Goal: Task Accomplishment & Management: Use online tool/utility

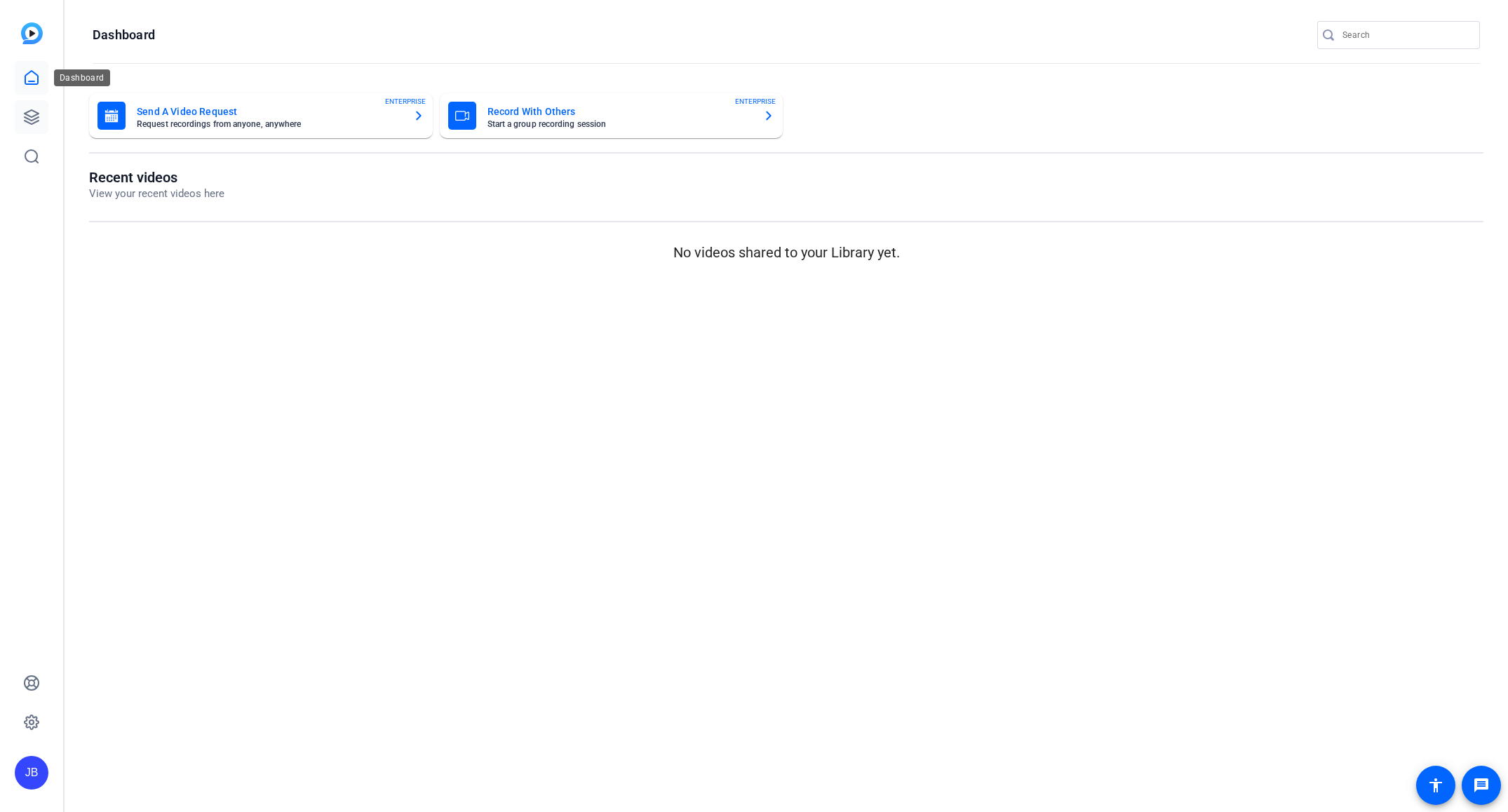
drag, startPoint x: 32, startPoint y: 78, endPoint x: 27, endPoint y: 107, distance: 29.4
click at [32, 79] on icon at bounding box center [31, 77] width 17 height 17
click at [27, 110] on icon at bounding box center [31, 117] width 17 height 17
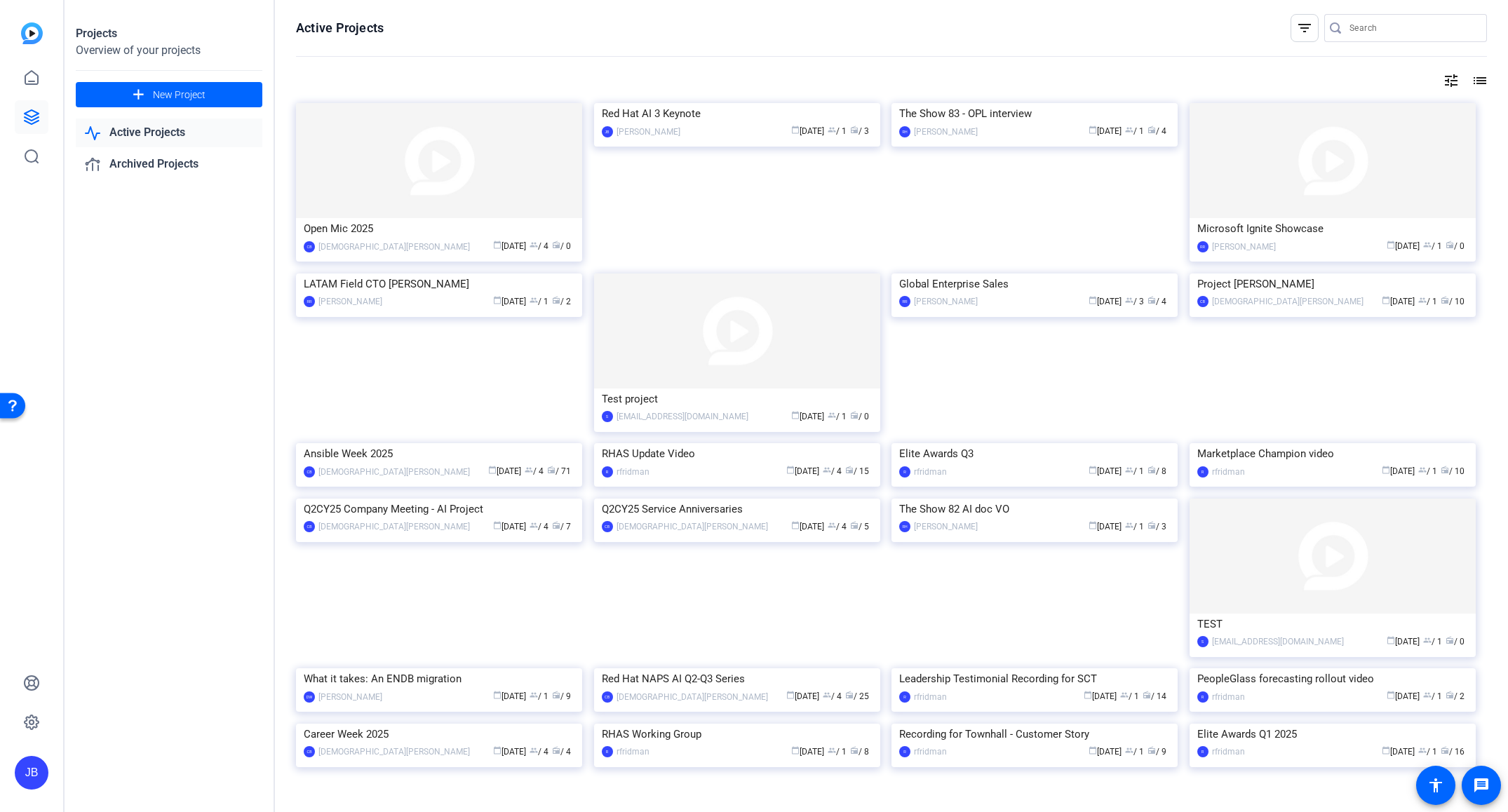
click at [187, 126] on link "Active Projects" at bounding box center [169, 133] width 187 height 29
click at [747, 103] on img at bounding box center [736, 103] width 286 height 0
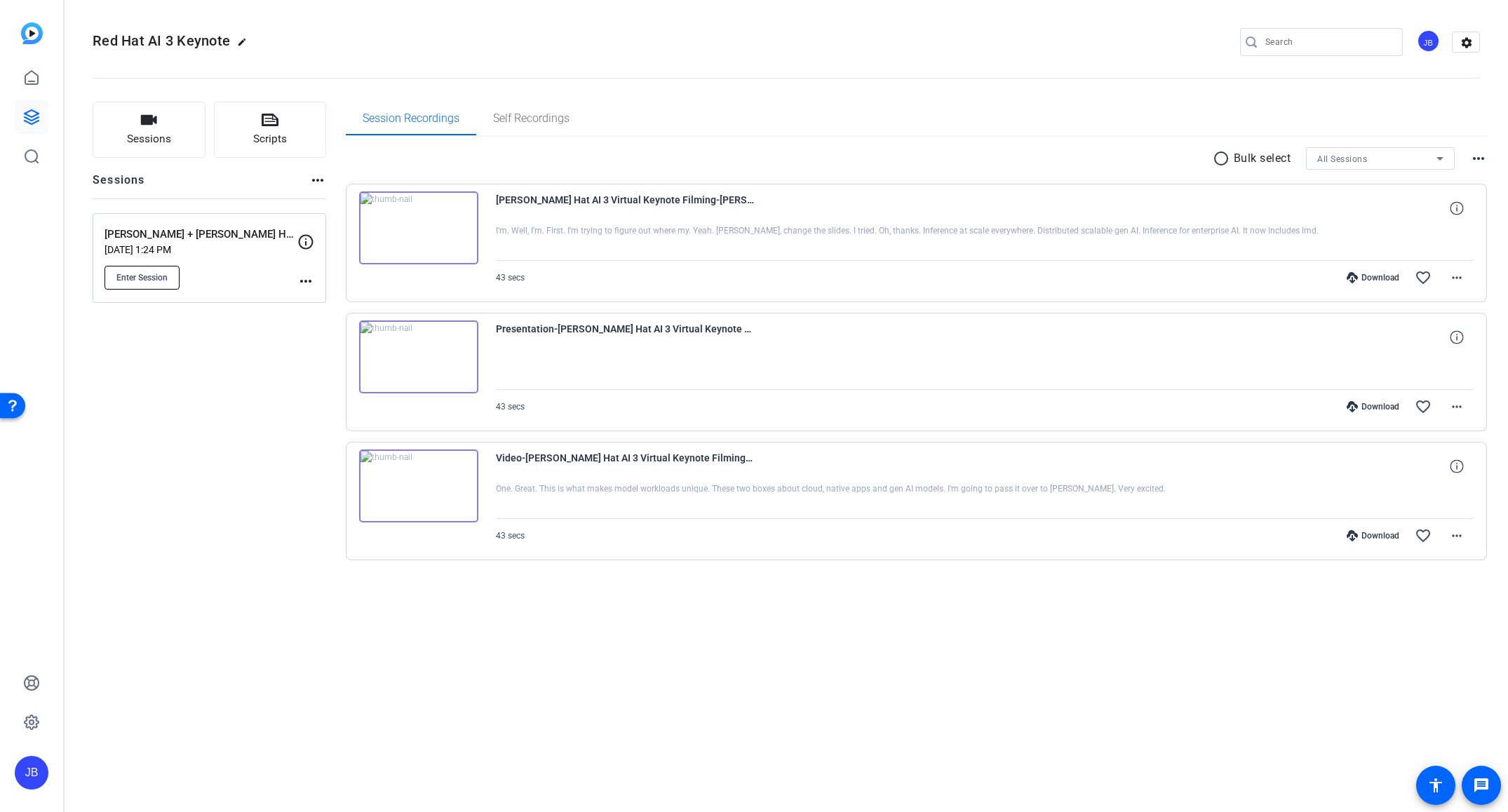
click at [151, 282] on button "Enter Session" at bounding box center [142, 277] width 75 height 24
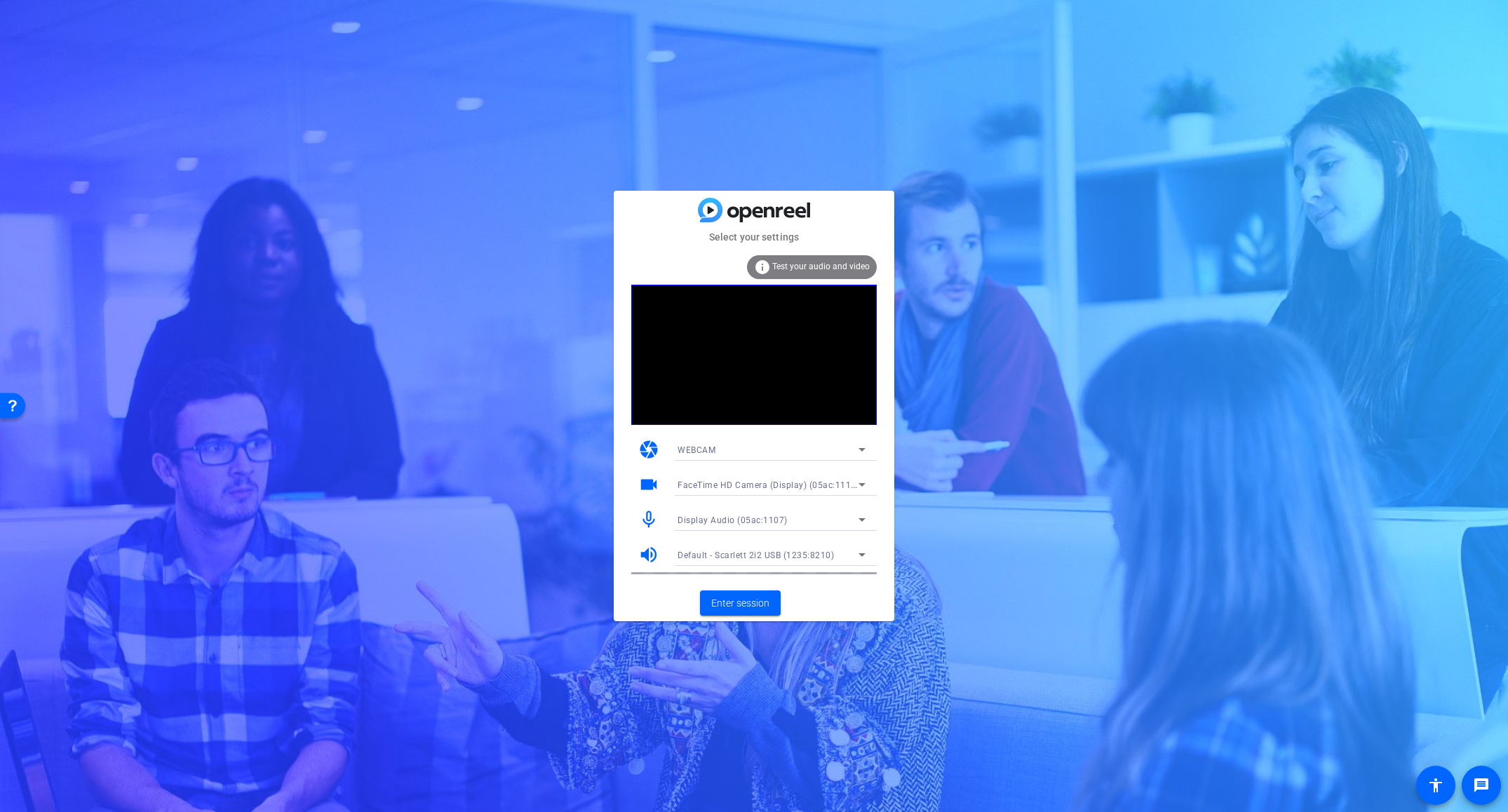
click at [854, 445] on icon at bounding box center [862, 449] width 17 height 17
click at [877, 442] on div at bounding box center [754, 406] width 1508 height 812
click at [821, 450] on div "WEBCAM" at bounding box center [767, 450] width 181 height 17
click at [760, 494] on mat-option "DESKTOP" at bounding box center [772, 499] width 210 height 22
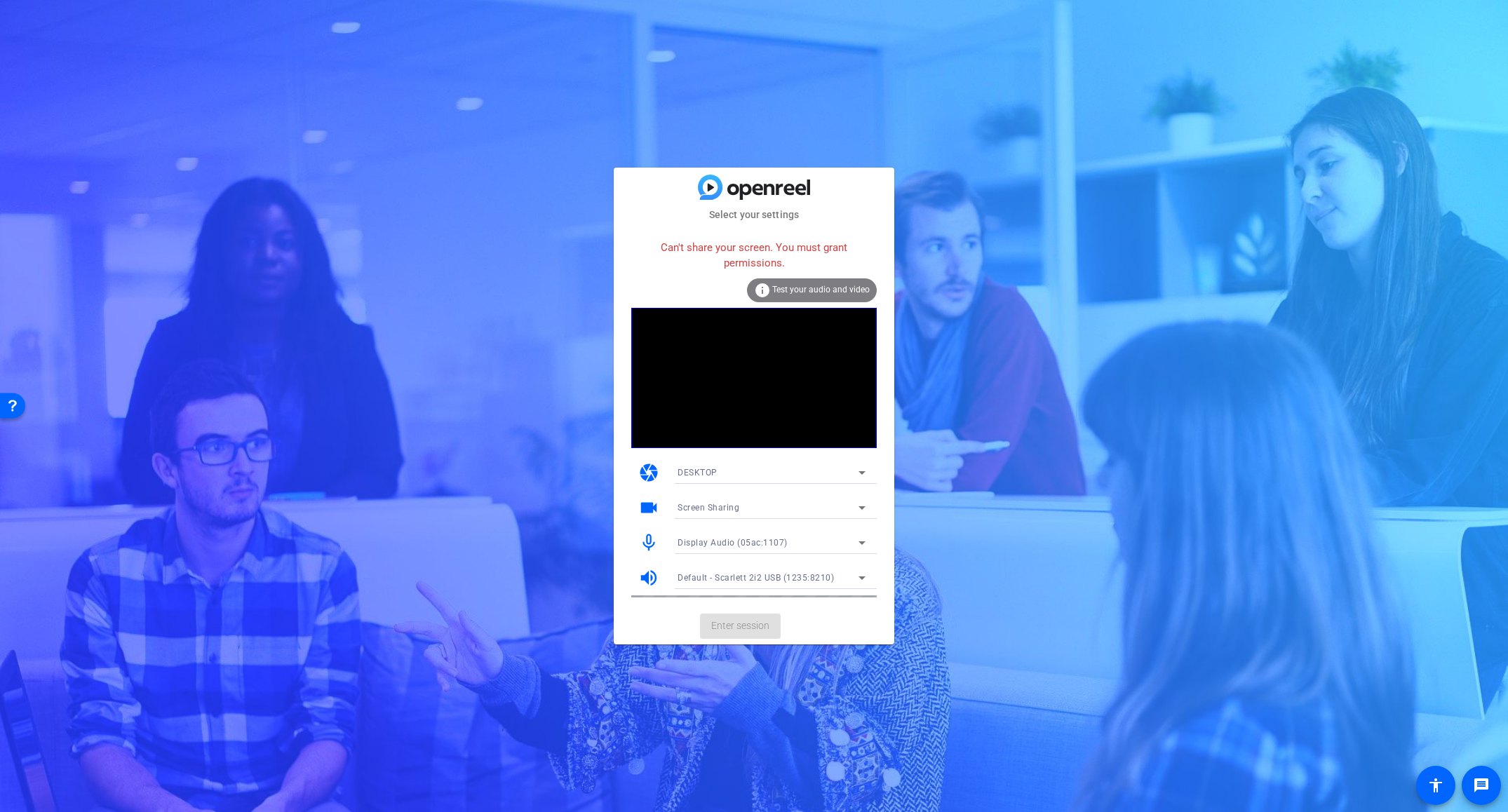
click at [792, 447] on video at bounding box center [754, 378] width 246 height 140
click at [780, 473] on div "DESKTOP" at bounding box center [767, 472] width 181 height 17
click at [758, 496] on mat-option "WEBCAM" at bounding box center [772, 500] width 210 height 22
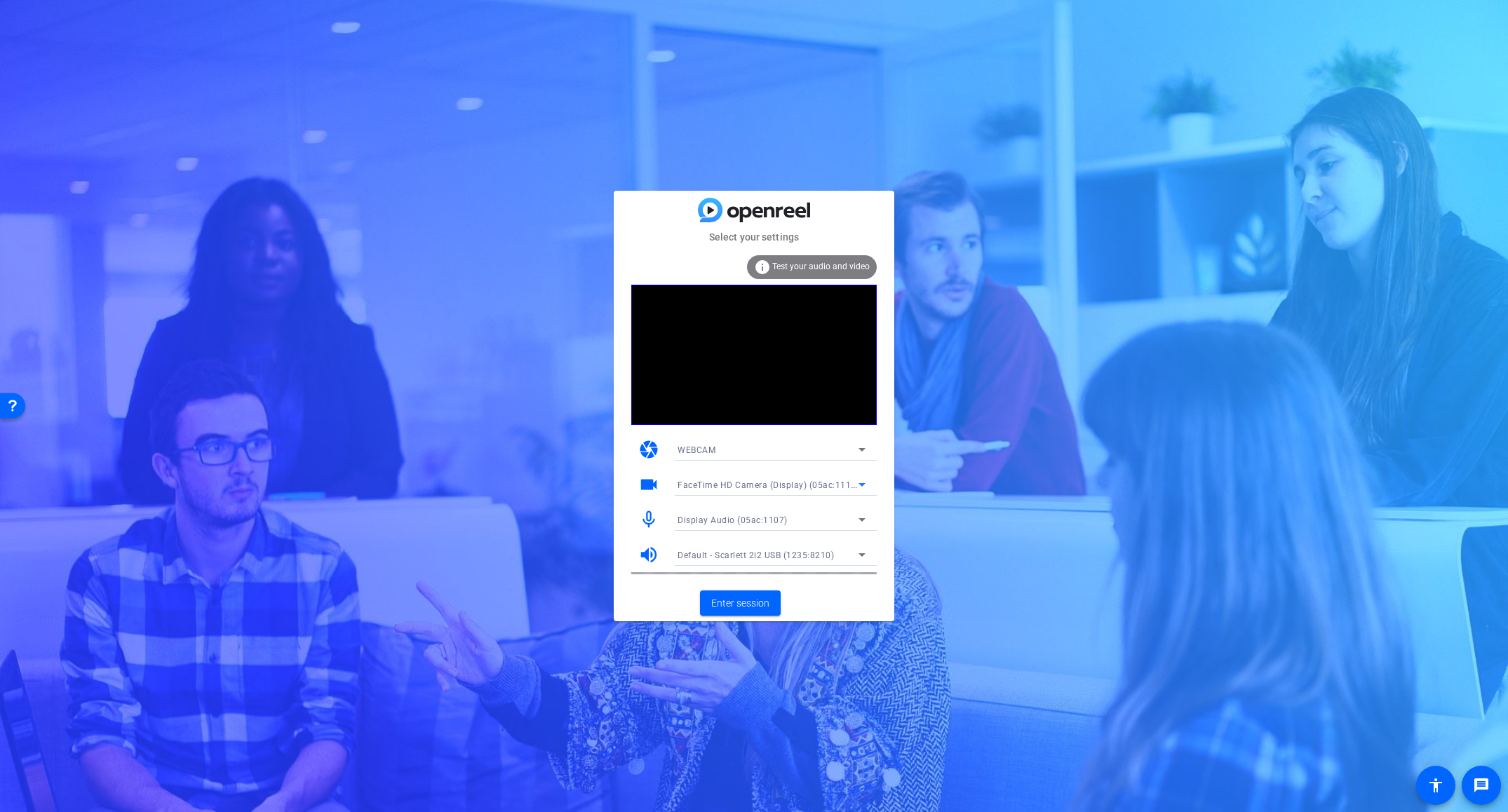
click at [857, 487] on icon at bounding box center [862, 484] width 17 height 17
click at [860, 486] on div at bounding box center [754, 406] width 1508 height 812
click at [855, 515] on icon at bounding box center [862, 519] width 17 height 17
click at [813, 566] on mat-option "Scarlett 2i2 USB (1235:8210)" at bounding box center [772, 570] width 210 height 22
click at [759, 604] on span "Enter session" at bounding box center [740, 603] width 58 height 14
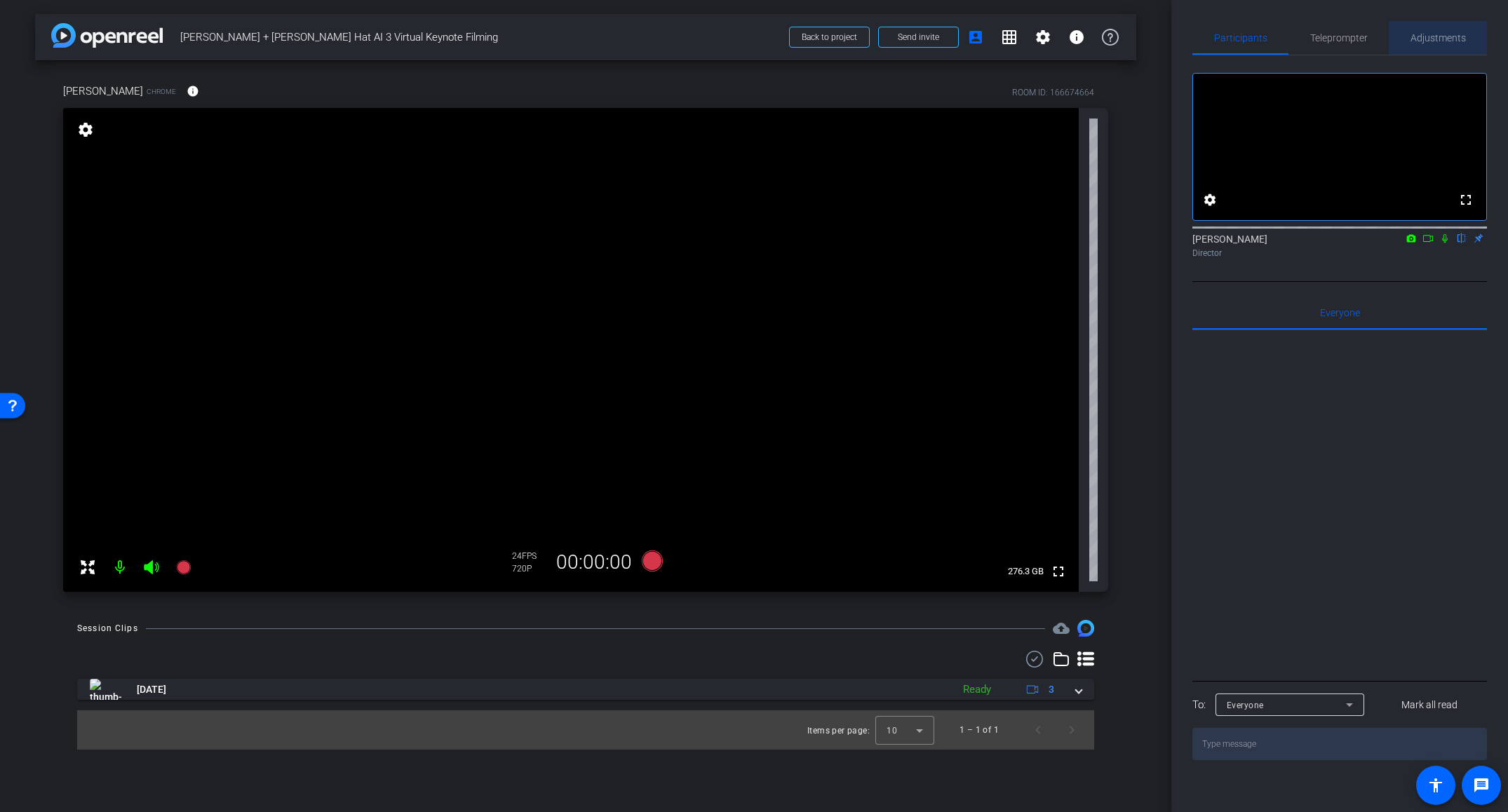
click at [1424, 48] on span "Adjustments" at bounding box center [1437, 37] width 55 height 34
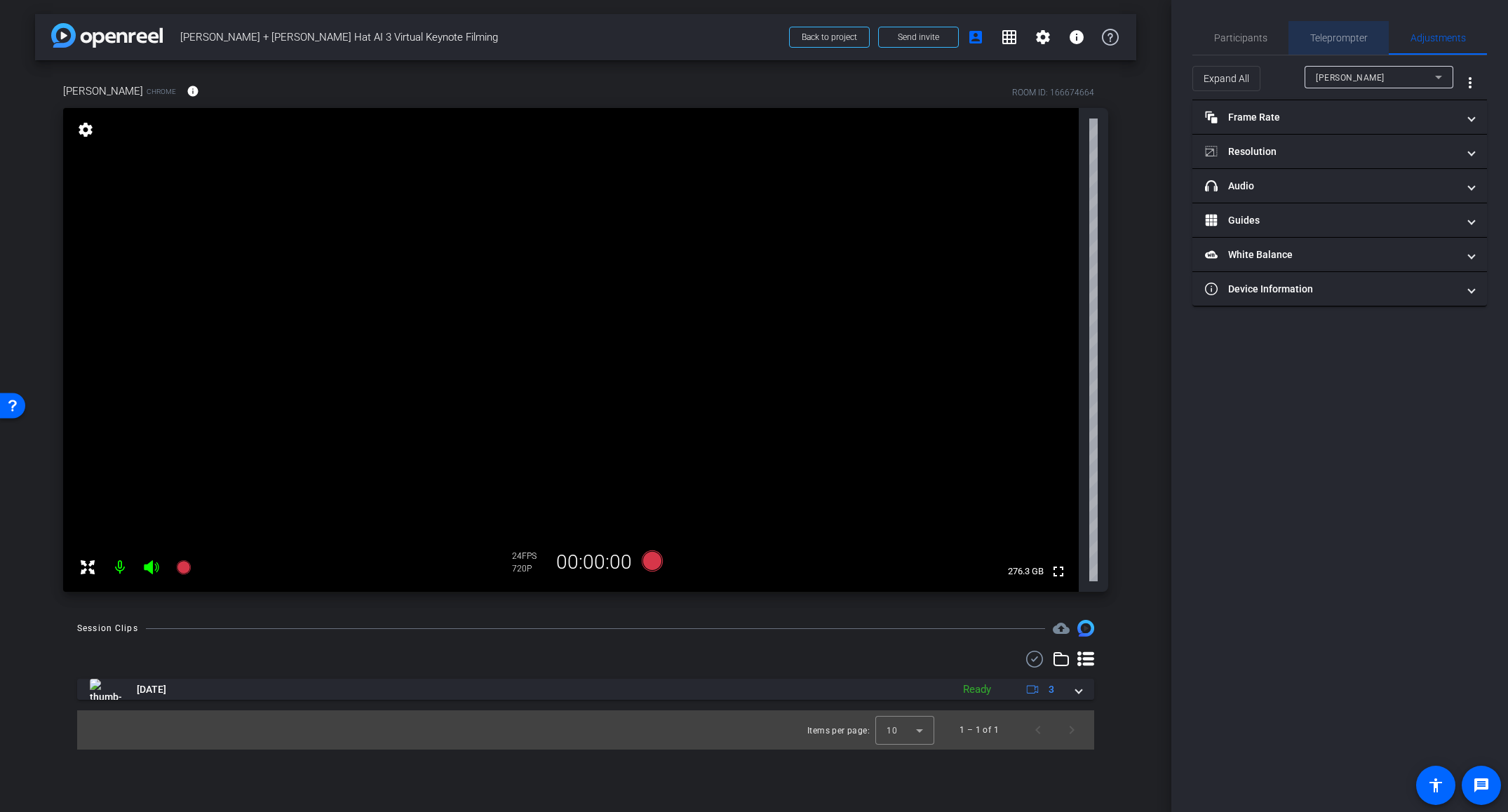
click at [1352, 43] on span "Teleprompter" at bounding box center [1339, 37] width 58 height 34
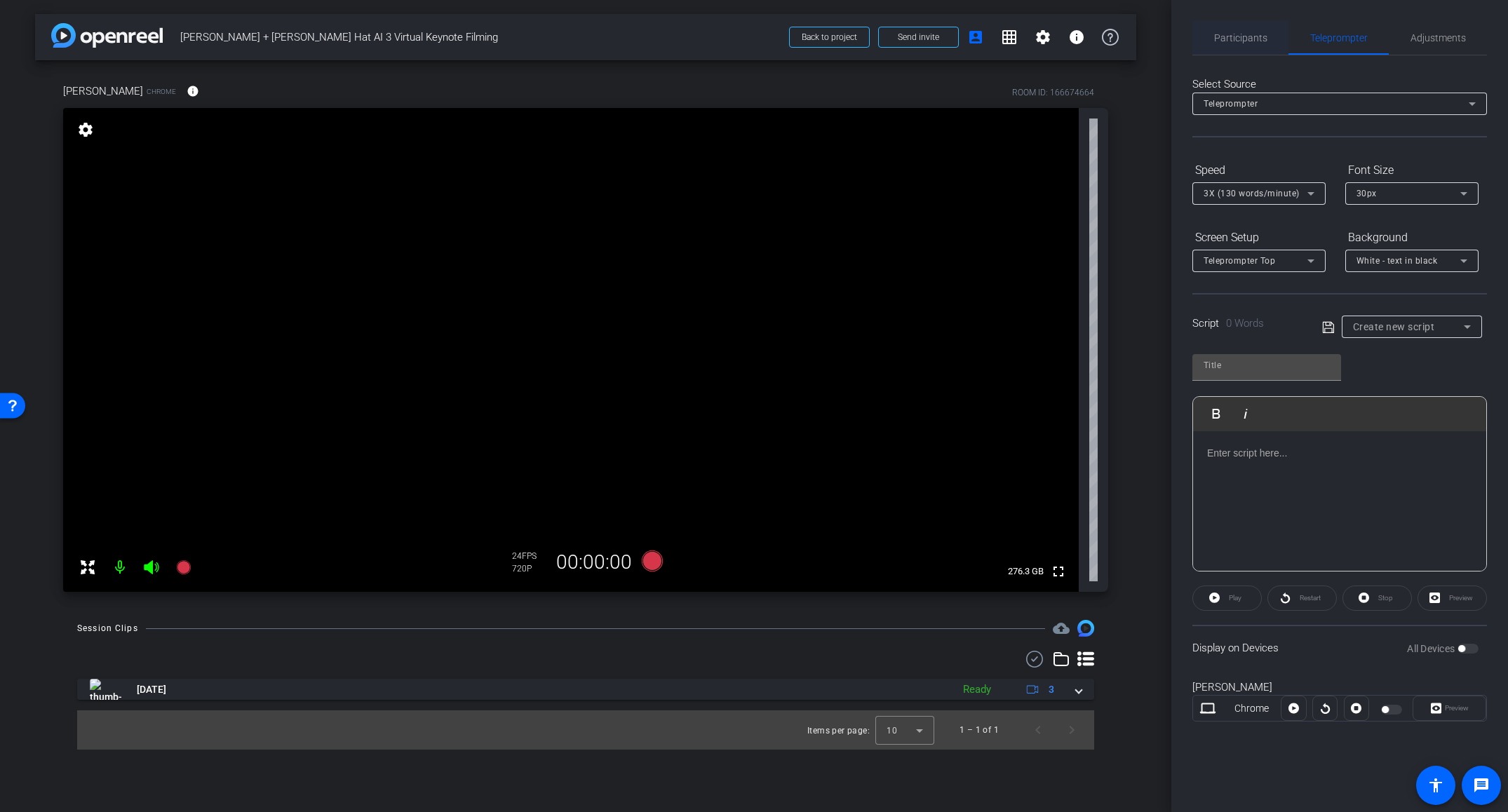
click at [1232, 43] on span "Participants" at bounding box center [1241, 38] width 53 height 10
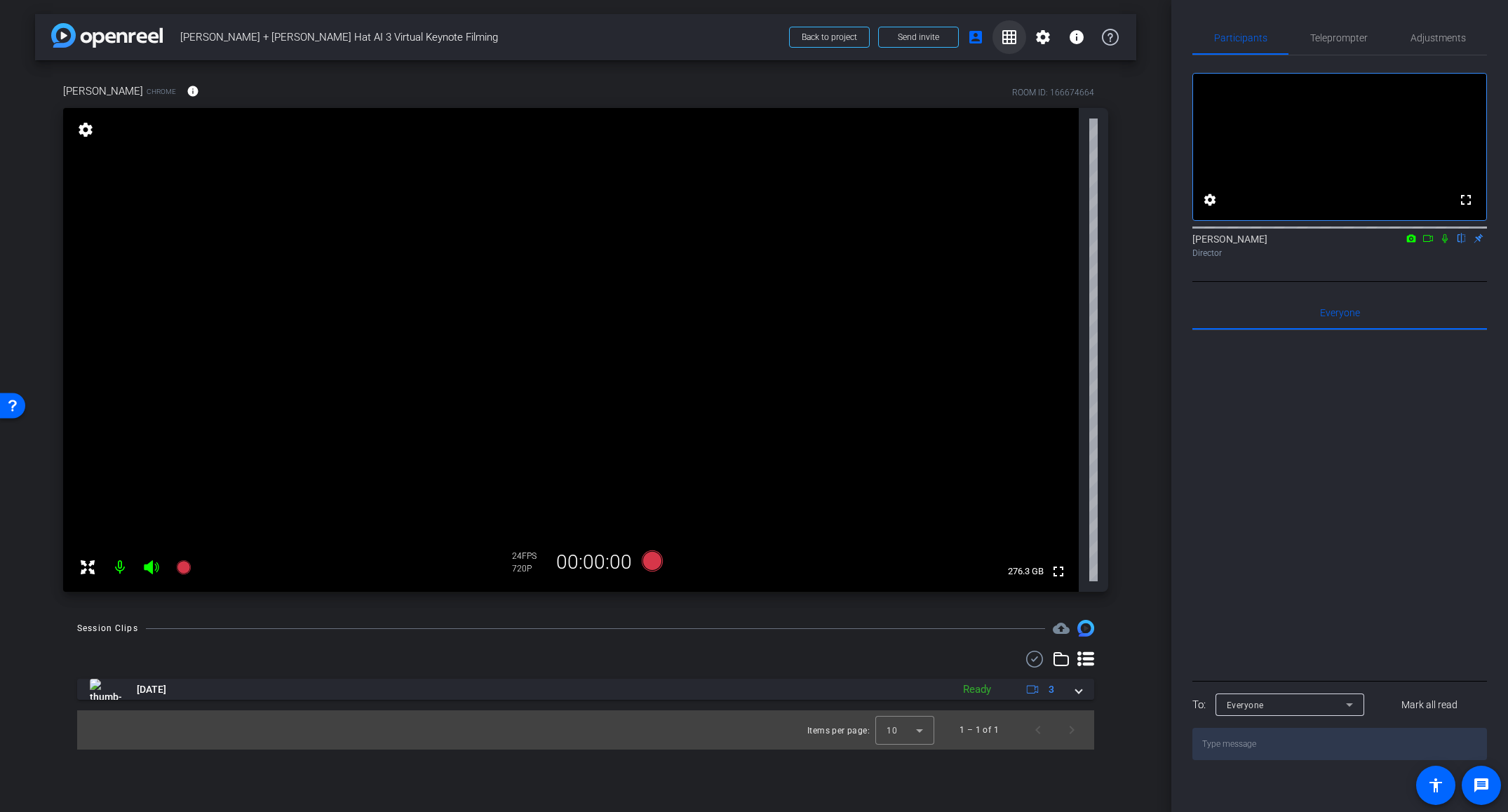
click at [1014, 39] on mat-icon "grid_on" at bounding box center [1009, 37] width 17 height 17
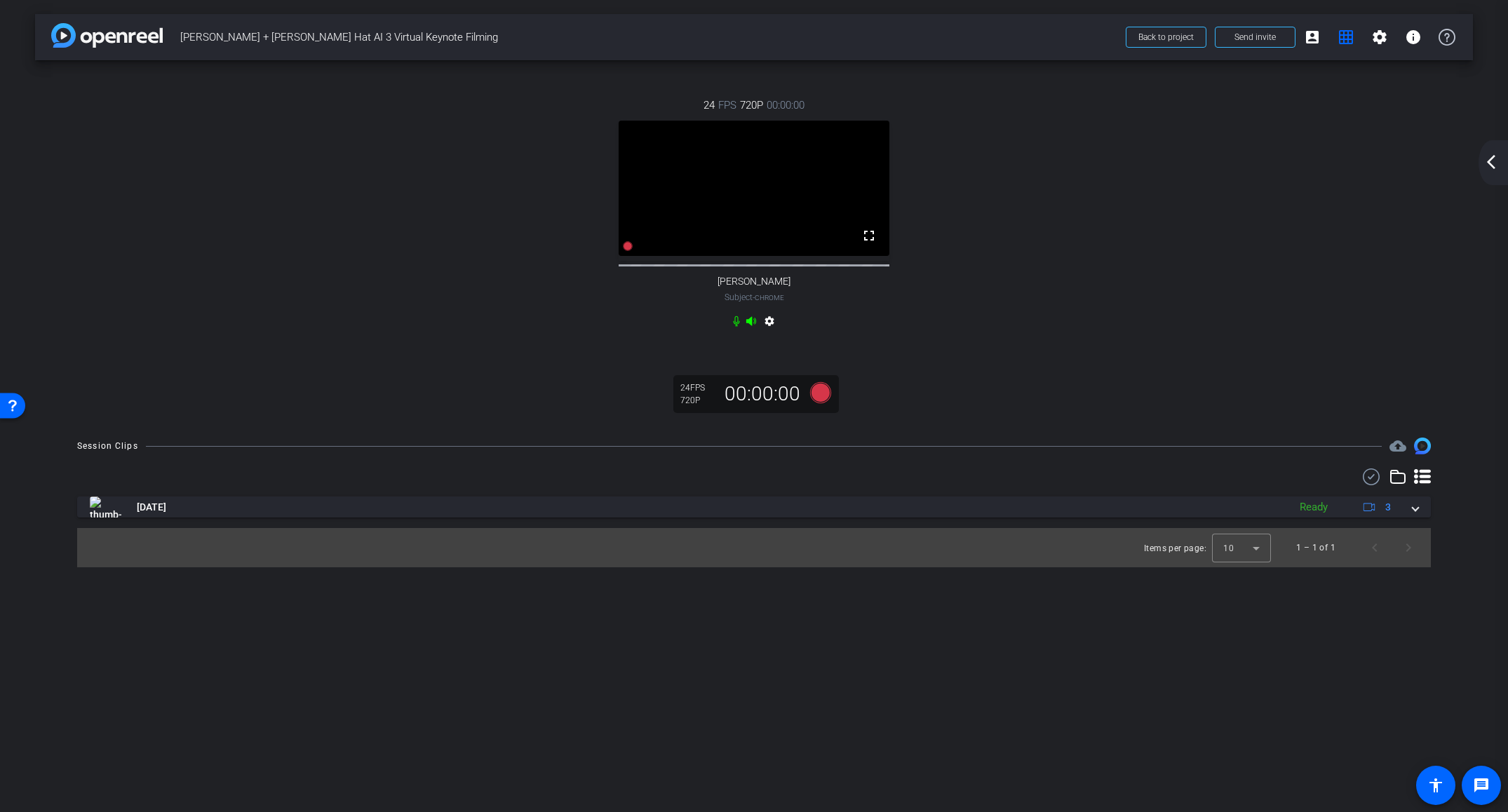
click at [1491, 162] on mat-icon "arrow_back_ios_new" at bounding box center [1491, 161] width 17 height 17
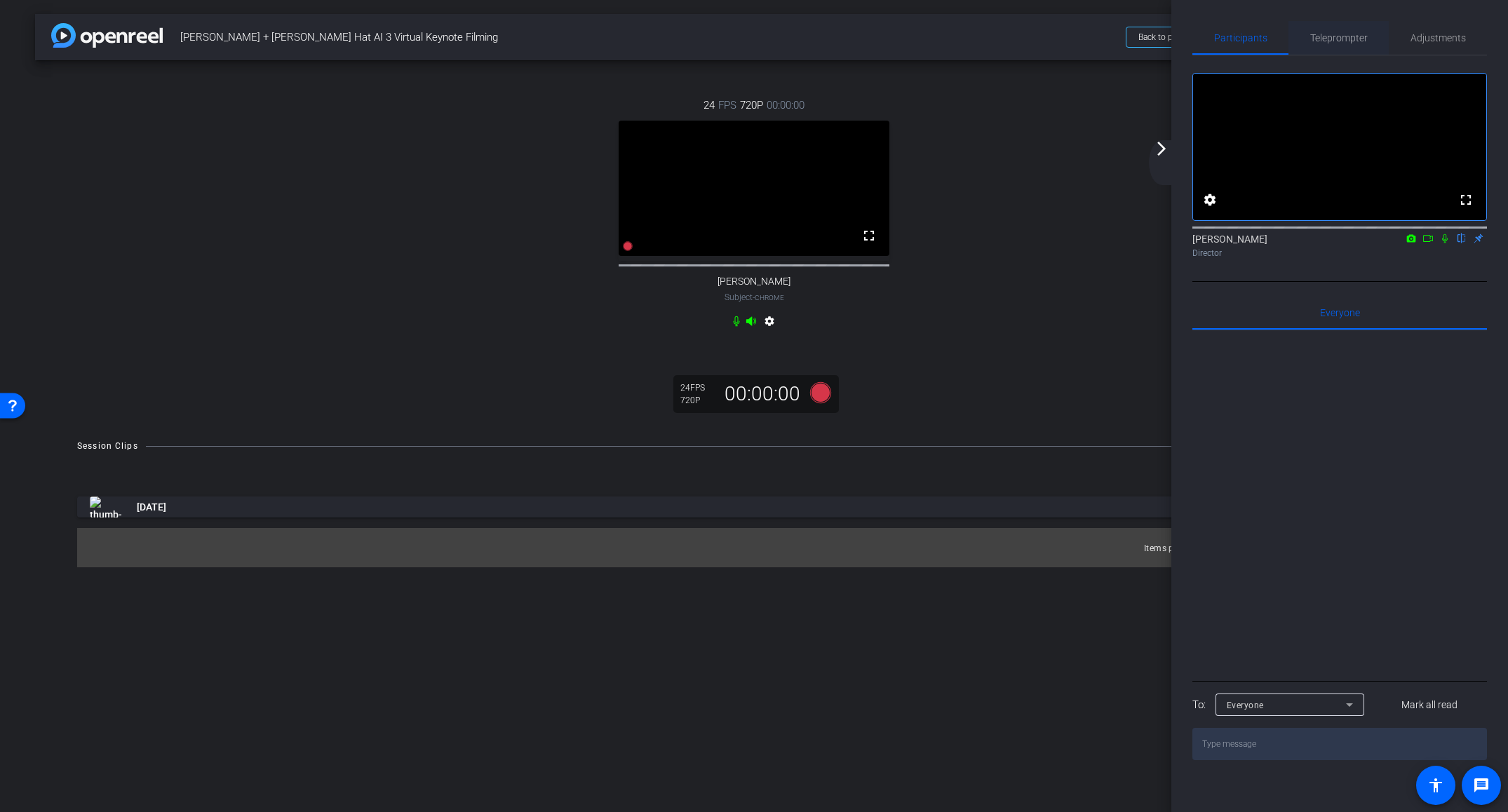
click at [1319, 48] on span "Teleprompter" at bounding box center [1339, 37] width 58 height 34
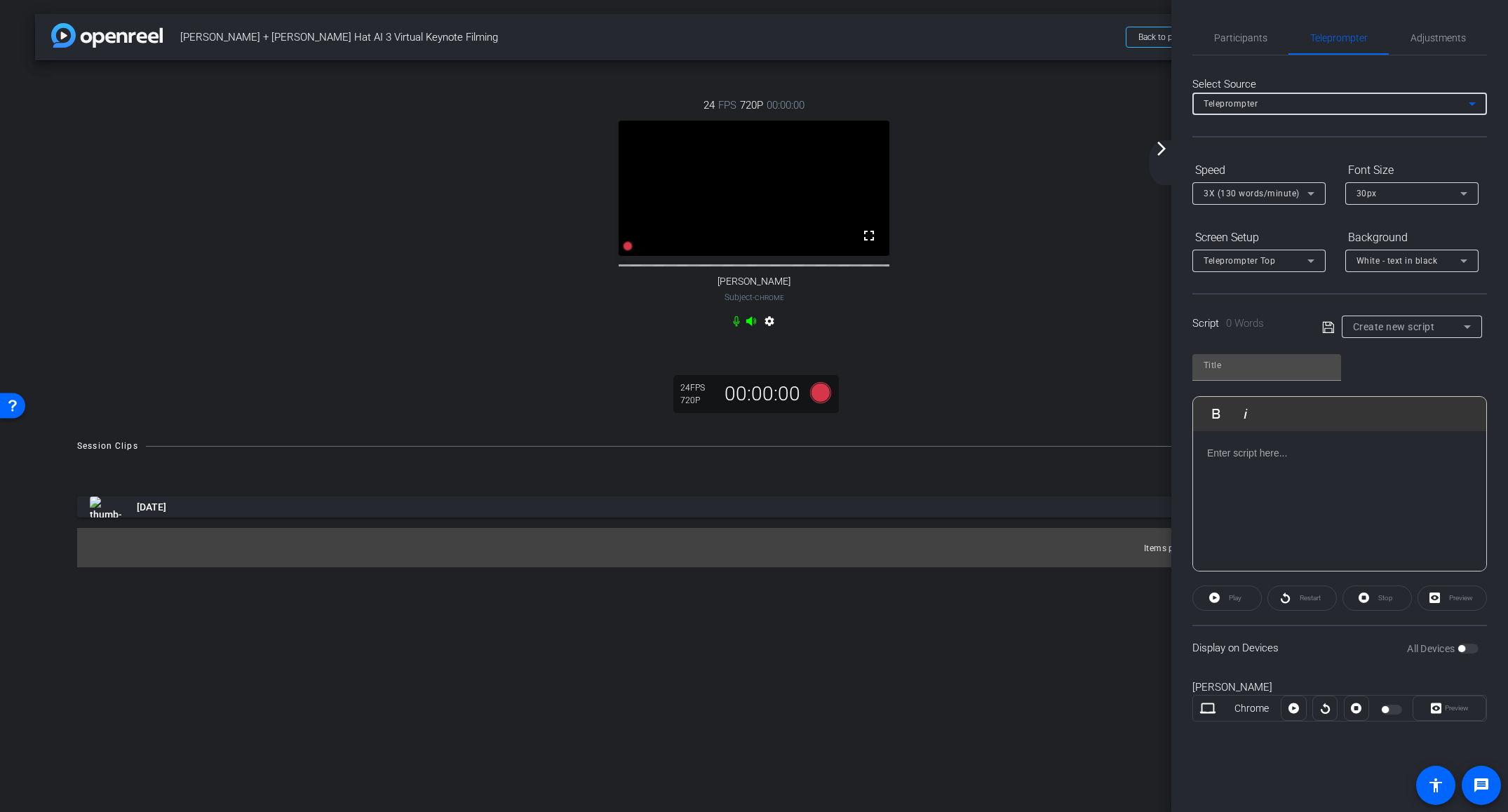
click at [1285, 102] on div "Teleprompter" at bounding box center [1336, 103] width 265 height 17
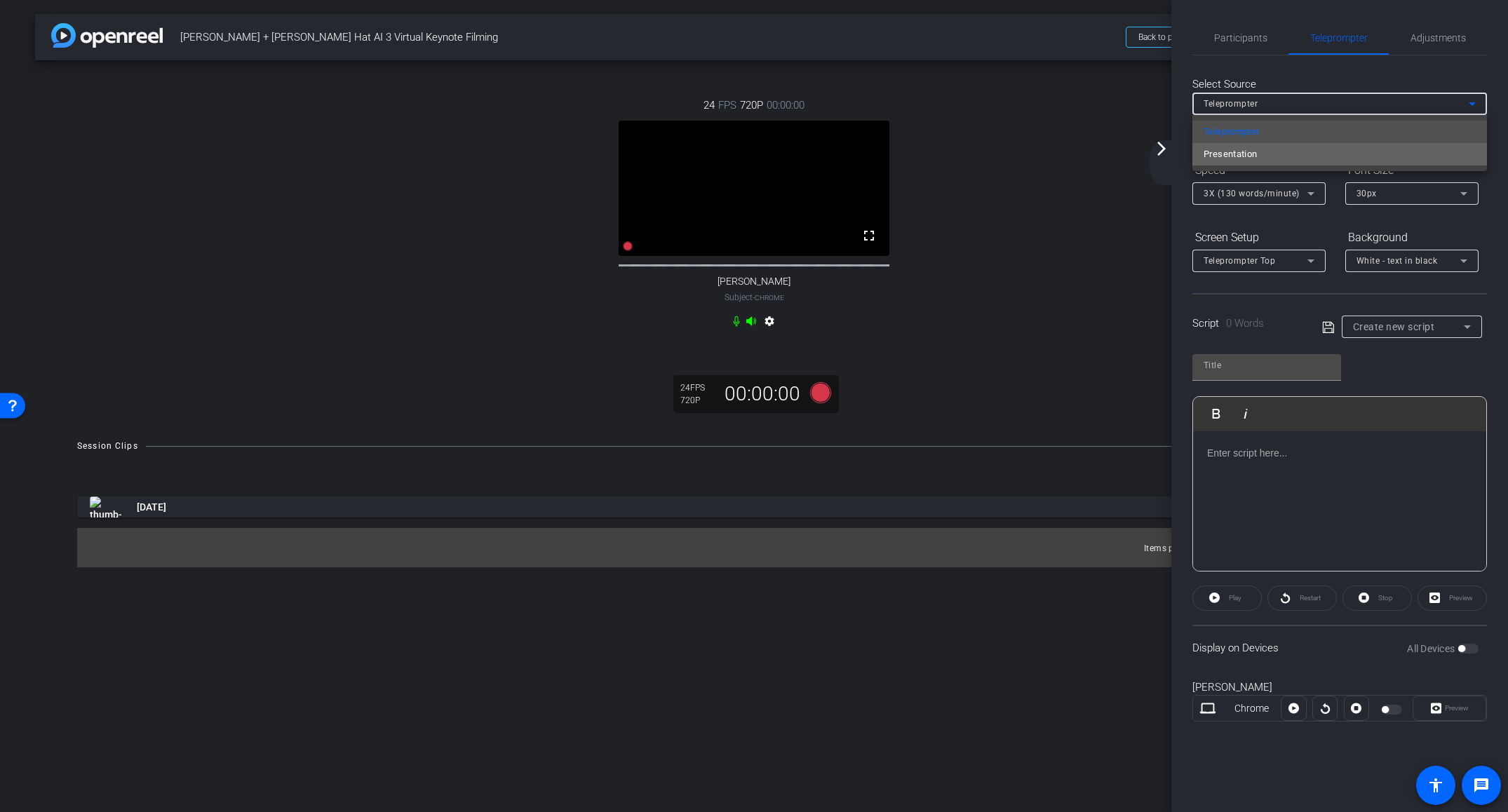
click at [1282, 161] on mat-option "Presentation" at bounding box center [1339, 154] width 295 height 22
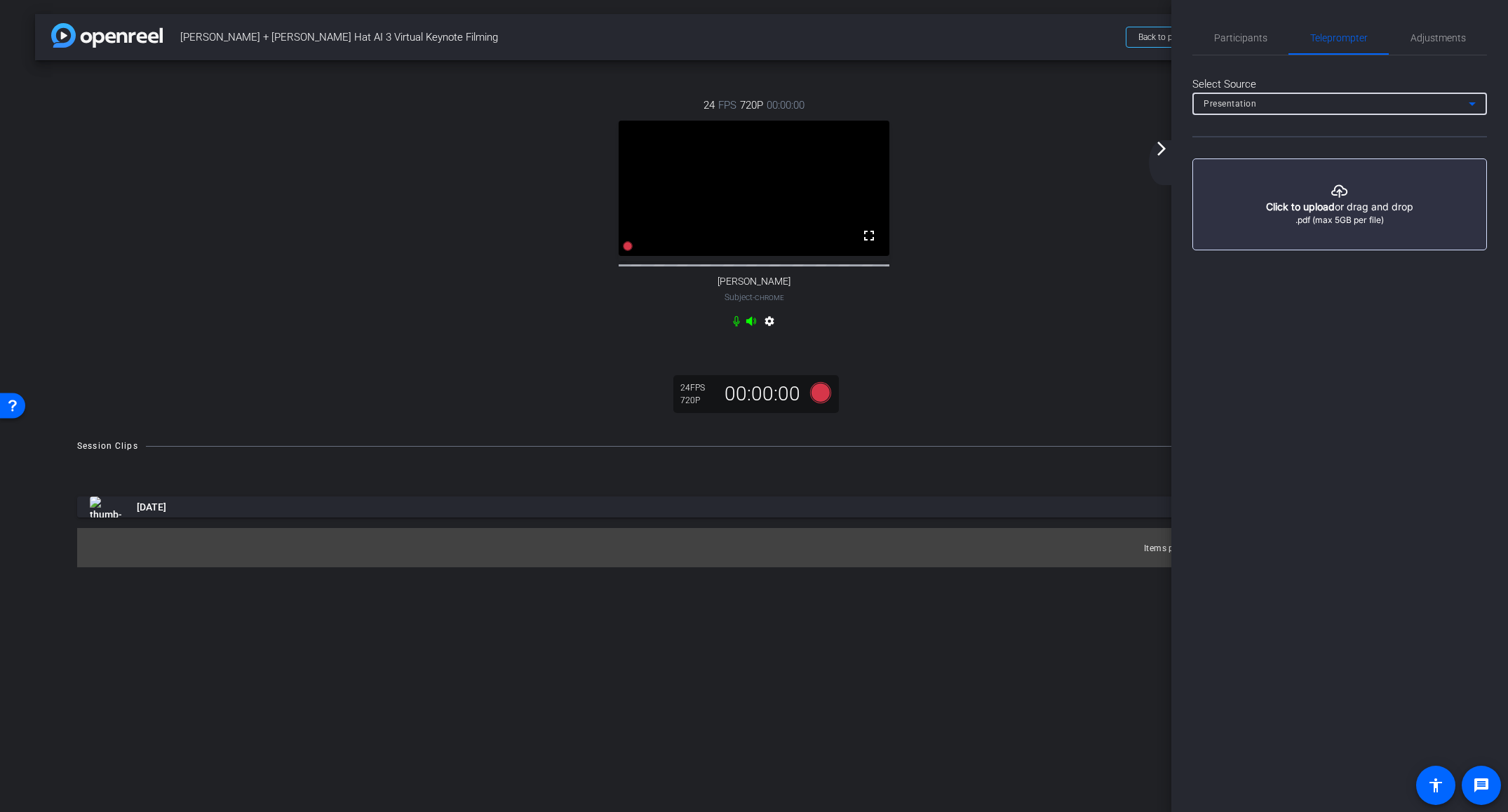
click at [1267, 105] on div "Presentation" at bounding box center [1336, 103] width 265 height 17
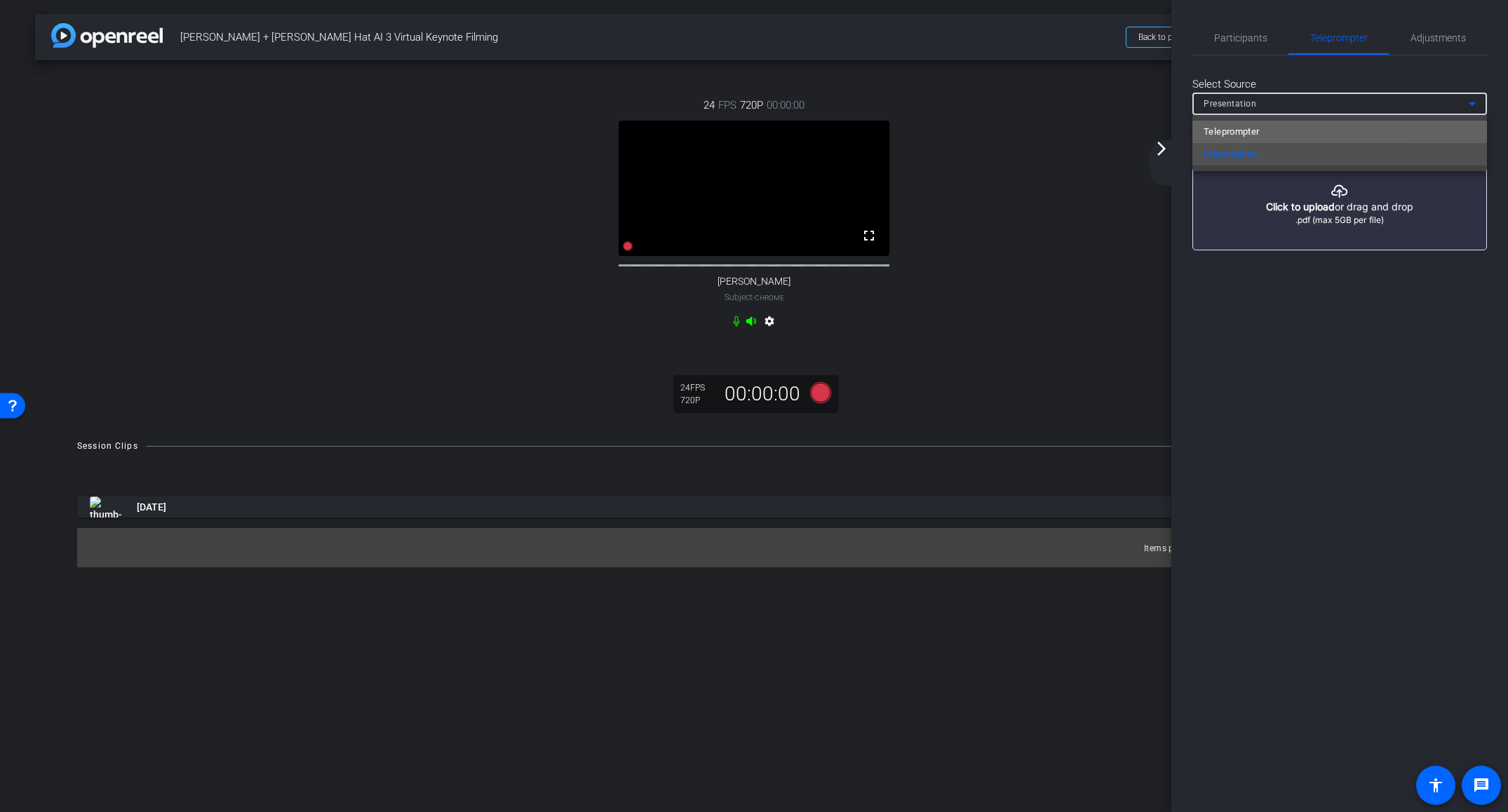
click at [1269, 134] on mat-option "Teleprompter" at bounding box center [1339, 131] width 295 height 22
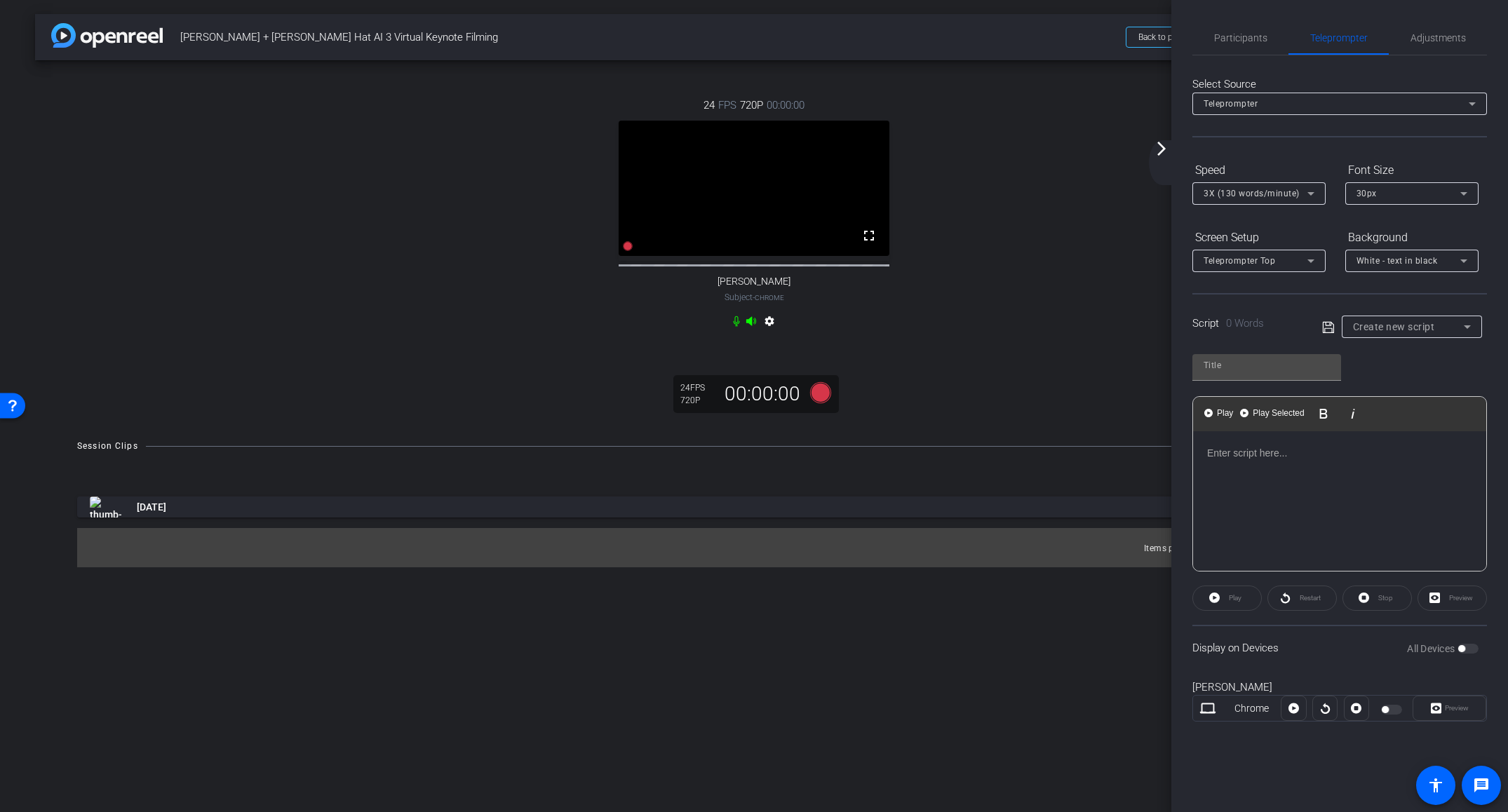
click at [1245, 677] on div "[PERSON_NAME] Chrome [GEOGRAPHIC_DATA]" at bounding box center [1339, 708] width 295 height 76
click at [1376, 738] on div "[PERSON_NAME] Chrome [GEOGRAPHIC_DATA]" at bounding box center [1339, 708] width 295 height 76
click at [1356, 713] on div at bounding box center [1356, 708] width 25 height 25
click at [1328, 708] on div at bounding box center [1324, 708] width 25 height 25
click at [1444, 708] on div "Preview" at bounding box center [1449, 708] width 73 height 25
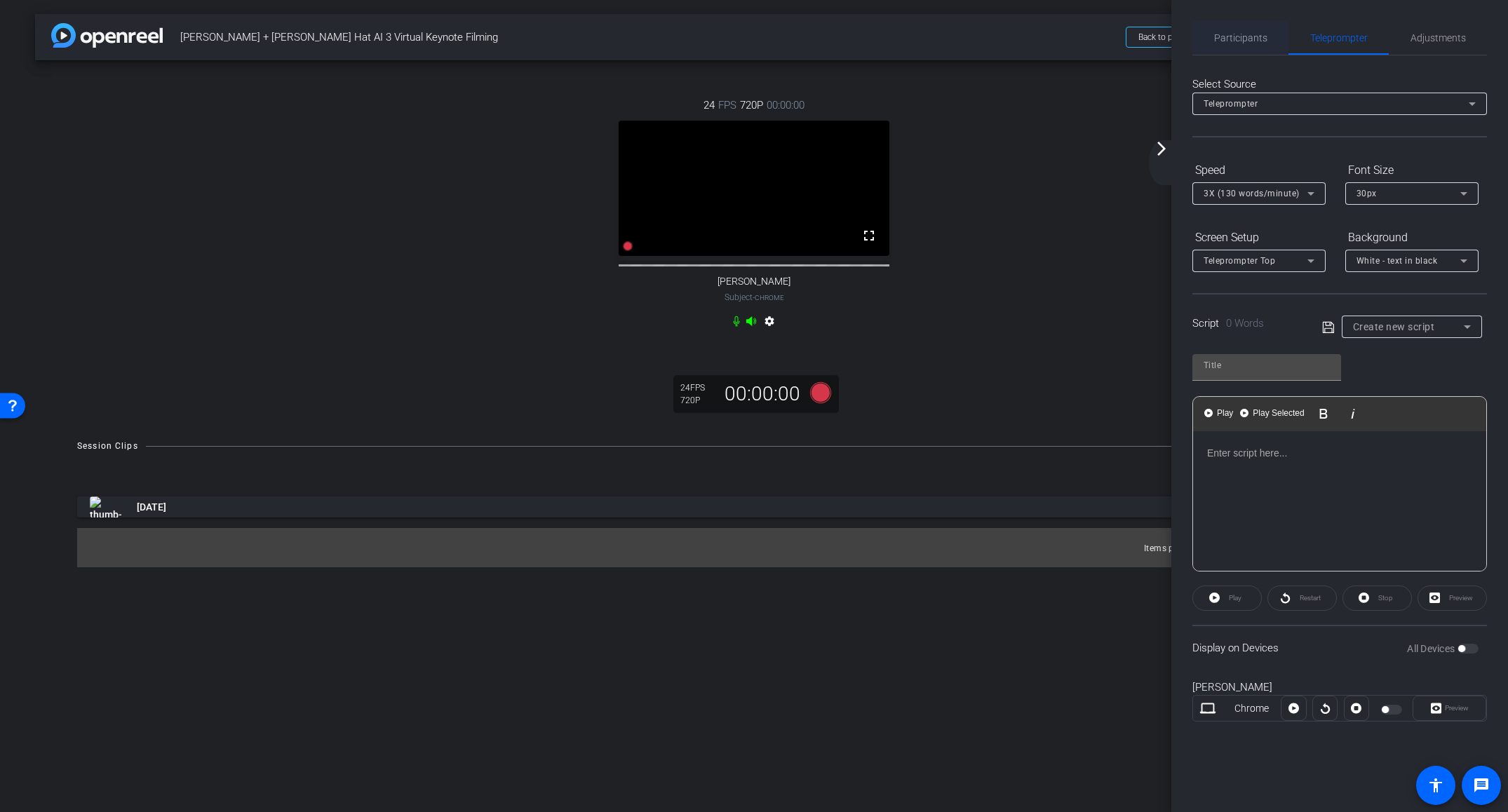
click at [1208, 50] on div "Participants" at bounding box center [1240, 37] width 96 height 34
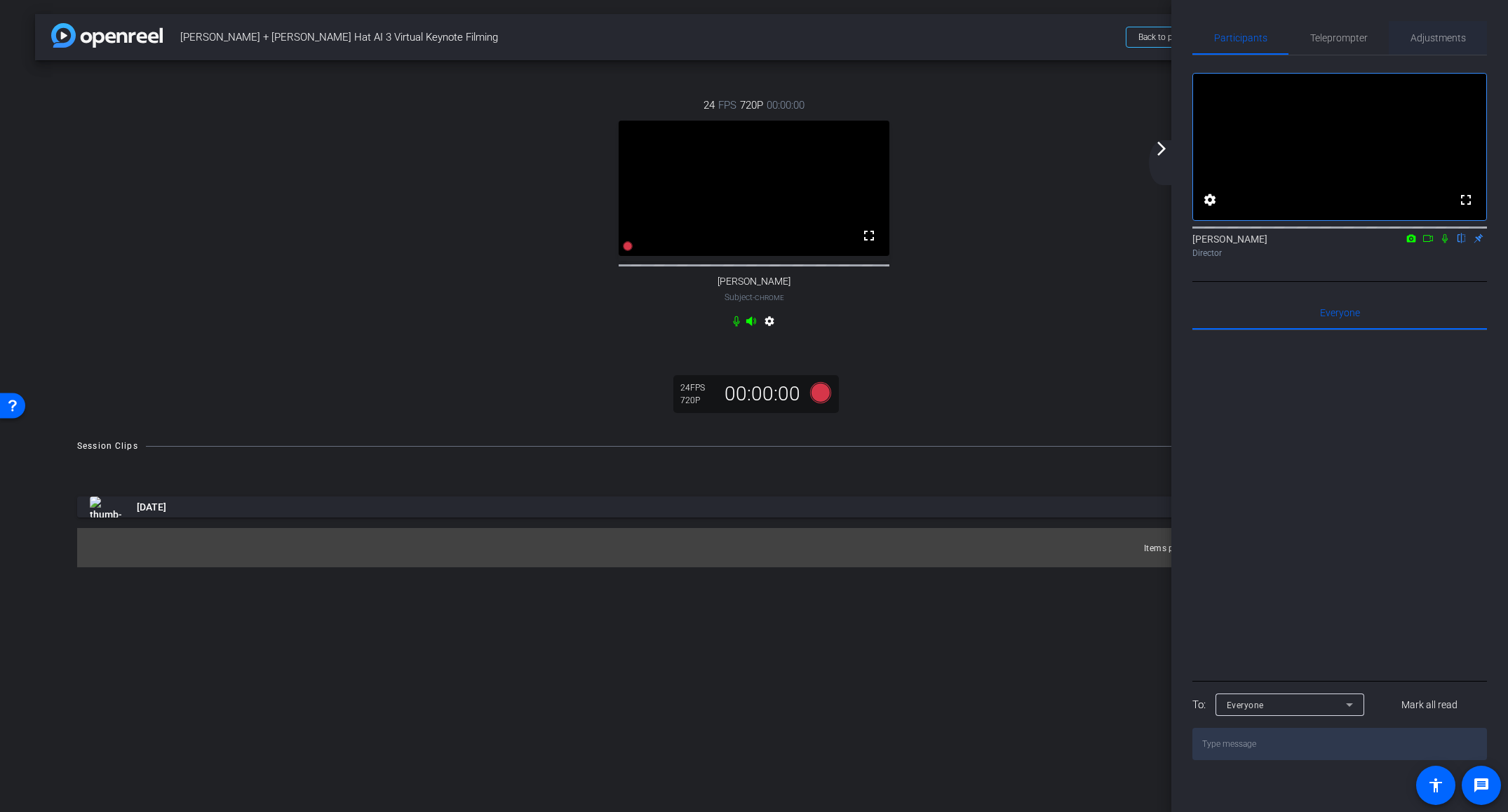
drag, startPoint x: 1431, startPoint y: 37, endPoint x: 1424, endPoint y: 38, distance: 7.1
click at [1430, 37] on span "Adjustments" at bounding box center [1437, 38] width 55 height 10
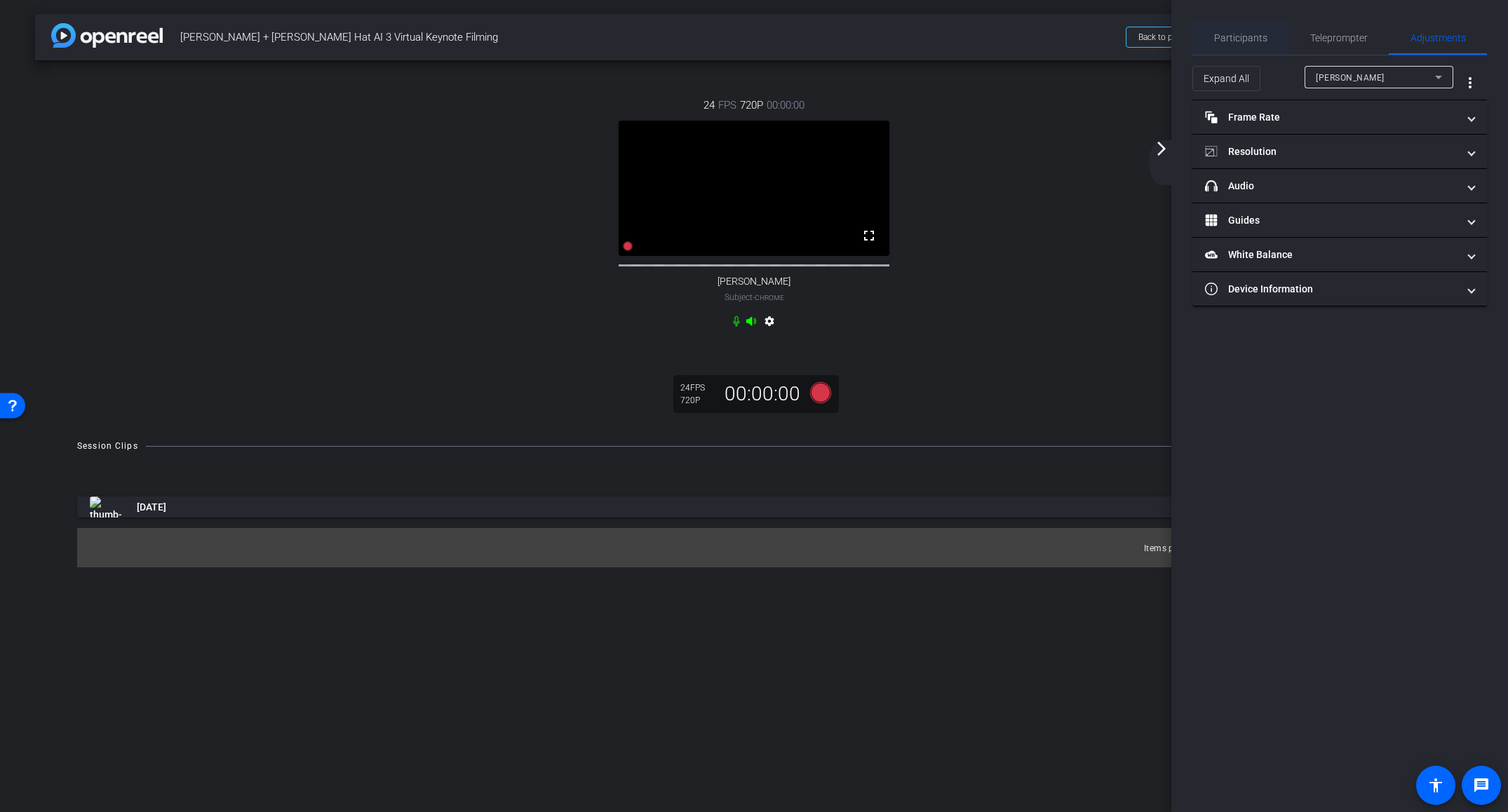
click at [1252, 41] on span "Participants" at bounding box center [1241, 38] width 53 height 10
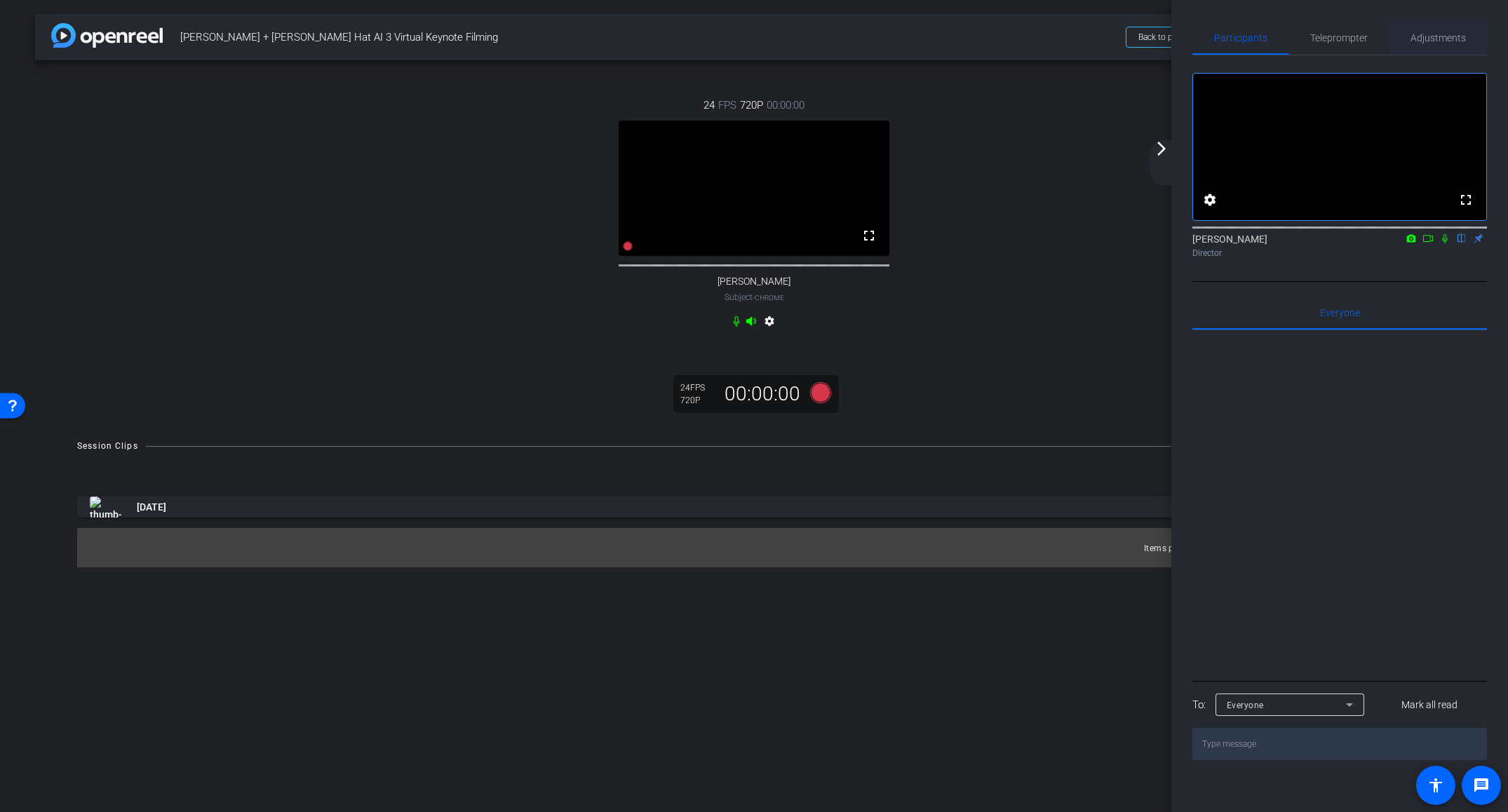
click at [1433, 40] on span "Adjustments" at bounding box center [1437, 38] width 55 height 10
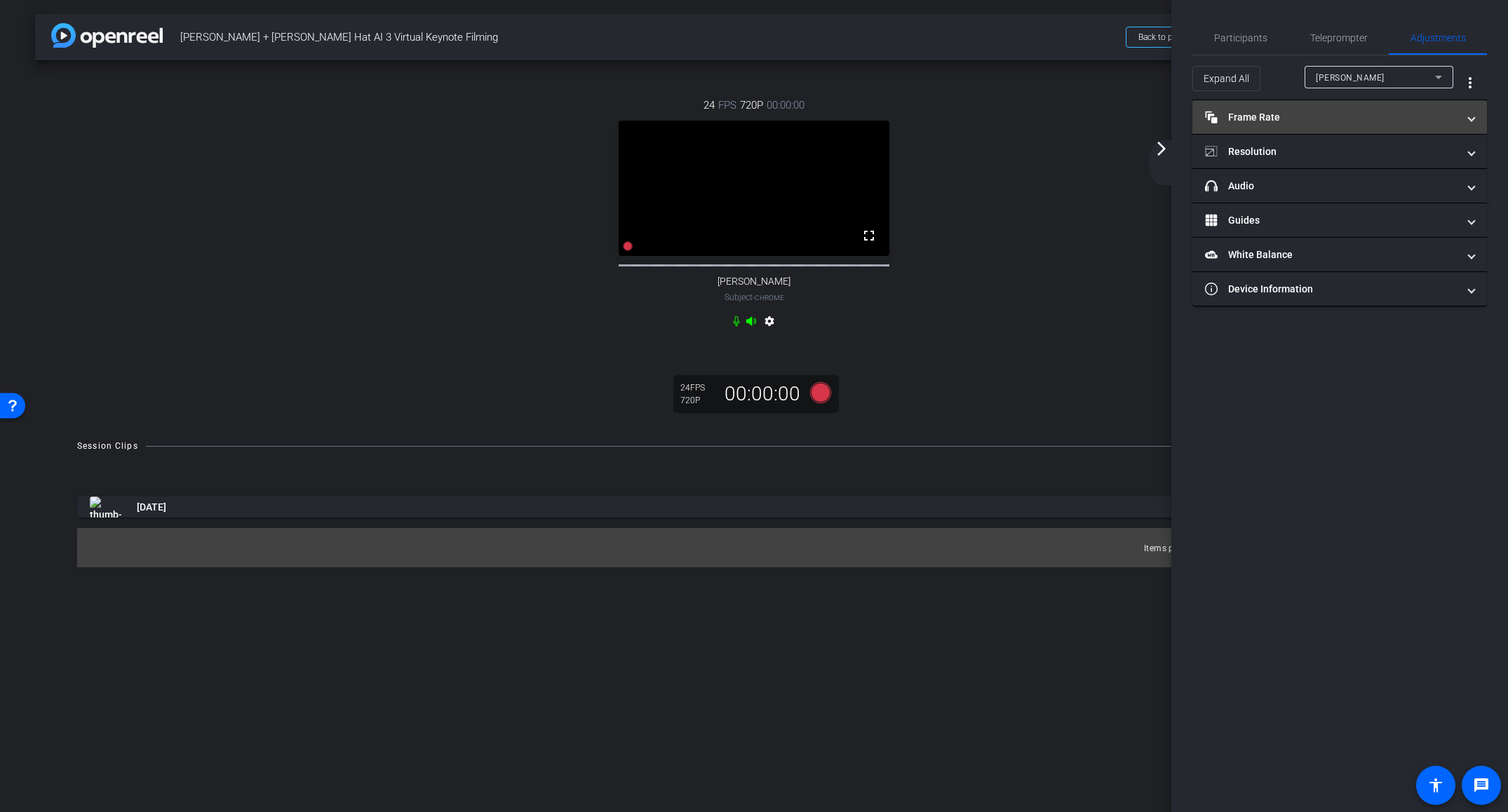
click at [1325, 115] on mat-panel-title "Frame Rate Frame Rate" at bounding box center [1331, 117] width 252 height 14
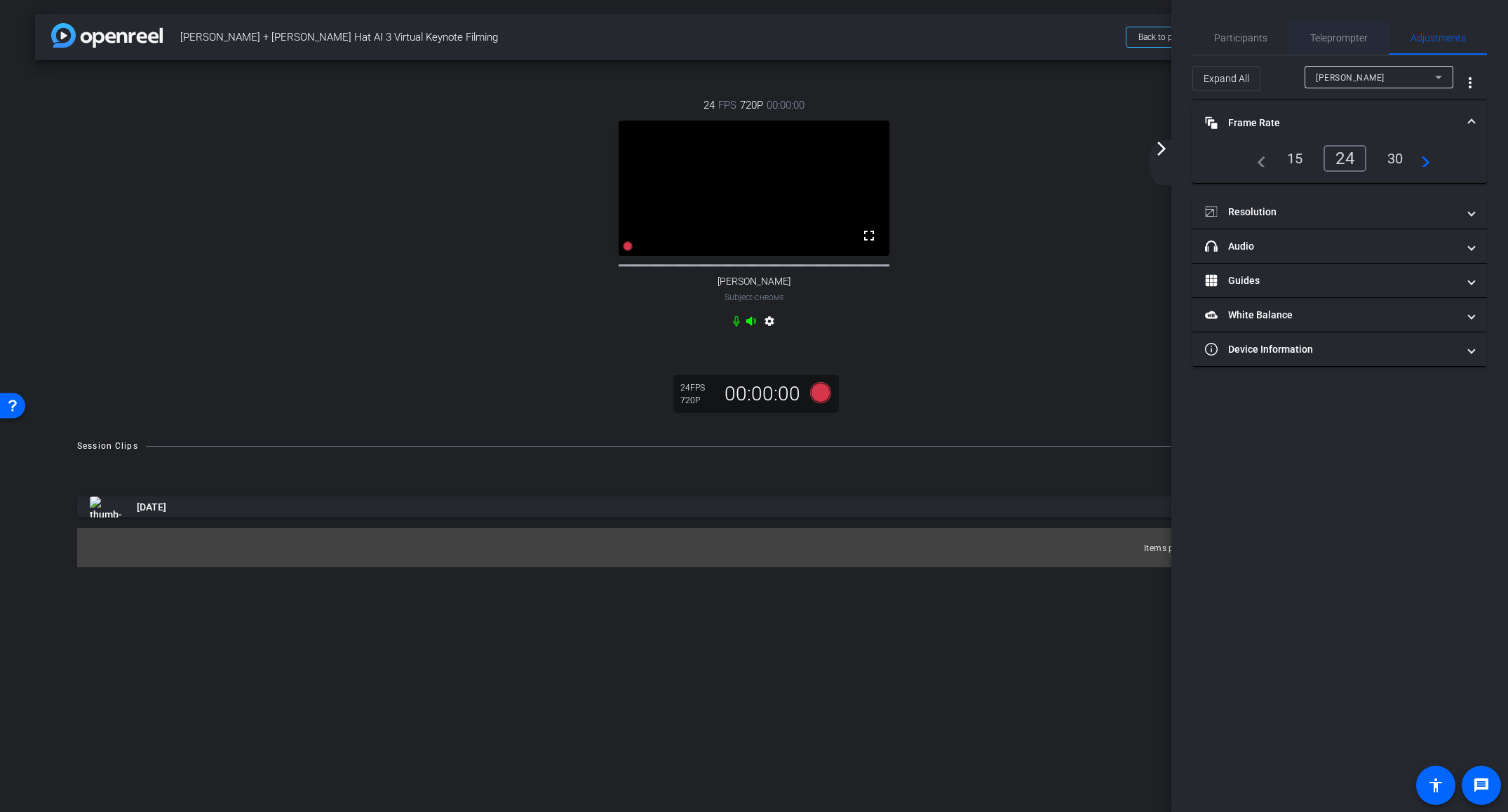
click at [1359, 43] on span "Teleprompter" at bounding box center [1339, 38] width 58 height 10
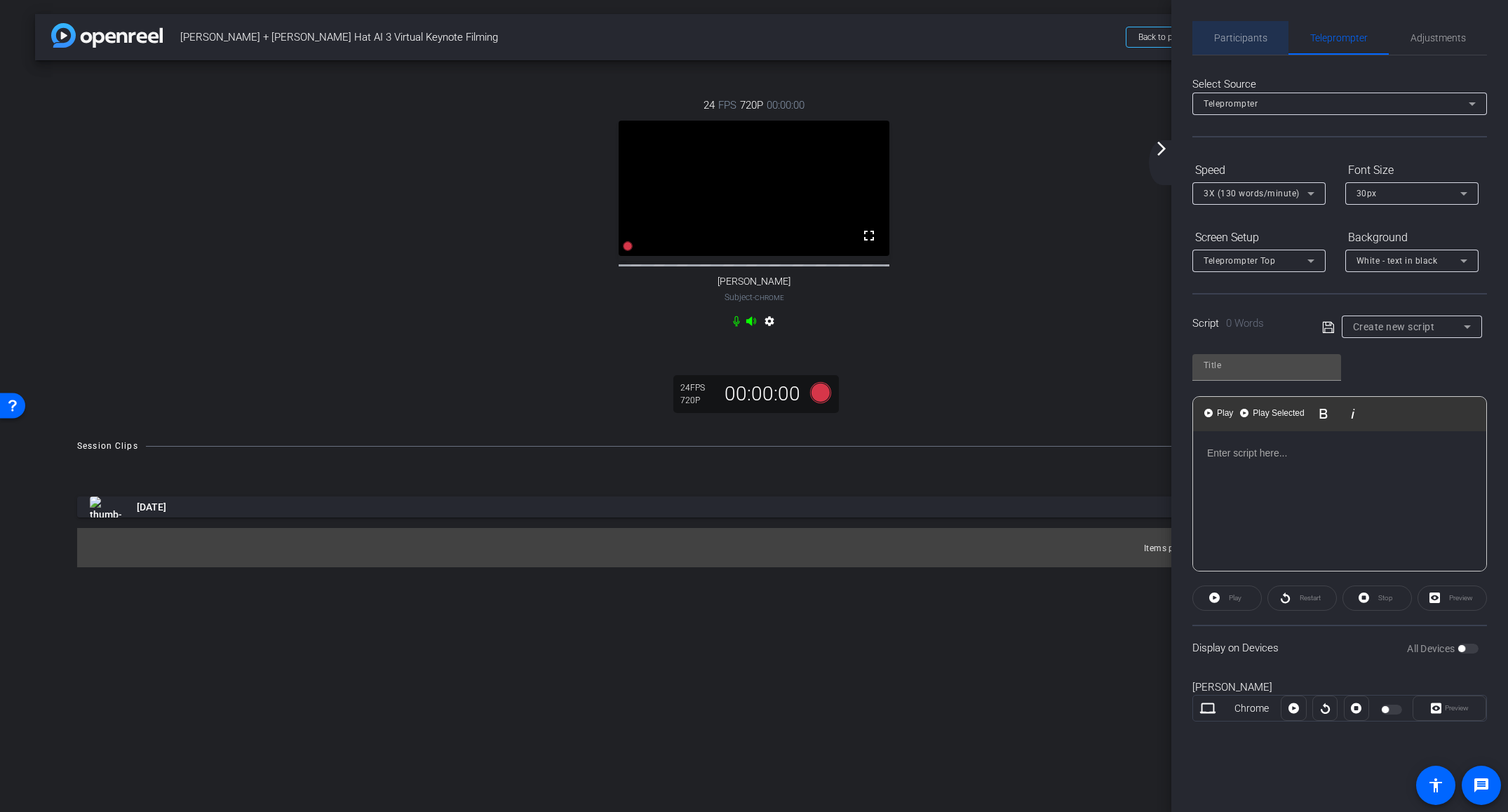
click at [1251, 42] on span "Participants" at bounding box center [1241, 38] width 53 height 10
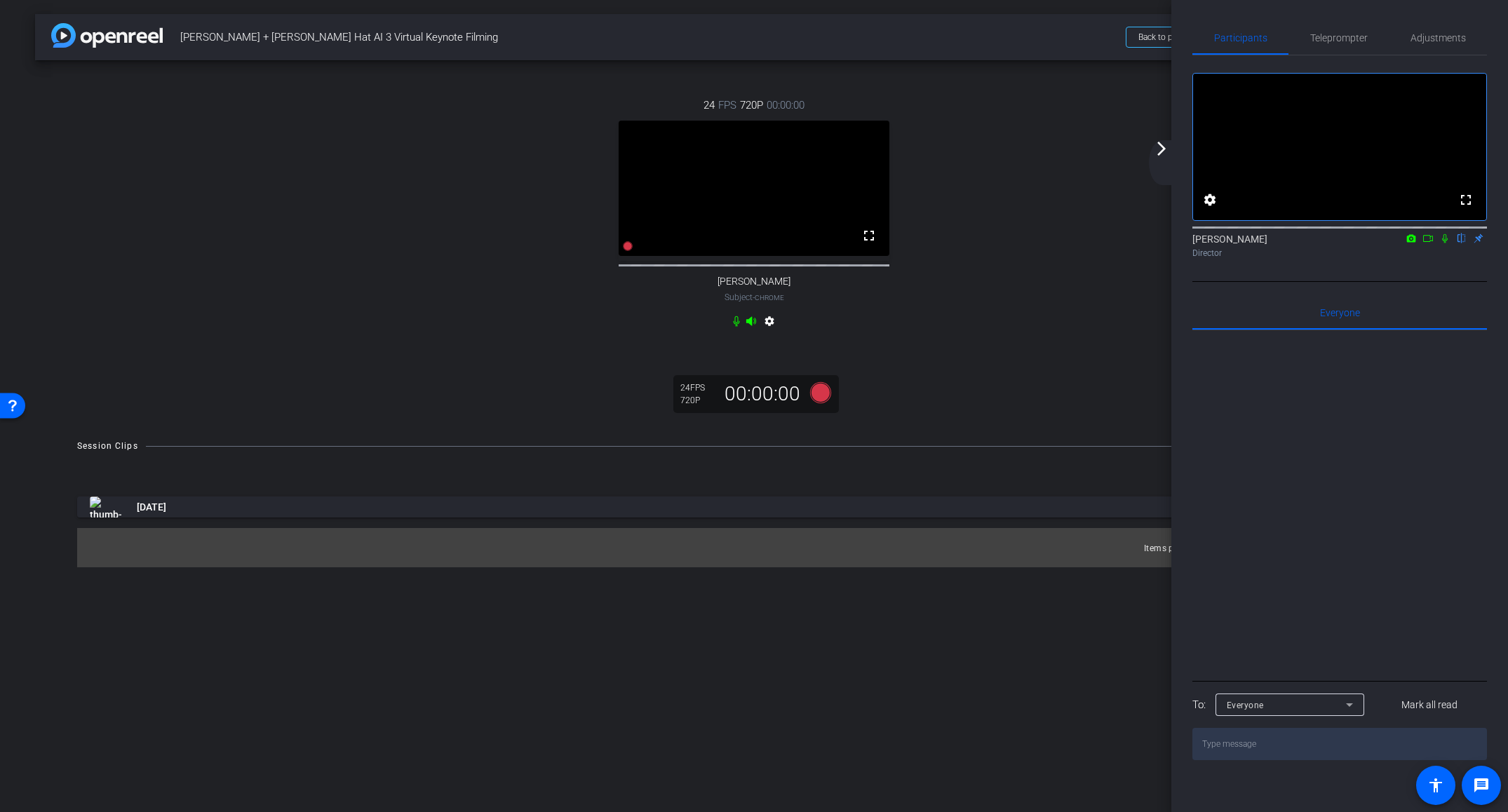
click at [1169, 155] on mat-icon "arrow_forward_ios" at bounding box center [1161, 148] width 17 height 17
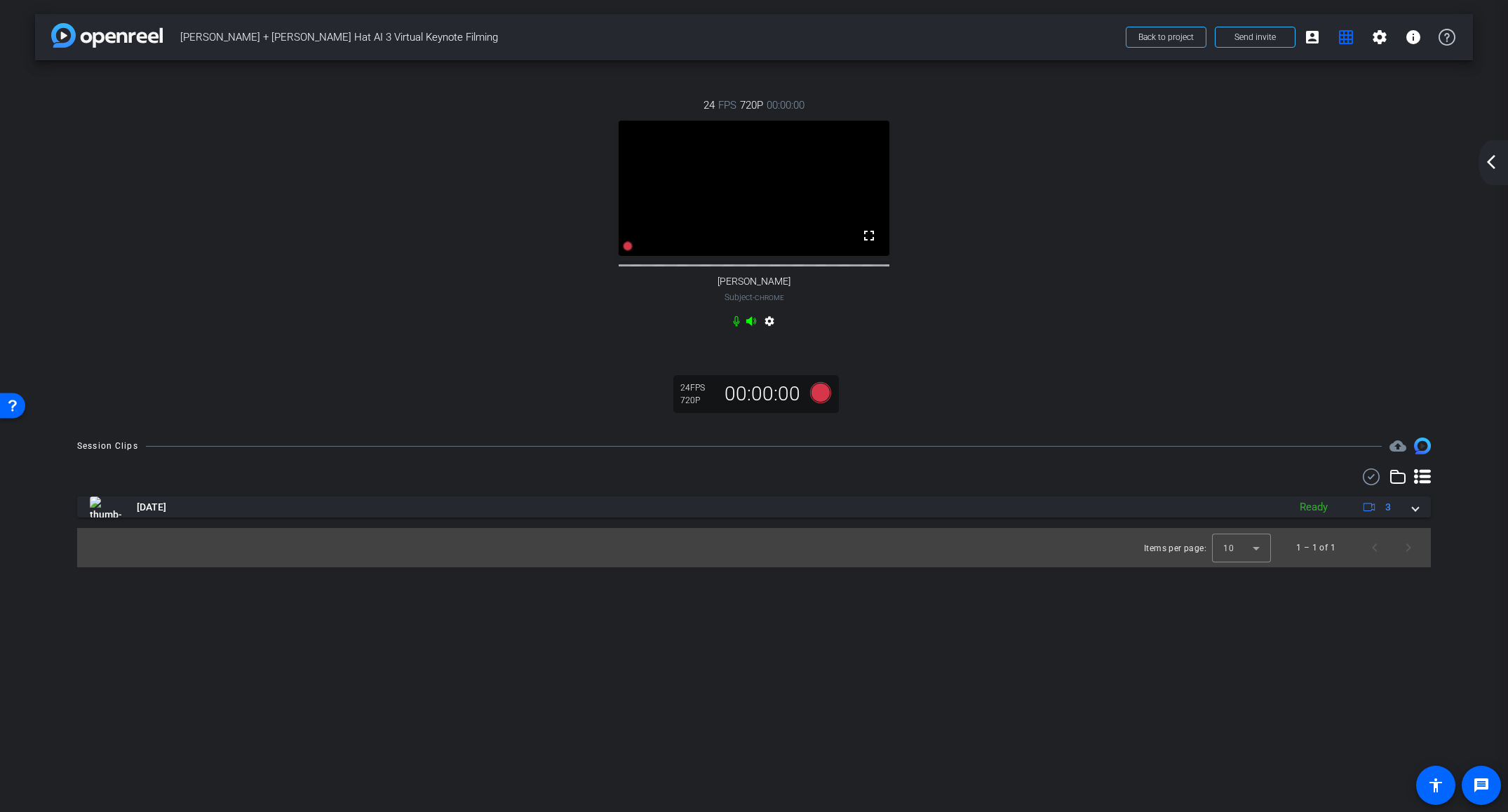
click at [1499, 168] on div "arrow_back_ios_new arrow_forward_ios" at bounding box center [1493, 163] width 30 height 45
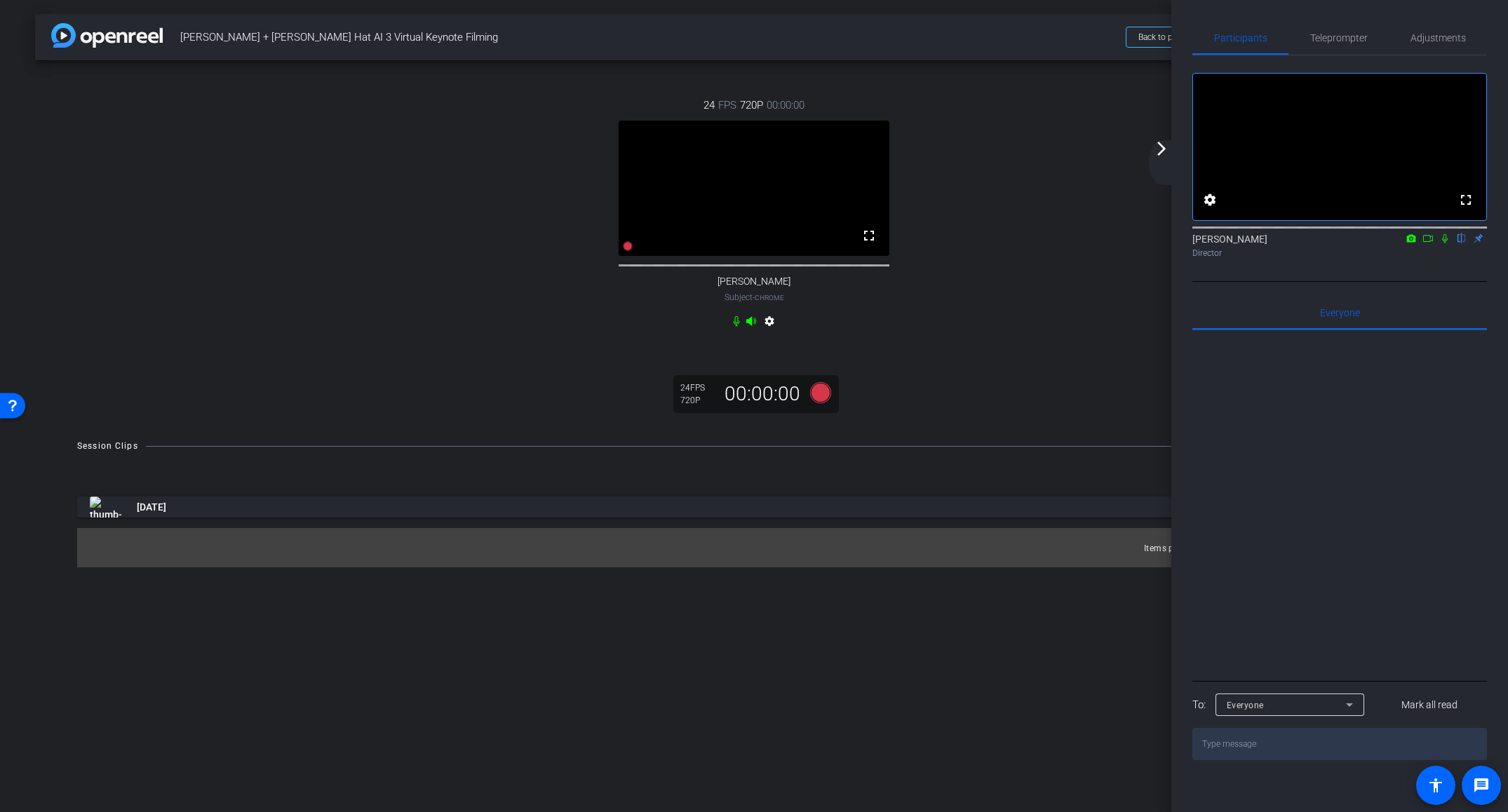
click at [1162, 161] on div "arrow_back_ios_new arrow_forward_ios" at bounding box center [1163, 163] width 30 height 45
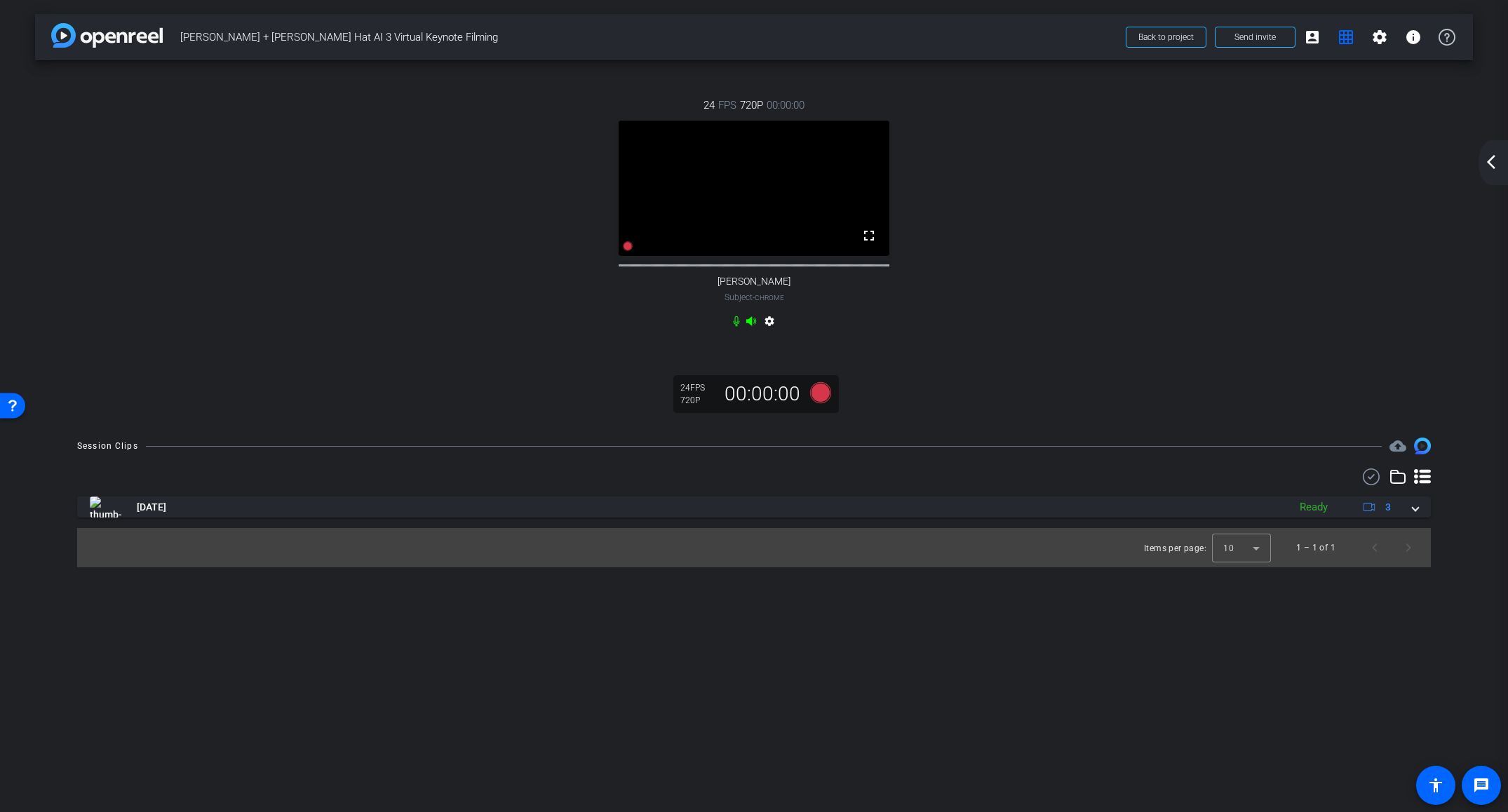
click at [1498, 167] on mat-icon "arrow_back_ios_new" at bounding box center [1491, 161] width 17 height 17
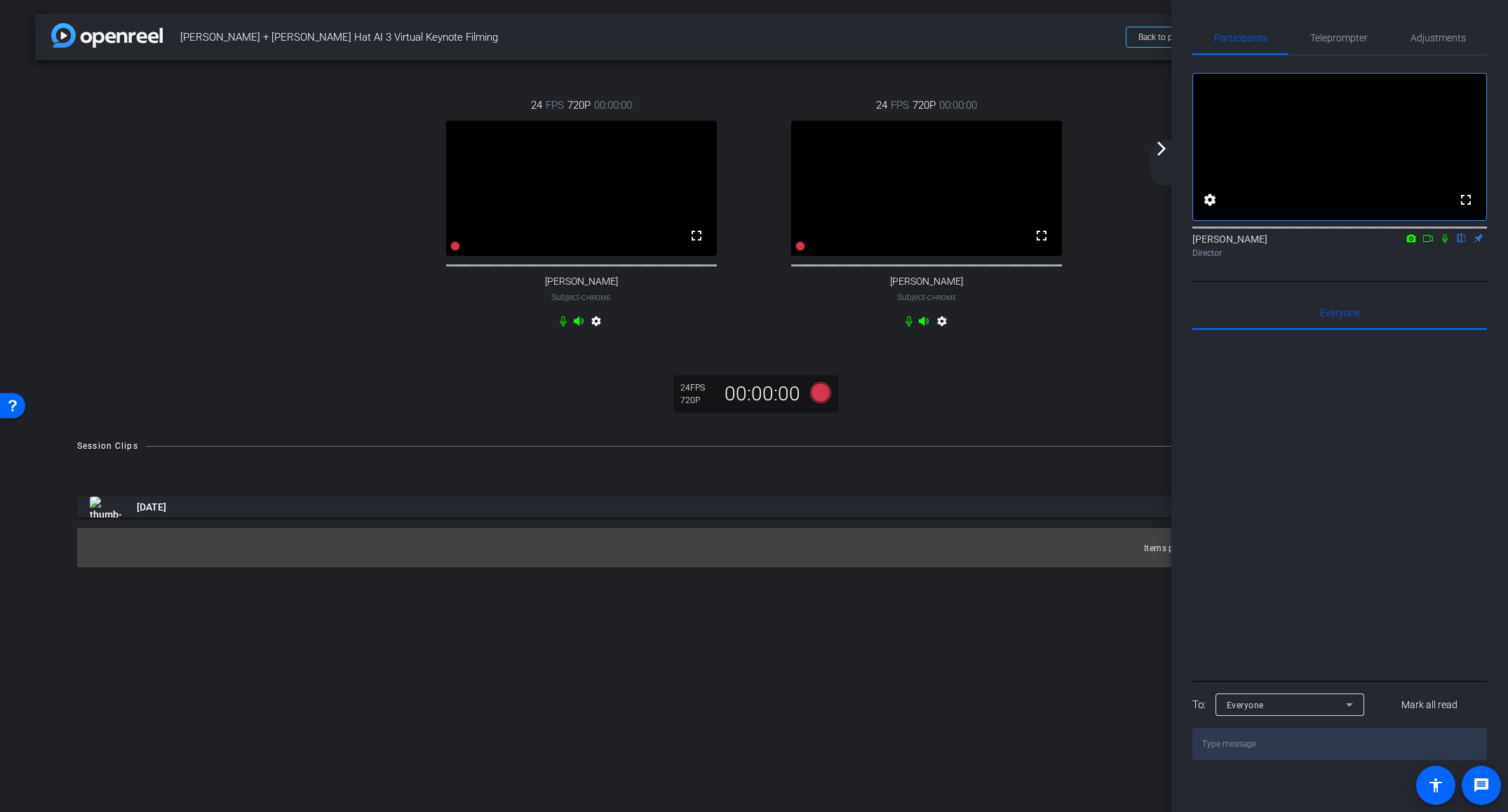
click at [1159, 153] on mat-icon "arrow_forward_ios" at bounding box center [1161, 148] width 17 height 17
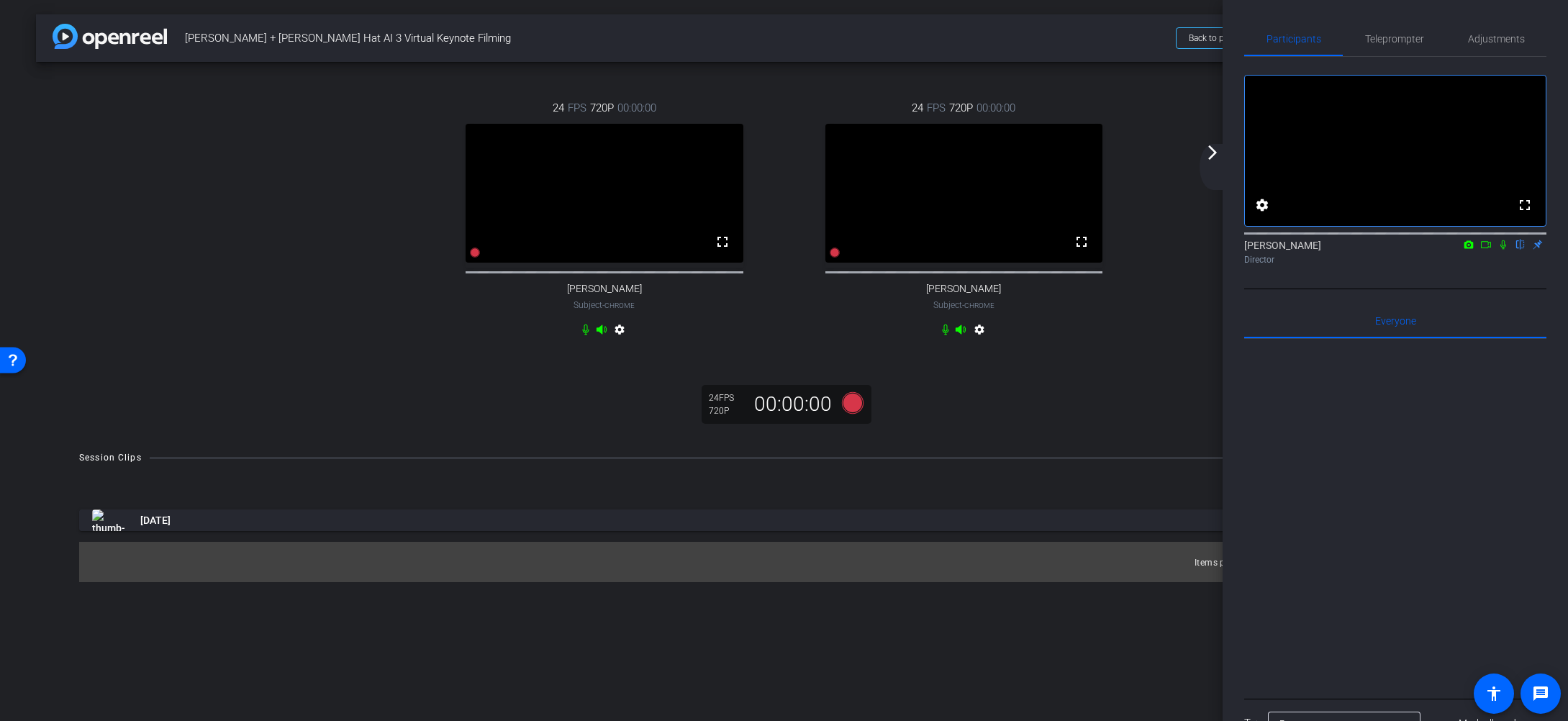
click at [1212, 155] on mat-icon "arrow_forward_ios" at bounding box center [1212, 152] width 17 height 17
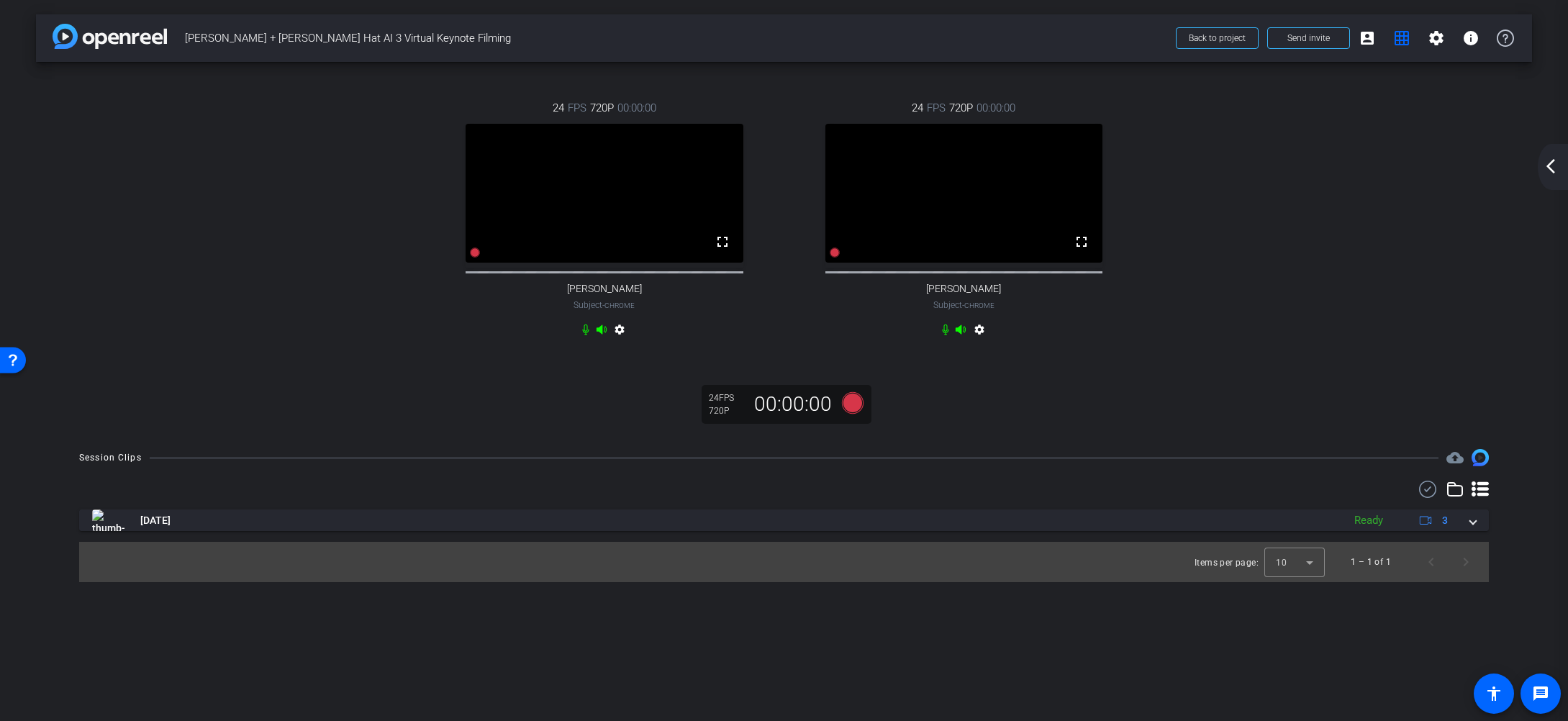
drag, startPoint x: 1548, startPoint y: 162, endPoint x: 1507, endPoint y: 163, distance: 41.0
click at [1547, 162] on mat-icon "arrow_back_ios_new" at bounding box center [1550, 166] width 17 height 17
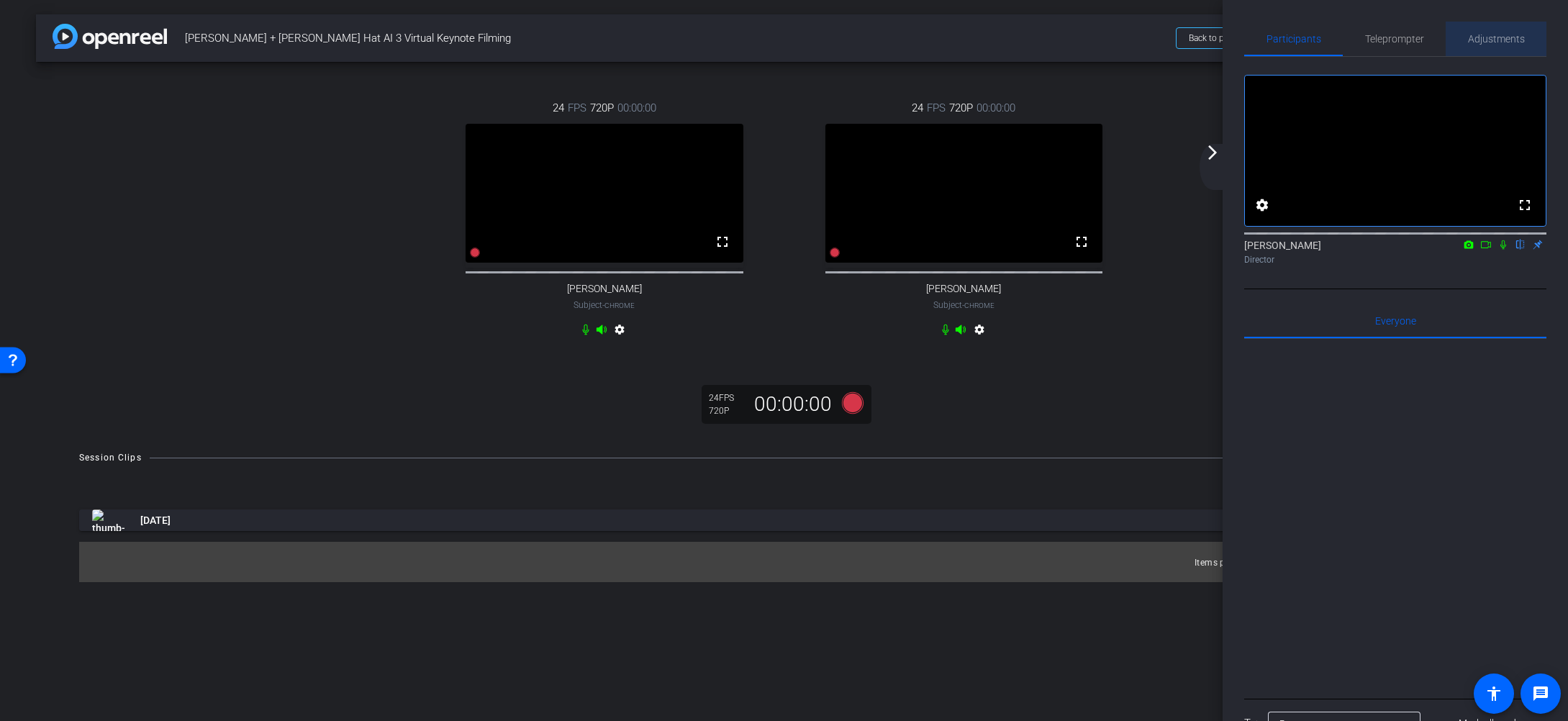
click at [1488, 39] on span "Adjustments" at bounding box center [1496, 39] width 57 height 10
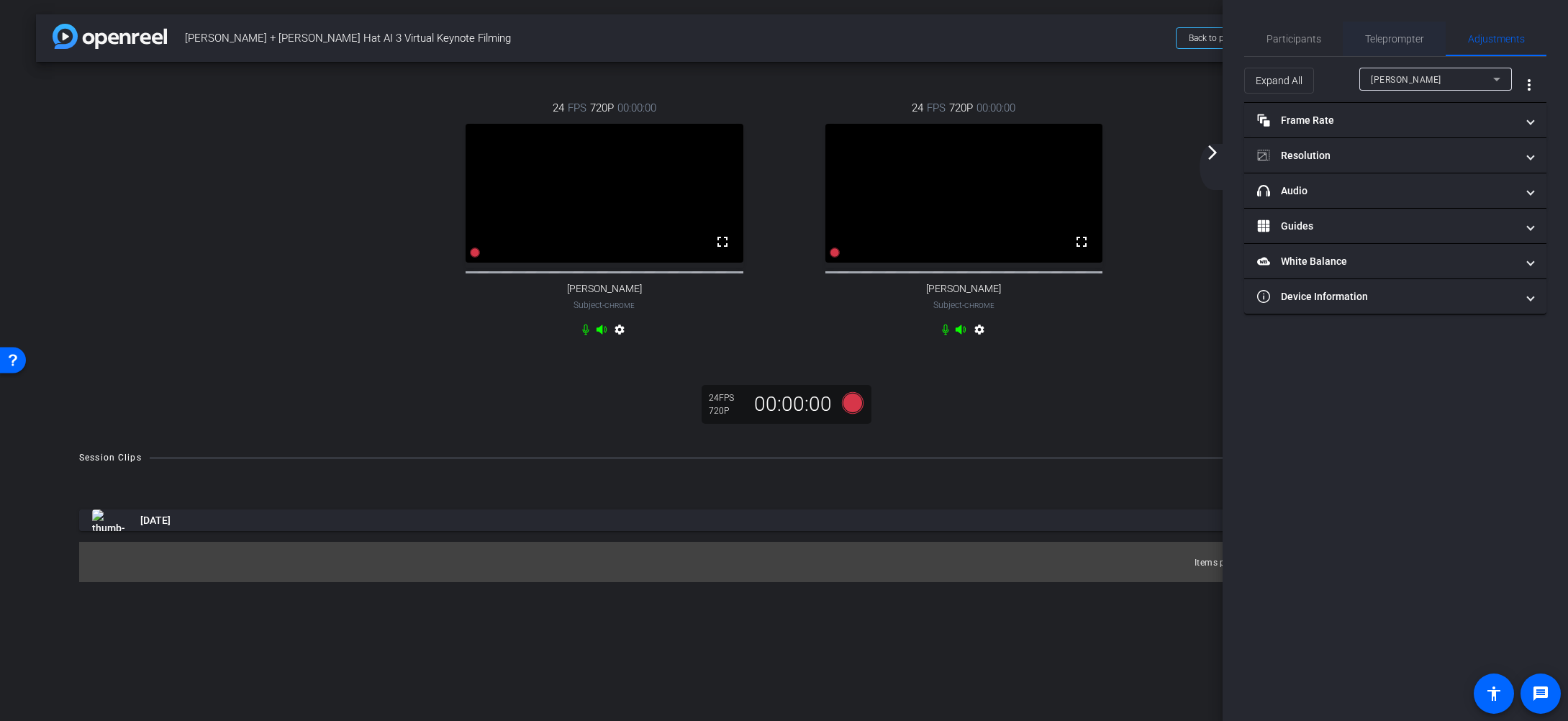
click at [1395, 41] on span "Teleprompter" at bounding box center [1394, 39] width 59 height 10
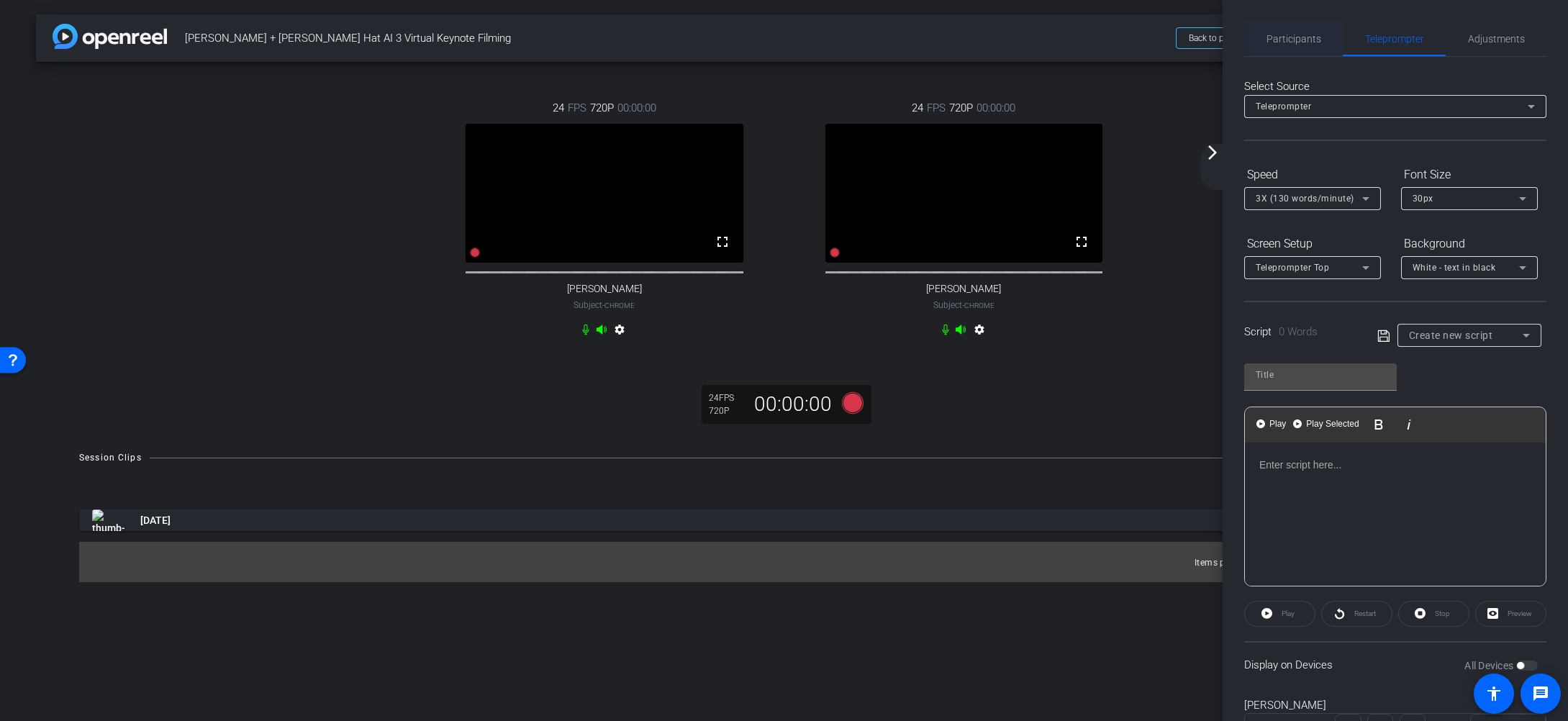
click at [1280, 39] on span "Participants" at bounding box center [1294, 39] width 55 height 10
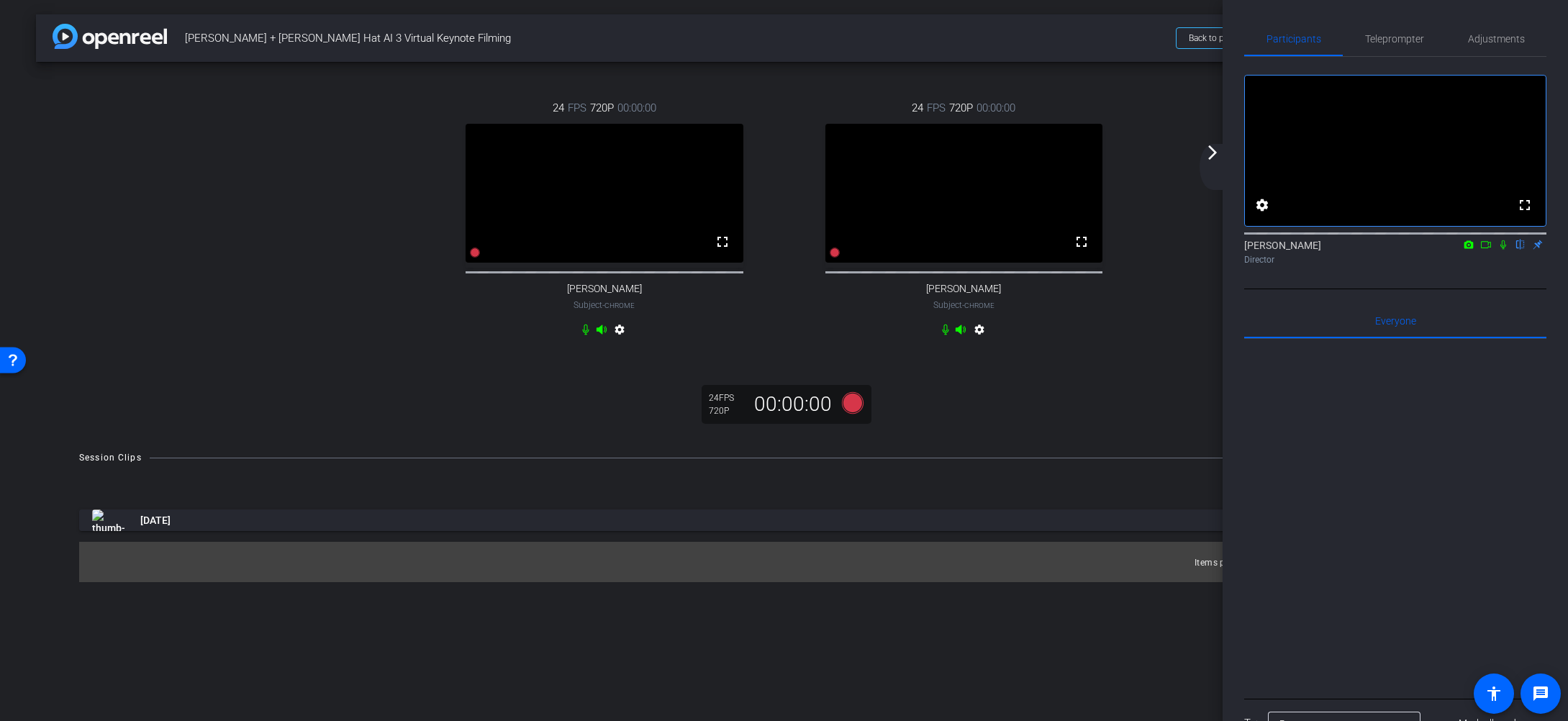
click at [1210, 159] on div "arrow_back_ios_new arrow_forward_ios" at bounding box center [1215, 167] width 30 height 46
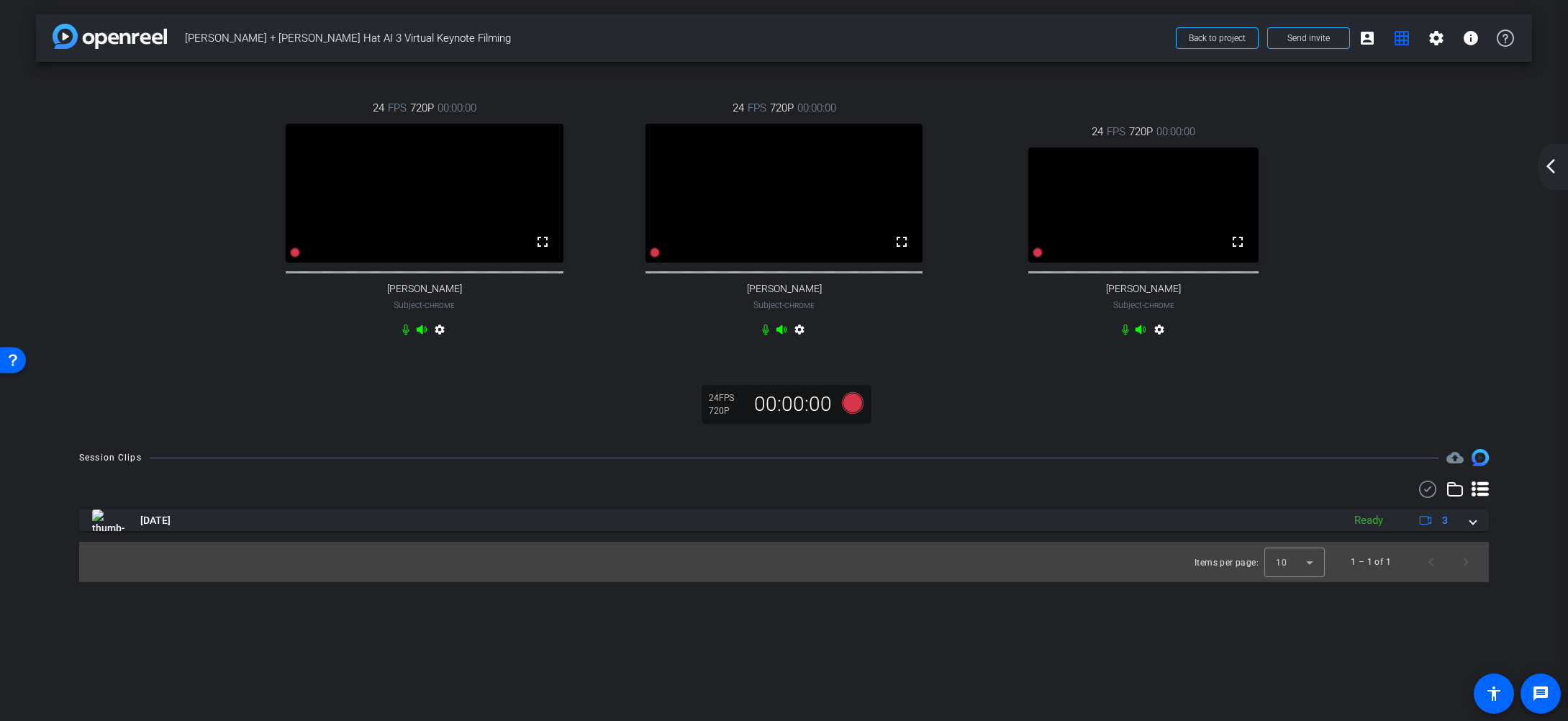
click at [1547, 167] on mat-icon "arrow_back_ios_new" at bounding box center [1550, 166] width 17 height 17
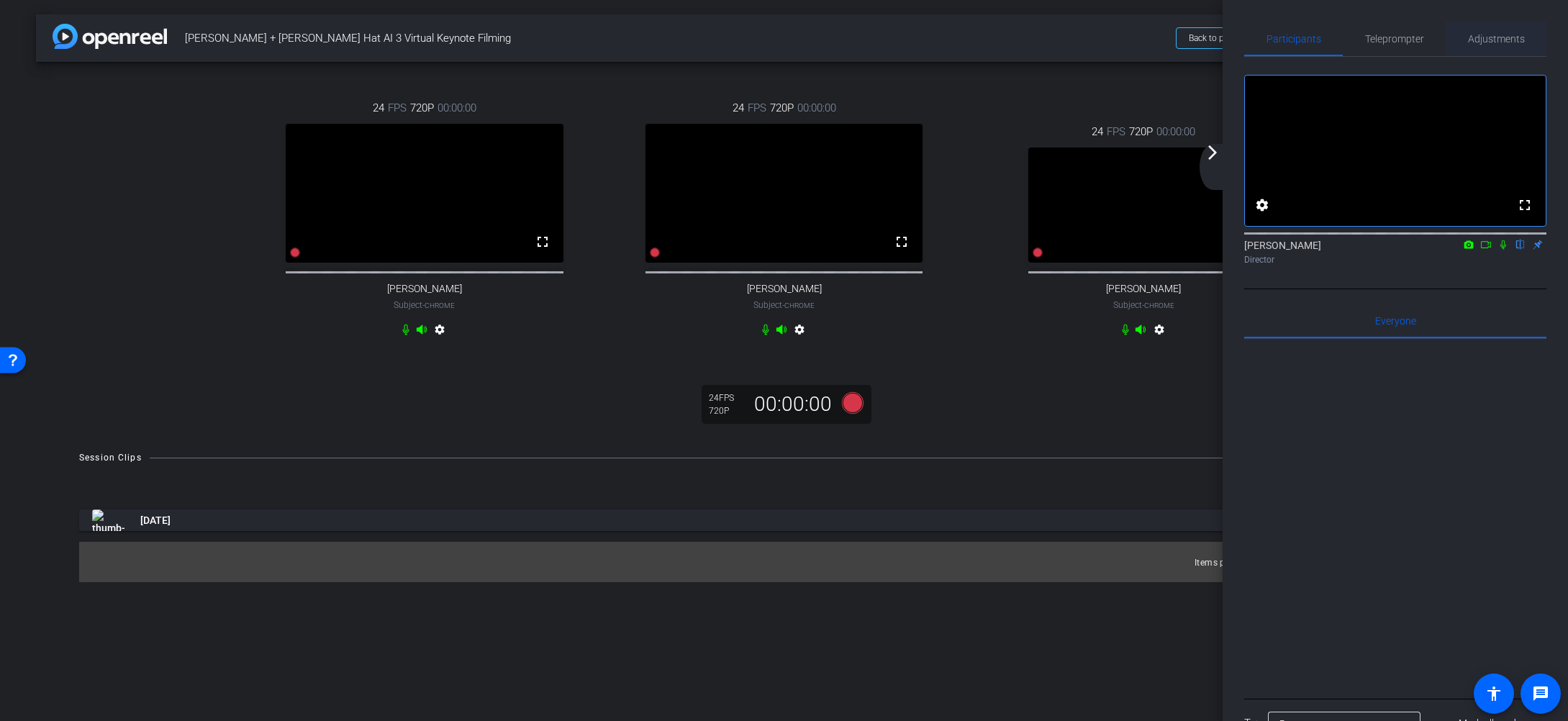
click at [1491, 44] on span "Adjustments" at bounding box center [1496, 39] width 57 height 10
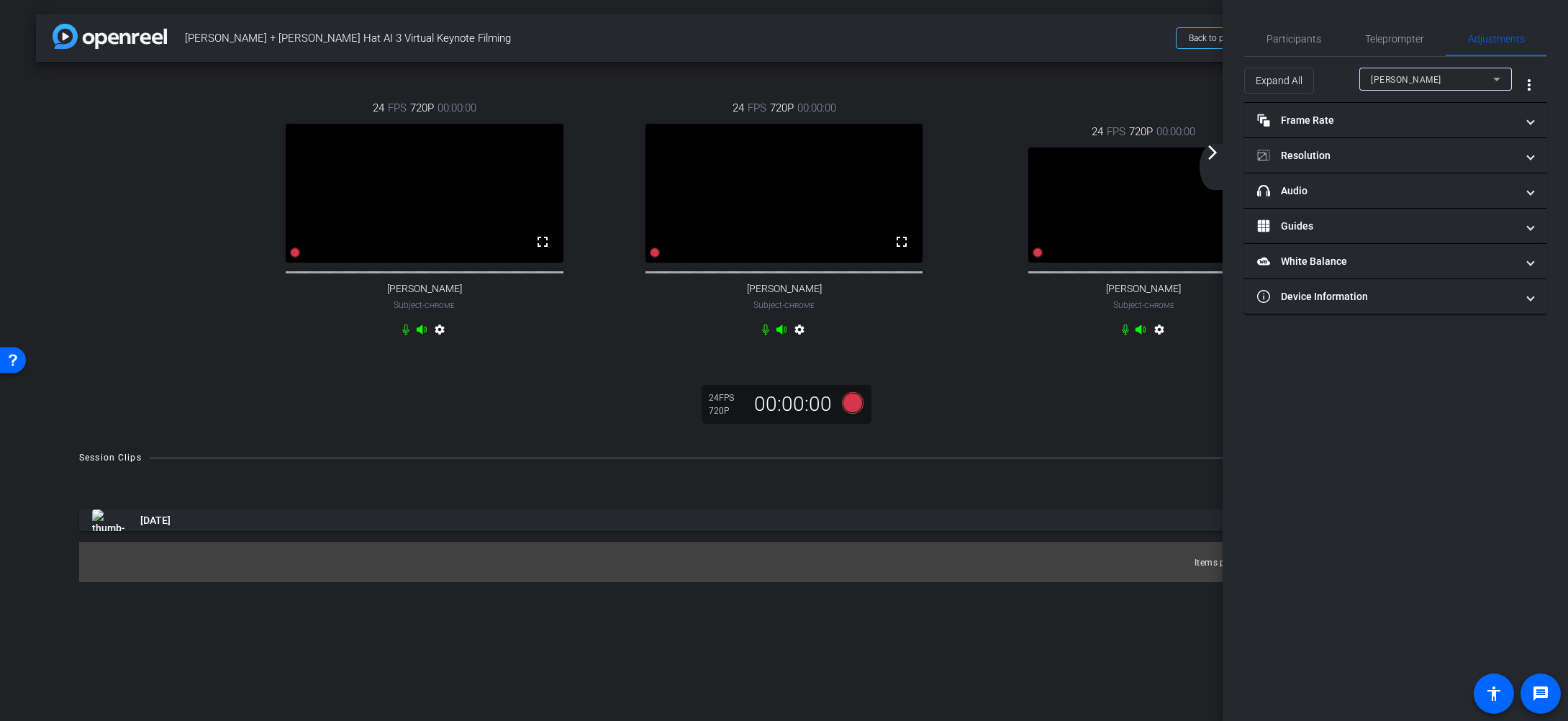
click at [987, 362] on div "24 FPS 720P 00:00:00 fullscreen [PERSON_NAME] Subject - Chrome settings" at bounding box center [1143, 232] width 360 height 265
click at [1439, 72] on div "[PERSON_NAME]" at bounding box center [1431, 79] width 122 height 18
click at [1433, 155] on span "[PERSON_NAME]" at bounding box center [1407, 154] width 72 height 17
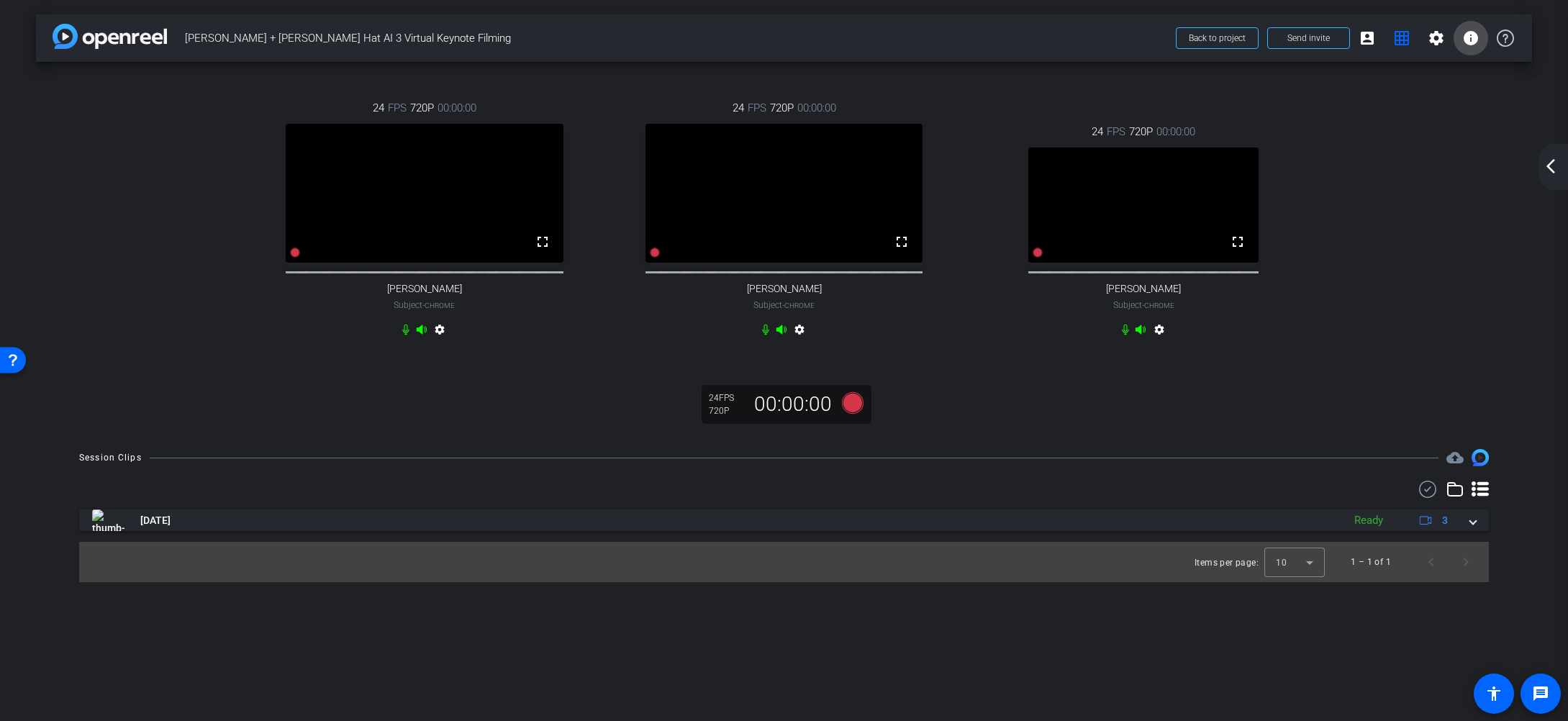
click at [1468, 42] on mat-icon "info" at bounding box center [1470, 38] width 17 height 17
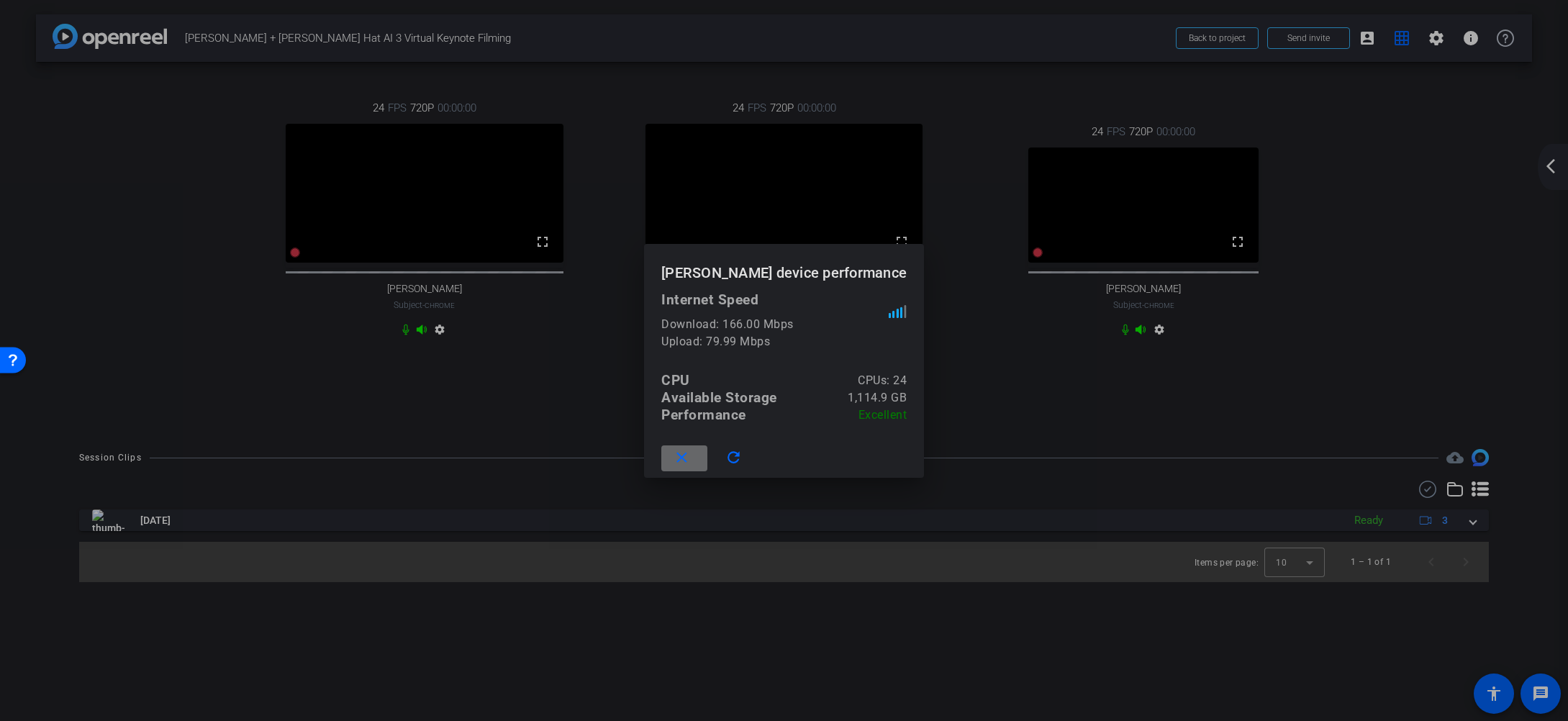
click at [707, 460] on span at bounding box center [685, 458] width 46 height 35
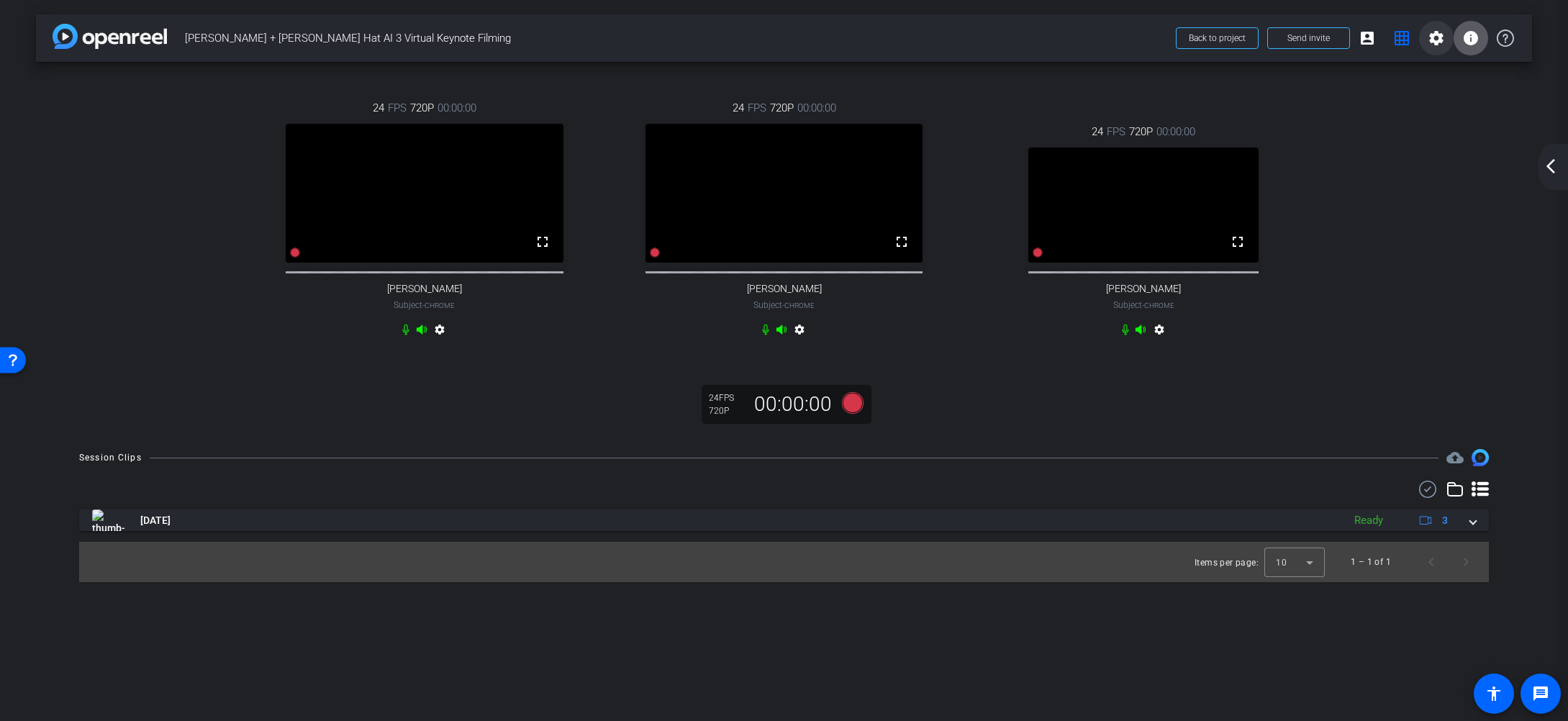
click at [1433, 41] on mat-icon "settings" at bounding box center [1436, 38] width 17 height 17
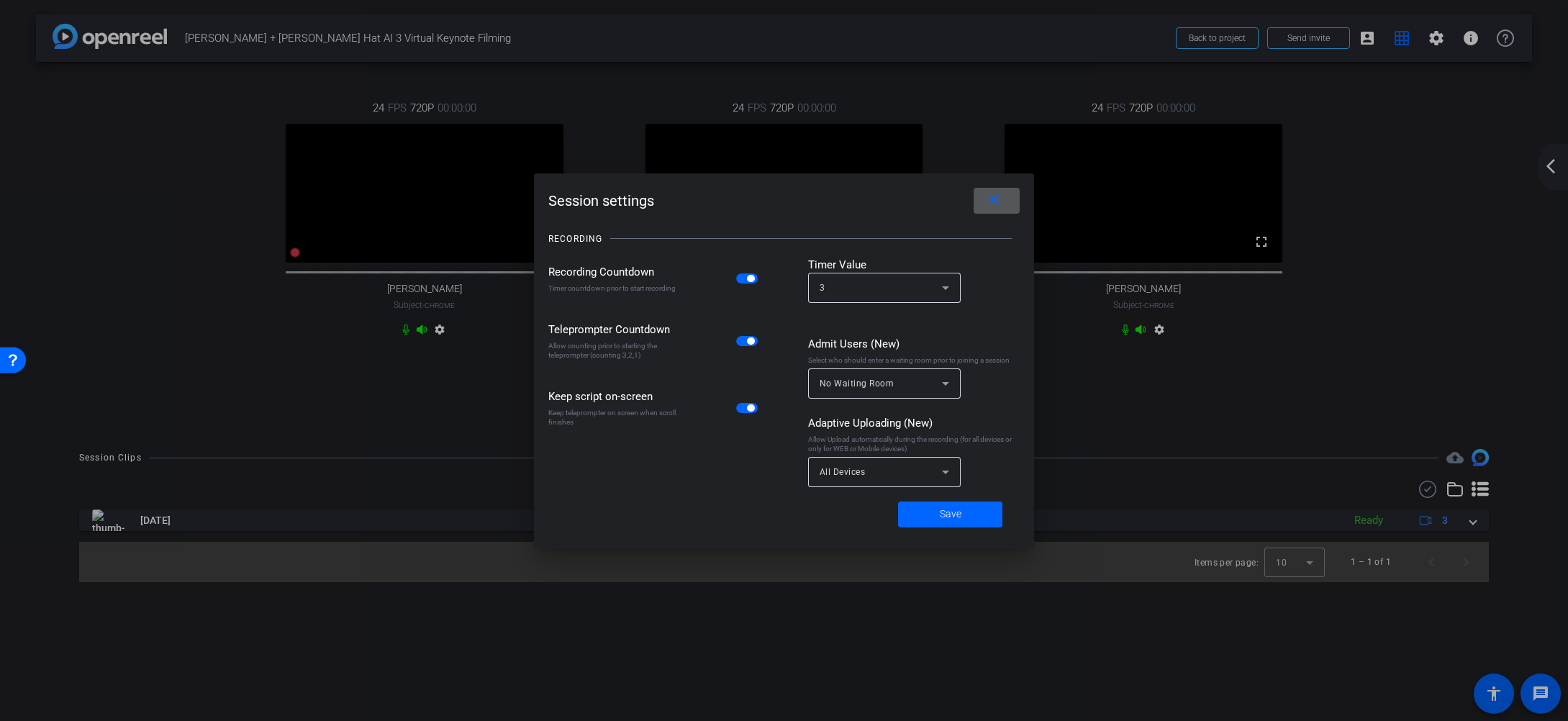
click at [1005, 206] on span at bounding box center [997, 200] width 46 height 35
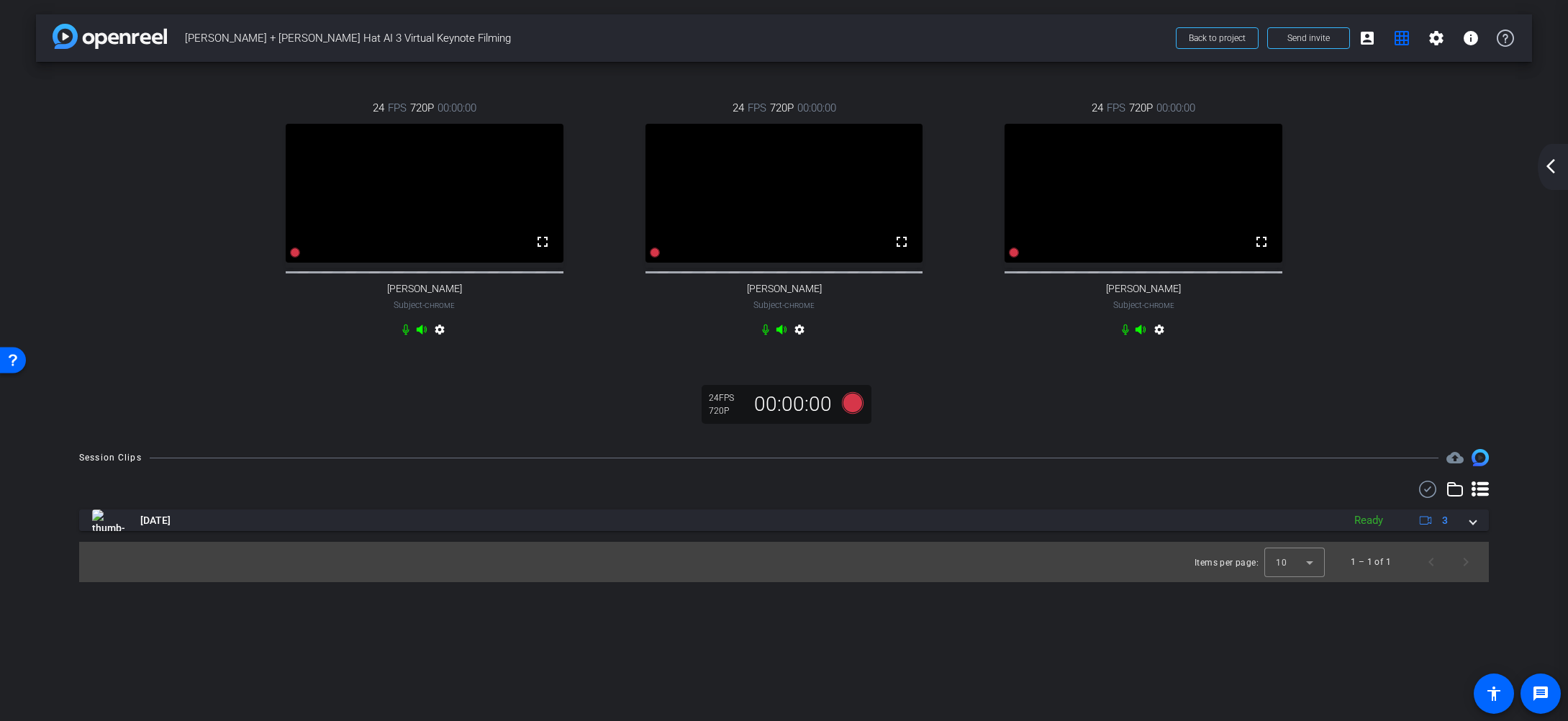
click at [1547, 164] on mat-icon "arrow_back_ios_new" at bounding box center [1550, 166] width 17 height 17
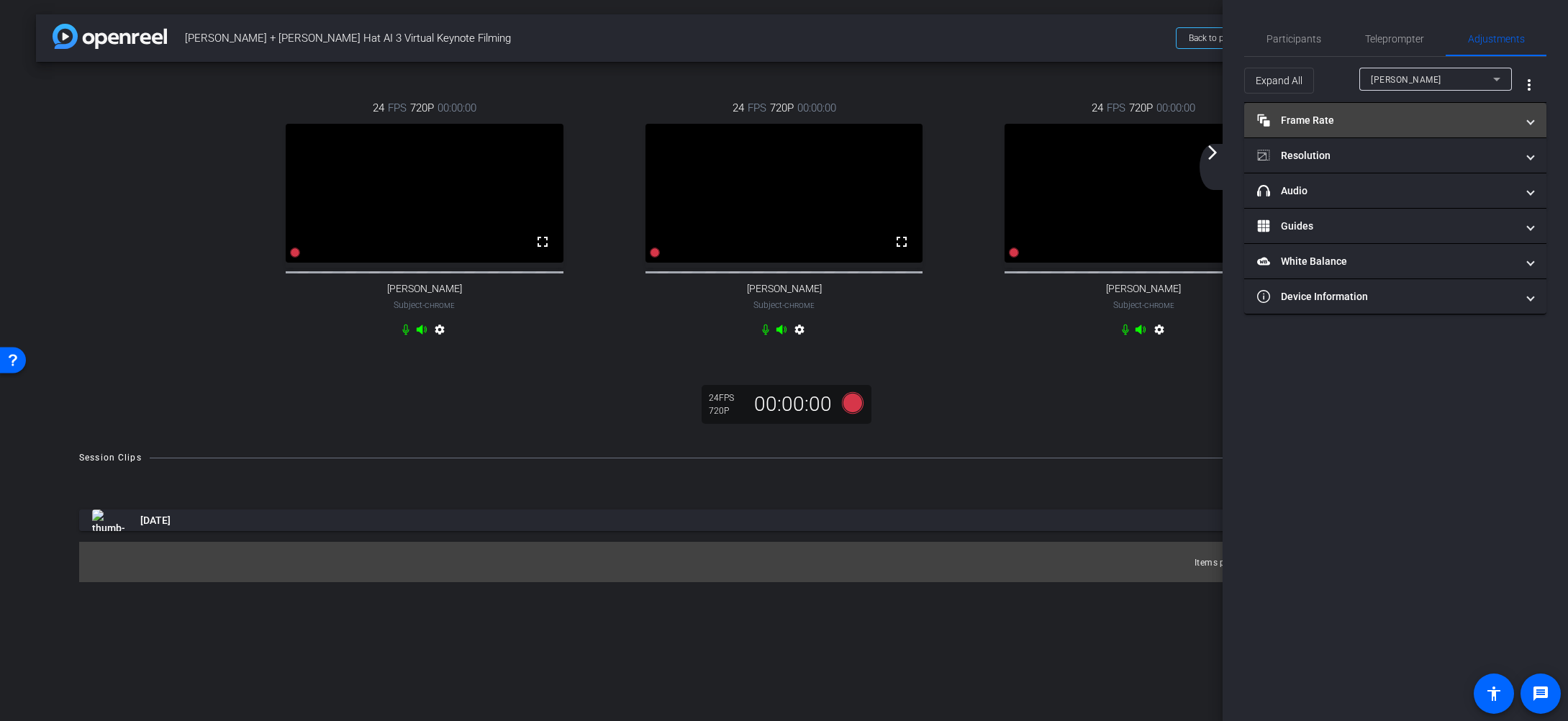
click at [1400, 124] on mat-panel-title "Frame Rate Frame Rate" at bounding box center [1386, 121] width 259 height 15
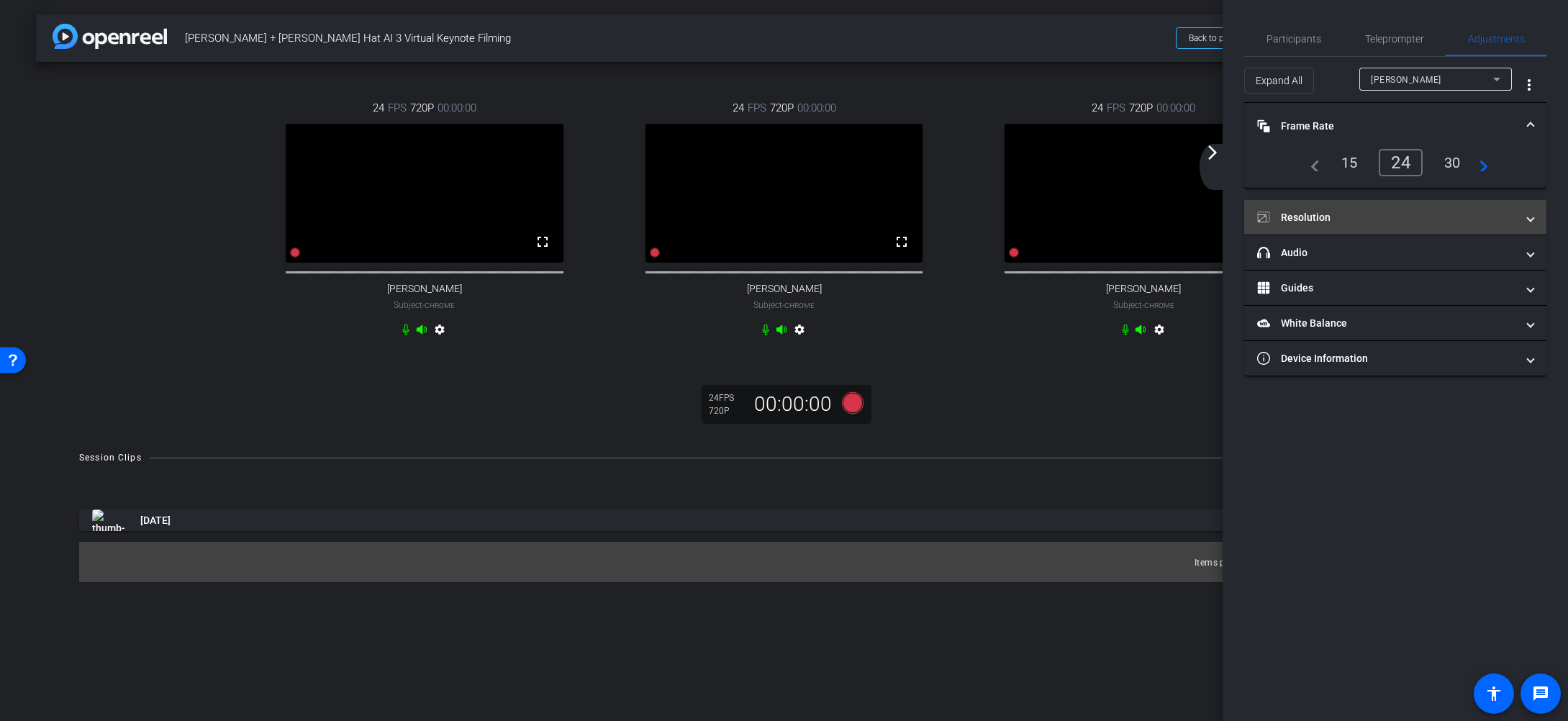
click at [1438, 217] on mat-panel-title "Resolution" at bounding box center [1386, 217] width 259 height 15
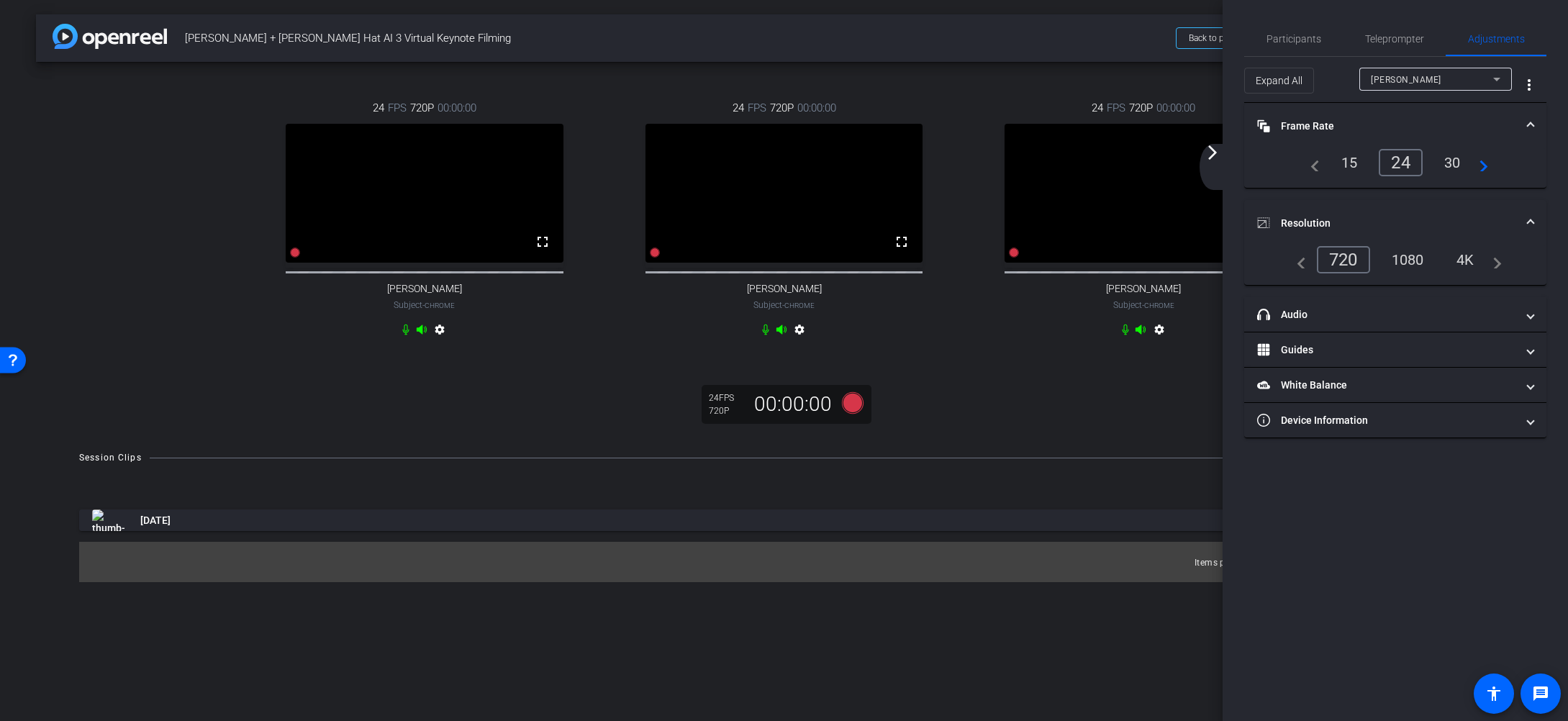
click at [1411, 264] on div "1080" at bounding box center [1408, 260] width 54 height 24
click at [1343, 260] on div "720" at bounding box center [1339, 260] width 46 height 24
click at [1150, 234] on video at bounding box center [1144, 193] width 278 height 139
click at [1401, 87] on mat-form-field "[PERSON_NAME]" at bounding box center [1436, 78] width 152 height 23
click at [1403, 82] on div "[PERSON_NAME]" at bounding box center [1431, 79] width 122 height 18
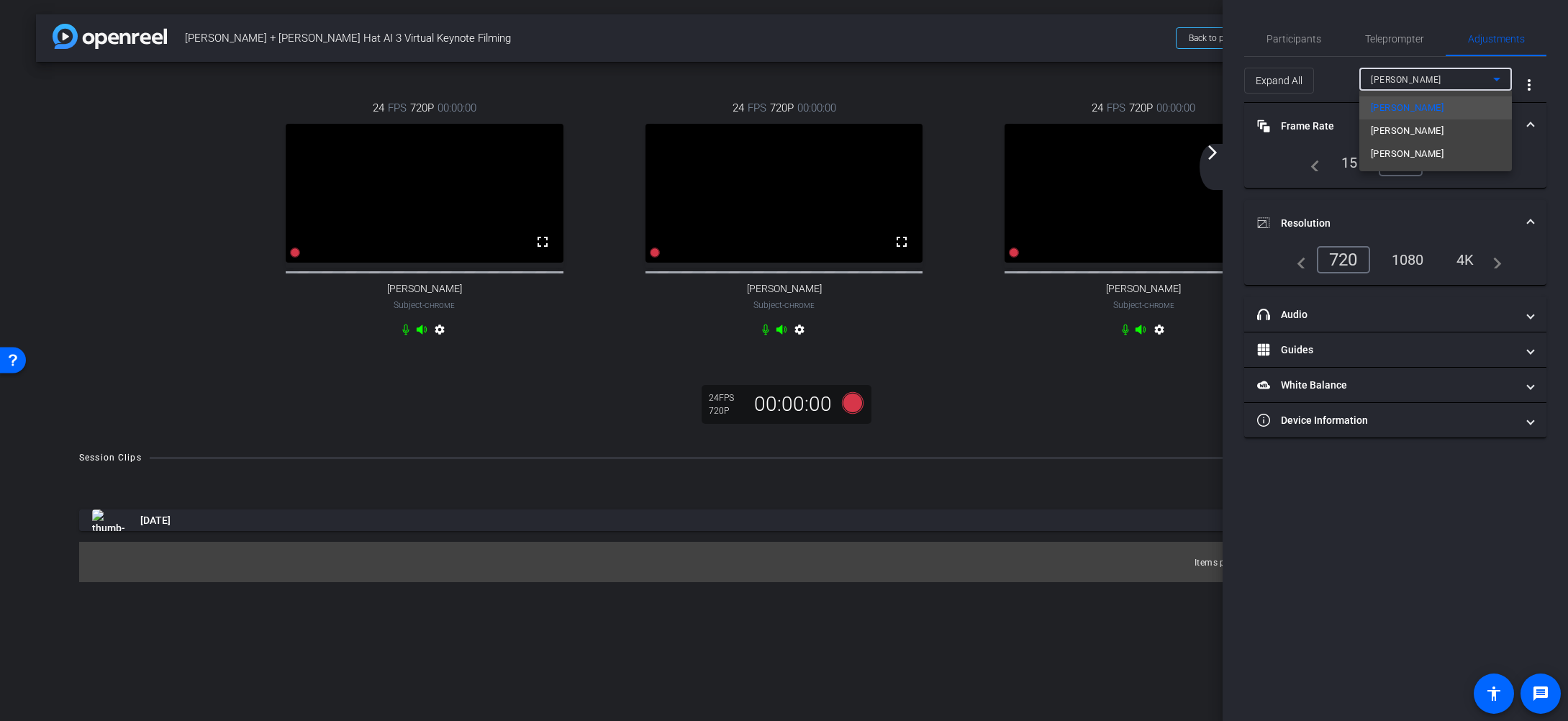
click at [1413, 152] on span "[PERSON_NAME]" at bounding box center [1407, 154] width 72 height 17
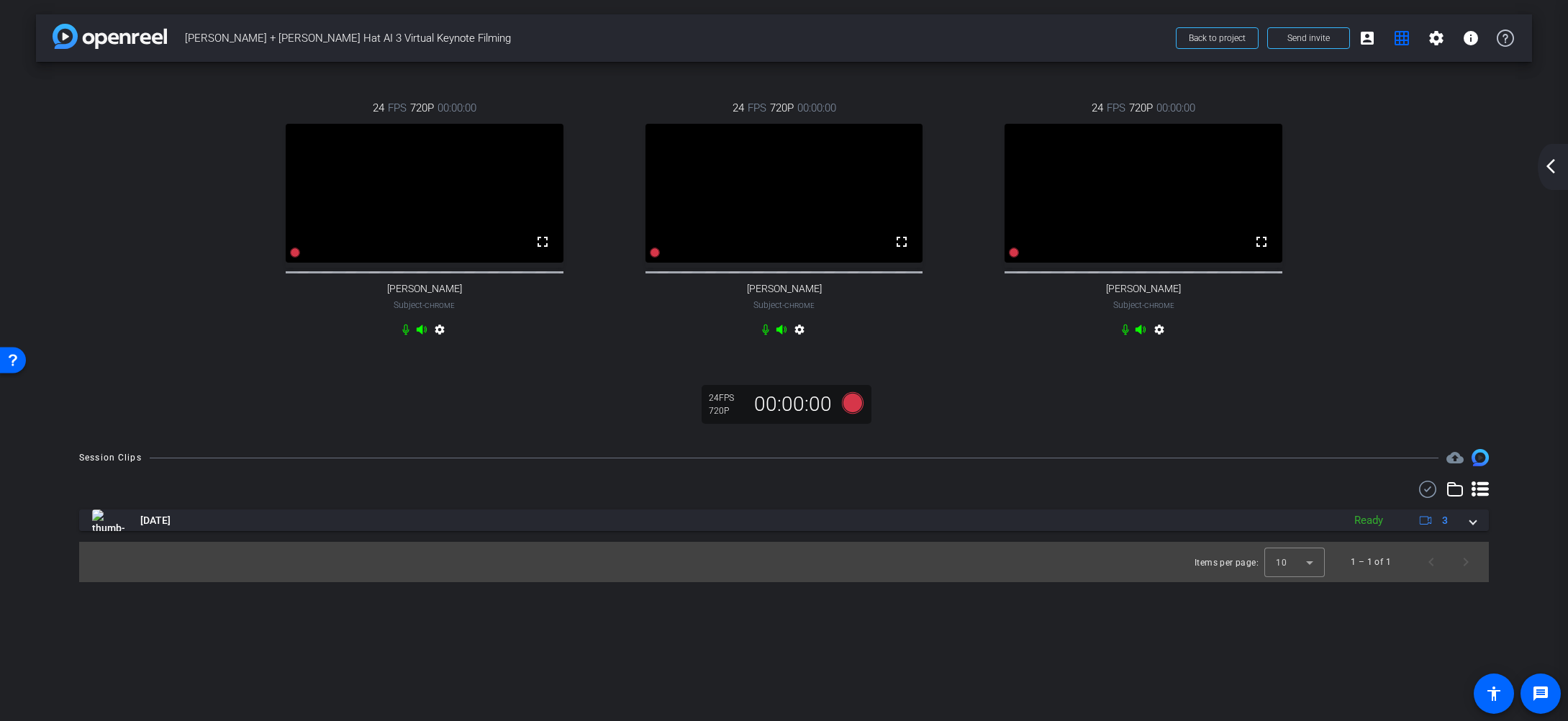
drag, startPoint x: 1551, startPoint y: 169, endPoint x: 1462, endPoint y: 110, distance: 106.8
click at [1547, 169] on mat-icon "arrow_back_ios_new" at bounding box center [1550, 166] width 17 height 17
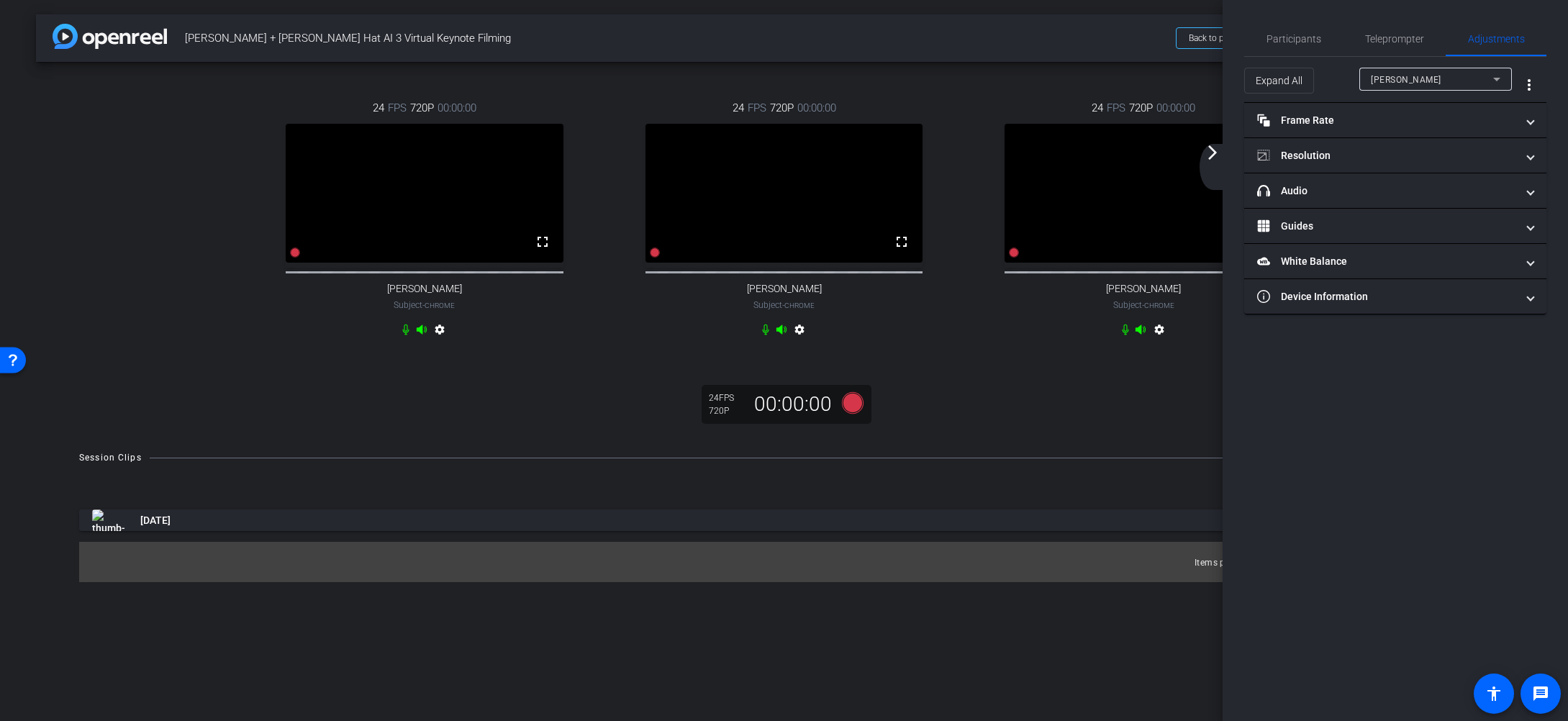
click at [1415, 84] on div "[PERSON_NAME]" at bounding box center [1431, 79] width 122 height 18
click at [1415, 150] on span "[PERSON_NAME]" at bounding box center [1407, 154] width 72 height 17
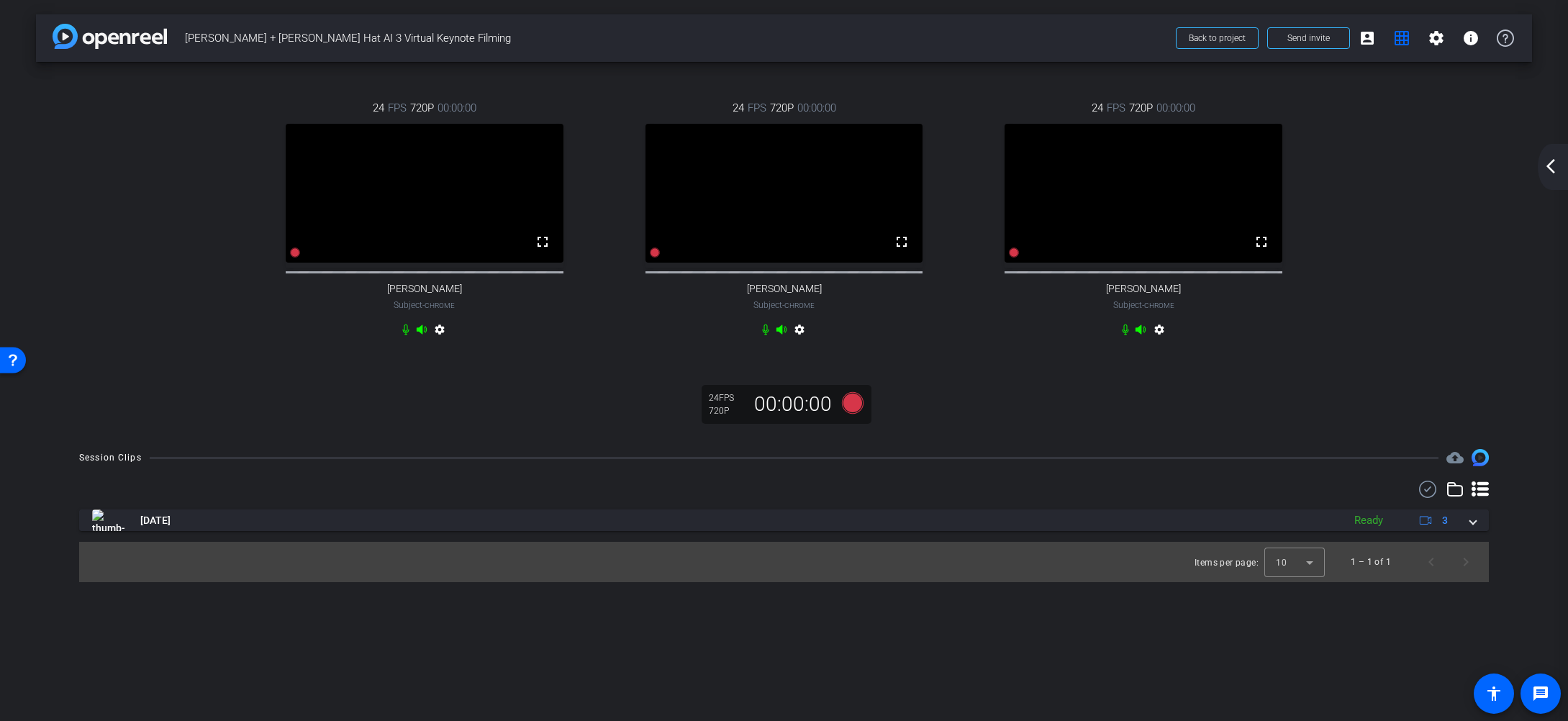
click at [1547, 154] on div "arrow_back_ios_new arrow_forward_ios" at bounding box center [1552, 167] width 30 height 46
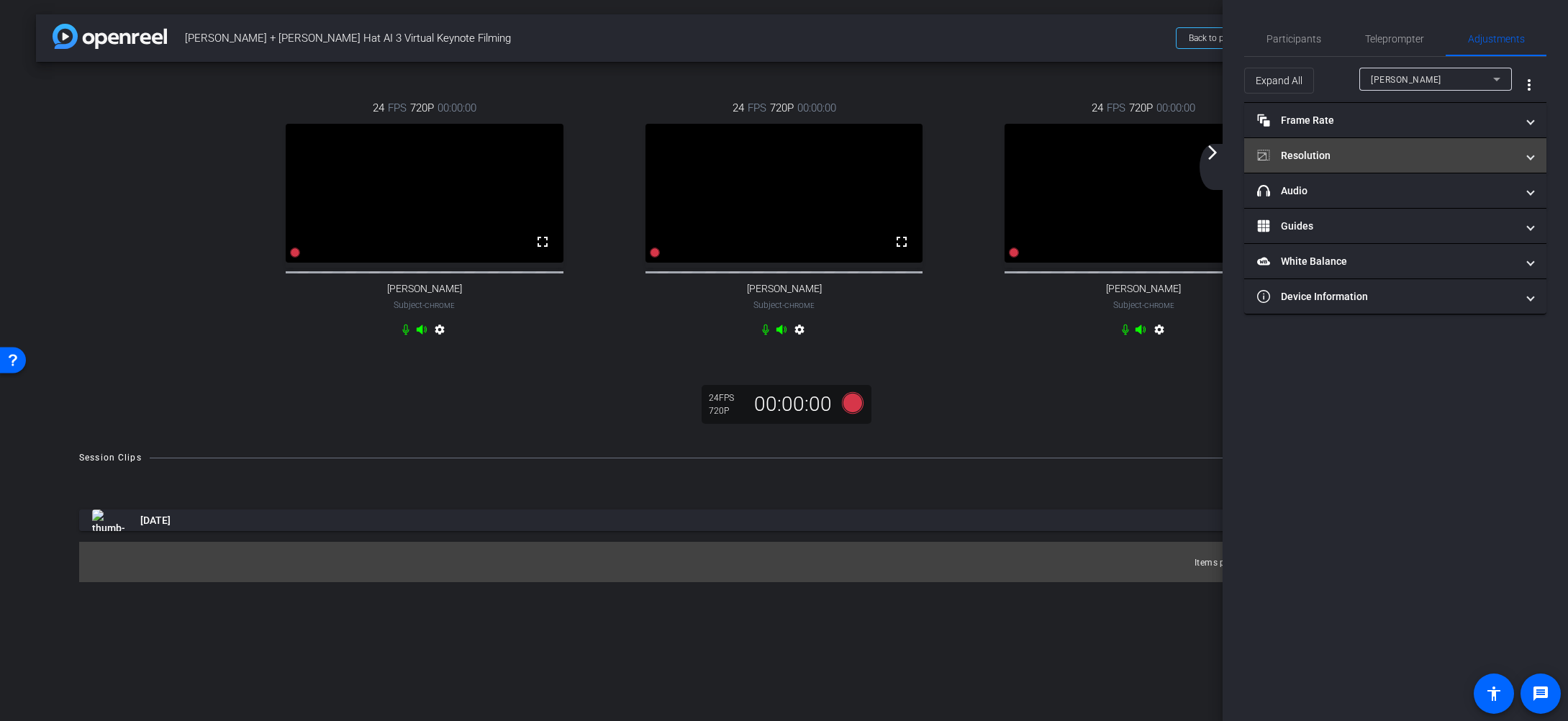
click at [1535, 155] on mat-expansion-panel-header "Resolution" at bounding box center [1395, 155] width 302 height 35
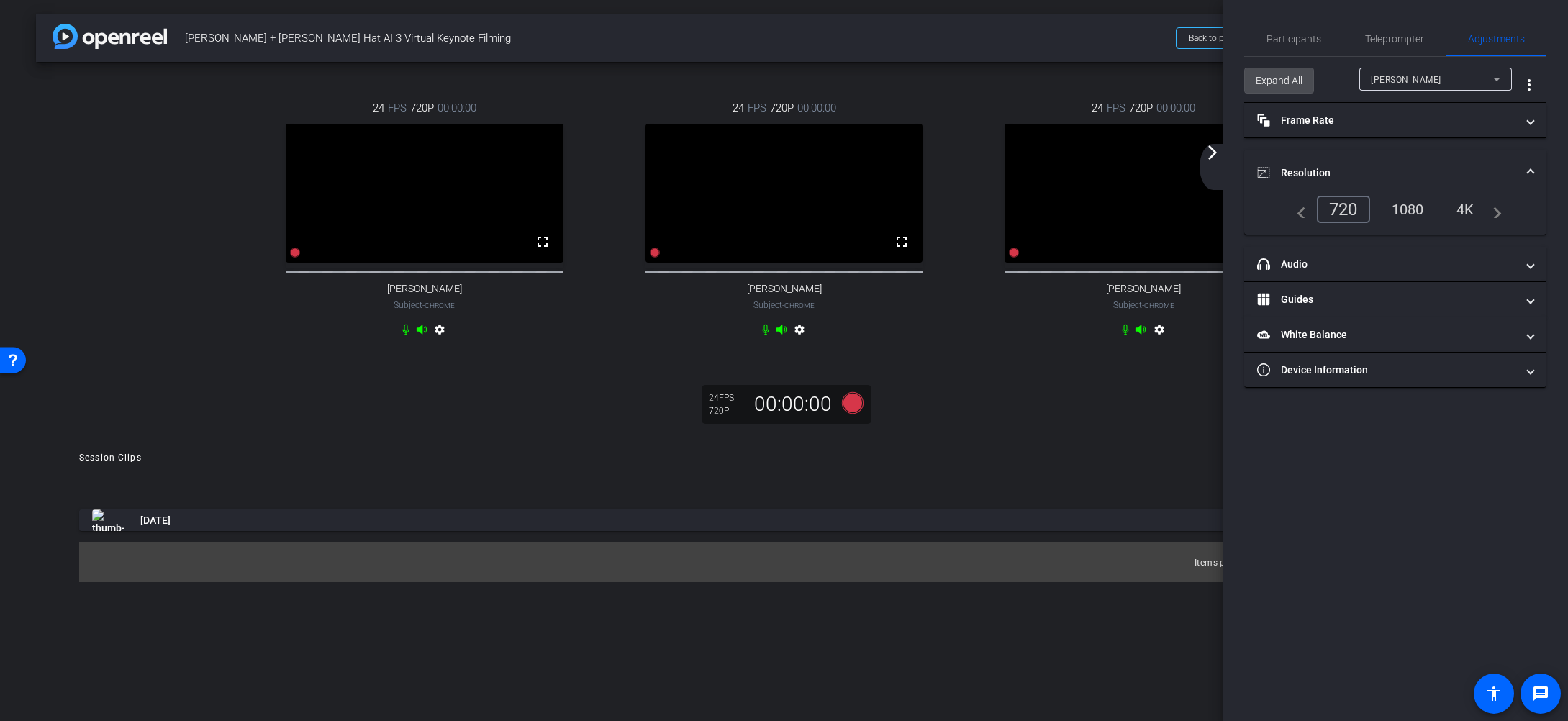
click at [1294, 82] on span "Expand All" at bounding box center [1279, 81] width 47 height 27
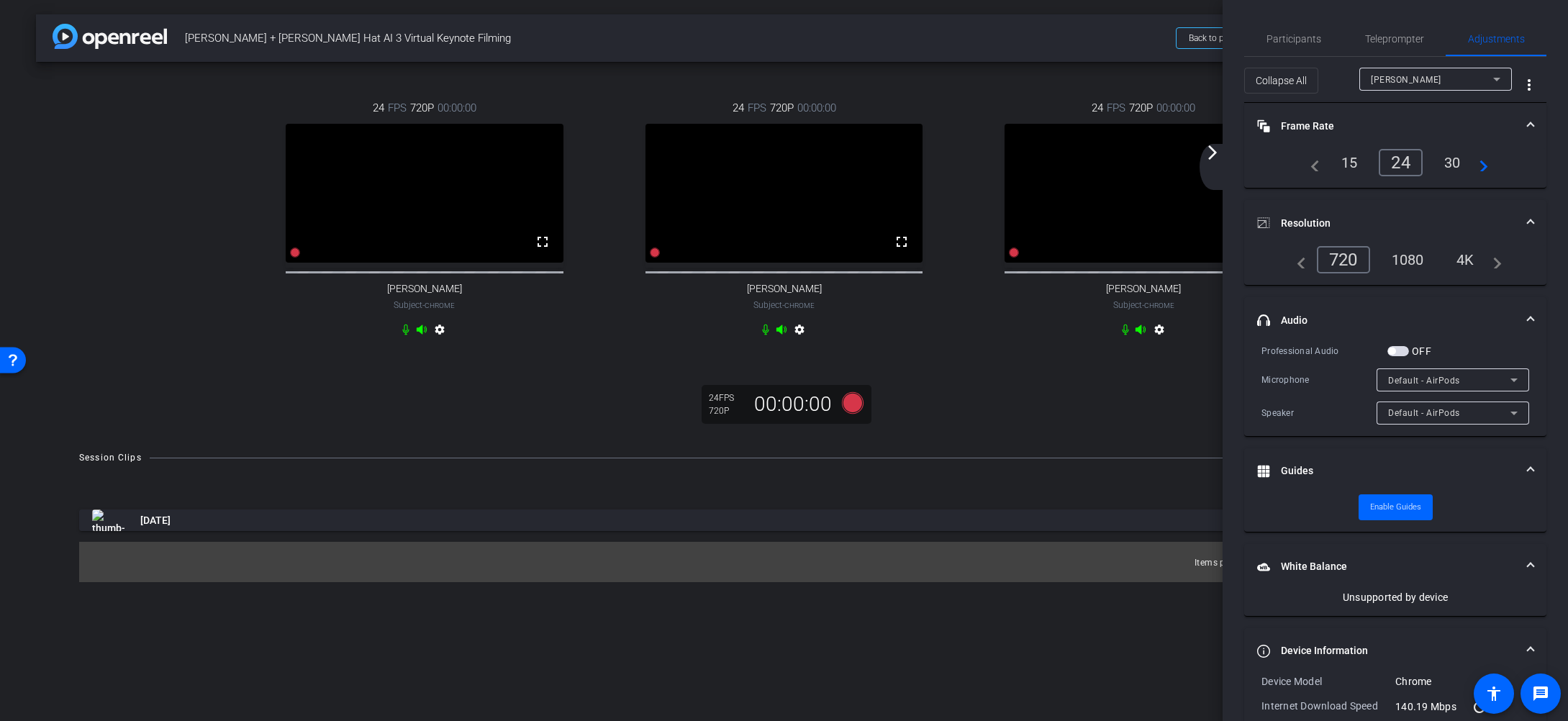
click at [1497, 75] on icon at bounding box center [1496, 78] width 17 height 17
click at [1442, 135] on mat-option "[PERSON_NAME]" at bounding box center [1436, 131] width 152 height 23
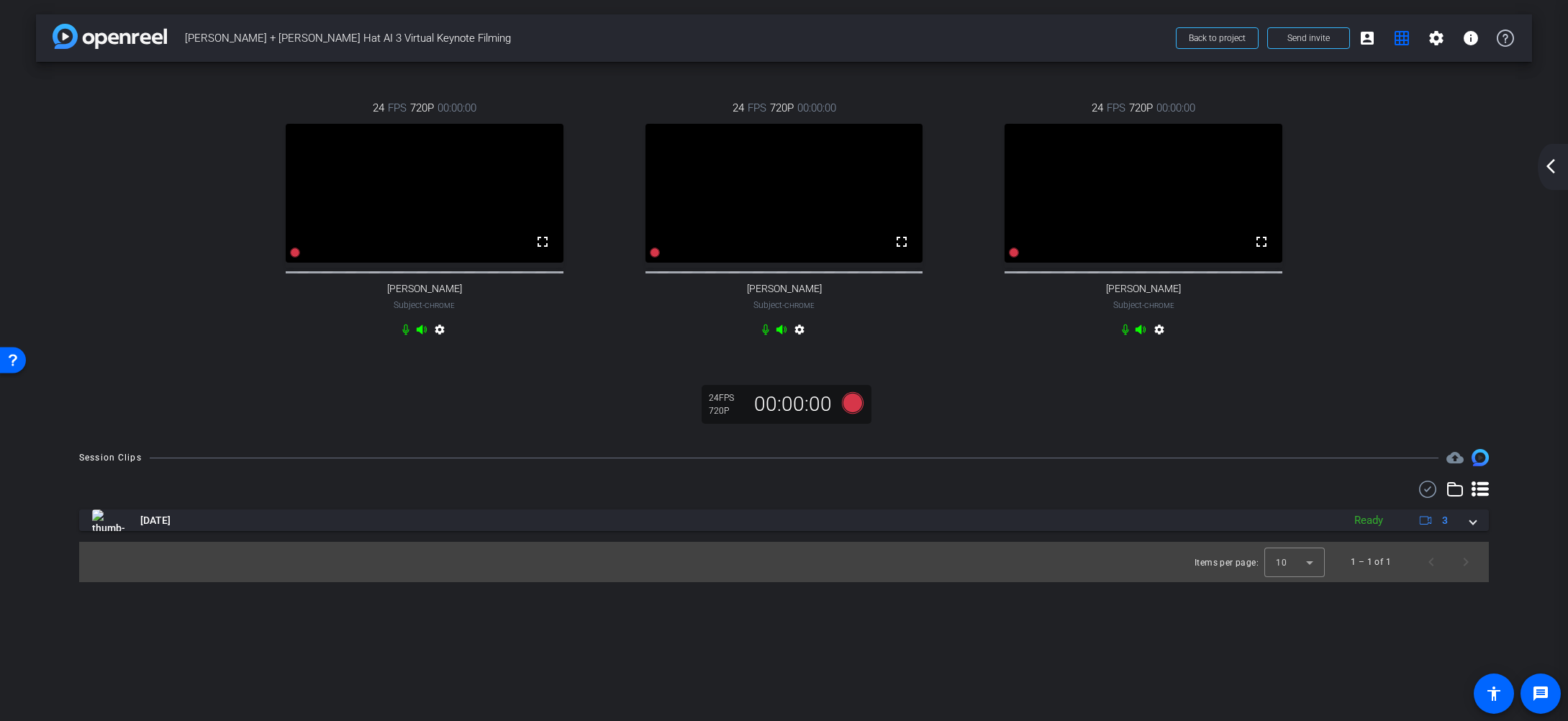
click at [1547, 175] on div "arrow_back_ios_new arrow_forward_ios" at bounding box center [1552, 167] width 30 height 46
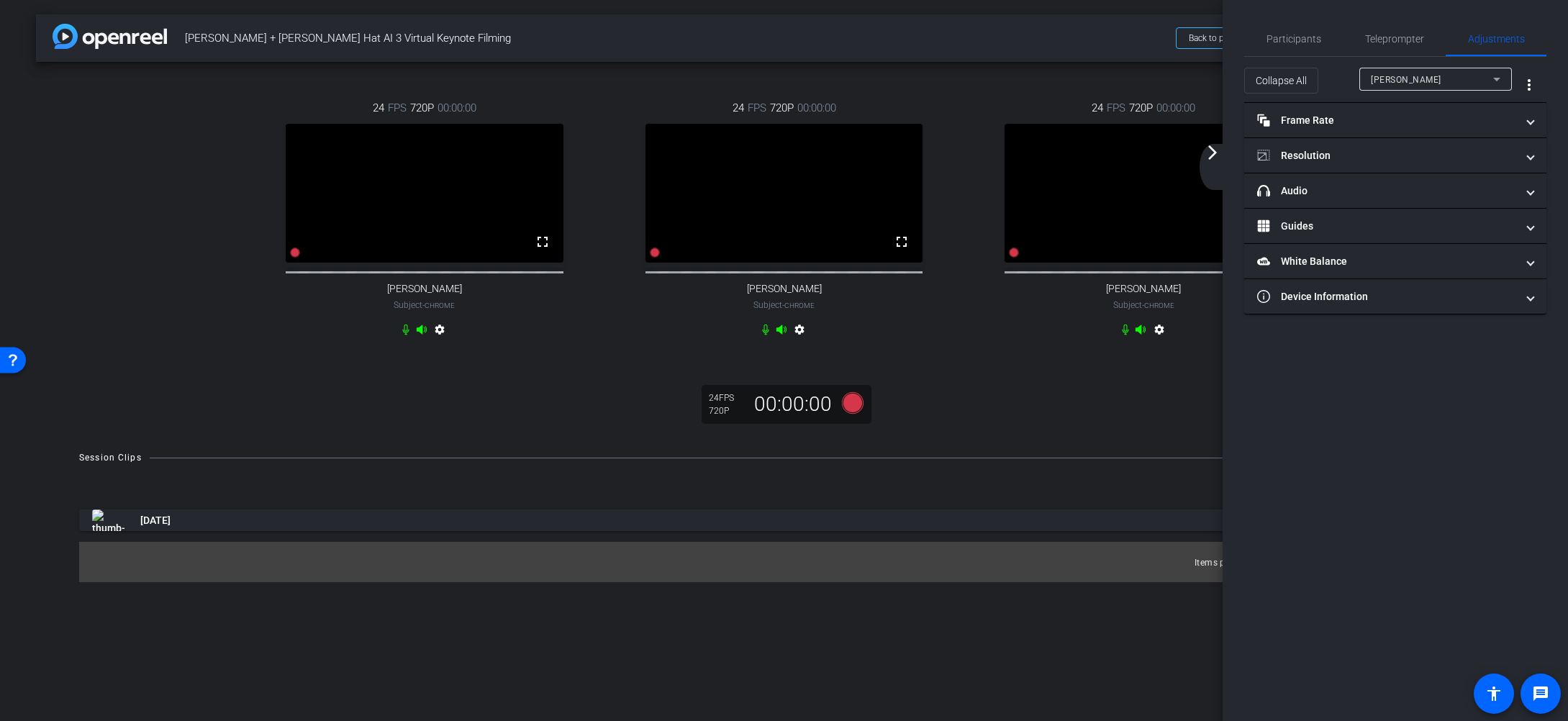
click at [1144, 234] on video at bounding box center [1144, 193] width 278 height 139
click at [1535, 115] on mat-expansion-panel-header "Frame Rate Frame Rate" at bounding box center [1395, 120] width 302 height 35
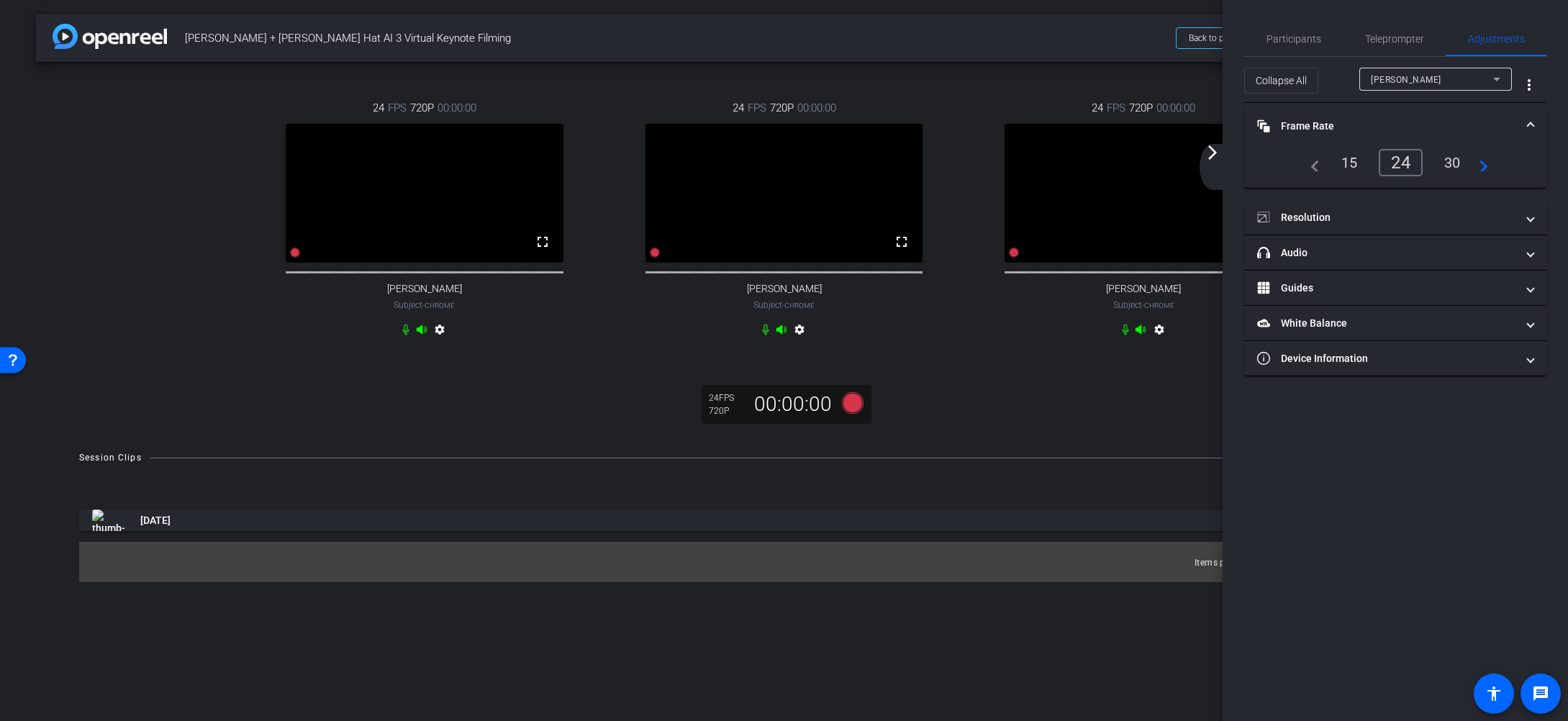
click at [1461, 163] on div "30" at bounding box center [1453, 162] width 38 height 24
click at [1354, 163] on div "15" at bounding box center [1350, 162] width 38 height 24
click at [499, 234] on video at bounding box center [424, 193] width 278 height 139
click at [1526, 82] on mat-icon "more_vert" at bounding box center [1529, 84] width 17 height 17
click at [1514, 112] on span "Open Floating Panel" at bounding box center [1493, 115] width 84 height 10
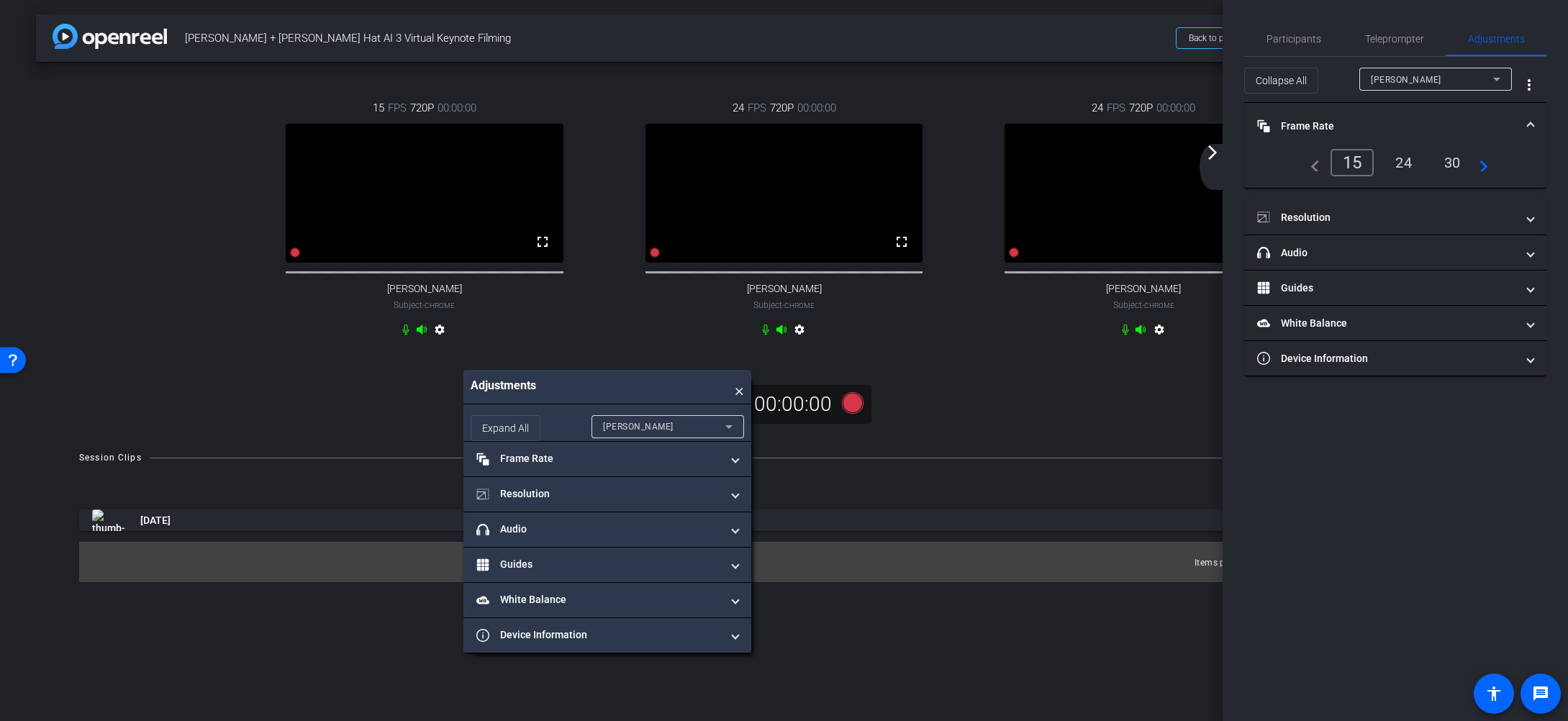
click at [732, 419] on icon at bounding box center [728, 427] width 17 height 17
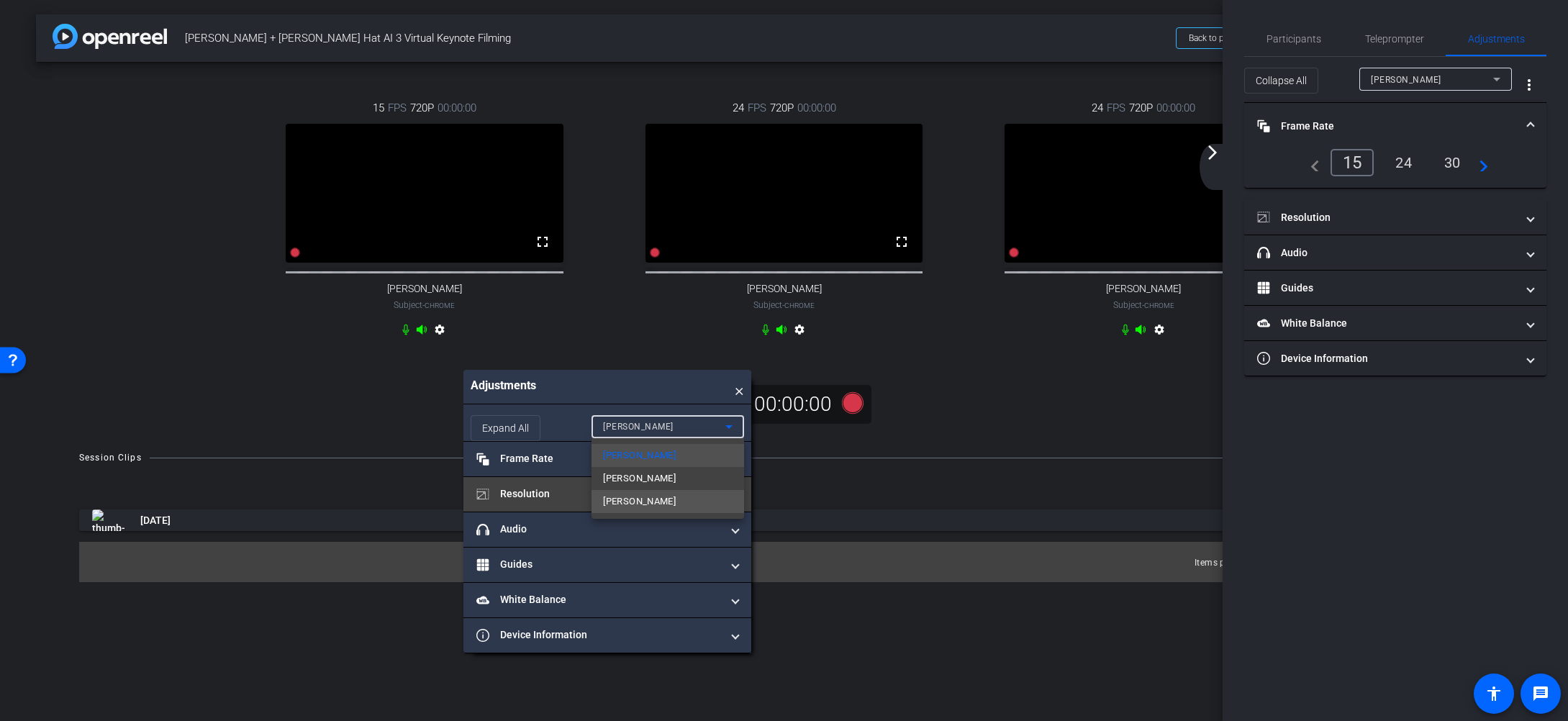
click at [688, 501] on mat-option "[PERSON_NAME]" at bounding box center [668, 501] width 152 height 23
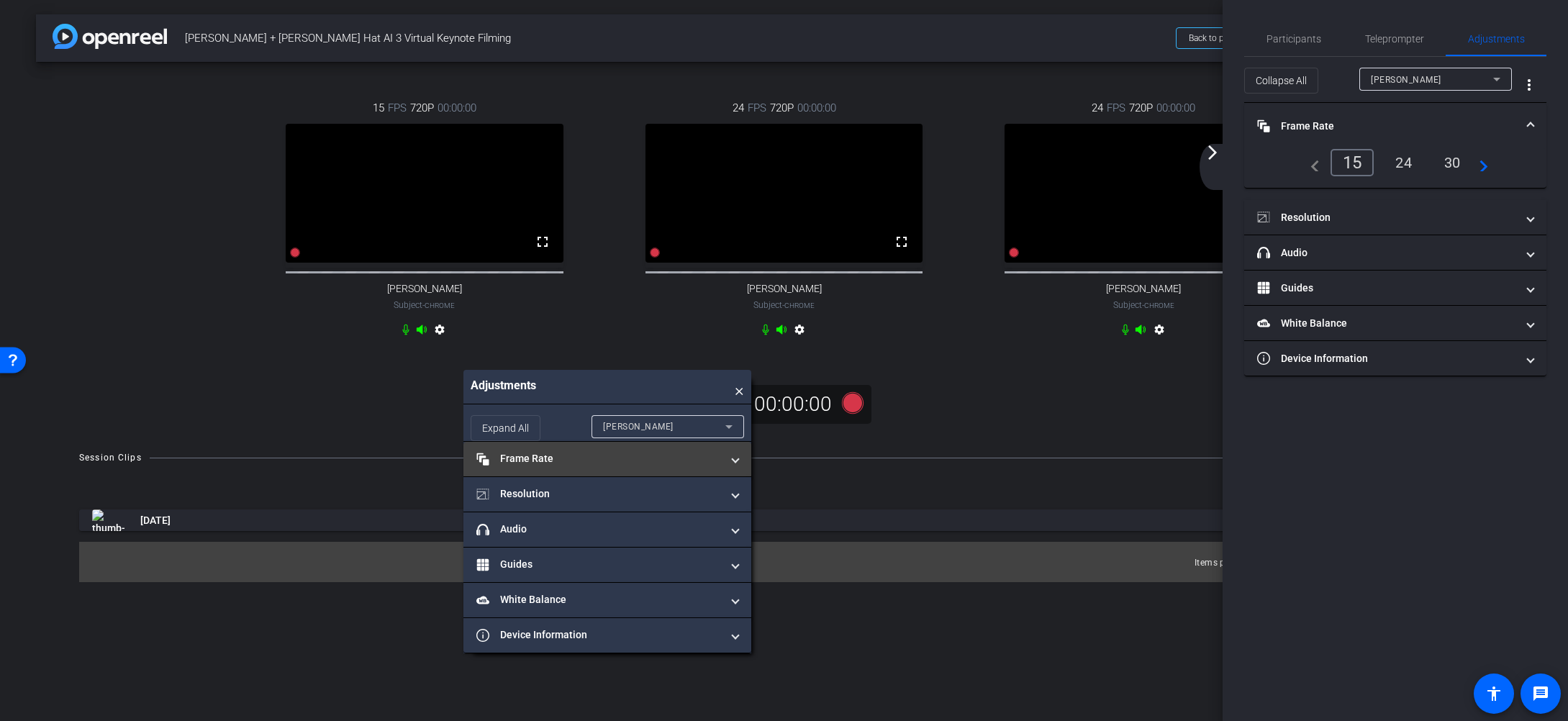
click at [599, 464] on mat-panel-title "Frame Rate Frame Rate" at bounding box center [598, 458] width 245 height 15
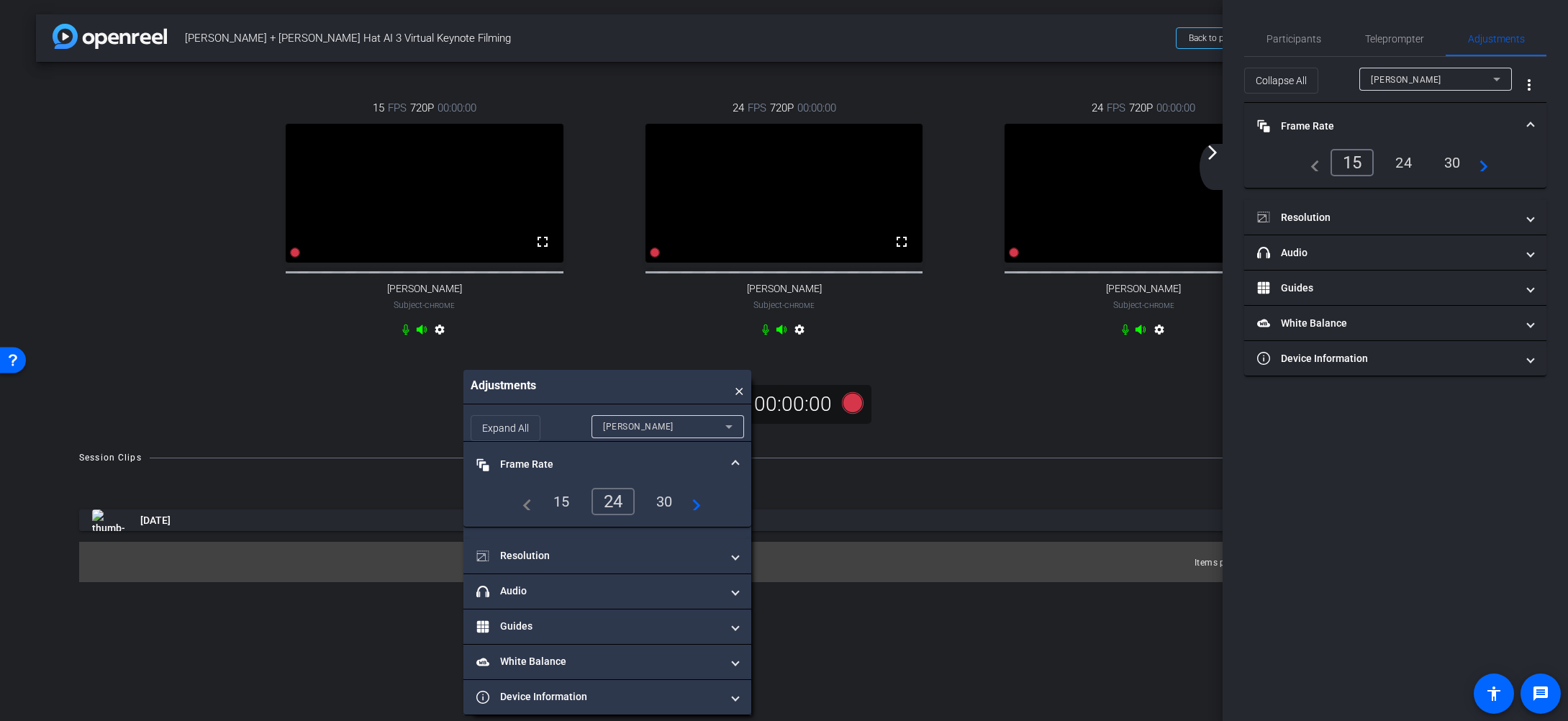
click at [1212, 156] on mat-icon "arrow_forward_ios" at bounding box center [1212, 152] width 17 height 17
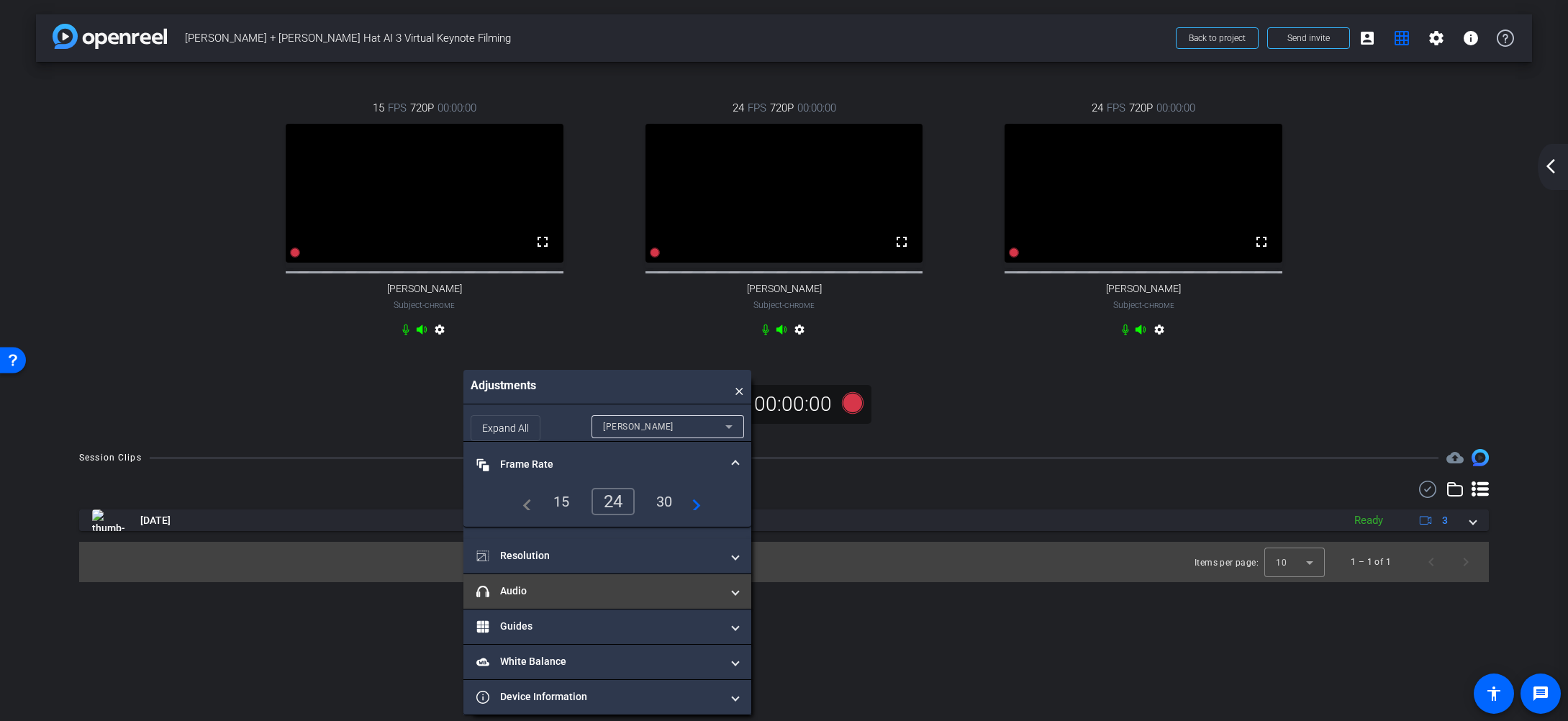
click at [608, 590] on mat-panel-title "headphone icon Audio" at bounding box center [598, 591] width 245 height 15
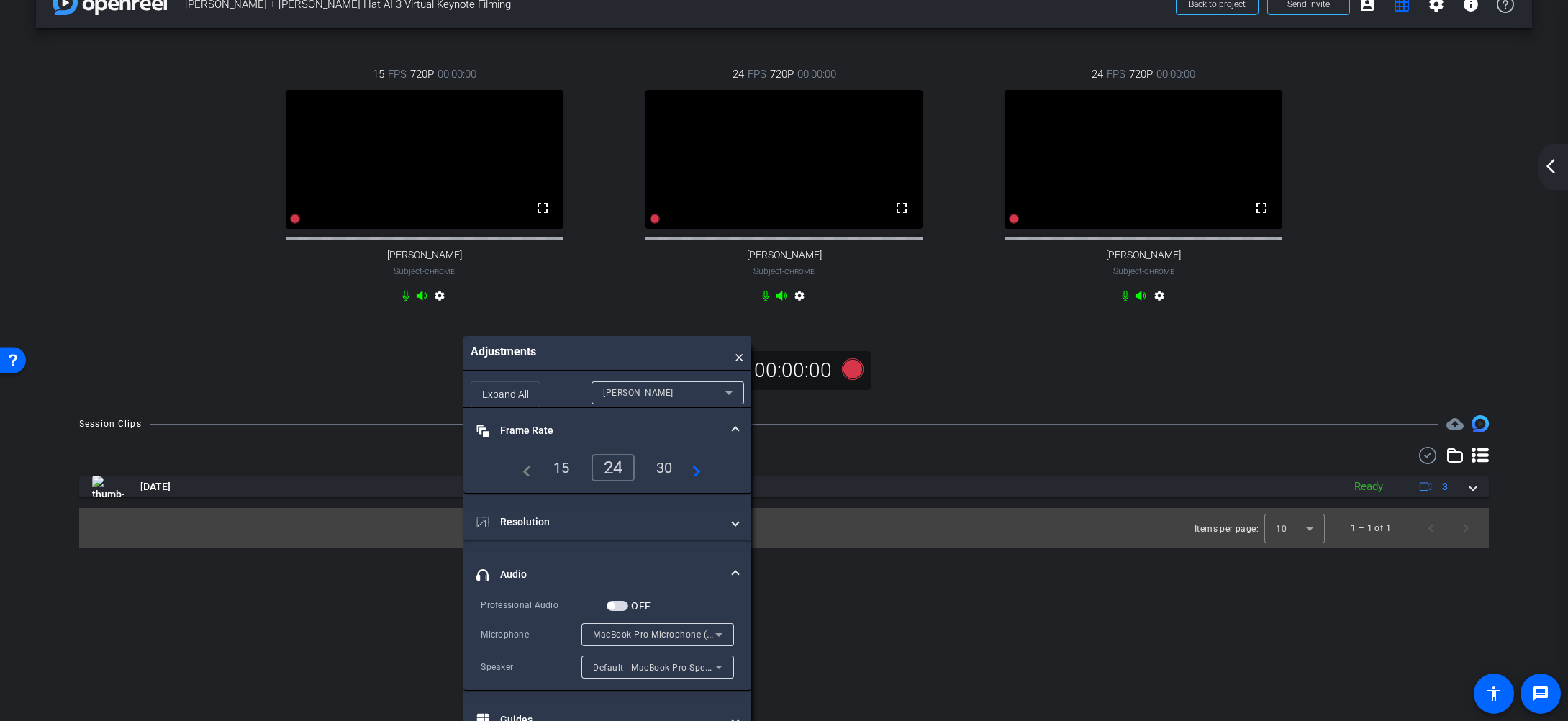
scroll to position [33, 0]
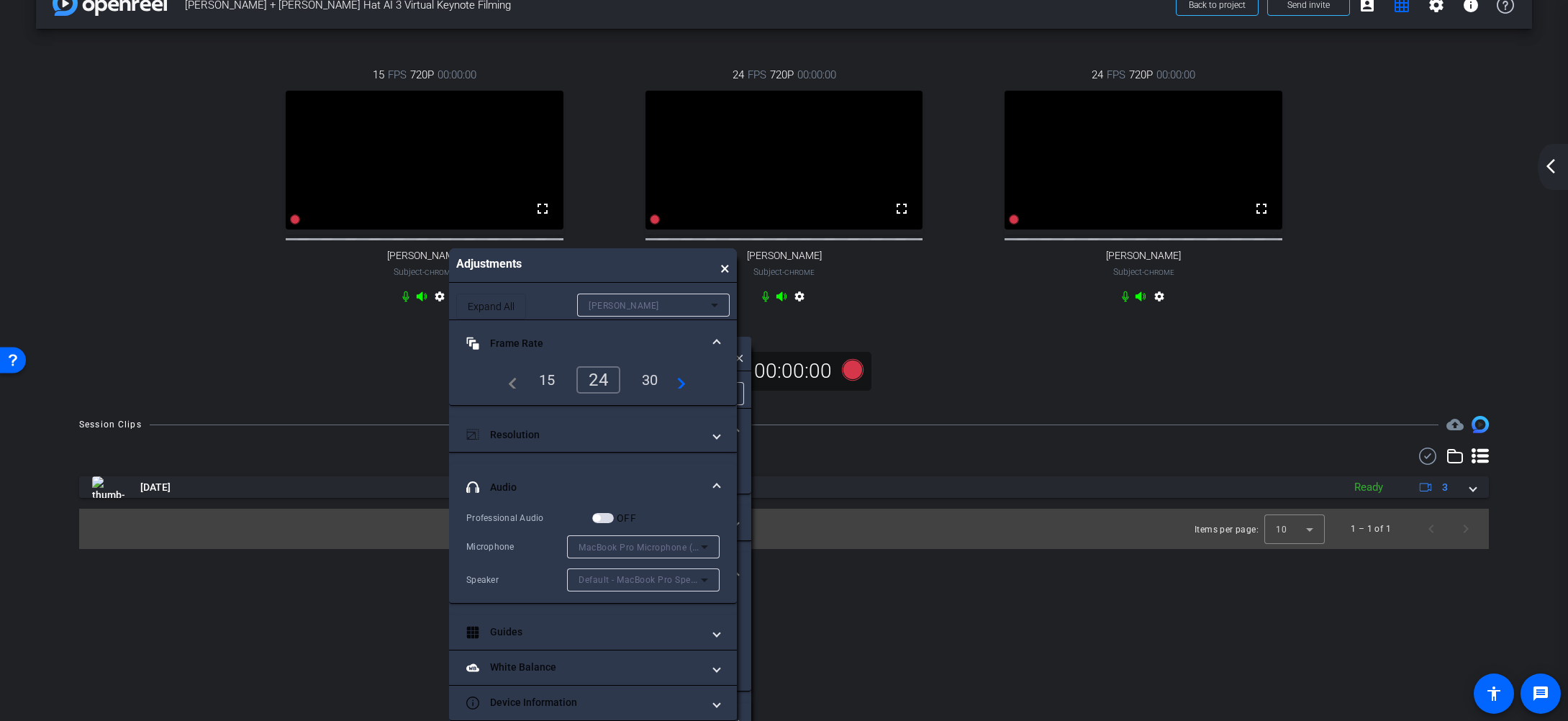
drag, startPoint x: 680, startPoint y: 321, endPoint x: 682, endPoint y: 416, distance: 95.0
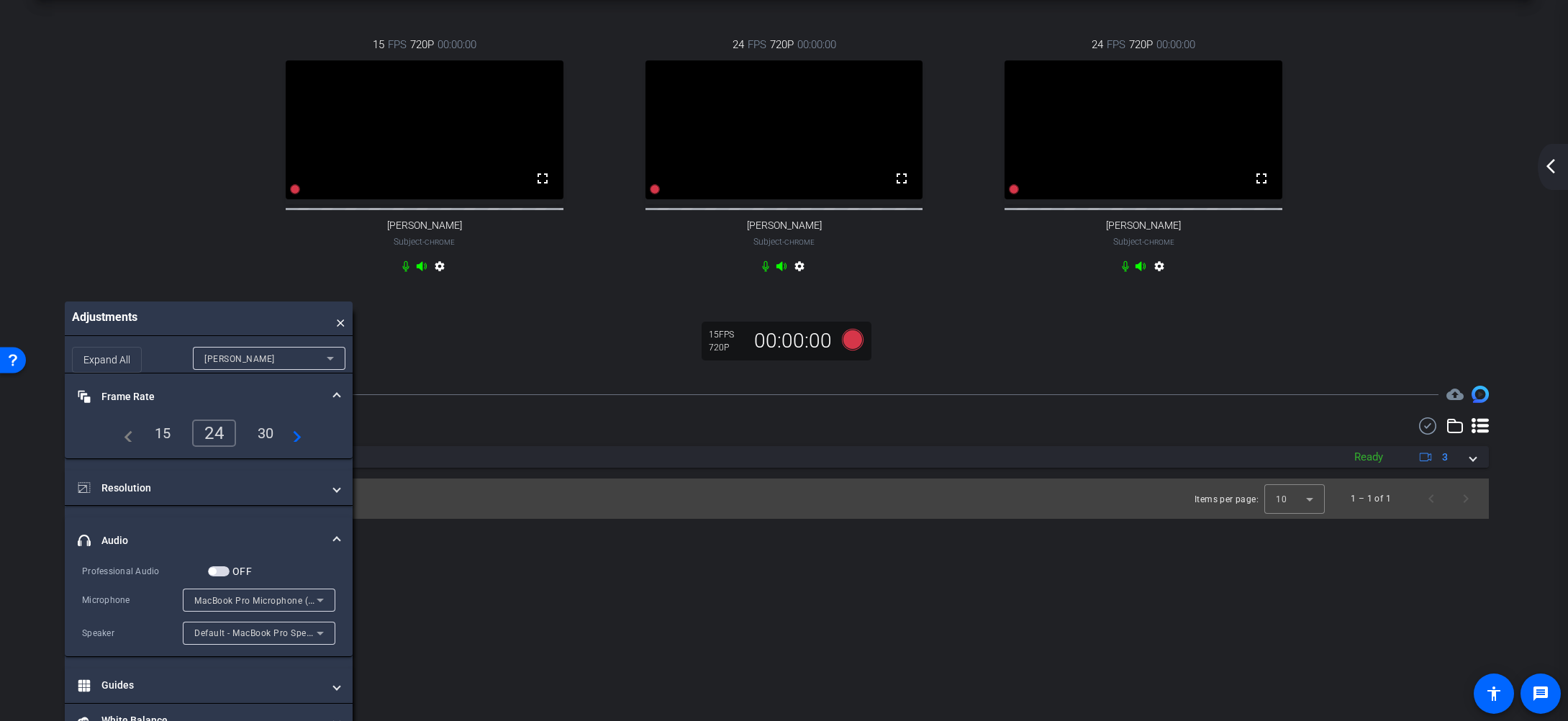
scroll to position [67, 0]
click at [265, 441] on div "30" at bounding box center [266, 430] width 38 height 24
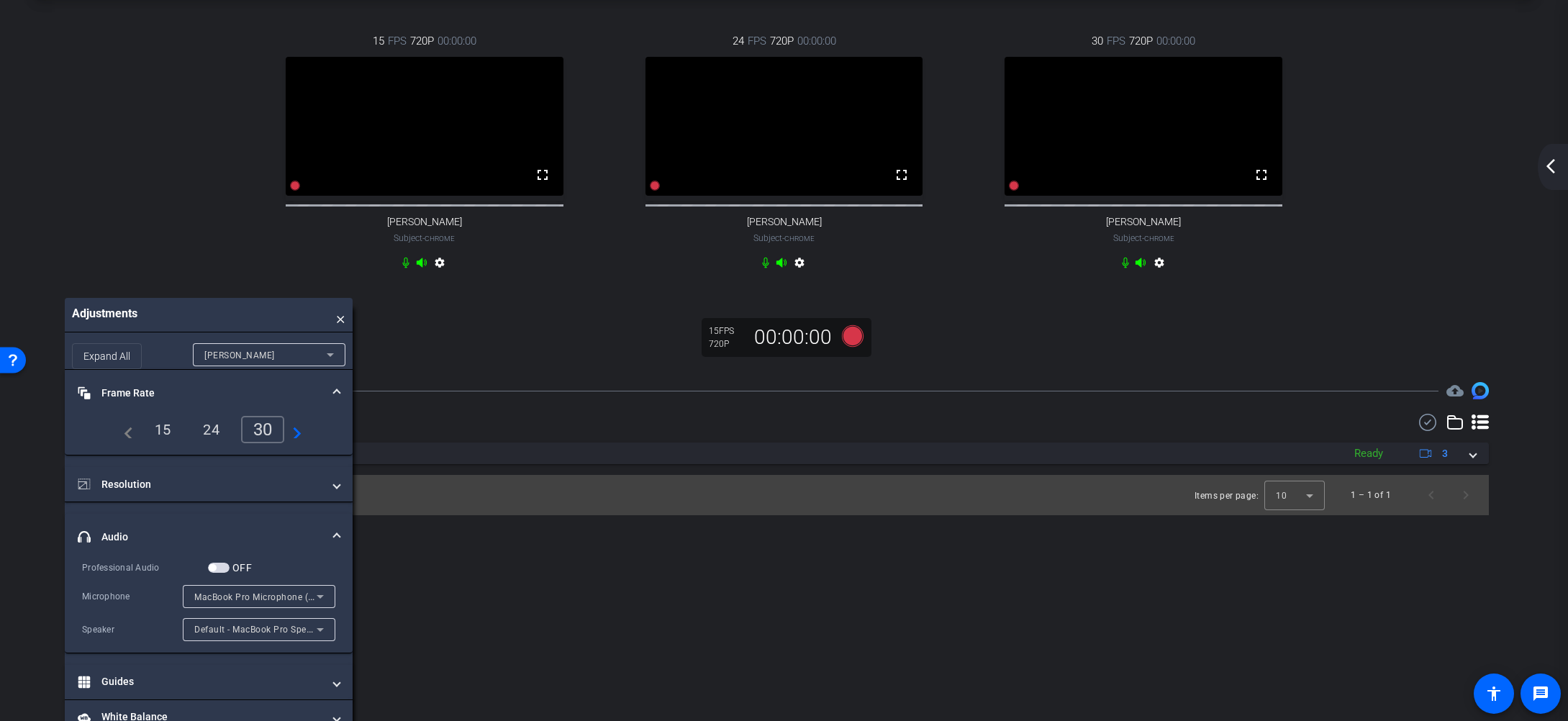
scroll to position [98, 0]
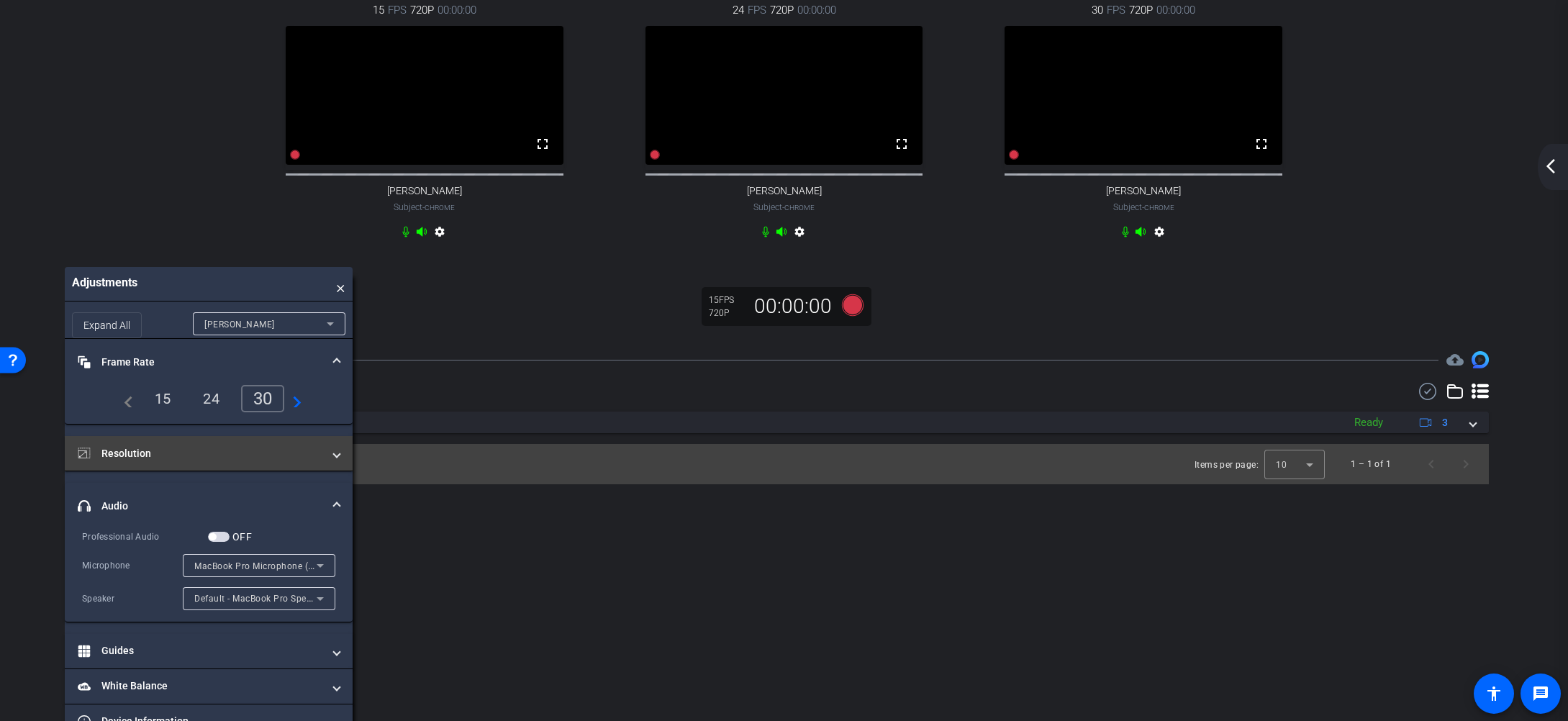
click at [210, 461] on mat-panel-title "Resolution" at bounding box center [200, 453] width 245 height 15
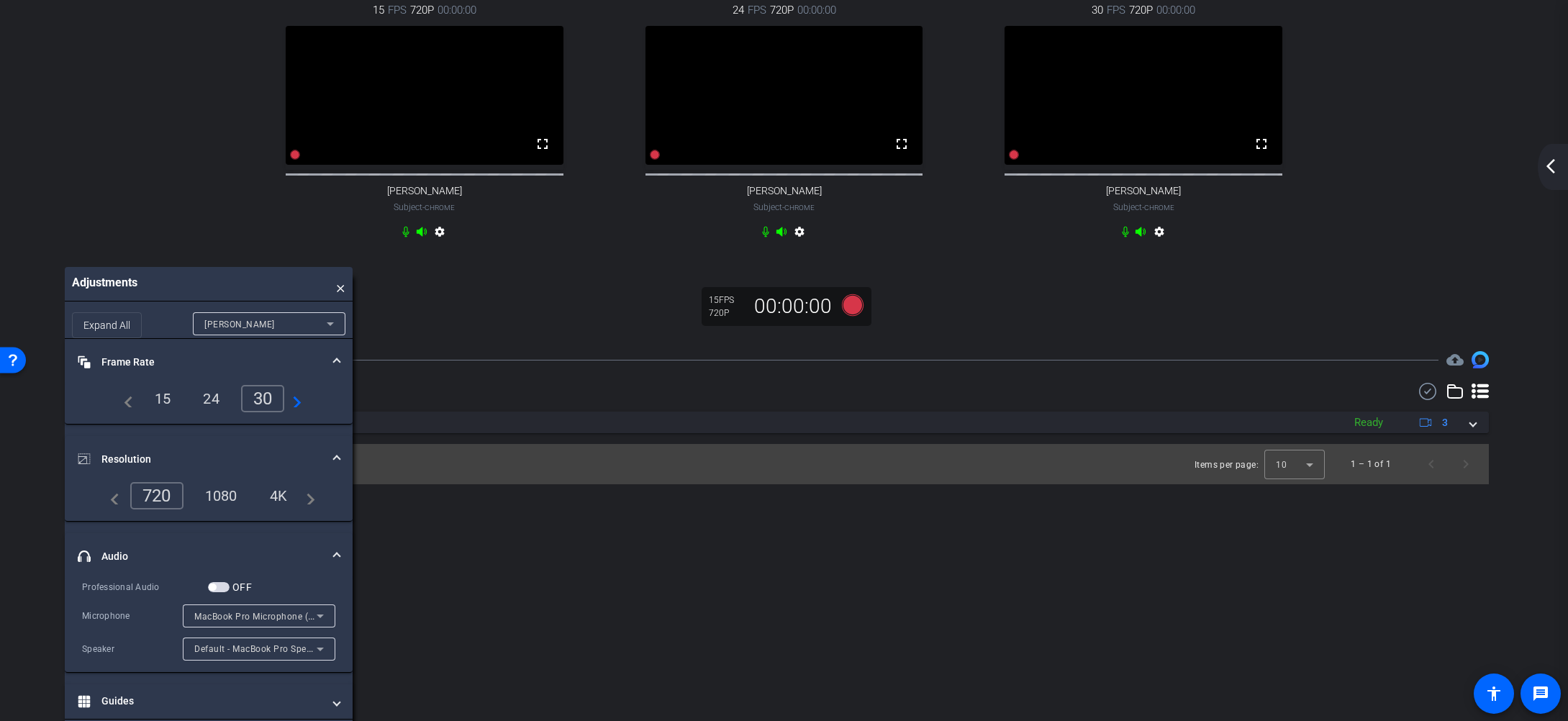
click at [231, 508] on div "1080" at bounding box center [221, 495] width 54 height 24
click at [284, 508] on div "4K" at bounding box center [279, 495] width 40 height 24
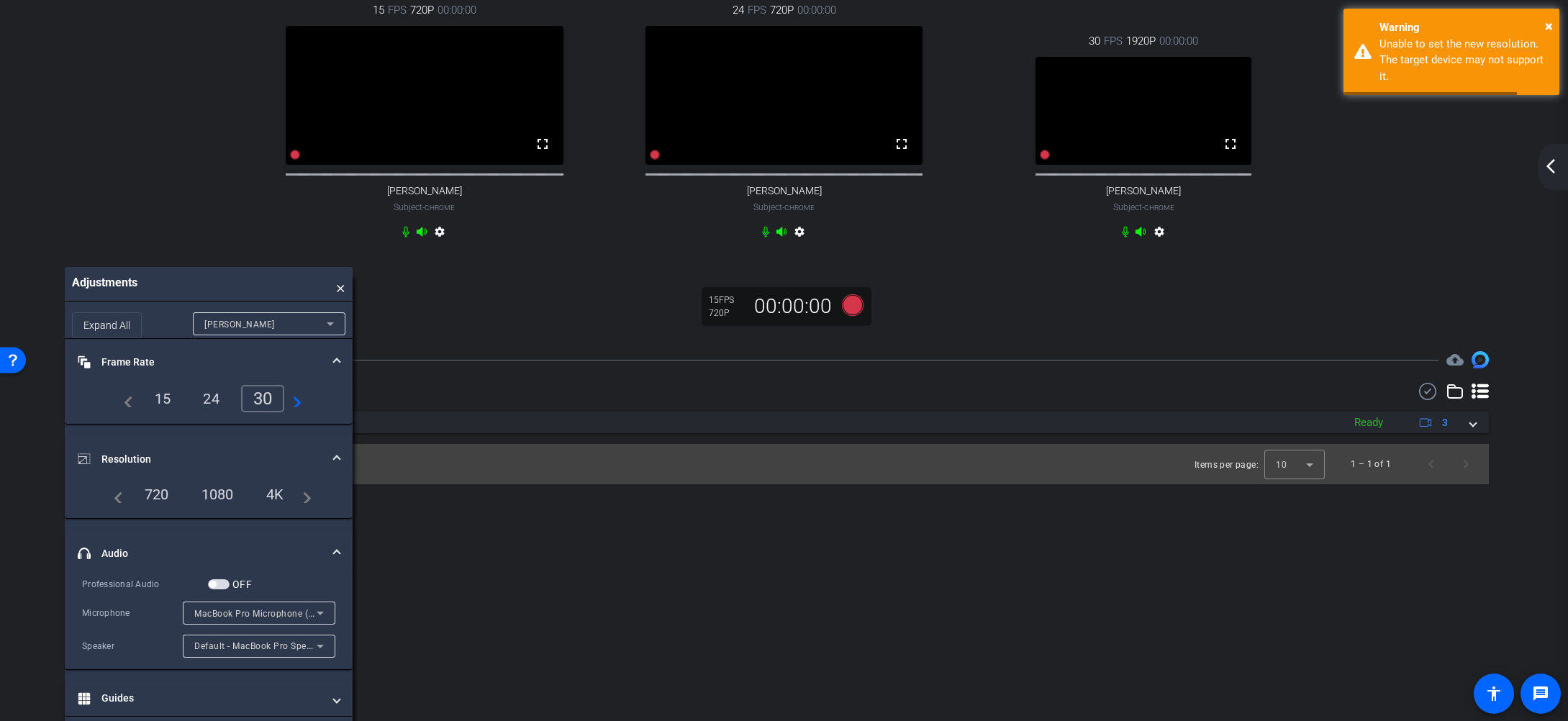
click at [225, 507] on div "1080" at bounding box center [217, 494] width 54 height 24
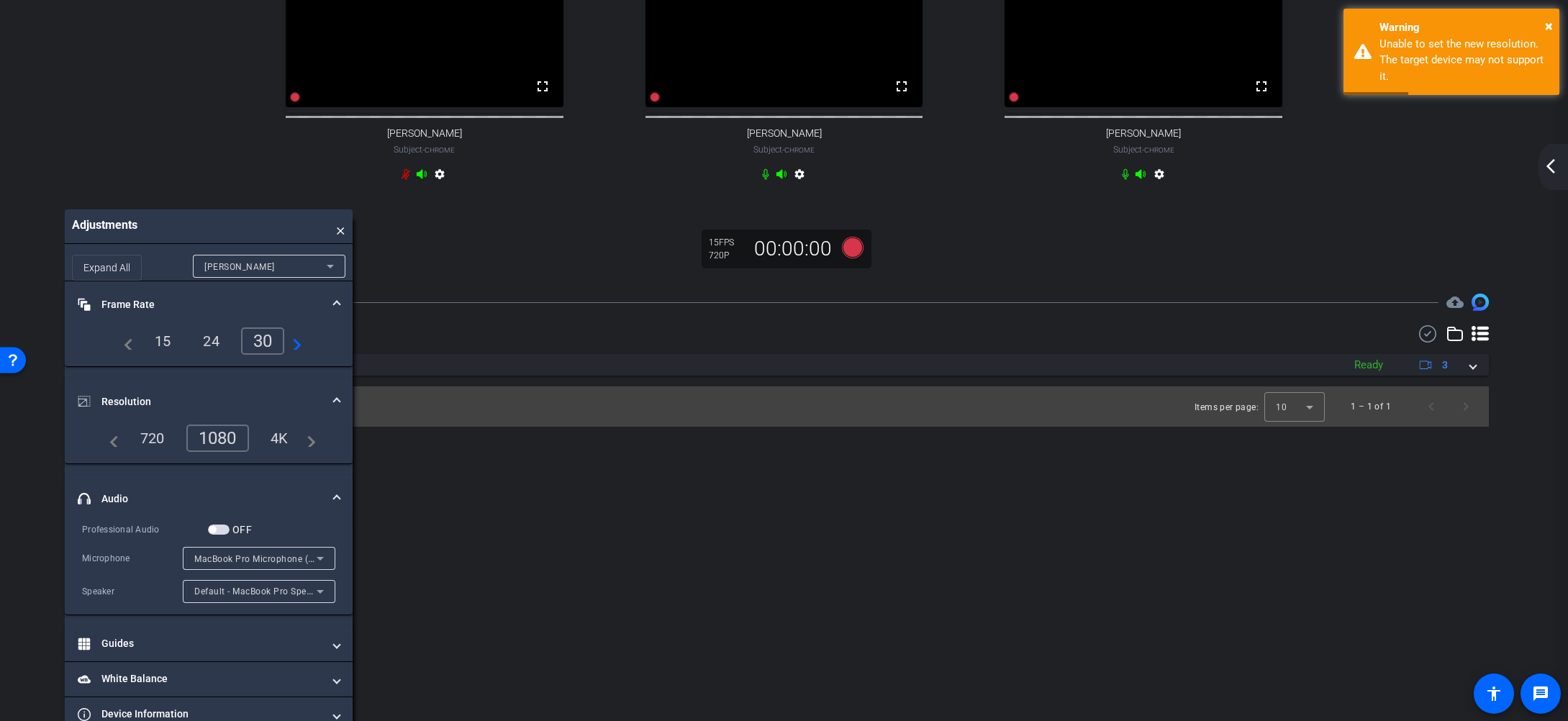
scroll to position [179, 0]
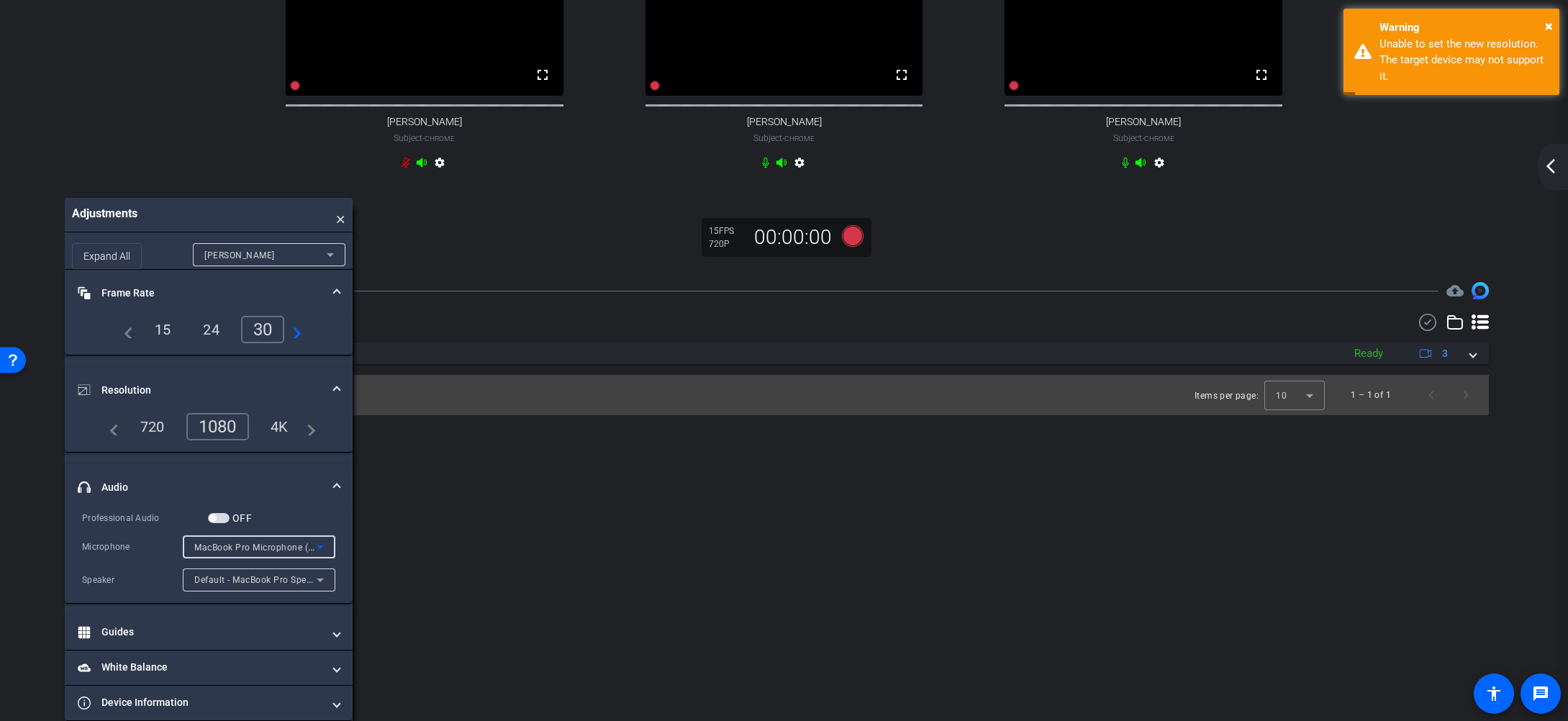
click at [292, 545] on span "MacBook Pro Microphone (Built-in)" at bounding box center [268, 547] width 147 height 12
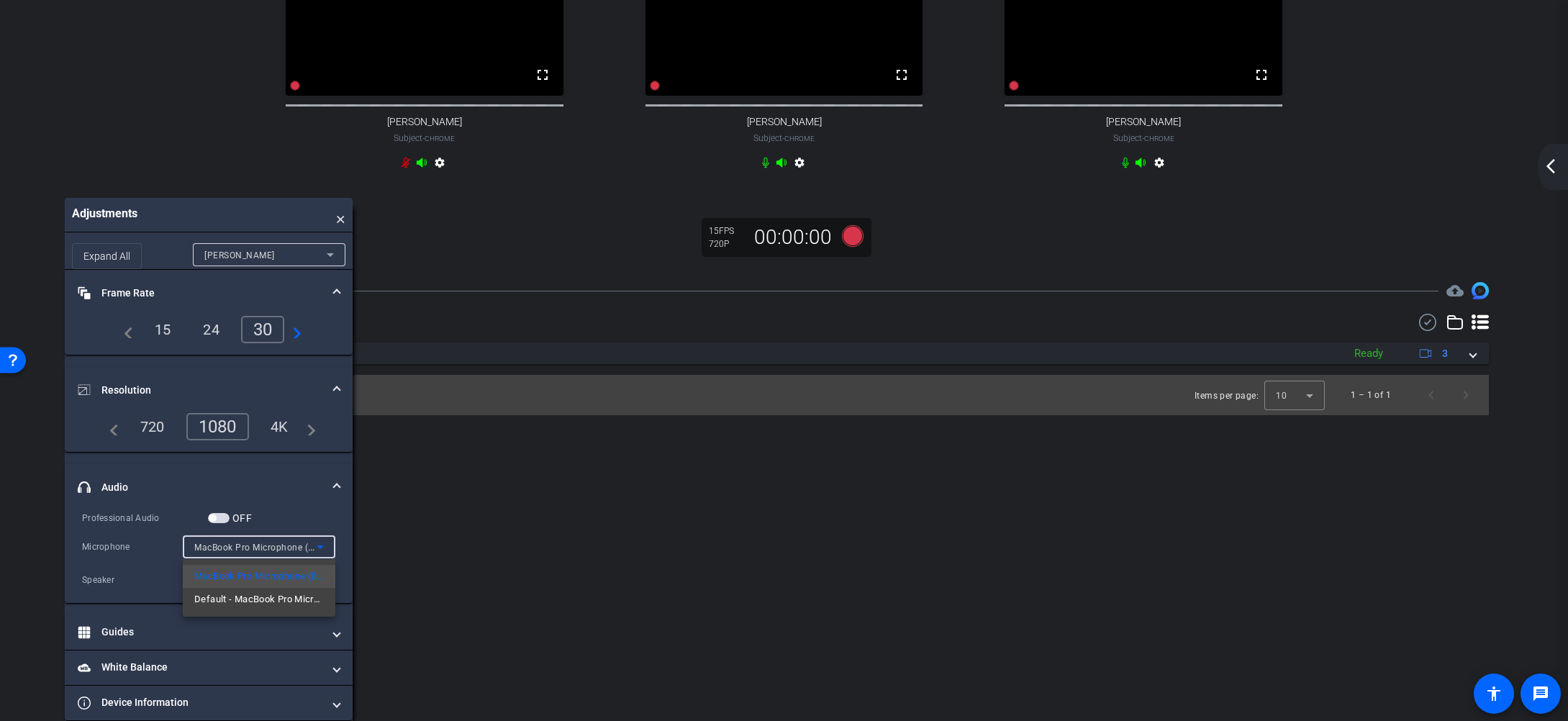
click at [146, 547] on div at bounding box center [784, 360] width 1568 height 721
click at [259, 585] on span "Default - MacBook Pro Speakers (Built-in)" at bounding box center [281, 580] width 174 height 12
click at [137, 577] on div at bounding box center [784, 360] width 1568 height 721
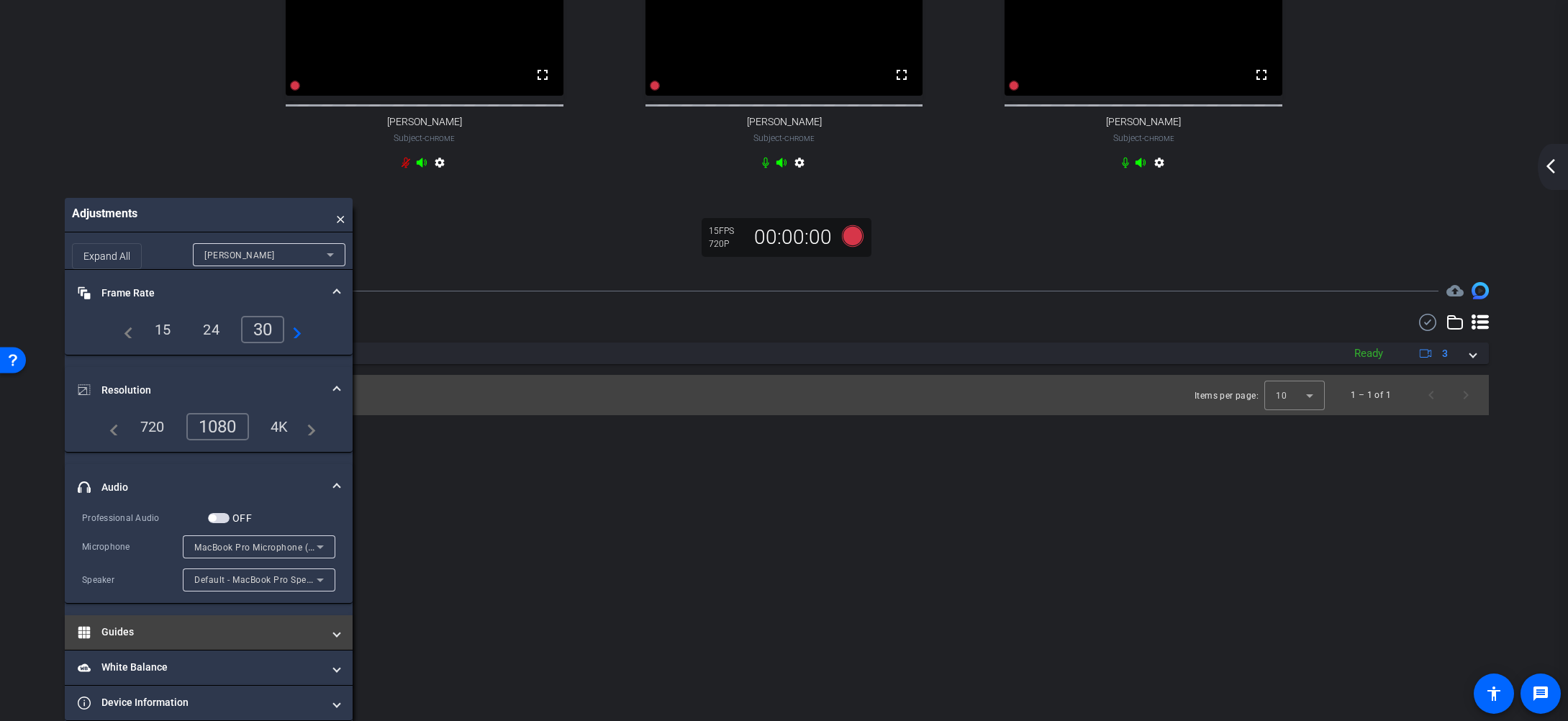
click at [214, 640] on mat-panel-title "Guides" at bounding box center [200, 632] width 245 height 15
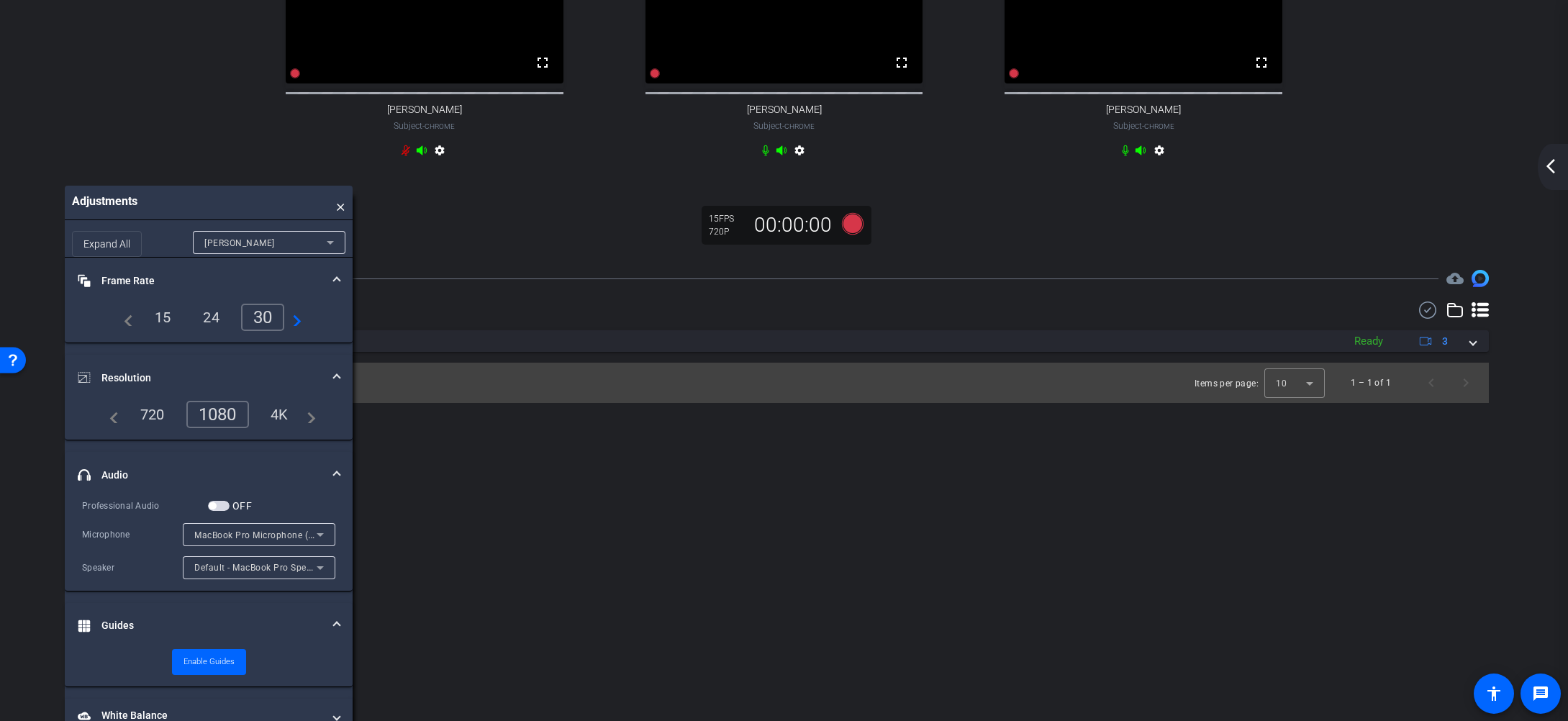
click at [214, 634] on mat-panel-title "Guides" at bounding box center [200, 626] width 245 height 15
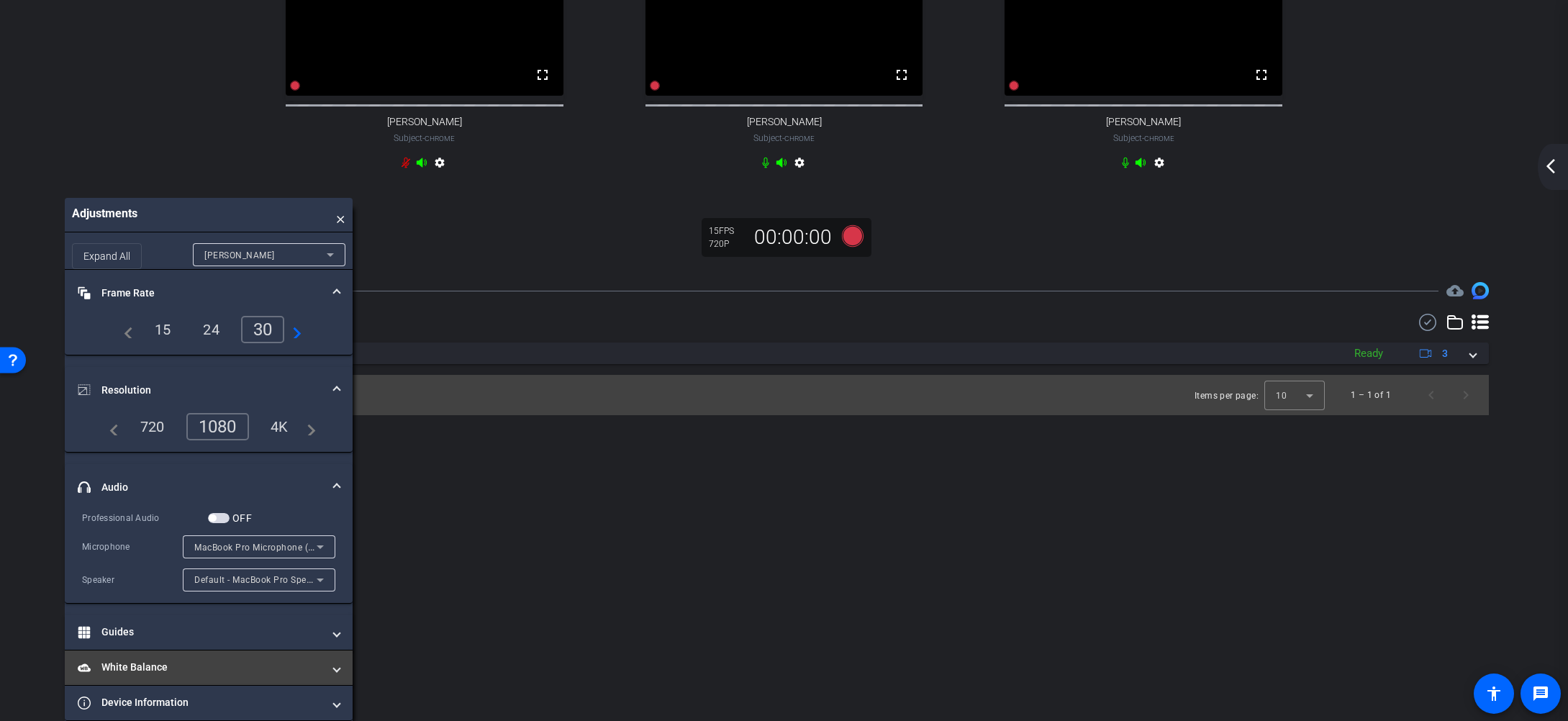
click at [215, 665] on mat-panel-title "White Balance White Balance" at bounding box center [200, 668] width 245 height 15
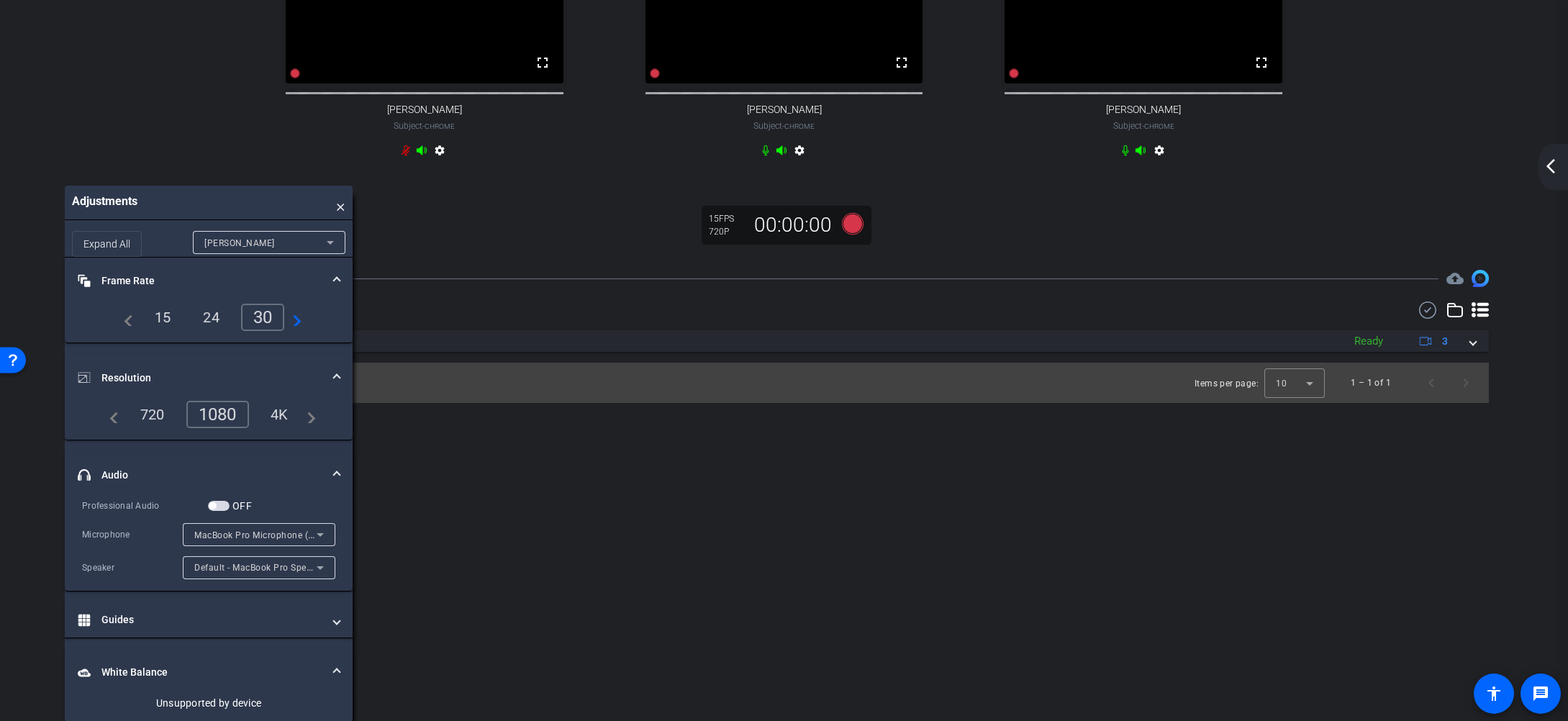
scroll to position [240, 0]
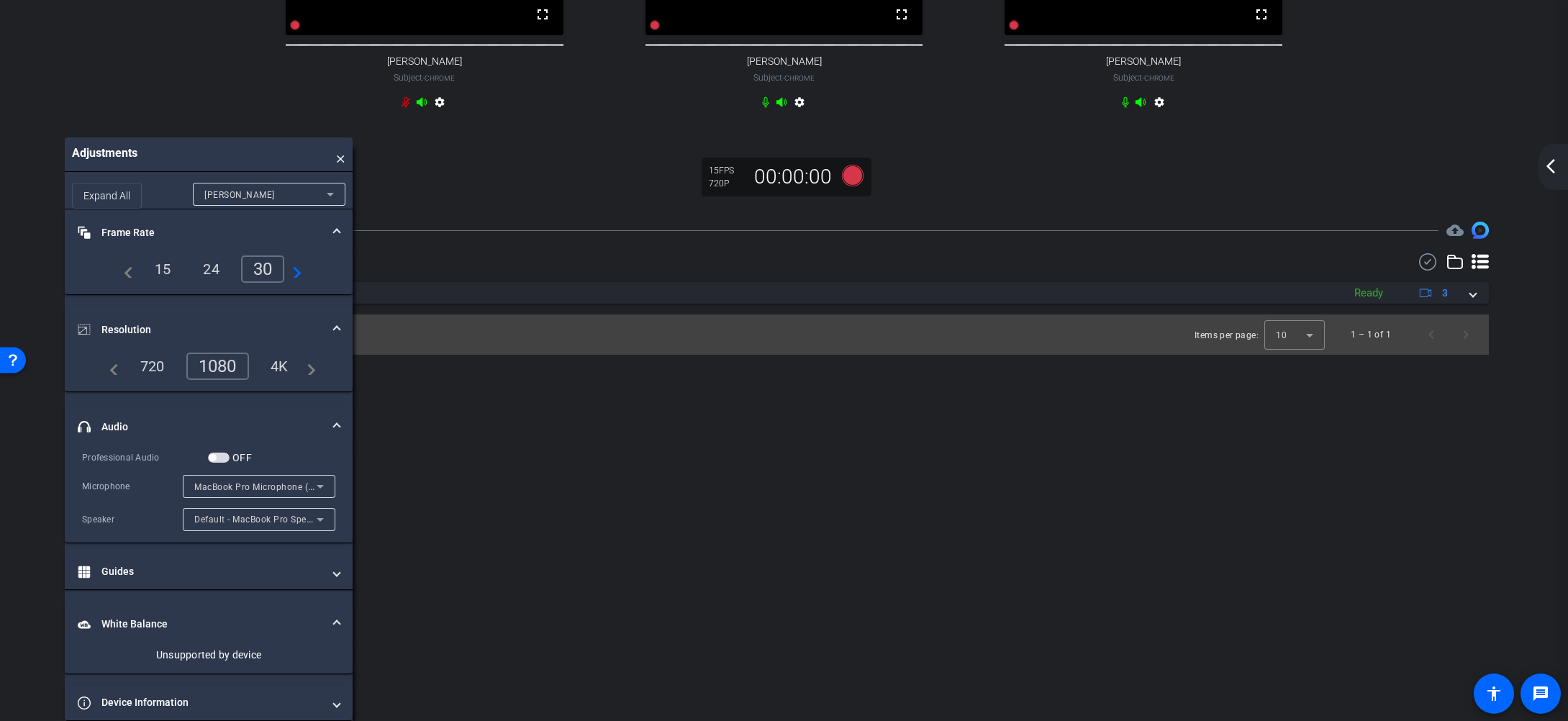
click at [226, 634] on mat-expansion-panel-header "White Balance White Balance" at bounding box center [208, 625] width 288 height 46
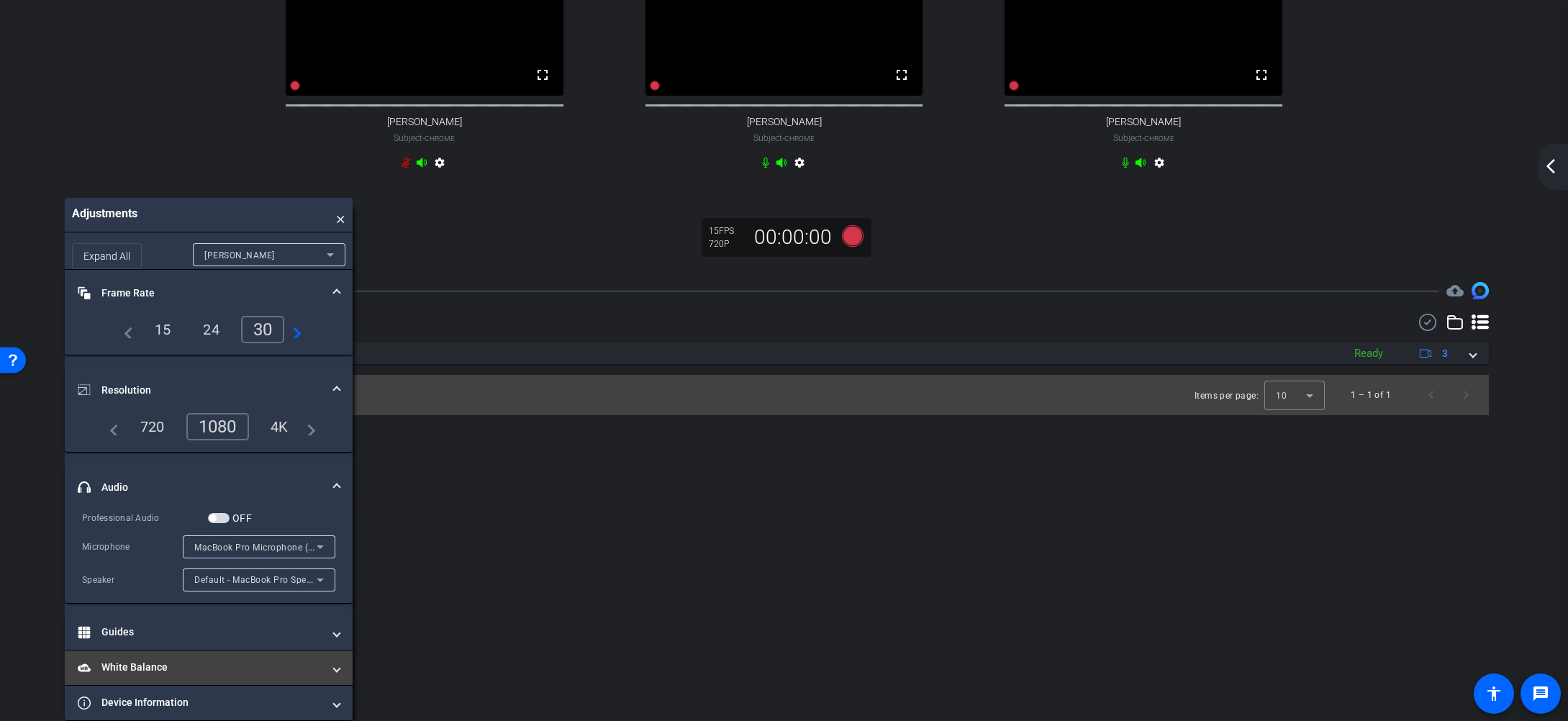
scroll to position [179, 0]
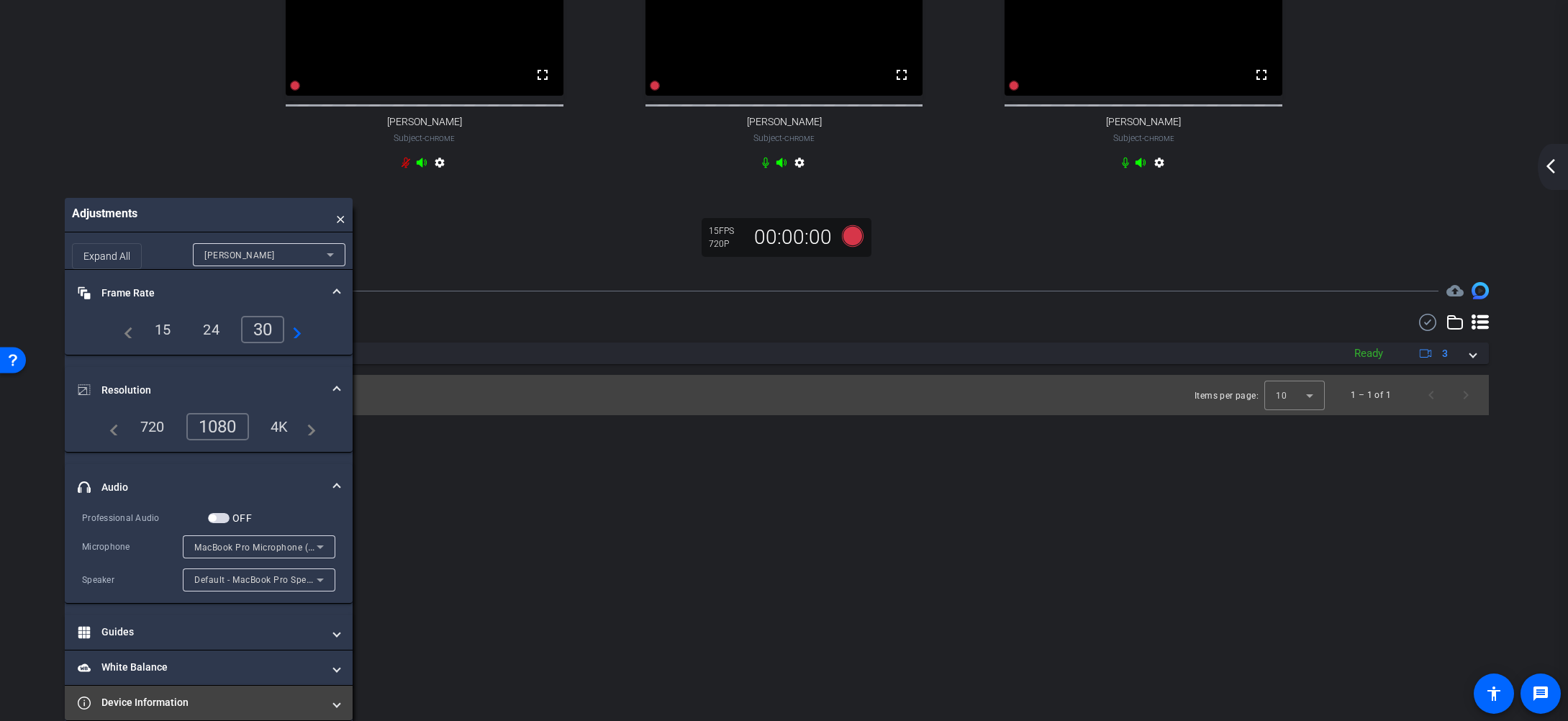
click at [226, 700] on mat-panel-title "Device Information" at bounding box center [200, 703] width 245 height 15
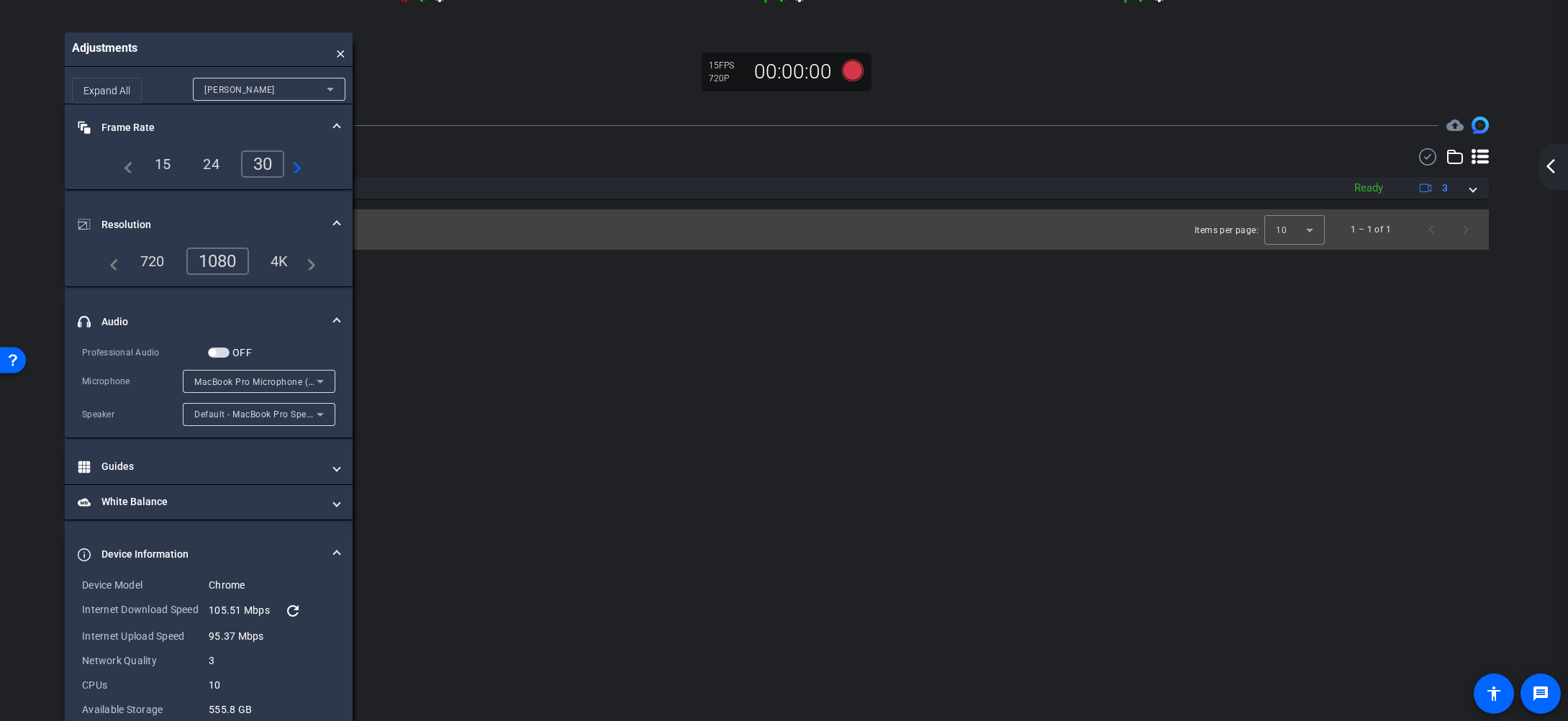
scroll to position [402, 0]
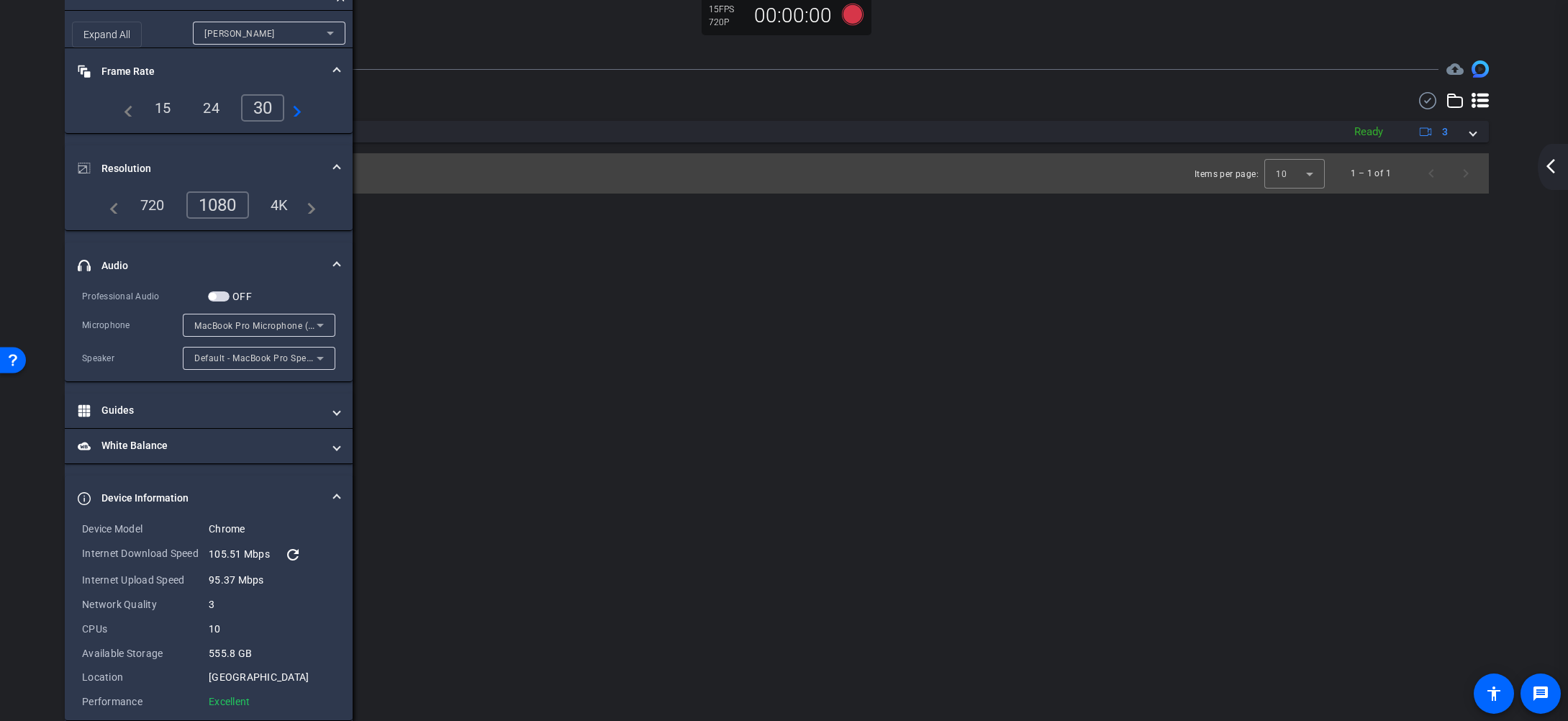
click at [155, 497] on mat-panel-title "Device Information" at bounding box center [200, 498] width 245 height 15
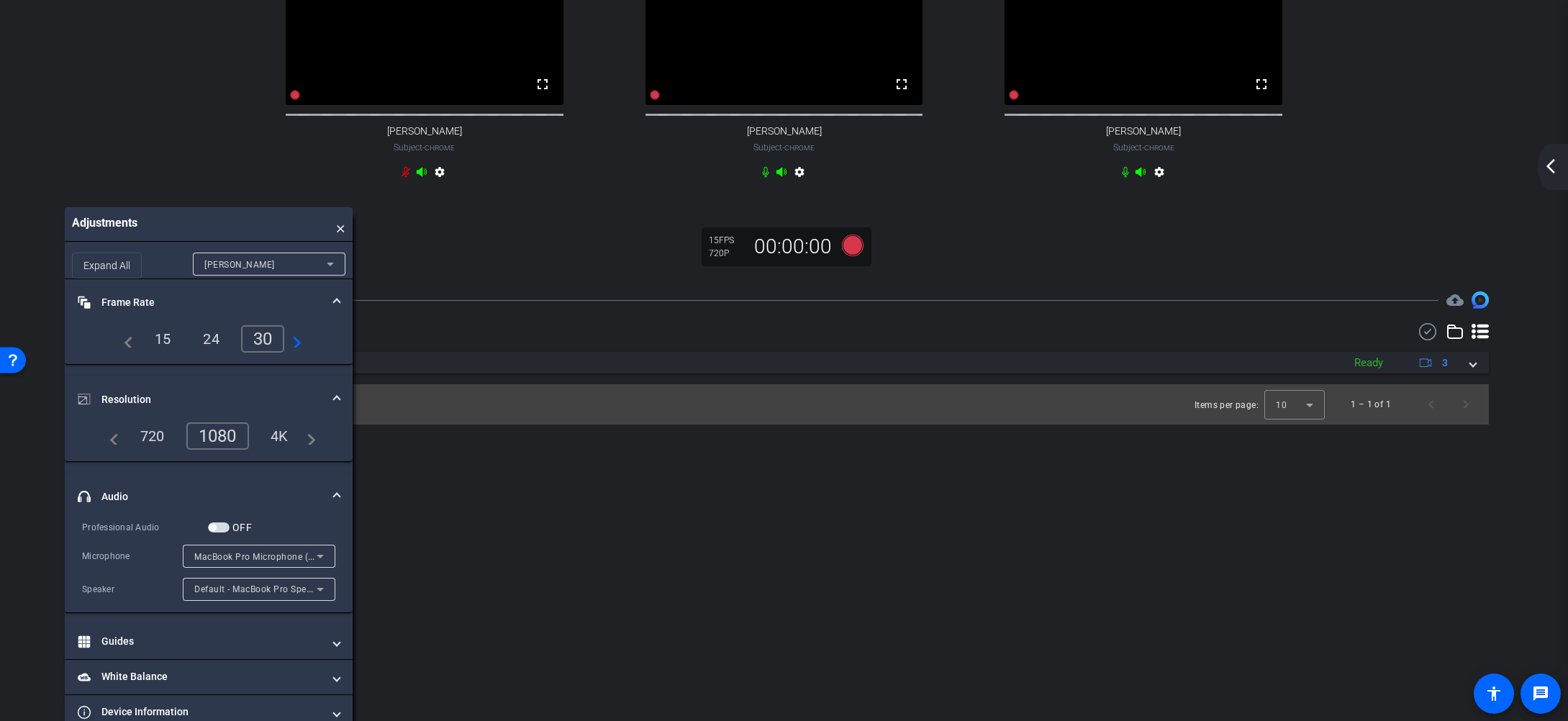
scroll to position [179, 0]
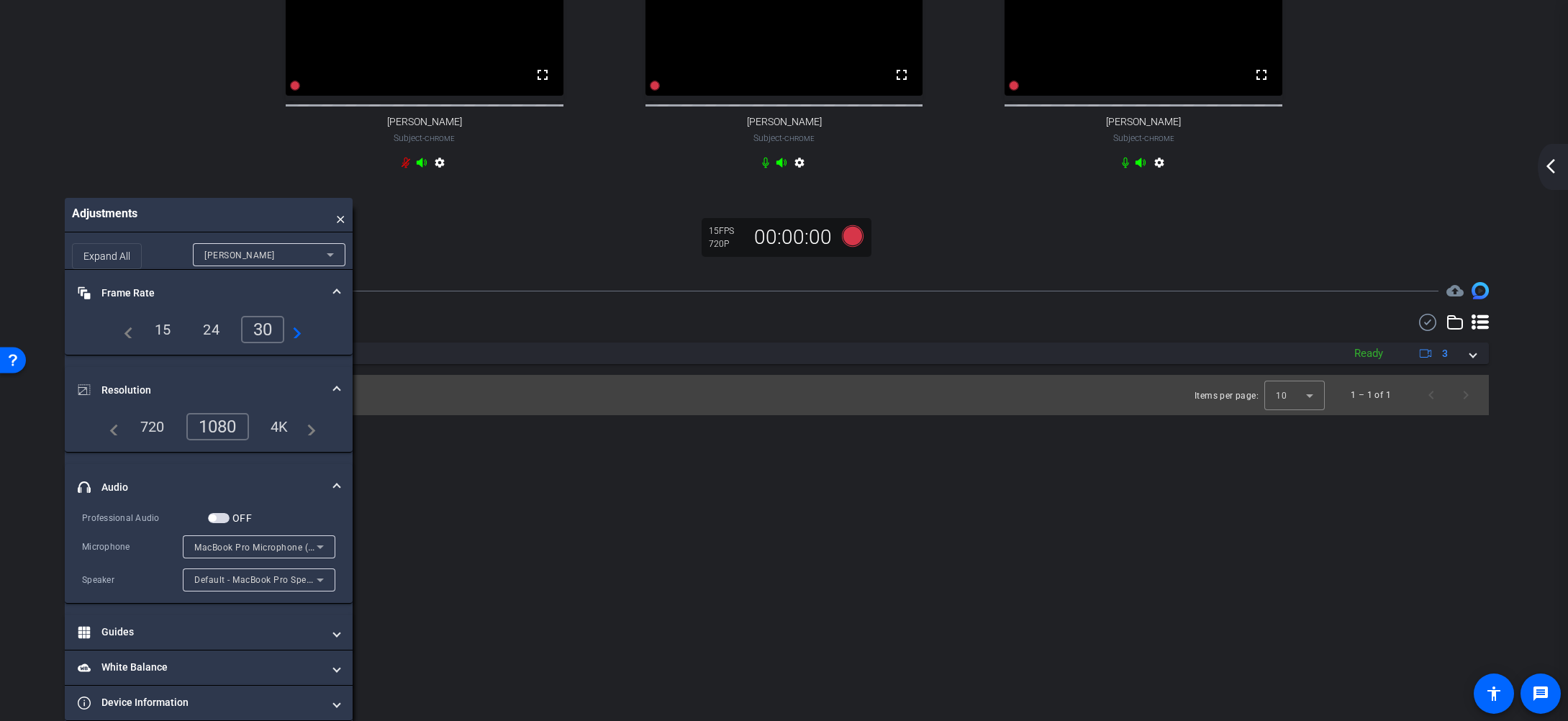
click at [213, 523] on span "button" at bounding box center [218, 518] width 21 height 10
click at [218, 521] on span "button" at bounding box center [218, 518] width 21 height 10
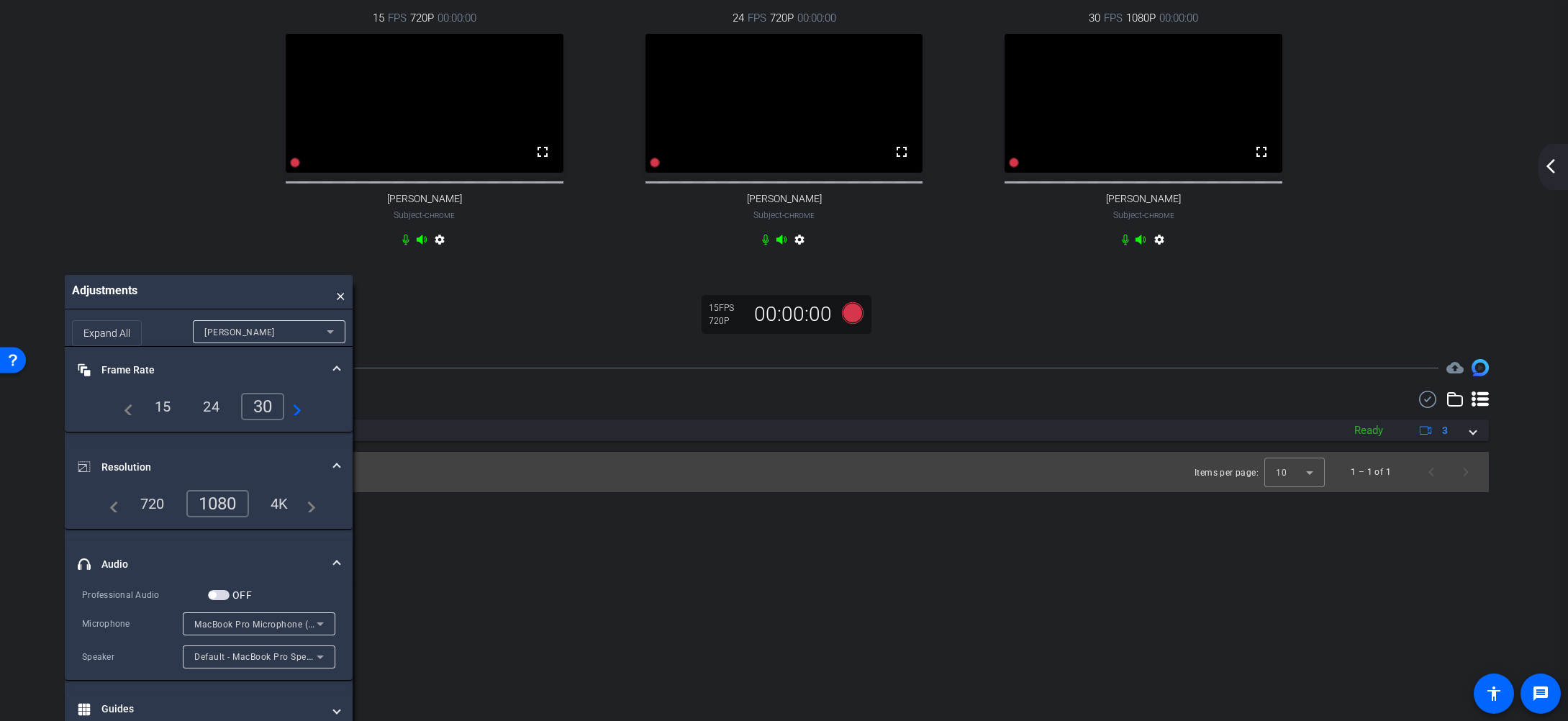
click at [798, 251] on mat-icon "settings" at bounding box center [799, 242] width 17 height 17
click at [308, 341] on div "[PERSON_NAME]" at bounding box center [265, 332] width 122 height 18
click at [282, 307] on div at bounding box center [784, 360] width 1568 height 721
click at [343, 302] on span "×" at bounding box center [341, 292] width 10 height 19
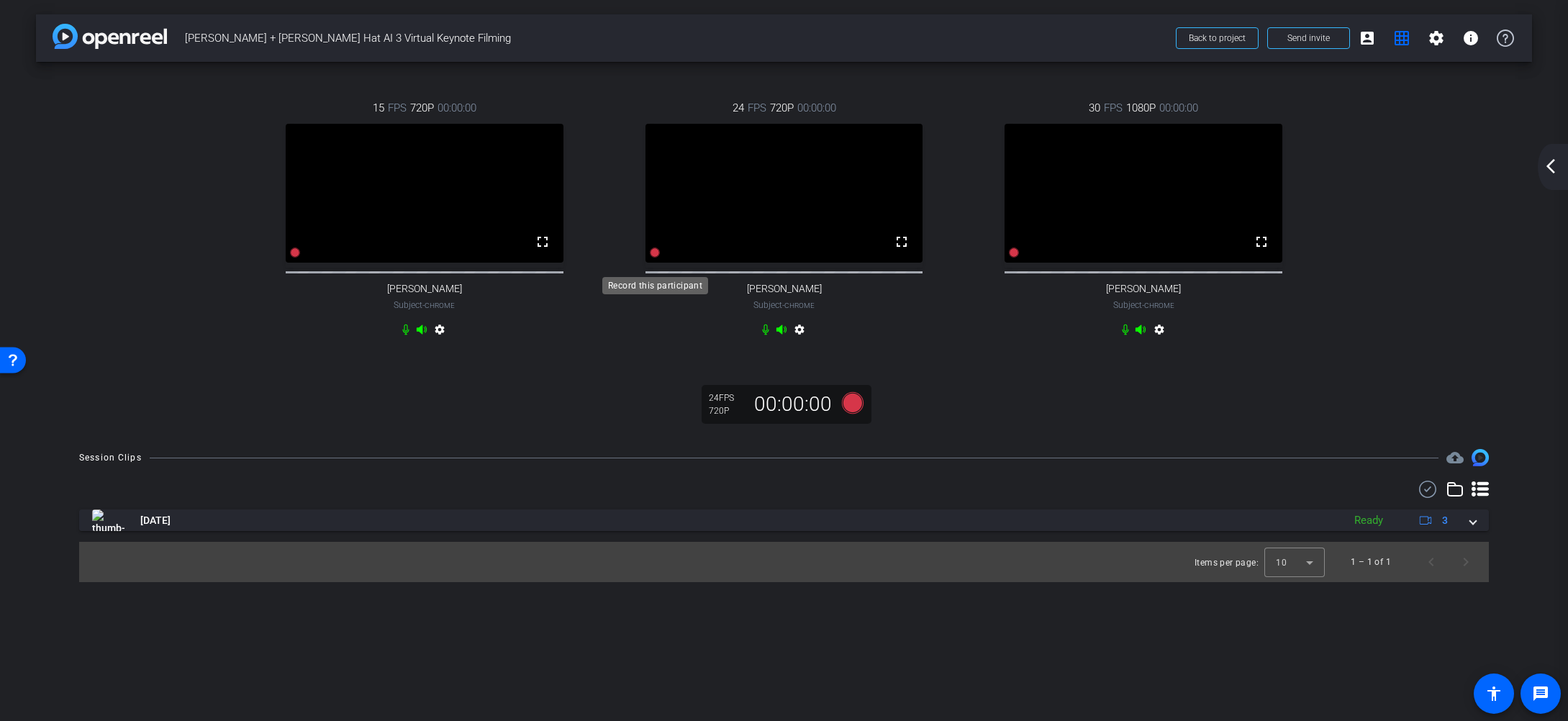
click at [657, 257] on icon at bounding box center [655, 253] width 10 height 10
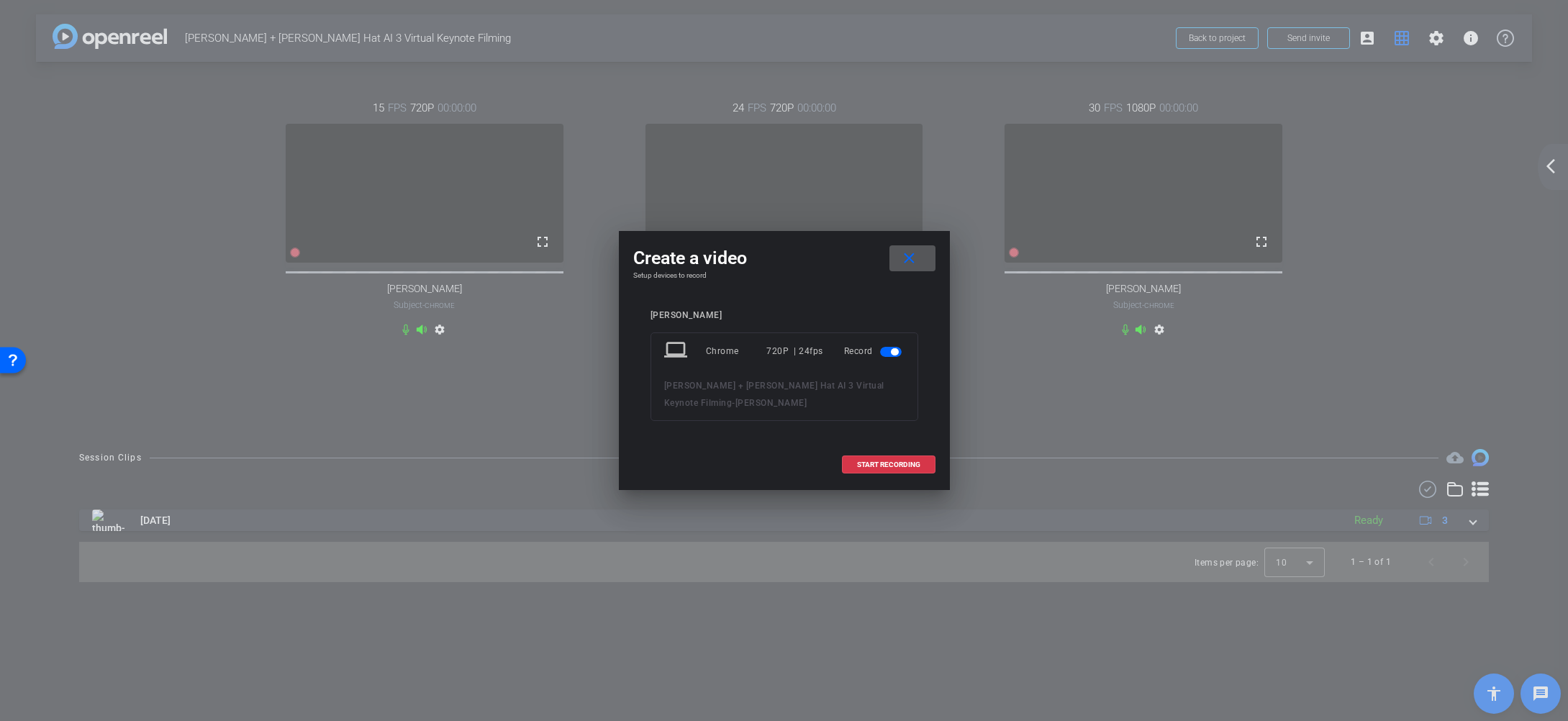
click at [898, 352] on span "button" at bounding box center [890, 352] width 21 height 10
click at [925, 258] on span at bounding box center [912, 258] width 46 height 35
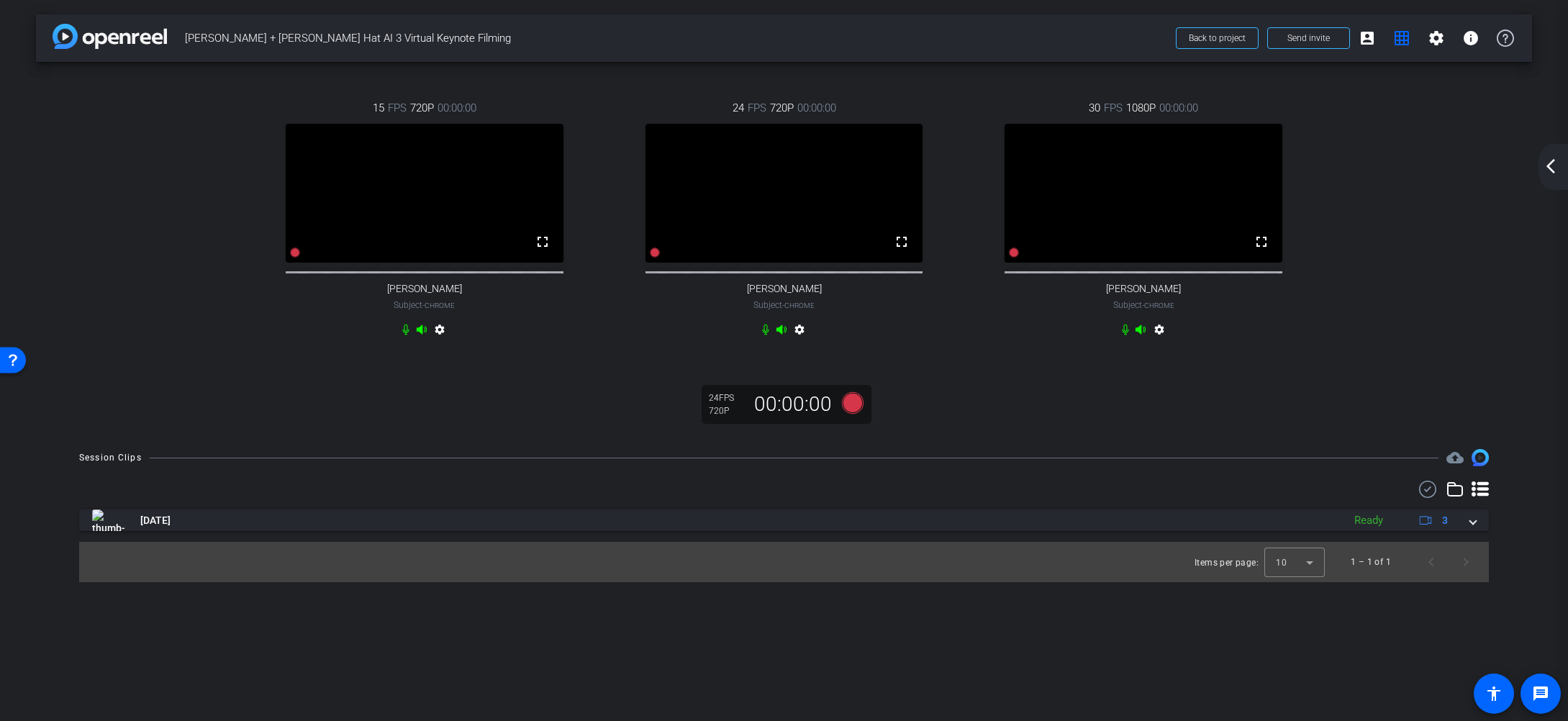
click at [300, 262] on video at bounding box center [424, 193] width 278 height 139
click at [296, 257] on icon at bounding box center [295, 253] width 10 height 10
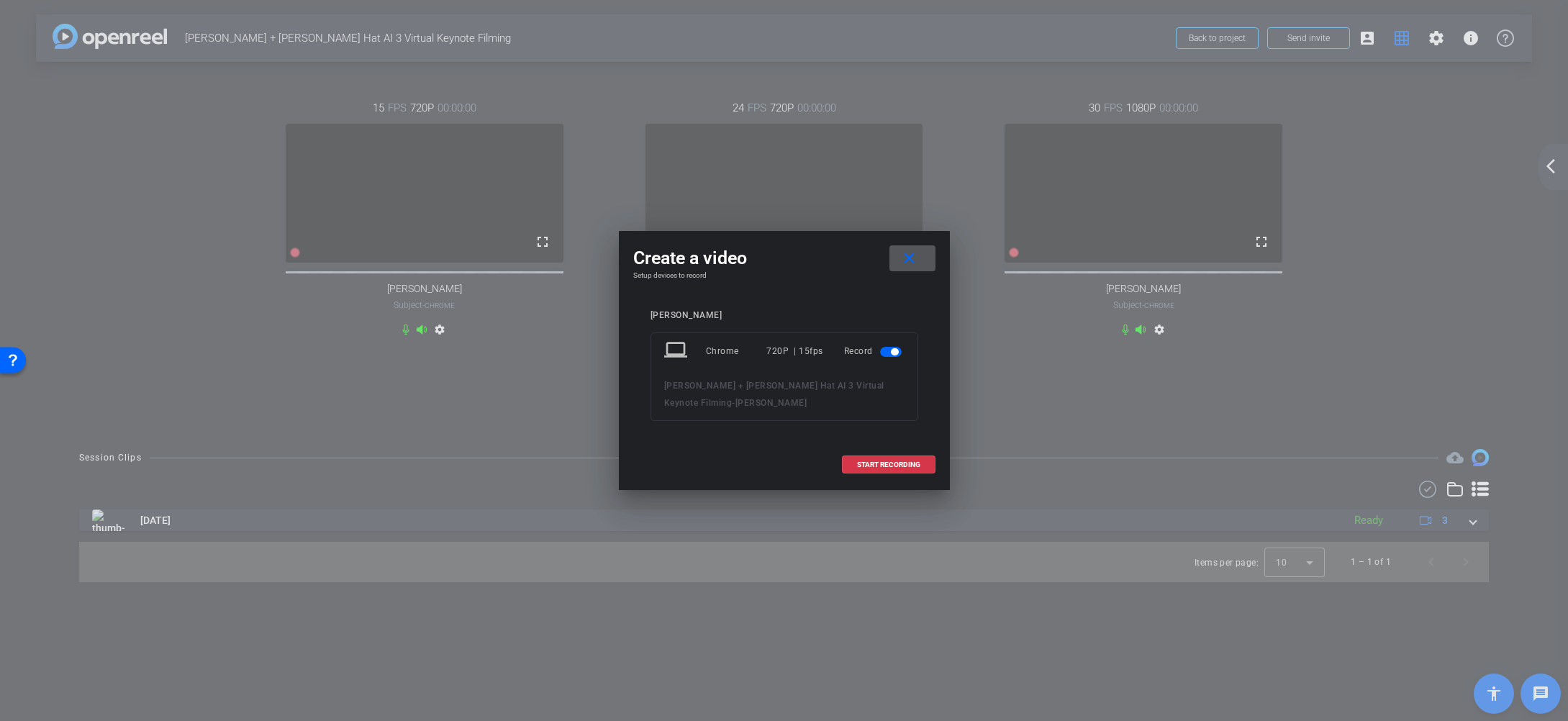
drag, startPoint x: 888, startPoint y: 353, endPoint x: 878, endPoint y: 355, distance: 10.2
click at [887, 353] on span "button" at bounding box center [890, 352] width 21 height 10
drag, startPoint x: 909, startPoint y: 257, endPoint x: 747, endPoint y: 269, distance: 162.4
click at [909, 257] on mat-icon "close" at bounding box center [909, 259] width 18 height 18
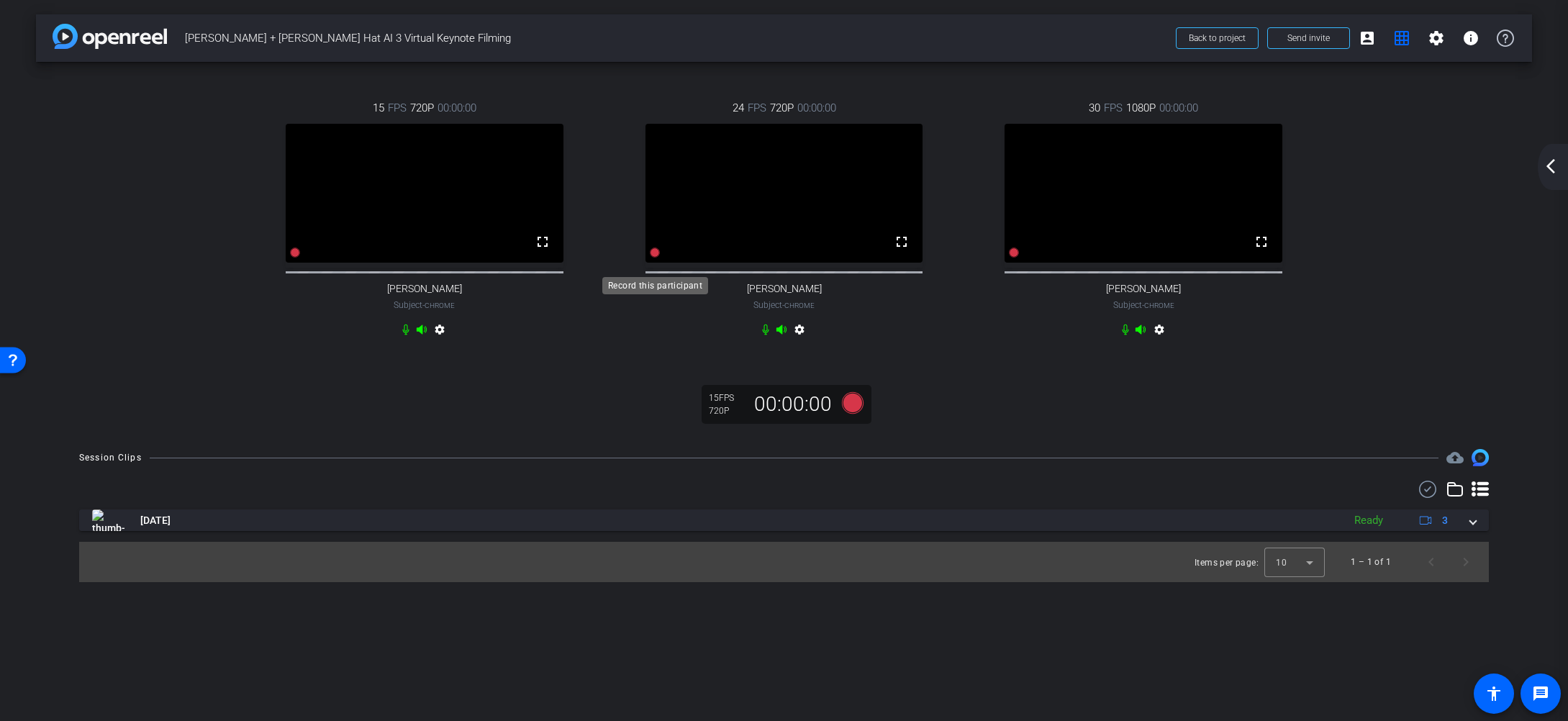
click at [653, 257] on icon at bounding box center [655, 253] width 10 height 10
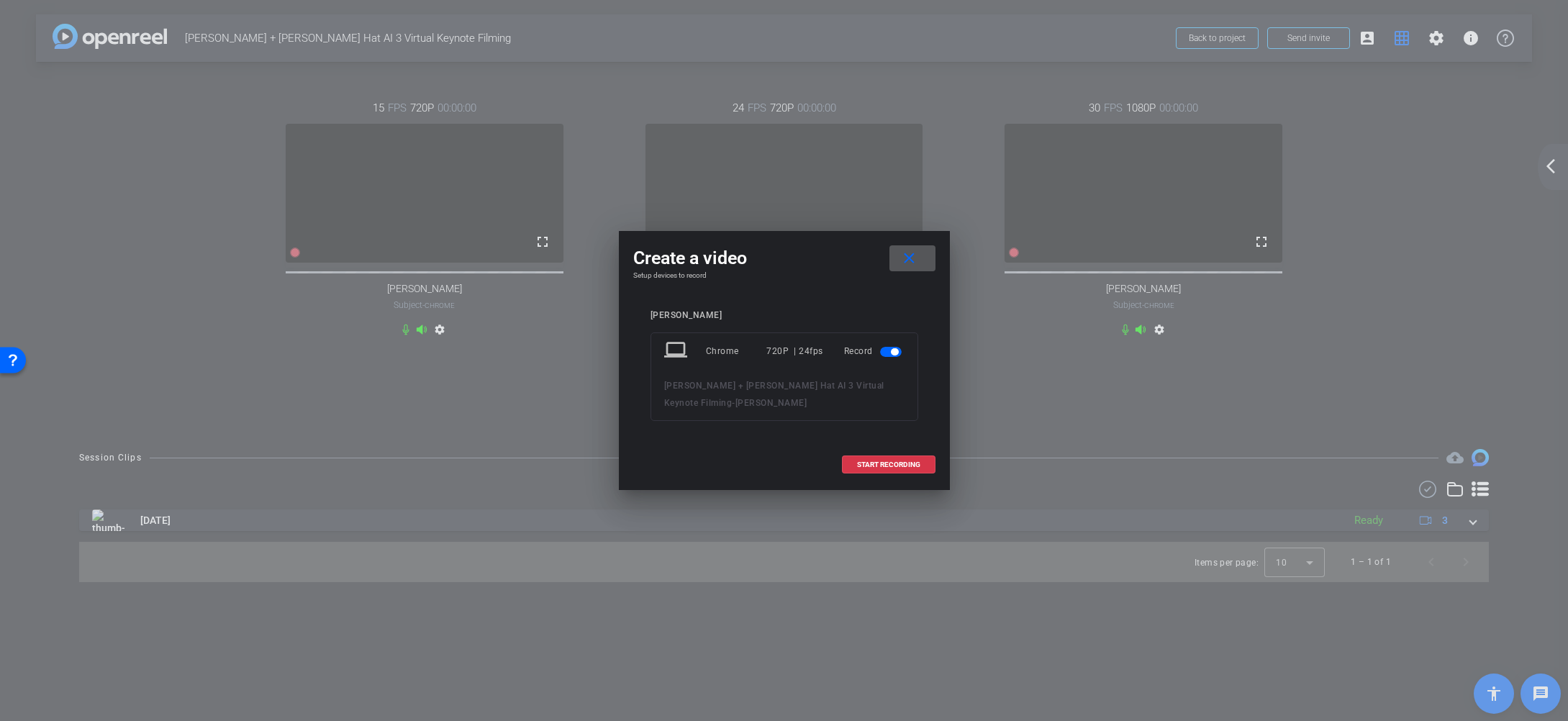
click at [892, 355] on span "button" at bounding box center [895, 352] width 7 height 7
click at [909, 255] on mat-icon "close" at bounding box center [909, 259] width 18 height 18
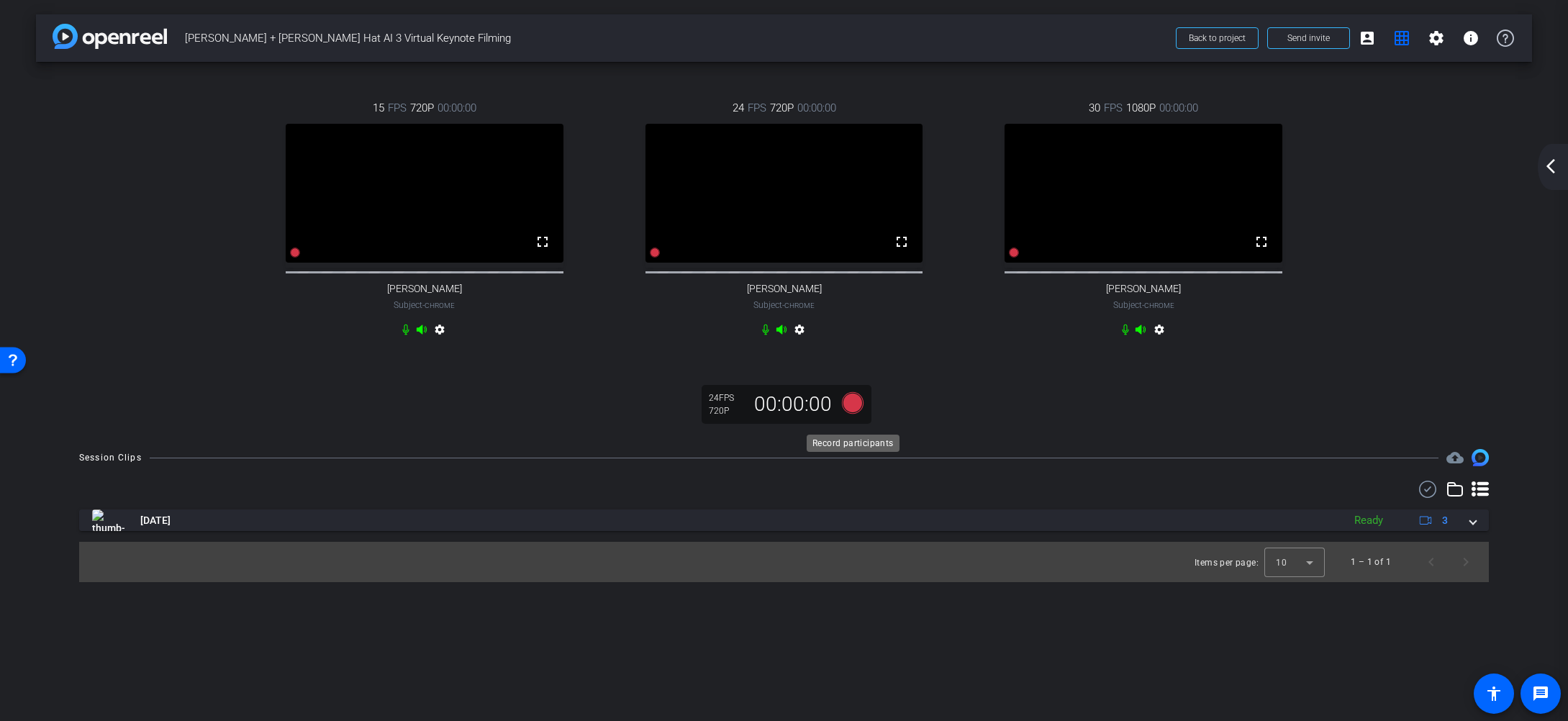
click at [858, 413] on icon at bounding box center [852, 402] width 21 height 21
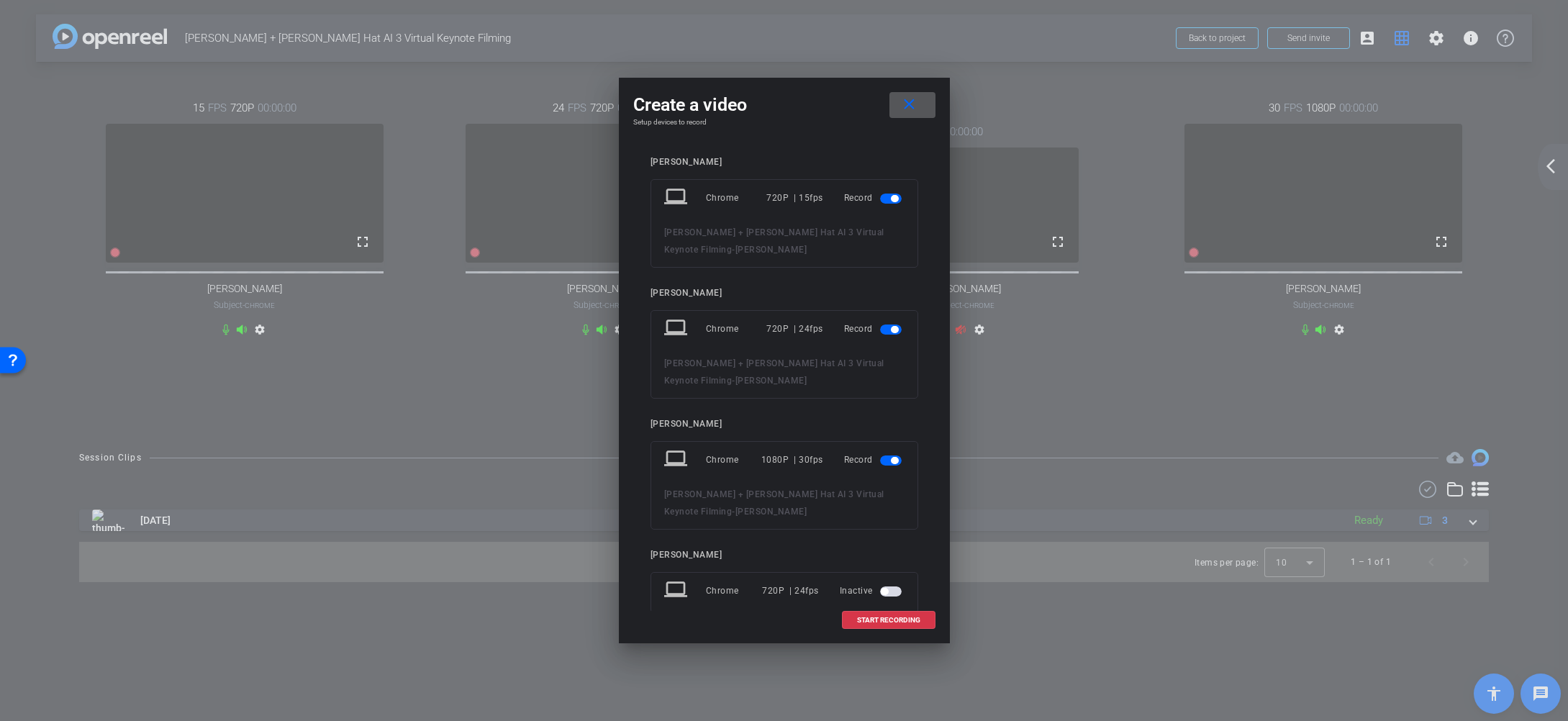
click at [917, 99] on mat-icon "close" at bounding box center [909, 104] width 18 height 18
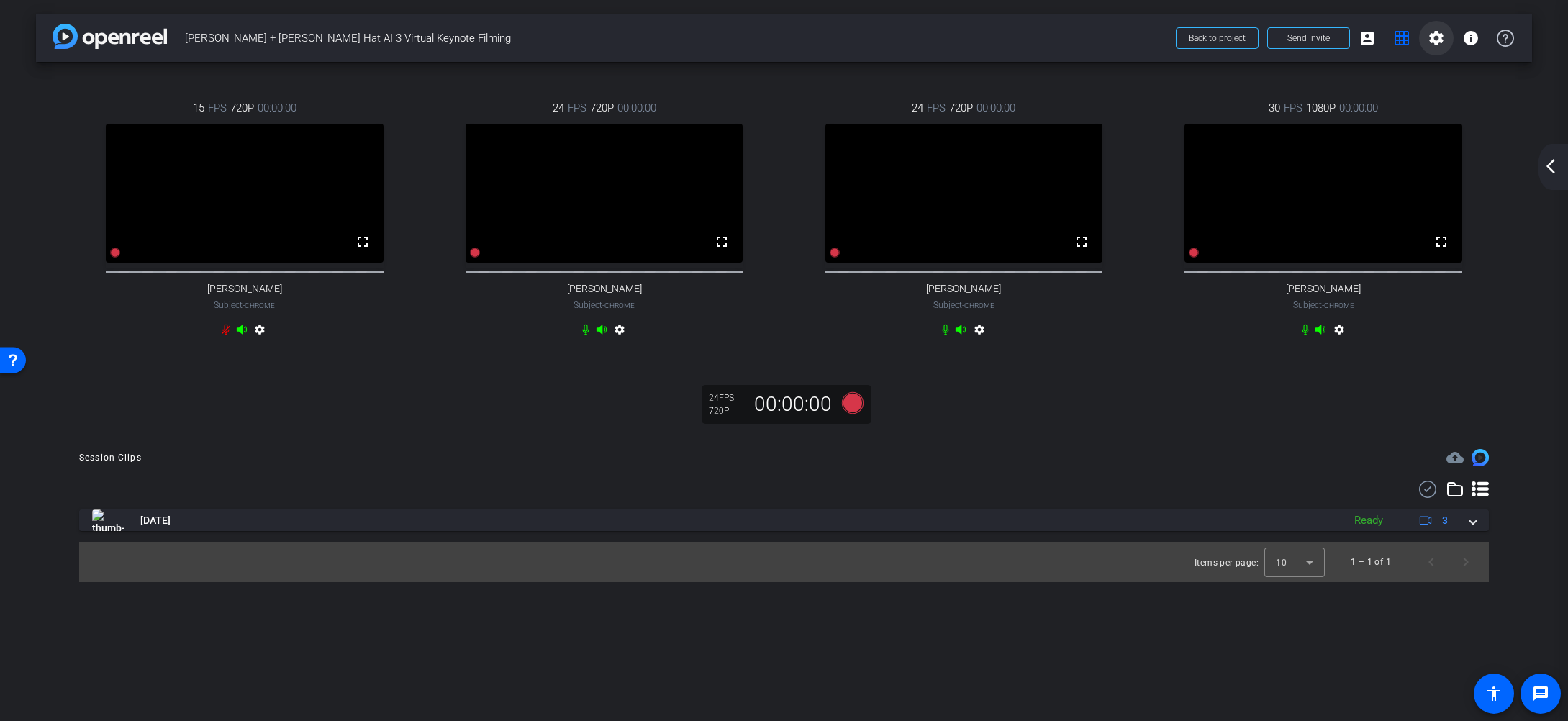
click at [1437, 41] on mat-icon "settings" at bounding box center [1436, 38] width 17 height 17
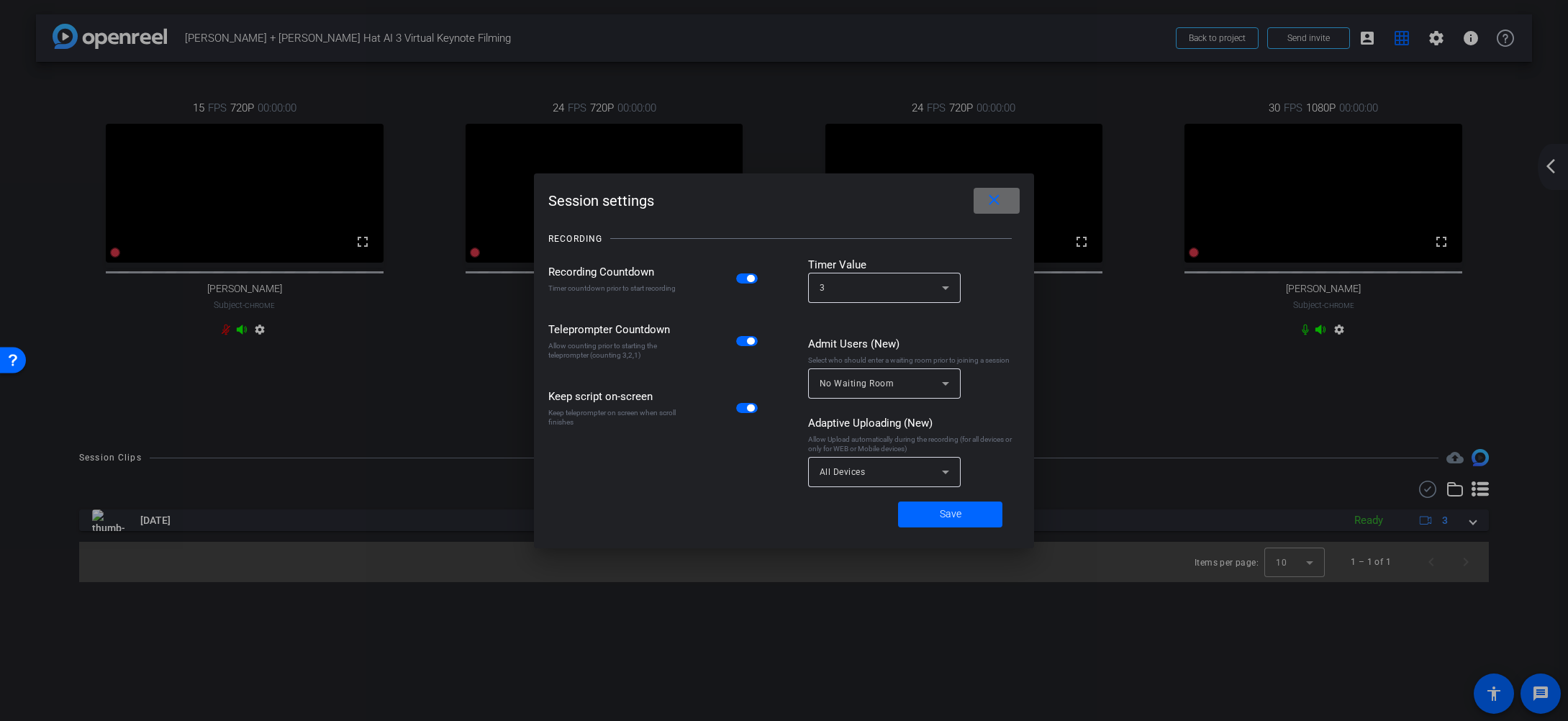
drag, startPoint x: 994, startPoint y: 203, endPoint x: 1555, endPoint y: 250, distance: 563.0
click at [997, 203] on mat-icon "close" at bounding box center [994, 200] width 18 height 18
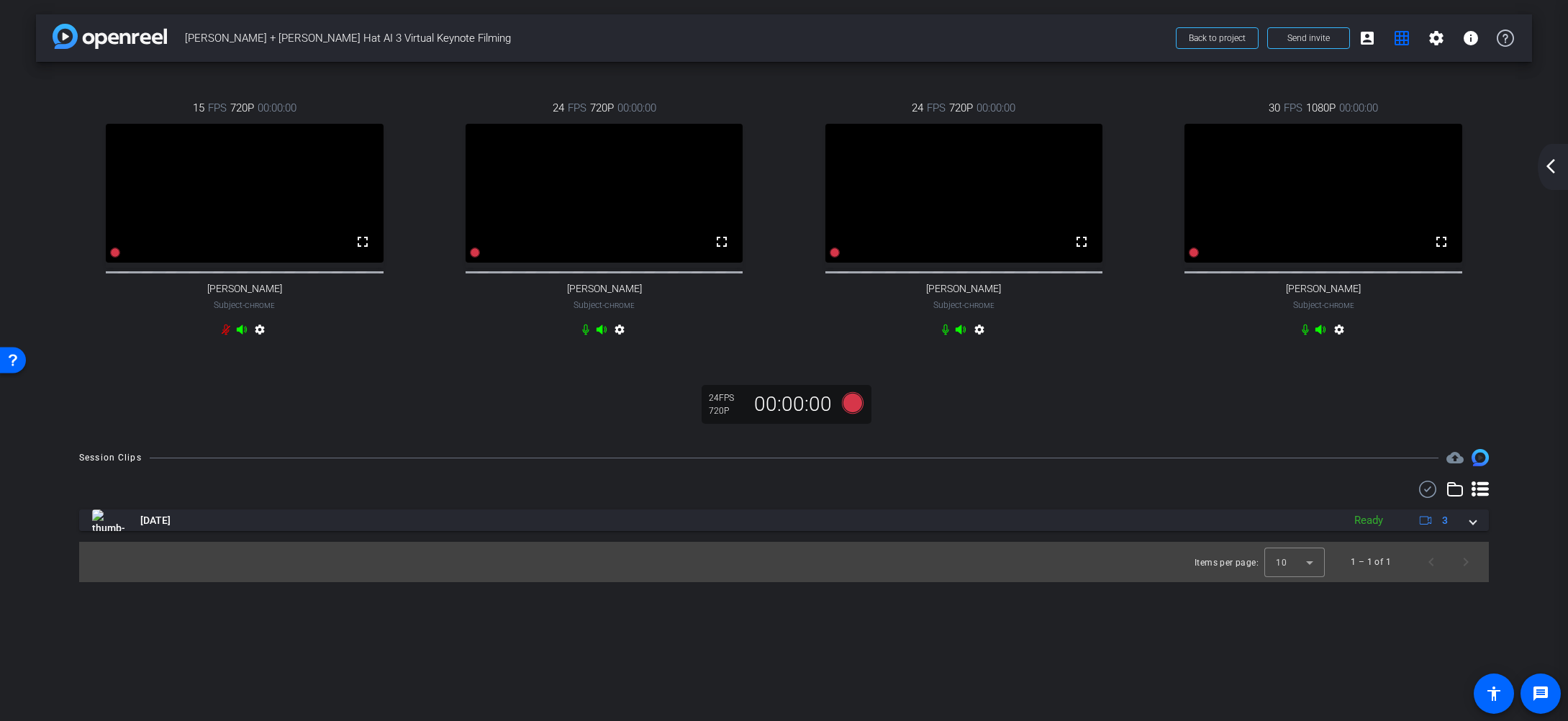
click at [1544, 170] on mat-icon "arrow_back_ios_new" at bounding box center [1550, 166] width 17 height 17
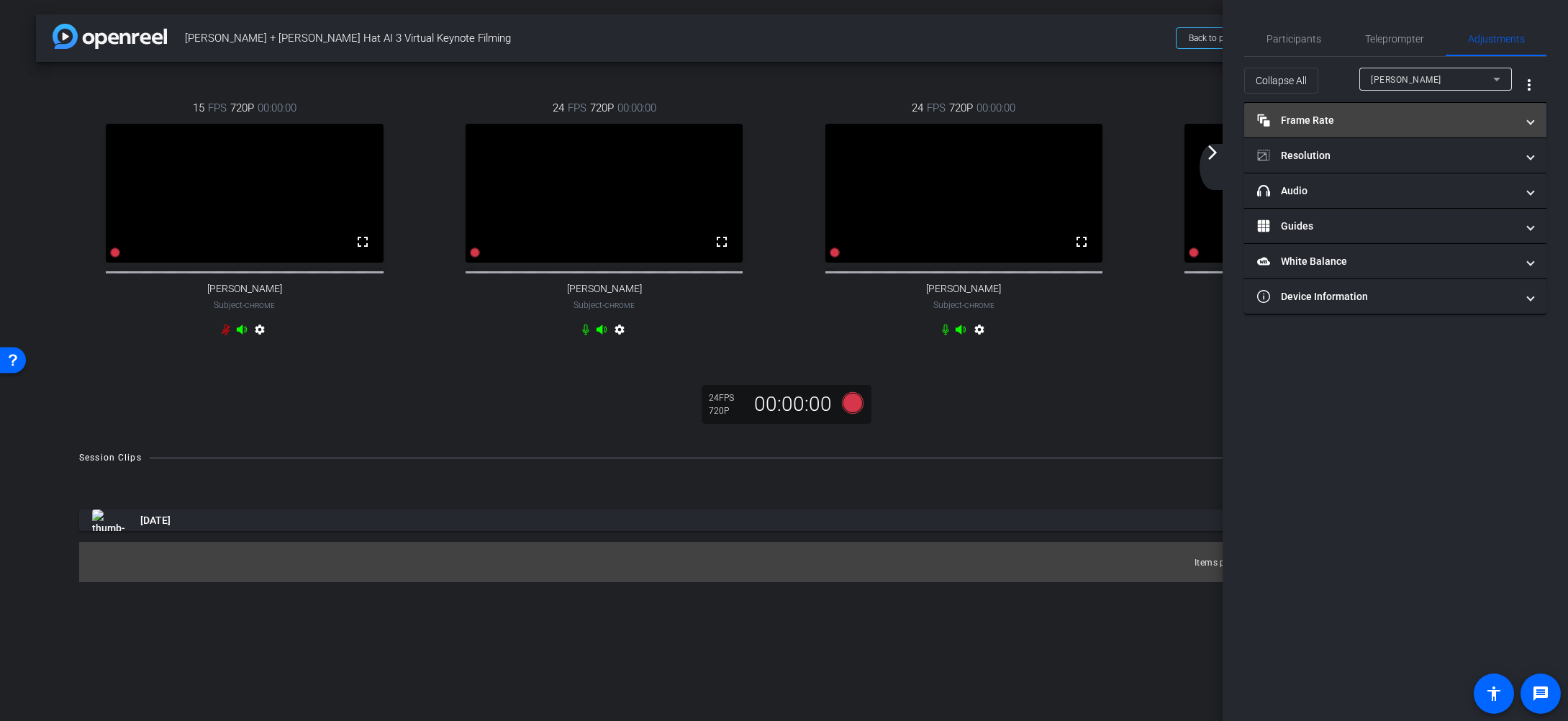
click at [1349, 124] on mat-panel-title "Frame Rate Frame Rate" at bounding box center [1386, 121] width 259 height 15
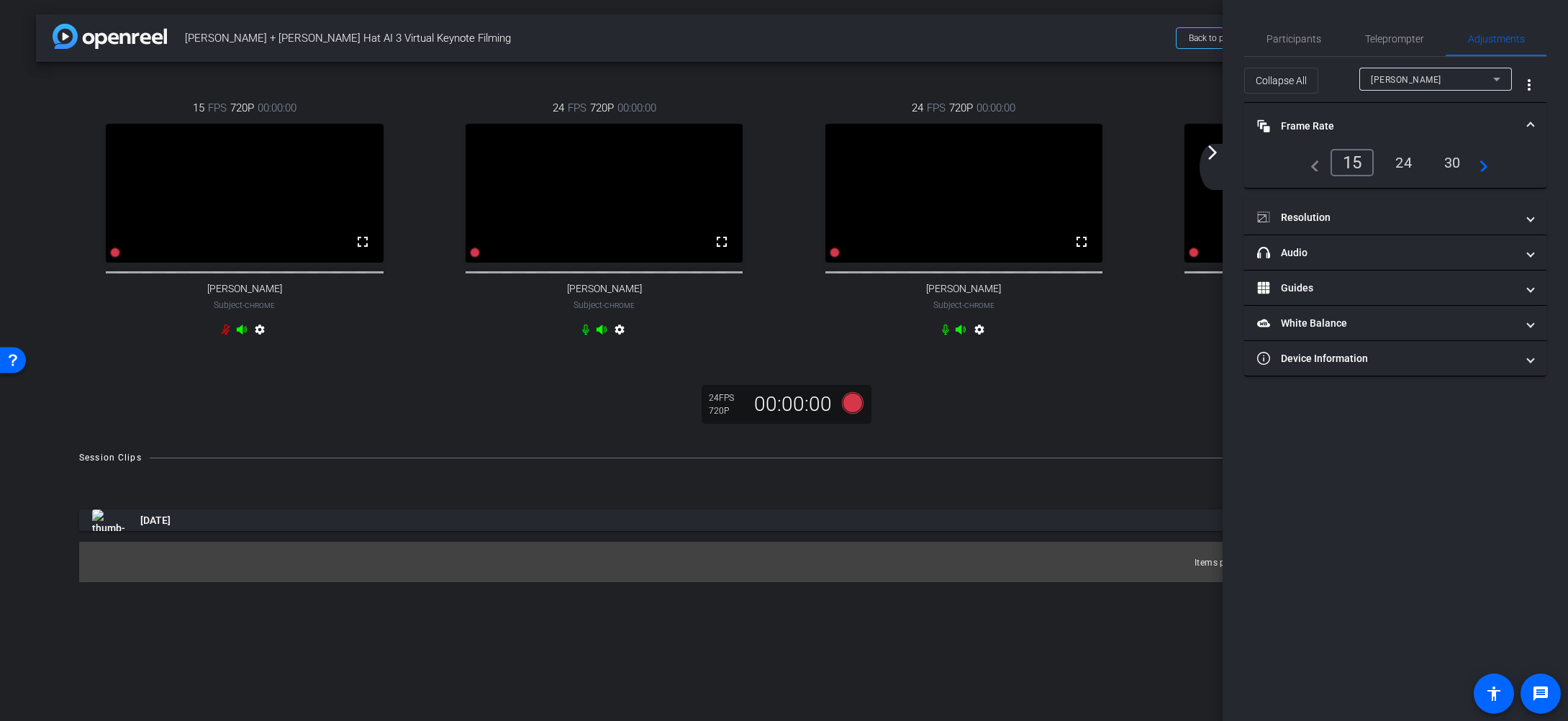
click at [1351, 157] on div "15" at bounding box center [1352, 162] width 44 height 27
click at [1218, 155] on mat-icon "arrow_forward_ios" at bounding box center [1212, 152] width 17 height 17
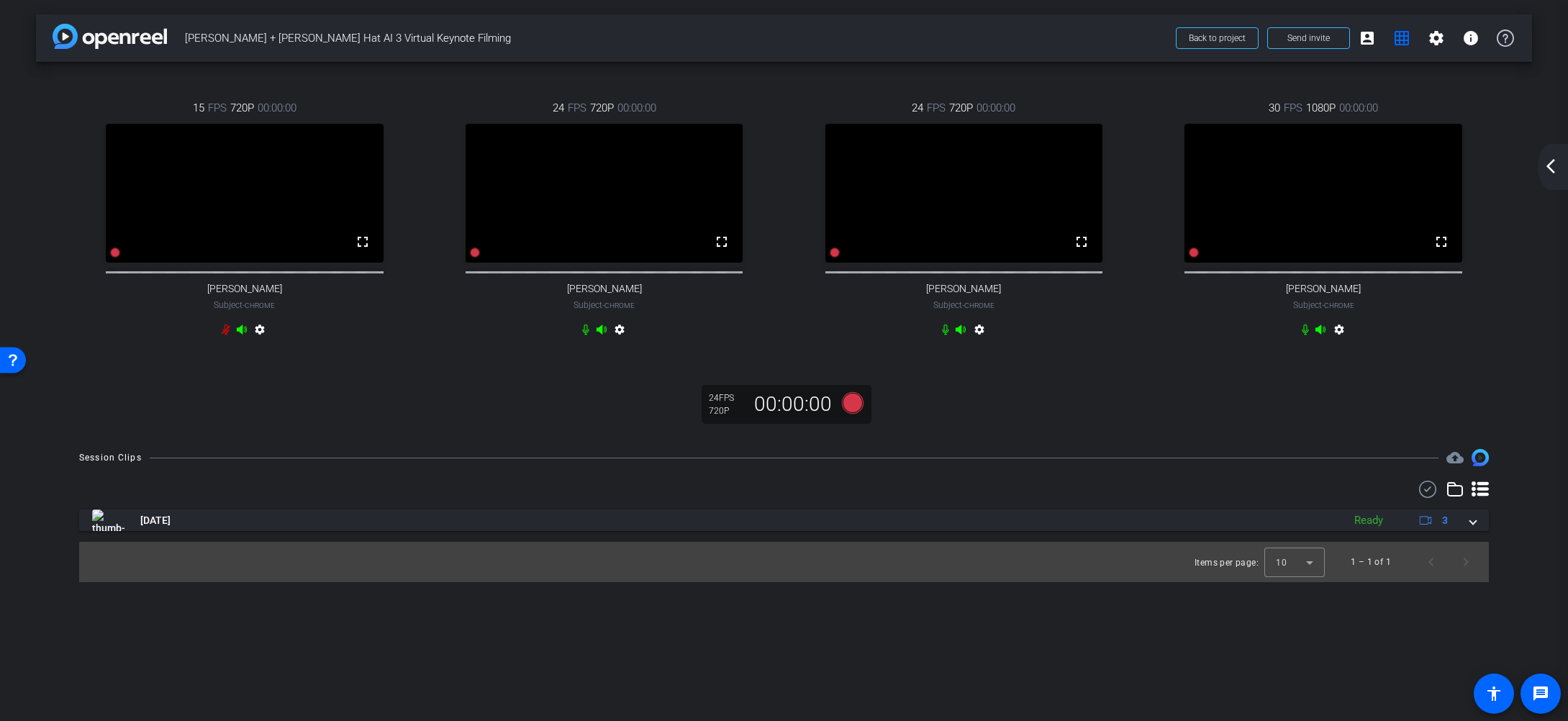
click at [1547, 169] on mat-icon "arrow_back_ios_new" at bounding box center [1550, 166] width 17 height 17
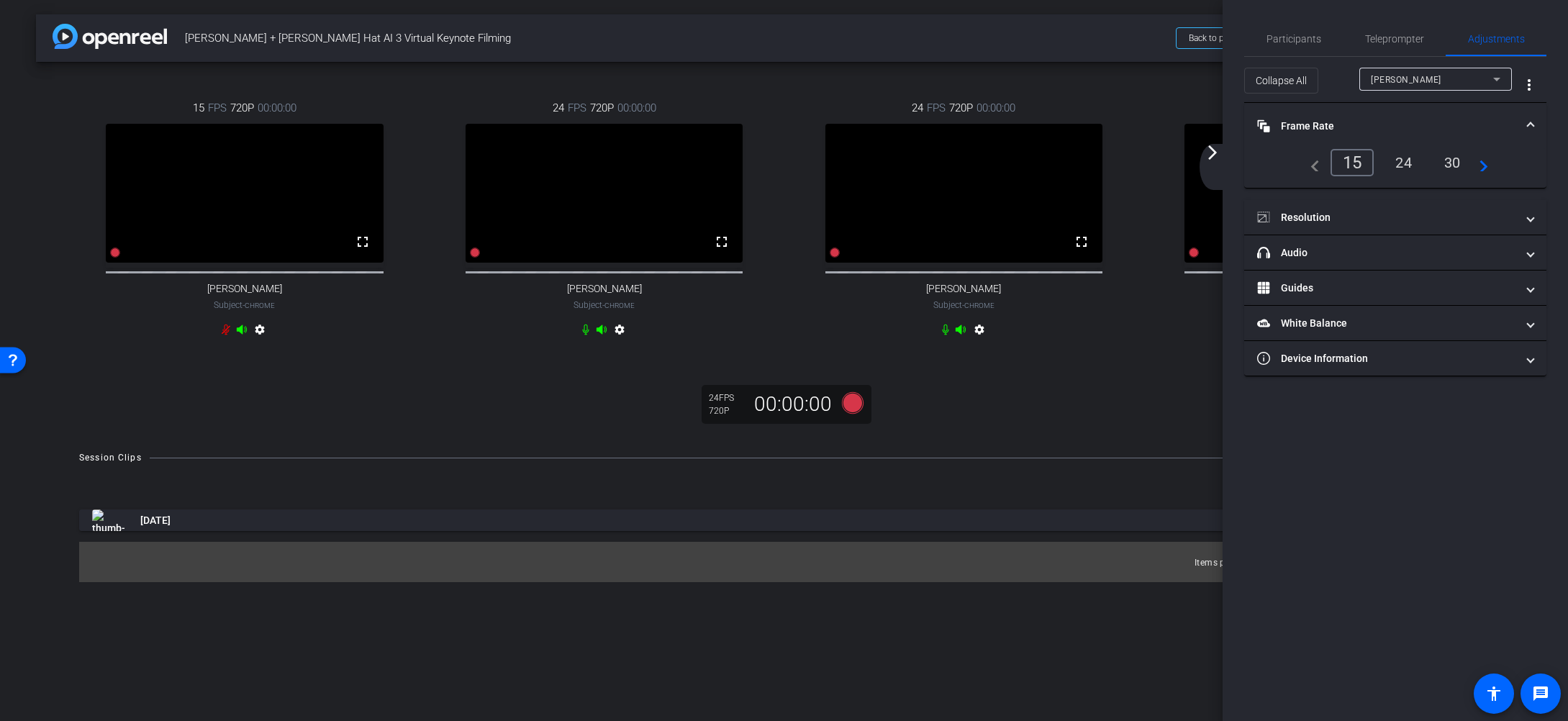
click at [1215, 146] on mat-icon "arrow_forward_ios" at bounding box center [1212, 152] width 17 height 17
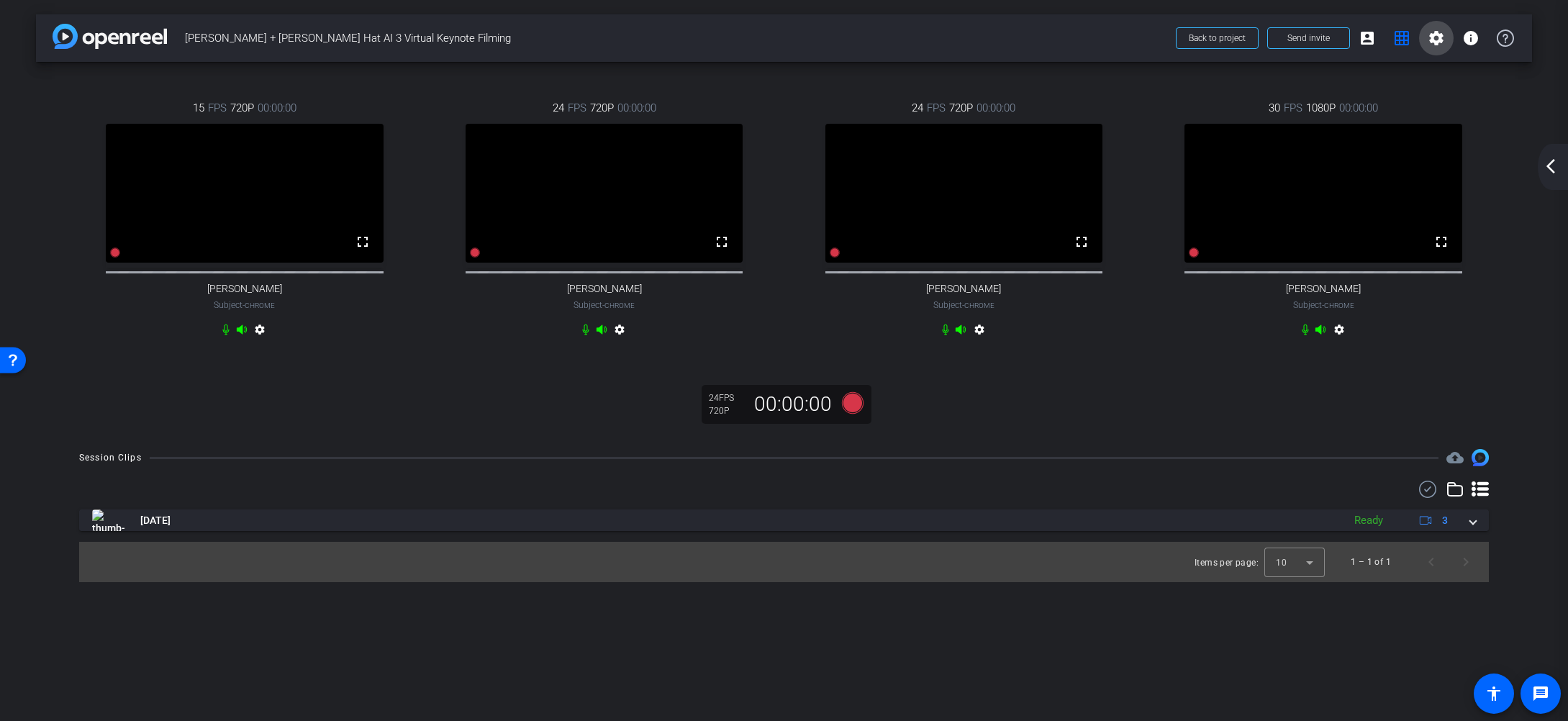
click at [1439, 42] on mat-icon "settings" at bounding box center [1436, 38] width 17 height 17
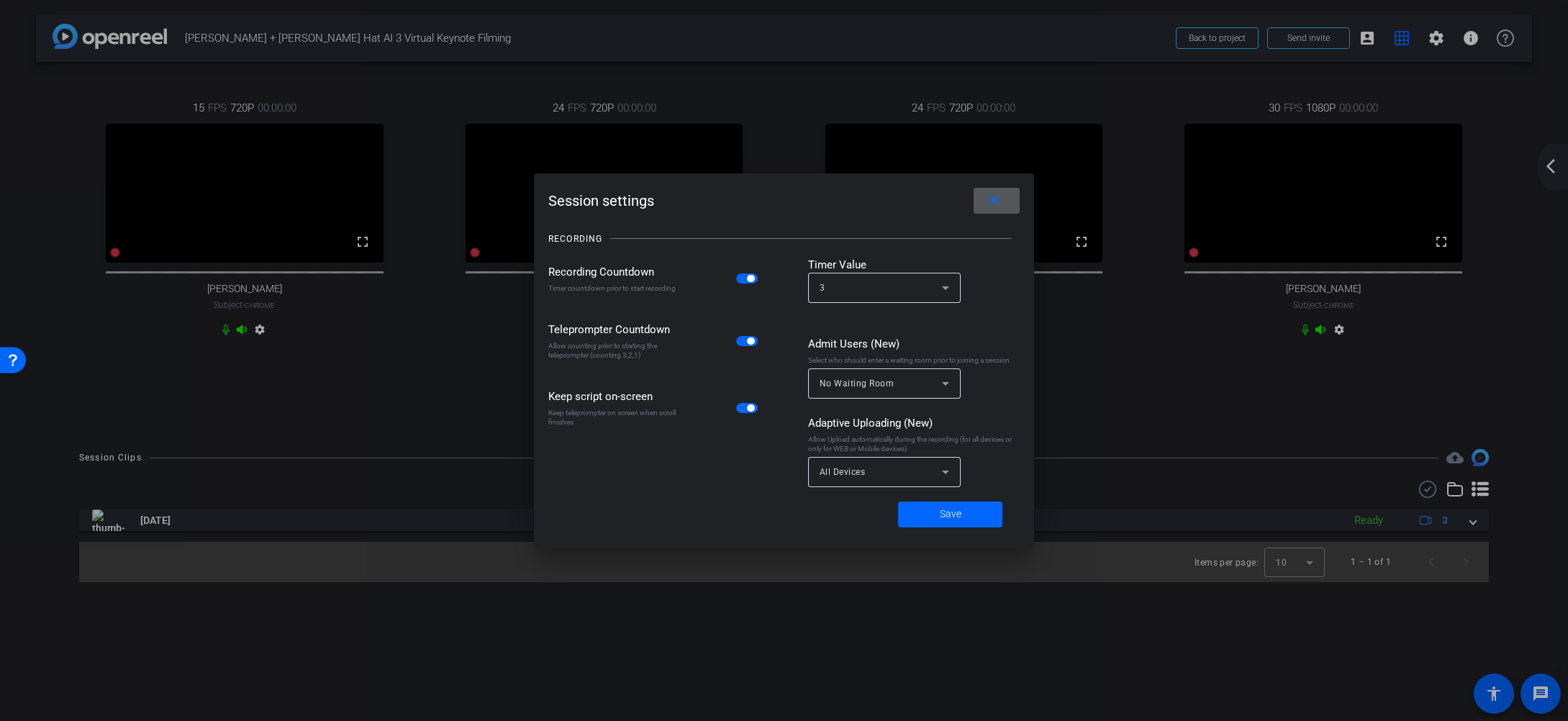
drag, startPoint x: 997, startPoint y: 203, endPoint x: 1217, endPoint y: 430, distance: 316.1
click at [997, 203] on mat-icon "close" at bounding box center [994, 200] width 18 height 18
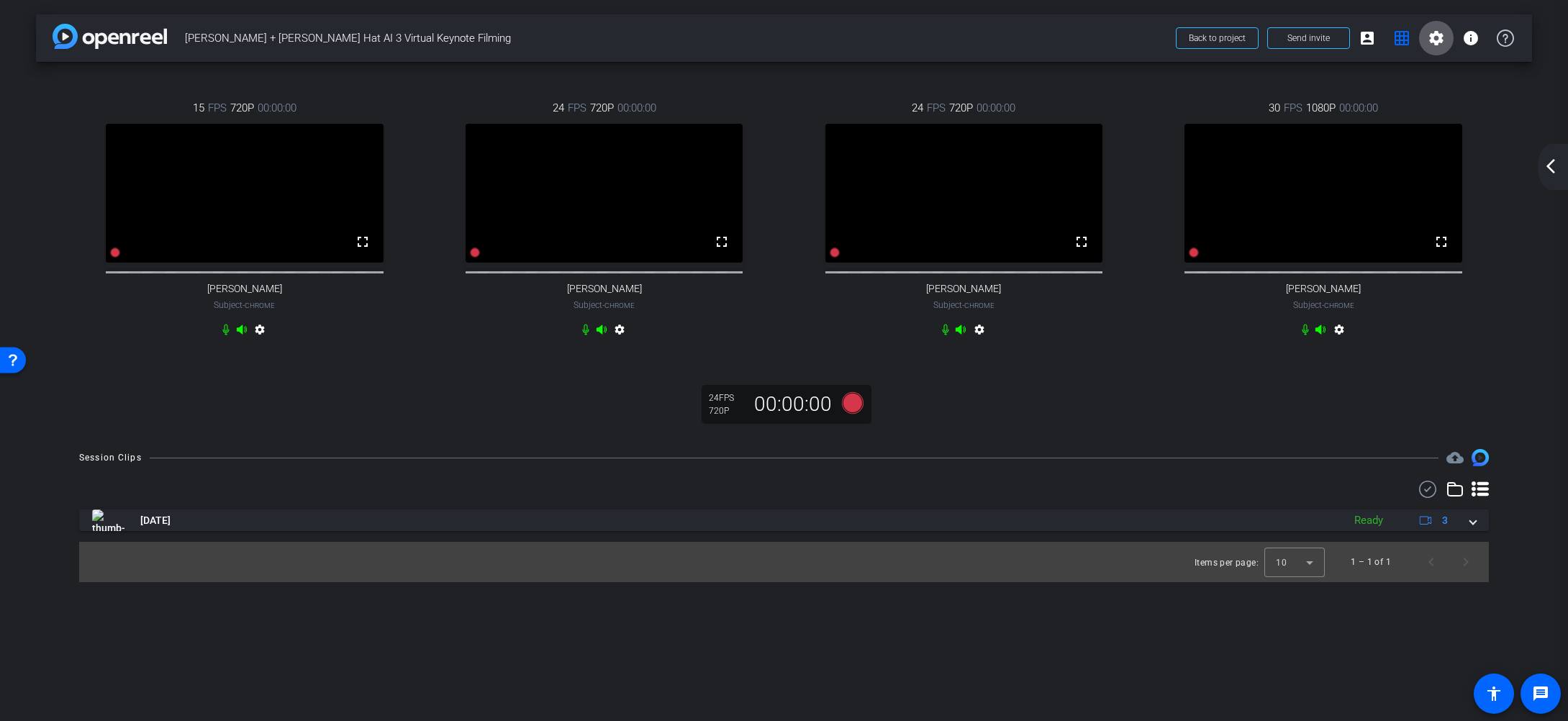
click at [1547, 175] on div "arrow_back_ios_new arrow_forward_ios" at bounding box center [1552, 167] width 30 height 46
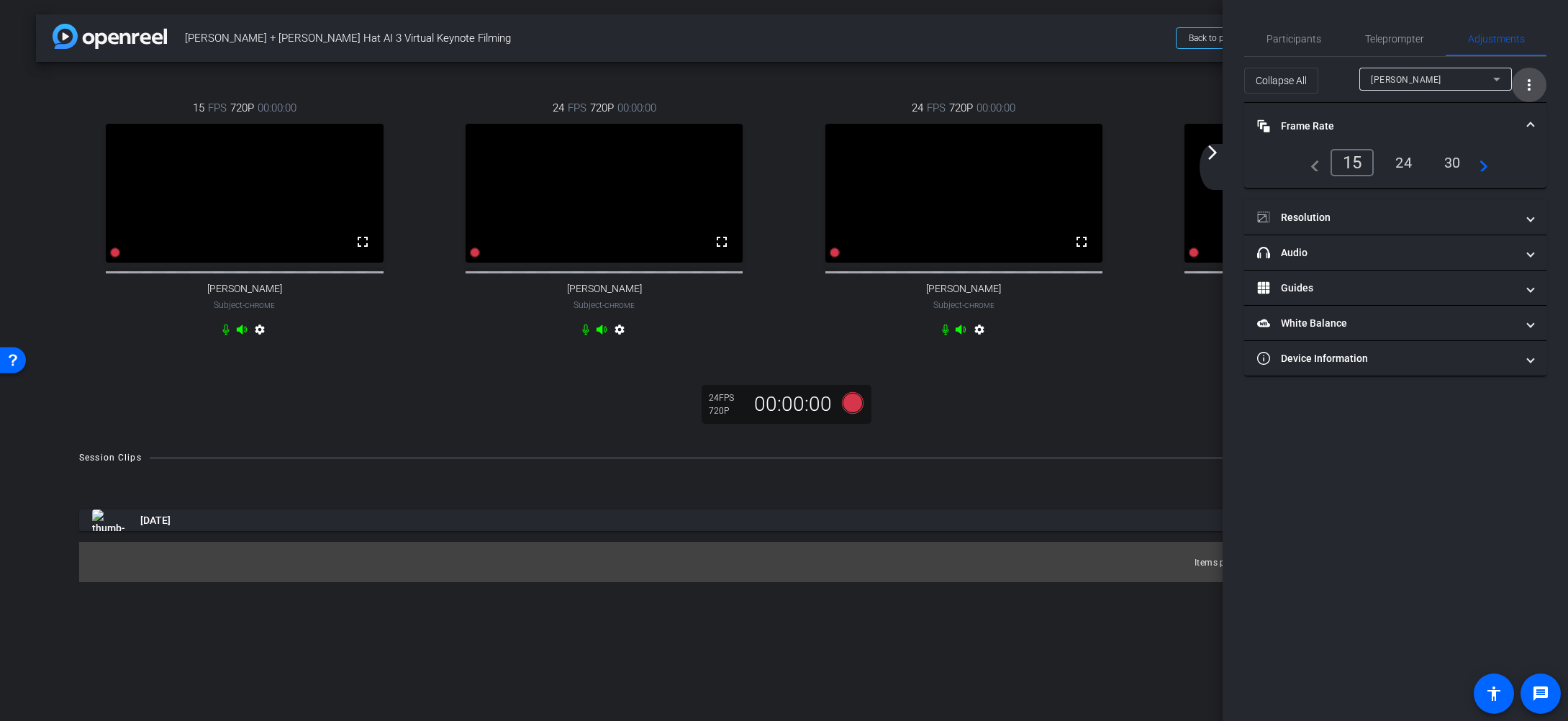
click at [1540, 79] on span "More Options for Adjustments Panel" at bounding box center [1529, 84] width 35 height 35
click at [1508, 113] on span "Open Floating Panel" at bounding box center [1493, 115] width 84 height 10
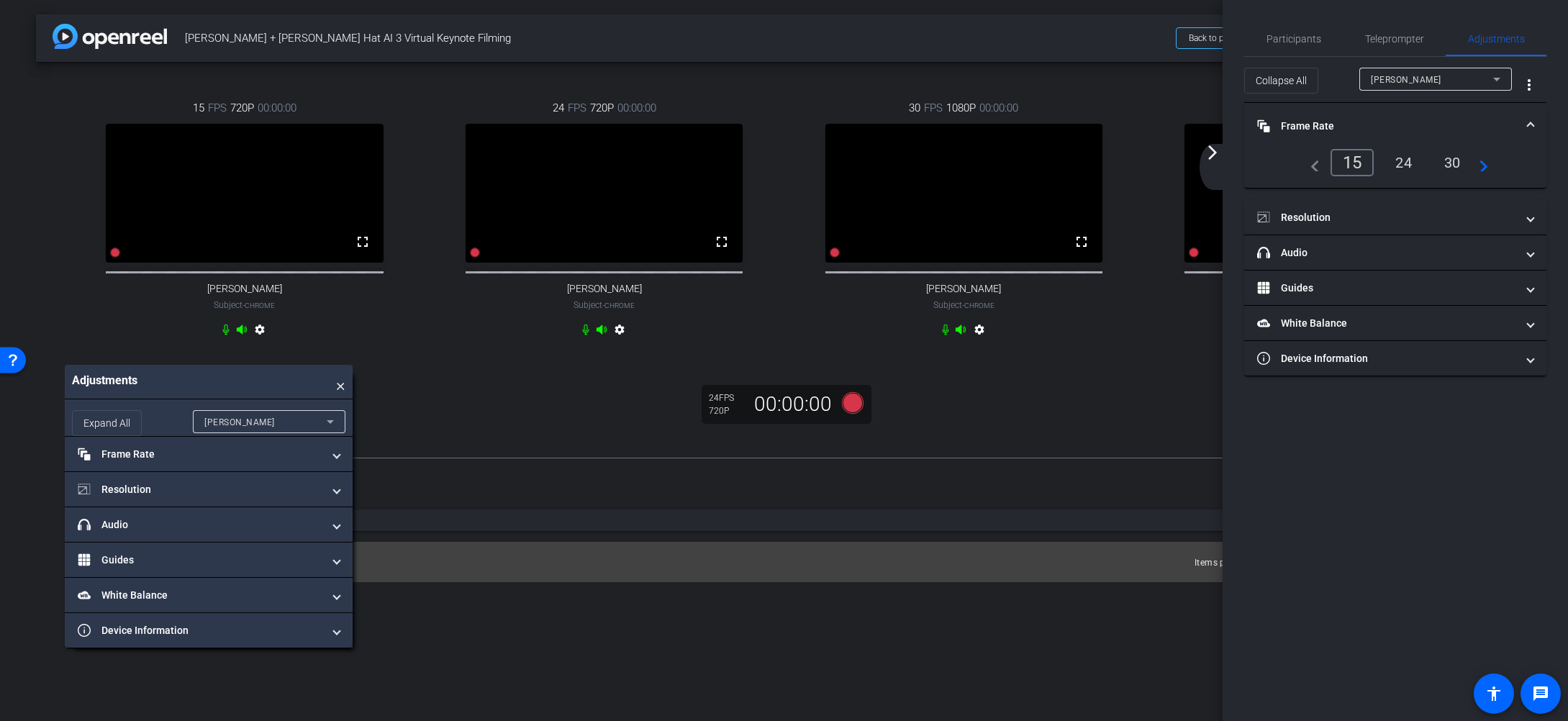
click at [433, 413] on div "15 FPS 720P 00:00:00 fullscreen [PERSON_NAME] Subject - Chrome settings 24 FPS …" at bounding box center [784, 248] width 1496 height 373
click at [301, 431] on div "[PERSON_NAME]" at bounding box center [265, 422] width 122 height 18
click at [247, 532] on span "[PERSON_NAME]" at bounding box center [240, 532] width 72 height 17
click at [167, 462] on mat-panel-title "Frame Rate Frame Rate" at bounding box center [200, 454] width 245 height 15
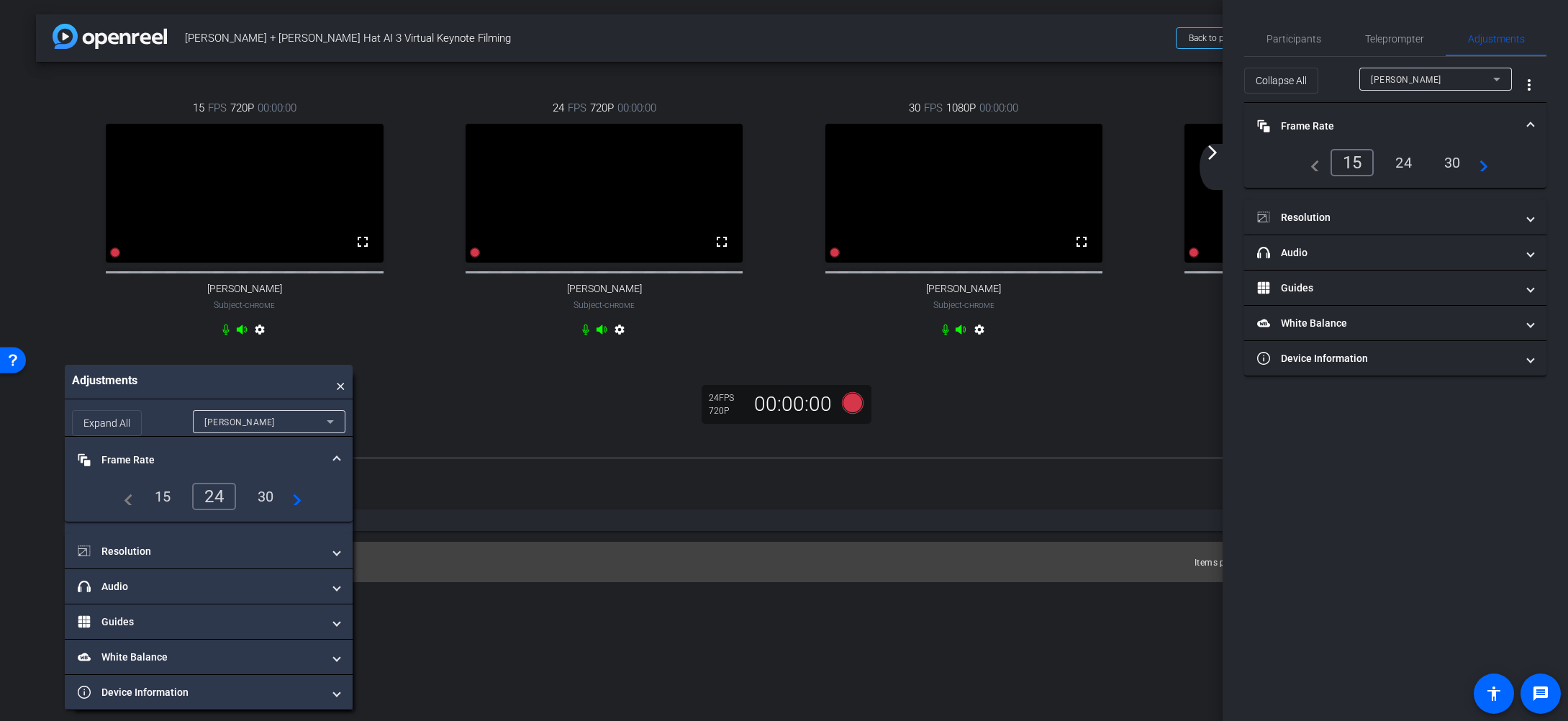
click at [268, 504] on div "30" at bounding box center [266, 496] width 38 height 24
click at [1213, 160] on mat-icon "arrow_forward_ios" at bounding box center [1212, 152] width 17 height 17
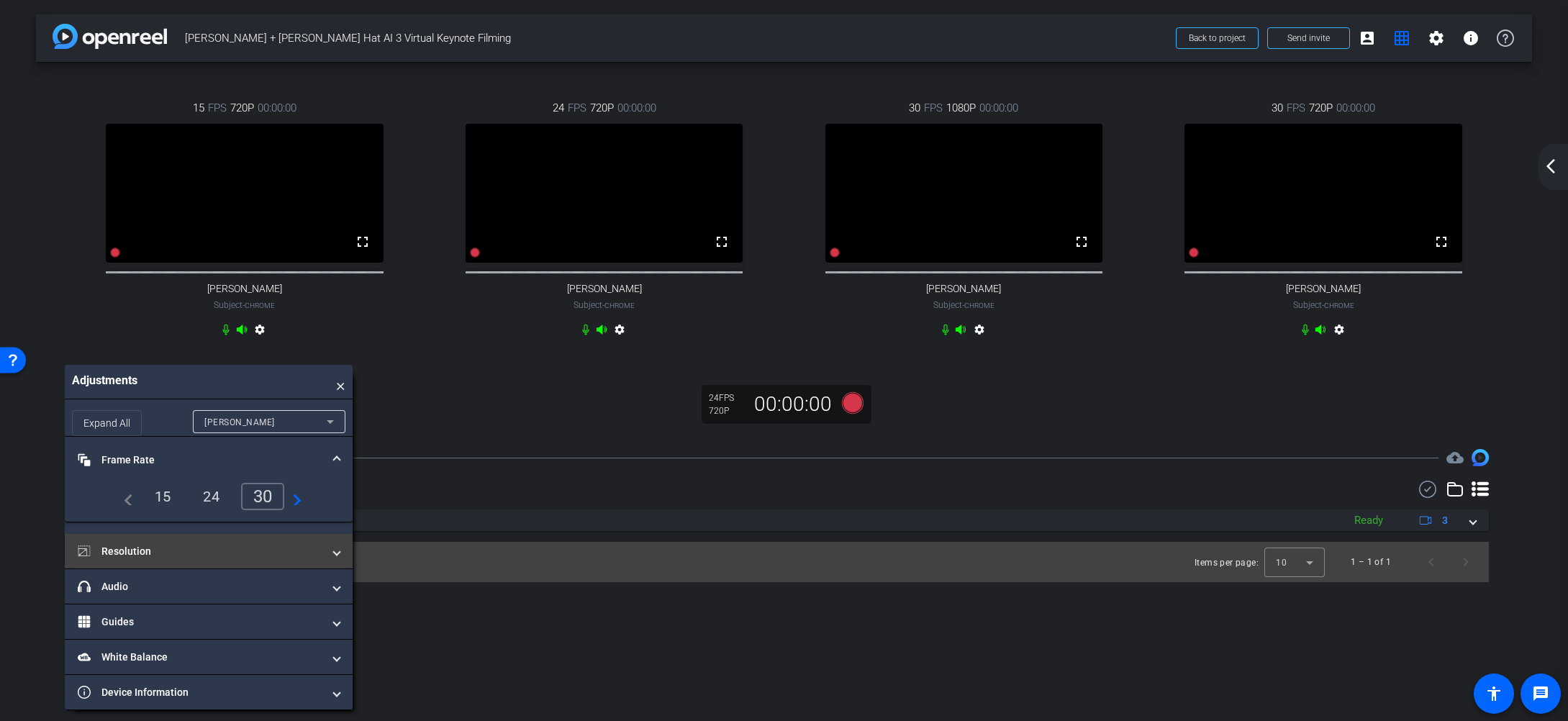
click at [243, 559] on mat-panel-title "Resolution" at bounding box center [200, 552] width 245 height 15
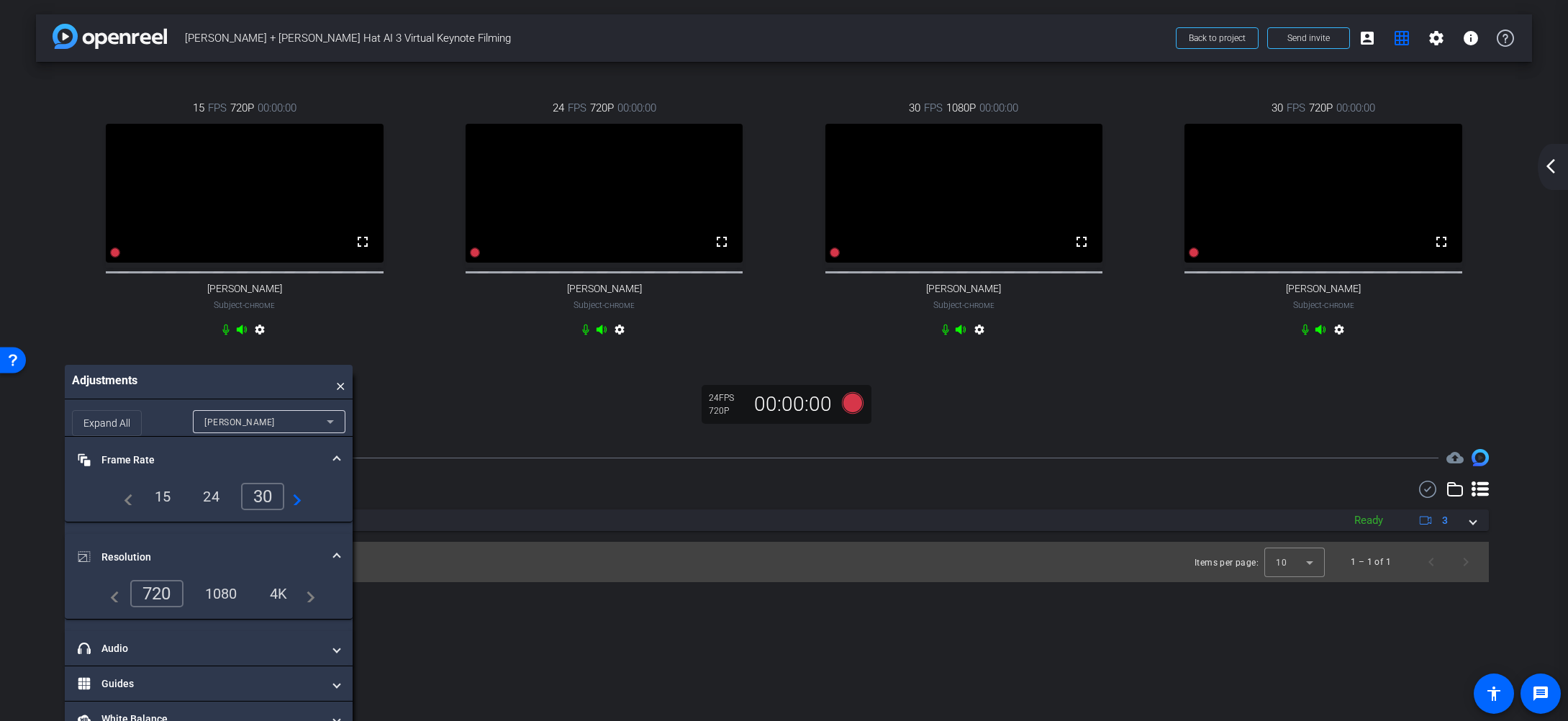
click at [214, 606] on div "1080" at bounding box center [221, 593] width 54 height 24
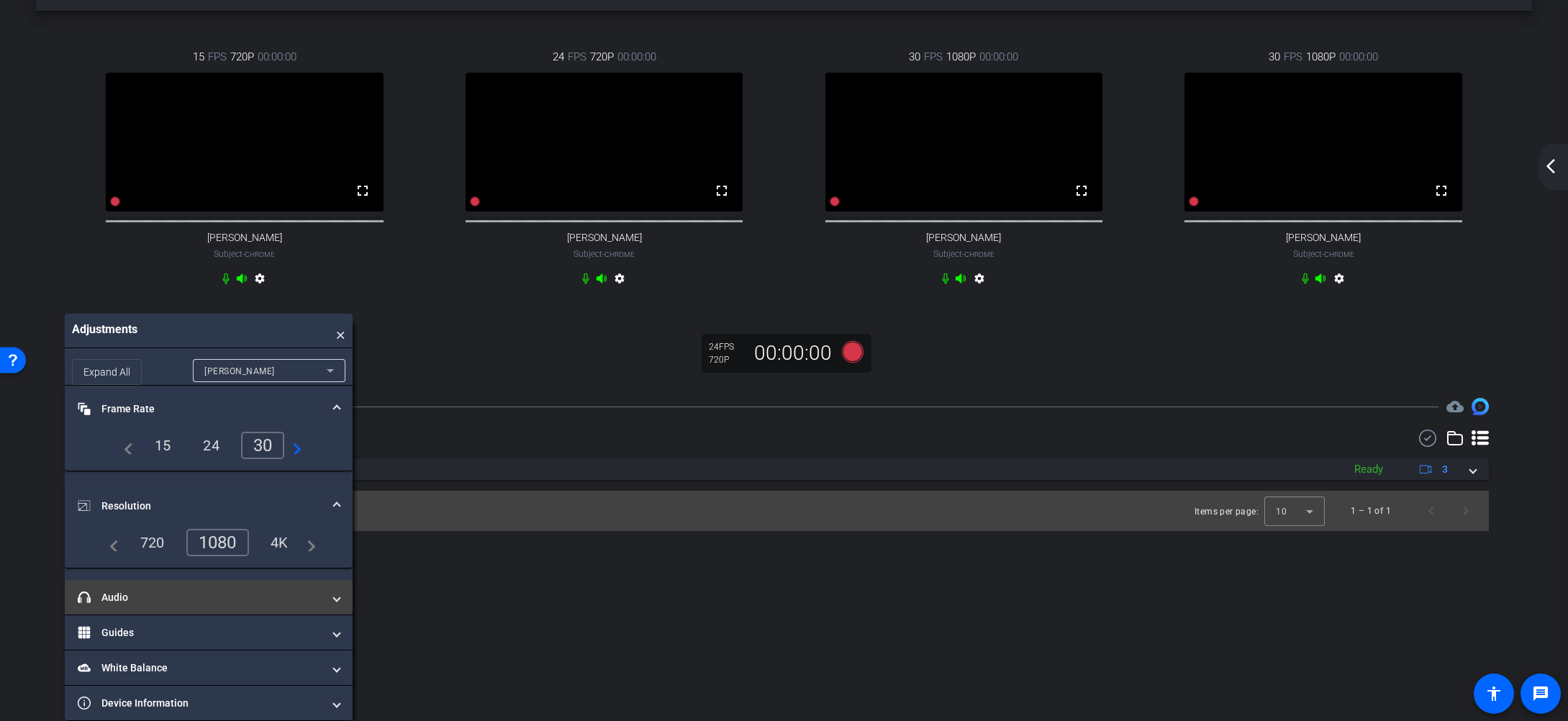
scroll to position [64, 0]
click at [236, 598] on mat-panel-title "headphone icon Audio" at bounding box center [200, 598] width 245 height 15
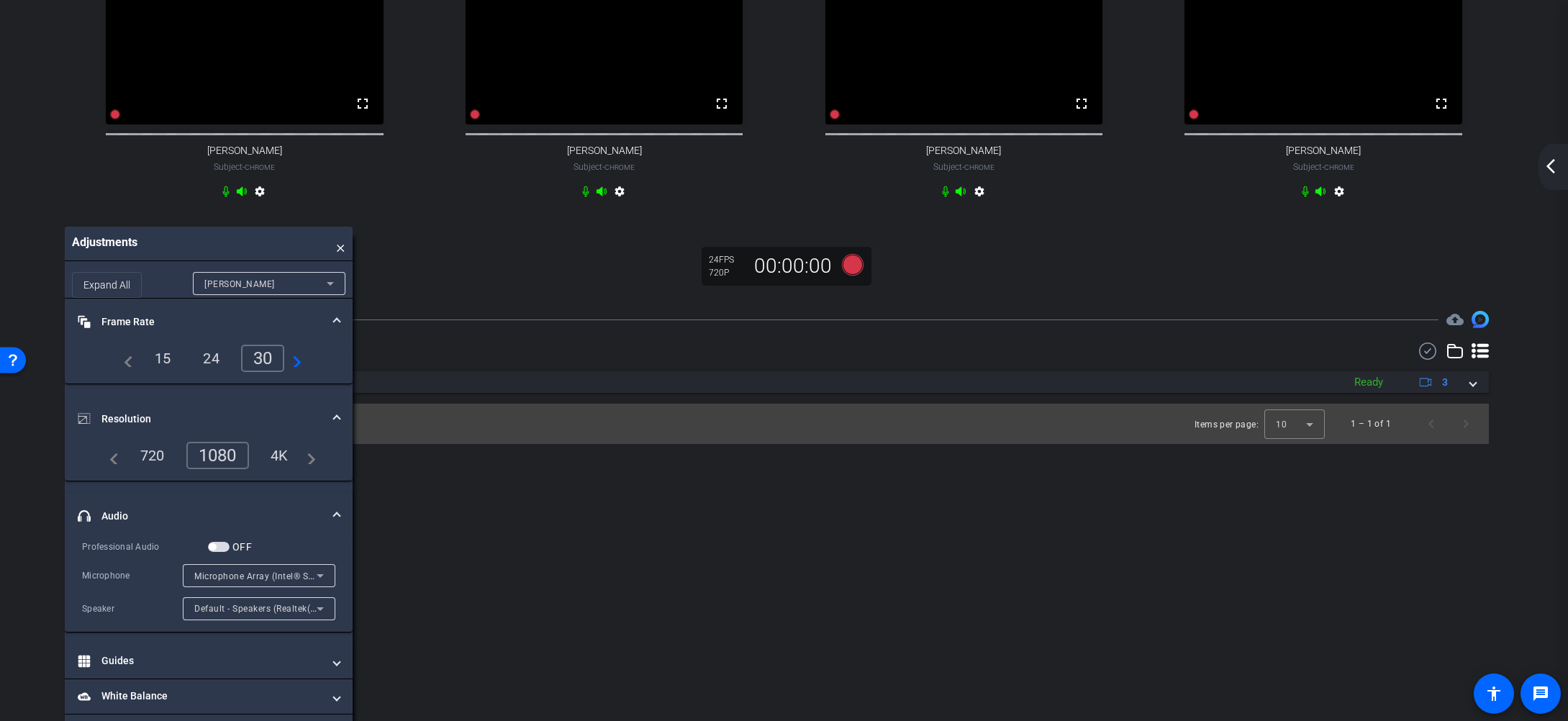
scroll to position [160, 0]
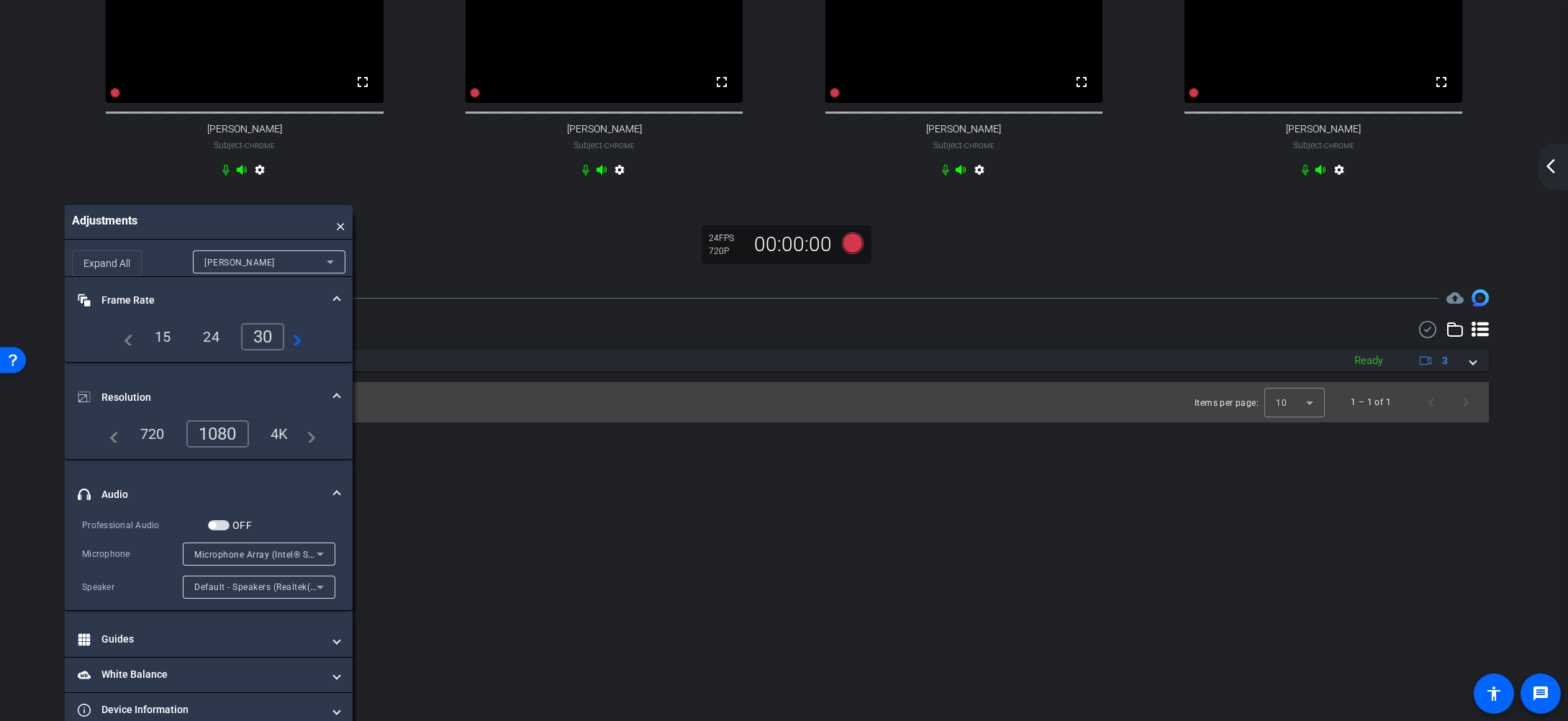
click at [228, 560] on span "Microphone Array (Intel® Smart Sound Technology for Digital Microphones)" at bounding box center [353, 555] width 319 height 12
click at [139, 566] on div at bounding box center [784, 360] width 1568 height 721
click at [253, 592] on span "Default - Speakers (Realtek(R) Audio)" at bounding box center [272, 586] width 155 height 12
click at [109, 583] on div at bounding box center [784, 360] width 1568 height 721
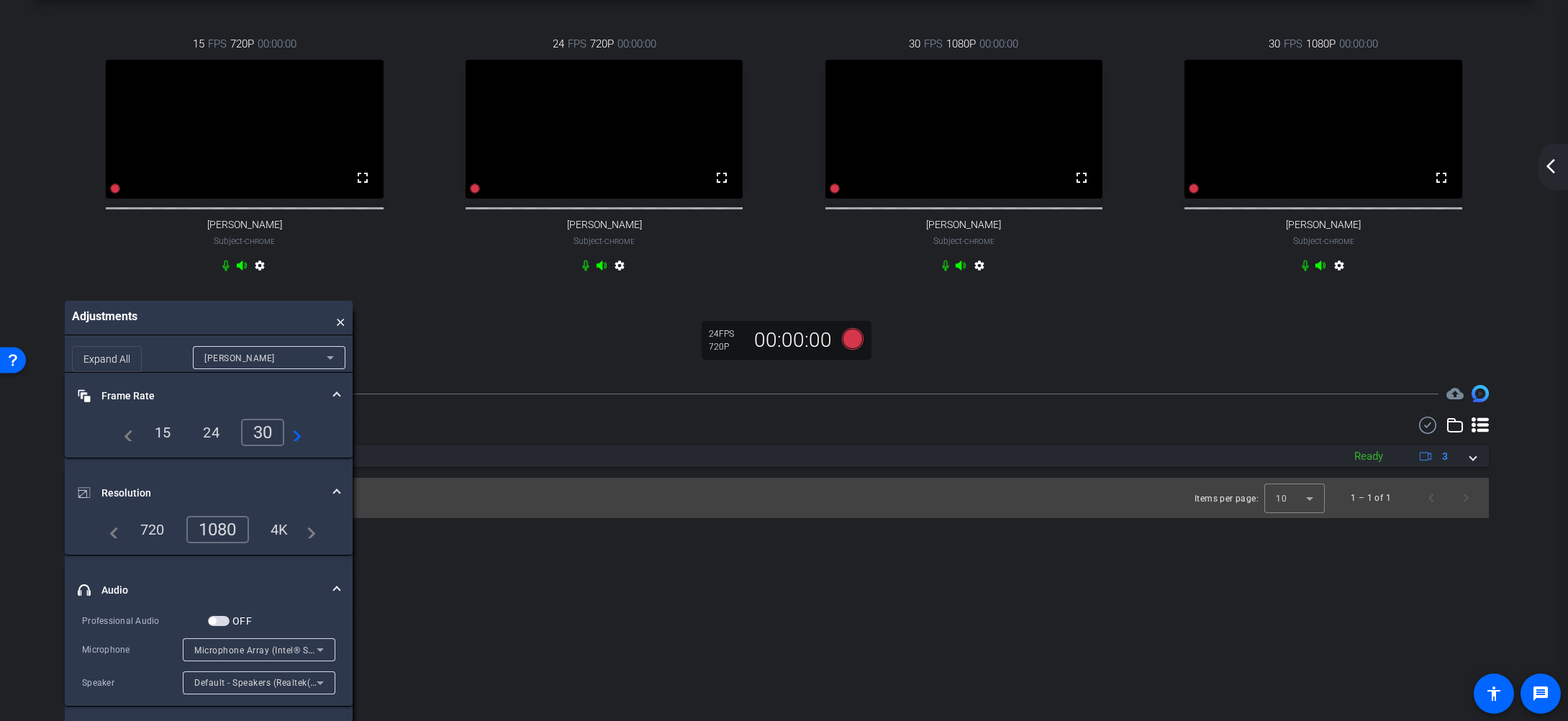
scroll to position [179, 0]
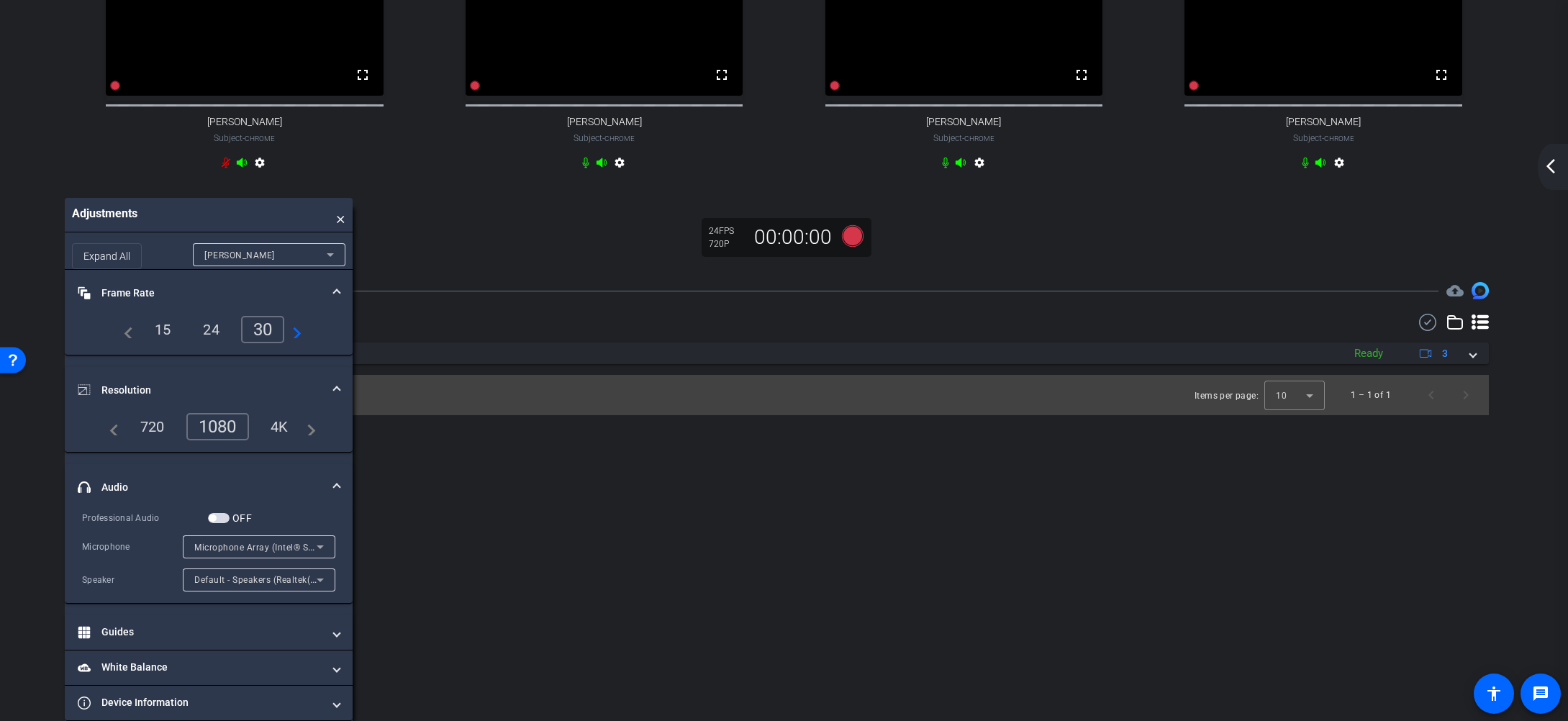
click at [217, 430] on div "1080" at bounding box center [217, 427] width 63 height 27
drag, startPoint x: 265, startPoint y: 329, endPoint x: 258, endPoint y: 335, distance: 9.2
click at [265, 329] on div "30" at bounding box center [262, 329] width 44 height 27
click at [342, 217] on span "×" at bounding box center [341, 214] width 10 height 19
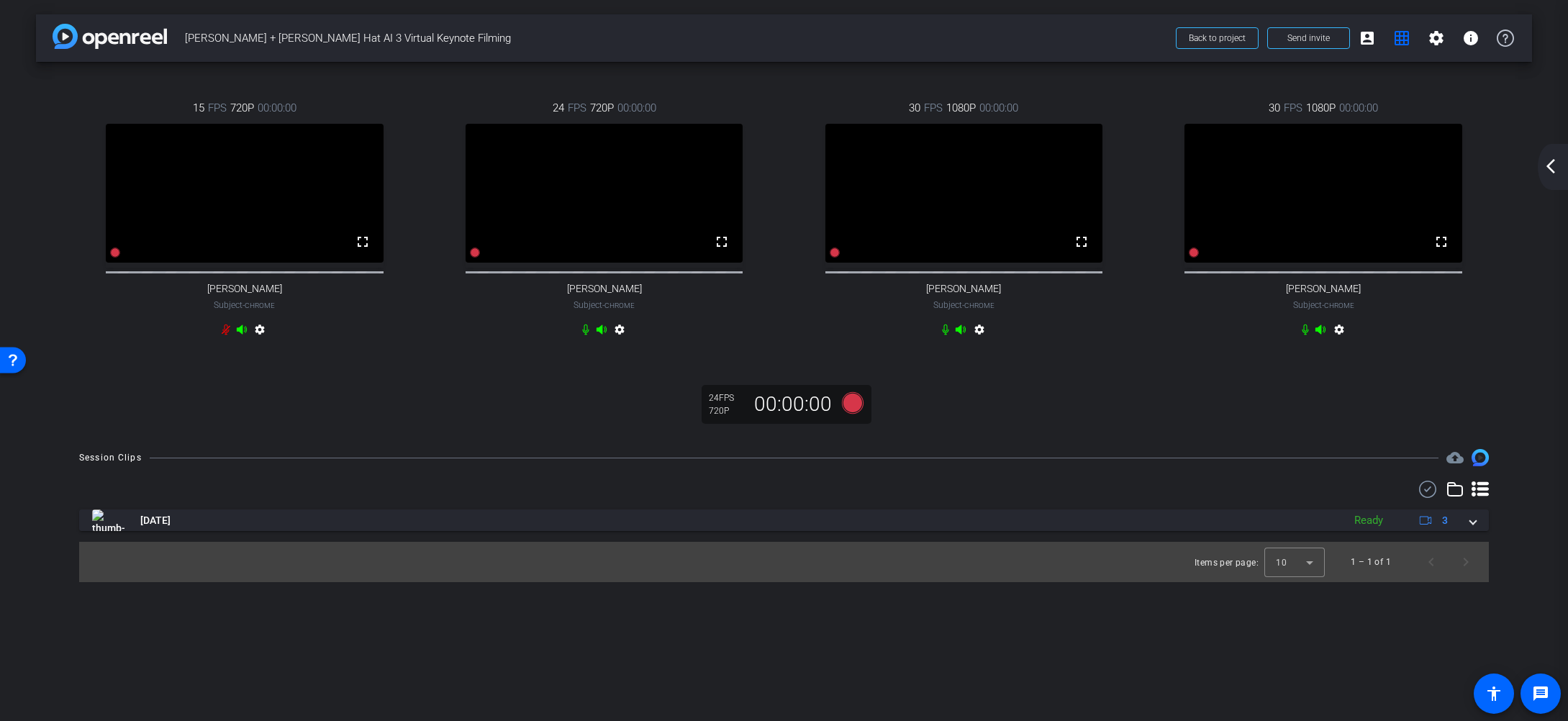
click at [1547, 167] on mat-icon "arrow_back_ios_new" at bounding box center [1550, 166] width 17 height 17
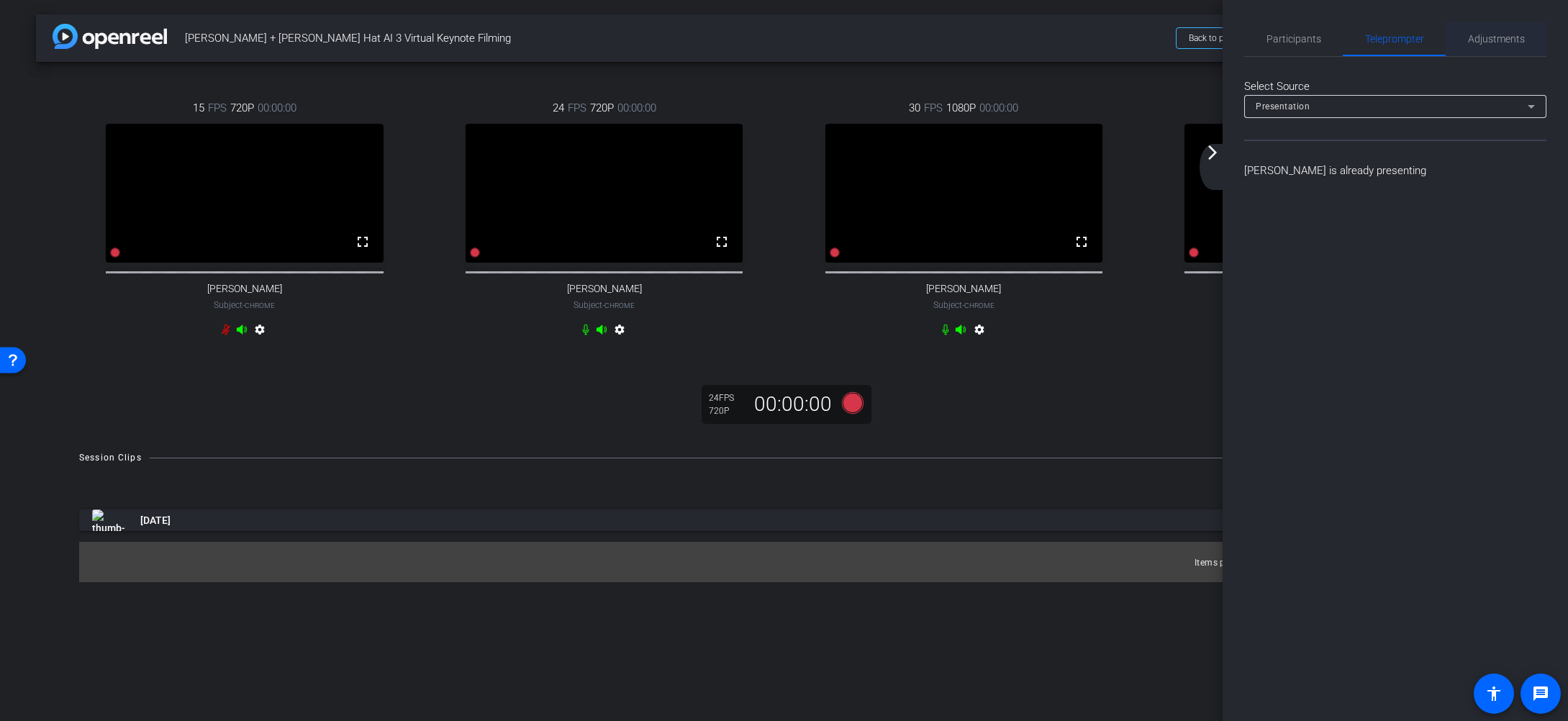
click at [1499, 45] on span "Adjustments" at bounding box center [1496, 38] width 57 height 35
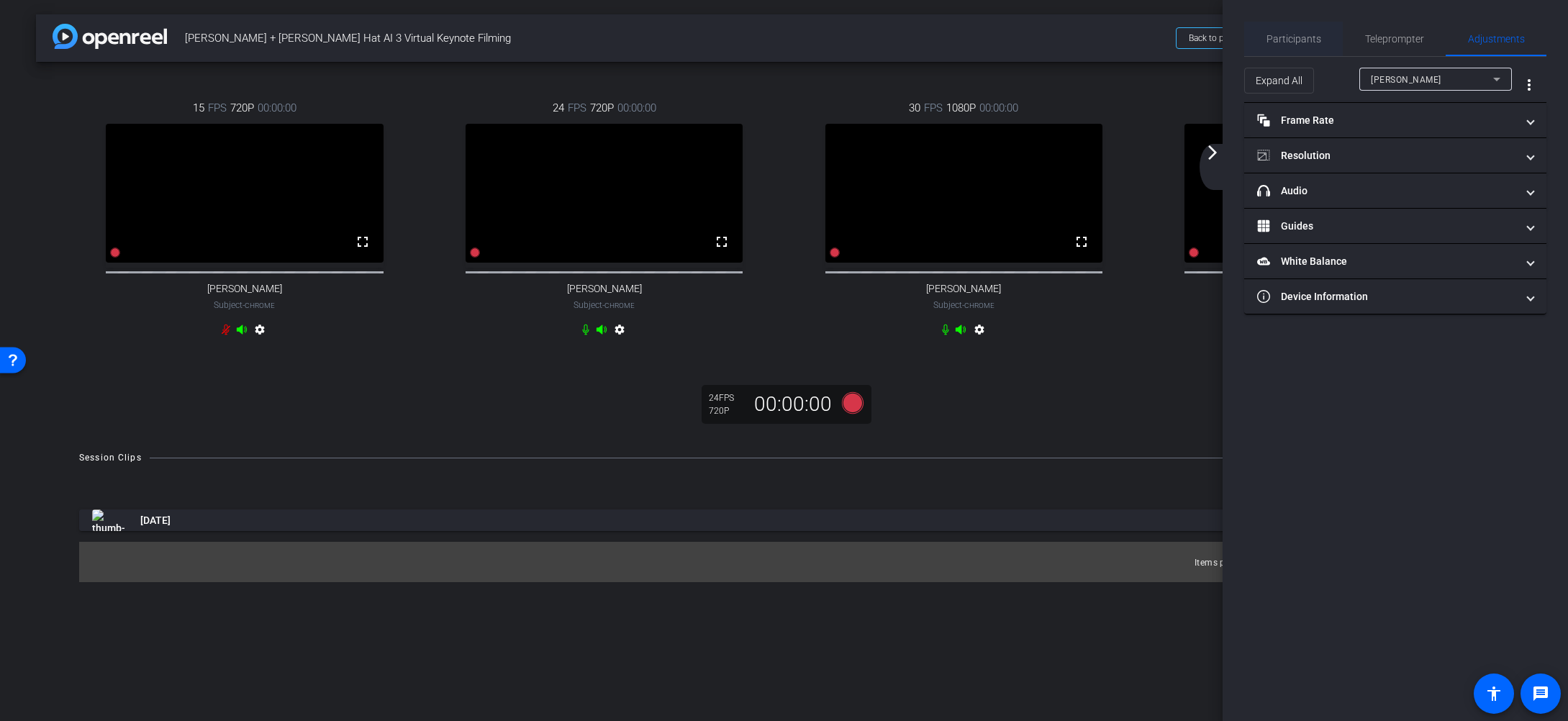
click at [1301, 37] on span "Participants" at bounding box center [1294, 39] width 55 height 10
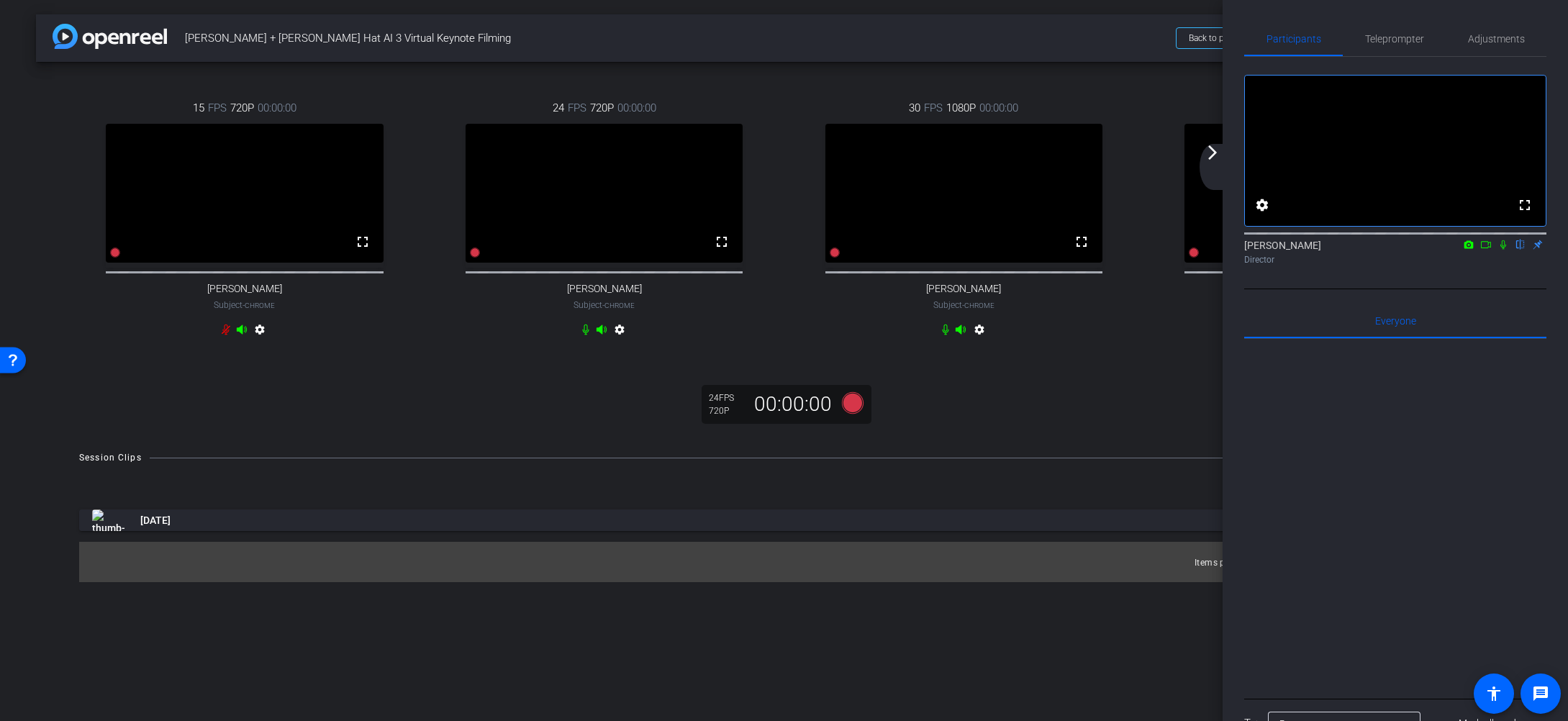
click at [1212, 151] on mat-icon "arrow_forward_ios" at bounding box center [1212, 152] width 17 height 17
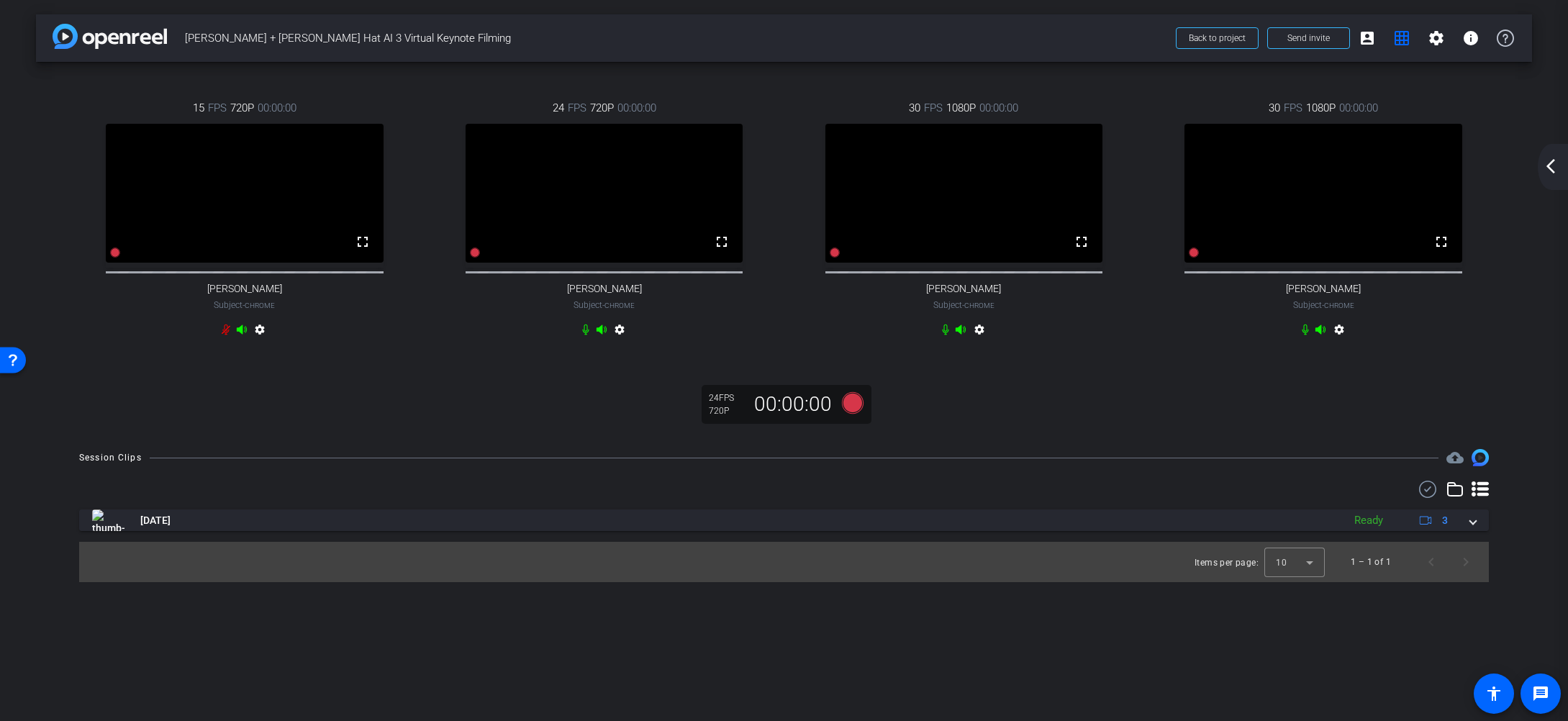
click at [1547, 163] on mat-icon "arrow_back_ios_new" at bounding box center [1550, 166] width 17 height 17
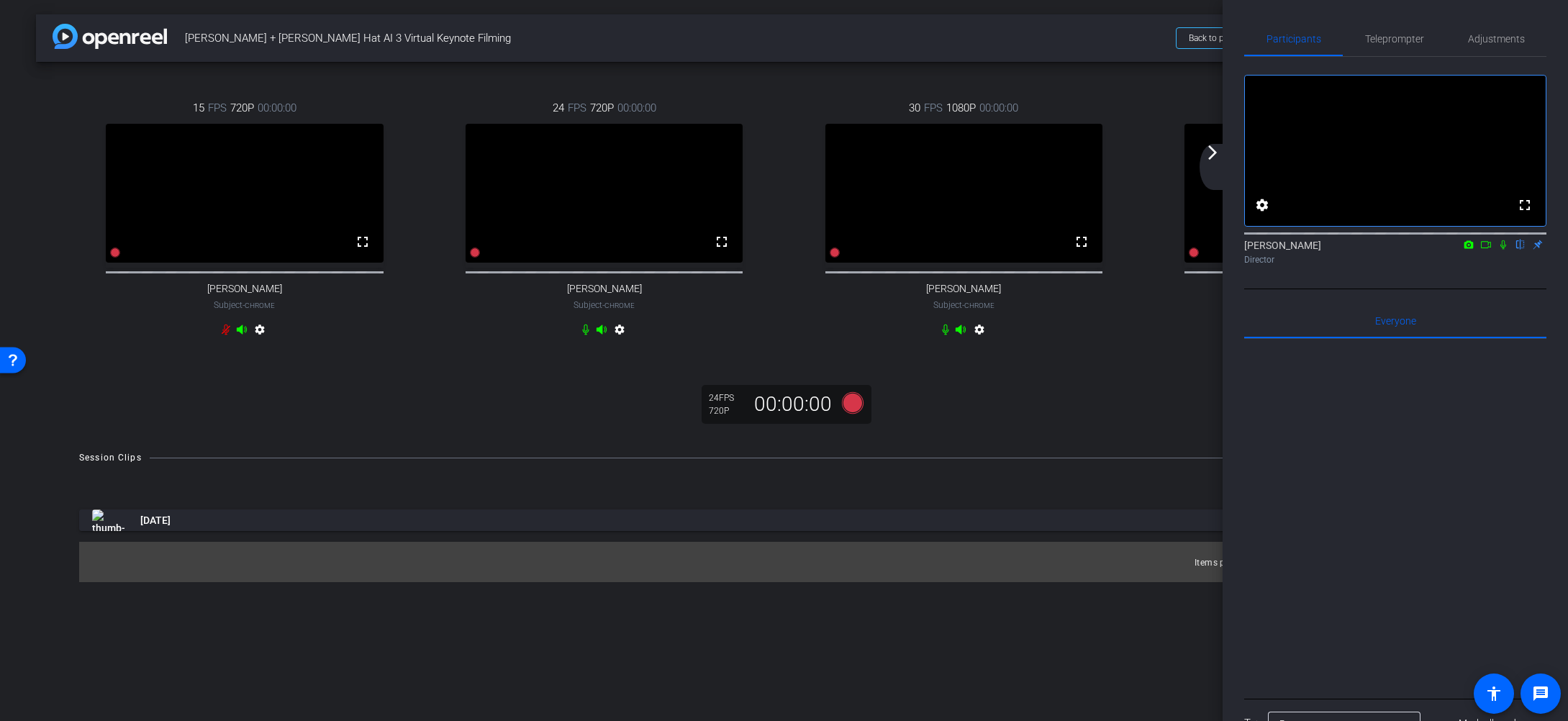
click at [1215, 151] on mat-icon "arrow_forward_ios" at bounding box center [1212, 152] width 17 height 17
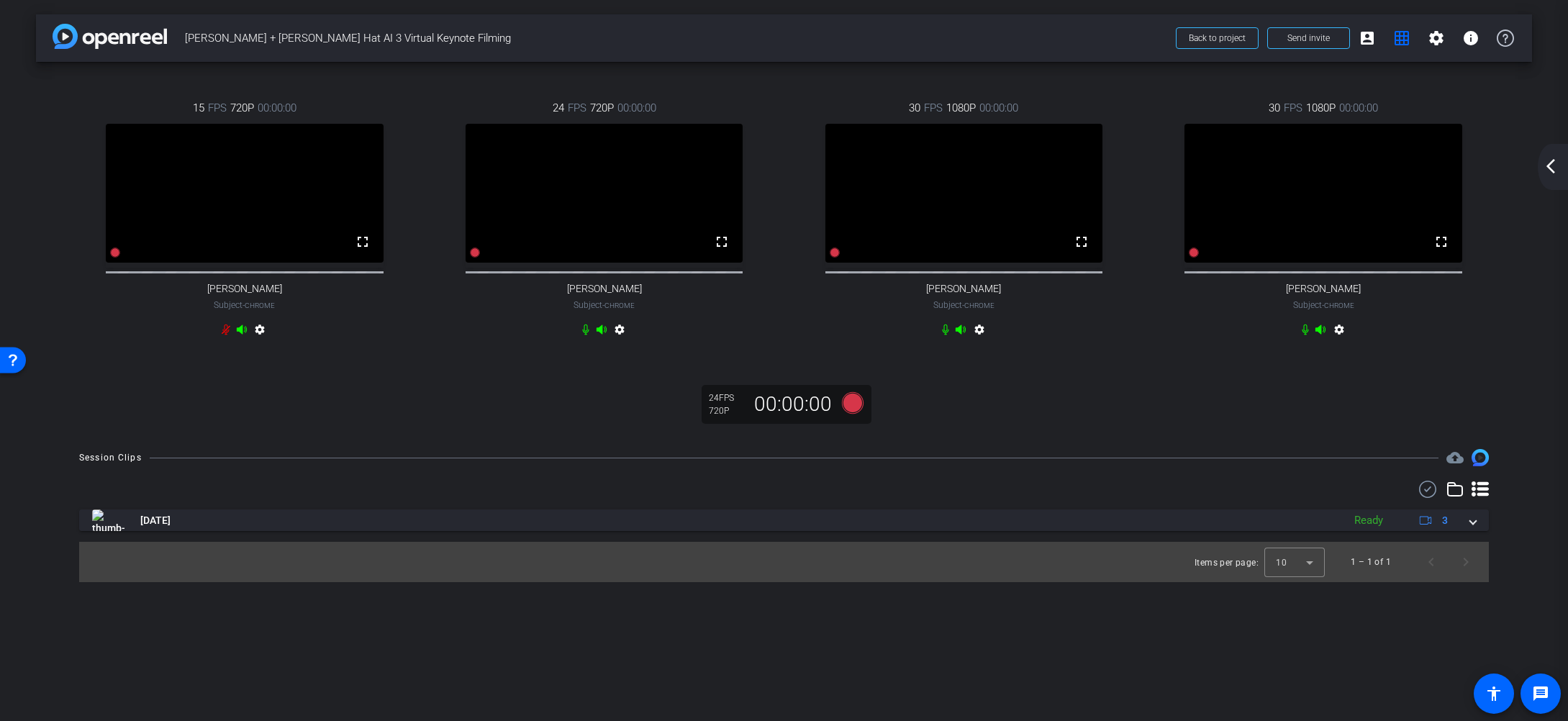
click at [569, 109] on span "FPS" at bounding box center [577, 107] width 18 height 16
click at [620, 341] on mat-icon "settings" at bounding box center [619, 332] width 17 height 17
click at [619, 341] on mat-icon "settings" at bounding box center [619, 332] width 17 height 17
click at [1547, 160] on mat-icon "arrow_back_ios_new" at bounding box center [1550, 166] width 17 height 17
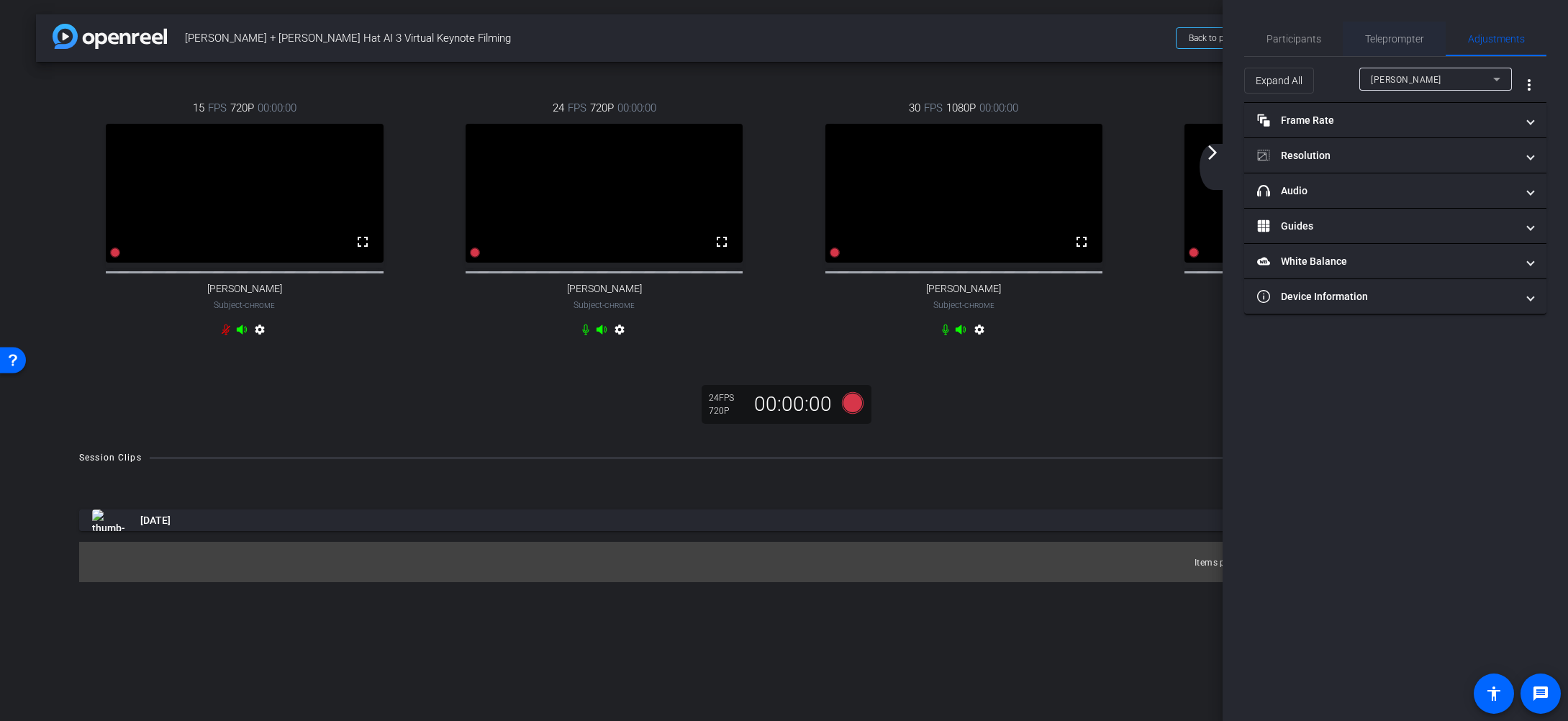
click at [1400, 41] on span "Teleprompter" at bounding box center [1394, 39] width 59 height 10
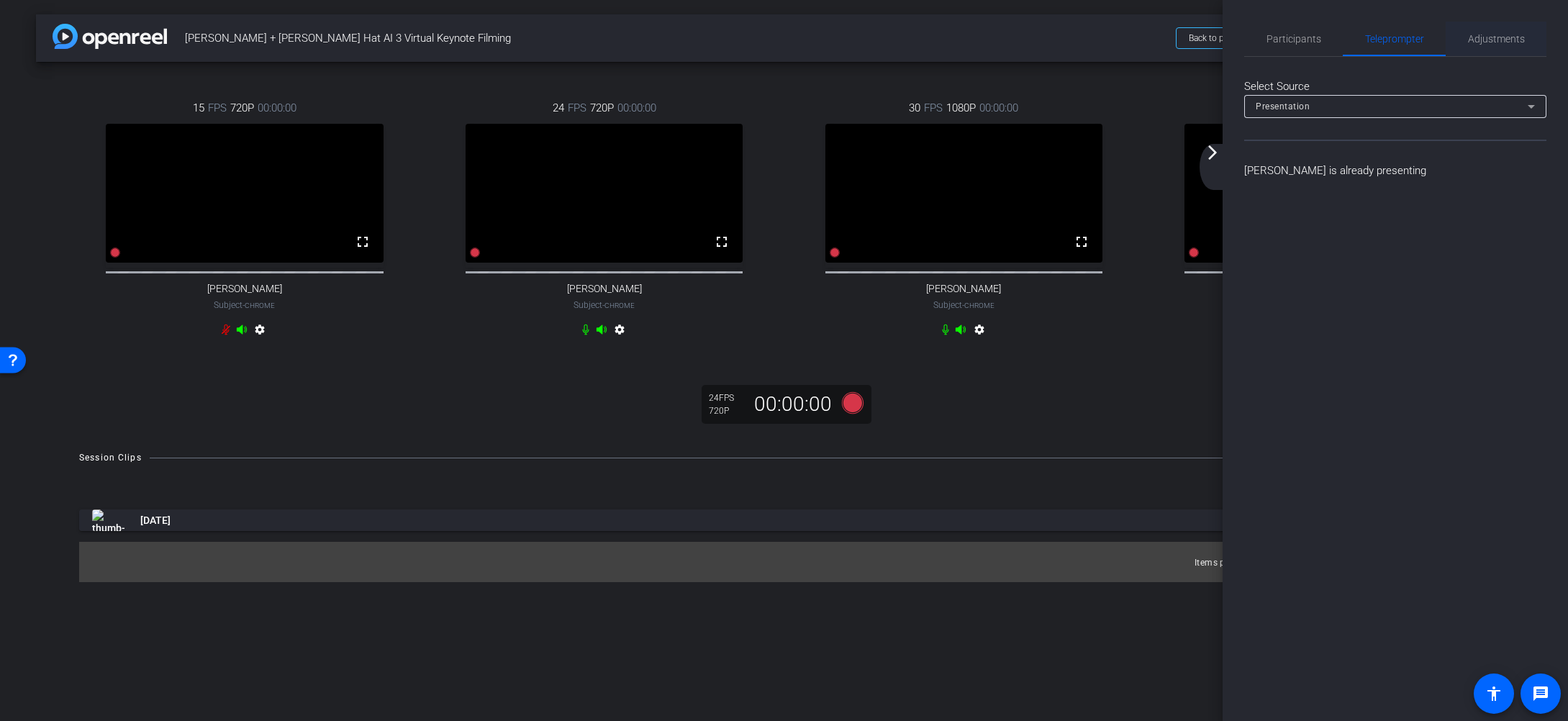
click at [1500, 43] on span "Adjustments" at bounding box center [1496, 39] width 57 height 10
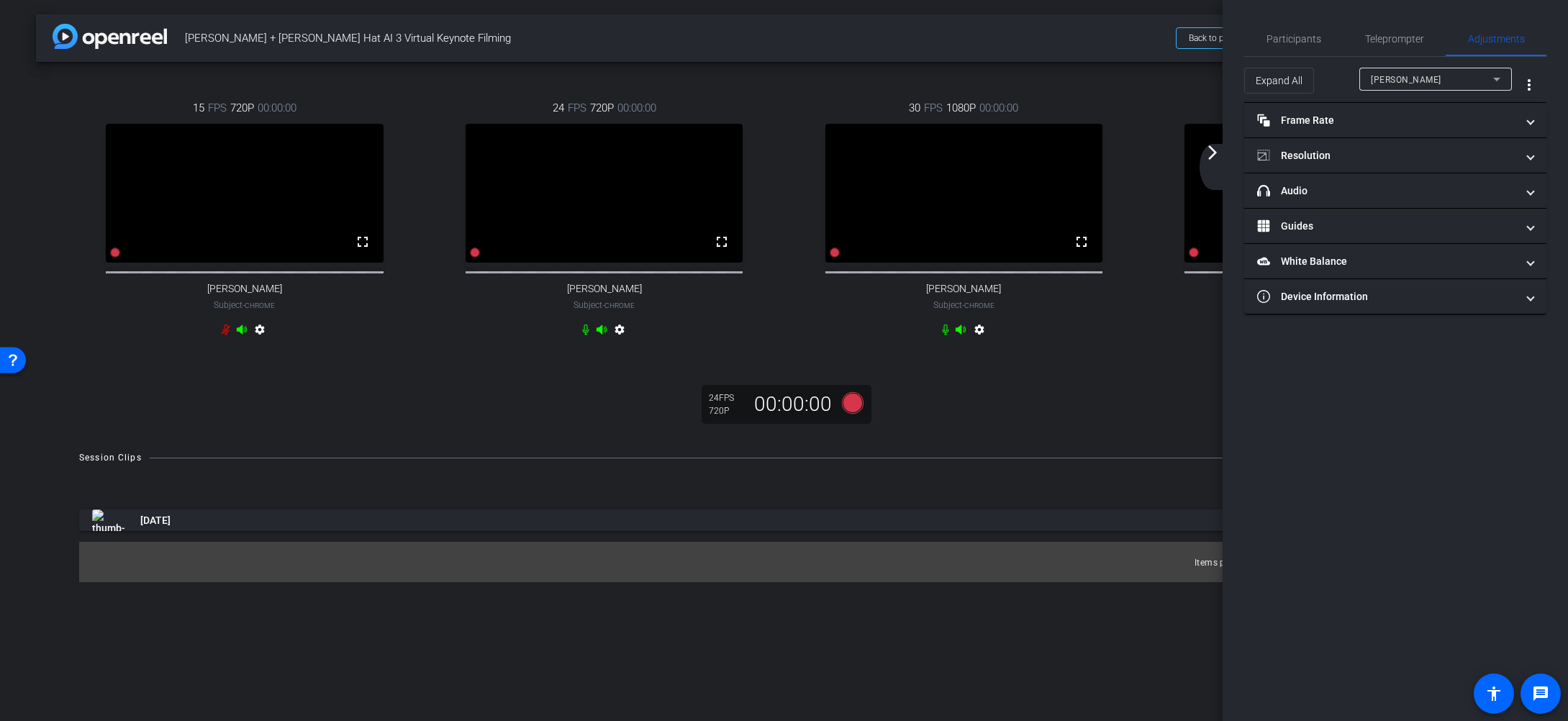
click at [1212, 155] on mat-icon "arrow_forward_ios" at bounding box center [1212, 152] width 17 height 17
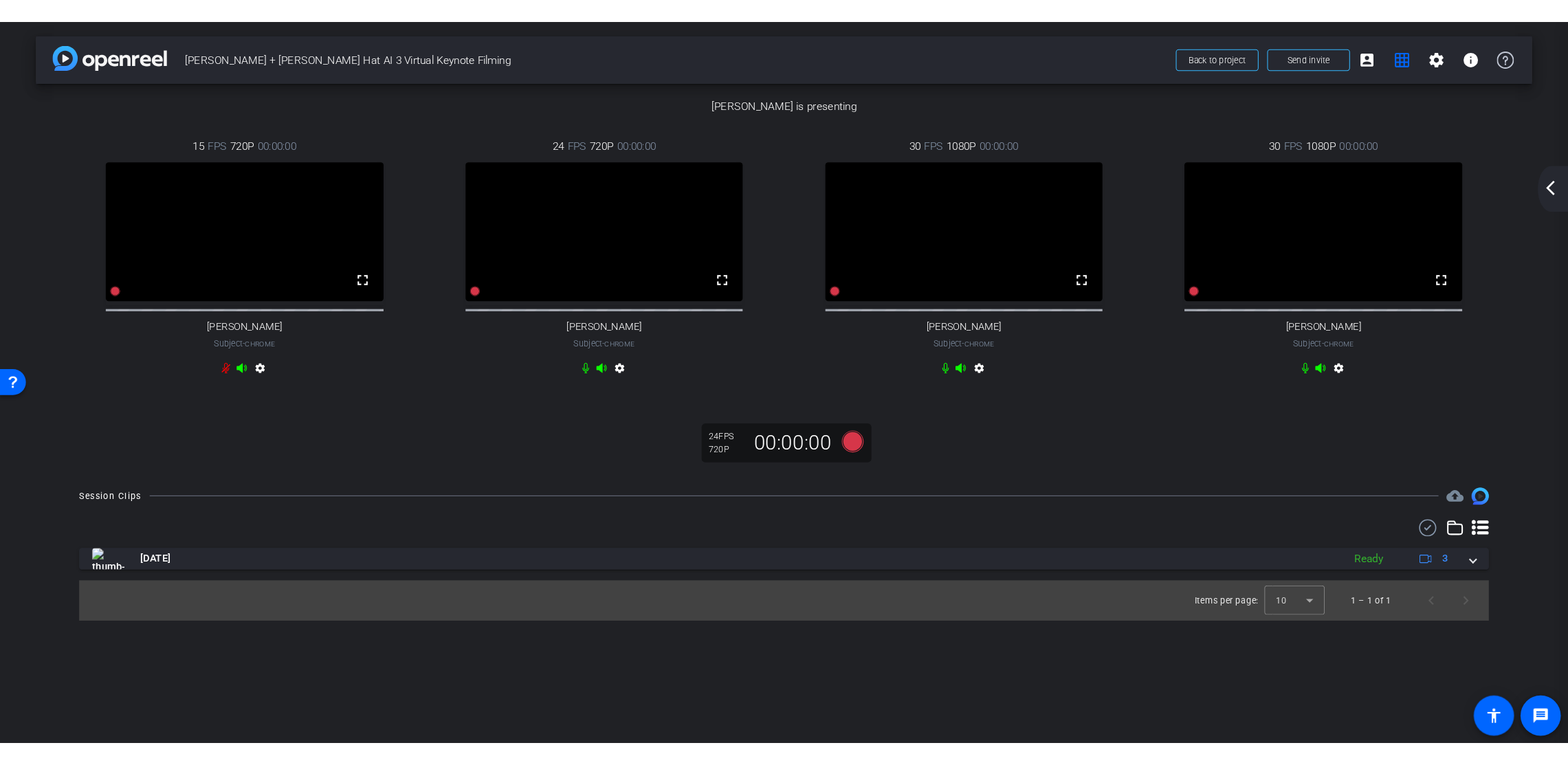
scroll to position [137, 0]
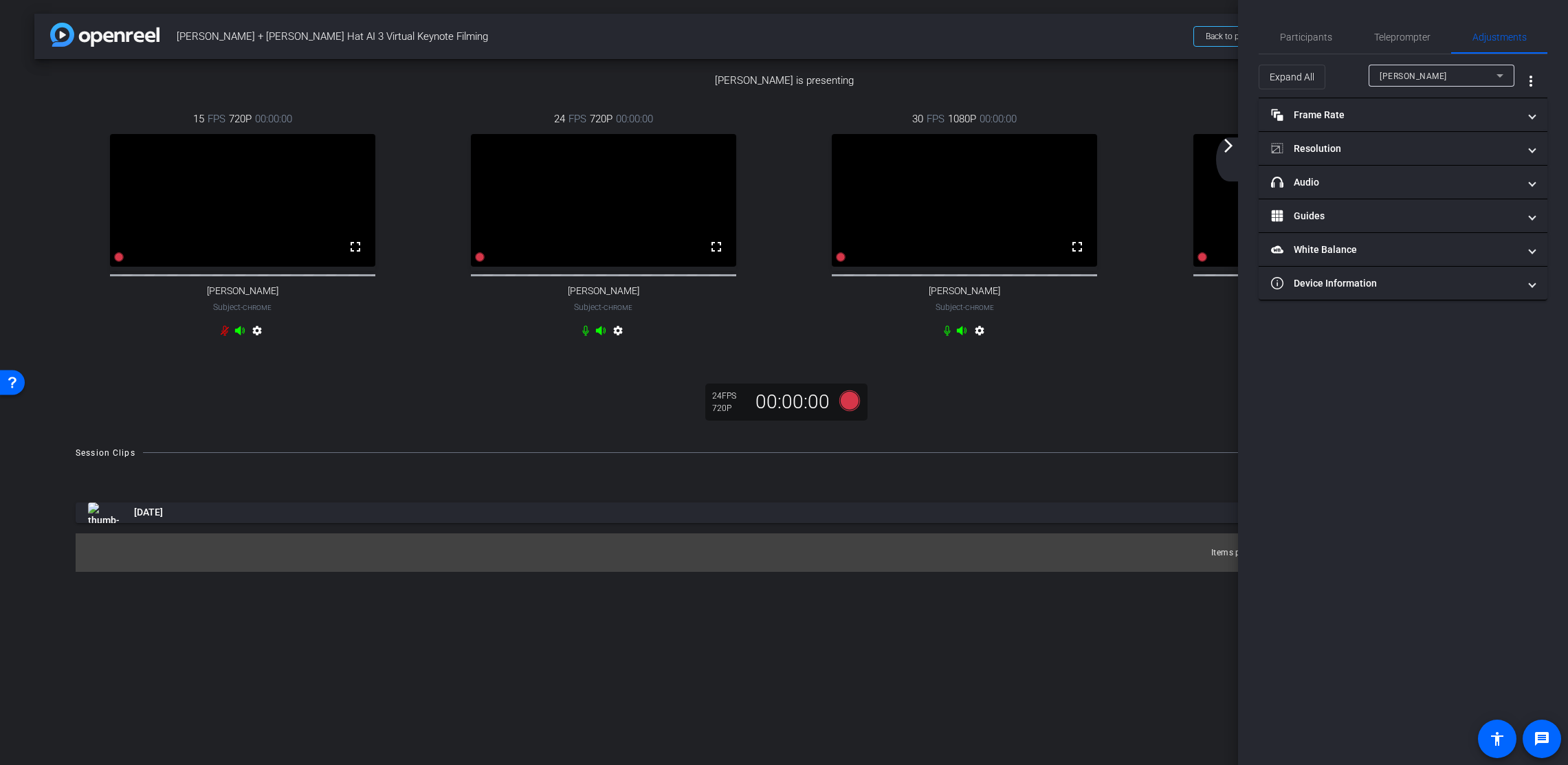
click at [1223, 142] on mat-icon "arrow_forward_ios" at bounding box center [1228, 146] width 16 height 16
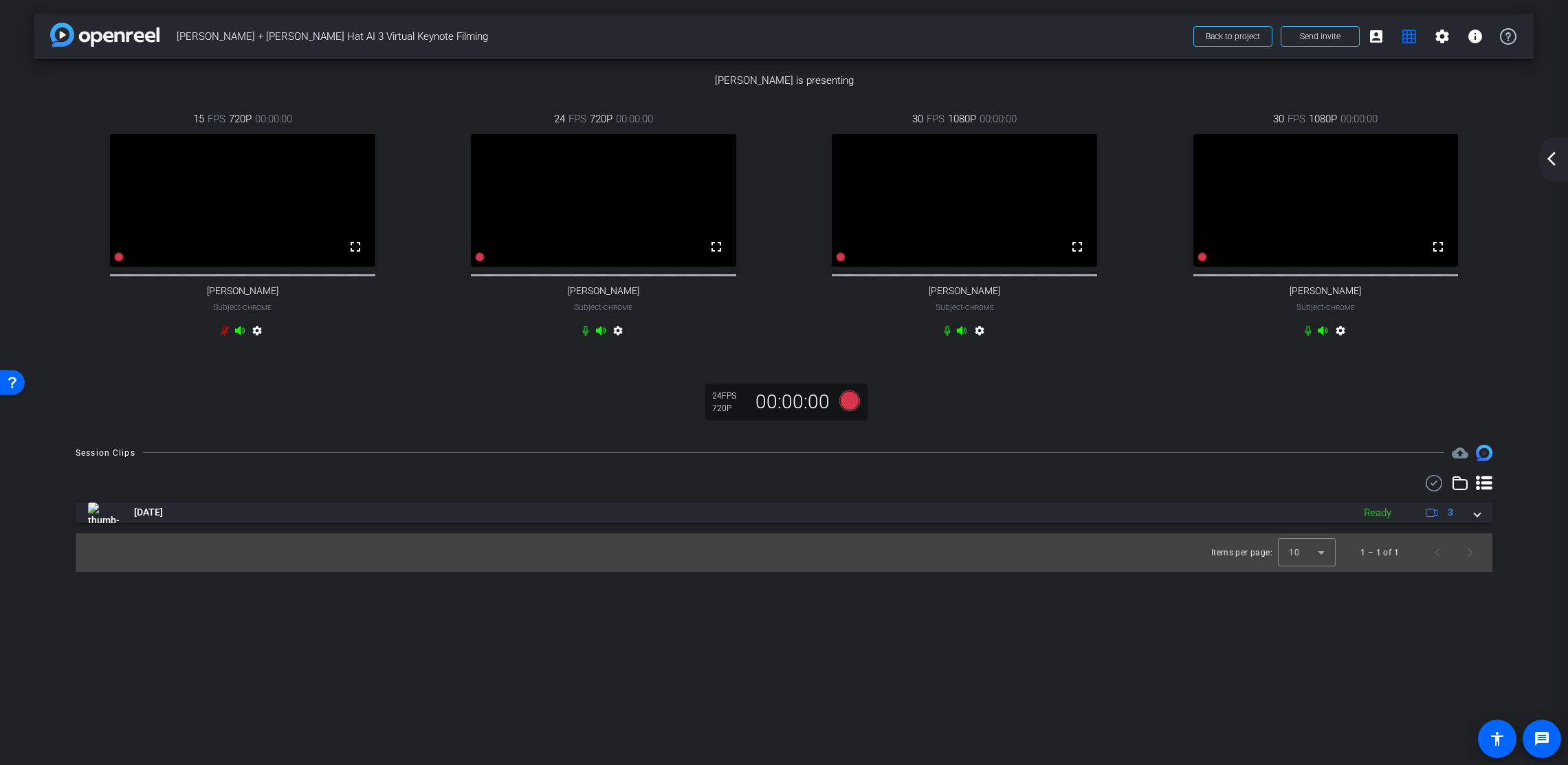
scroll to position [10, 0]
click at [1478, 158] on mat-icon "arrow_back_ios_new" at bounding box center [1551, 158] width 16 height 16
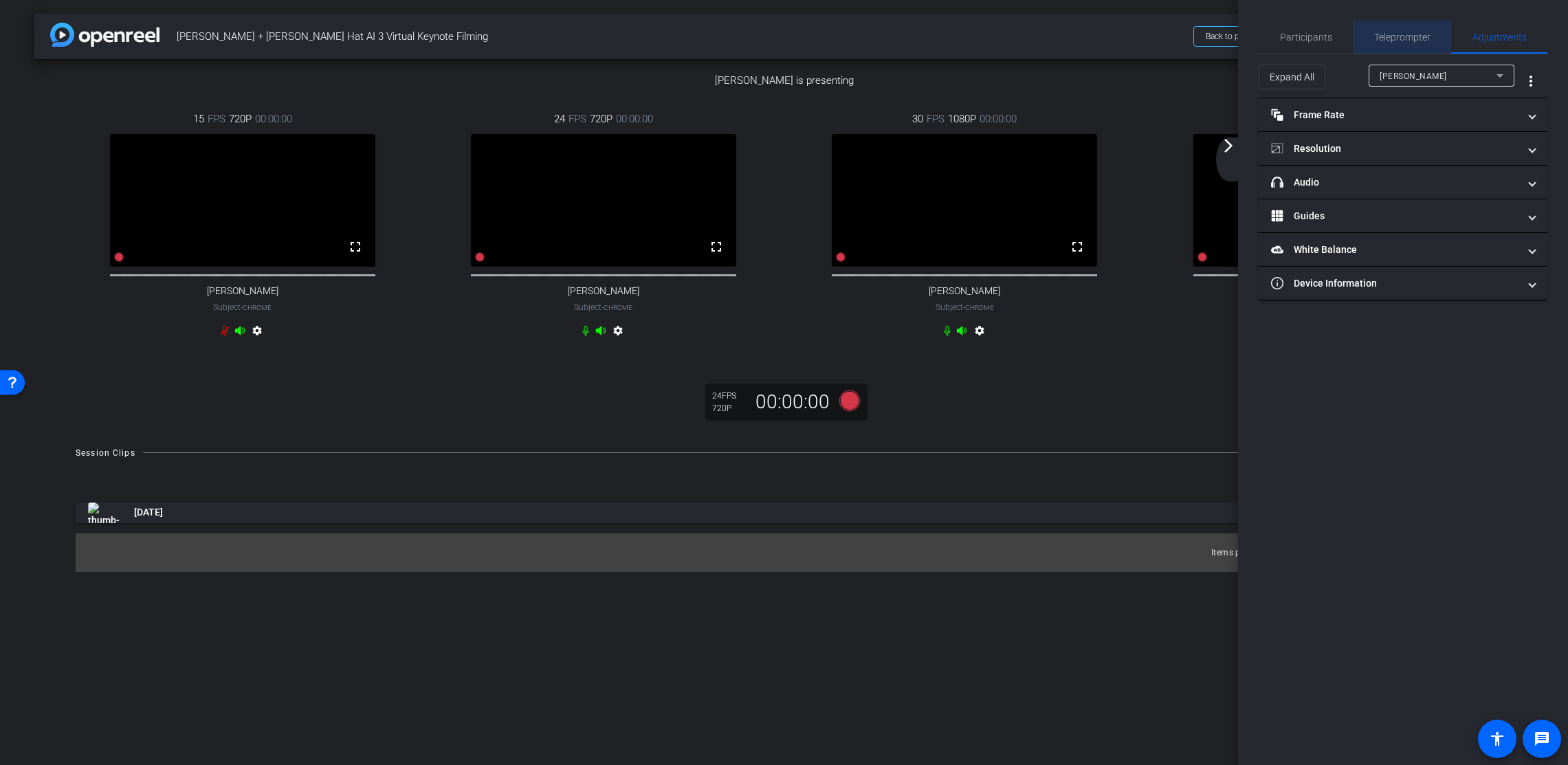
click at [1398, 39] on span "Teleprompter" at bounding box center [1403, 37] width 57 height 10
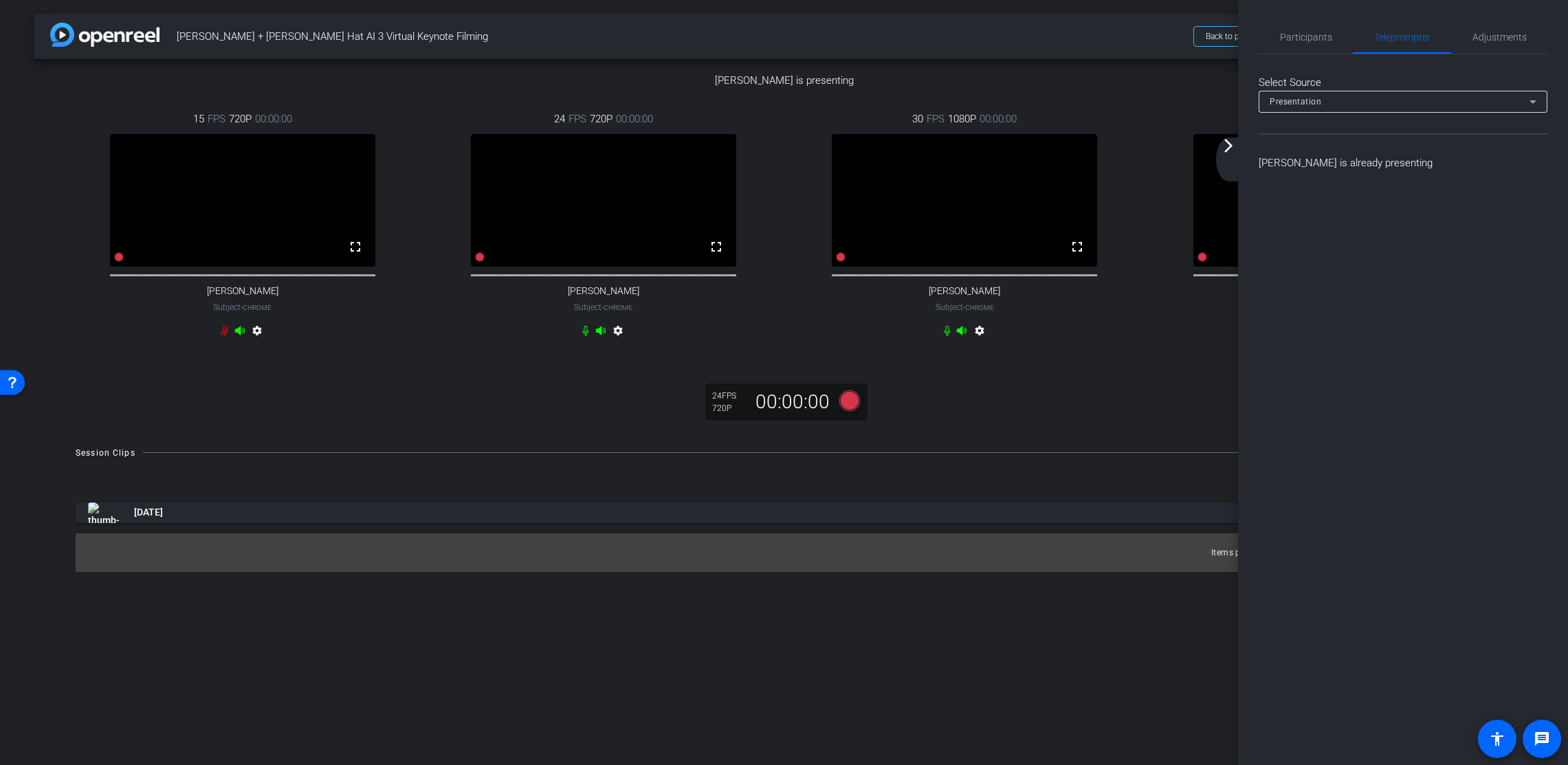
click at [1386, 113] on div at bounding box center [1403, 120] width 289 height 15
click at [1391, 102] on div "Presentation" at bounding box center [1400, 101] width 260 height 17
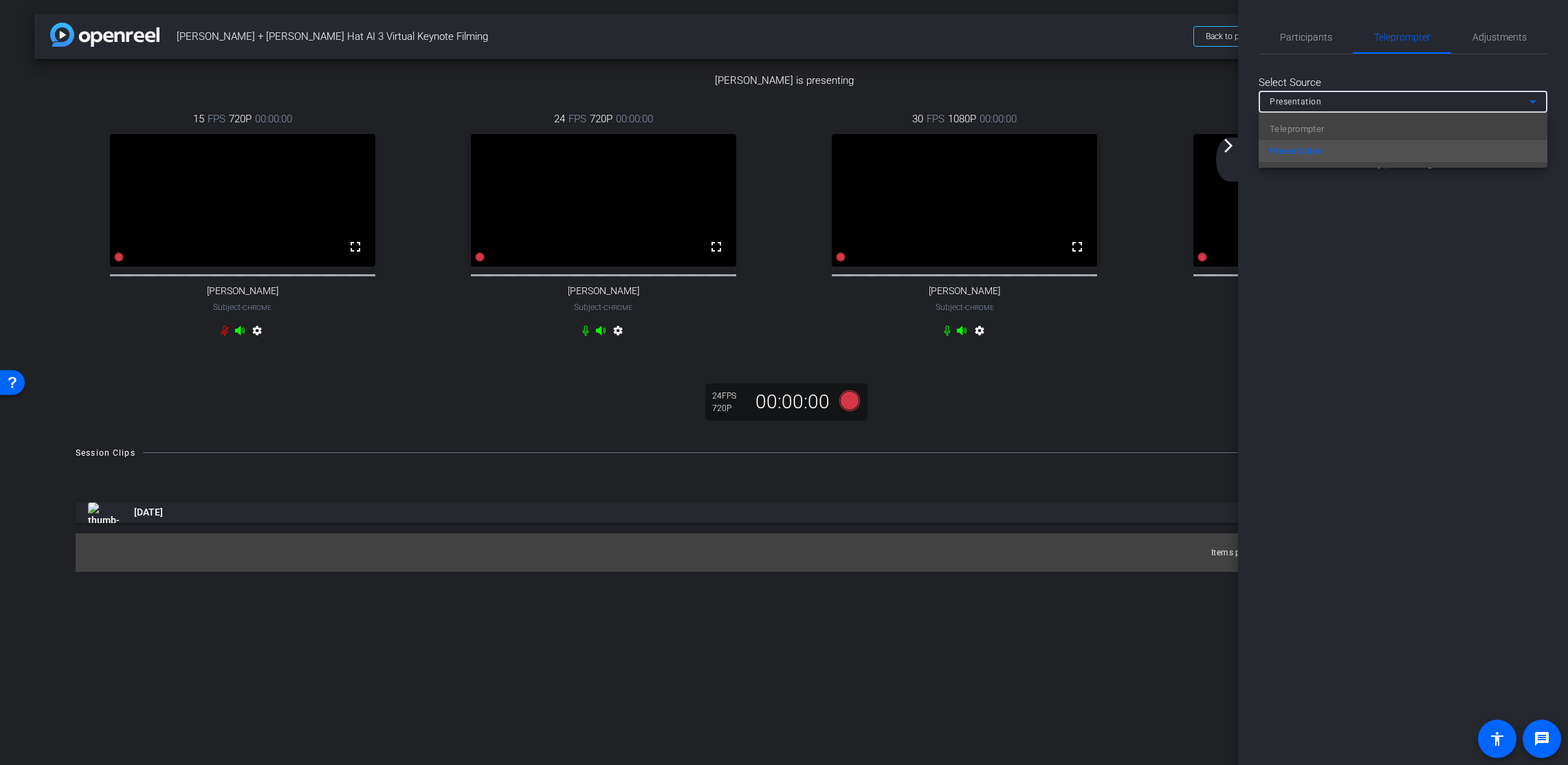
click at [1345, 129] on div "Teleprompter Presentation" at bounding box center [1403, 141] width 289 height 55
click at [1395, 81] on div at bounding box center [784, 382] width 1568 height 765
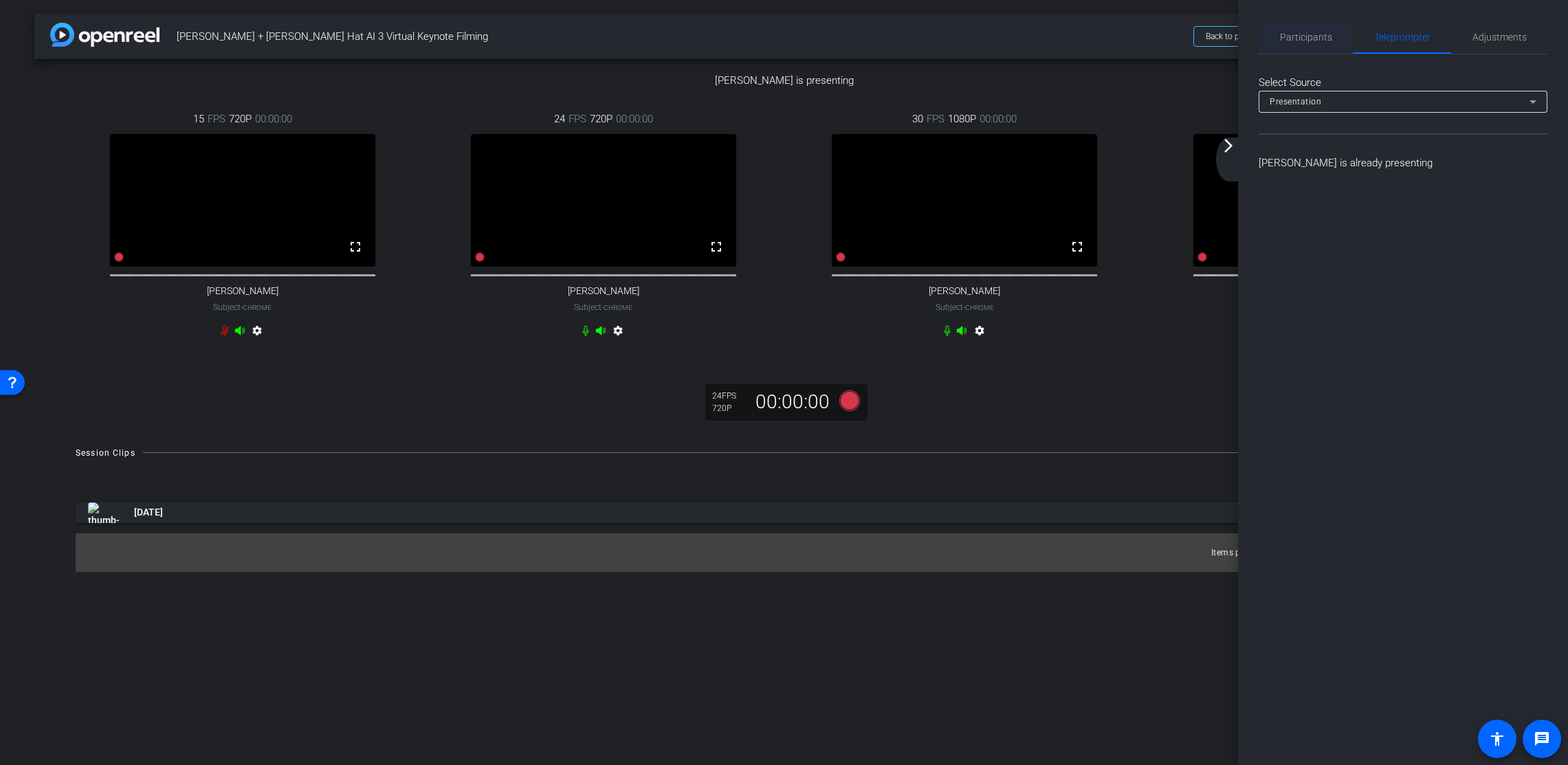
click at [1317, 38] on span "Participants" at bounding box center [1306, 37] width 52 height 10
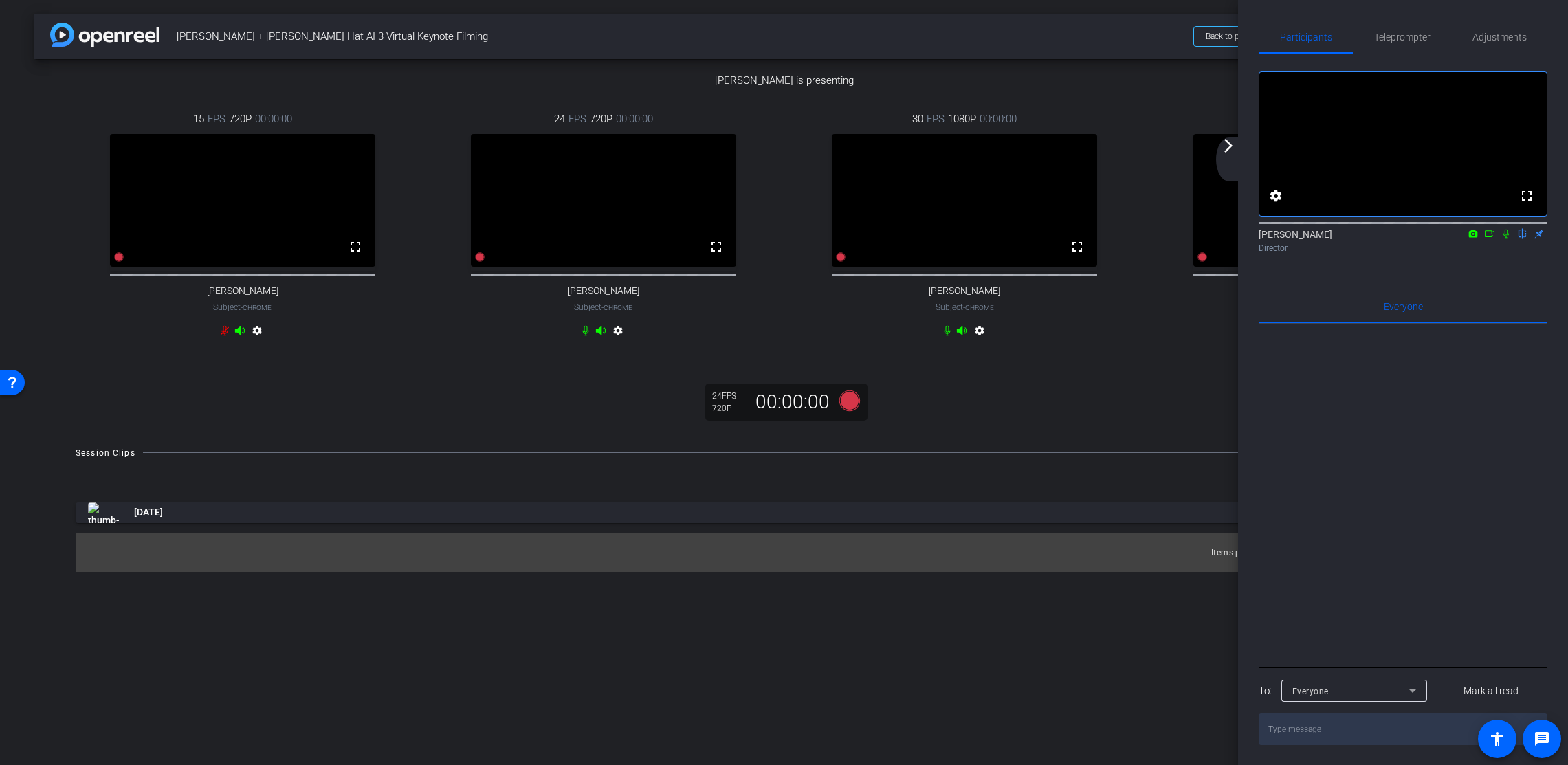
click at [1228, 145] on mat-icon "arrow_forward_ios" at bounding box center [1228, 146] width 16 height 16
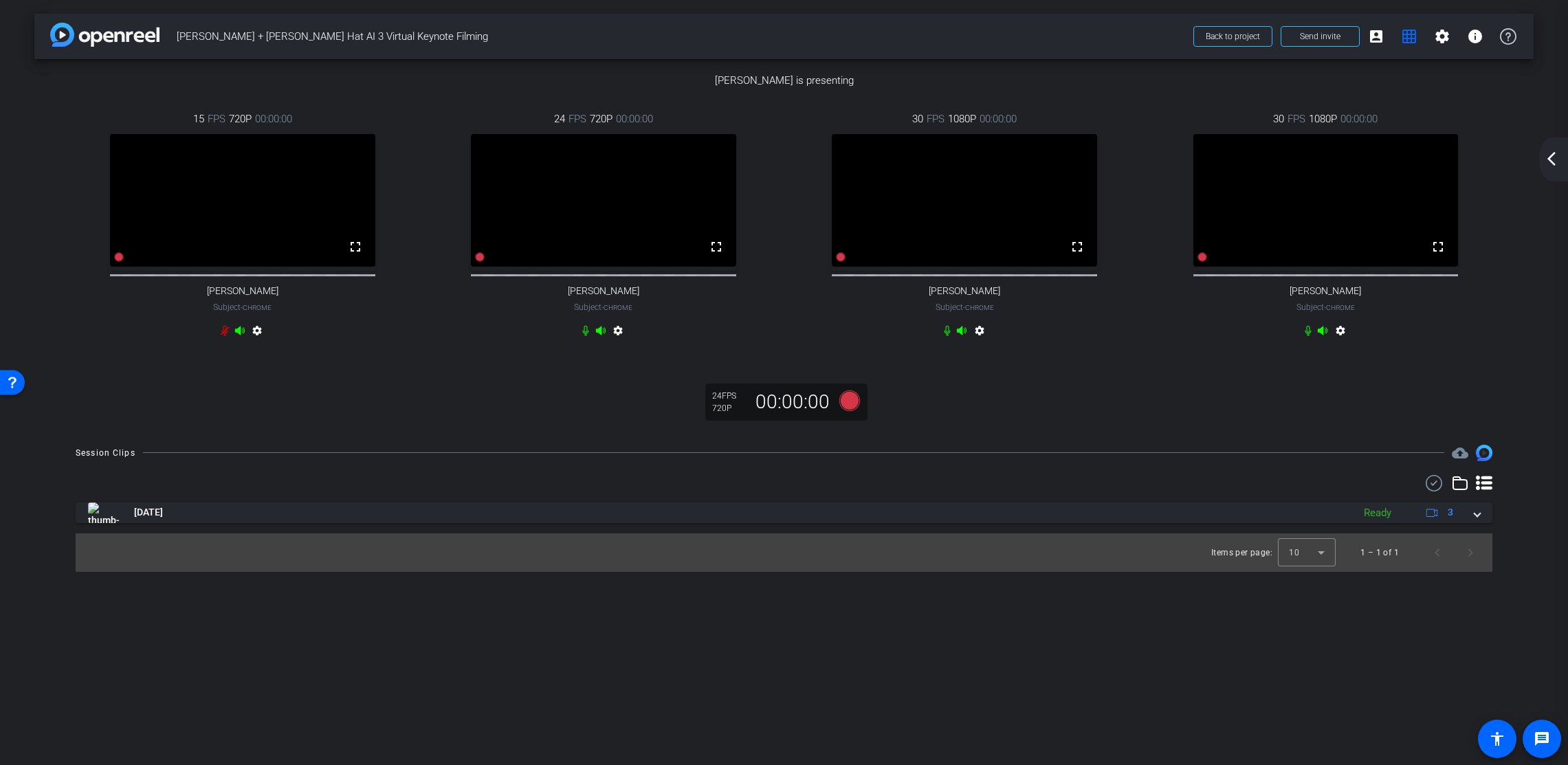
scroll to position [42, 0]
click at [1478, 155] on div "arrow_back_ios_new arrow_forward_ios" at bounding box center [1553, 160] width 29 height 44
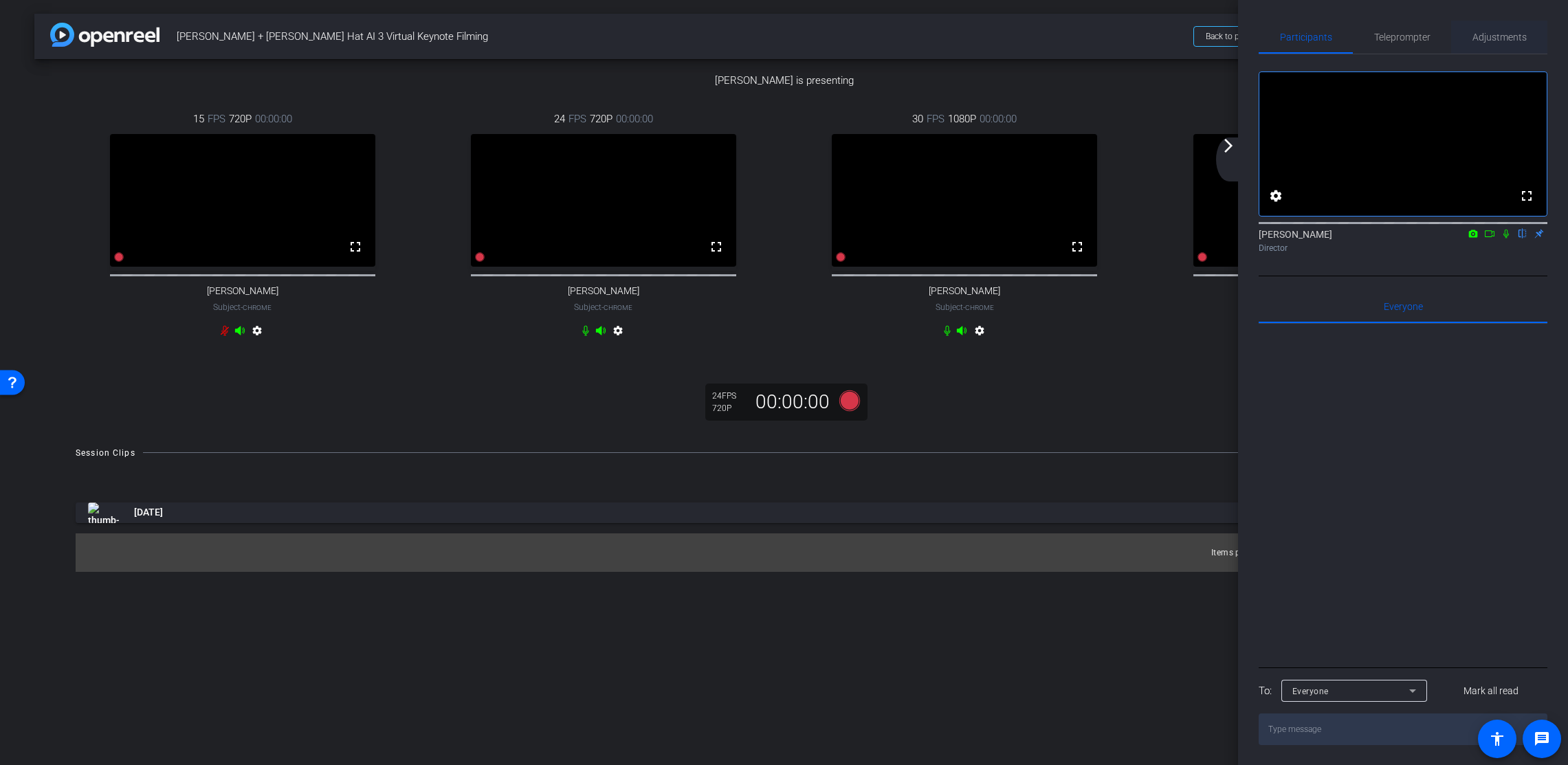
click at [1478, 41] on span "Adjustments" at bounding box center [1499, 37] width 54 height 10
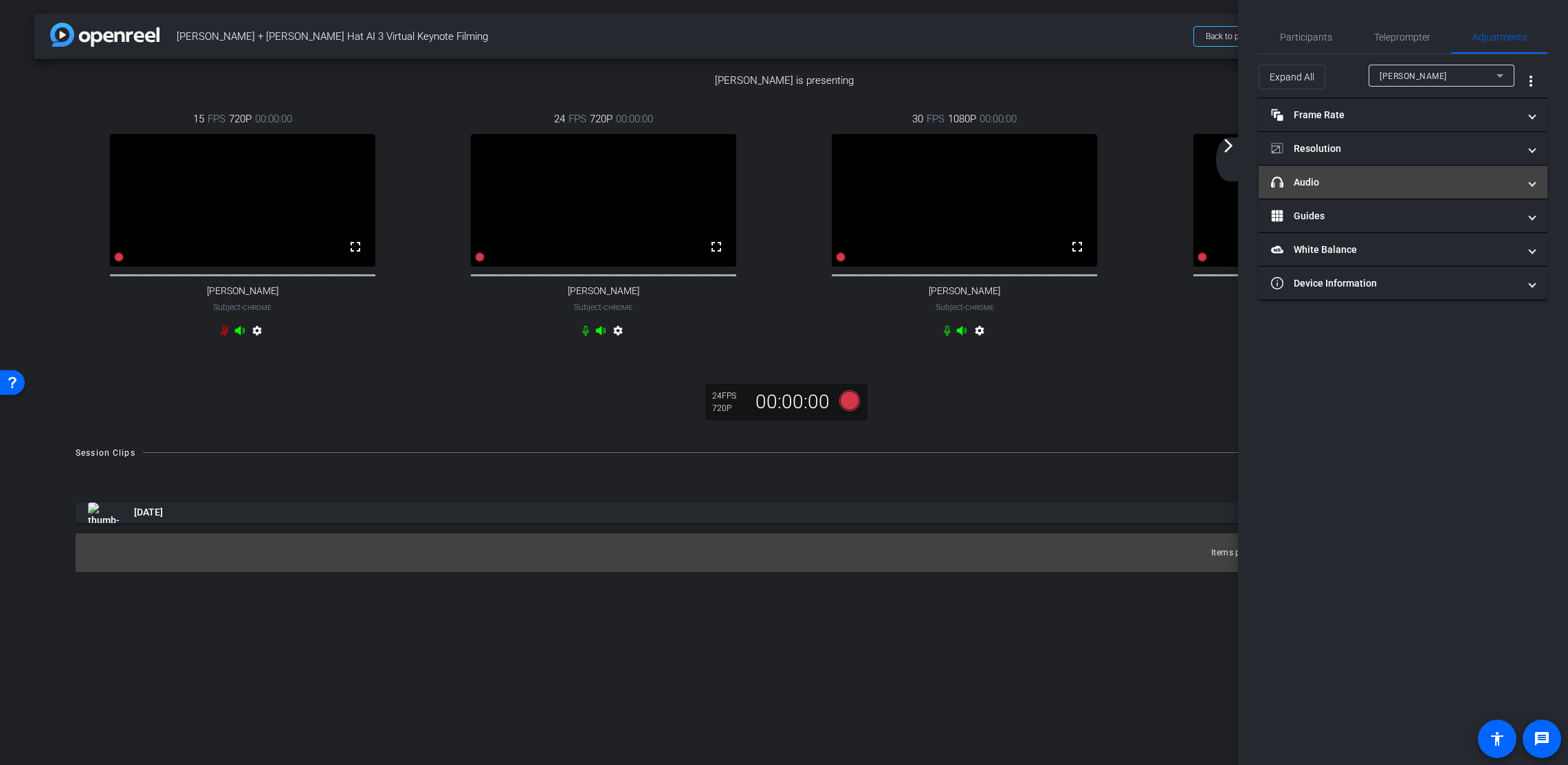
click at [1478, 182] on mat-panel-title "headphone icon Audio" at bounding box center [1395, 182] width 247 height 14
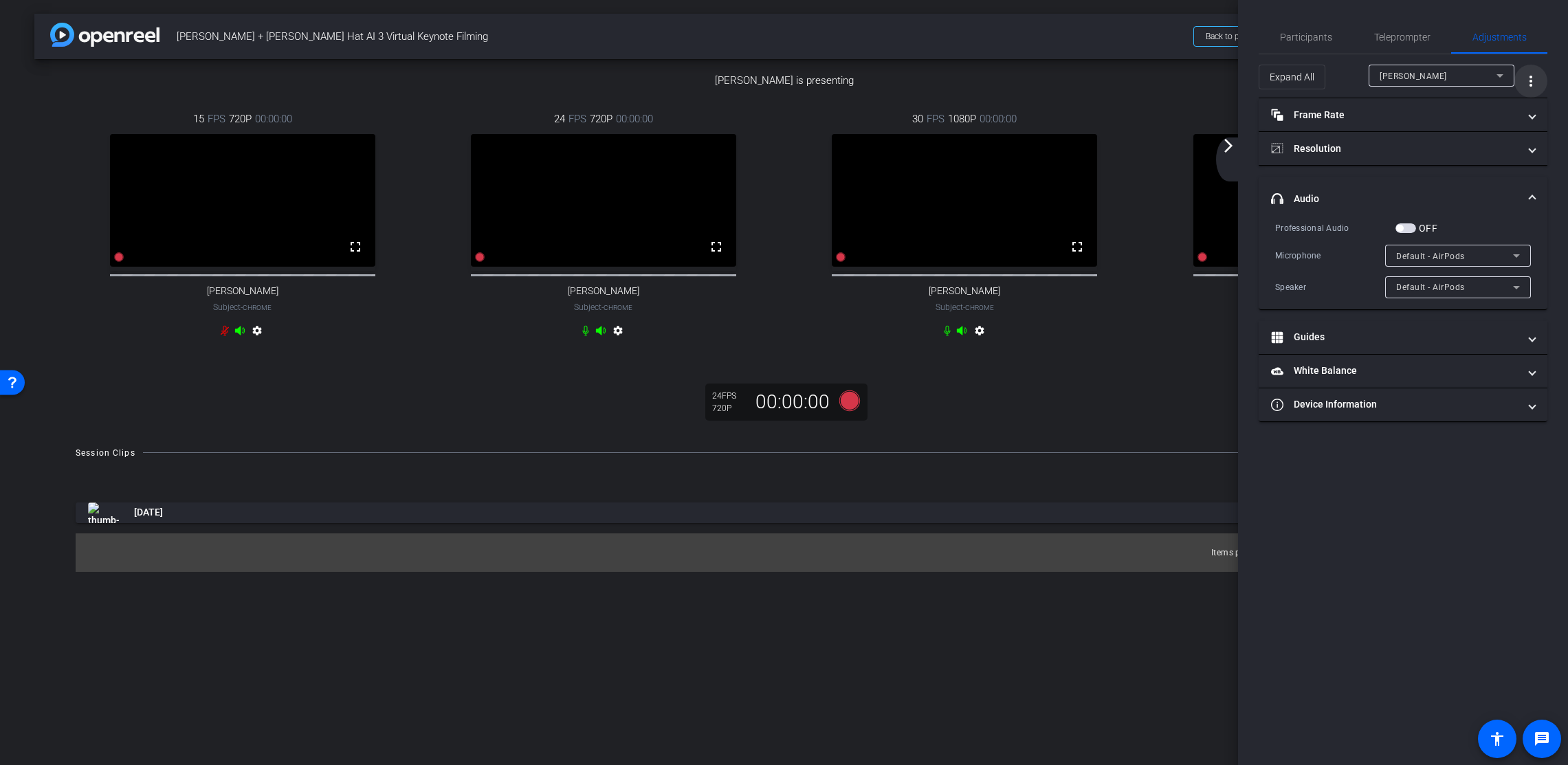
click at [1478, 85] on mat-icon "more_vert" at bounding box center [1531, 81] width 16 height 16
click at [1478, 112] on span "Open Floating Panel" at bounding box center [1497, 110] width 81 height 10
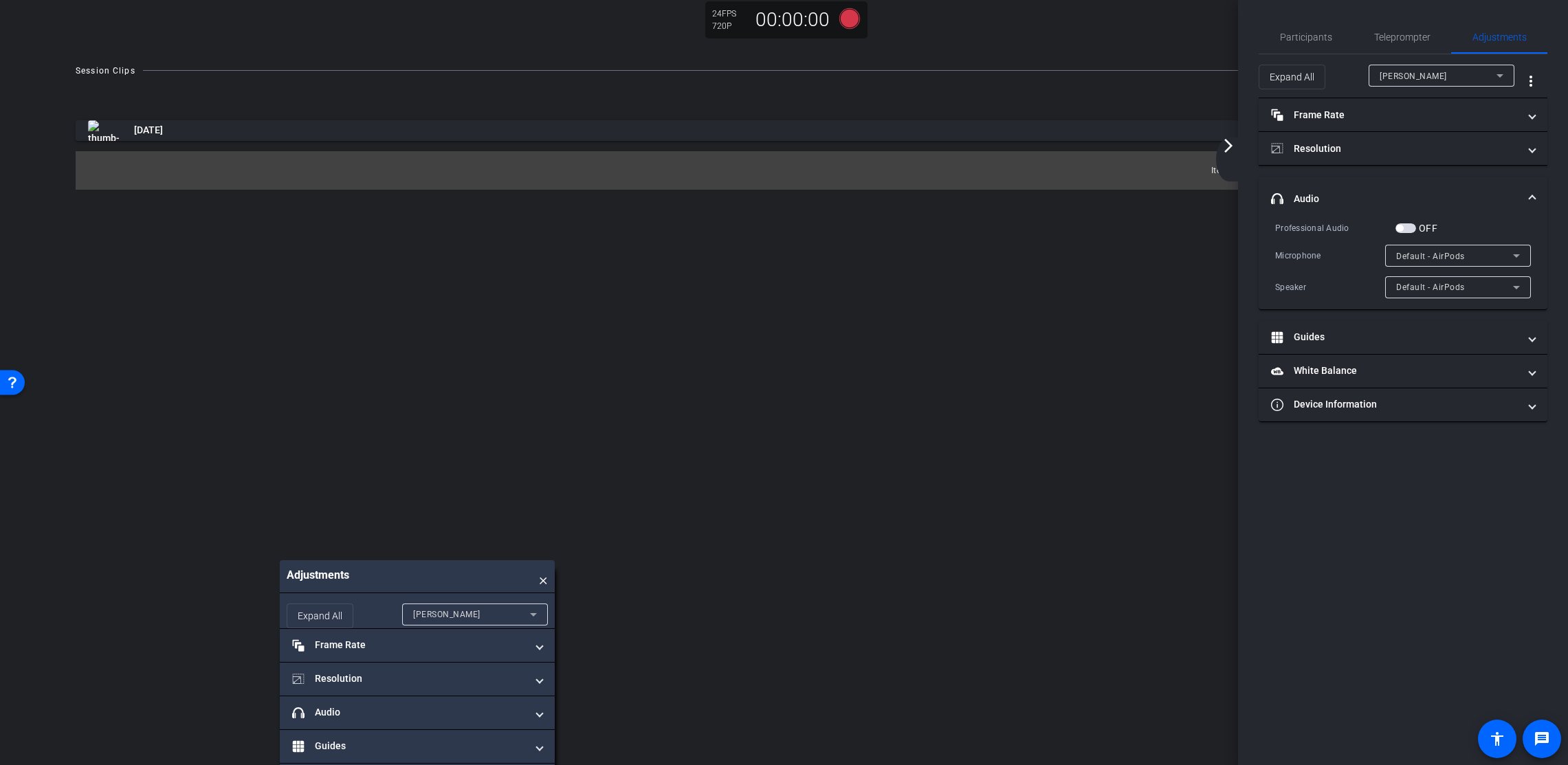
scroll to position [449, 0]
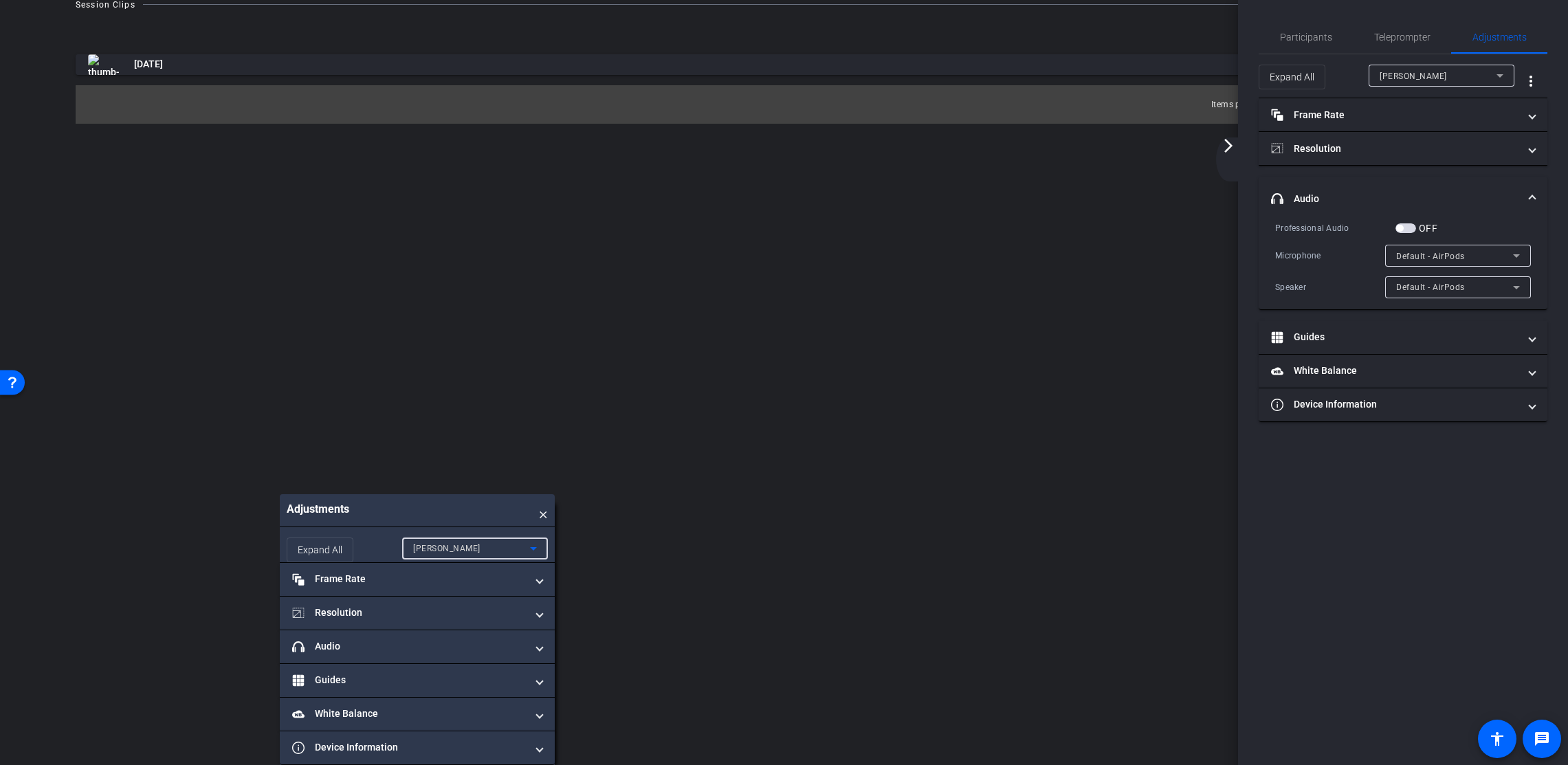
click at [511, 555] on div "[PERSON_NAME]" at bounding box center [471, 548] width 117 height 17
click at [481, 617] on mat-option "[PERSON_NAME]" at bounding box center [475, 619] width 145 height 22
click at [468, 641] on mat-panel-title "headphone icon Audio" at bounding box center [409, 646] width 234 height 14
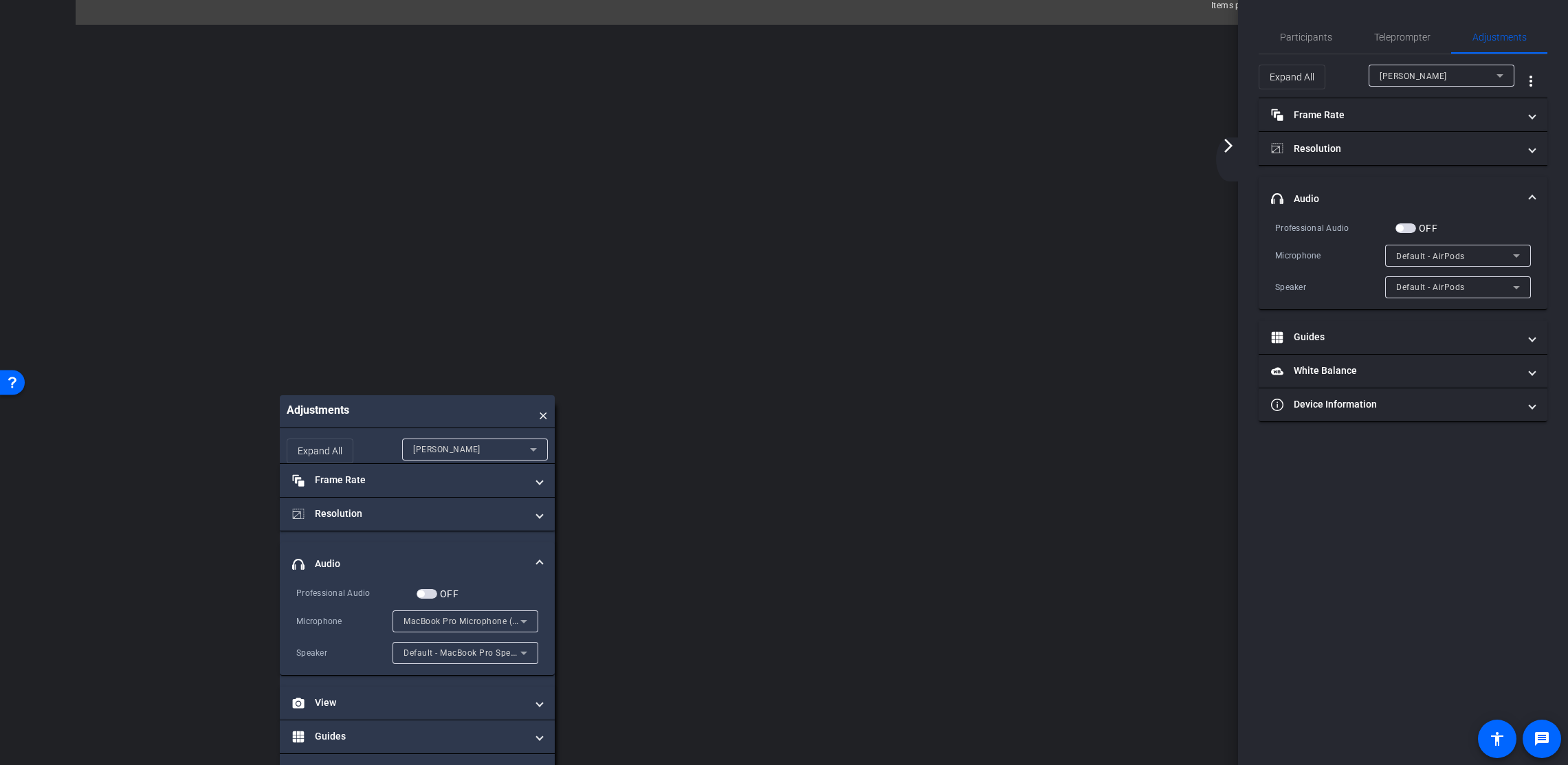
scroll to position [582, 0]
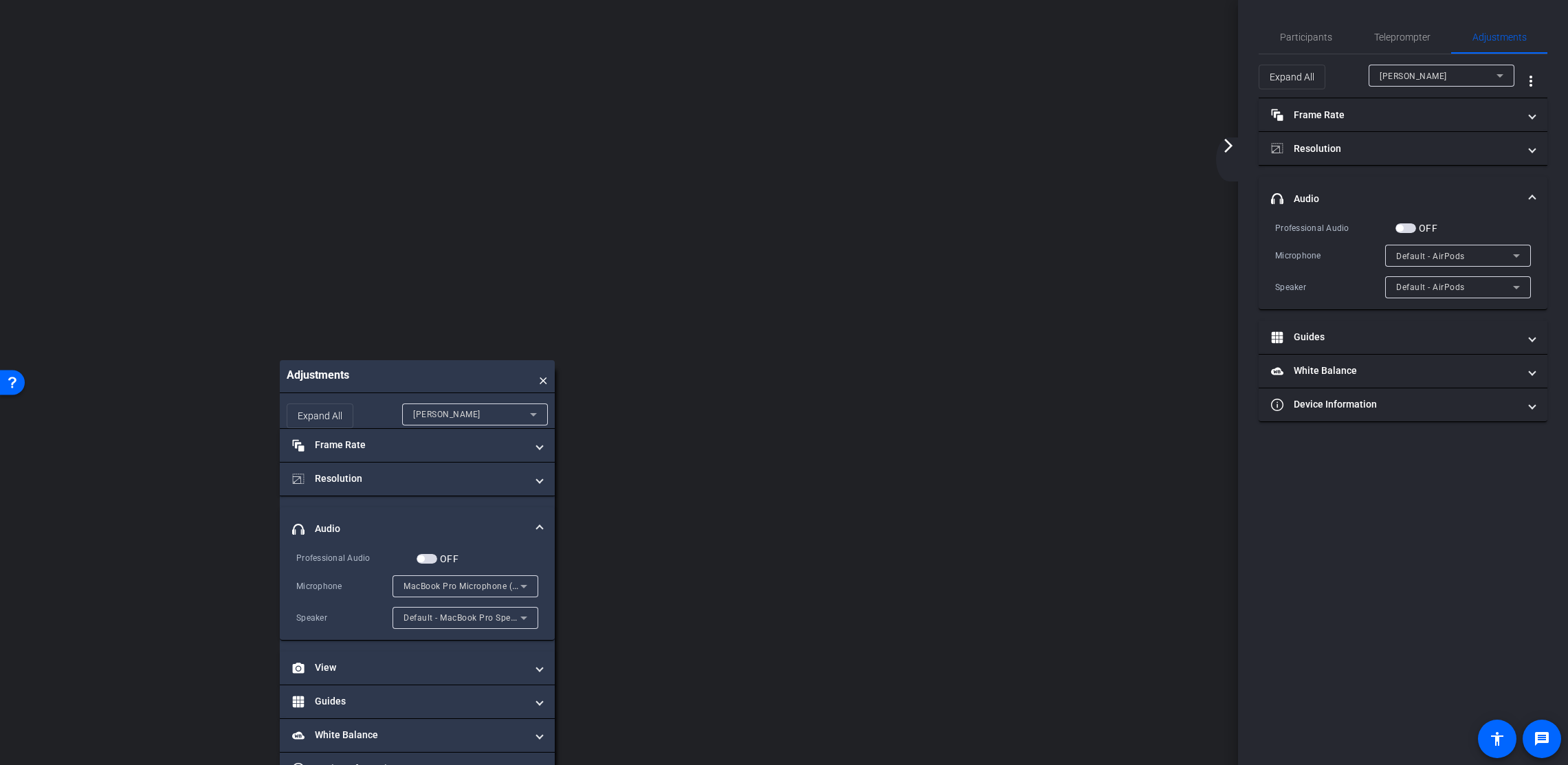
click at [504, 415] on div "[PERSON_NAME]" at bounding box center [471, 414] width 117 height 17
click at [485, 503] on mat-option "[PERSON_NAME]" at bounding box center [475, 508] width 145 height 22
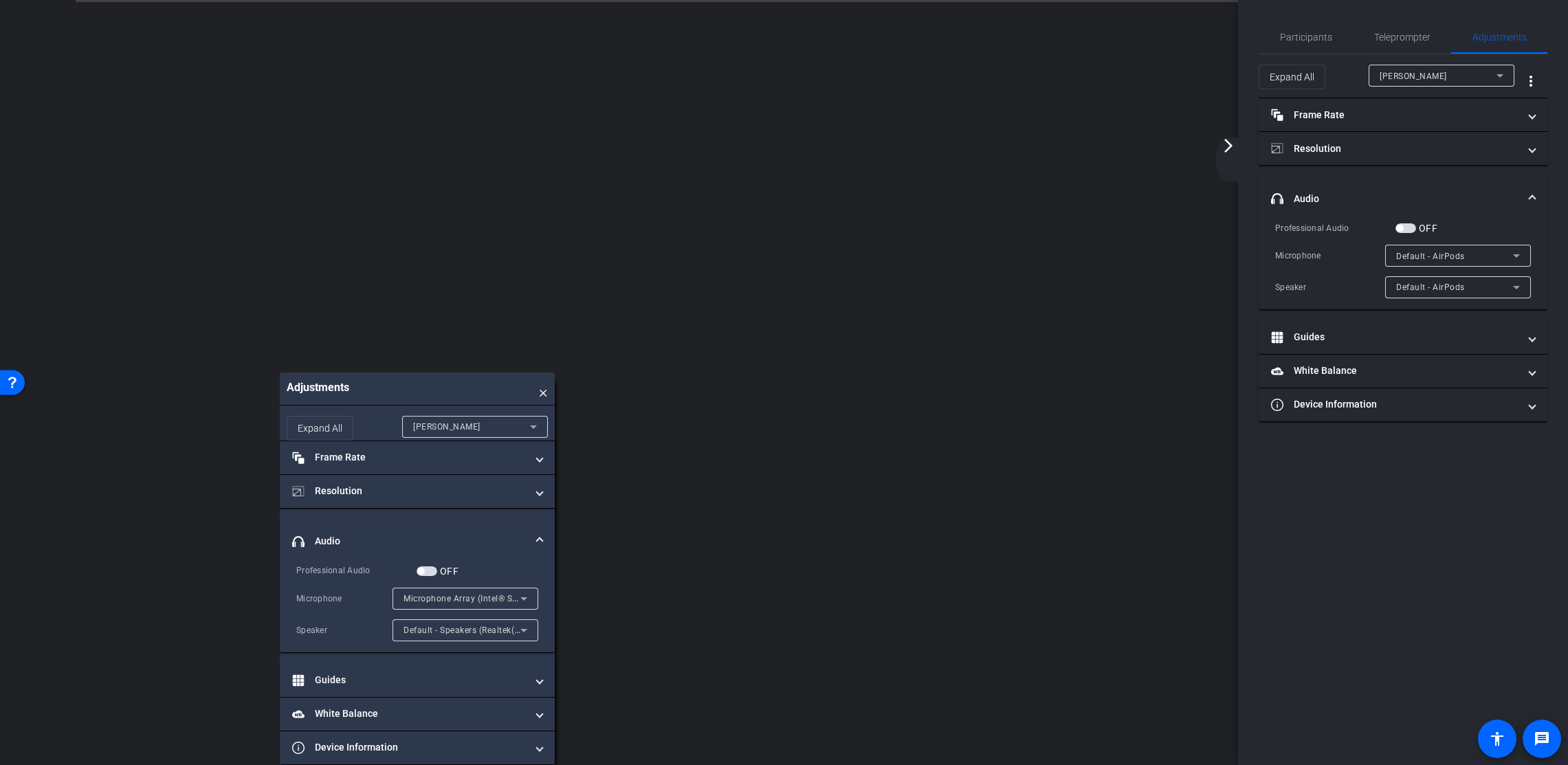
click at [545, 393] on span "×" at bounding box center [543, 389] width 9 height 18
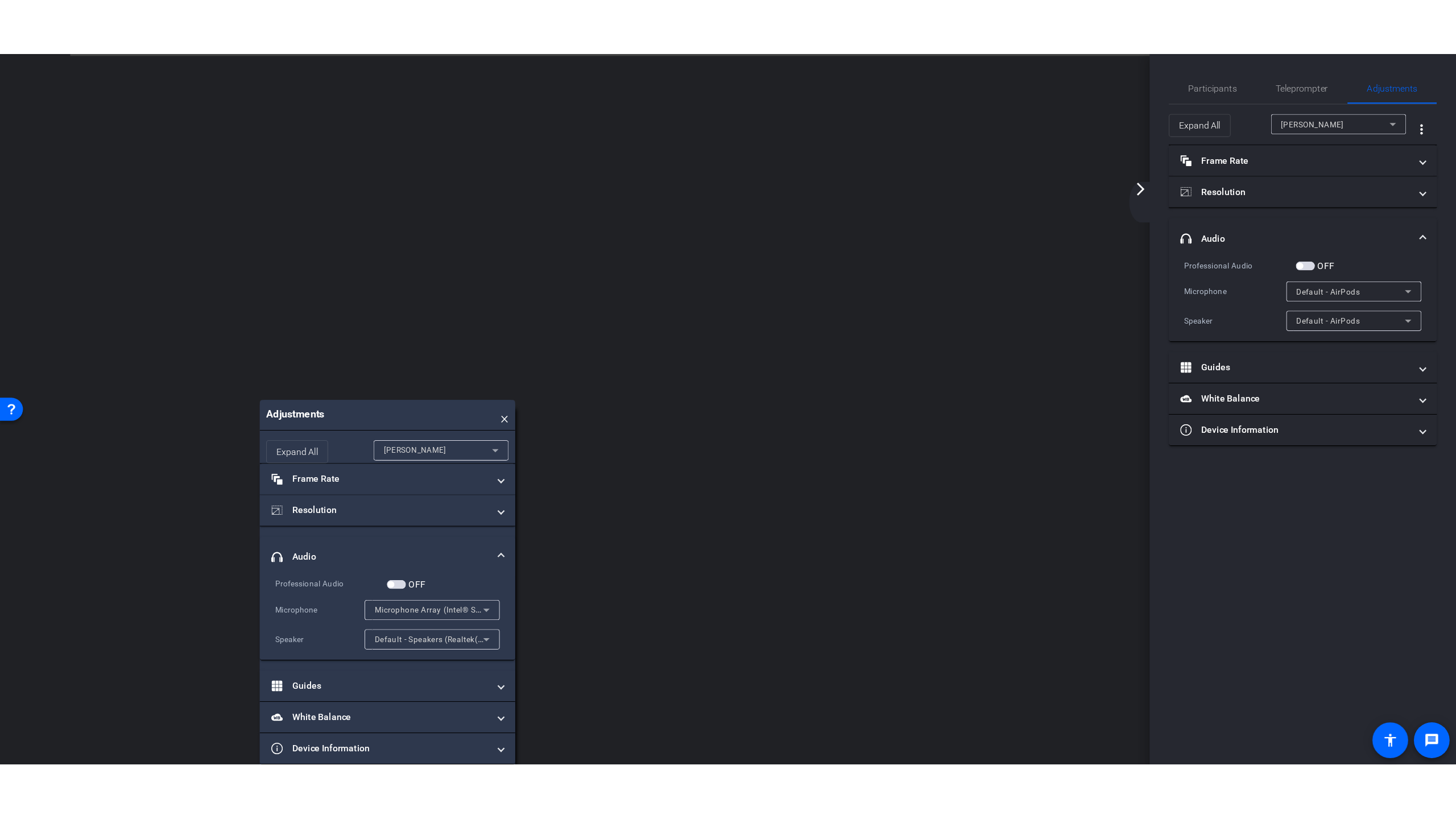
scroll to position [325, 0]
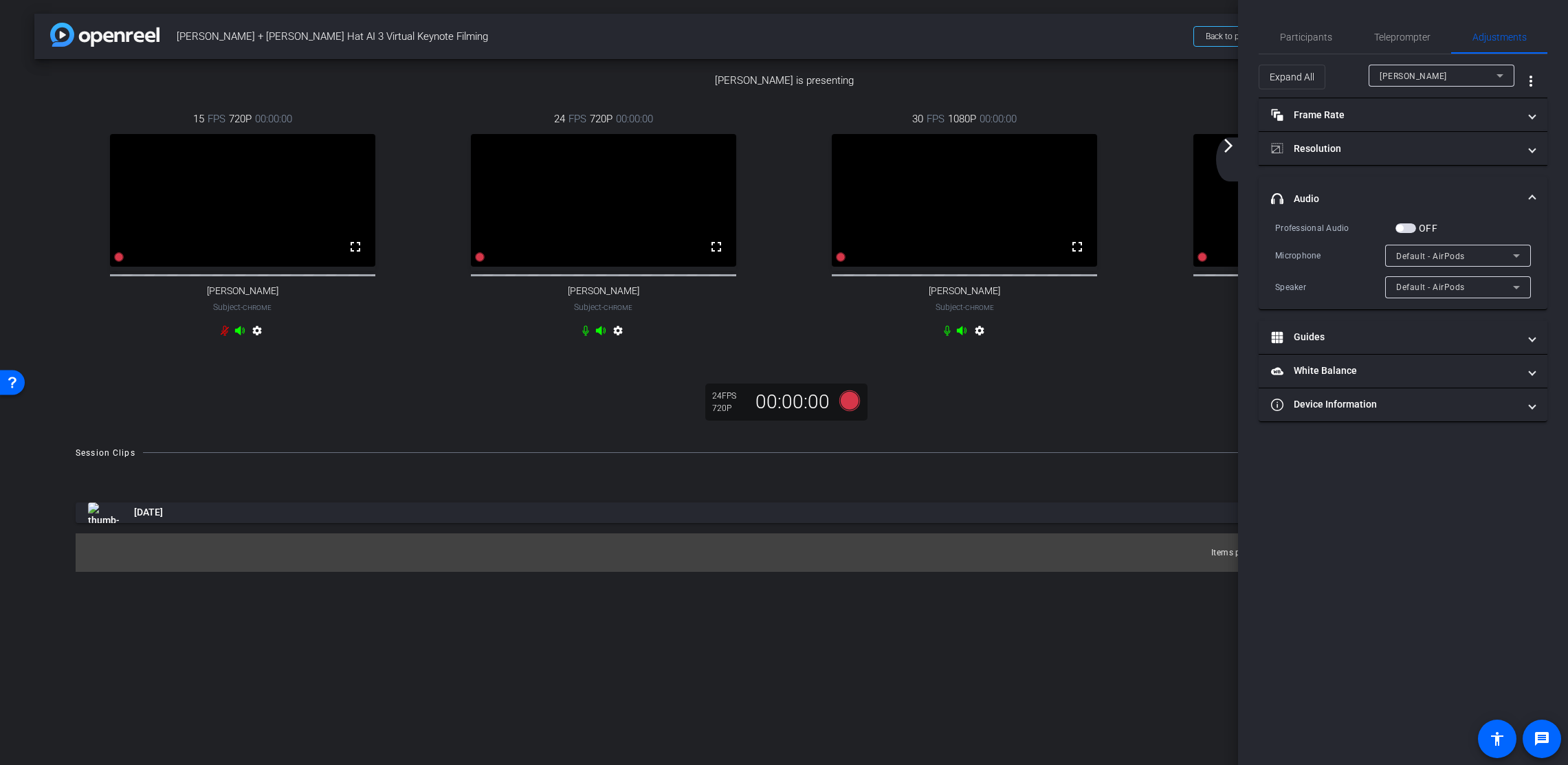
click at [1226, 143] on mat-icon "arrow_forward_ios" at bounding box center [1228, 146] width 16 height 16
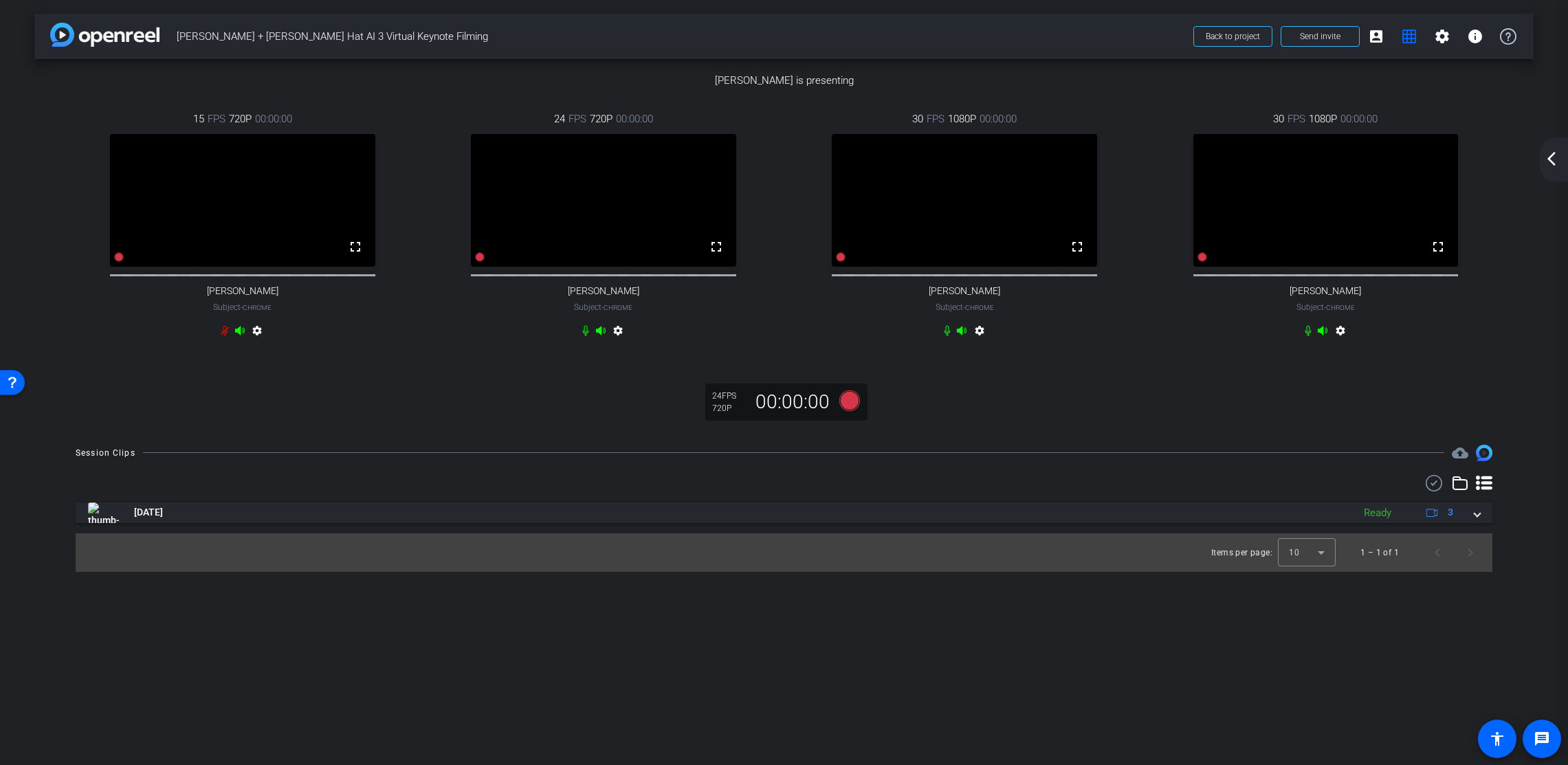
click at [1478, 153] on mat-icon "arrow_back_ios_new" at bounding box center [1551, 158] width 16 height 16
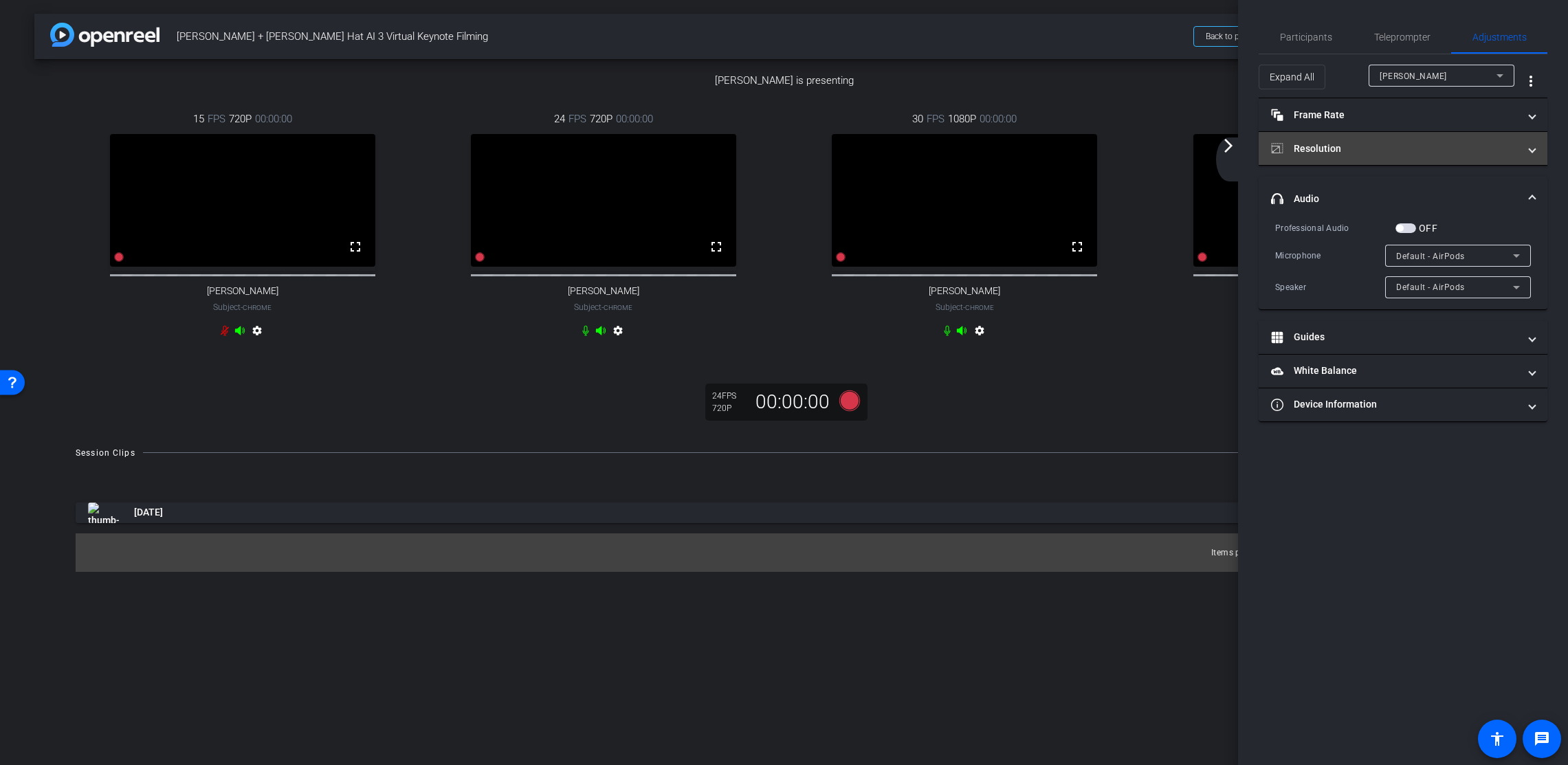
click at [1343, 150] on mat-panel-title "Resolution" at bounding box center [1395, 149] width 247 height 14
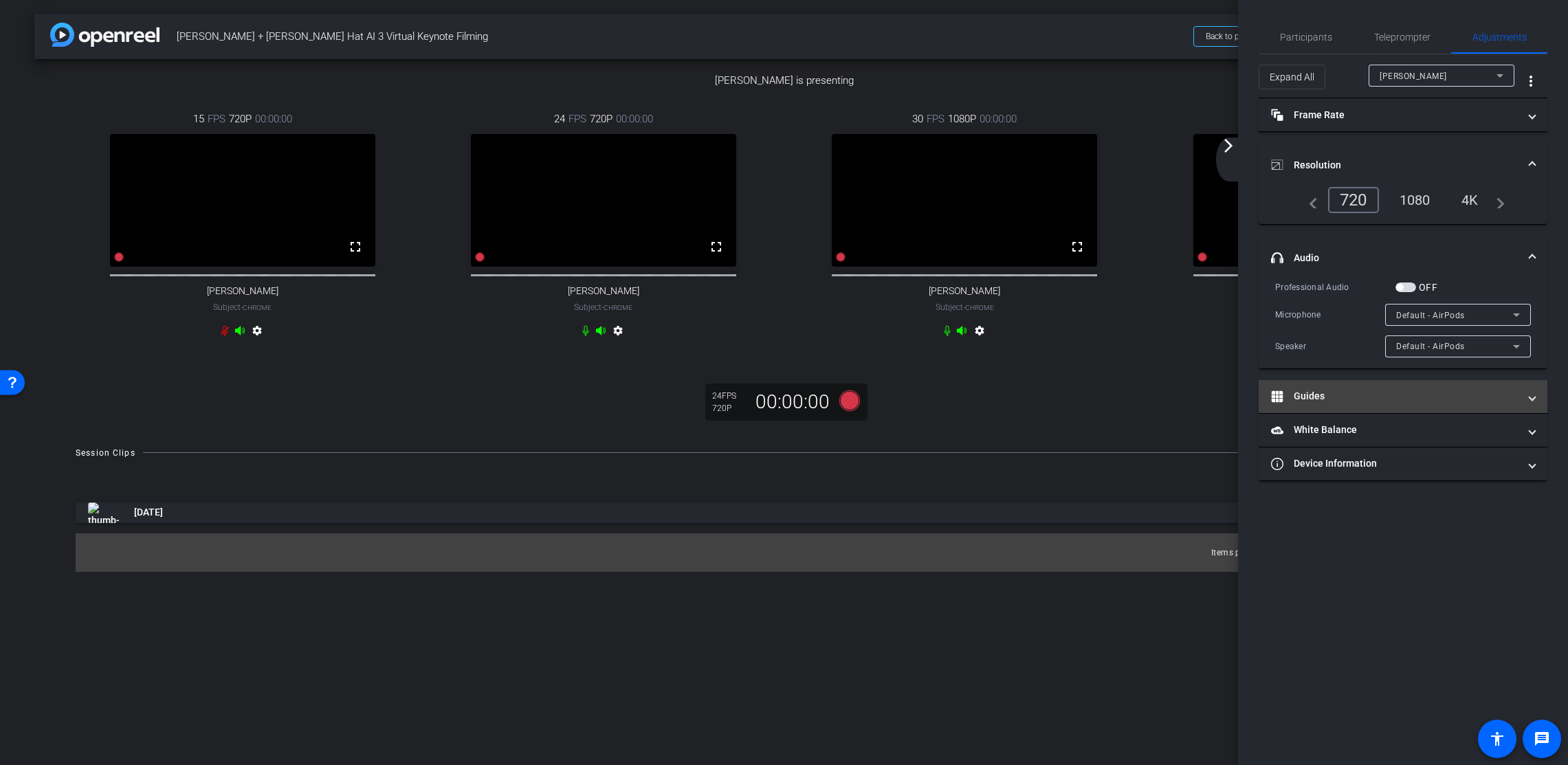
click at [1343, 395] on mat-panel-title "Guides" at bounding box center [1395, 396] width 247 height 14
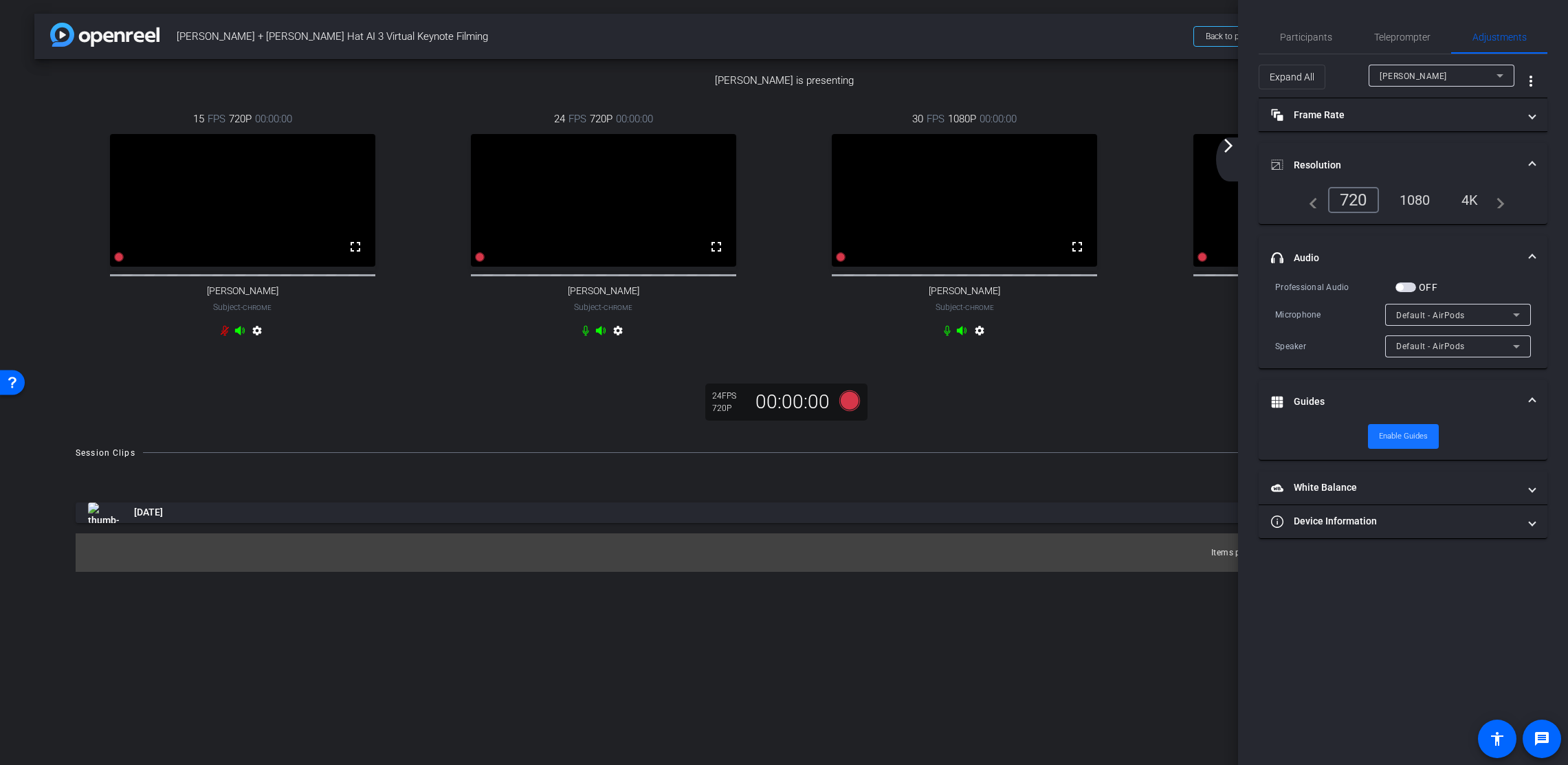
click at [1395, 437] on span "Enable Guides" at bounding box center [1403, 436] width 49 height 20
click at [1395, 437] on span "Disable Guides" at bounding box center [1403, 436] width 52 height 20
click at [1478, 72] on button "more_vert" at bounding box center [1531, 81] width 33 height 33
click at [1227, 144] on div at bounding box center [784, 382] width 1568 height 765
click at [1228, 147] on mat-icon "arrow_forward_ios" at bounding box center [1228, 146] width 16 height 16
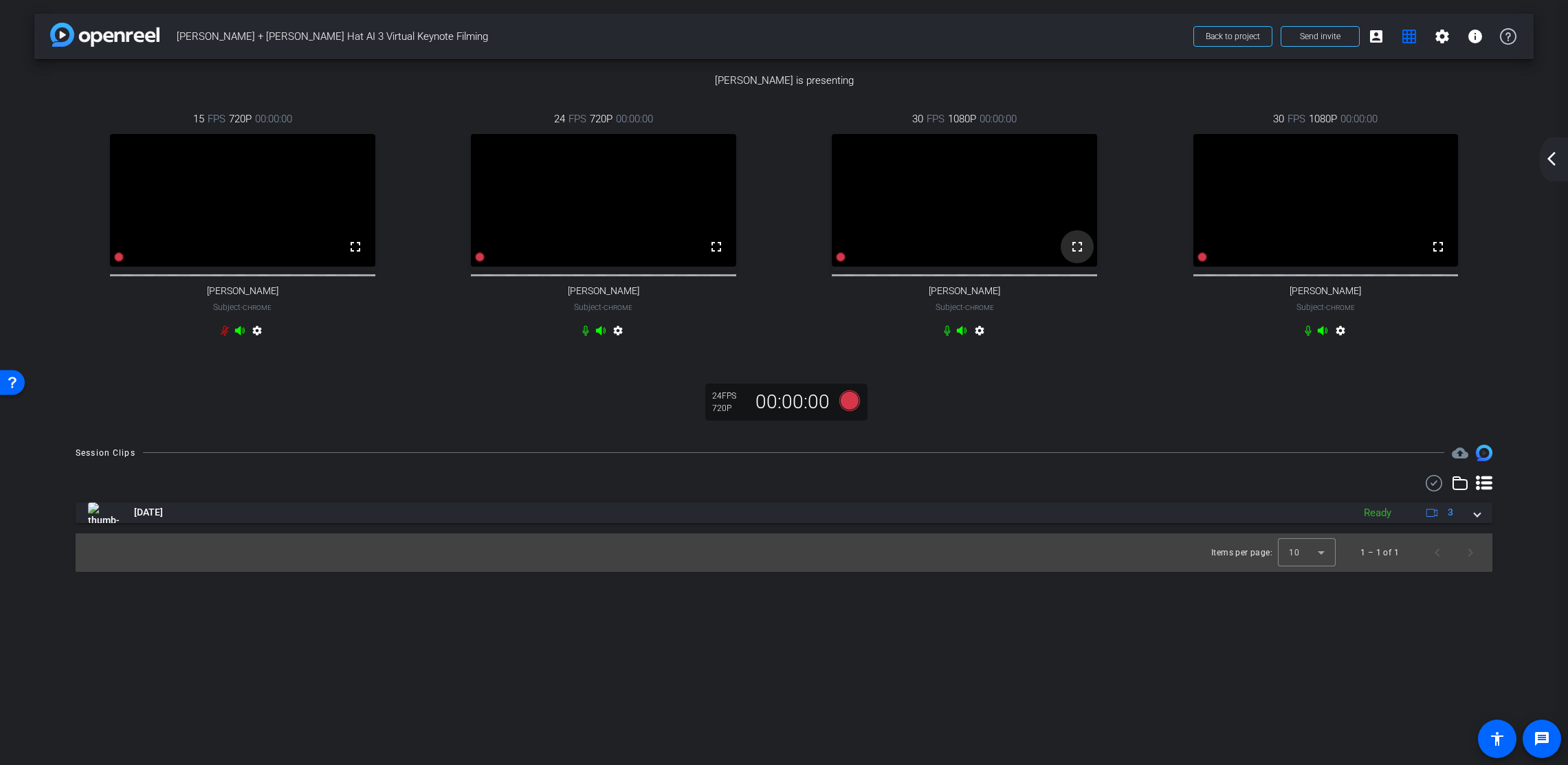
click at [1079, 255] on mat-icon "fullscreen" at bounding box center [1077, 247] width 16 height 16
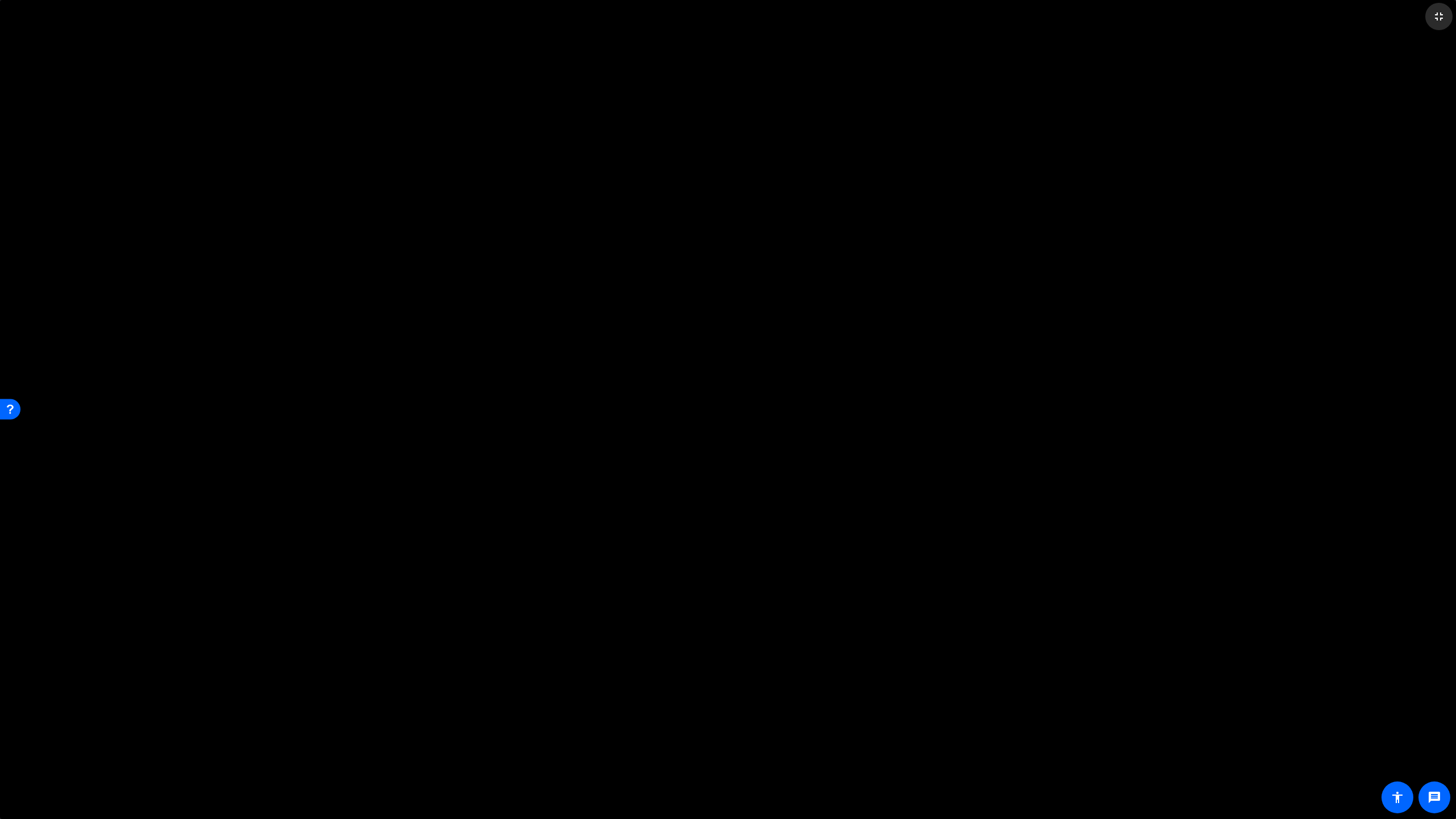
click at [1222, 25] on span at bounding box center [1438, 16] width 27 height 27
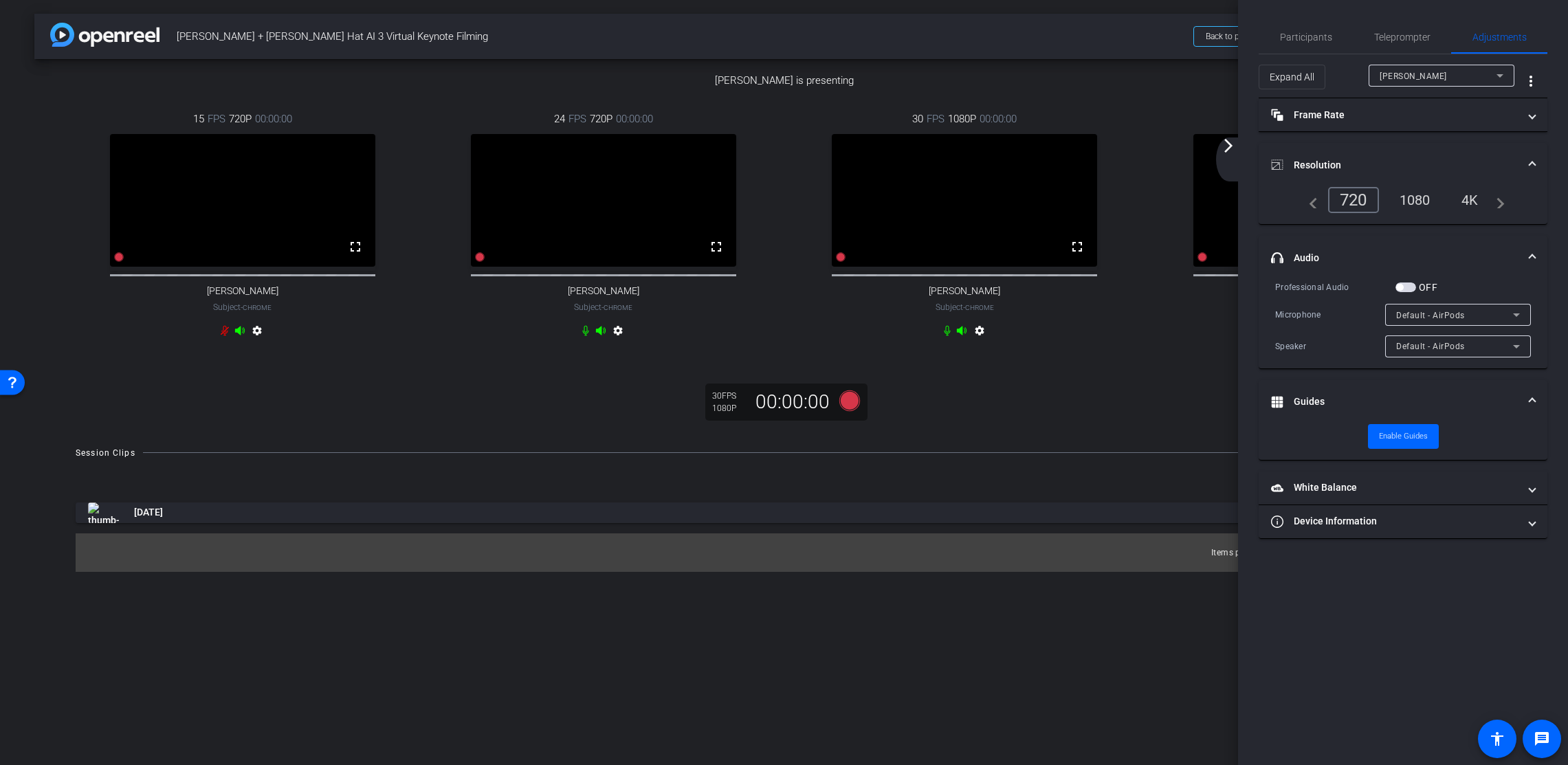
click at [1232, 142] on mat-icon "arrow_forward_ios" at bounding box center [1228, 146] width 16 height 16
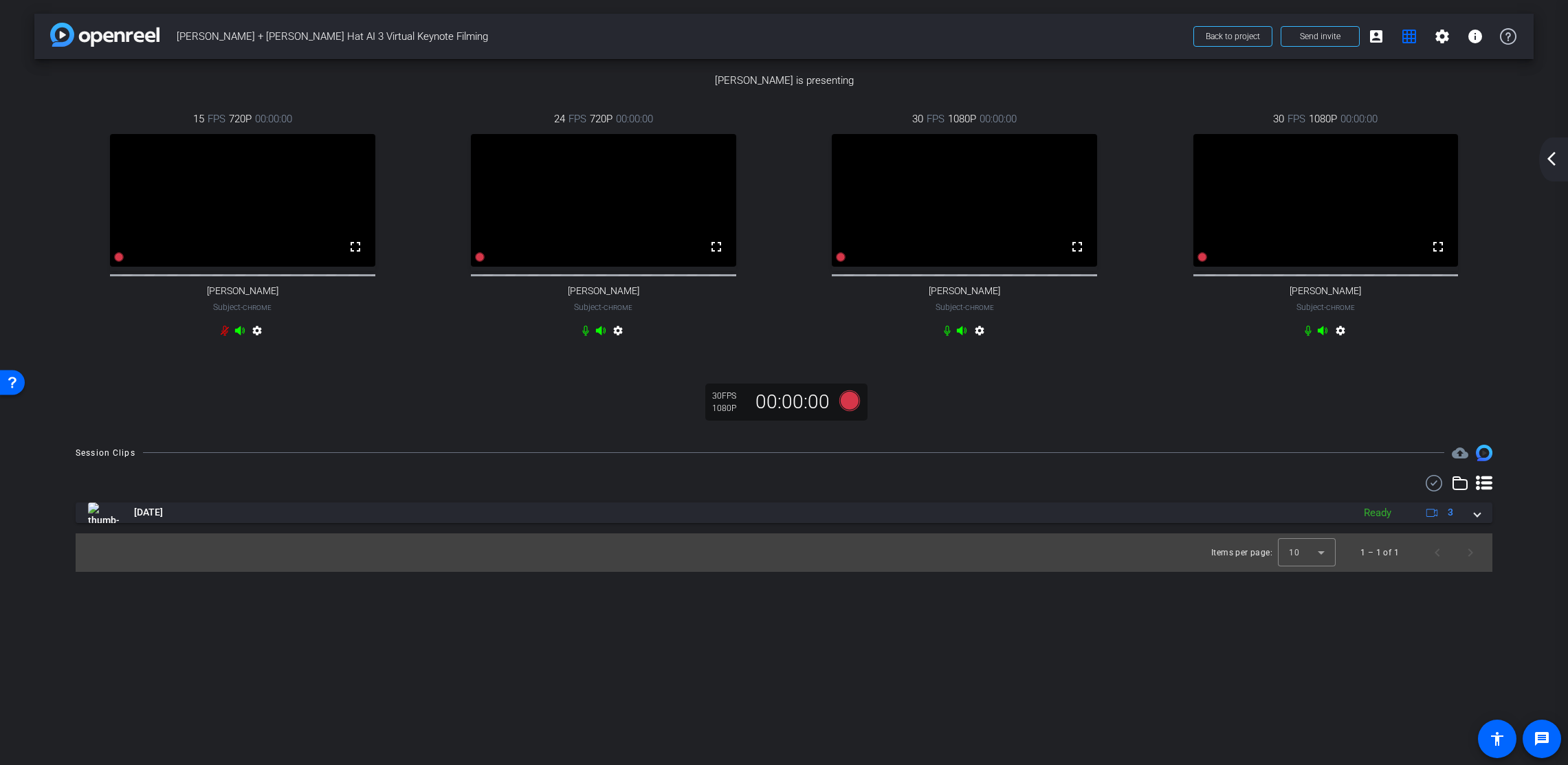
scroll to position [312, 0]
click at [1478, 160] on mat-icon "arrow_back_ios_new" at bounding box center [1551, 158] width 16 height 16
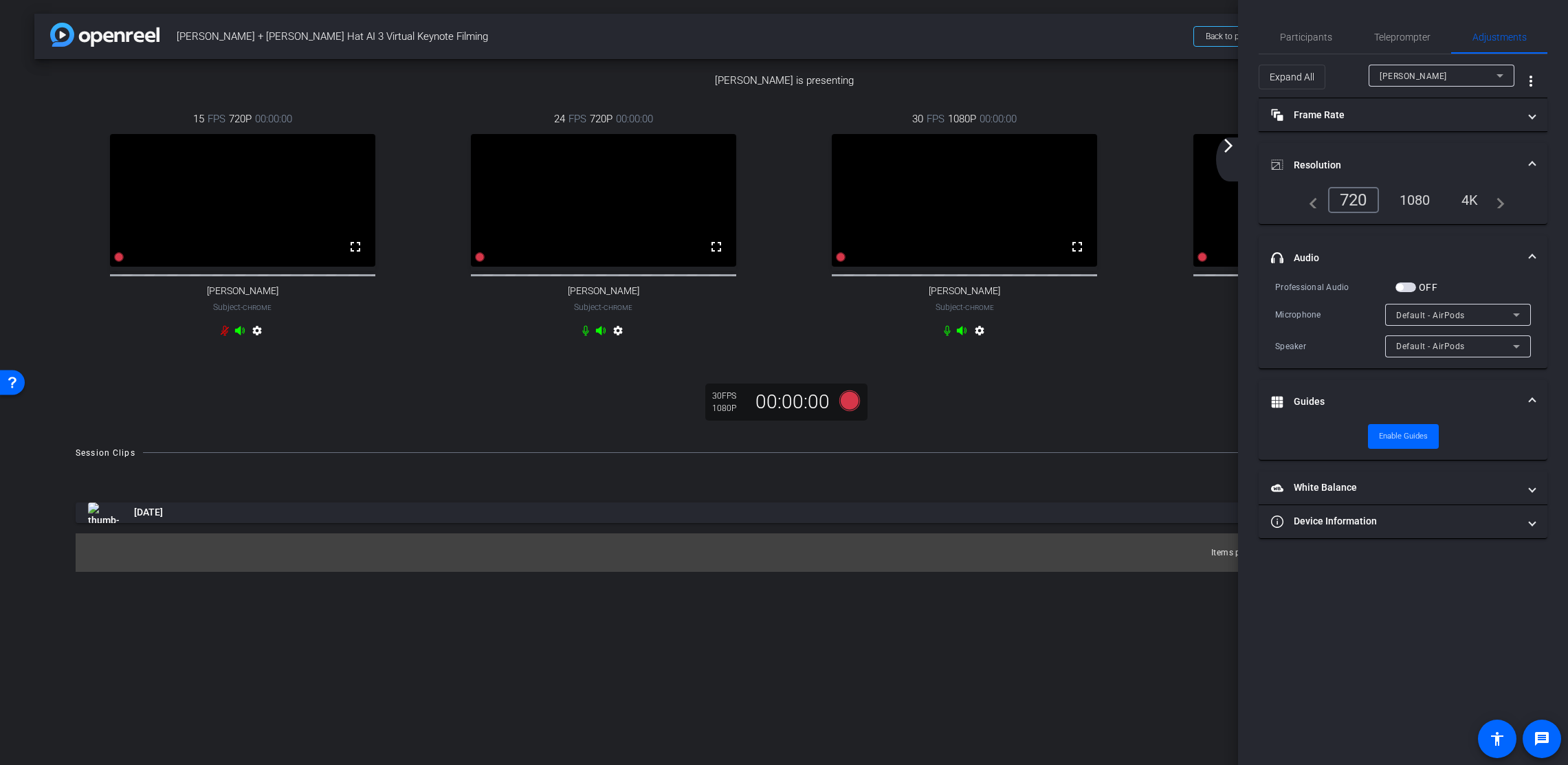
click at [1233, 150] on mat-icon "arrow_forward_ios" at bounding box center [1228, 146] width 16 height 16
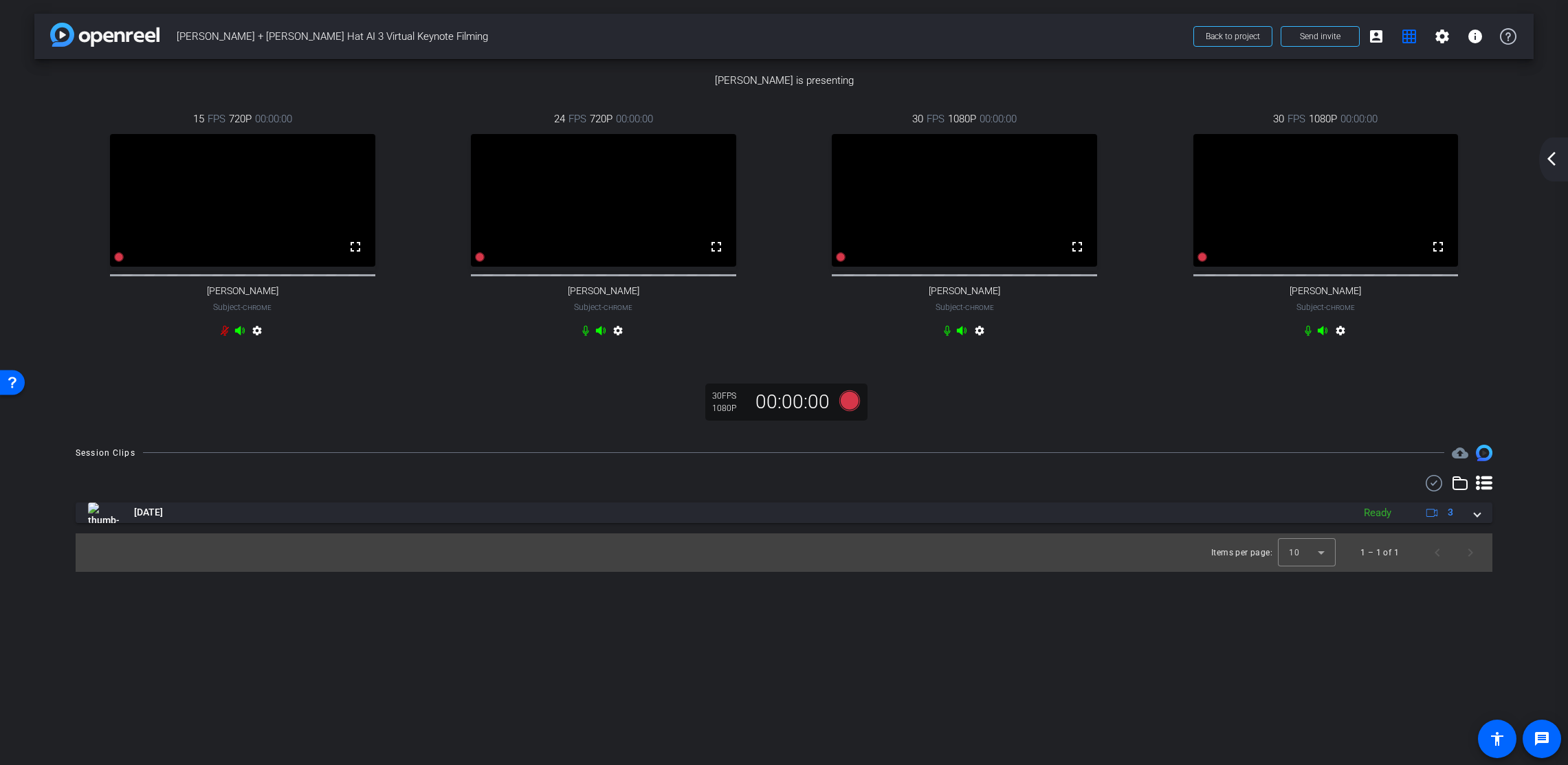
click at [1478, 162] on mat-icon "arrow_back_ios_new" at bounding box center [1551, 158] width 16 height 16
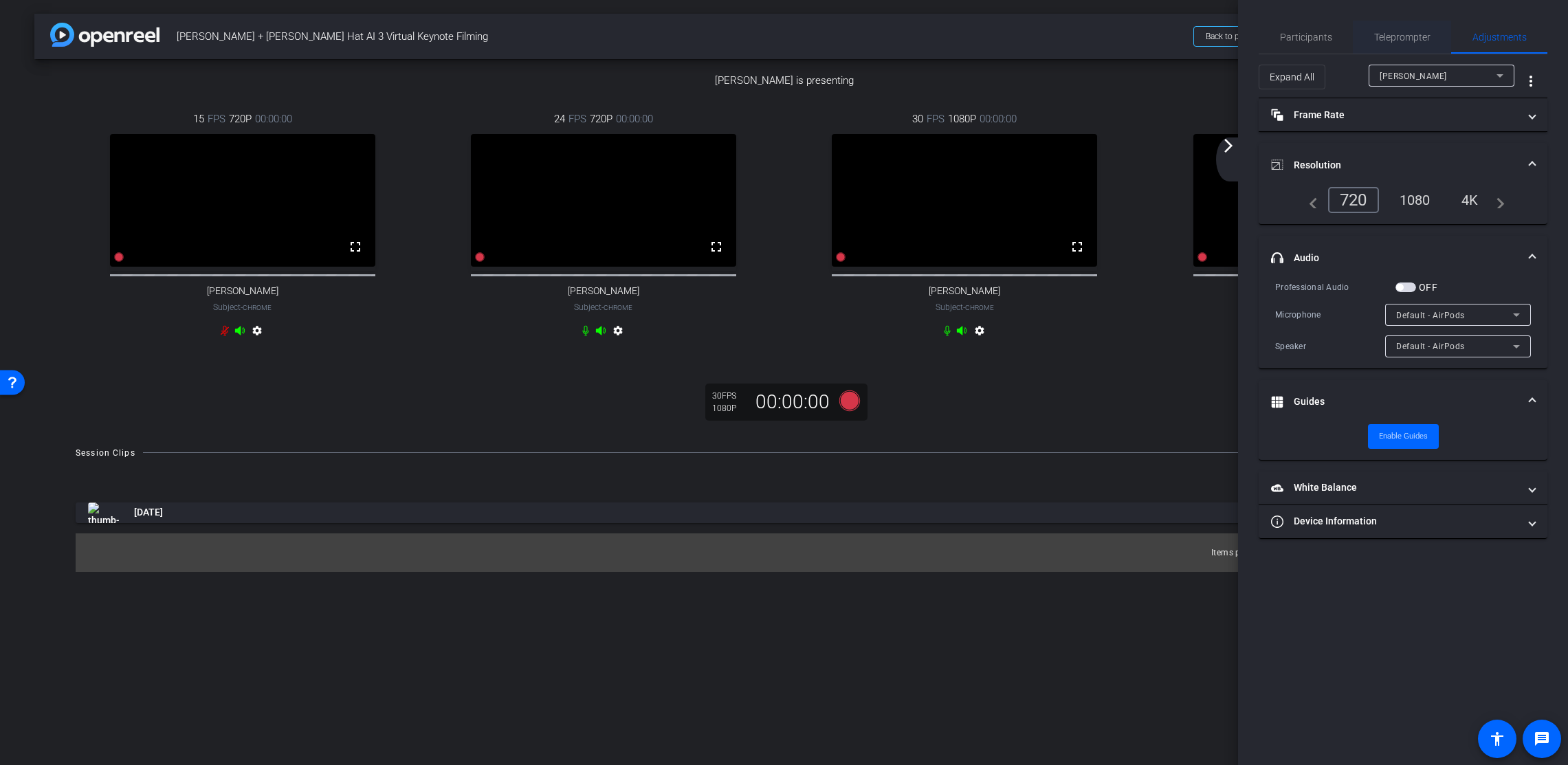
click at [1406, 33] on span "Teleprompter" at bounding box center [1403, 37] width 57 height 10
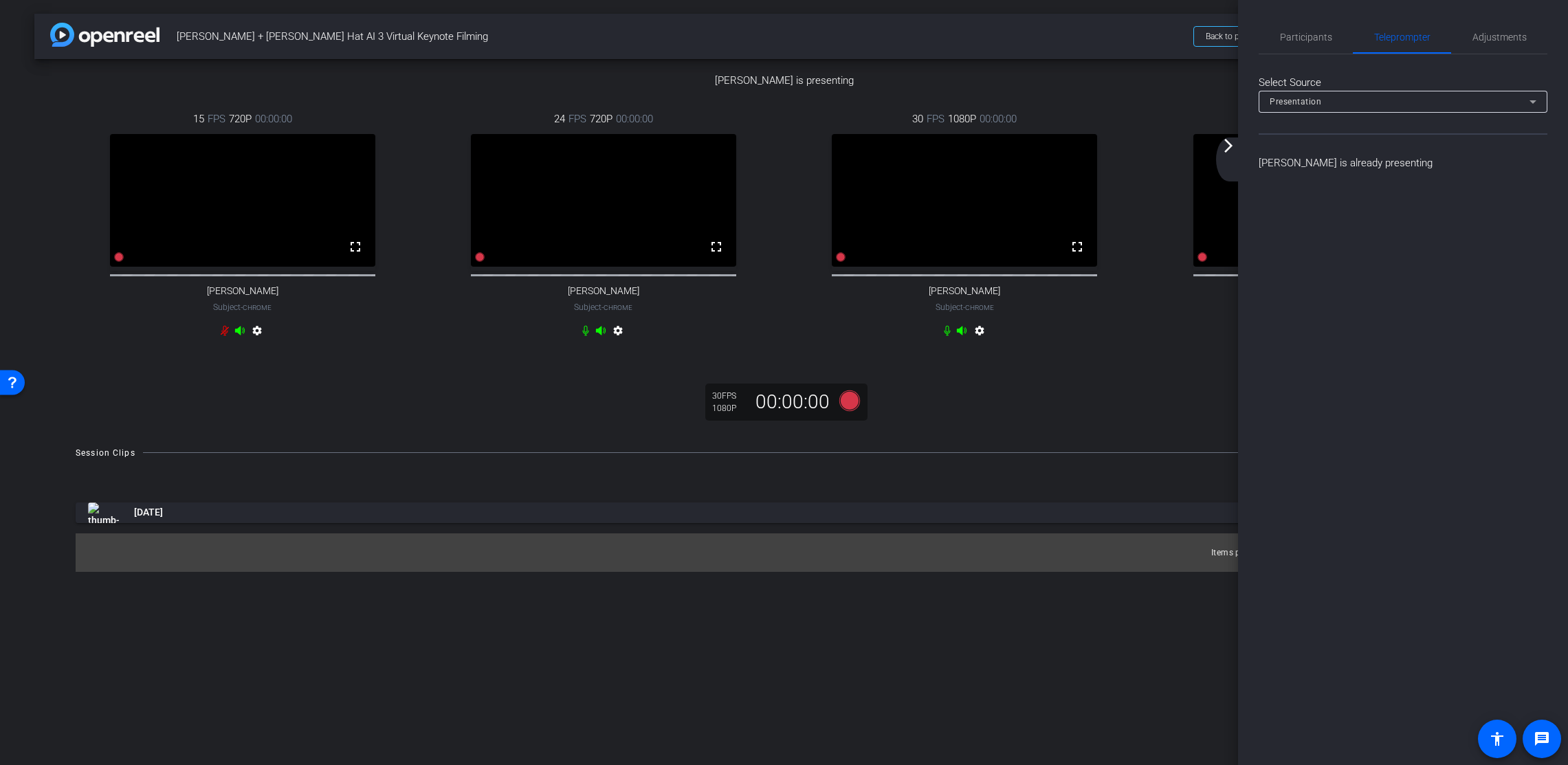
drag, startPoint x: 1228, startPoint y: 146, endPoint x: 1227, endPoint y: 176, distance: 30.0
click at [1228, 146] on mat-icon "arrow_forward_ios" at bounding box center [1228, 146] width 16 height 16
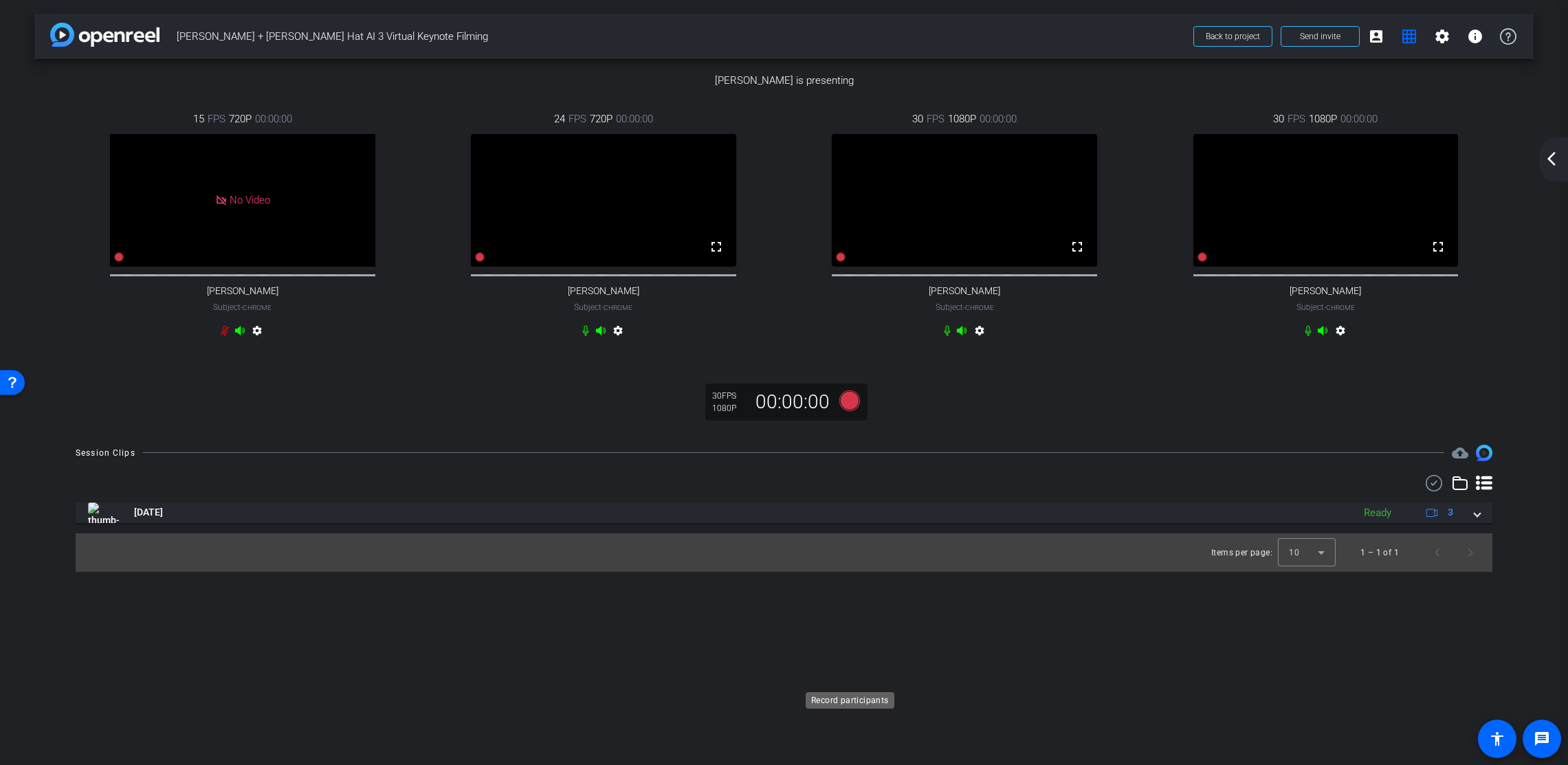
click at [848, 410] on icon at bounding box center [848, 400] width 20 height 20
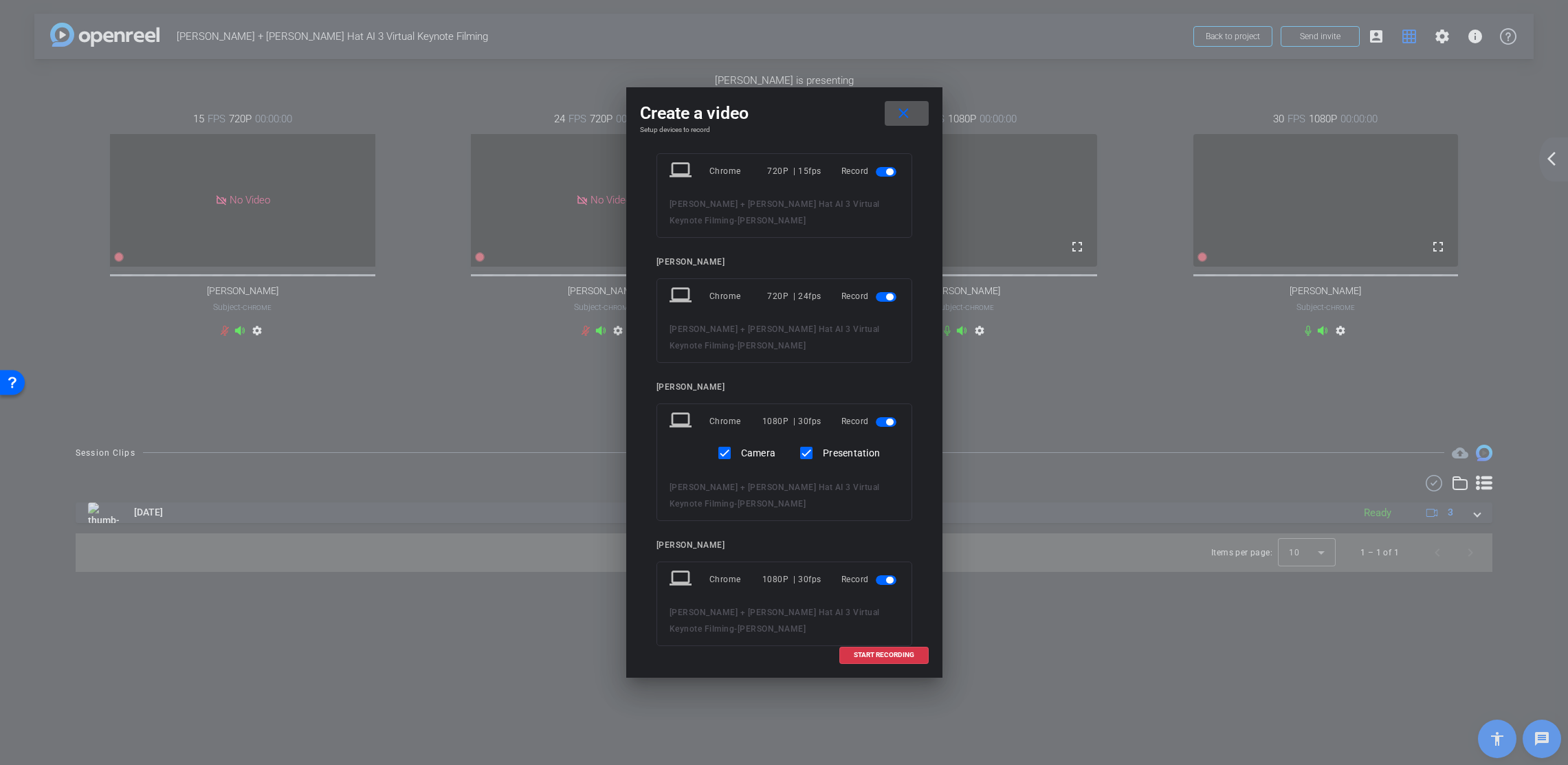
scroll to position [0, 0]
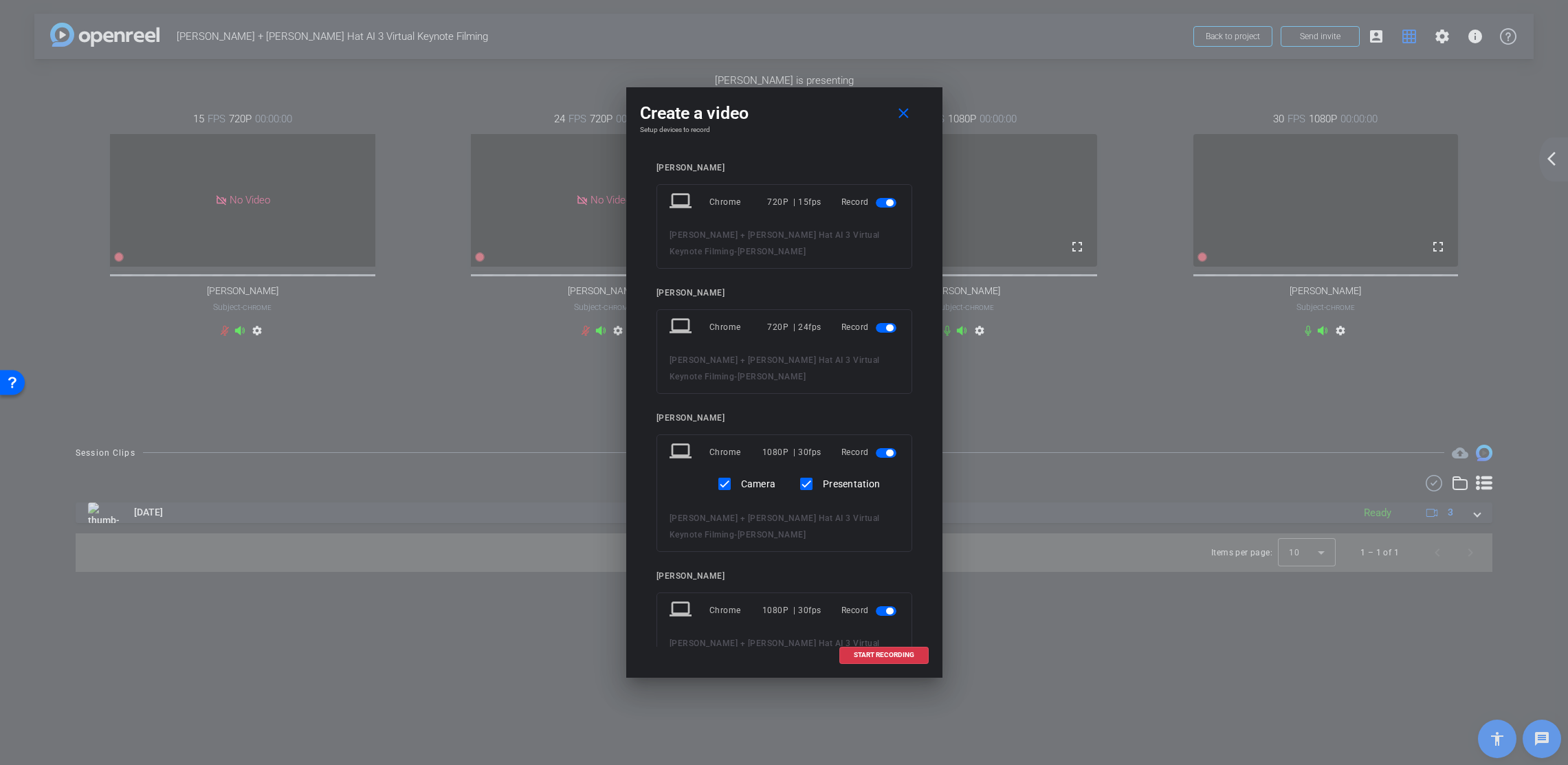
click at [889, 200] on span "button" at bounding box center [890, 203] width 7 height 7
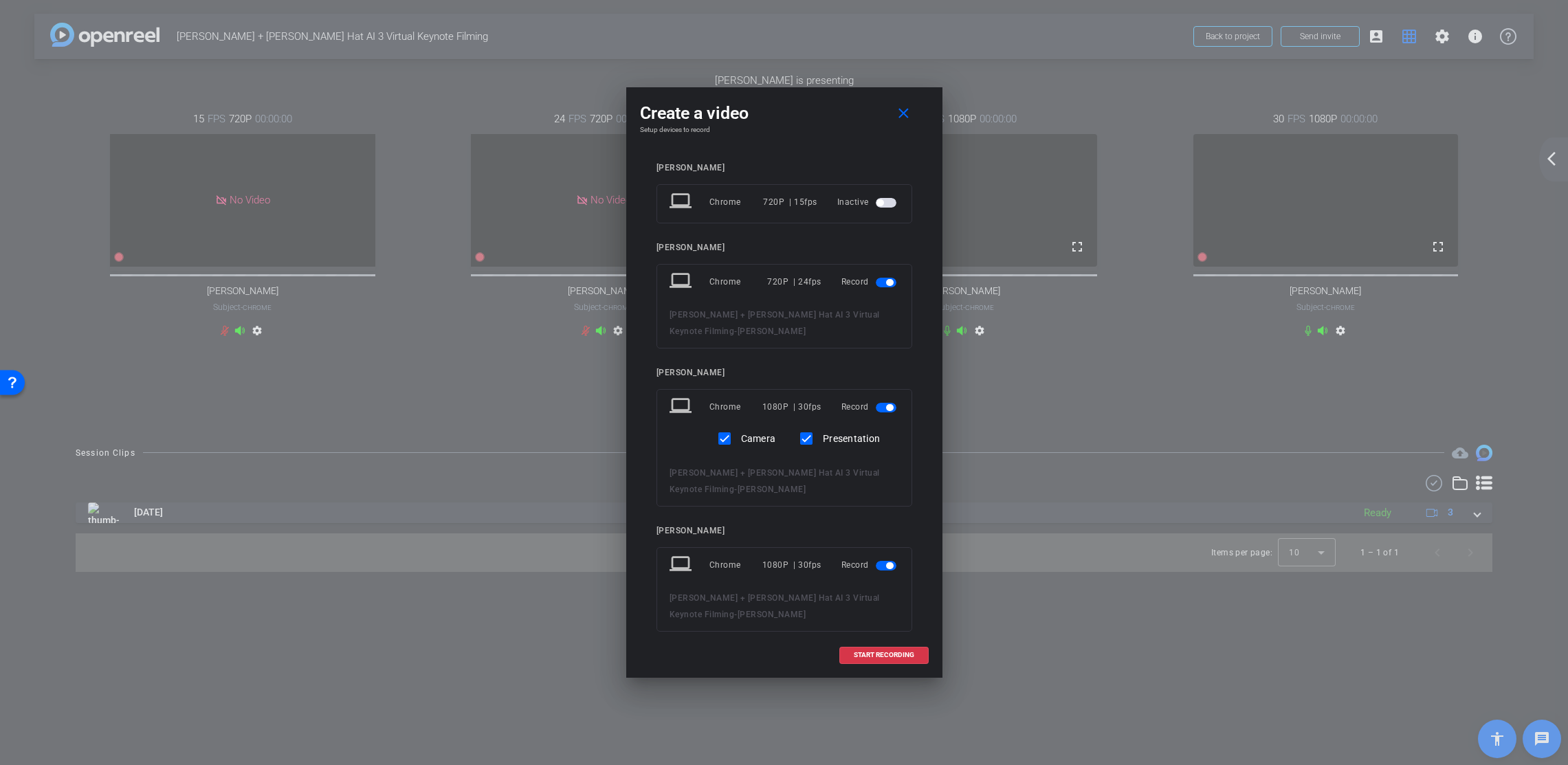
click at [889, 283] on button "button" at bounding box center [886, 283] width 20 height 10
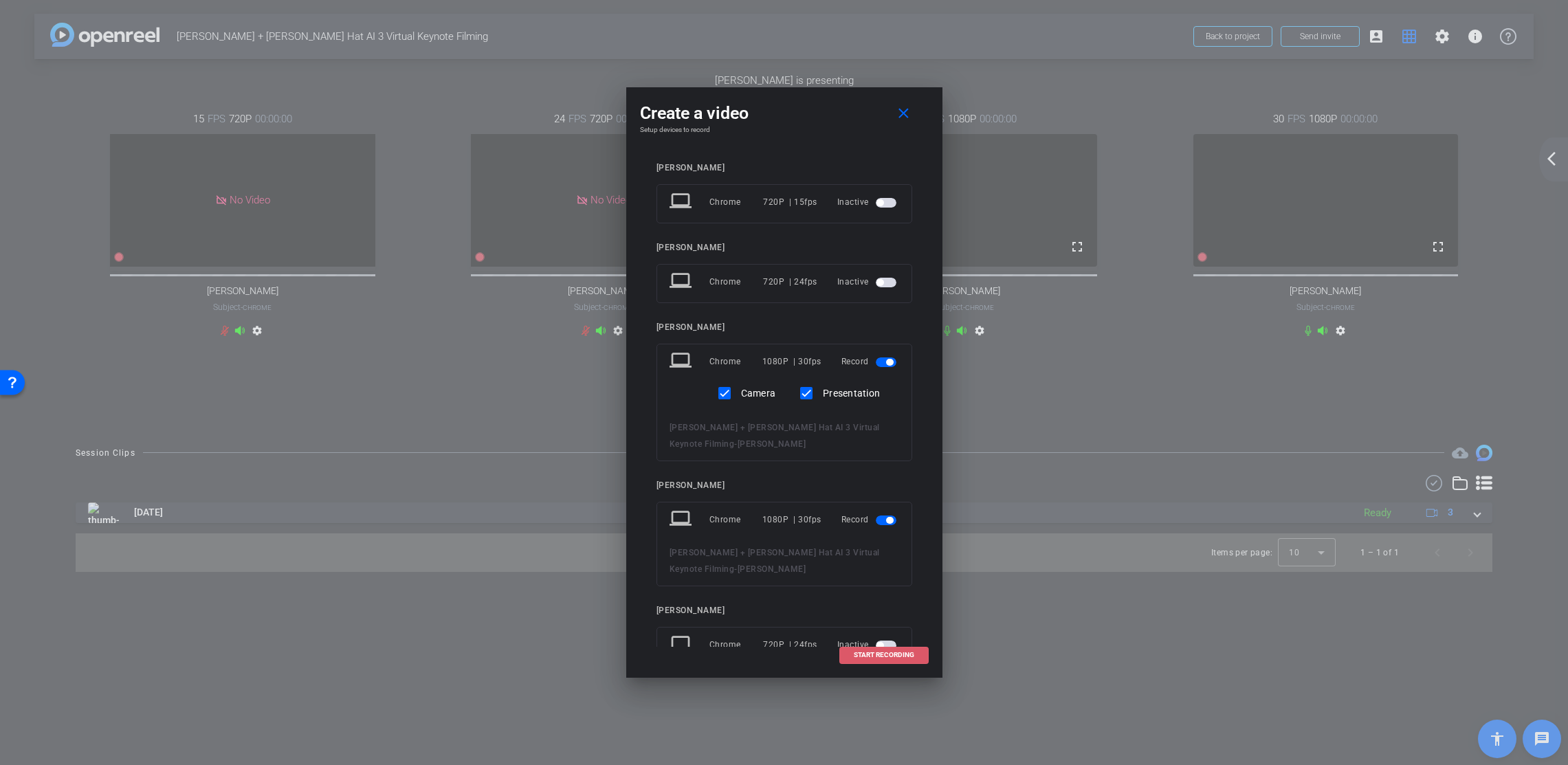
click at [884, 656] on span "START RECORDING" at bounding box center [884, 656] width 61 height 7
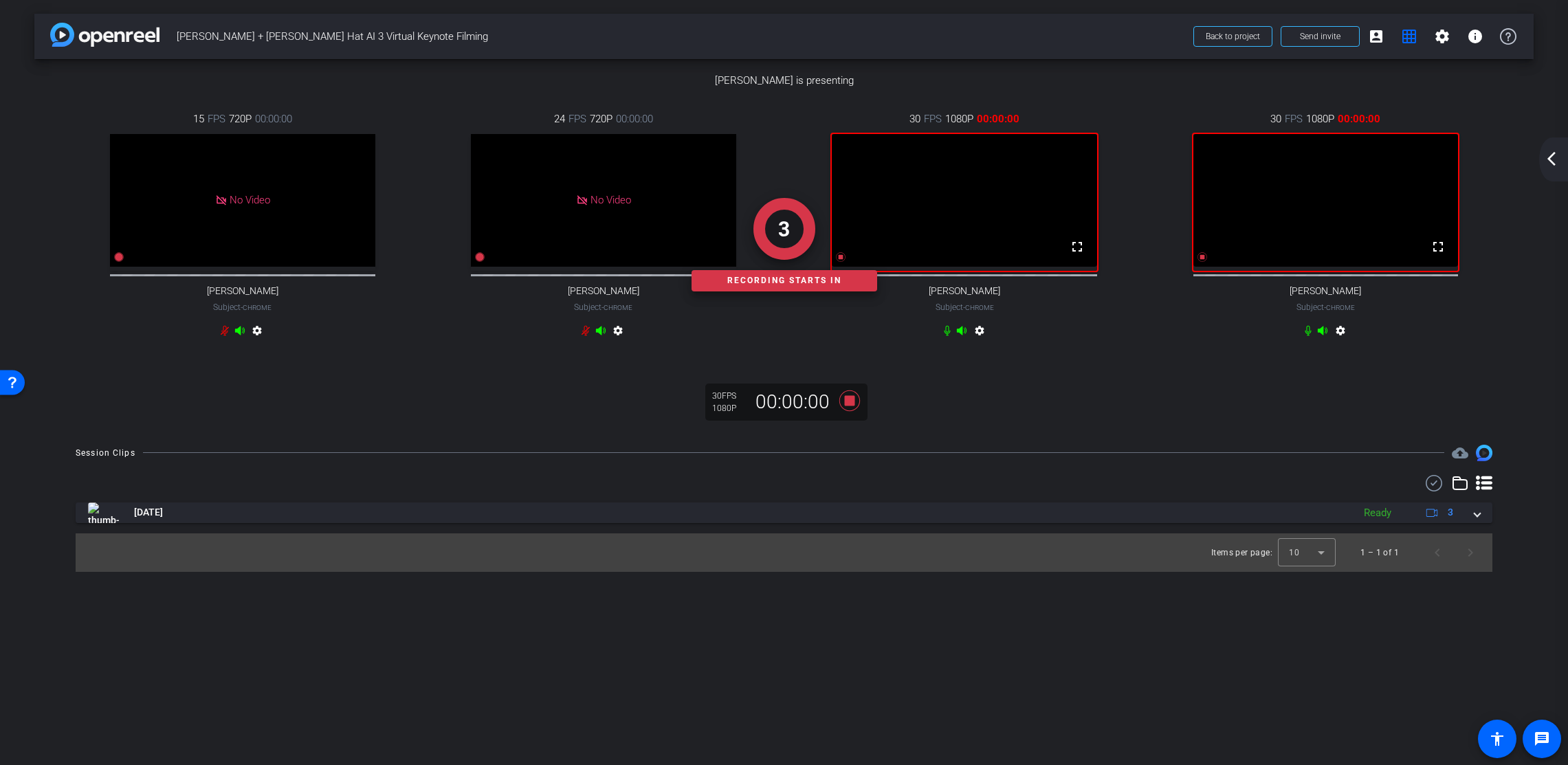
scroll to position [270, 0]
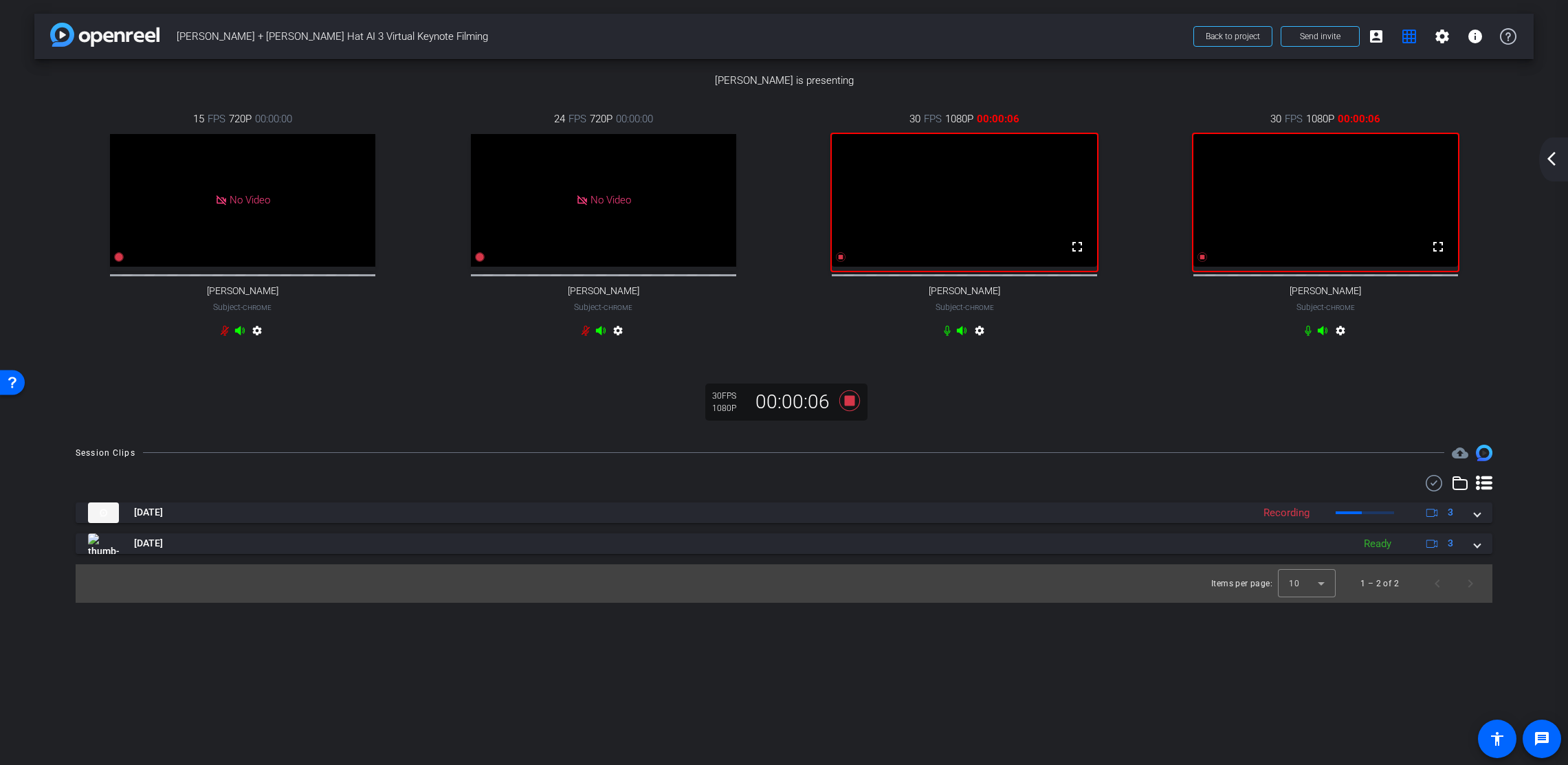
click at [1478, 158] on mat-icon "arrow_back_ios_new" at bounding box center [1551, 158] width 16 height 16
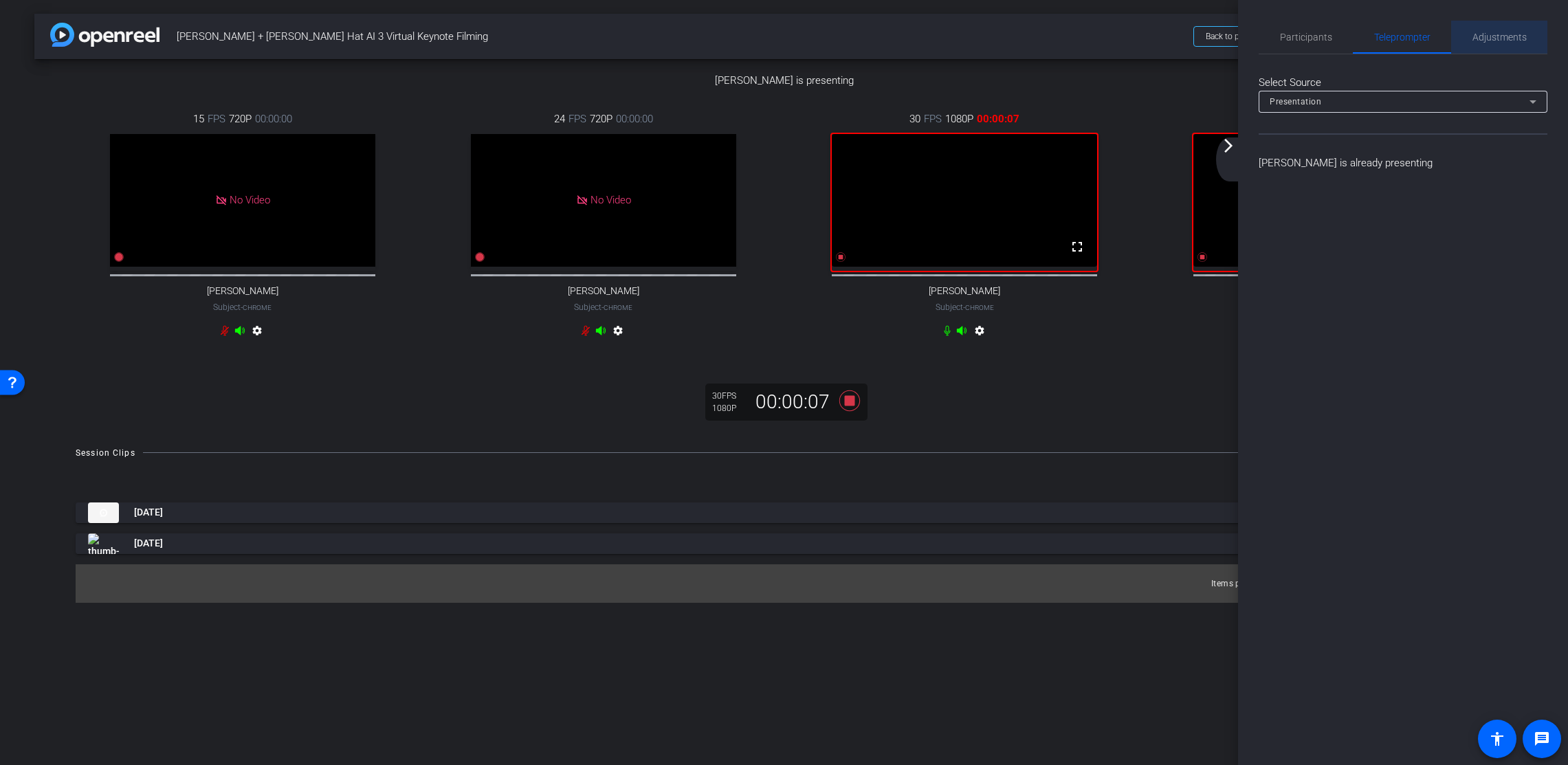
click at [1478, 39] on span "Adjustments" at bounding box center [1499, 37] width 54 height 10
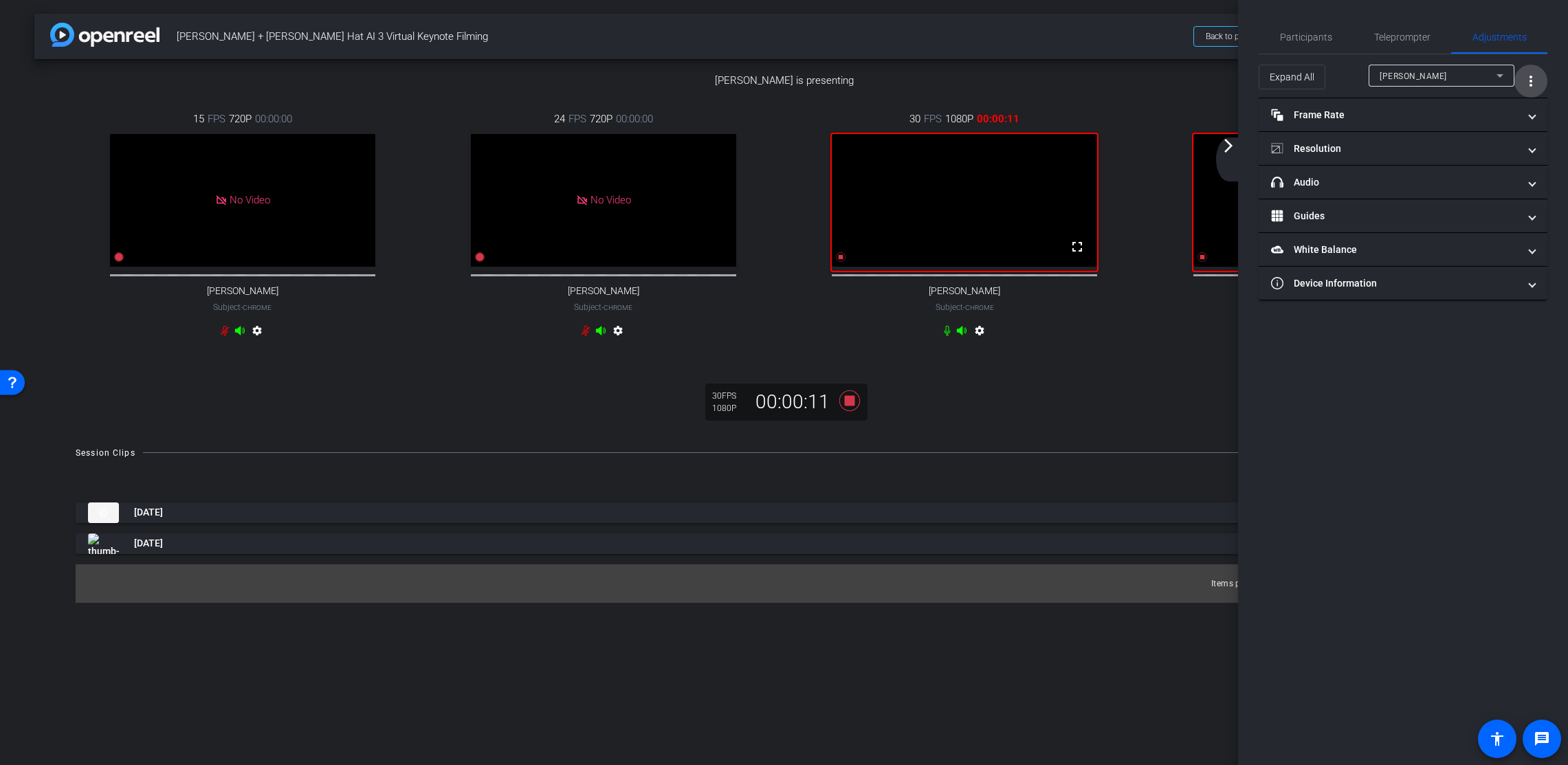
click at [1478, 83] on mat-icon "more_vert" at bounding box center [1531, 81] width 16 height 16
click at [1478, 109] on span "Open Floating Panel" at bounding box center [1497, 110] width 81 height 10
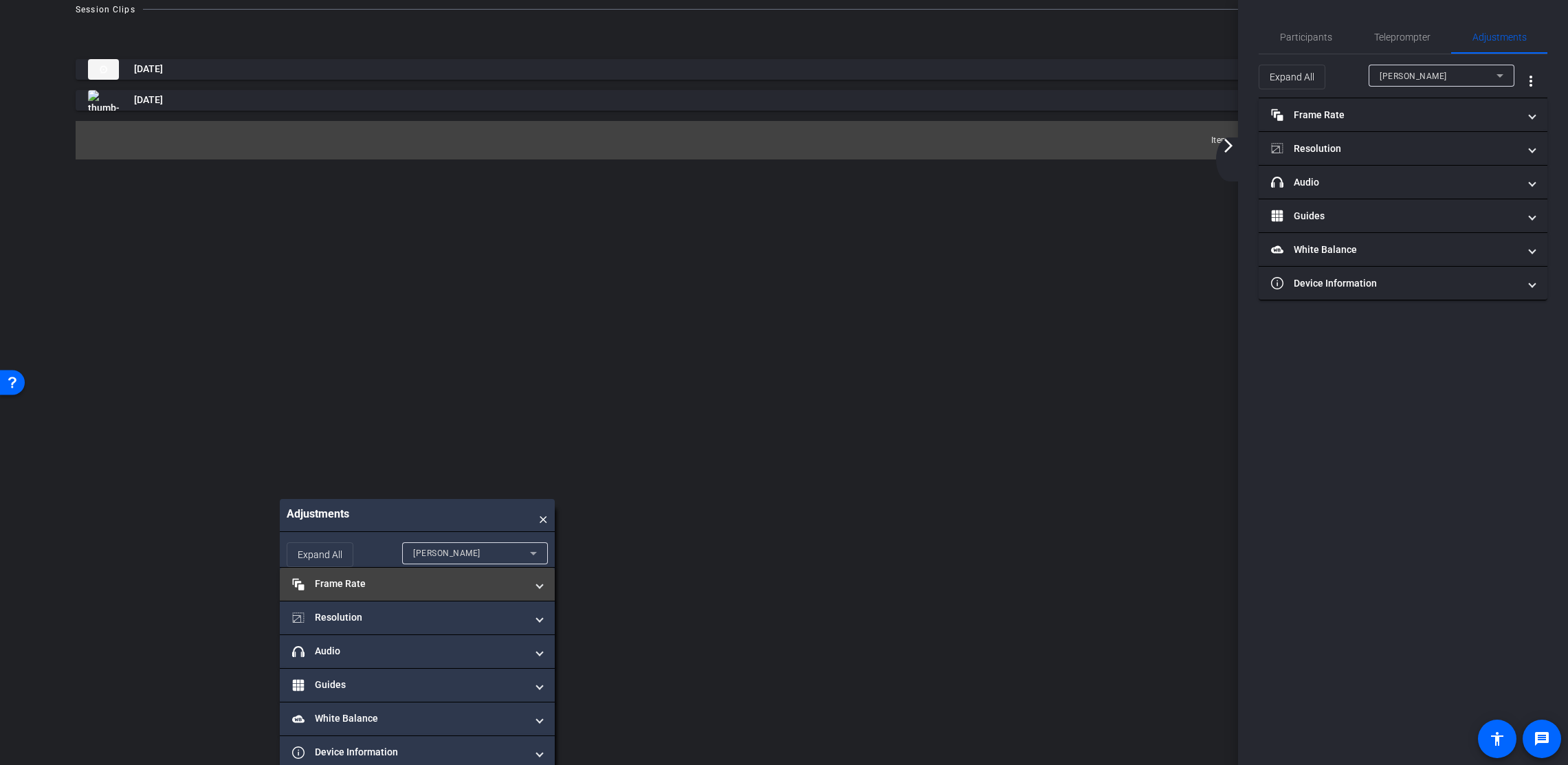
scroll to position [448, 0]
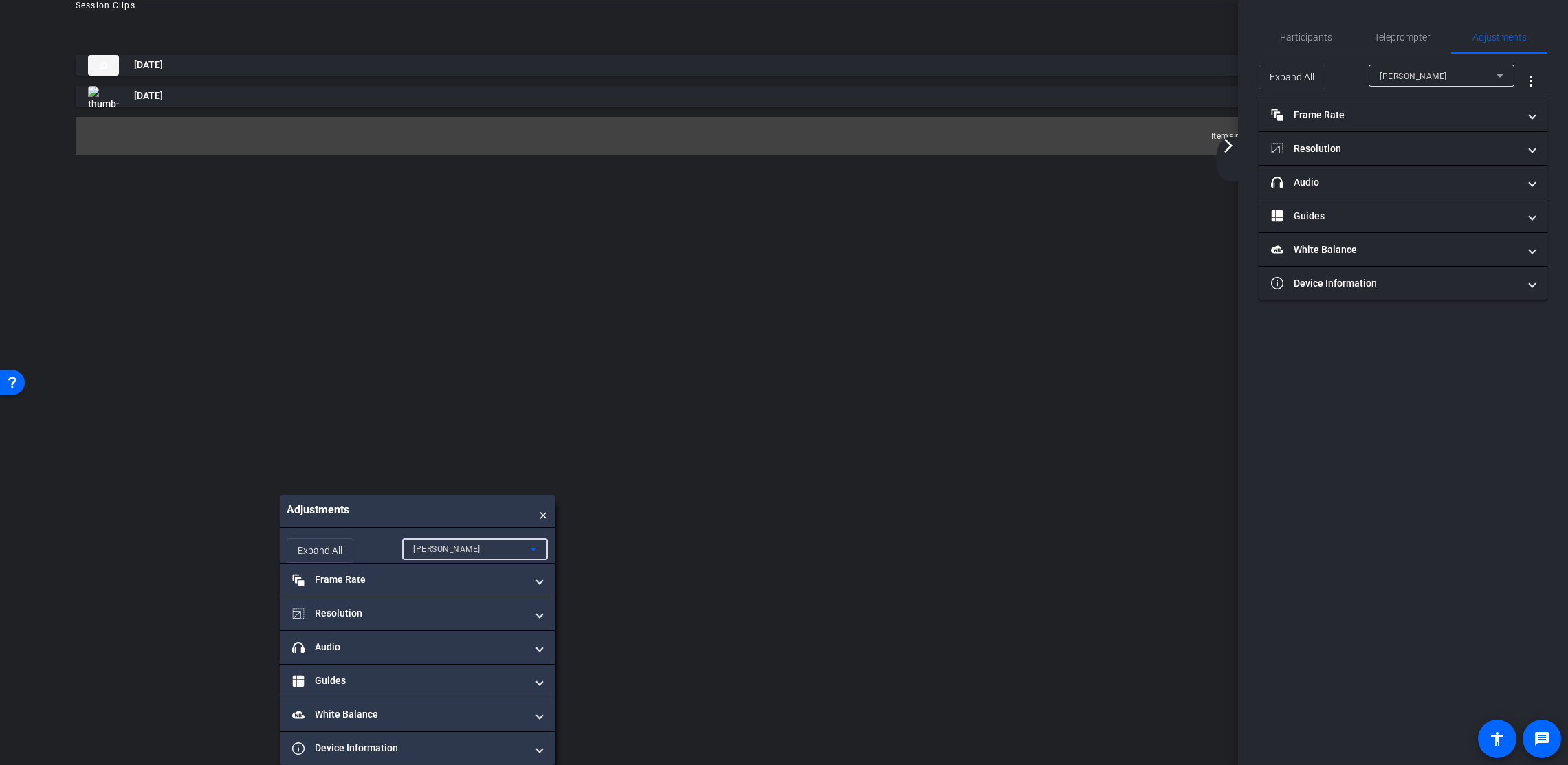
click at [454, 544] on div "[PERSON_NAME]" at bounding box center [471, 549] width 117 height 17
click at [1350, 510] on div at bounding box center [784, 382] width 1568 height 765
click at [1403, 43] on span "Teleprompter" at bounding box center [1403, 37] width 57 height 33
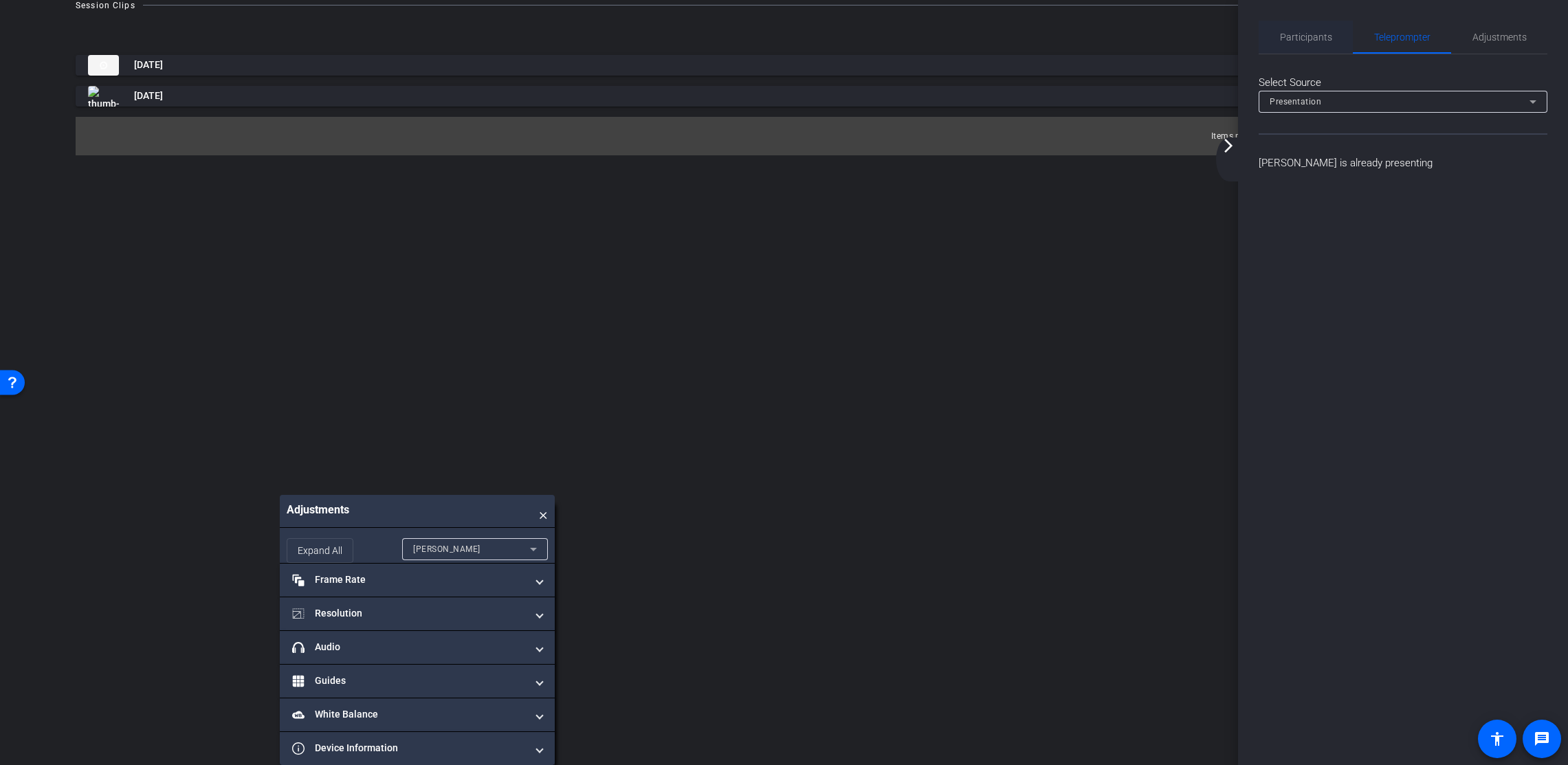
click at [1318, 42] on span "Participants" at bounding box center [1306, 37] width 52 height 33
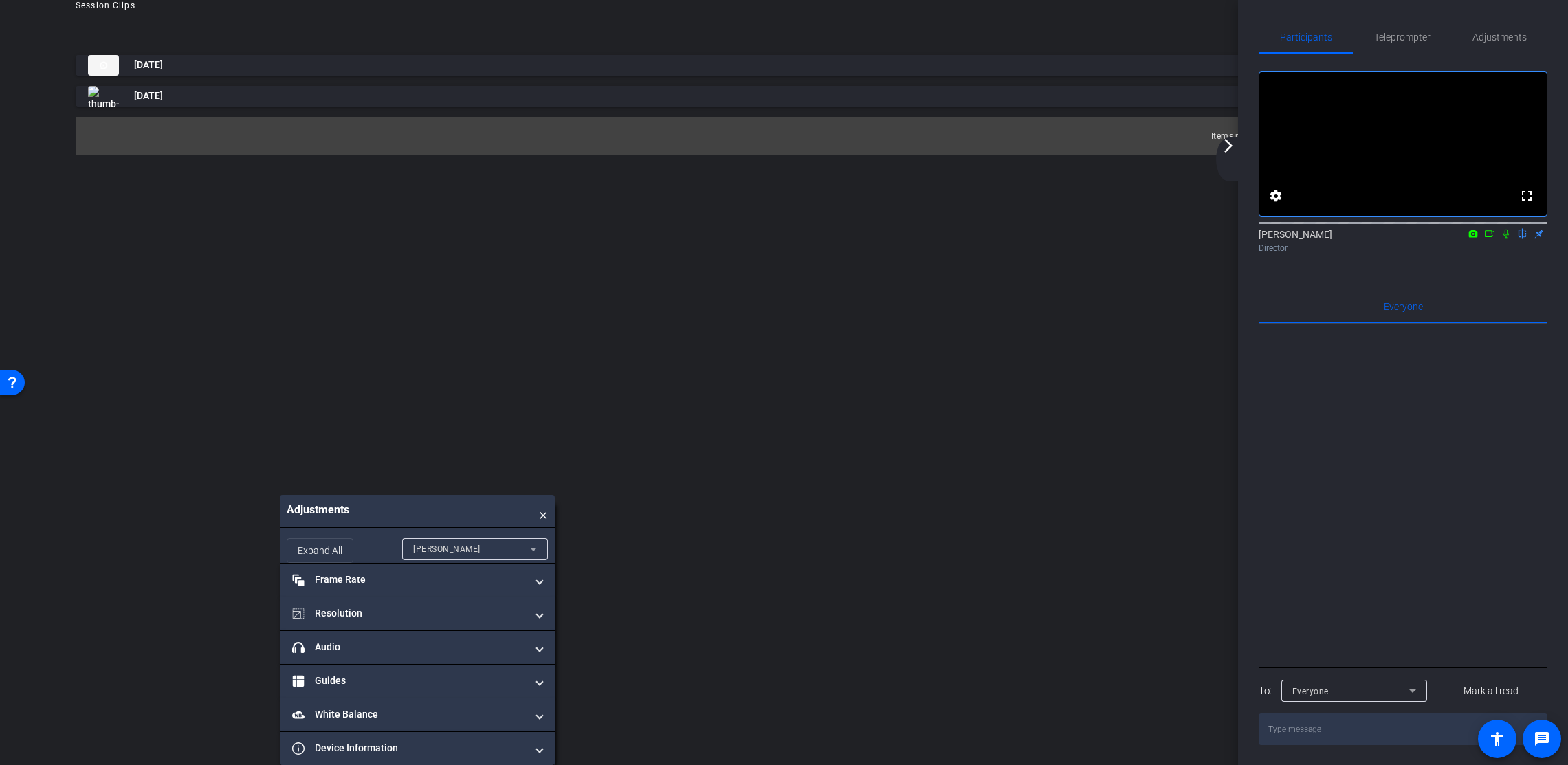
click at [1474, 237] on icon at bounding box center [1473, 233] width 9 height 8
click at [1478, 255] on div at bounding box center [784, 382] width 1568 height 765
click at [1478, 239] on icon at bounding box center [1490, 234] width 11 height 10
click at [1478, 239] on icon at bounding box center [1523, 234] width 11 height 10
drag, startPoint x: 1233, startPoint y: 147, endPoint x: 1242, endPoint y: 163, distance: 18.4
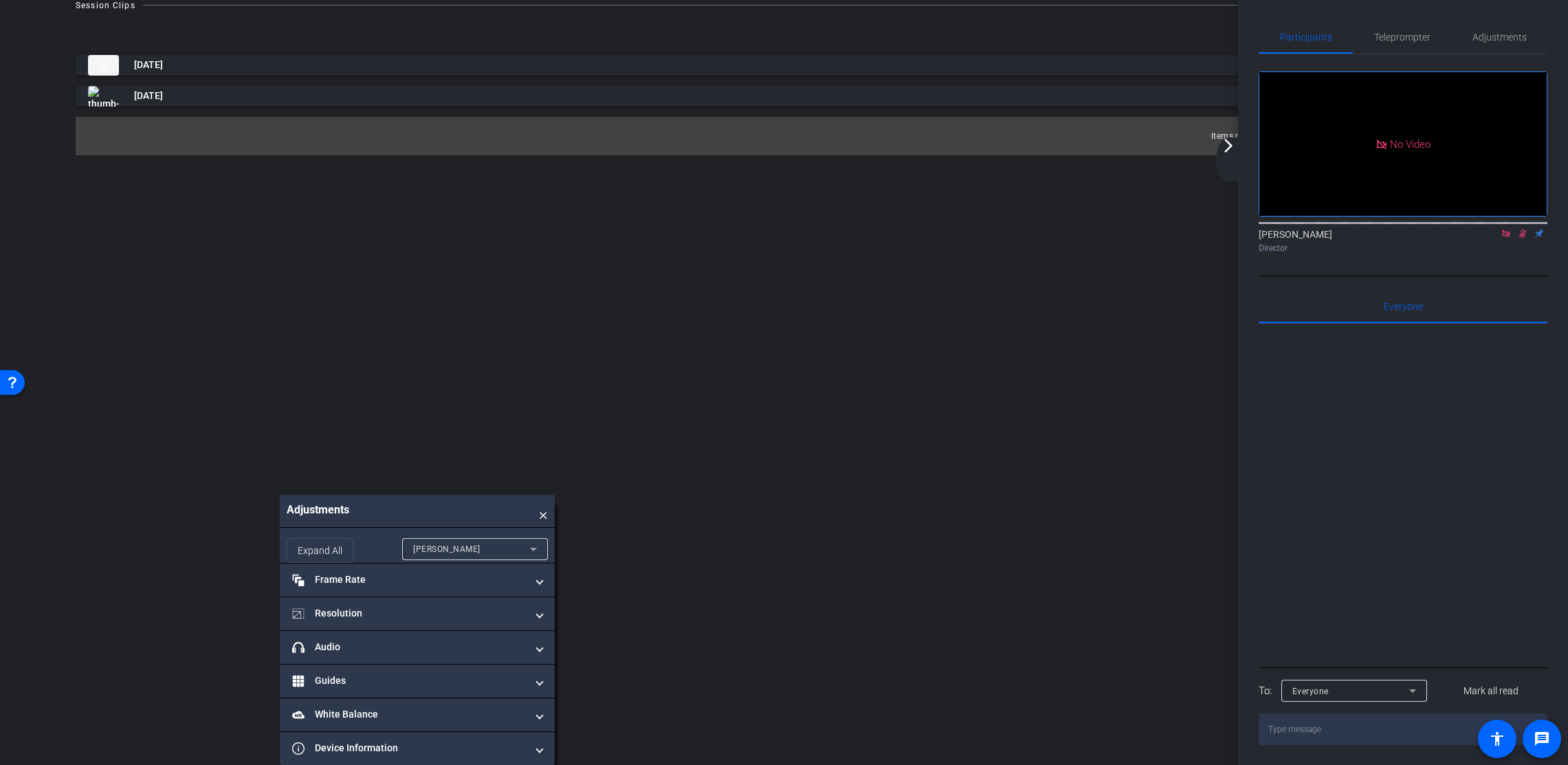
click at [1233, 147] on mat-icon "arrow_forward_ios" at bounding box center [1228, 146] width 16 height 16
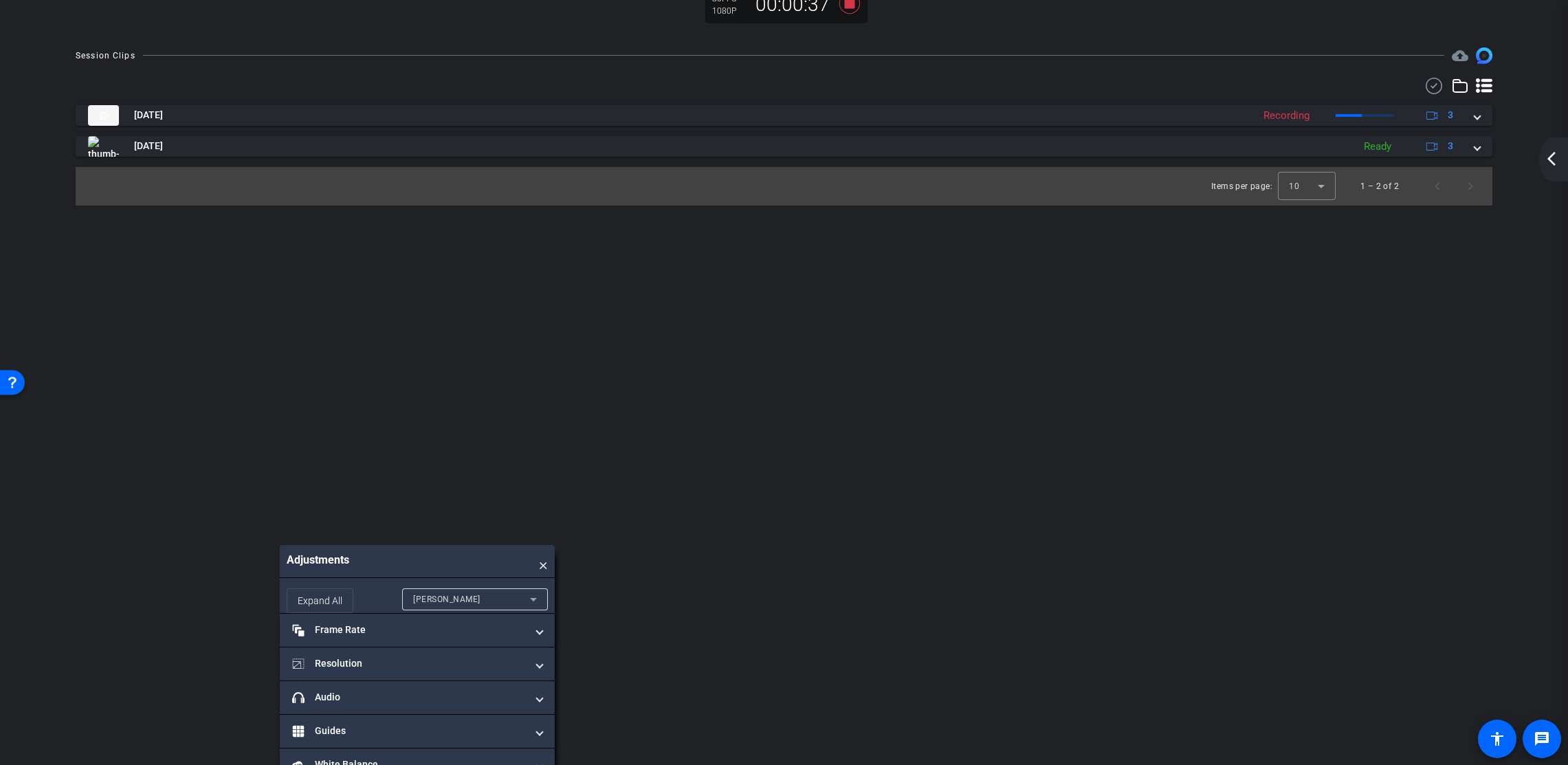
scroll to position [449, 0]
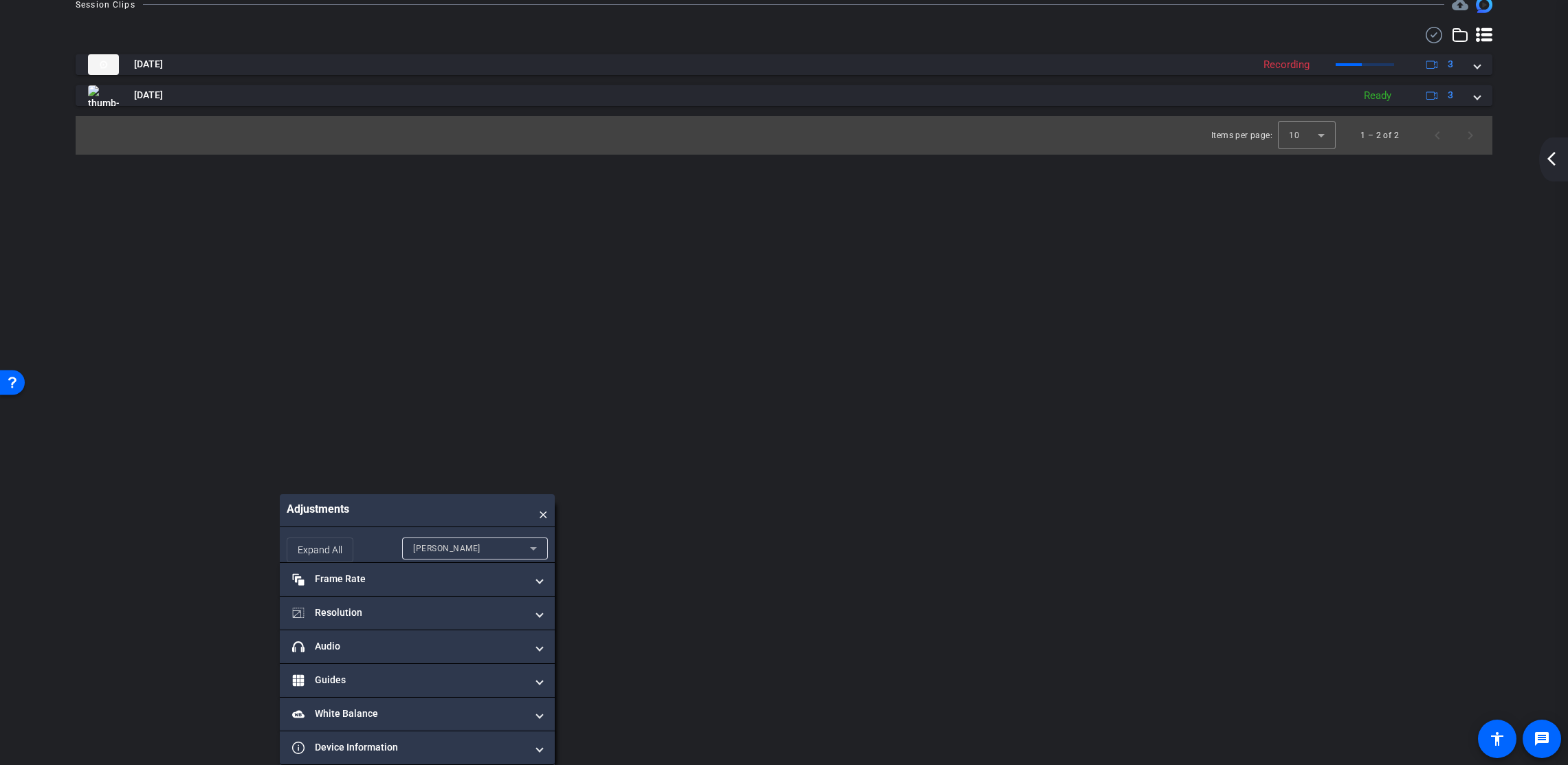
click at [544, 516] on span "×" at bounding box center [543, 511] width 9 height 18
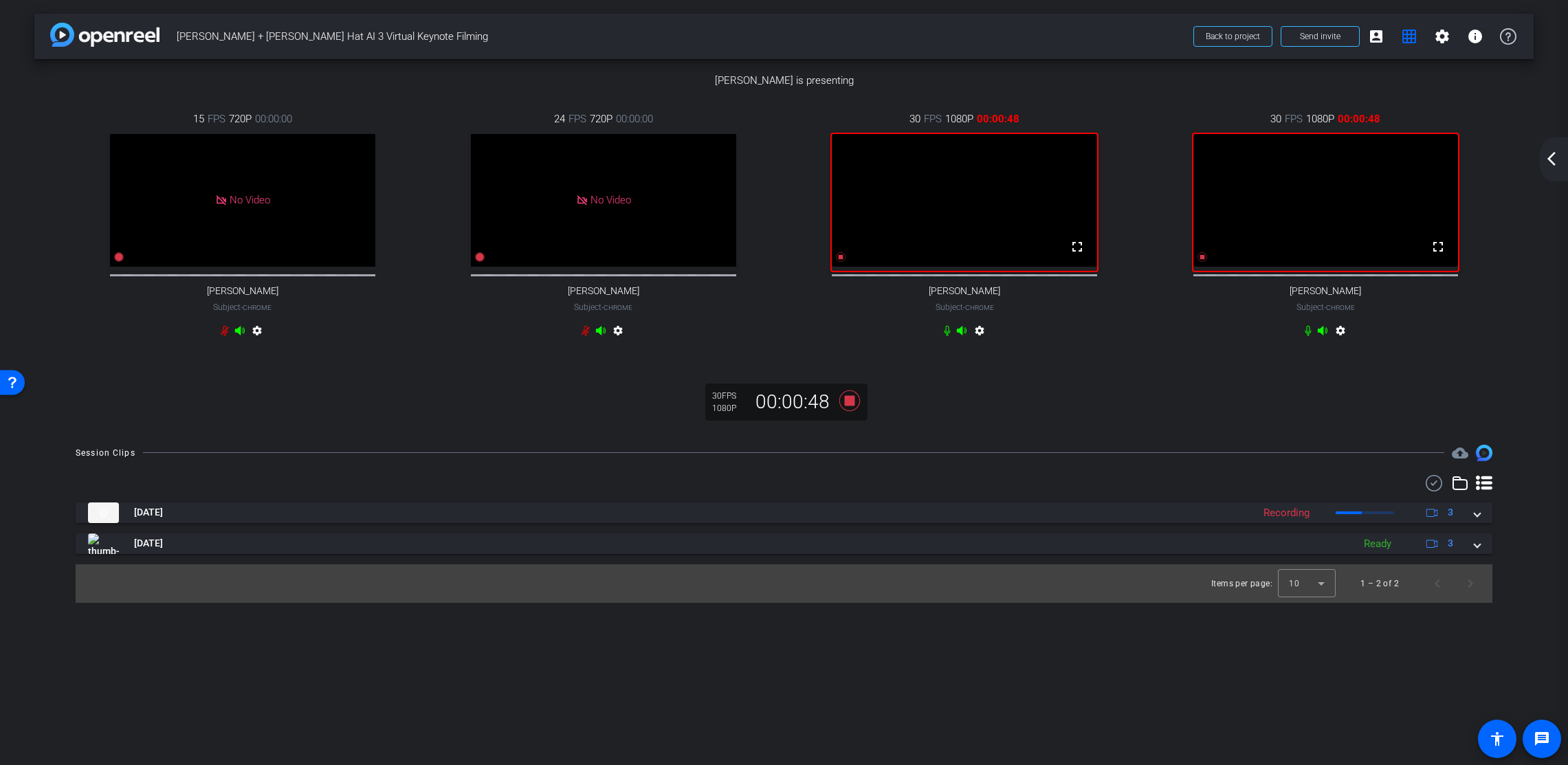
scroll to position [424, 0]
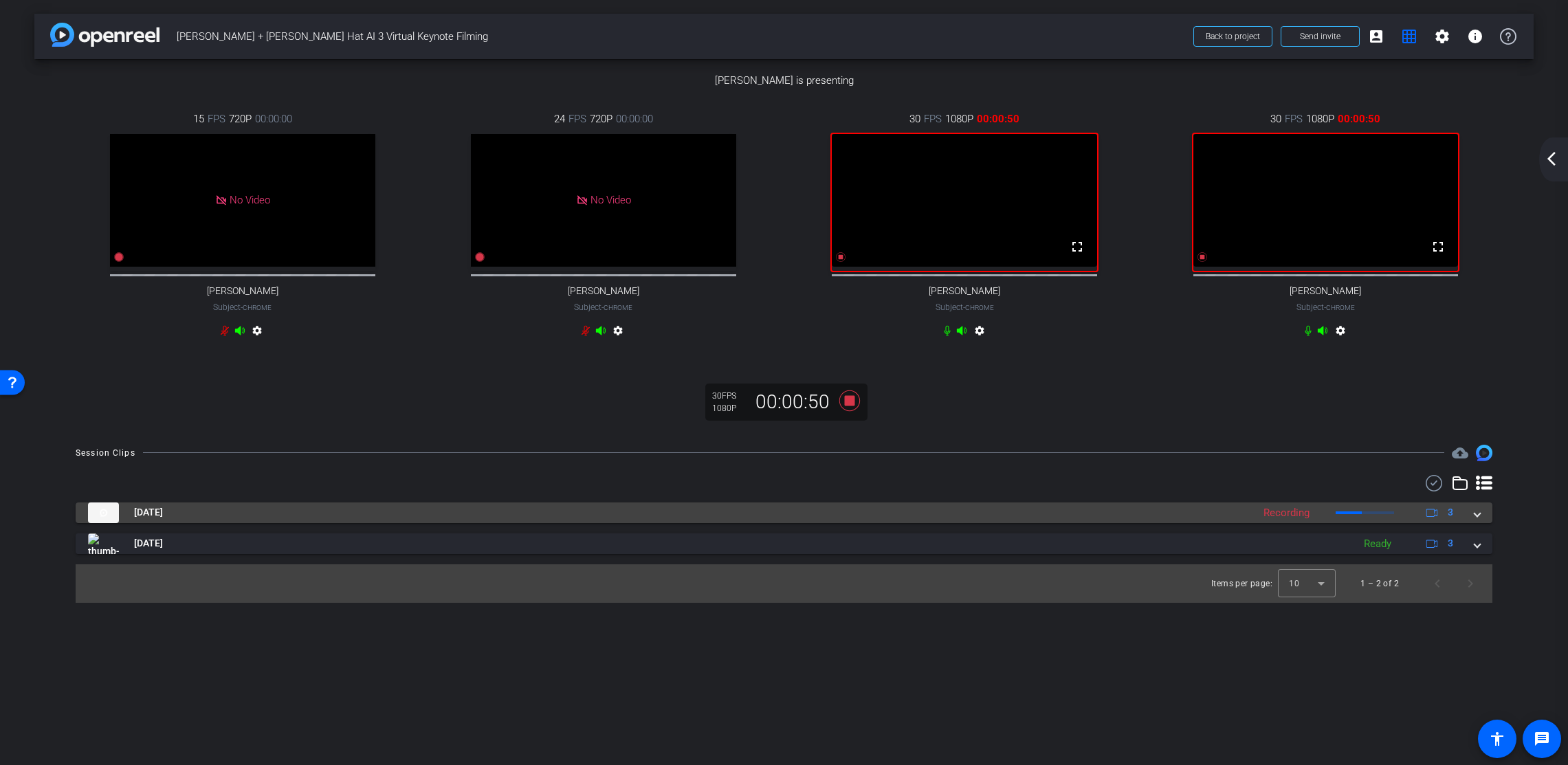
click at [1478, 523] on mat-expansion-panel-header "[DATE] Recording 3" at bounding box center [784, 513] width 1417 height 20
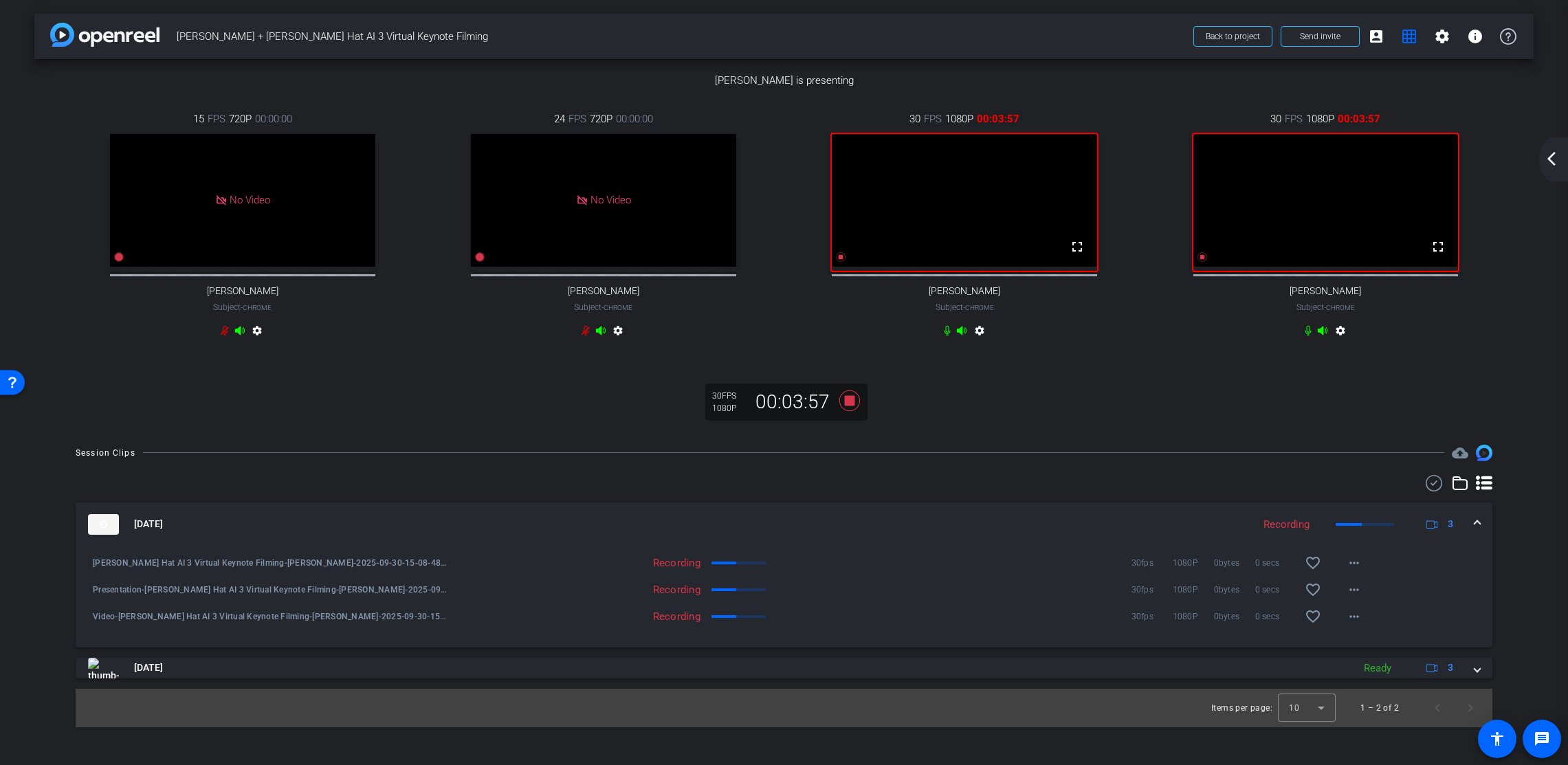
scroll to position [171, 0]
click at [1478, 160] on mat-icon "arrow_back_ios_new" at bounding box center [1551, 158] width 16 height 16
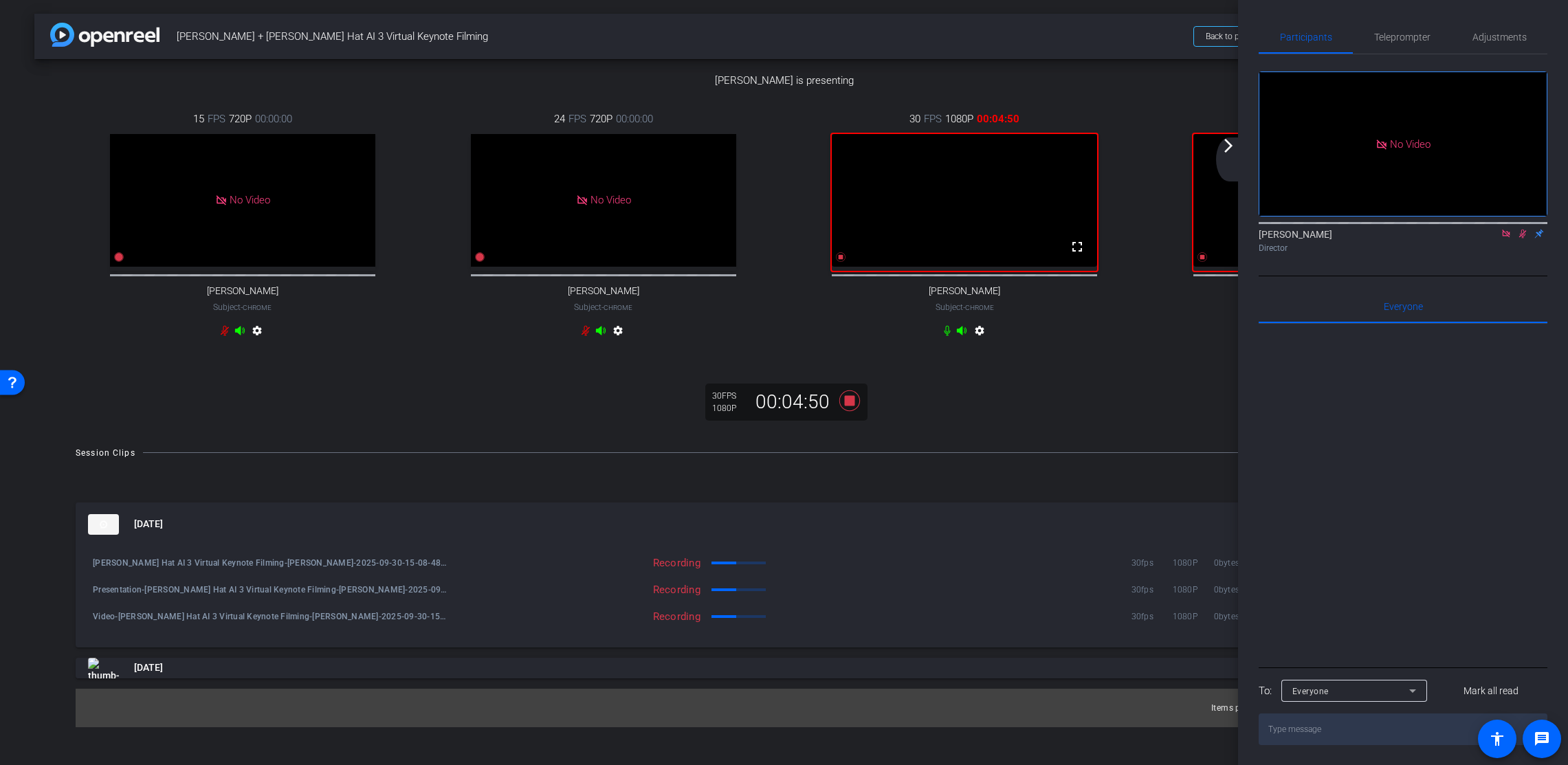
click at [1230, 147] on mat-icon "arrow_forward_ios" at bounding box center [1228, 146] width 16 height 16
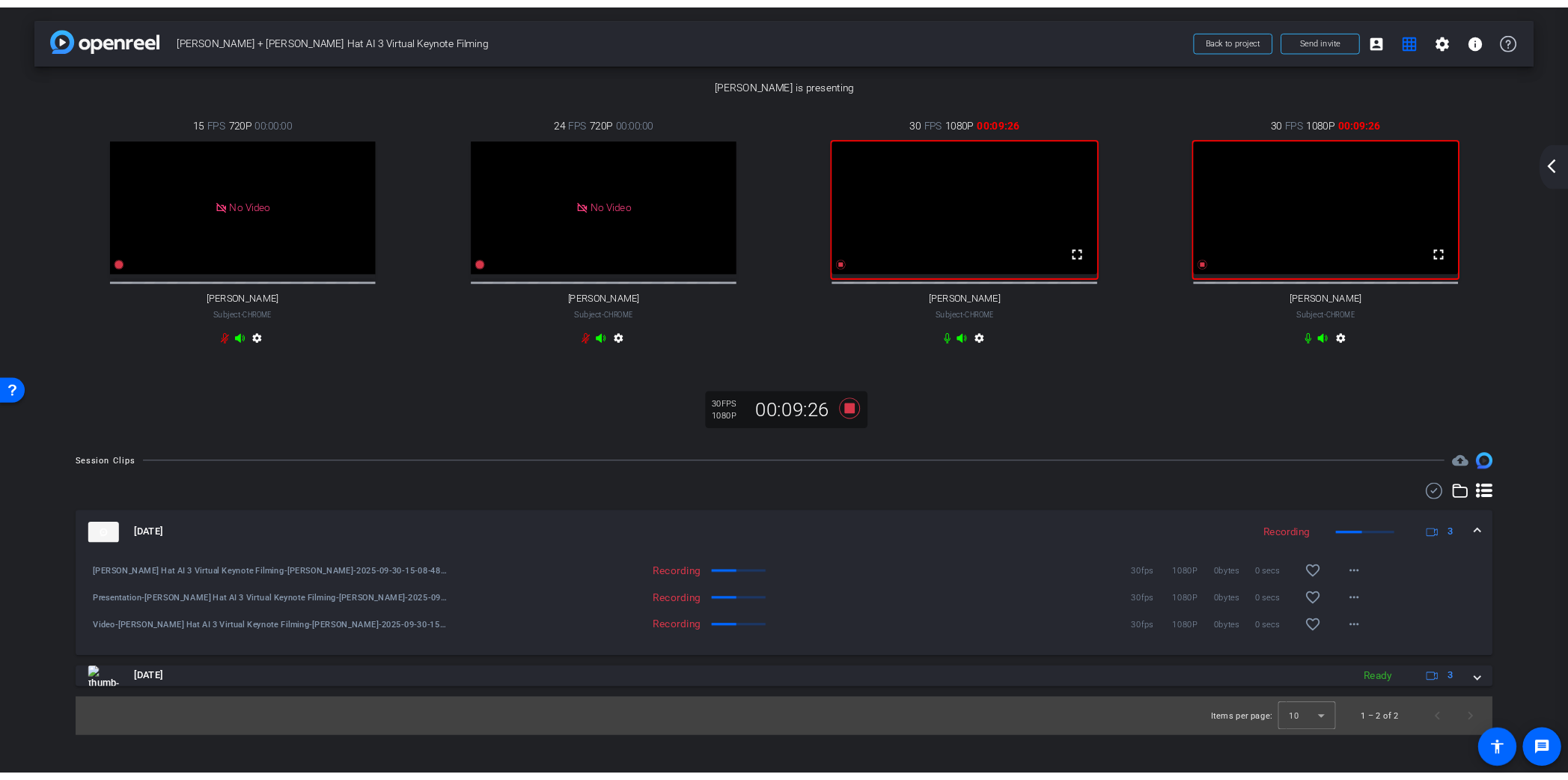
scroll to position [0, 0]
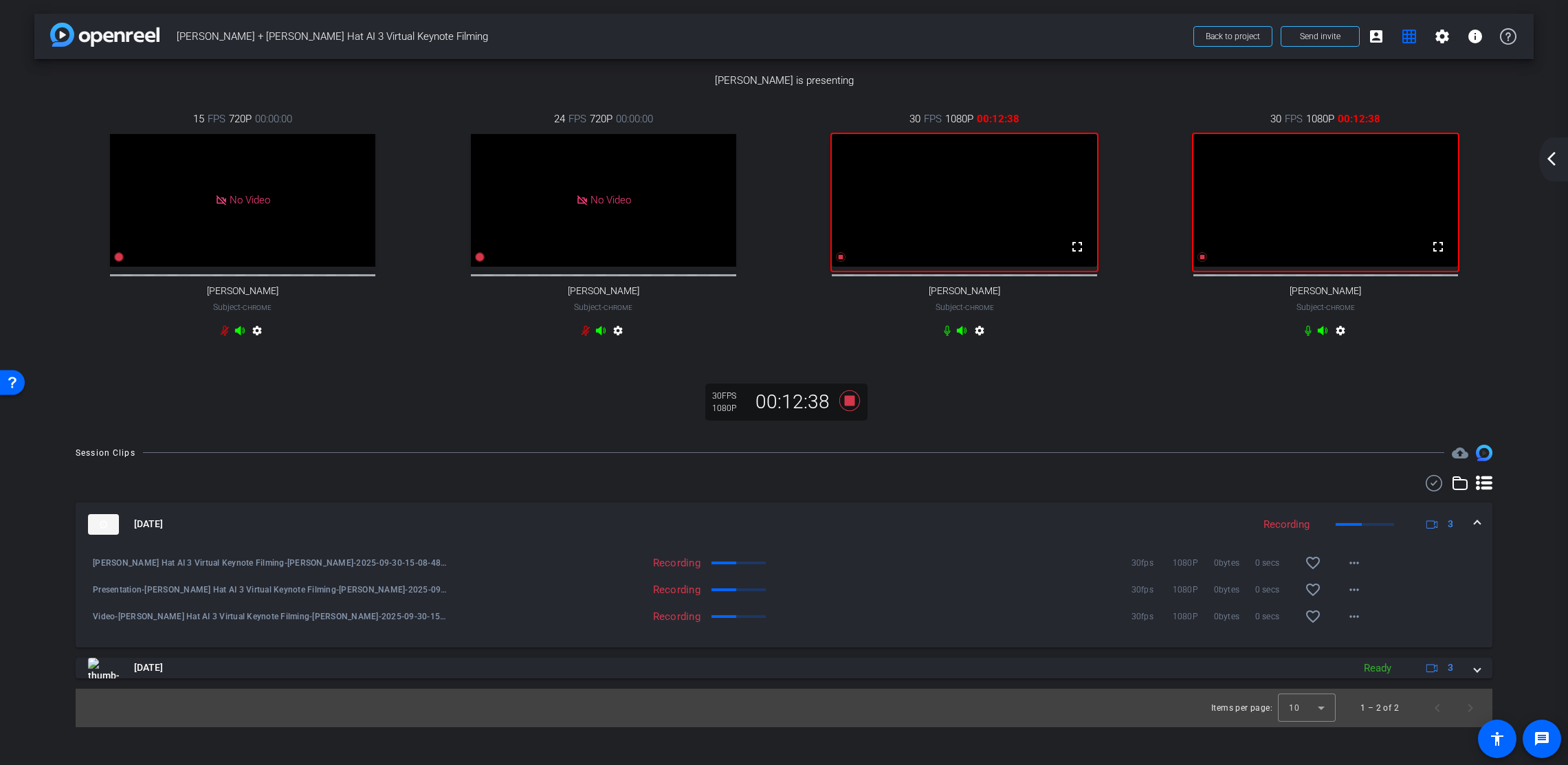
click at [1478, 160] on mat-icon "arrow_back_ios_new" at bounding box center [1551, 158] width 16 height 16
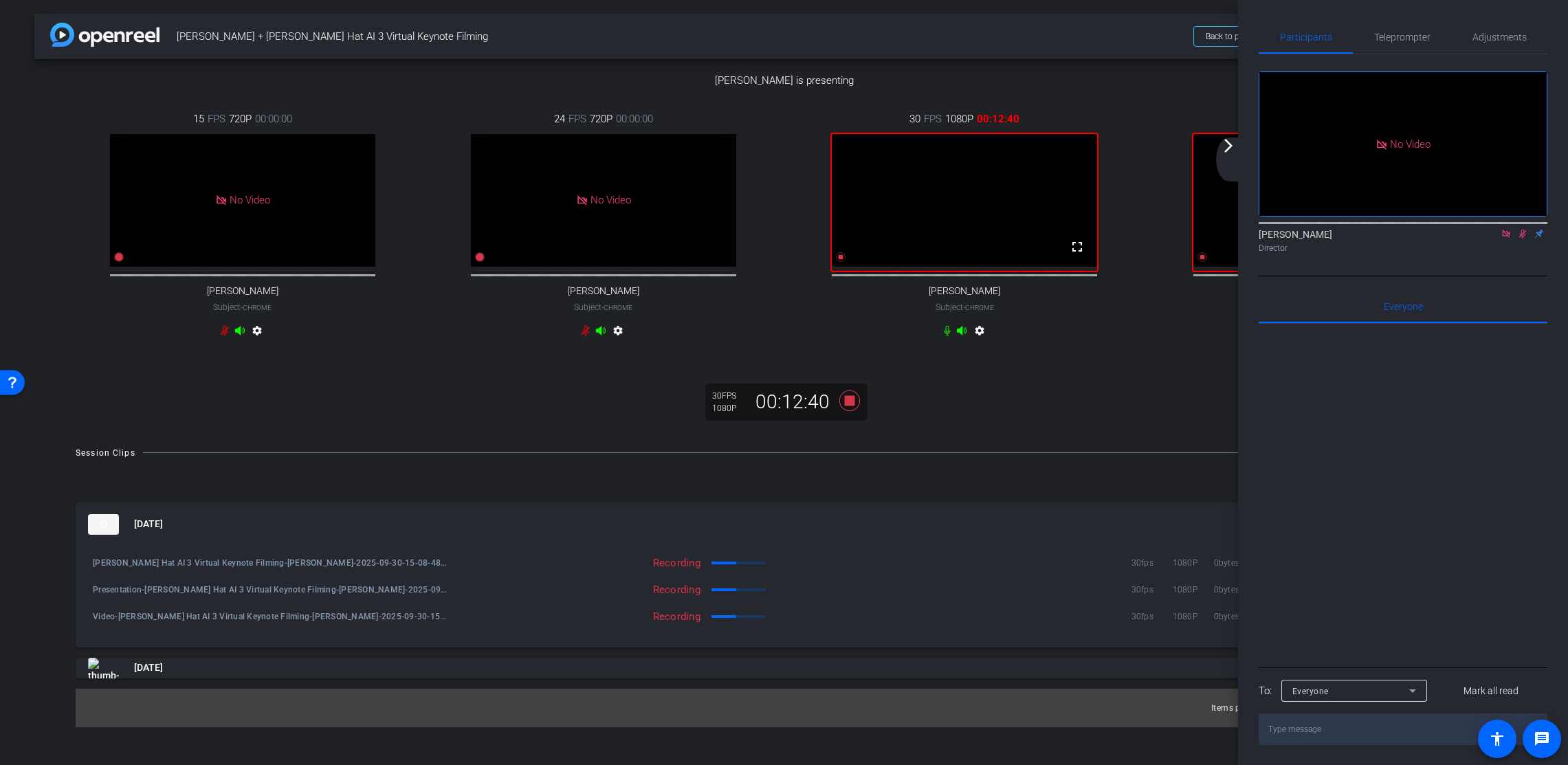
click at [1226, 145] on mat-icon "arrow_forward_ios" at bounding box center [1228, 146] width 16 height 16
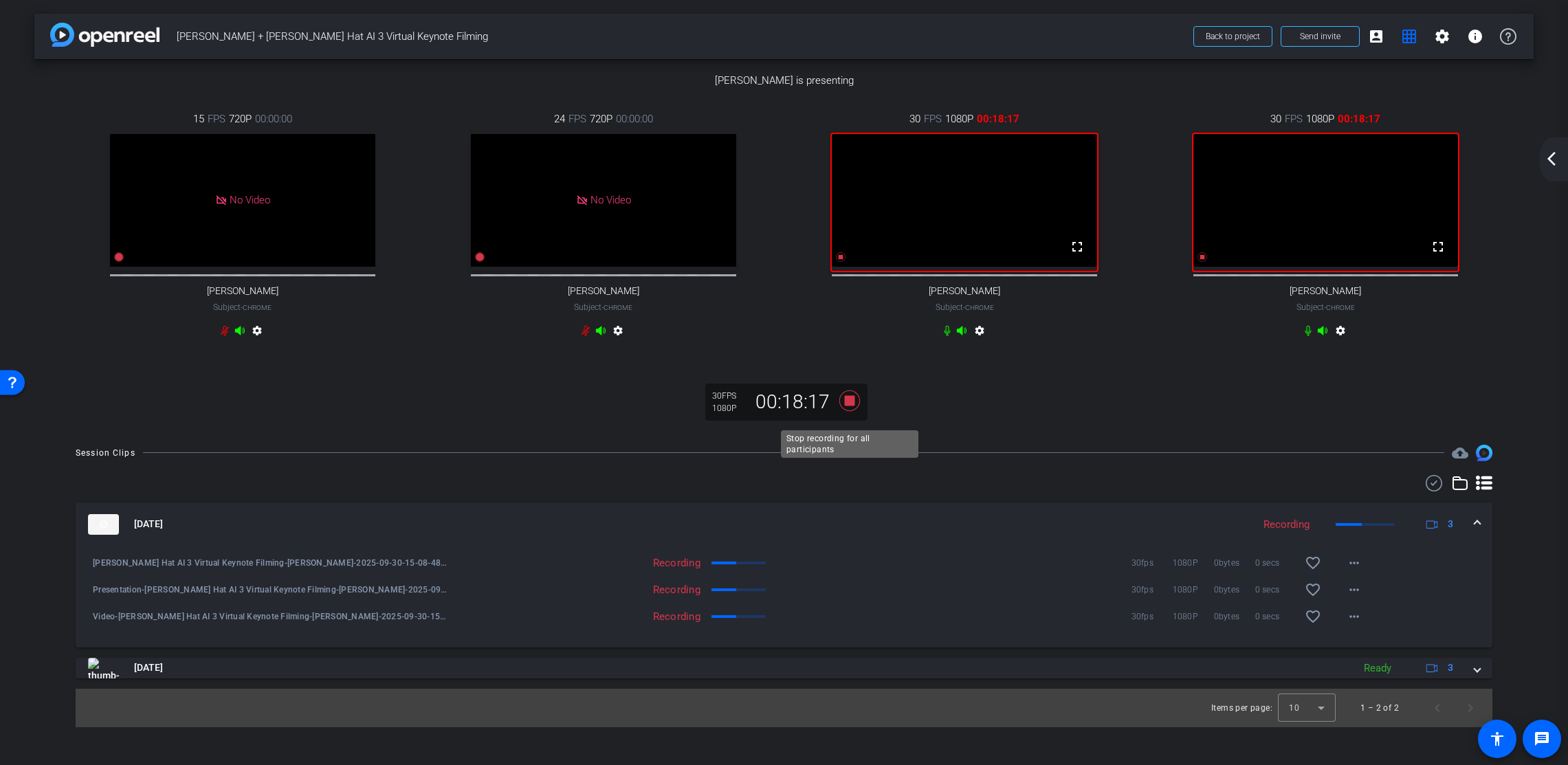
click at [853, 410] on icon at bounding box center [848, 400] width 20 height 20
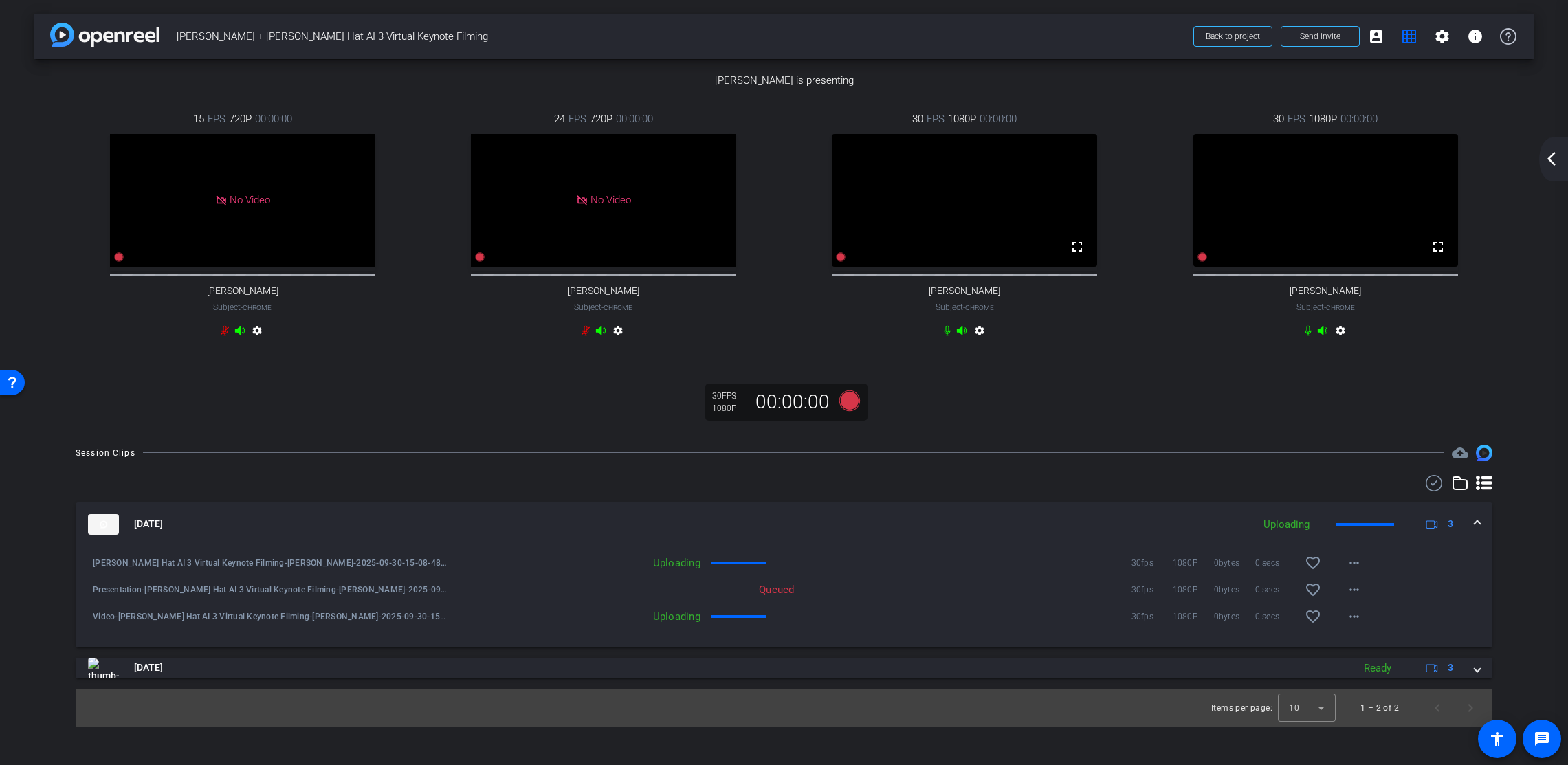
click at [1478, 158] on mat-icon "arrow_back_ios_new" at bounding box center [1551, 158] width 16 height 16
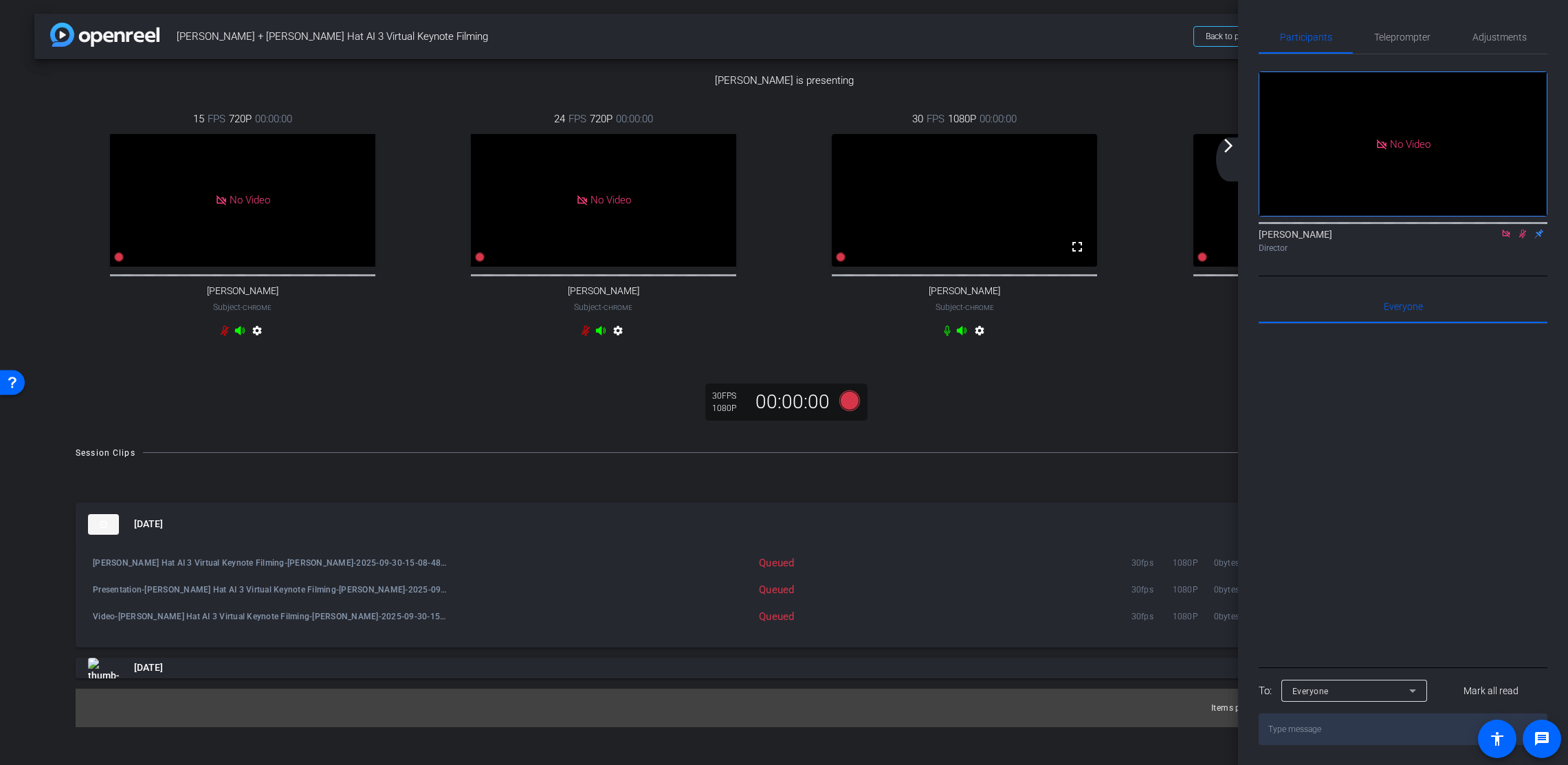
click at [1478, 239] on icon at bounding box center [1523, 234] width 8 height 9
click at [1478, 237] on icon at bounding box center [1506, 233] width 8 height 8
click at [1227, 141] on mat-icon "arrow_forward_ios" at bounding box center [1228, 146] width 16 height 16
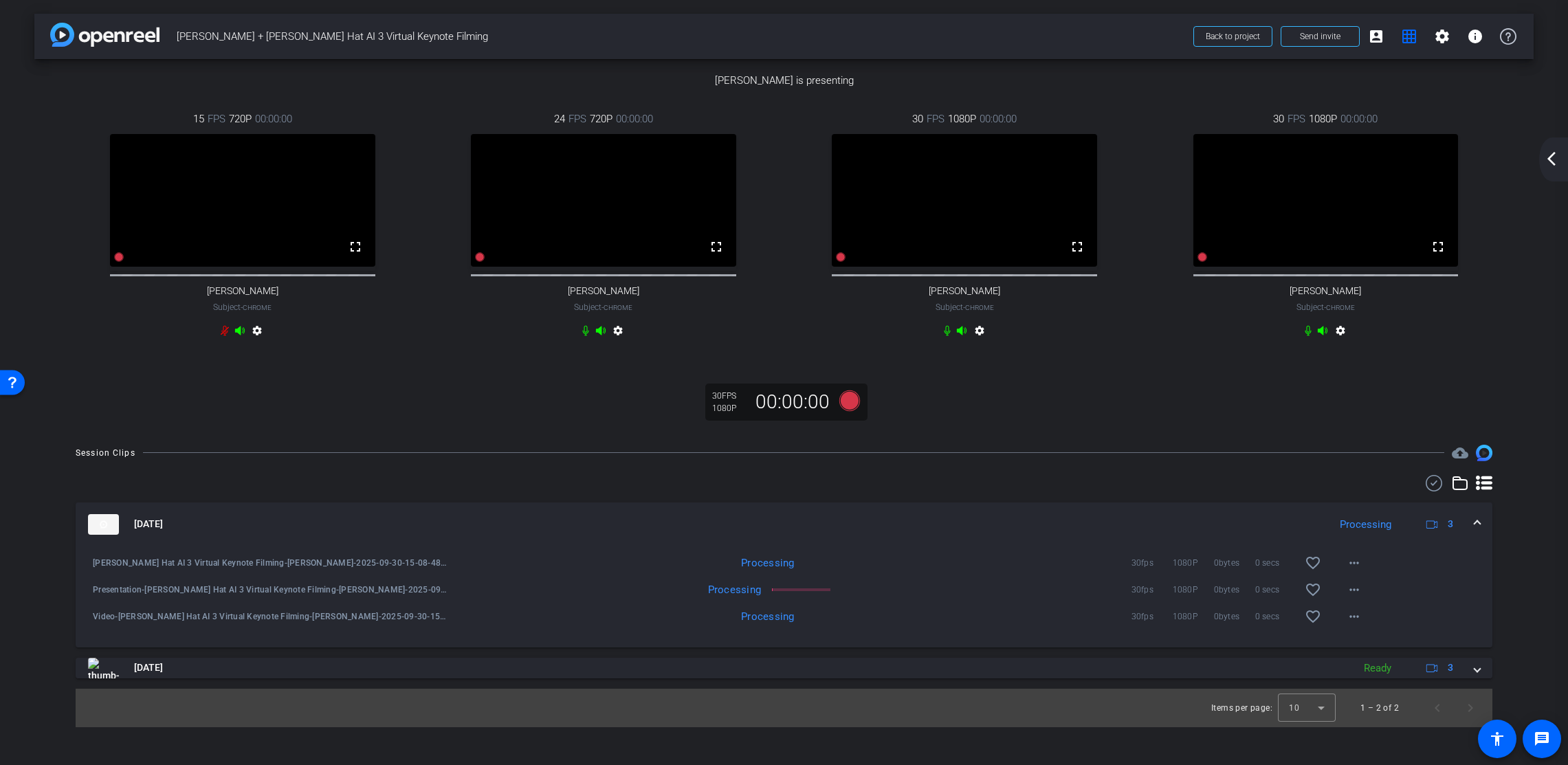
click at [1478, 161] on mat-icon "arrow_back_ios_new" at bounding box center [1551, 158] width 16 height 16
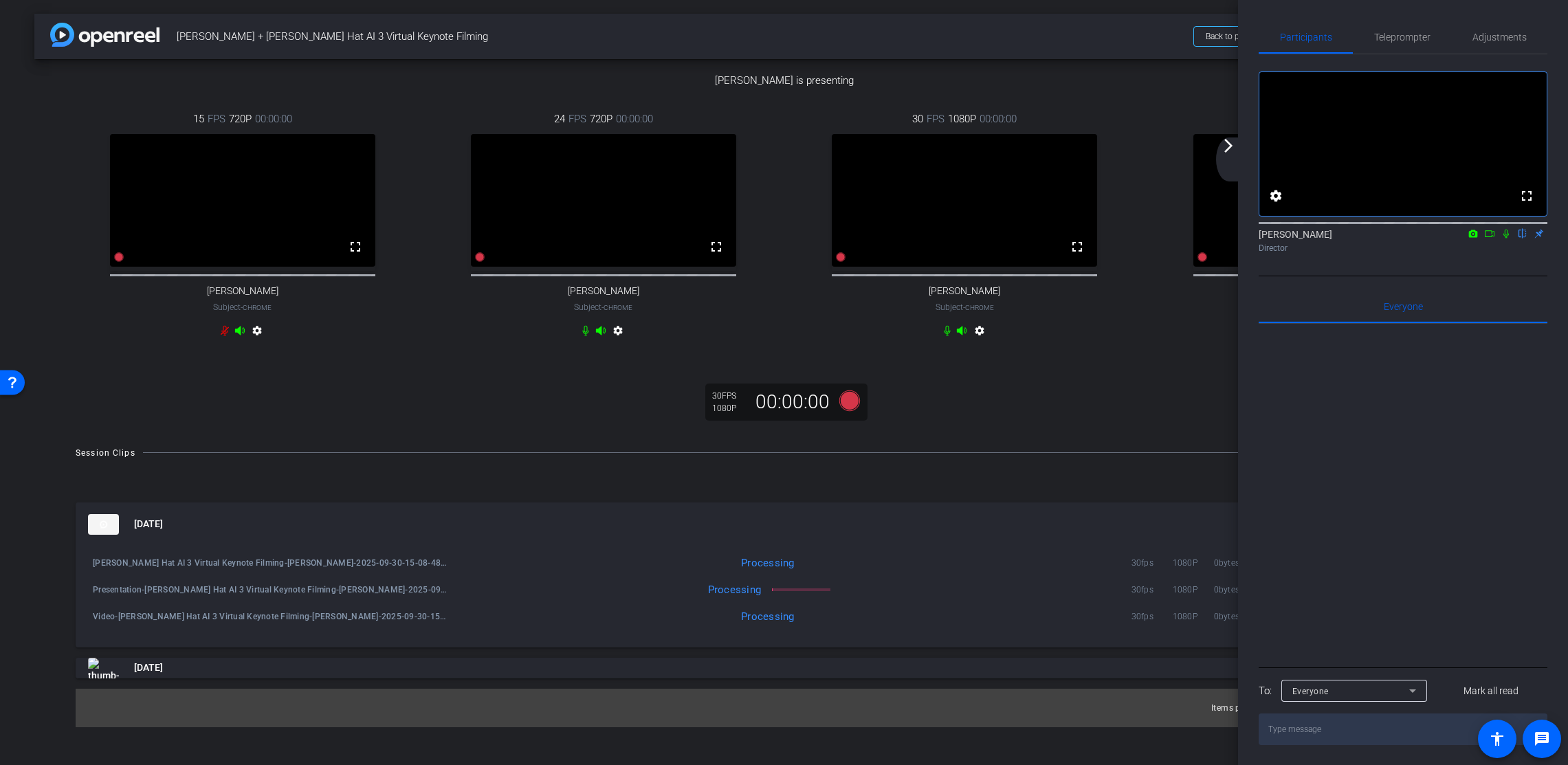
click at [1225, 145] on mat-icon "arrow_forward_ios" at bounding box center [1228, 146] width 16 height 16
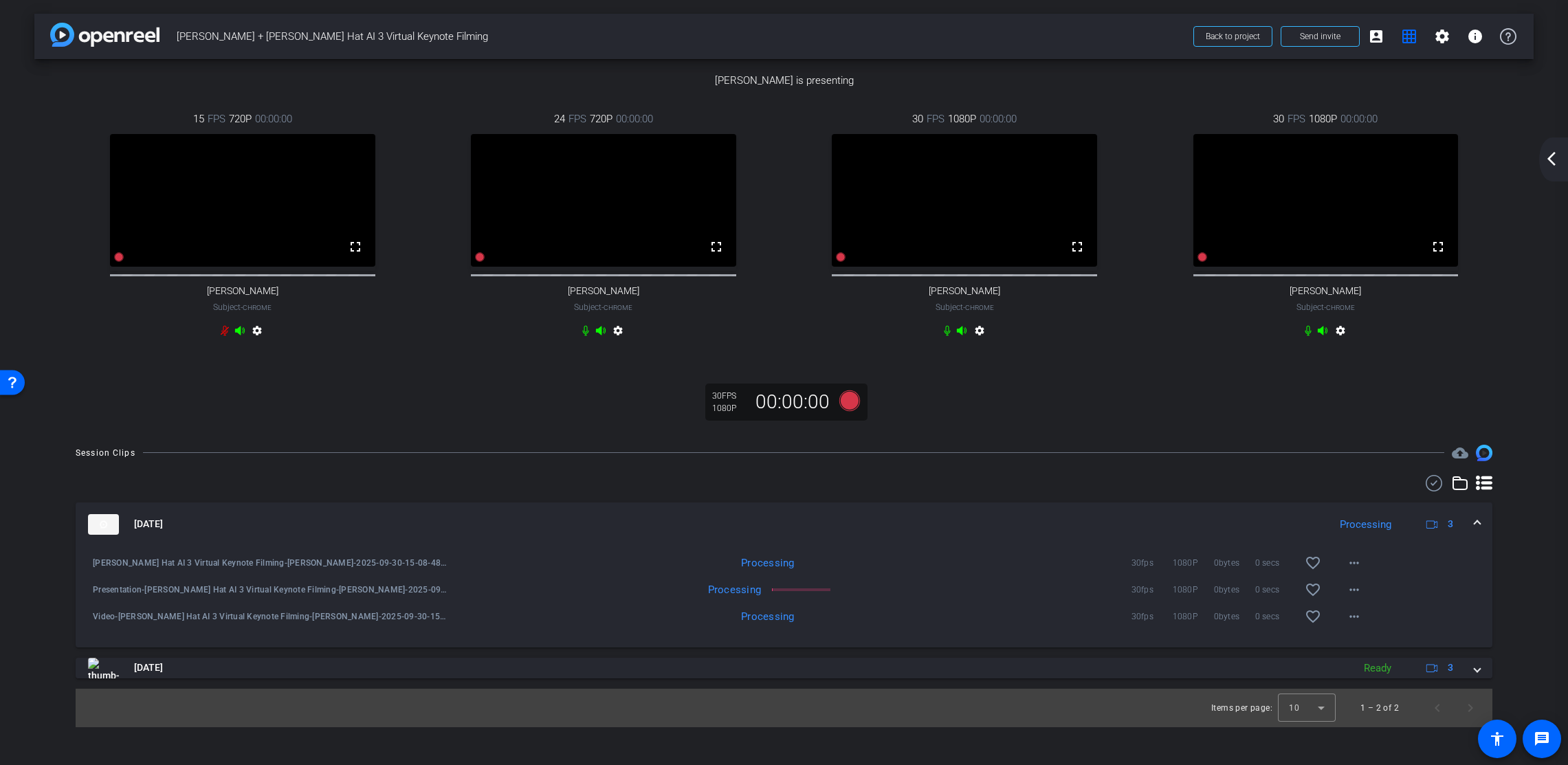
click at [1478, 155] on mat-icon "arrow_back_ios_new" at bounding box center [1551, 158] width 16 height 16
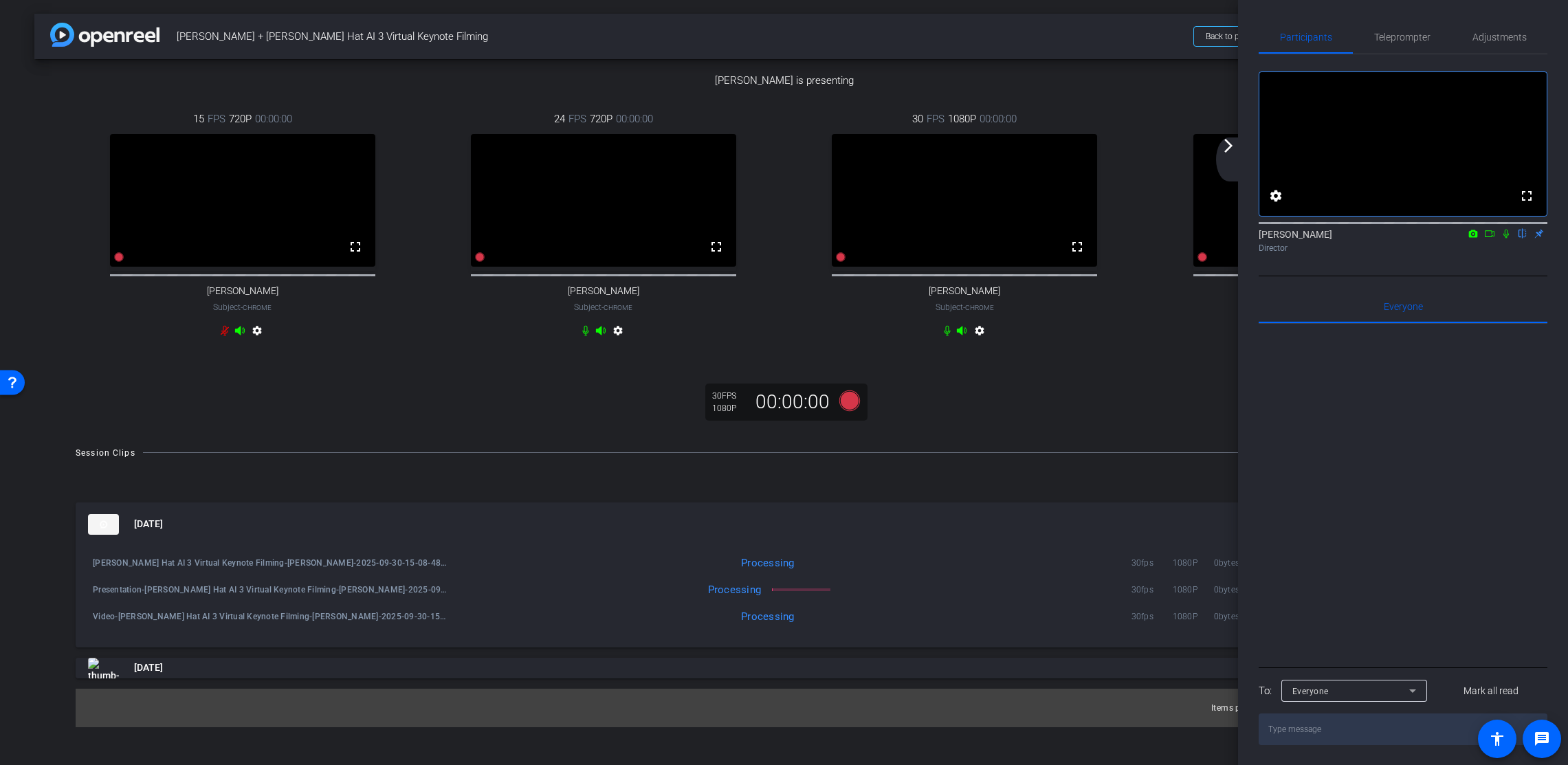
drag, startPoint x: 1226, startPoint y: 149, endPoint x: 1235, endPoint y: 191, distance: 43.0
click at [1226, 149] on mat-icon "arrow_forward_ios" at bounding box center [1228, 146] width 16 height 16
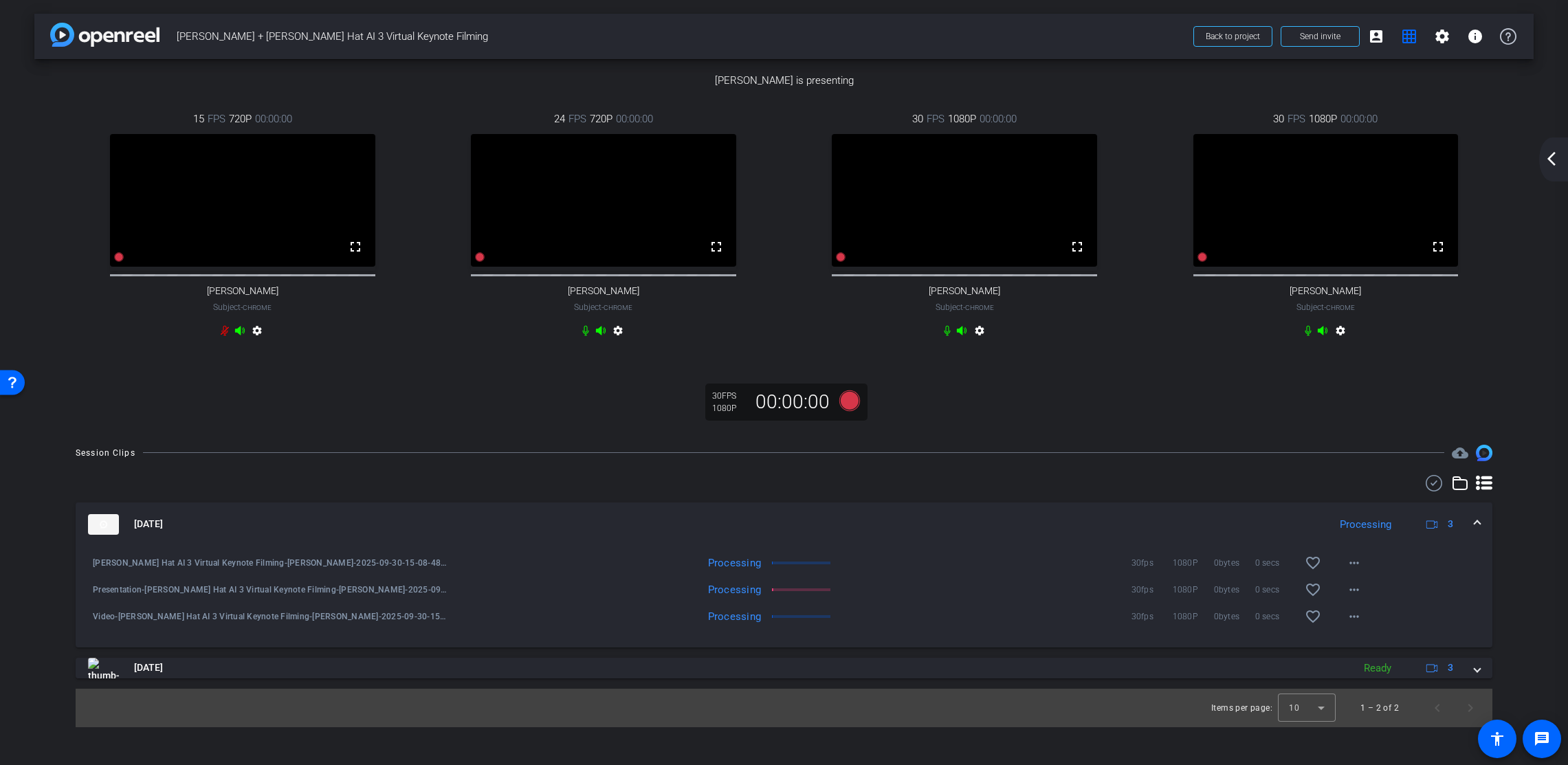
drag, startPoint x: 1551, startPoint y: 157, endPoint x: 1535, endPoint y: 186, distance: 33.1
click at [1478, 157] on mat-icon "arrow_back_ios_new" at bounding box center [1551, 158] width 16 height 16
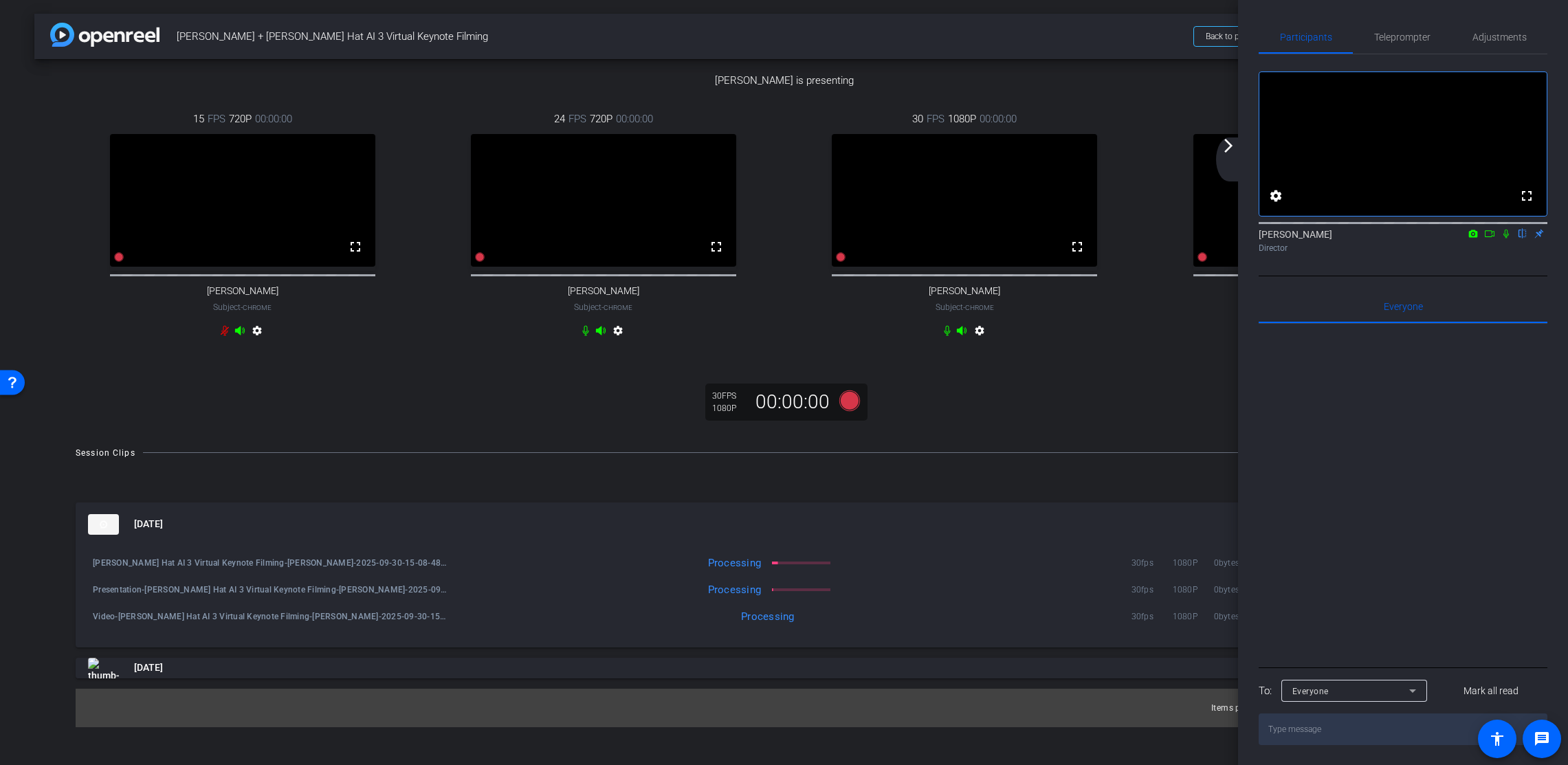
click at [1227, 145] on mat-icon "arrow_forward_ios" at bounding box center [1228, 146] width 16 height 16
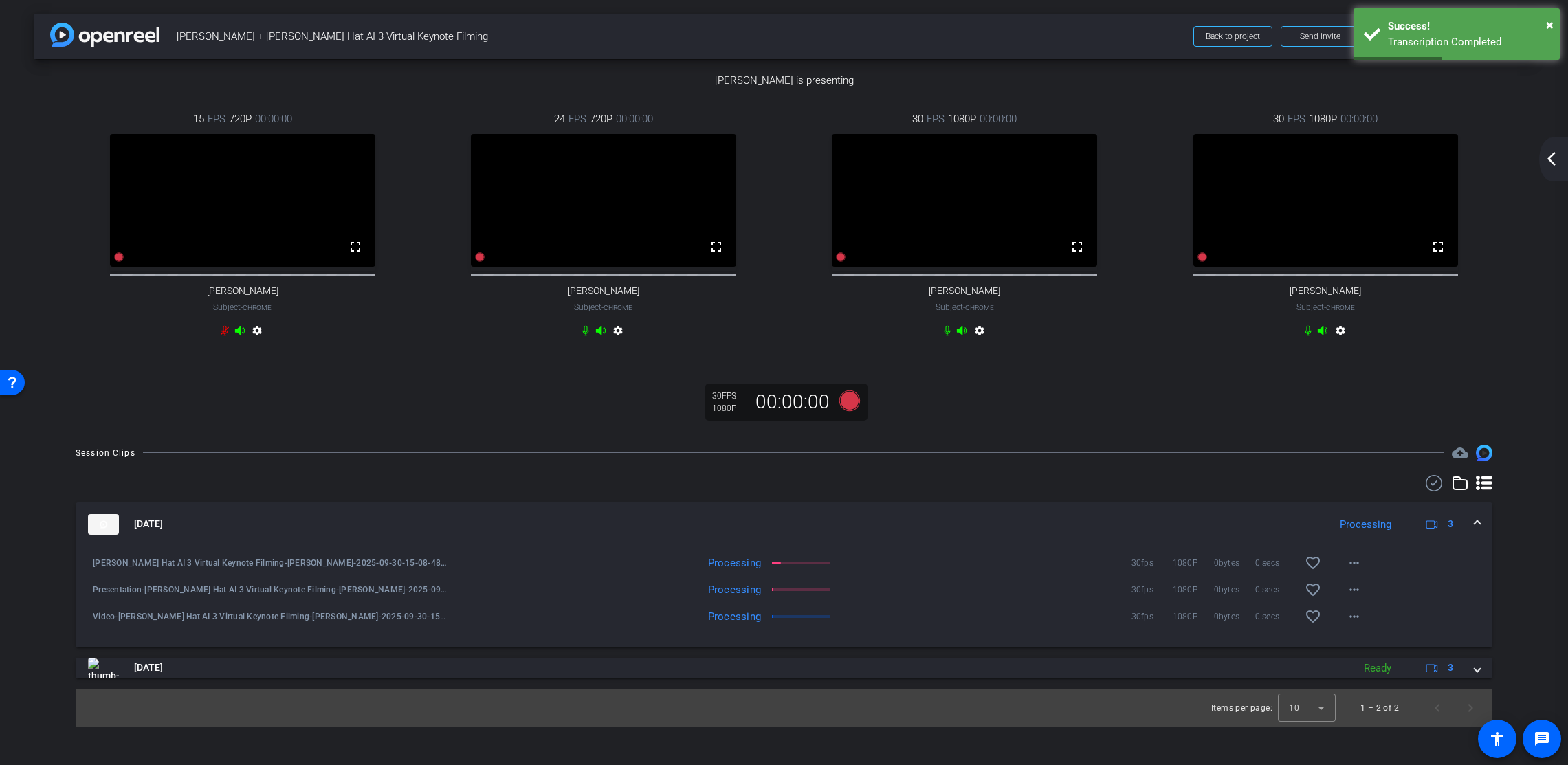
click at [1478, 165] on mat-icon "arrow_back_ios_new" at bounding box center [1551, 158] width 16 height 16
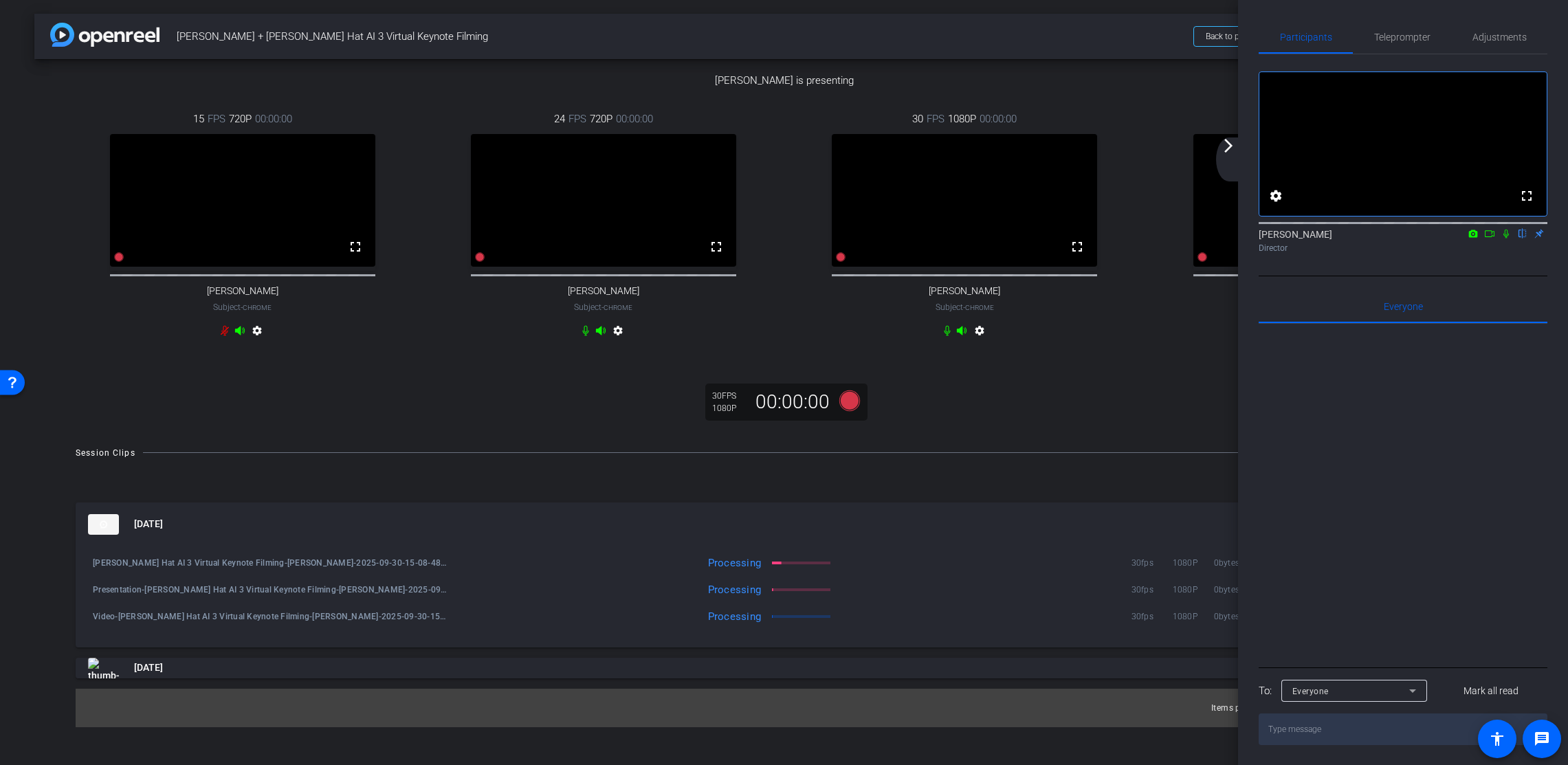
click at [1478, 239] on icon at bounding box center [1507, 234] width 6 height 9
click at [1478, 239] on icon at bounding box center [1507, 234] width 8 height 9
click at [1228, 148] on mat-icon "arrow_forward_ios" at bounding box center [1228, 146] width 16 height 16
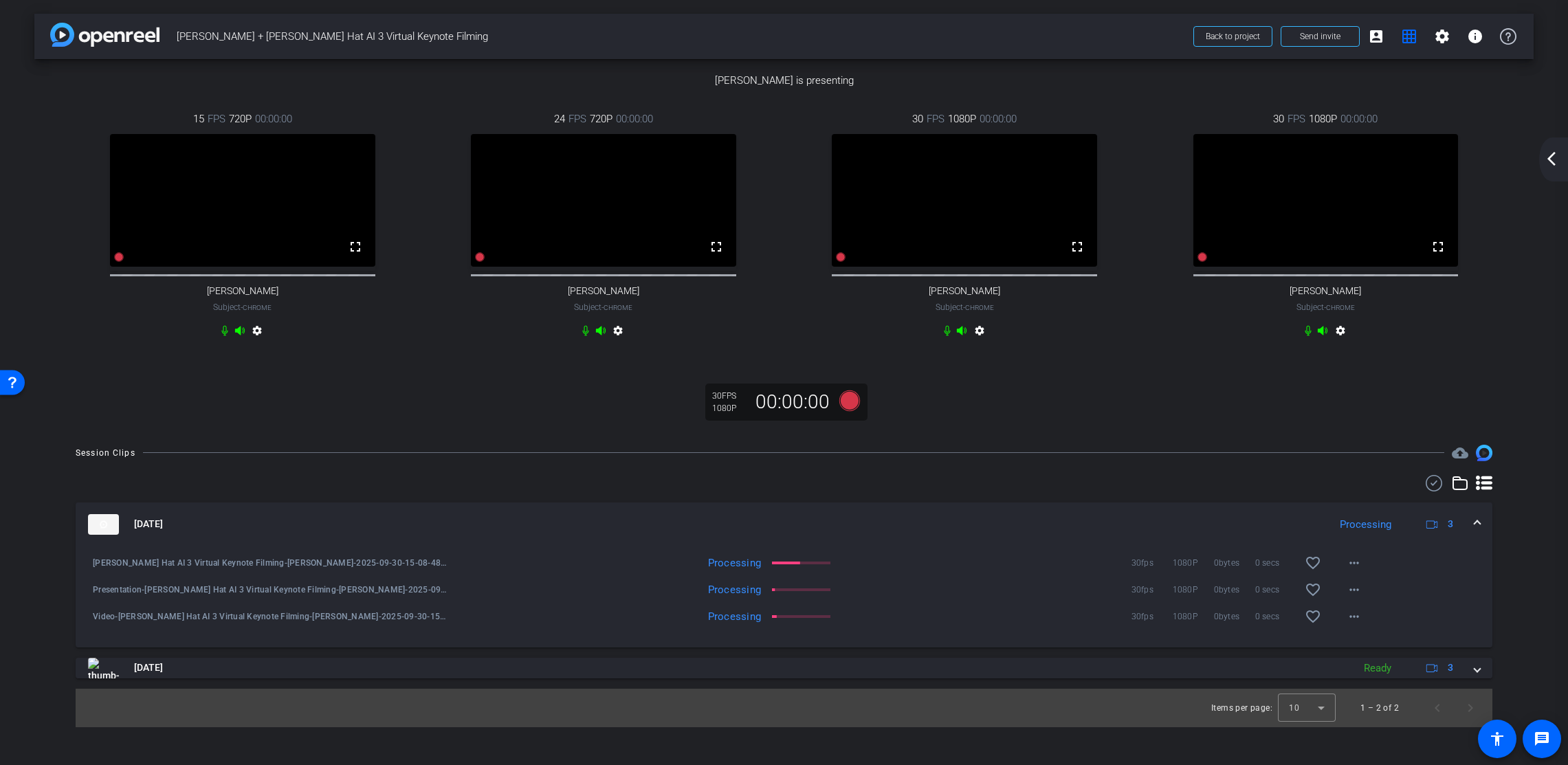
click at [1478, 164] on mat-icon "arrow_back_ios_new" at bounding box center [1551, 158] width 16 height 16
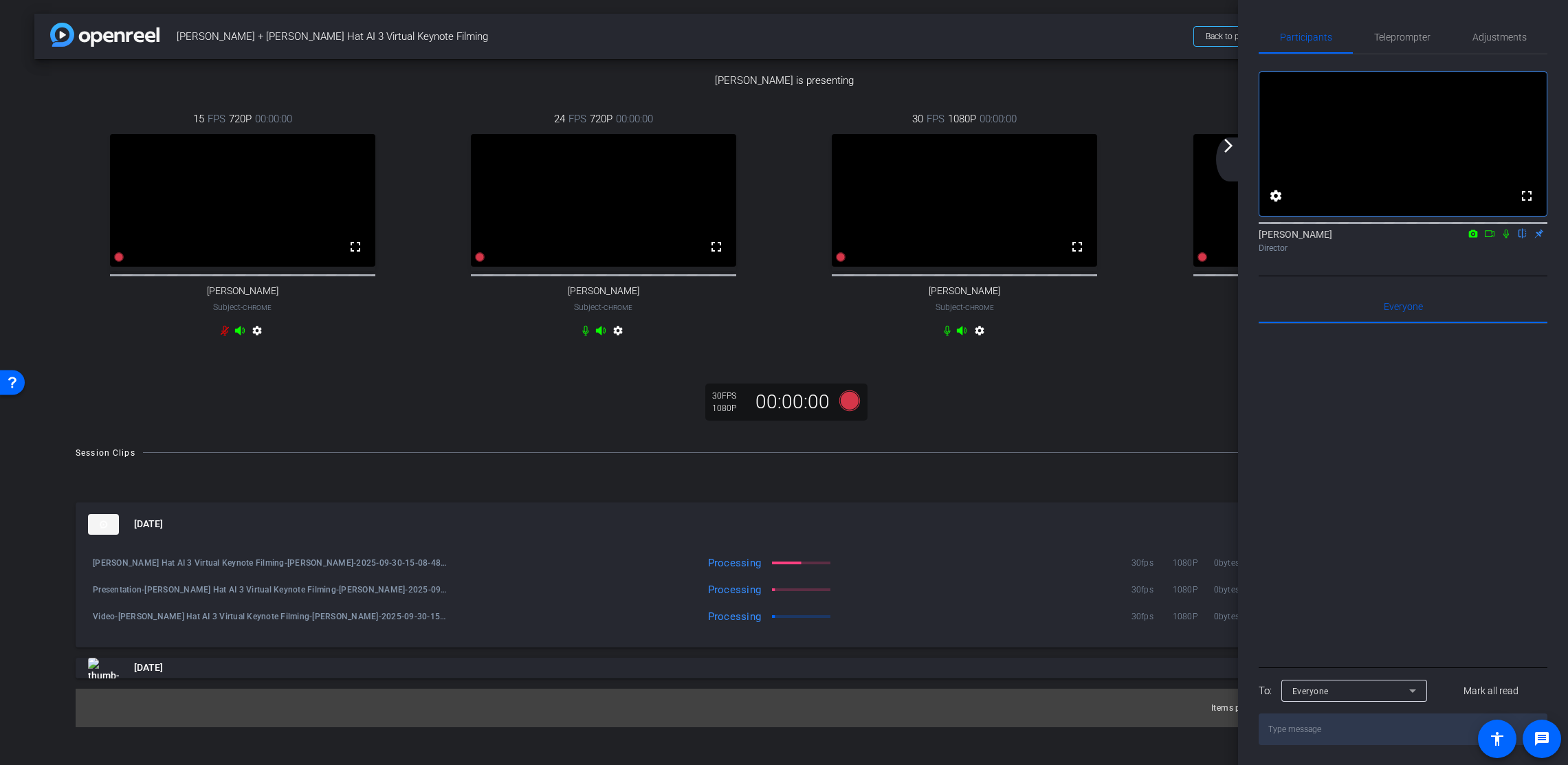
click at [1230, 145] on mat-icon "arrow_forward_ios" at bounding box center [1228, 146] width 16 height 16
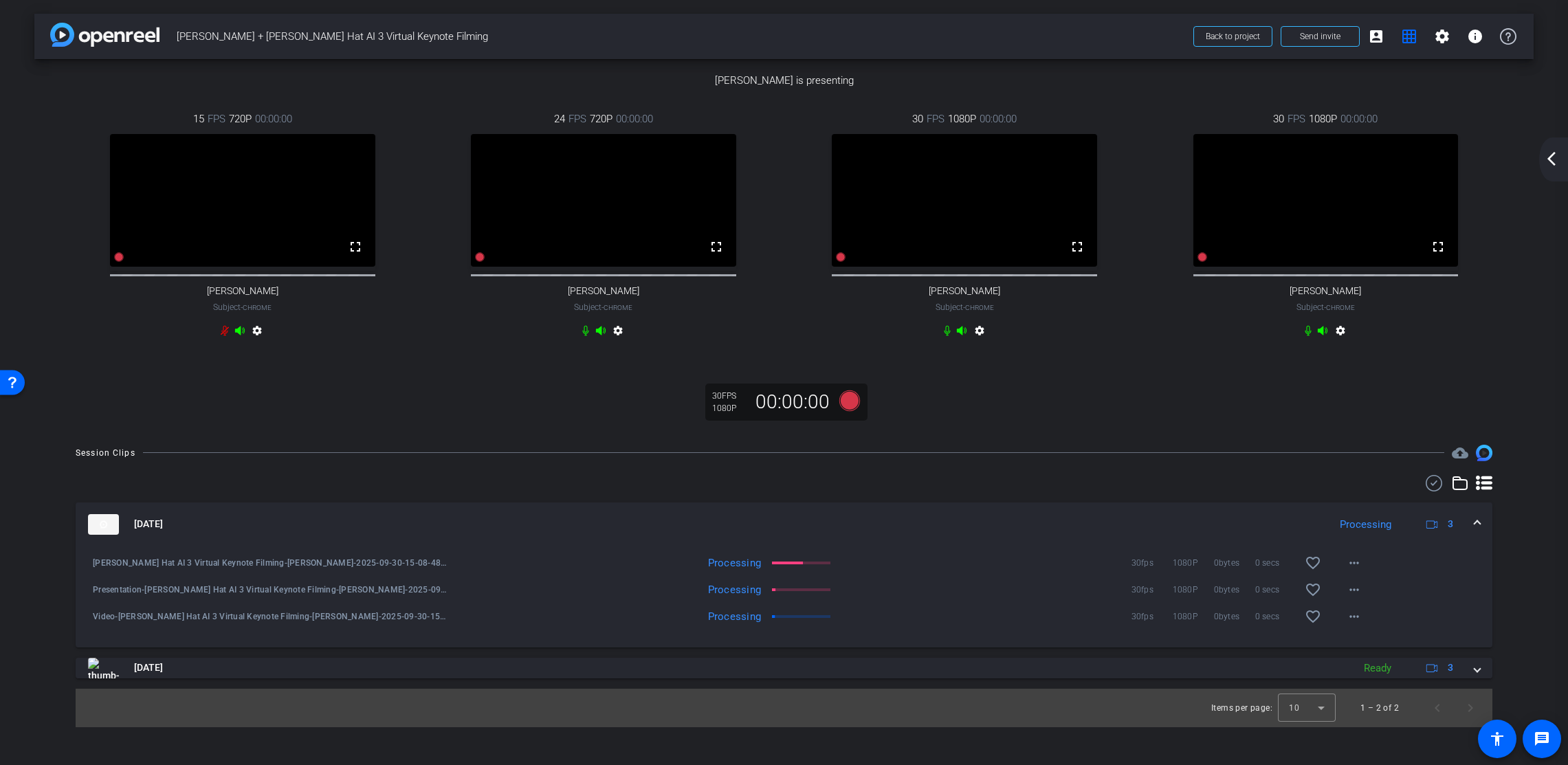
drag, startPoint x: 1546, startPoint y: 163, endPoint x: 1540, endPoint y: 168, distance: 7.8
click at [1478, 163] on mat-icon "arrow_back_ios_new" at bounding box center [1551, 158] width 16 height 16
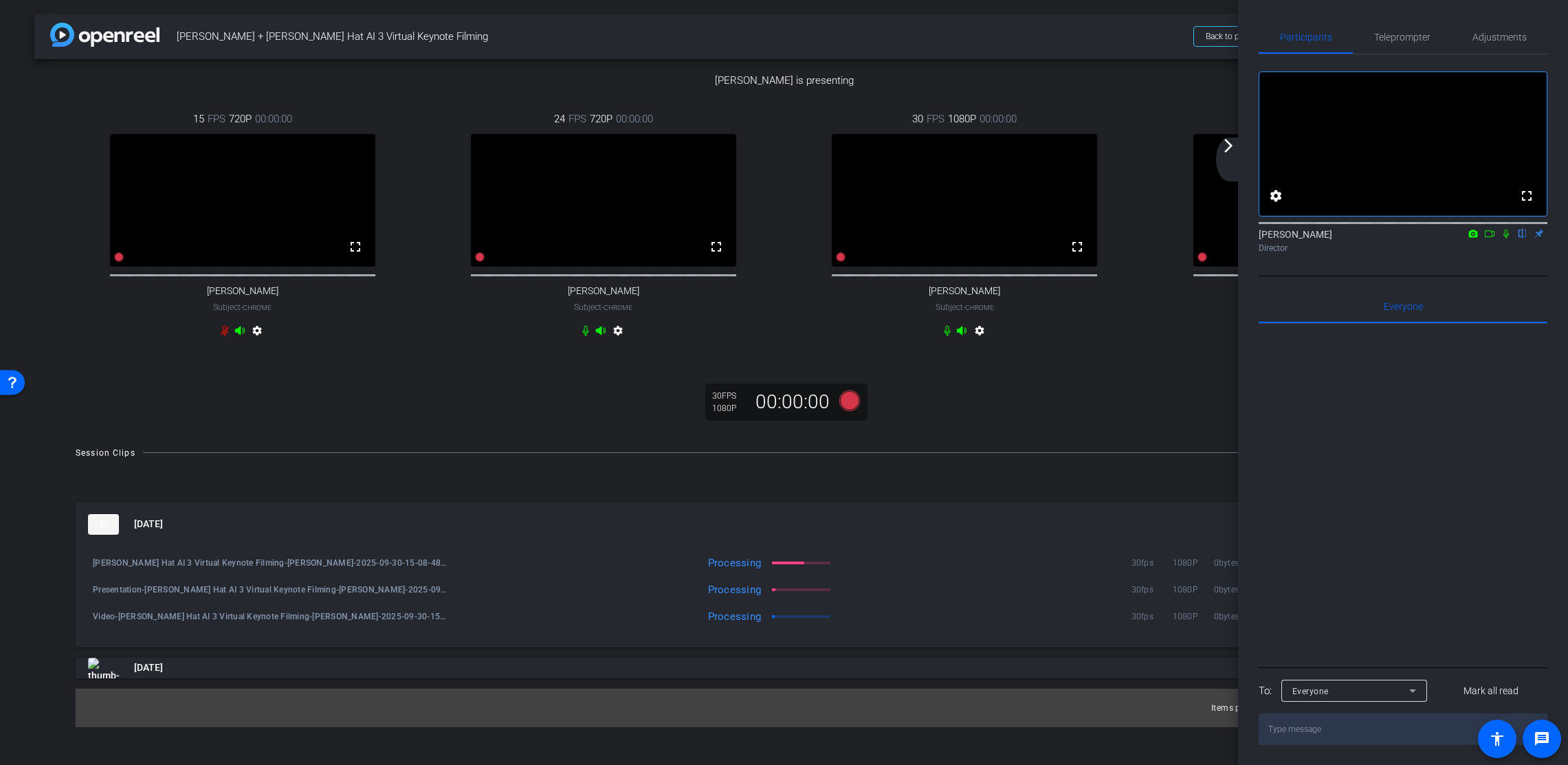
click at [1228, 145] on mat-icon "arrow_forward_ios" at bounding box center [1228, 146] width 16 height 16
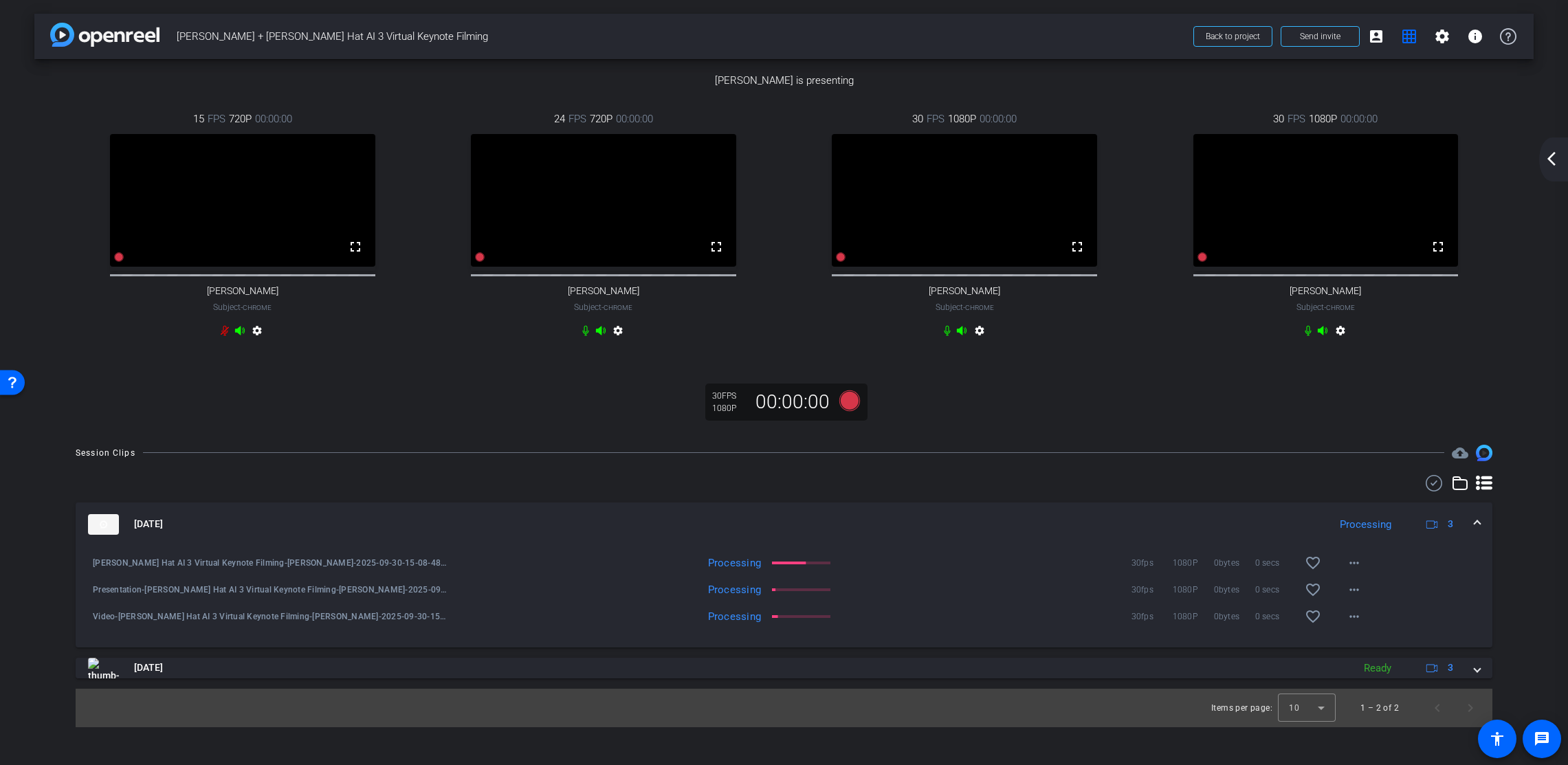
click at [1478, 158] on mat-icon "arrow_back_ios_new" at bounding box center [1551, 158] width 16 height 16
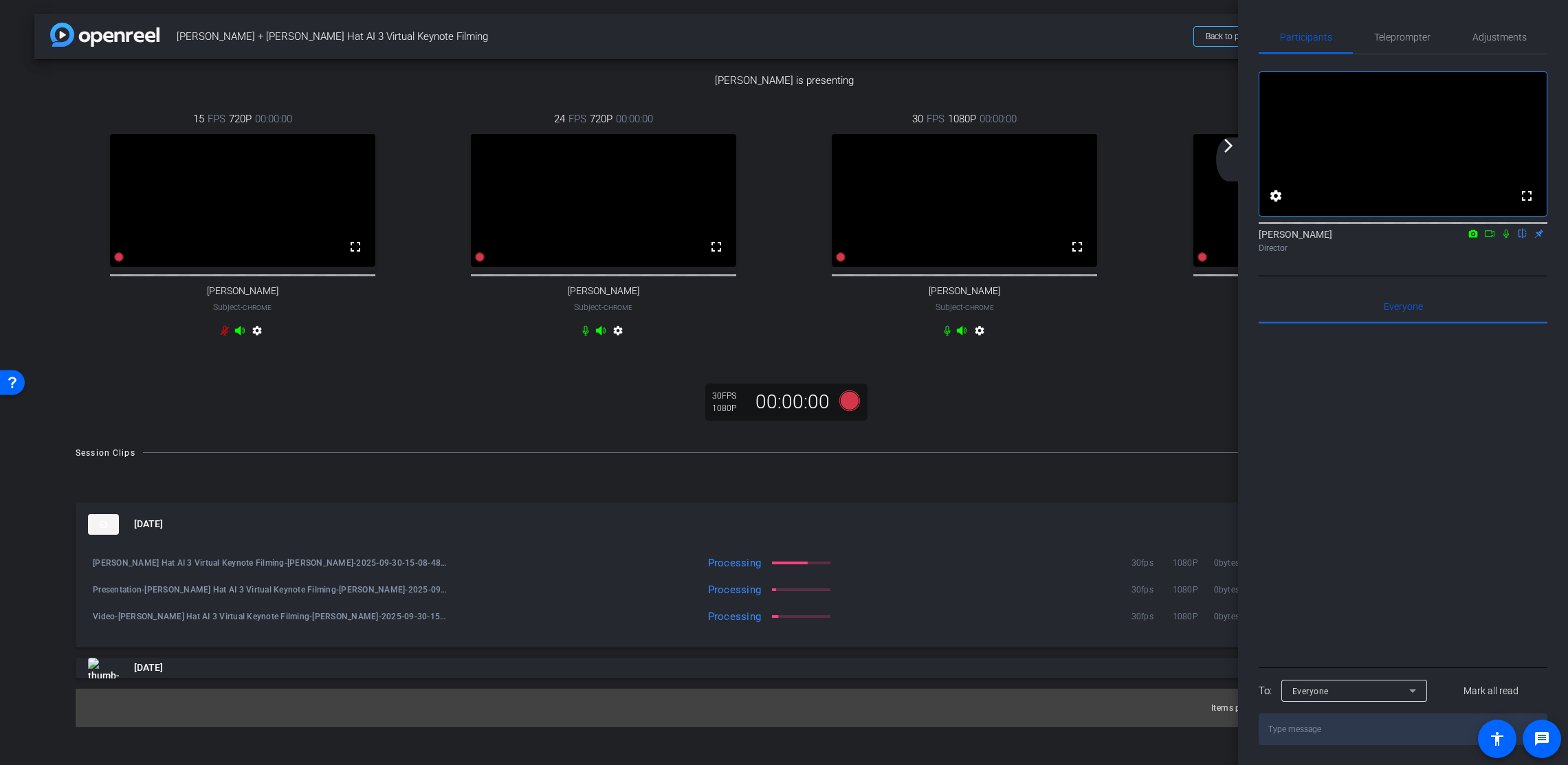
click at [1228, 148] on mat-icon "arrow_forward_ios" at bounding box center [1228, 146] width 16 height 16
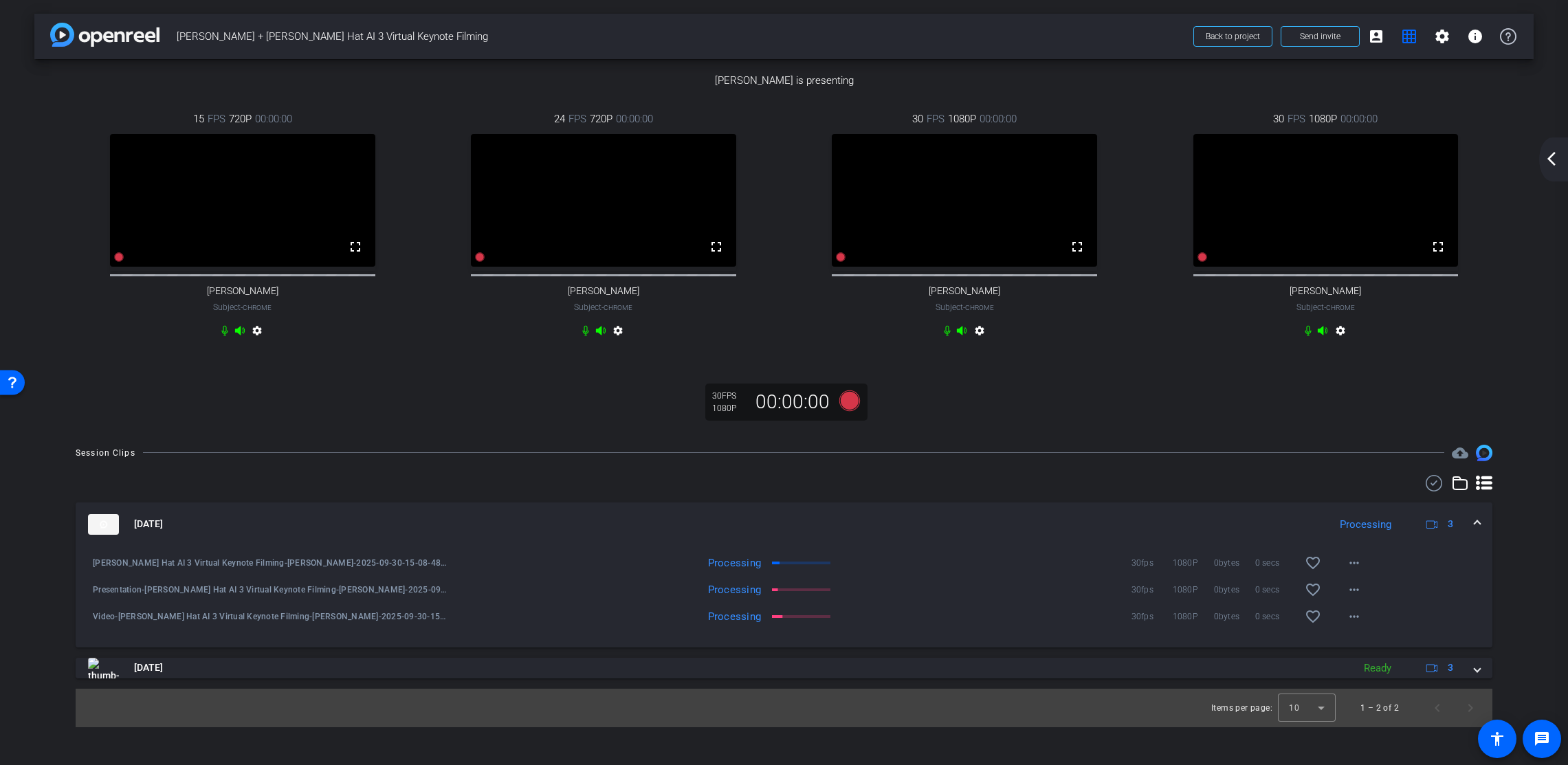
click at [1478, 158] on mat-icon "arrow_back_ios_new" at bounding box center [1551, 158] width 16 height 16
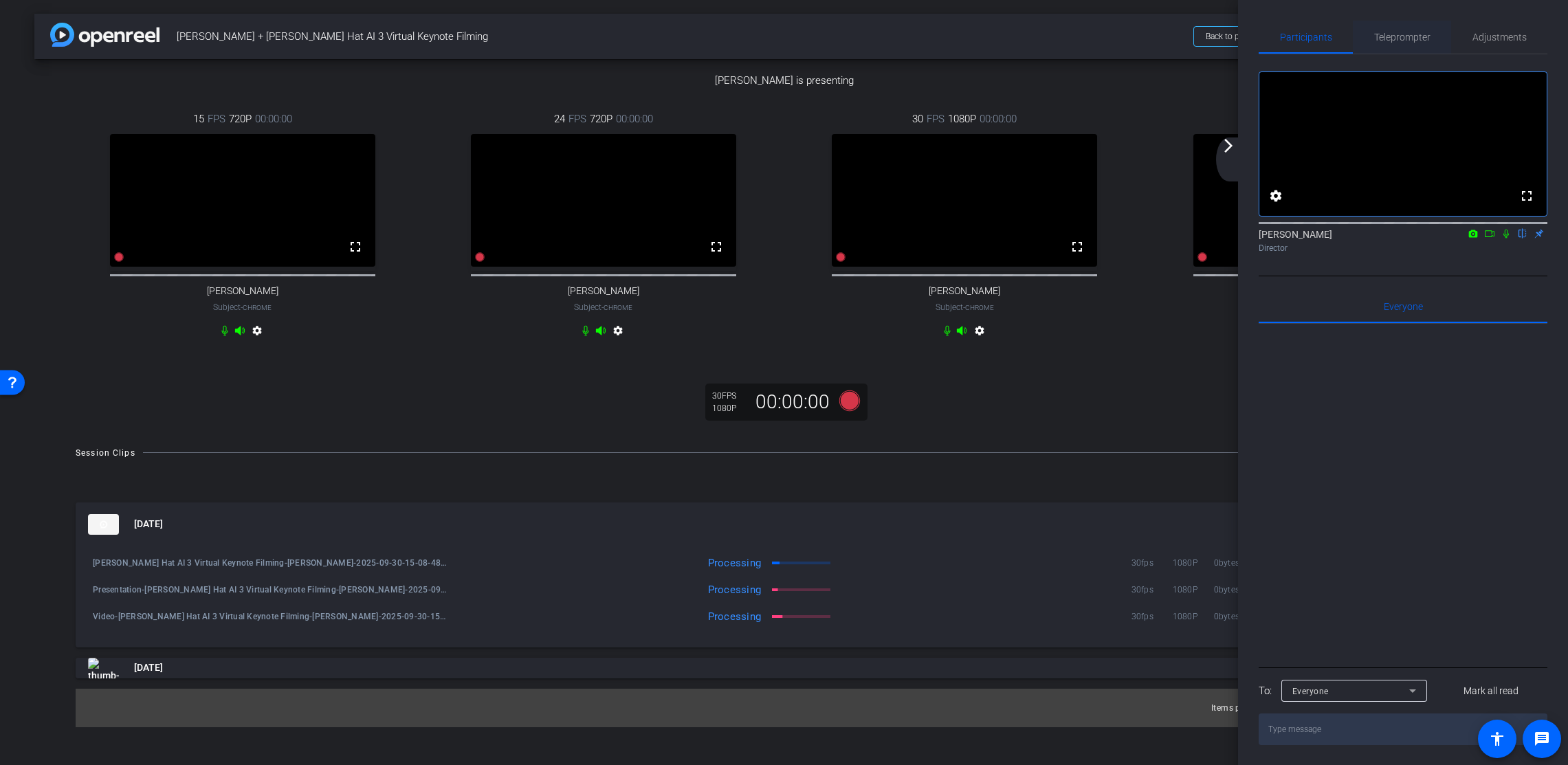
click at [1412, 34] on span "Teleprompter" at bounding box center [1403, 37] width 57 height 10
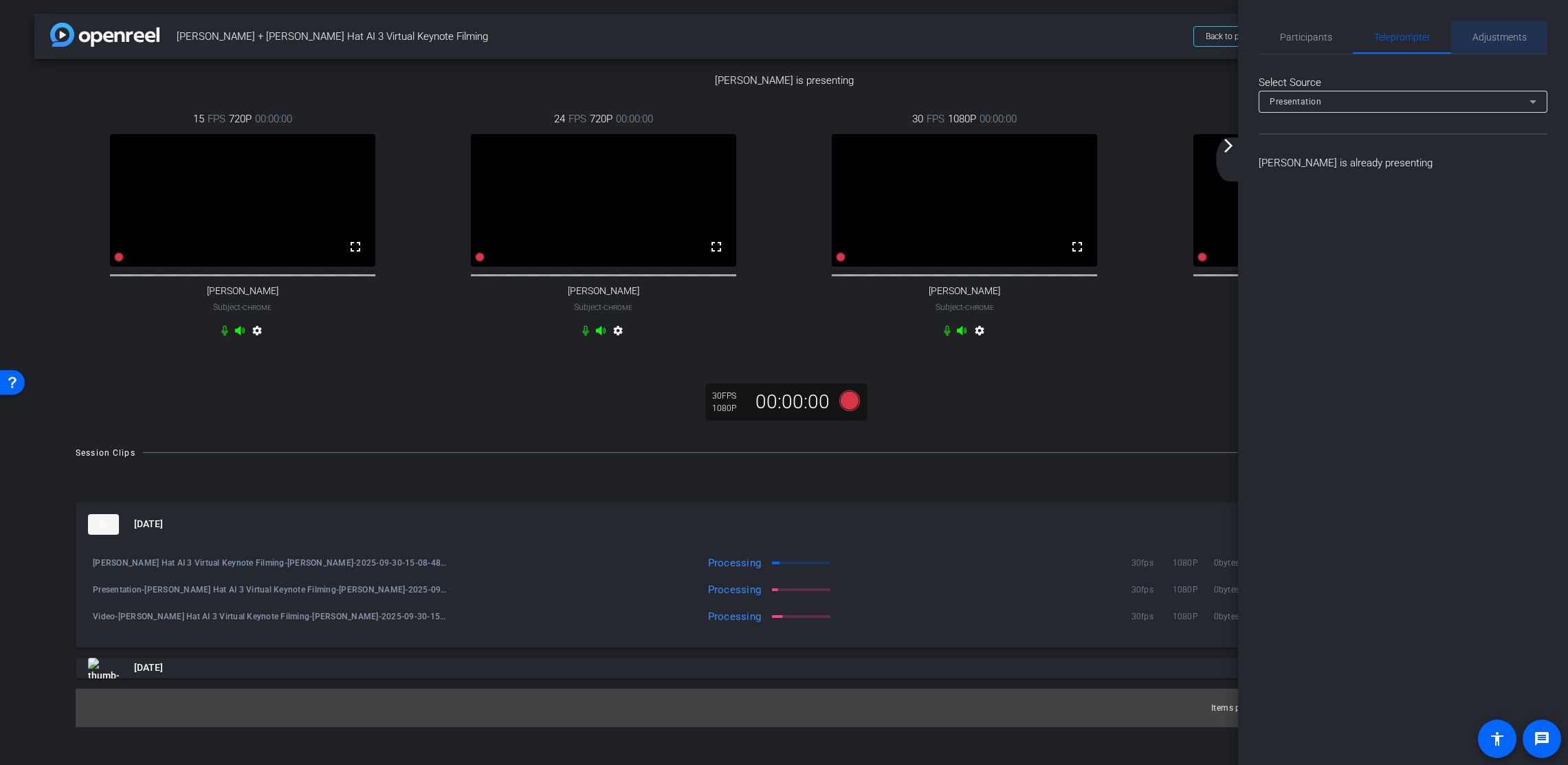
click at [1478, 39] on span "Adjustments" at bounding box center [1499, 37] width 54 height 10
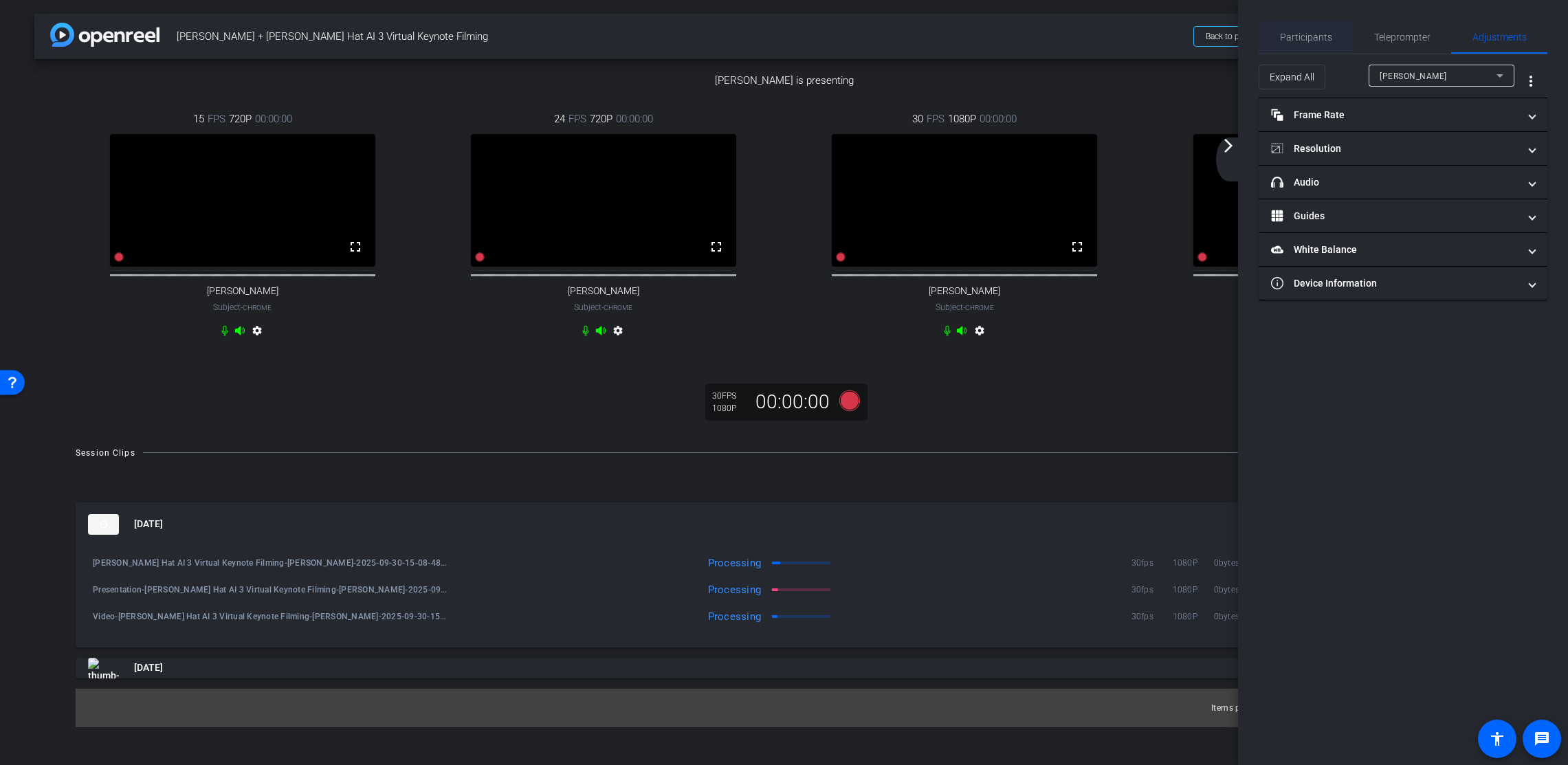
click at [1319, 37] on span "Participants" at bounding box center [1306, 37] width 52 height 10
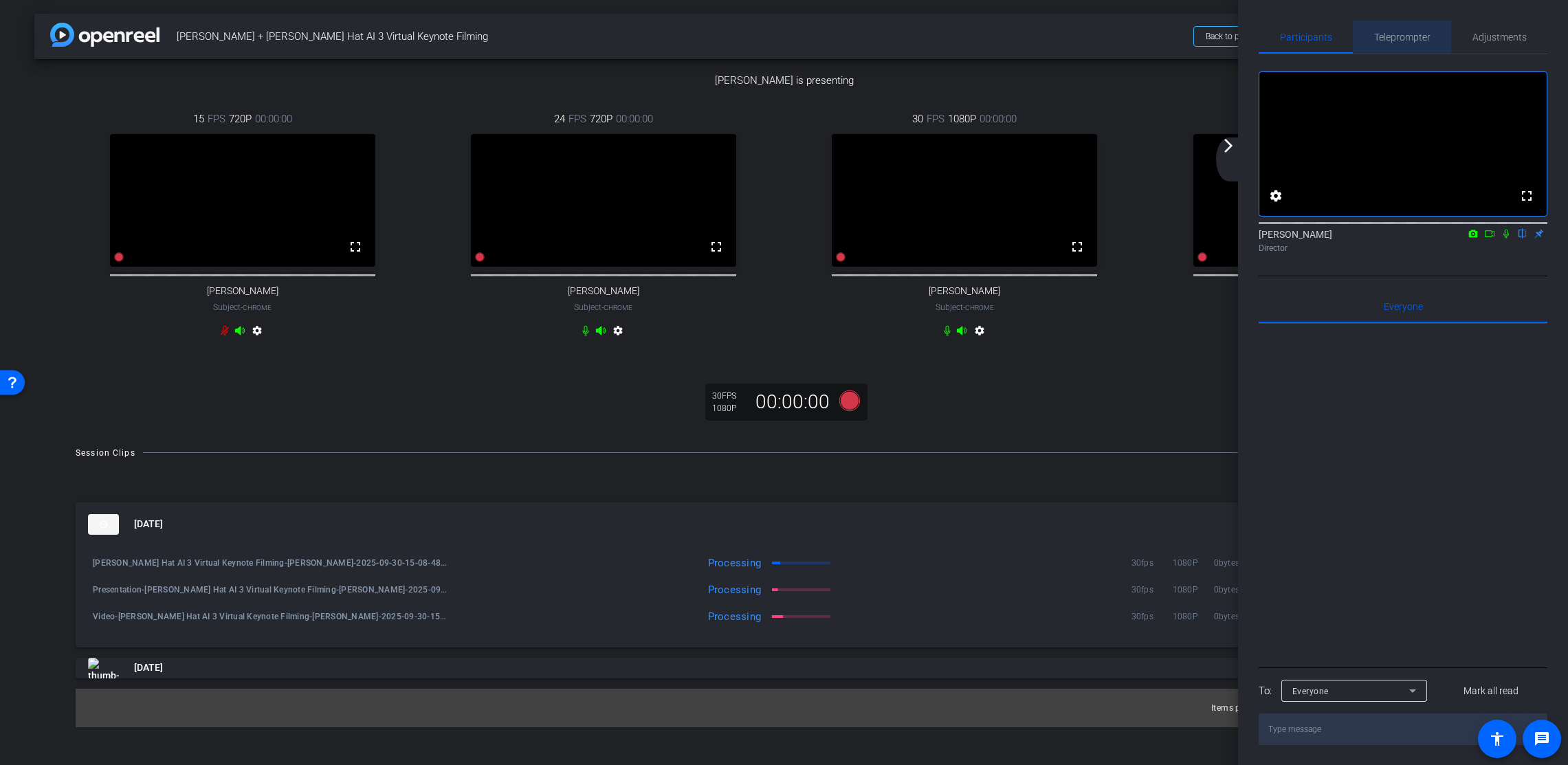
drag, startPoint x: 1447, startPoint y: 31, endPoint x: 1433, endPoint y: 32, distance: 14.0
click at [1447, 31] on div "Teleprompter" at bounding box center [1402, 37] width 98 height 33
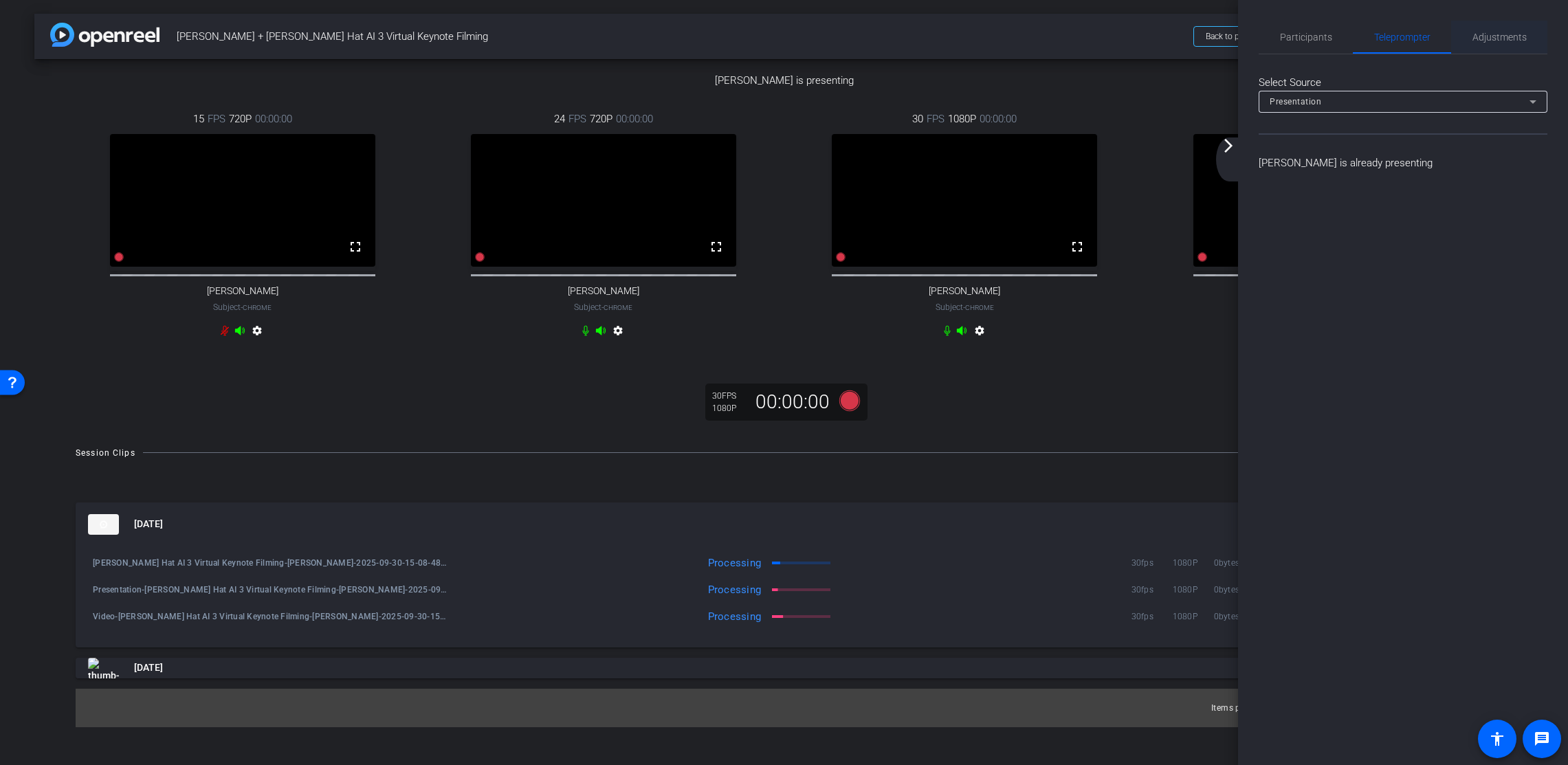
click at [1478, 40] on span "Adjustments" at bounding box center [1499, 37] width 54 height 10
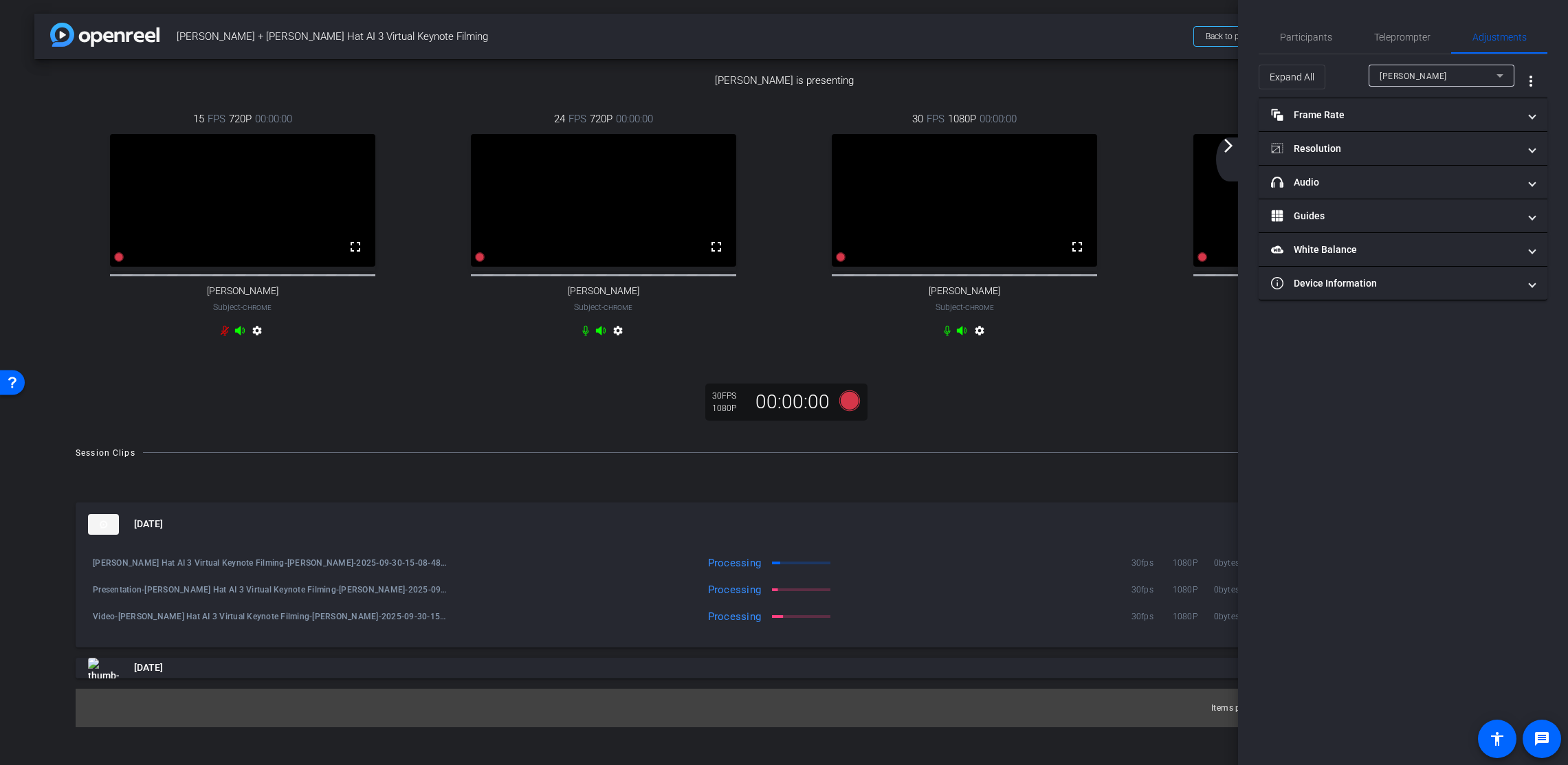
click at [1228, 141] on mat-icon "arrow_forward_ios" at bounding box center [1228, 146] width 16 height 16
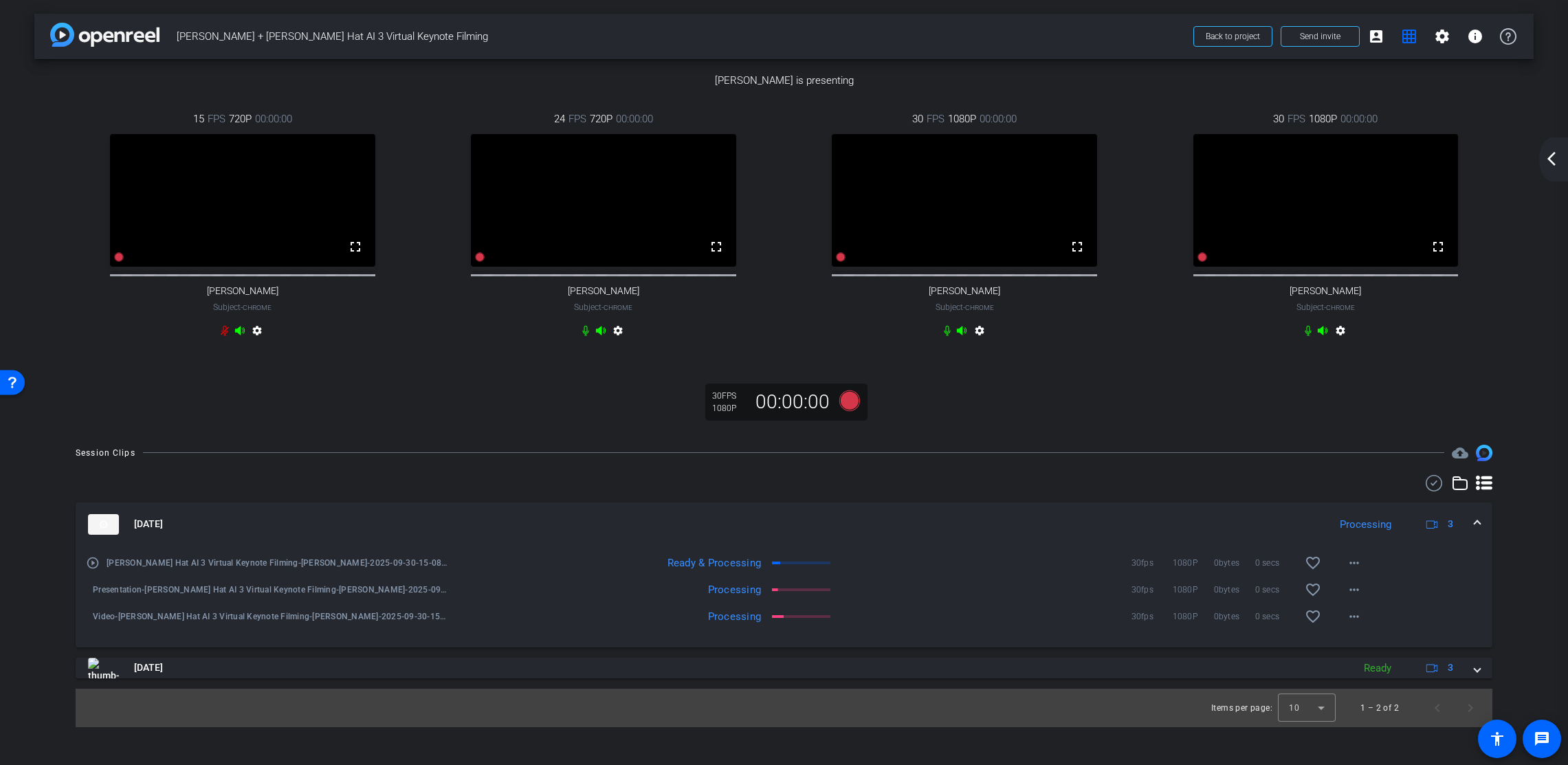
click at [1478, 531] on span at bounding box center [1478, 524] width 6 height 14
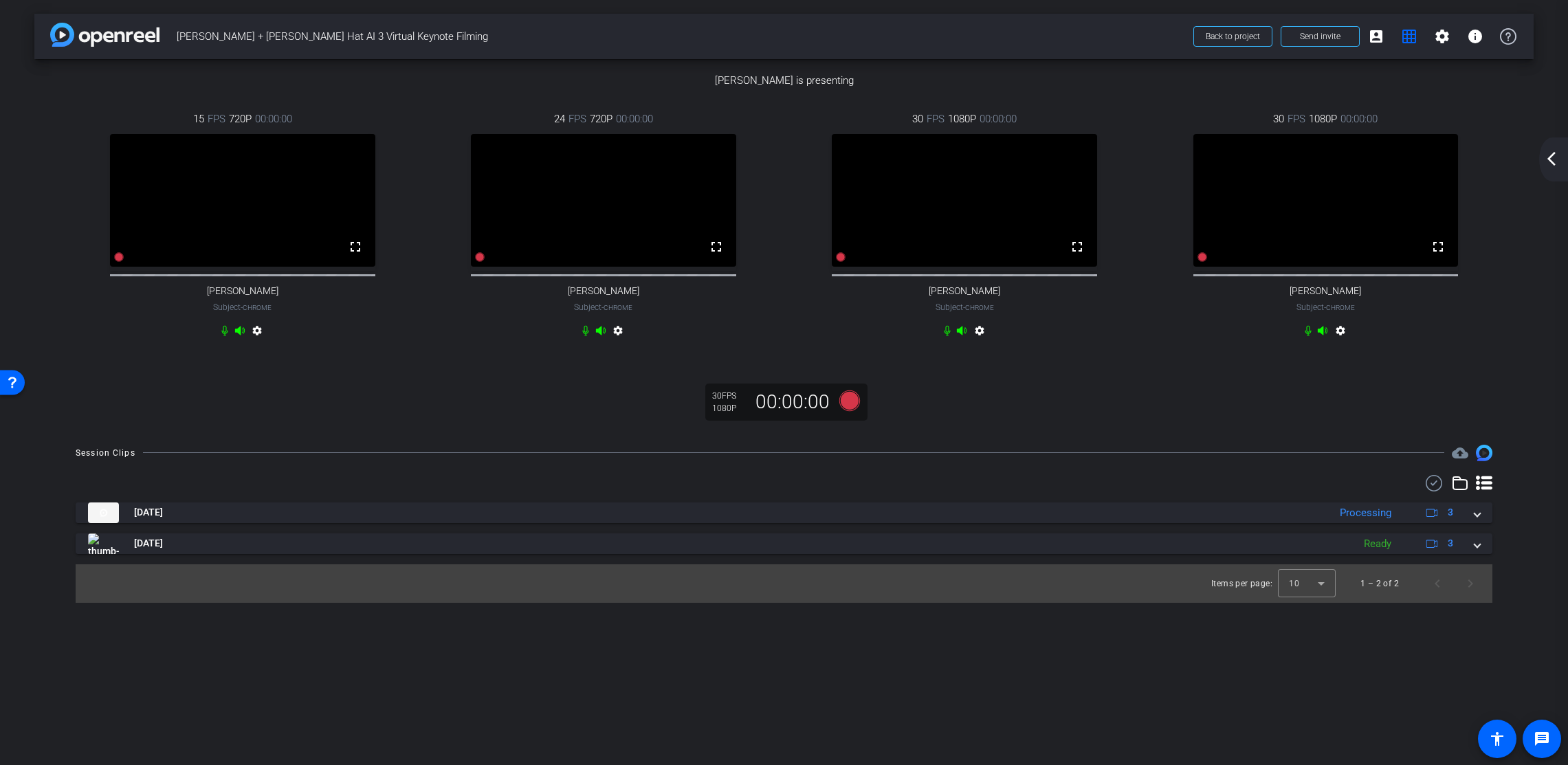
click at [1478, 156] on mat-icon "arrow_back_ios_new" at bounding box center [1551, 158] width 16 height 16
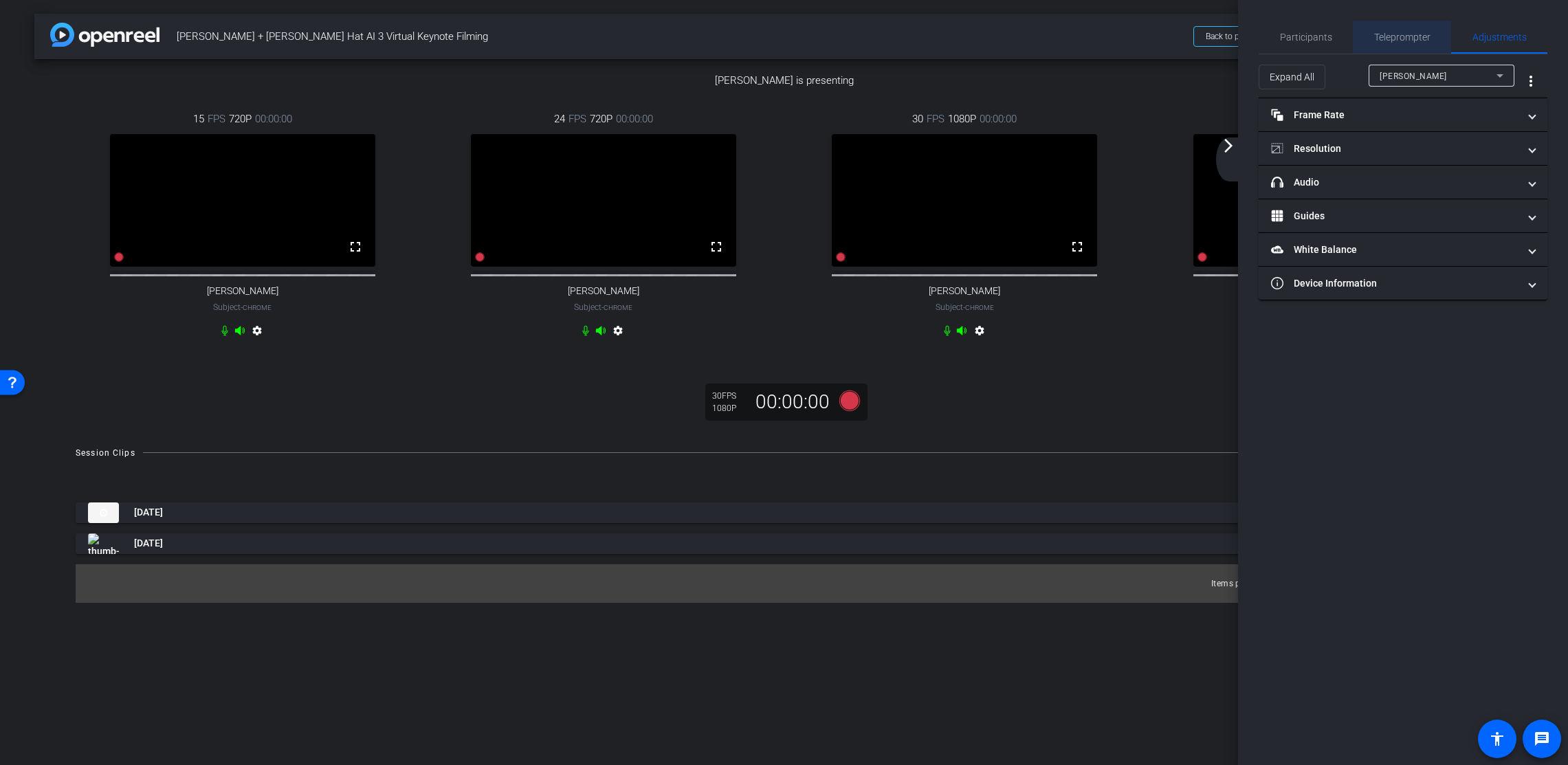
drag, startPoint x: 1396, startPoint y: 39, endPoint x: 1440, endPoint y: 55, distance: 46.8
click at [1396, 39] on span "Teleprompter" at bounding box center [1403, 37] width 57 height 10
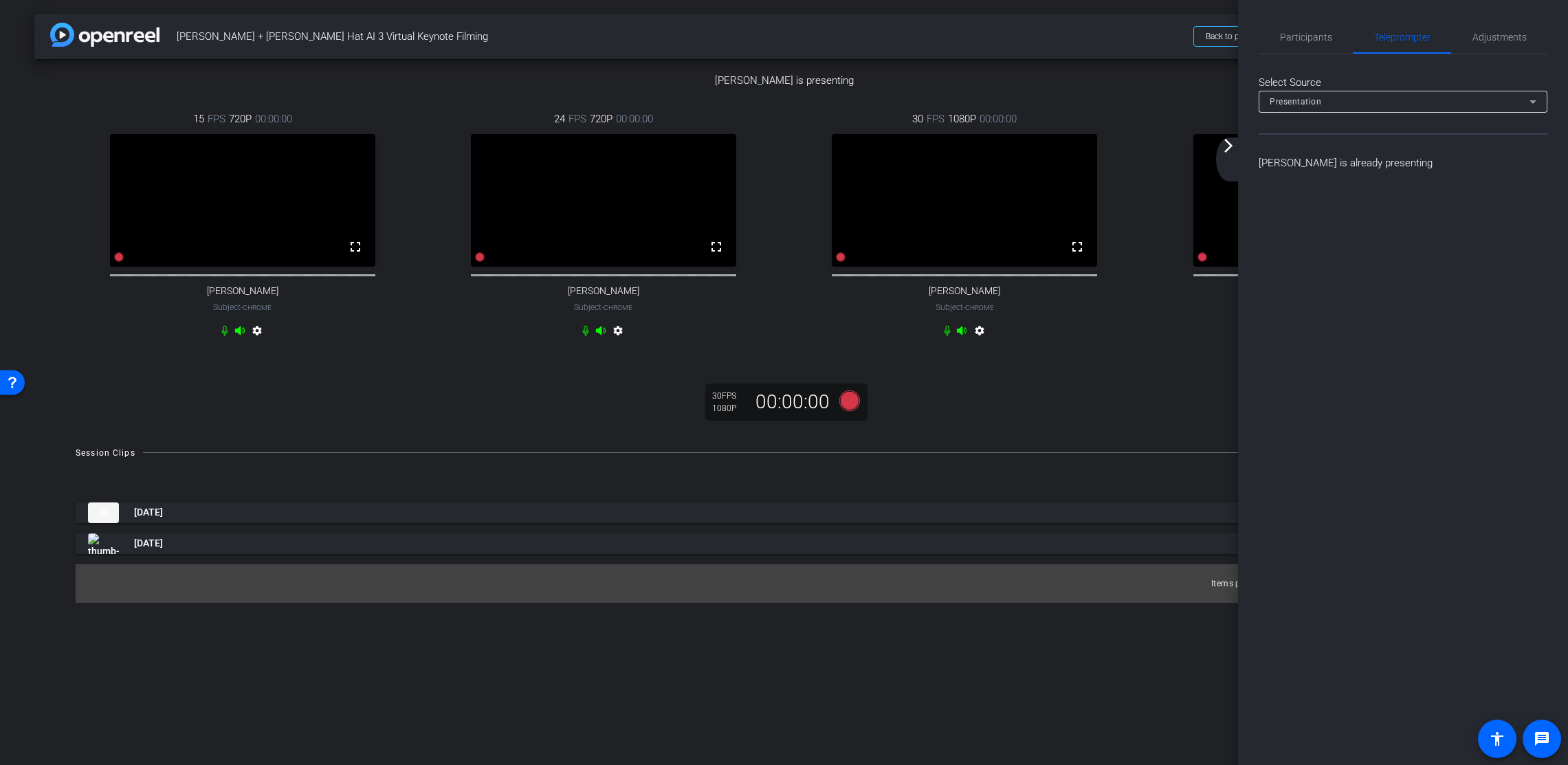
click at [1478, 107] on div "Presentation" at bounding box center [1400, 101] width 260 height 17
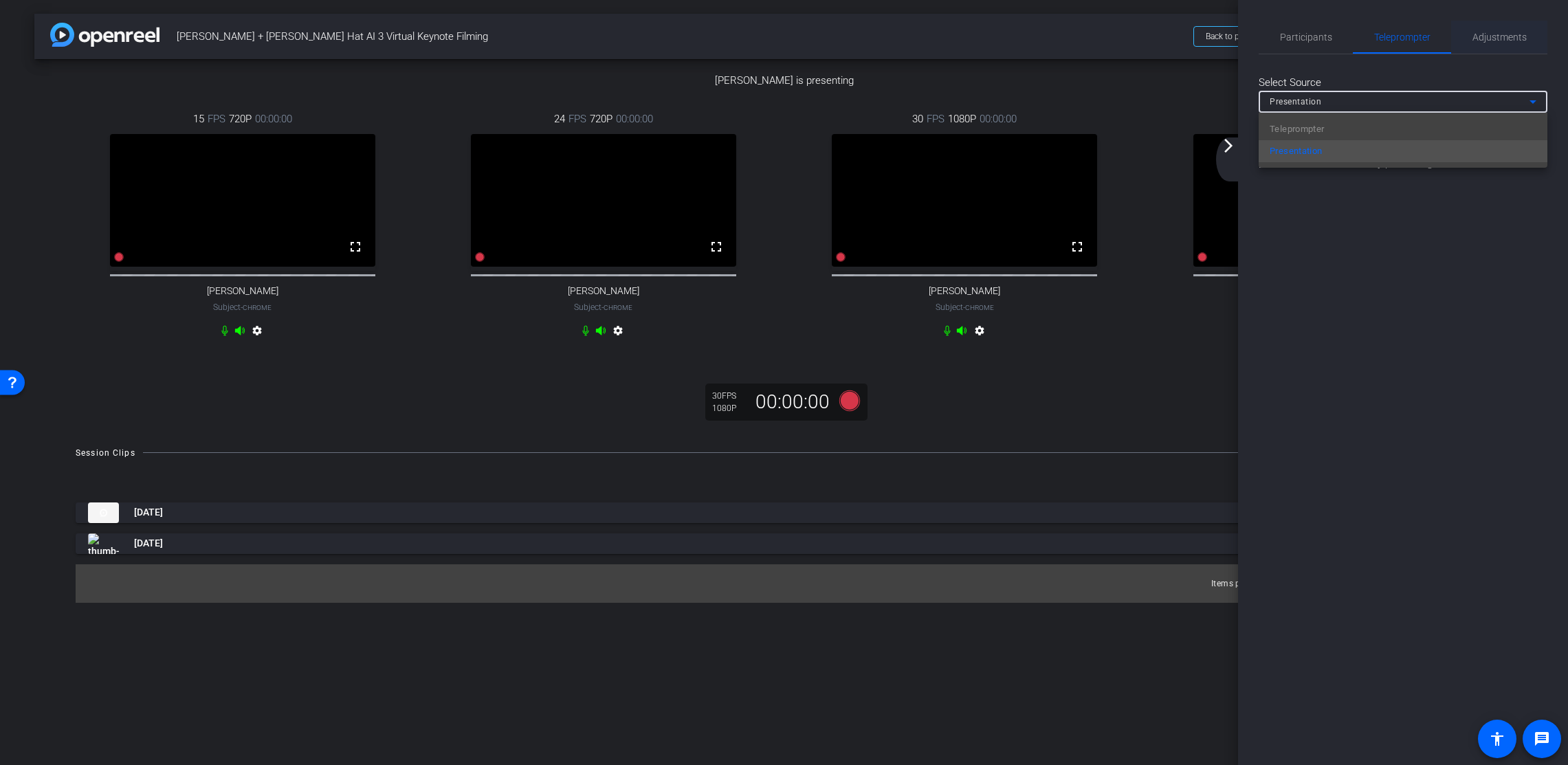
click at [1478, 43] on div at bounding box center [784, 382] width 1568 height 765
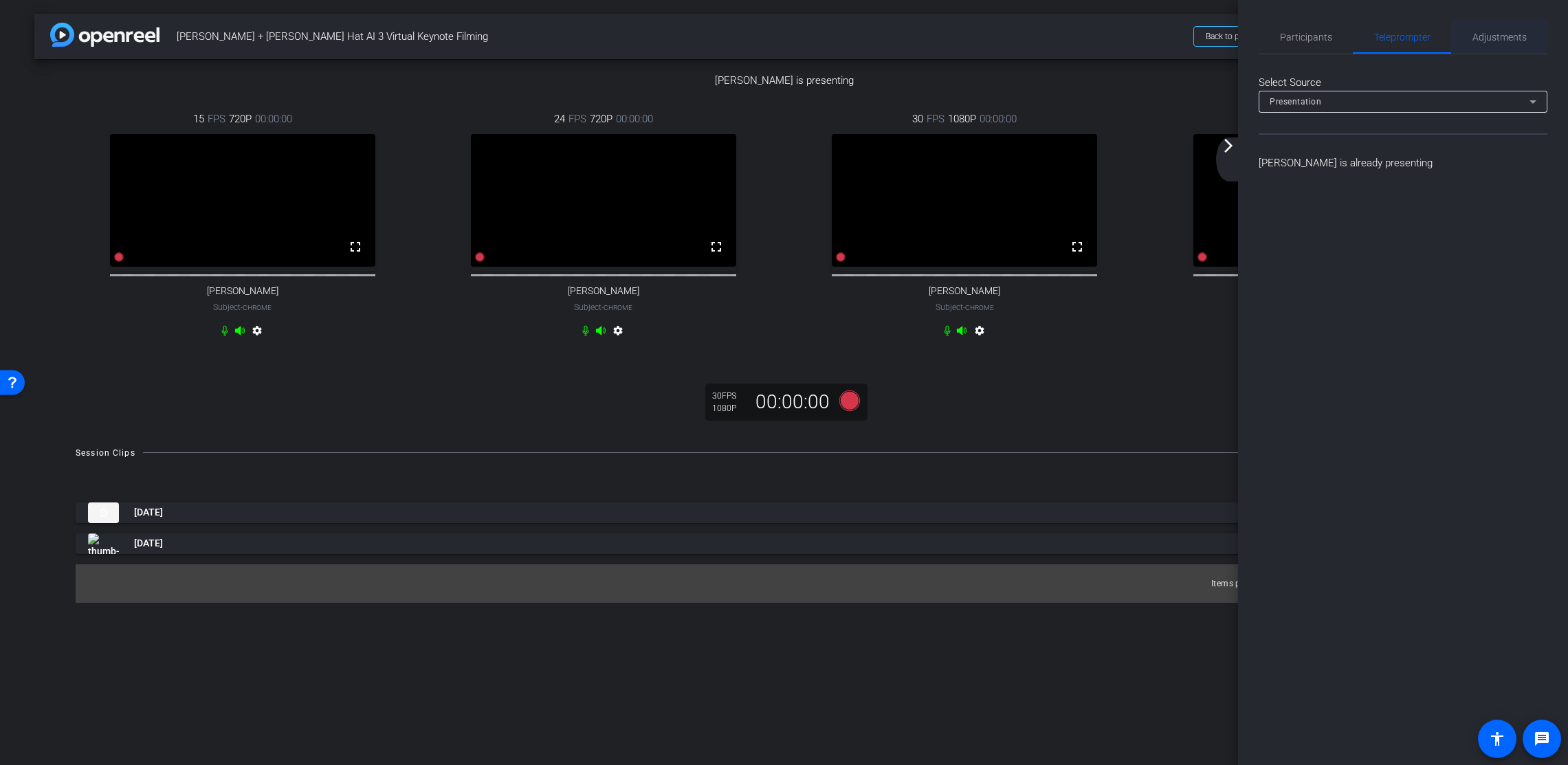
click at [1478, 41] on span "Adjustments" at bounding box center [1499, 37] width 54 height 10
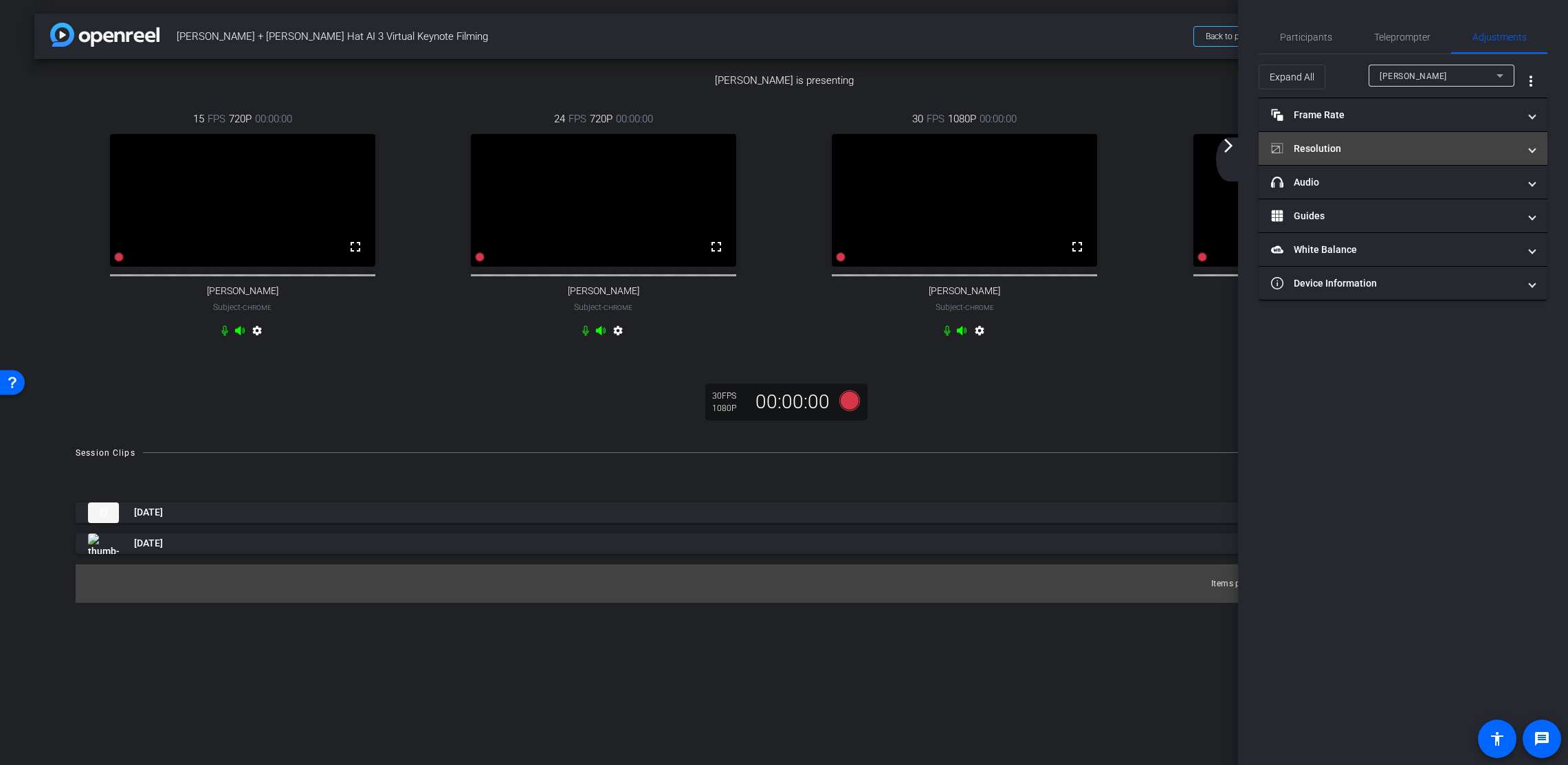
drag, startPoint x: 1084, startPoint y: 422, endPoint x: 1353, endPoint y: 146, distance: 385.4
click at [1085, 422] on div "[PERSON_NAME] is presenting 15 FPS 720P 00:00:00 fullscreen [PERSON_NAME] Subje…" at bounding box center [784, 245] width 1499 height 372
click at [1228, 143] on mat-icon "arrow_forward_ios" at bounding box center [1228, 146] width 16 height 16
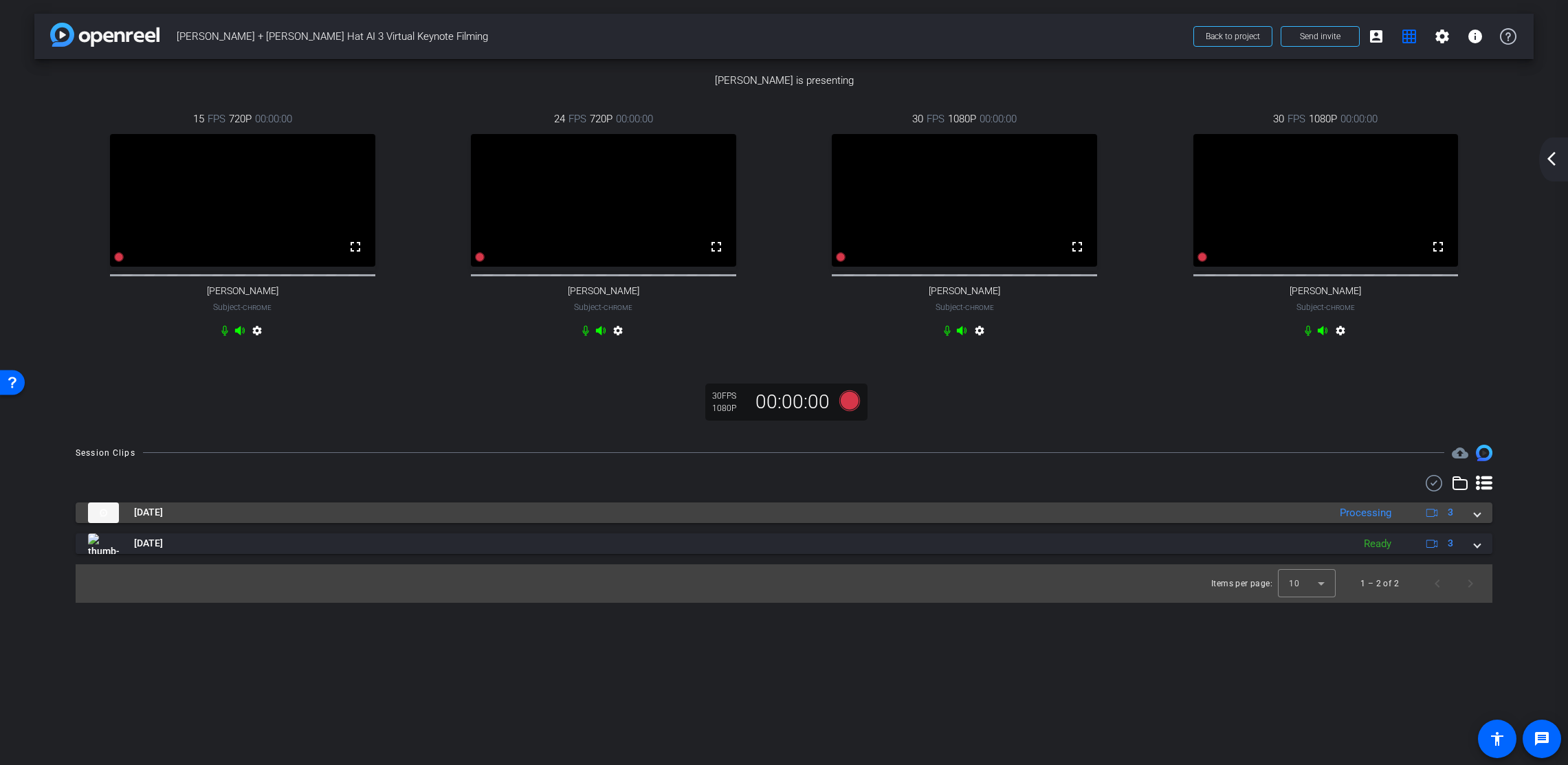
click at [1478, 520] on span at bounding box center [1478, 512] width 6 height 14
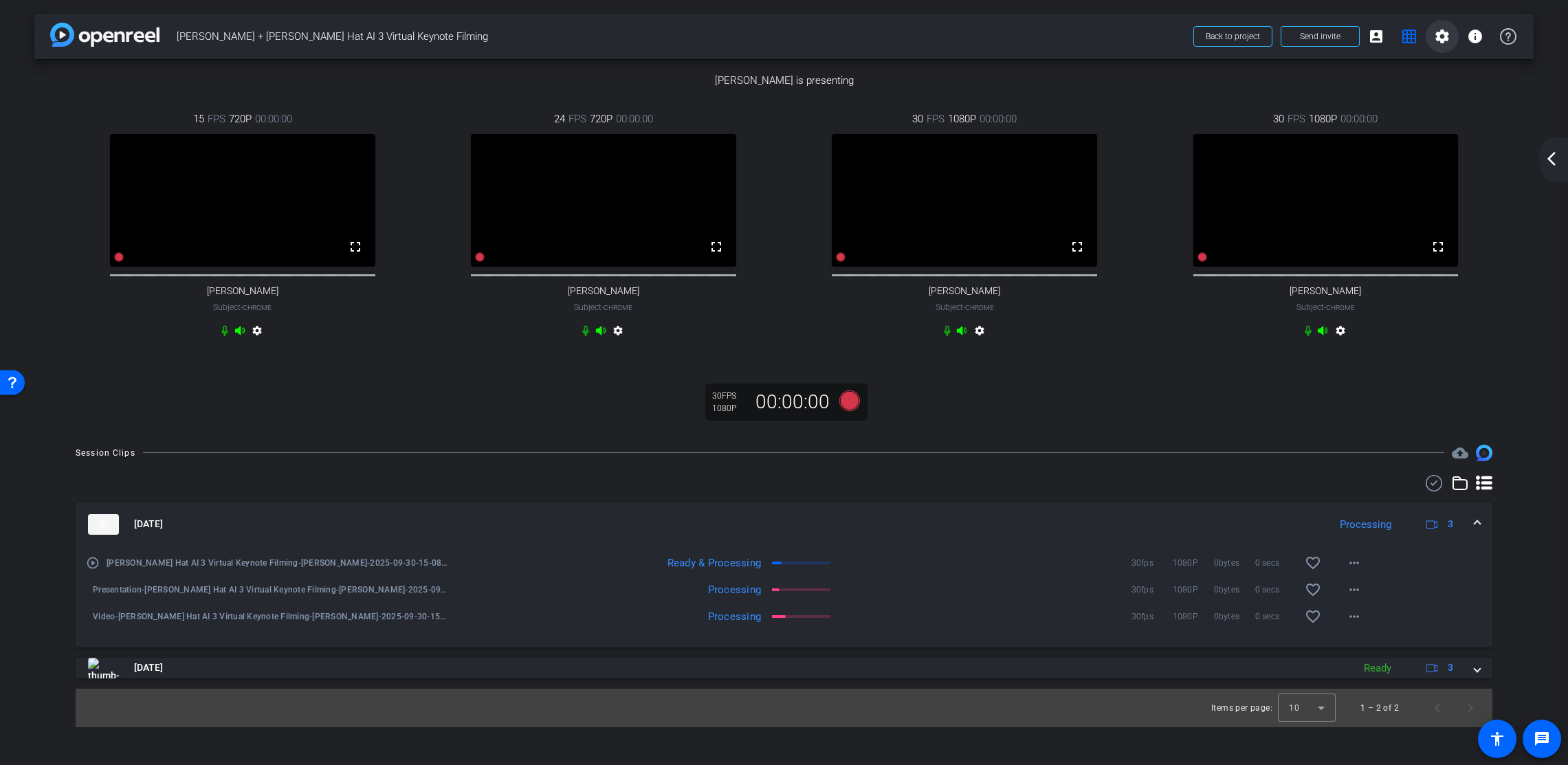
click at [1445, 38] on mat-icon "settings" at bounding box center [1442, 36] width 16 height 16
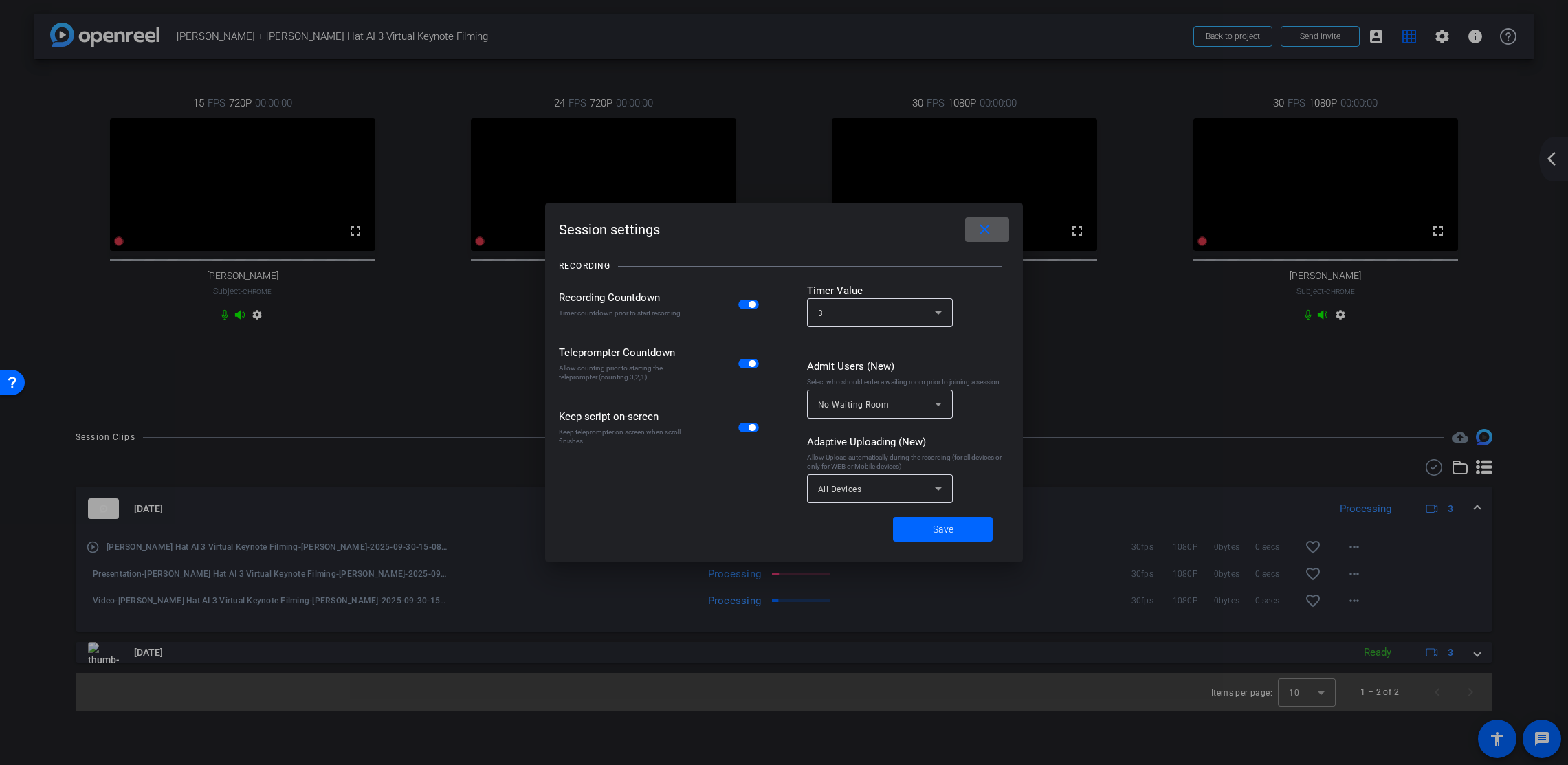
drag, startPoint x: 983, startPoint y: 236, endPoint x: 1343, endPoint y: 183, distance: 363.9
click at [984, 236] on mat-icon "close" at bounding box center [985, 230] width 17 height 17
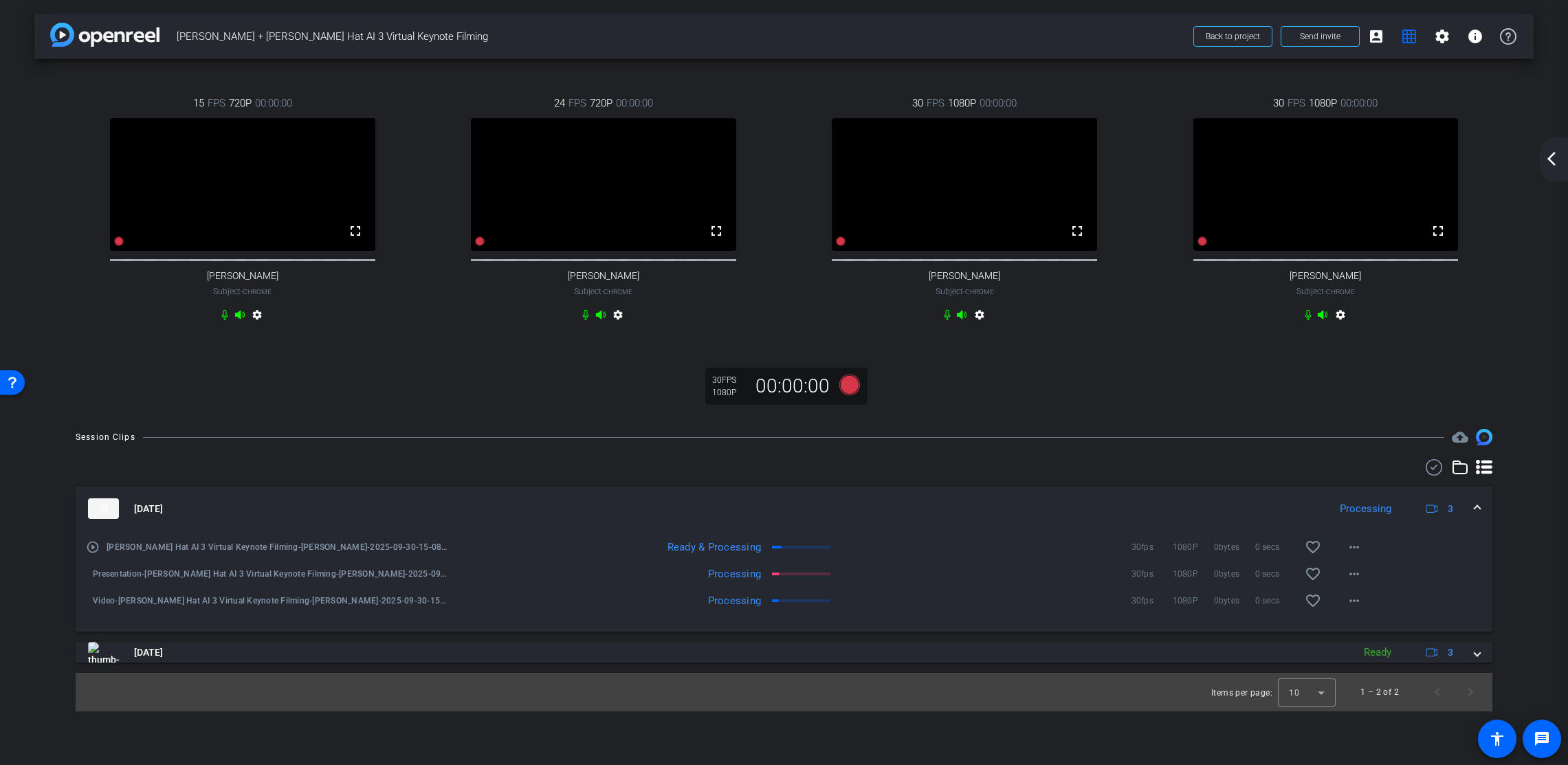
click at [984, 325] on mat-icon "settings" at bounding box center [979, 317] width 16 height 16
click at [1444, 40] on mat-icon "settings" at bounding box center [1442, 36] width 16 height 16
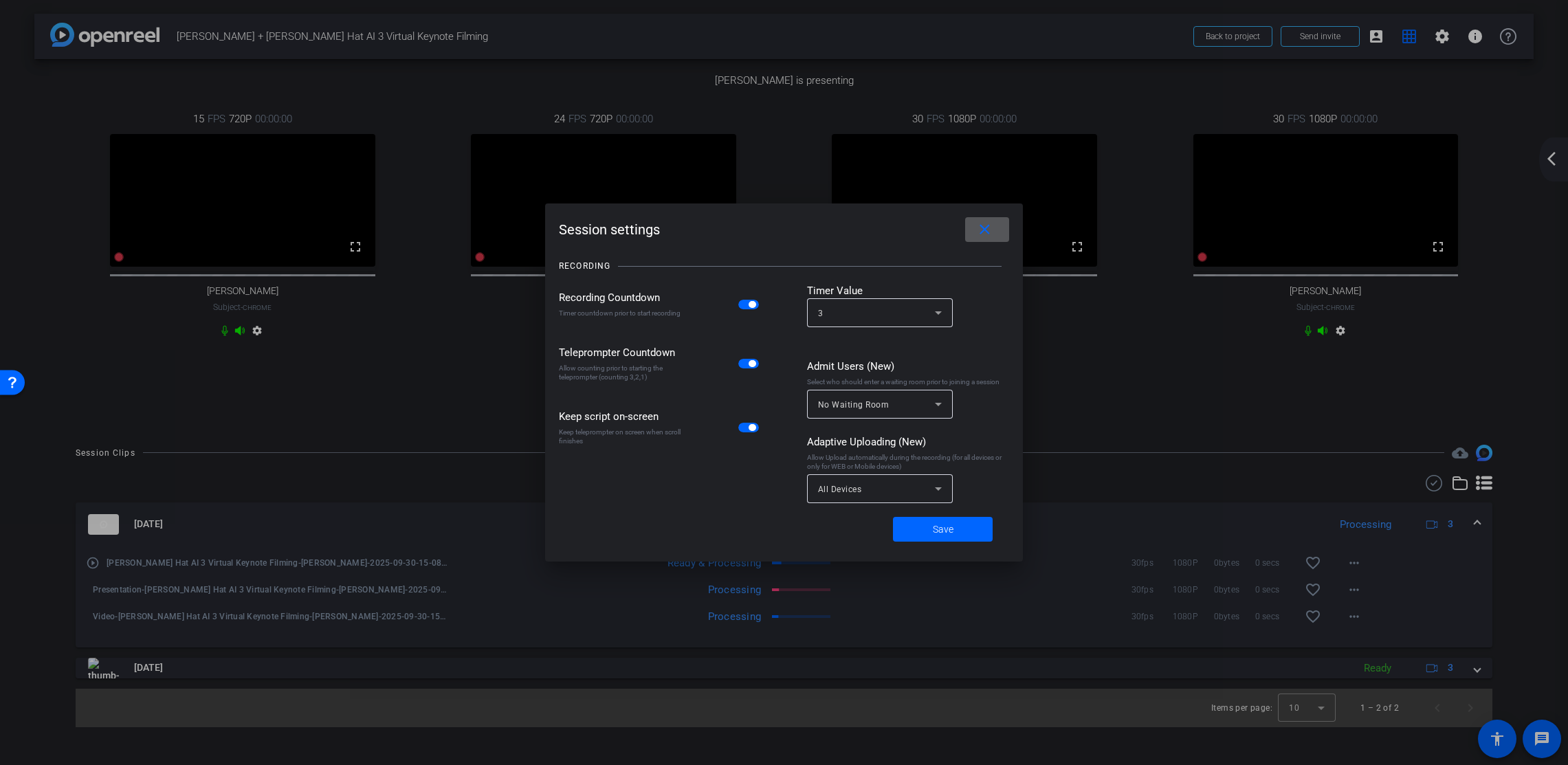
click at [993, 223] on mat-icon "close" at bounding box center [985, 230] width 17 height 17
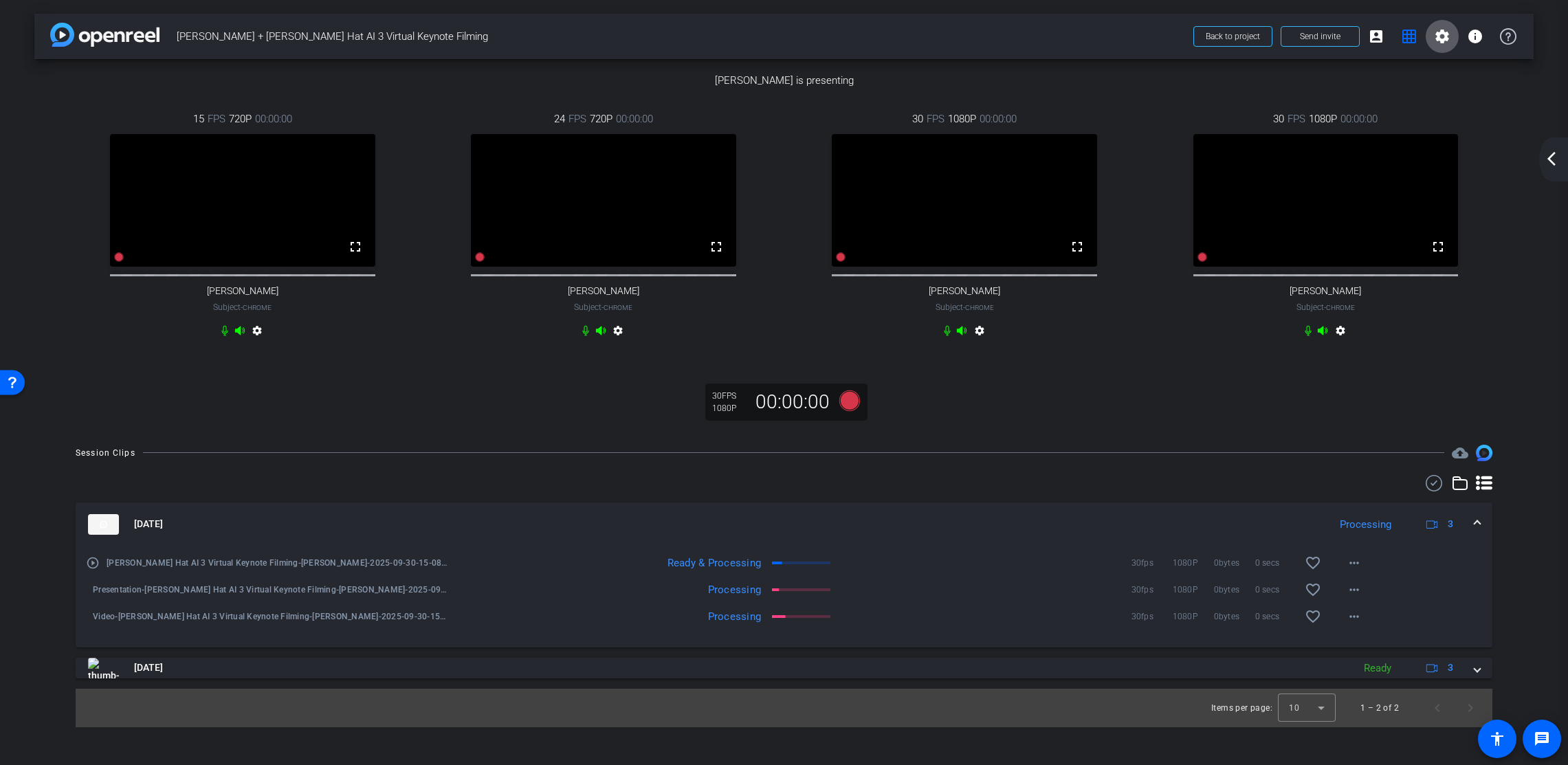
click at [1478, 172] on div "arrow_back_ios_new arrow_forward_ios" at bounding box center [1553, 160] width 29 height 44
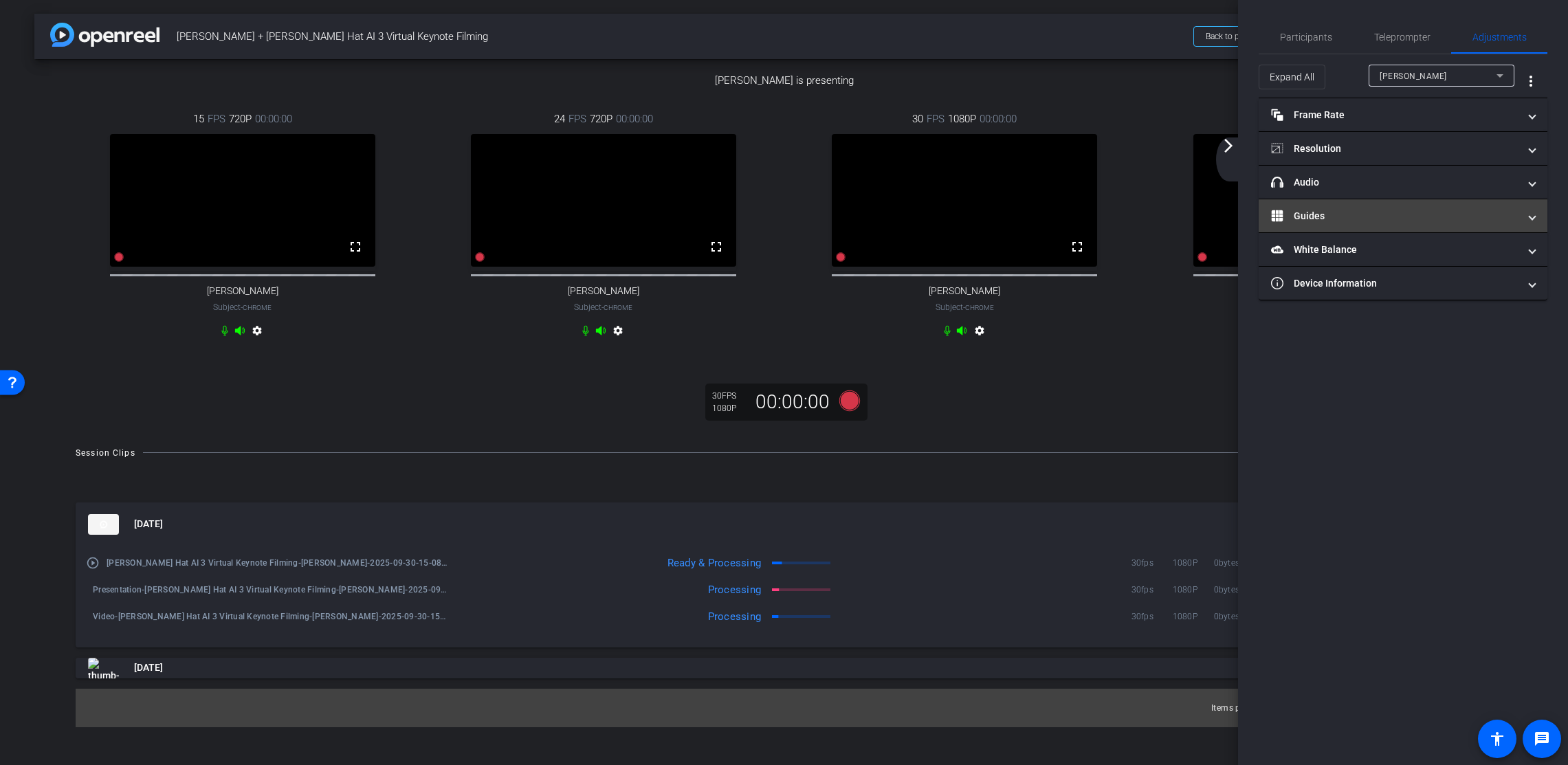
click at [1378, 213] on mat-panel-title "Guides" at bounding box center [1395, 216] width 247 height 14
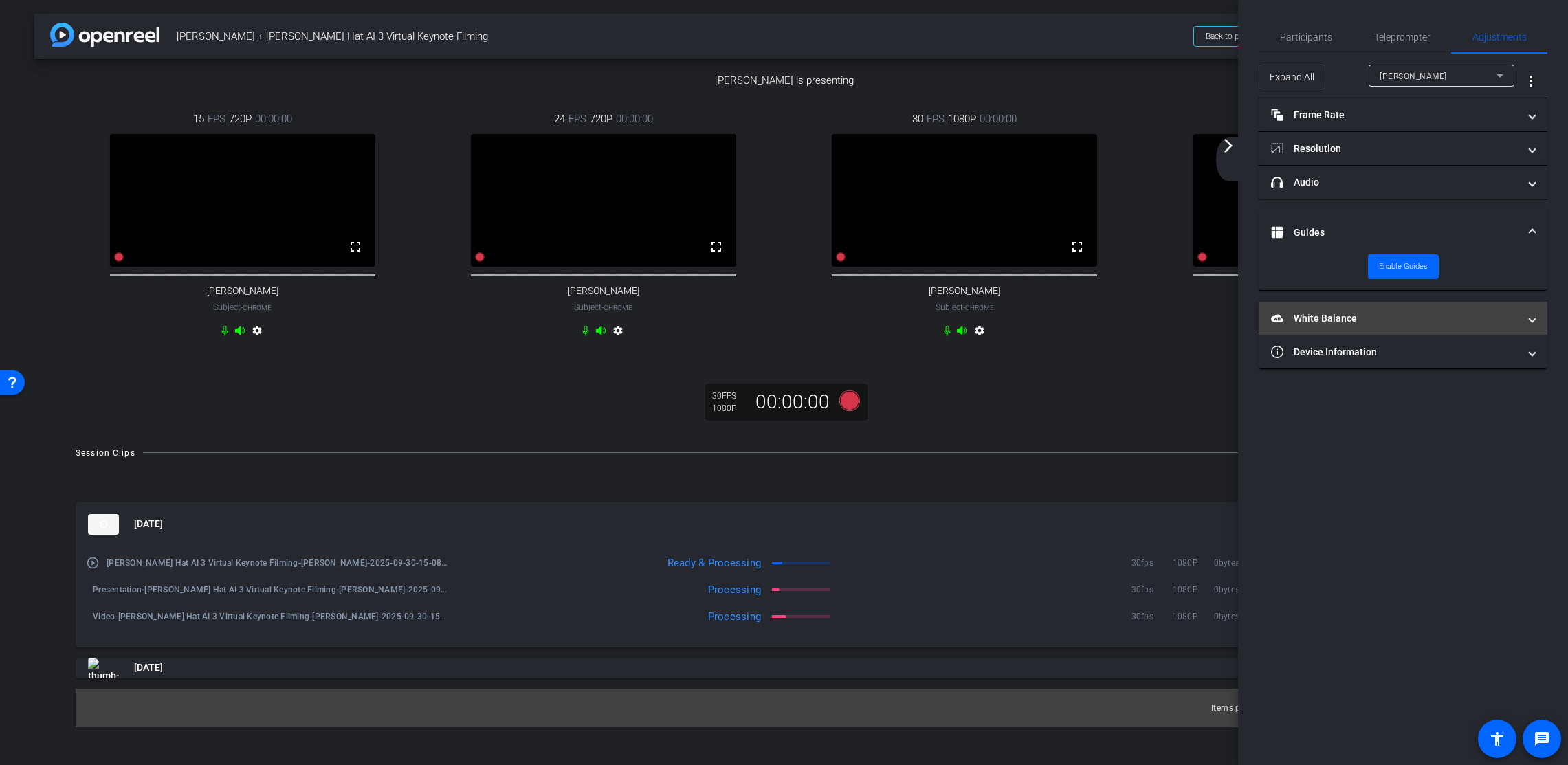
drag, startPoint x: 1530, startPoint y: 230, endPoint x: 1474, endPoint y: 273, distance: 70.6
click at [1478, 230] on span at bounding box center [1533, 232] width 6 height 14
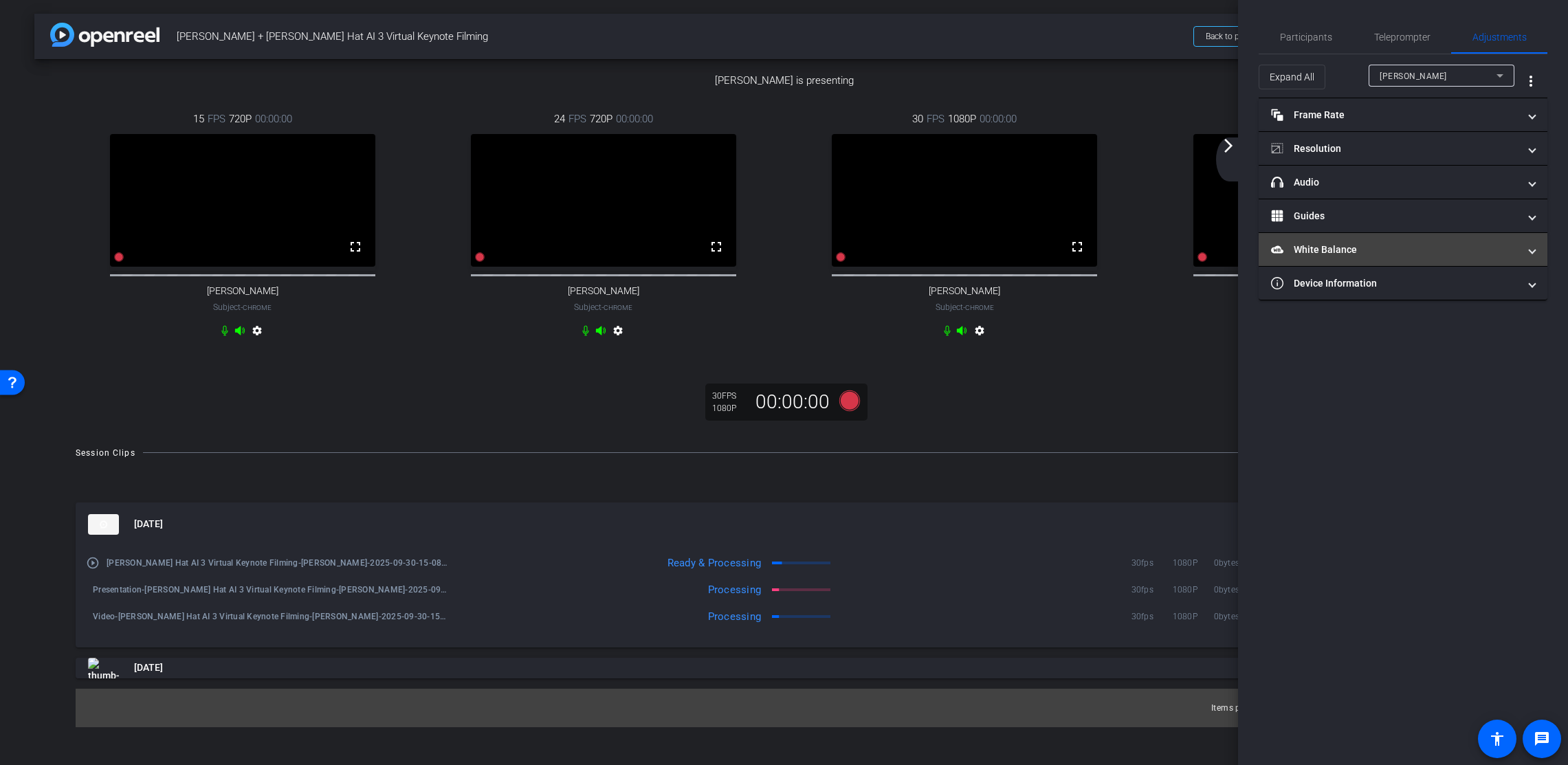
click at [1454, 249] on mat-panel-title "White Balance White Balance" at bounding box center [1395, 250] width 247 height 14
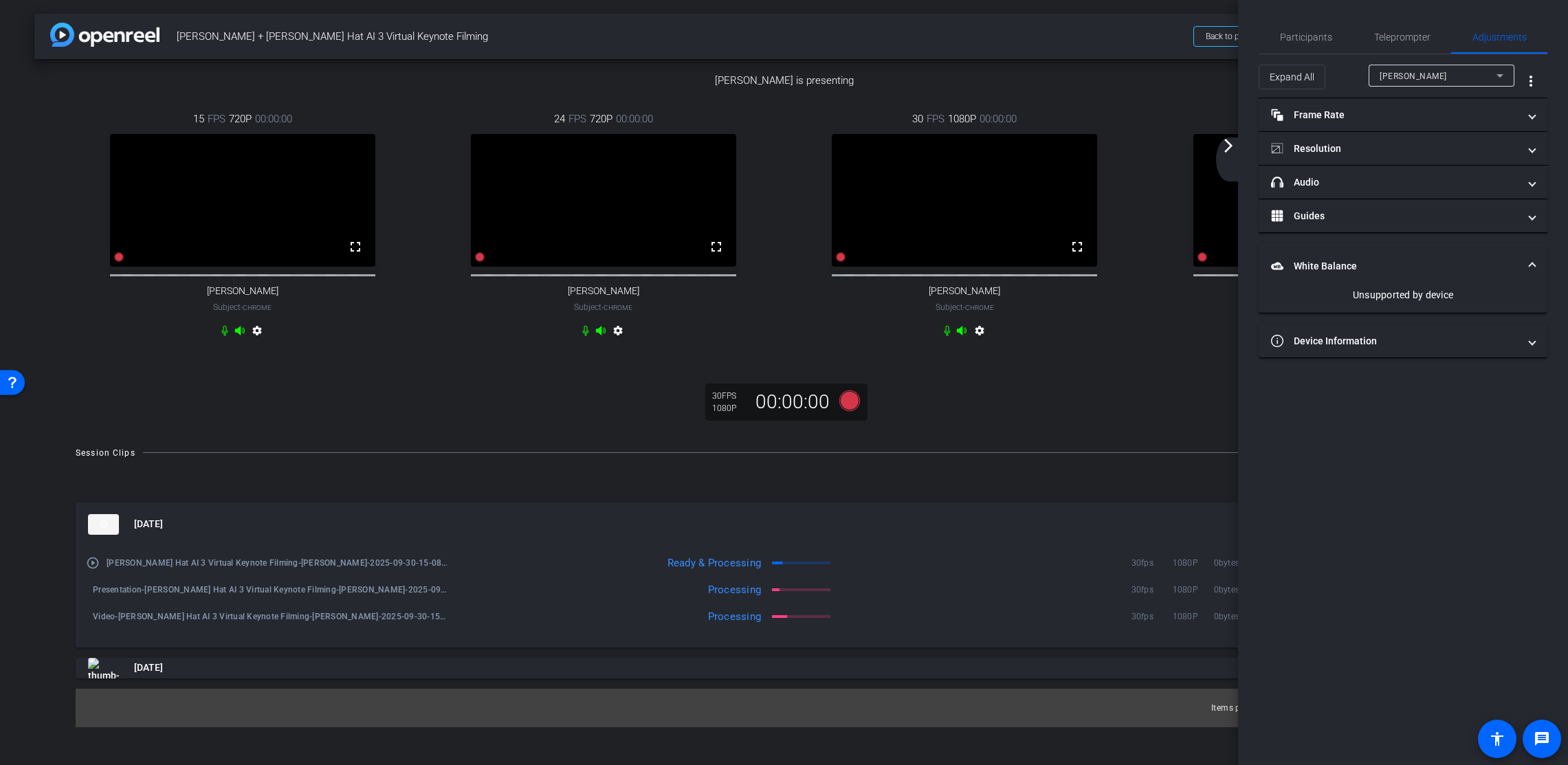
click at [1220, 143] on mat-icon "arrow_forward_ios" at bounding box center [1228, 146] width 16 height 16
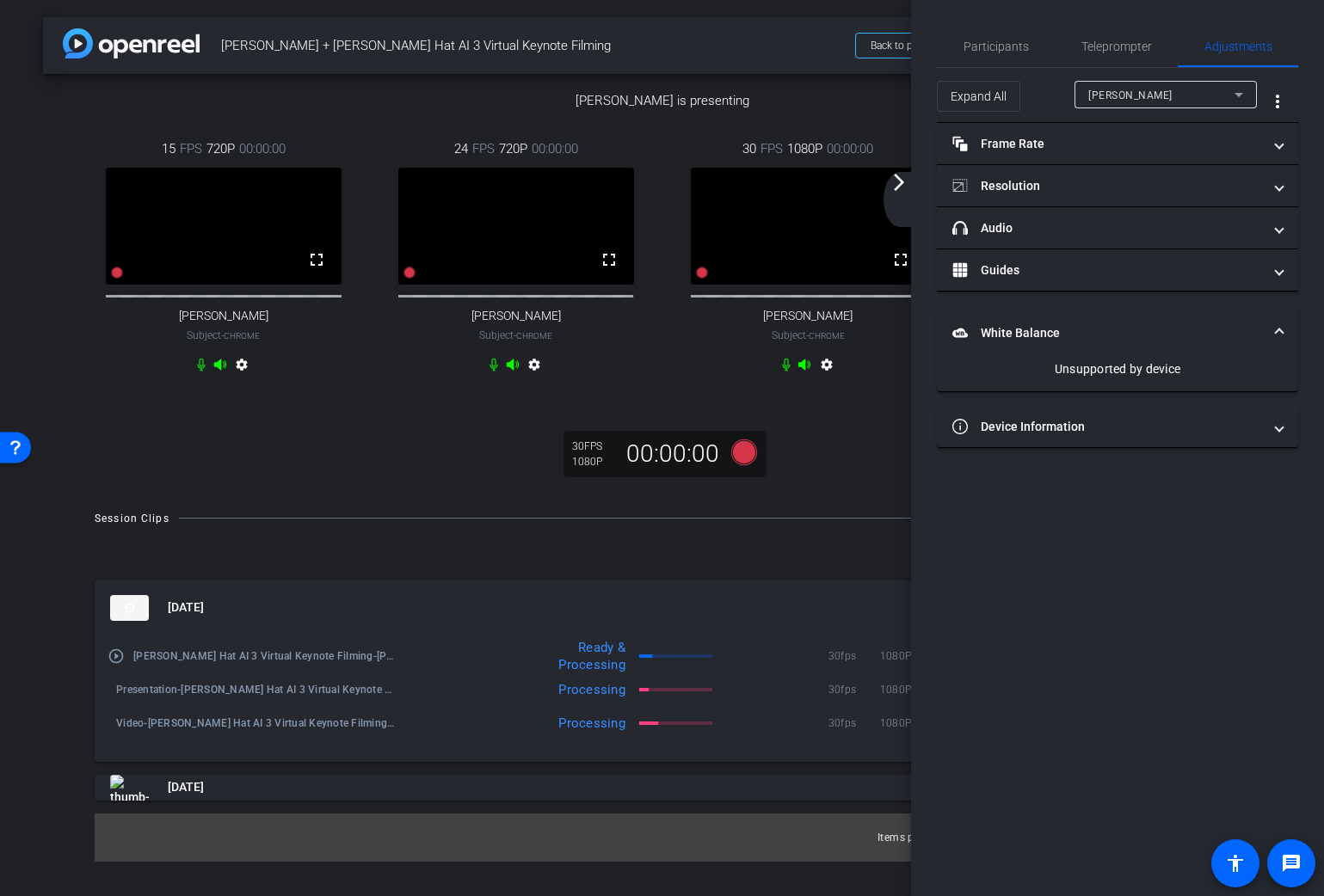
click at [900, 185] on mat-icon "arrow_forward_ios" at bounding box center [898, 182] width 20 height 20
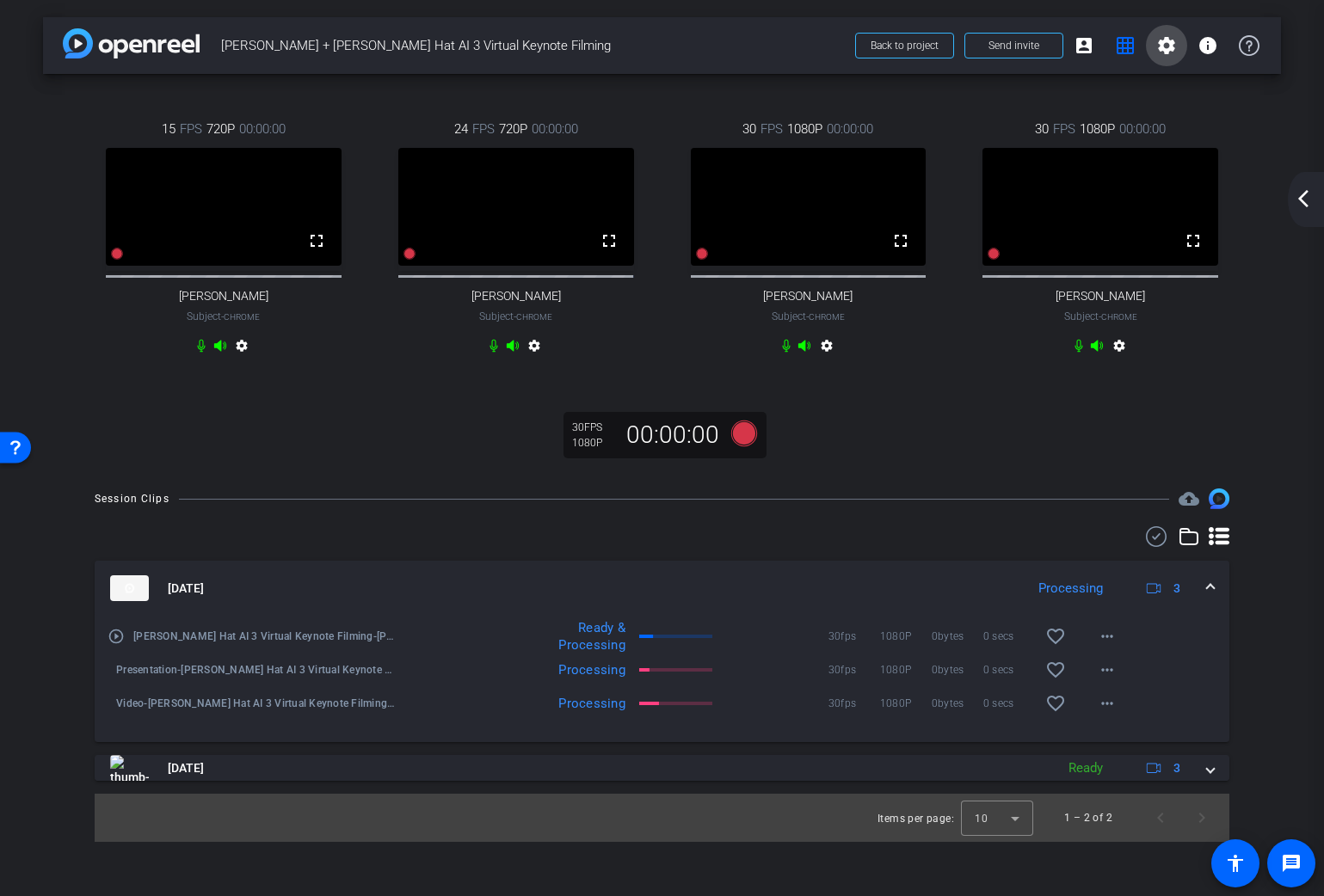
click at [1156, 40] on mat-icon "settings" at bounding box center [1166, 45] width 20 height 20
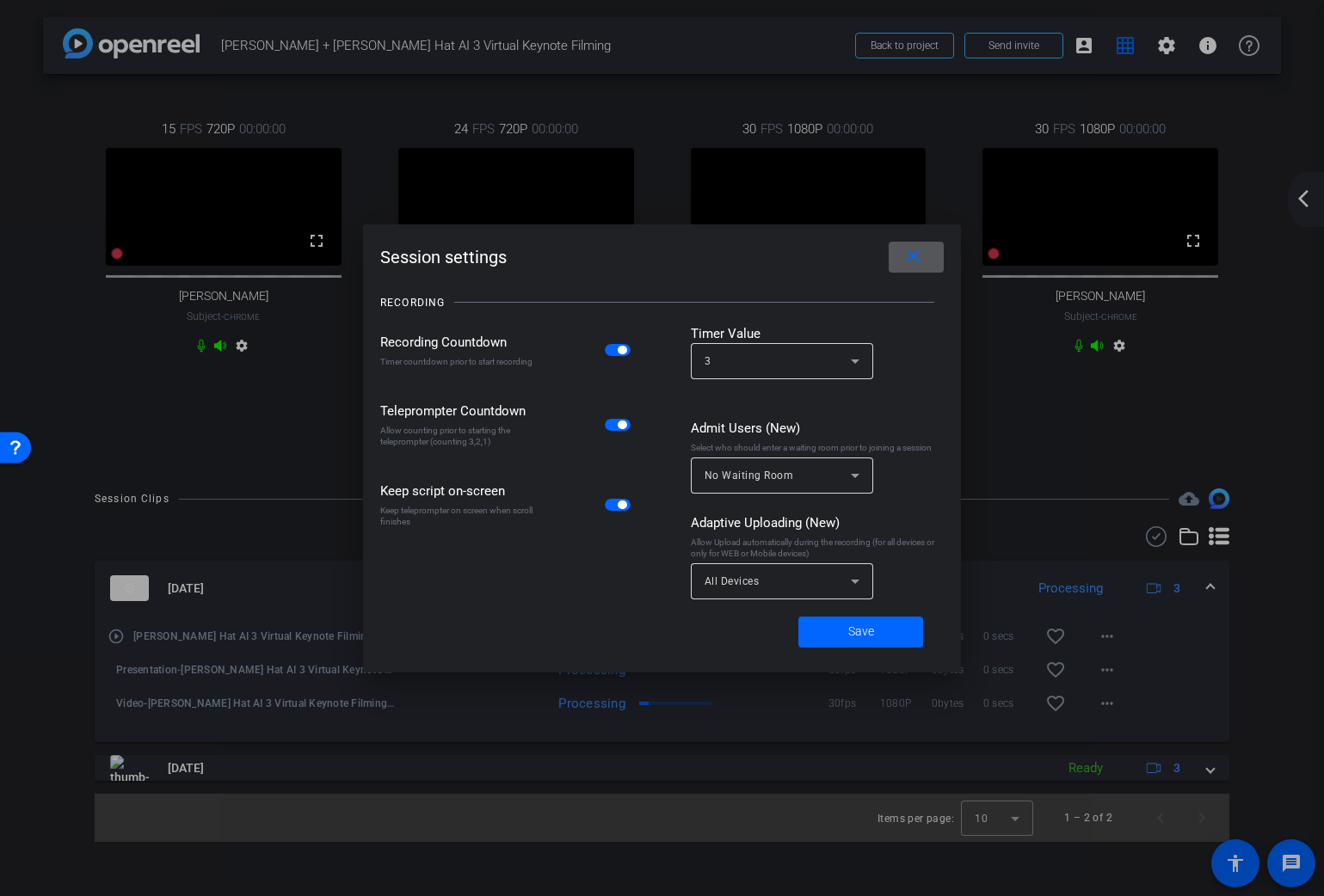
drag, startPoint x: 903, startPoint y: 257, endPoint x: 1224, endPoint y: 231, distance: 322.1
click at [903, 257] on mat-icon "close" at bounding box center [913, 256] width 21 height 21
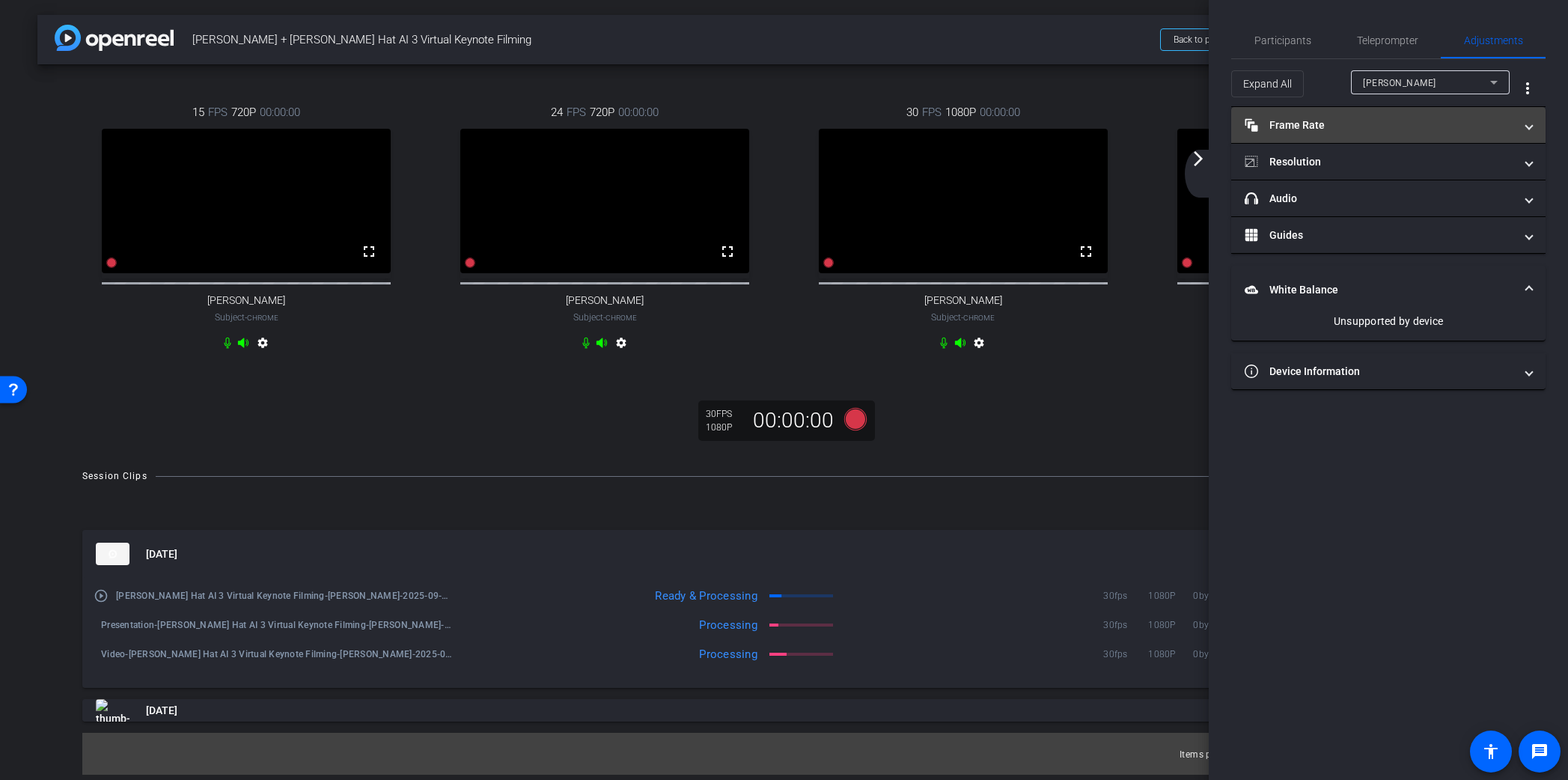
click at [1450, 131] on mat-panel-title "Frame Rate Frame Rate" at bounding box center [1380, 125] width 269 height 15
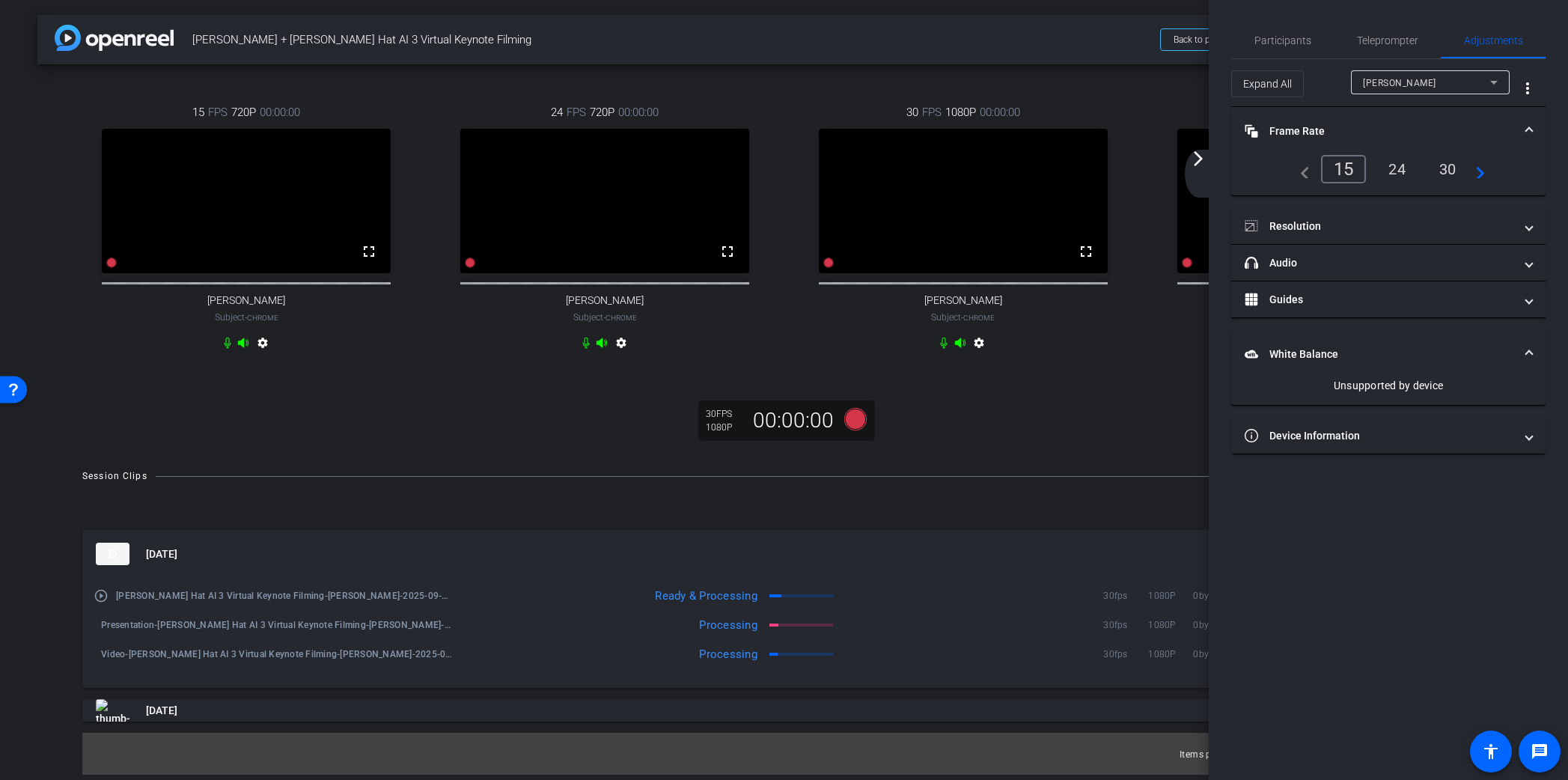
click at [1399, 83] on div "[PERSON_NAME]" at bounding box center [1426, 82] width 127 height 18
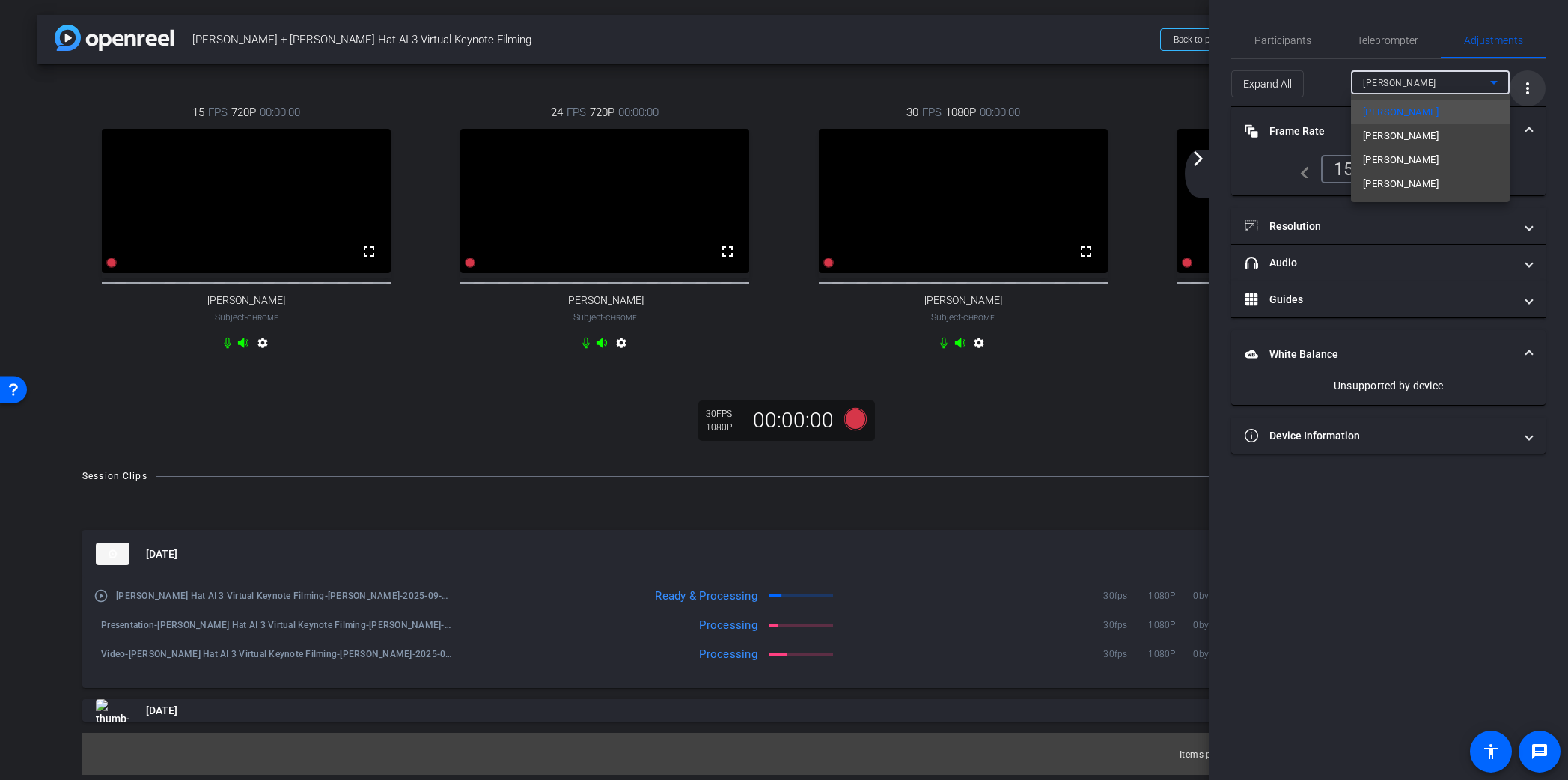
click at [1522, 86] on div at bounding box center [784, 390] width 1568 height 780
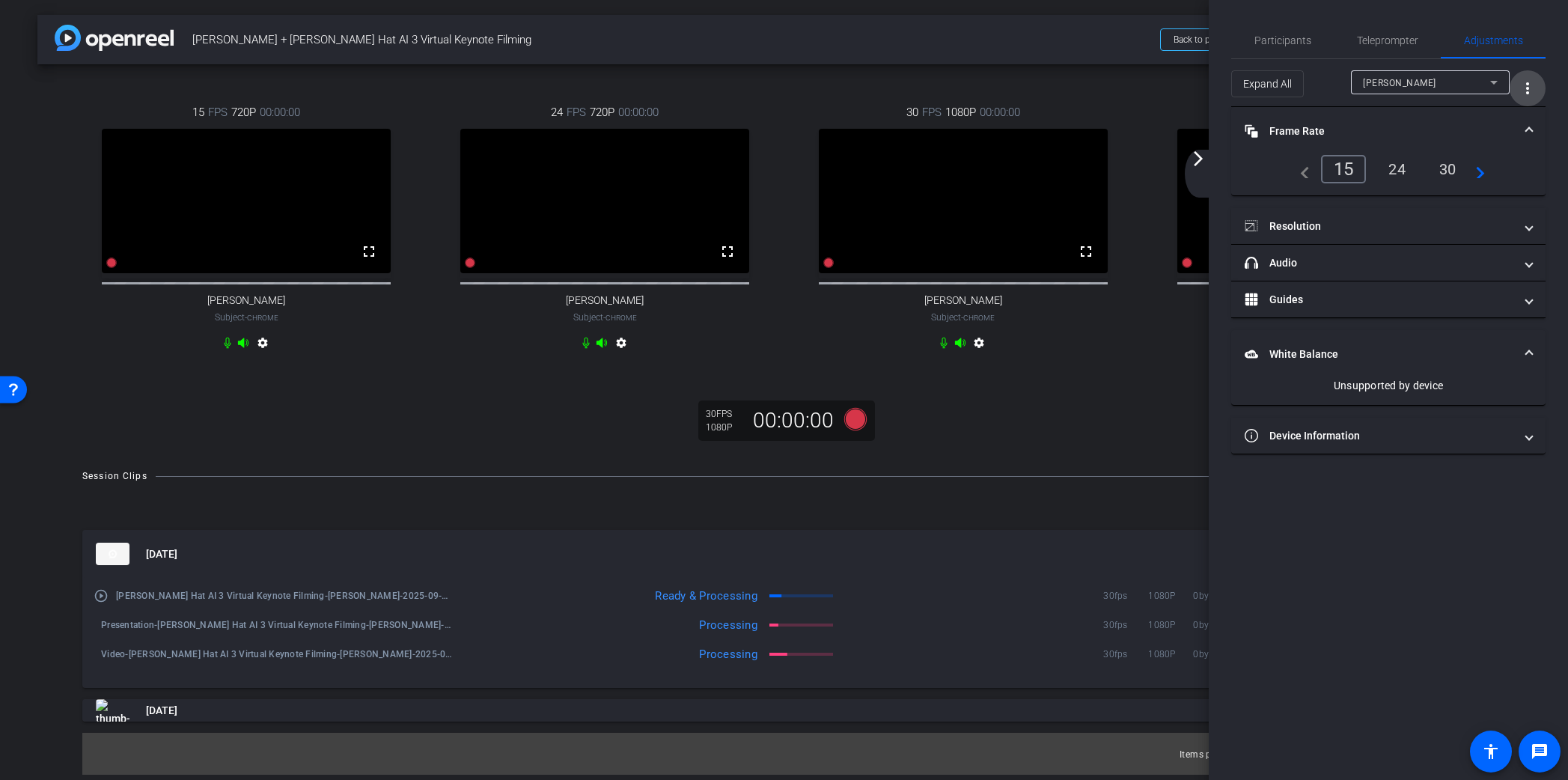
click at [1528, 85] on mat-icon "more_vert" at bounding box center [1527, 88] width 18 height 18
click at [1510, 119] on span "Open Floating Panel" at bounding box center [1490, 120] width 88 height 11
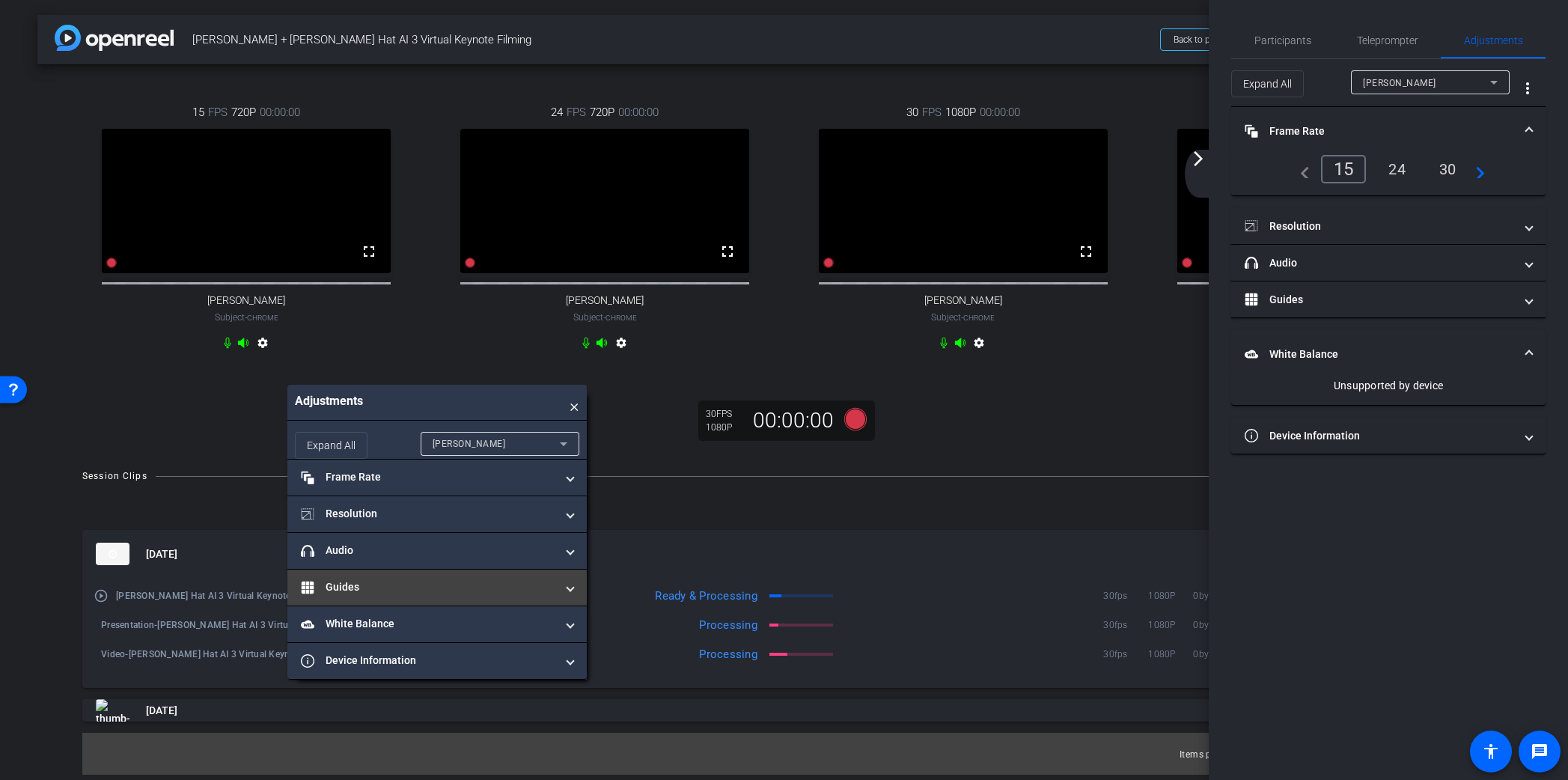
click at [438, 587] on mat-panel-title "Guides" at bounding box center [428, 587] width 255 height 15
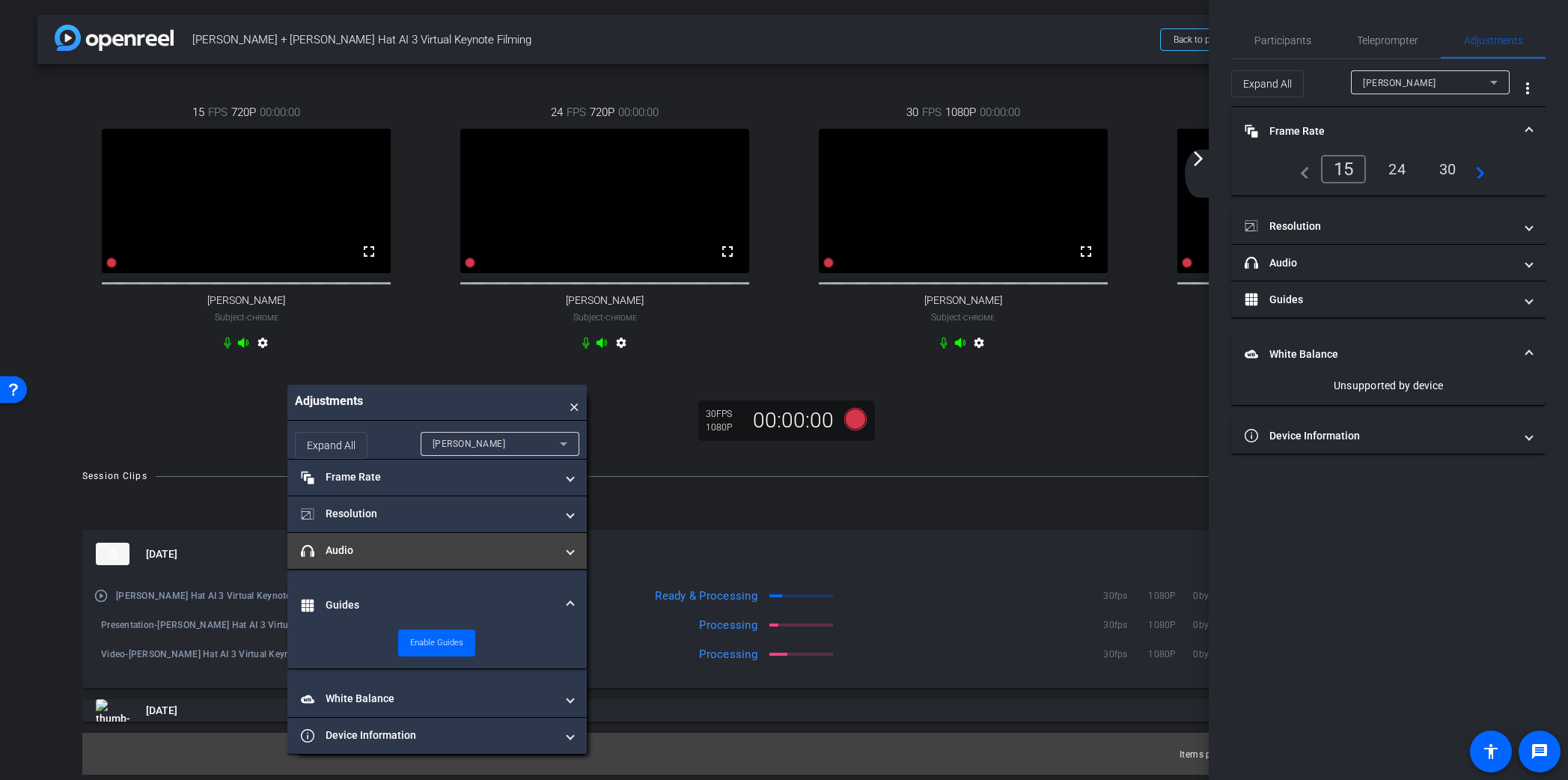
click at [424, 555] on mat-panel-title "headphone icon Audio" at bounding box center [428, 551] width 255 height 15
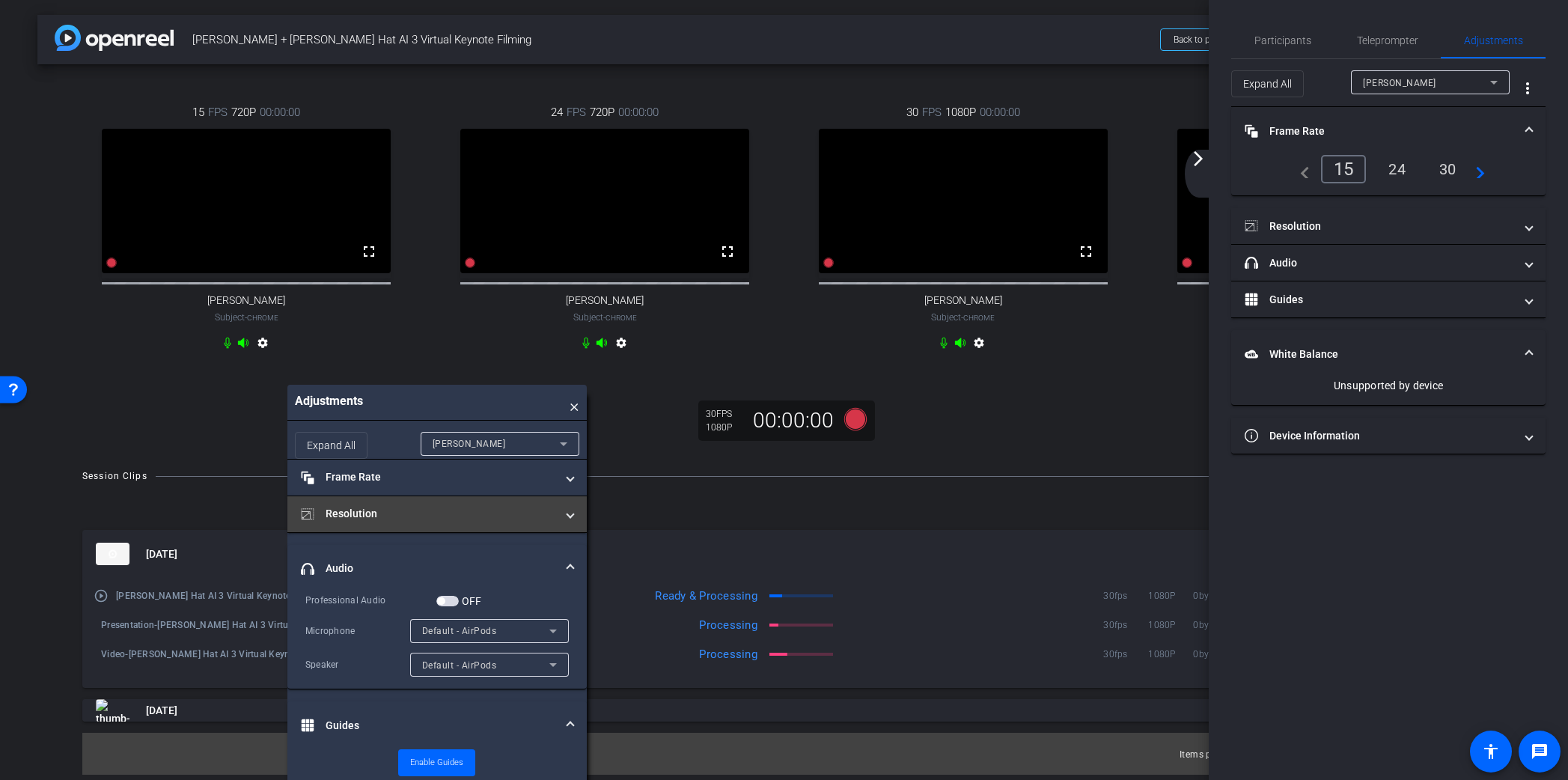
click at [418, 514] on mat-panel-title "Resolution" at bounding box center [428, 514] width 255 height 15
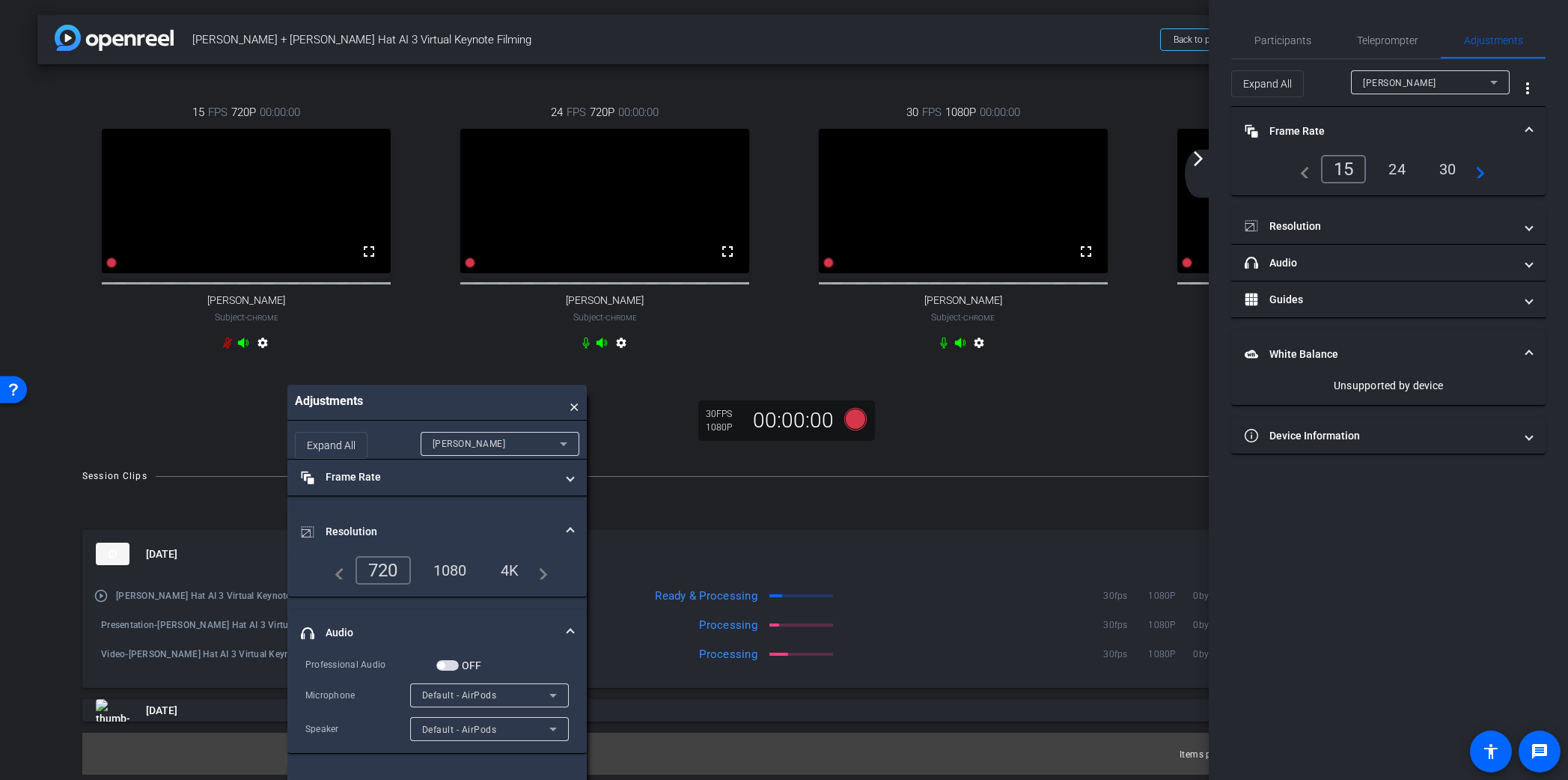
click at [451, 452] on div "[PERSON_NAME]" at bounding box center [496, 444] width 127 height 18
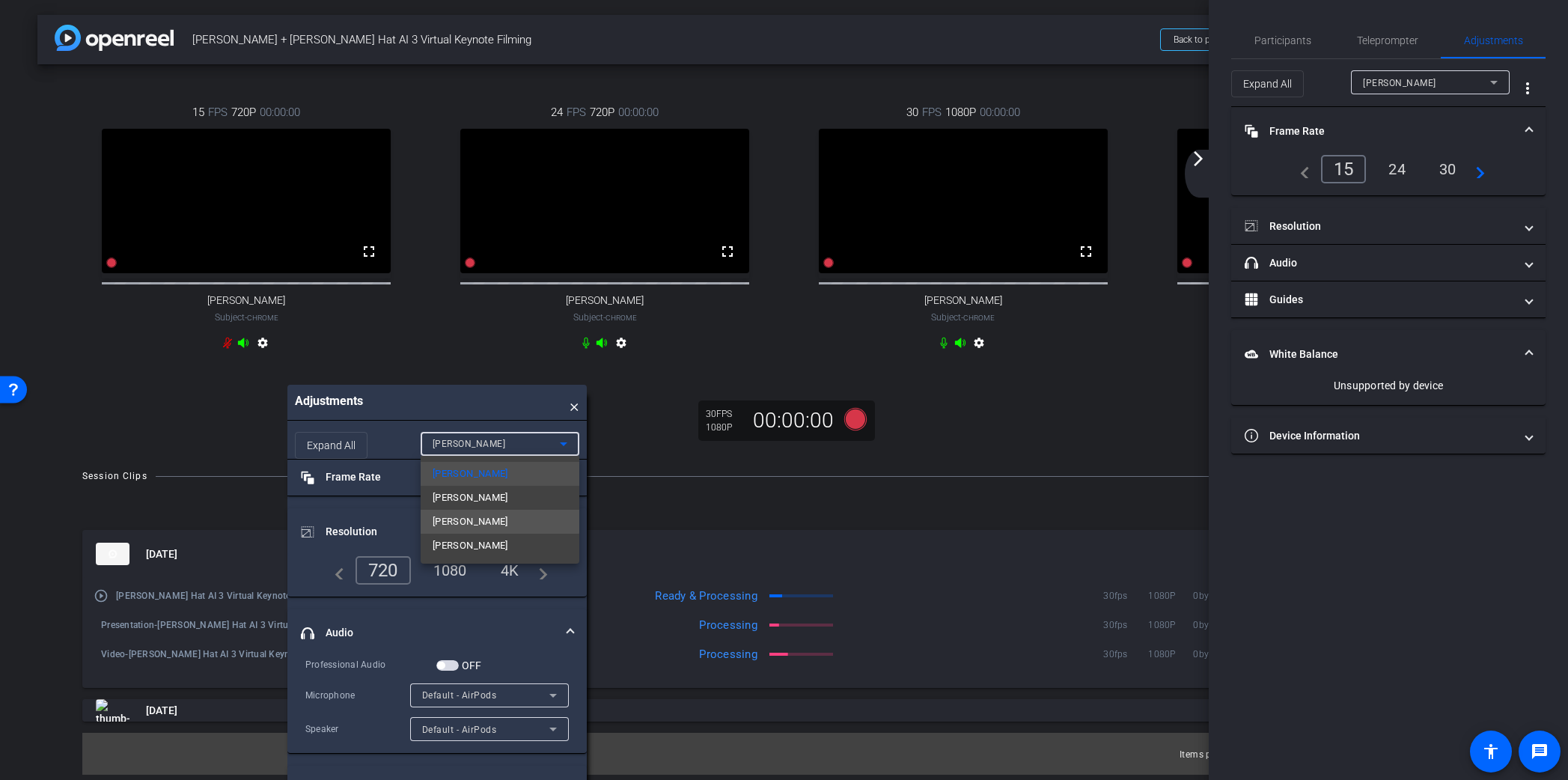
click at [484, 521] on span "[PERSON_NAME]" at bounding box center [471, 522] width 75 height 18
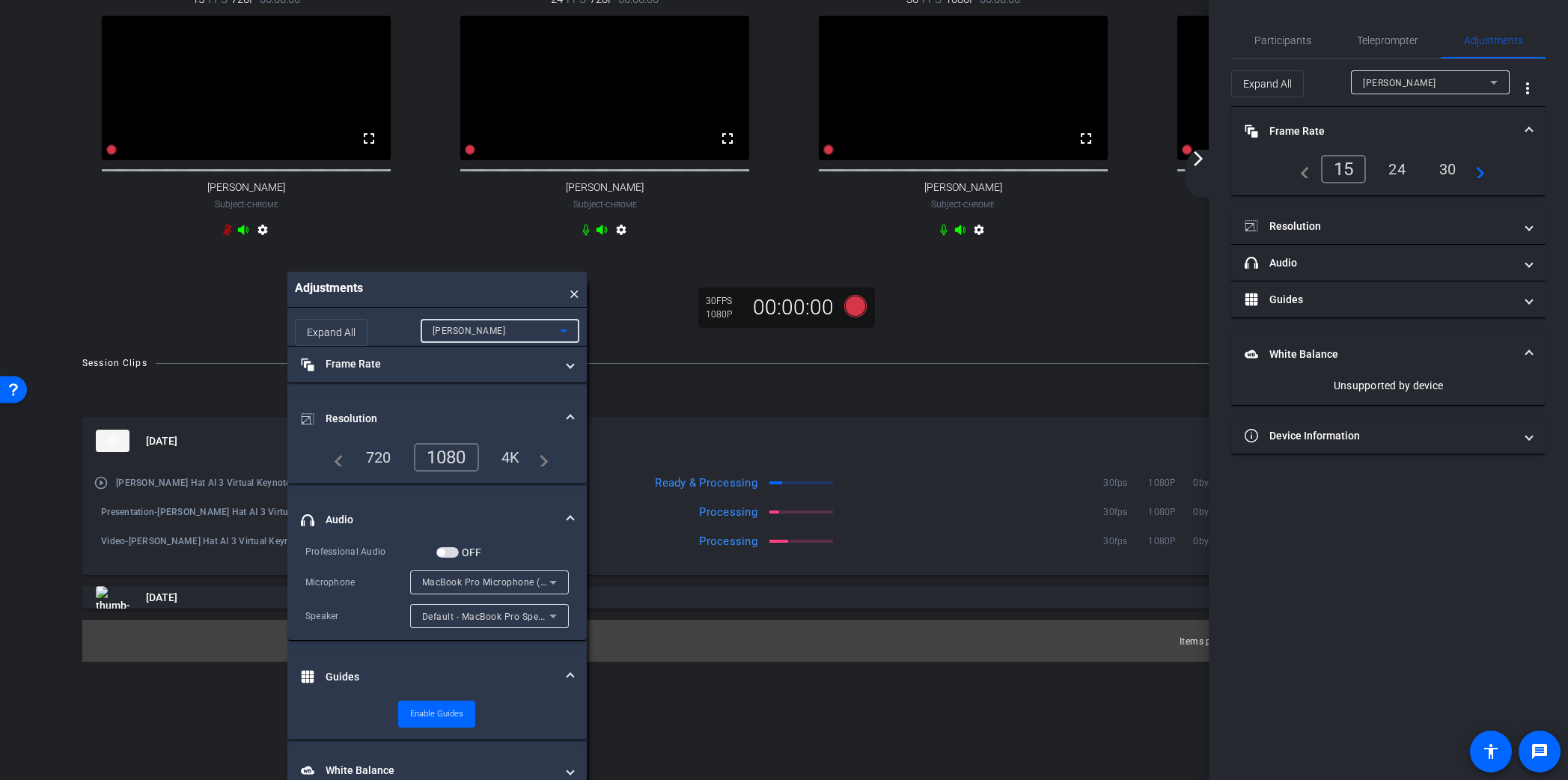
scroll to position [158, 0]
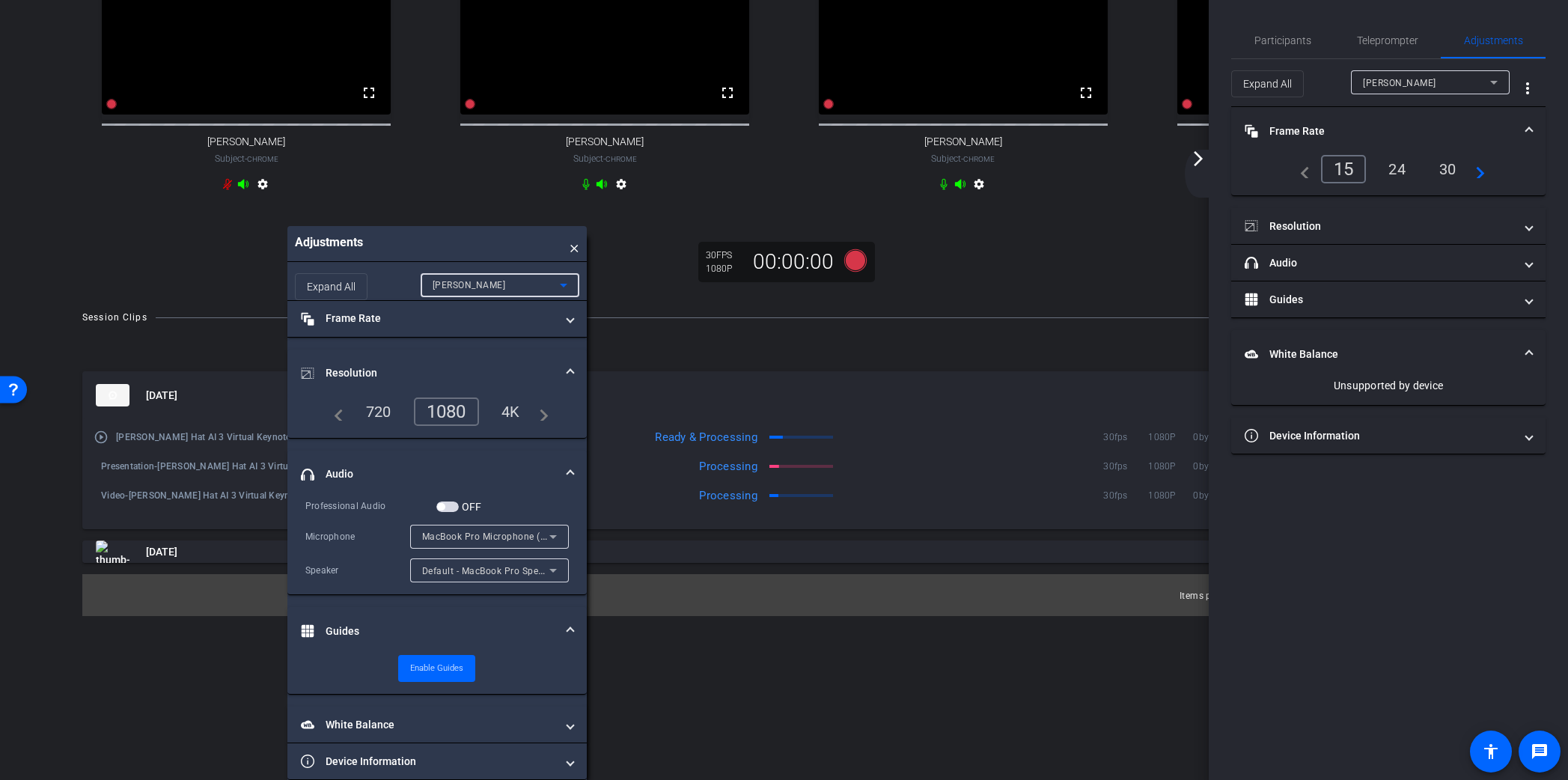
click at [570, 628] on span at bounding box center [571, 632] width 6 height 15
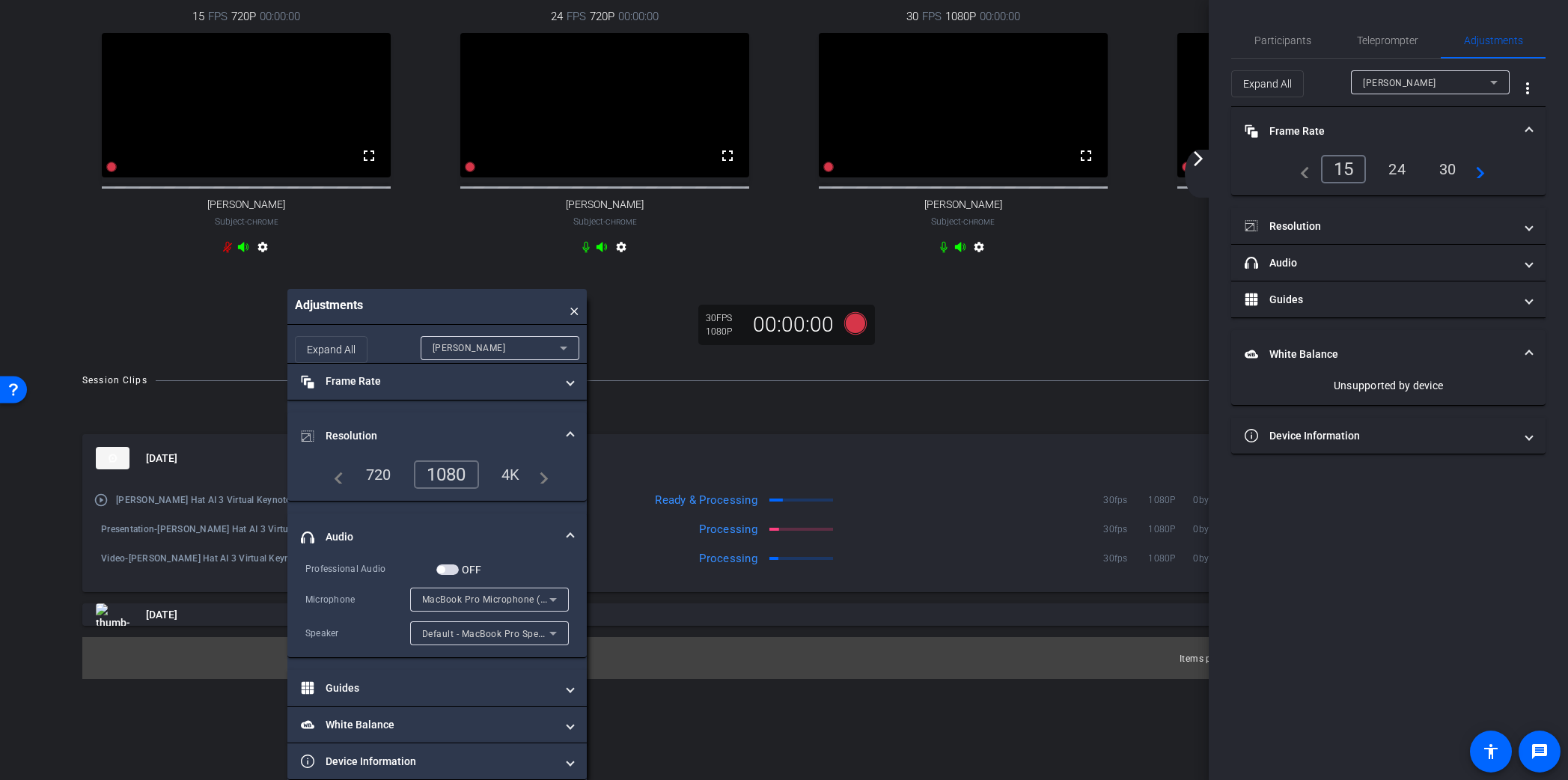
scroll to position [96, 0]
click at [571, 432] on span at bounding box center [571, 436] width 6 height 15
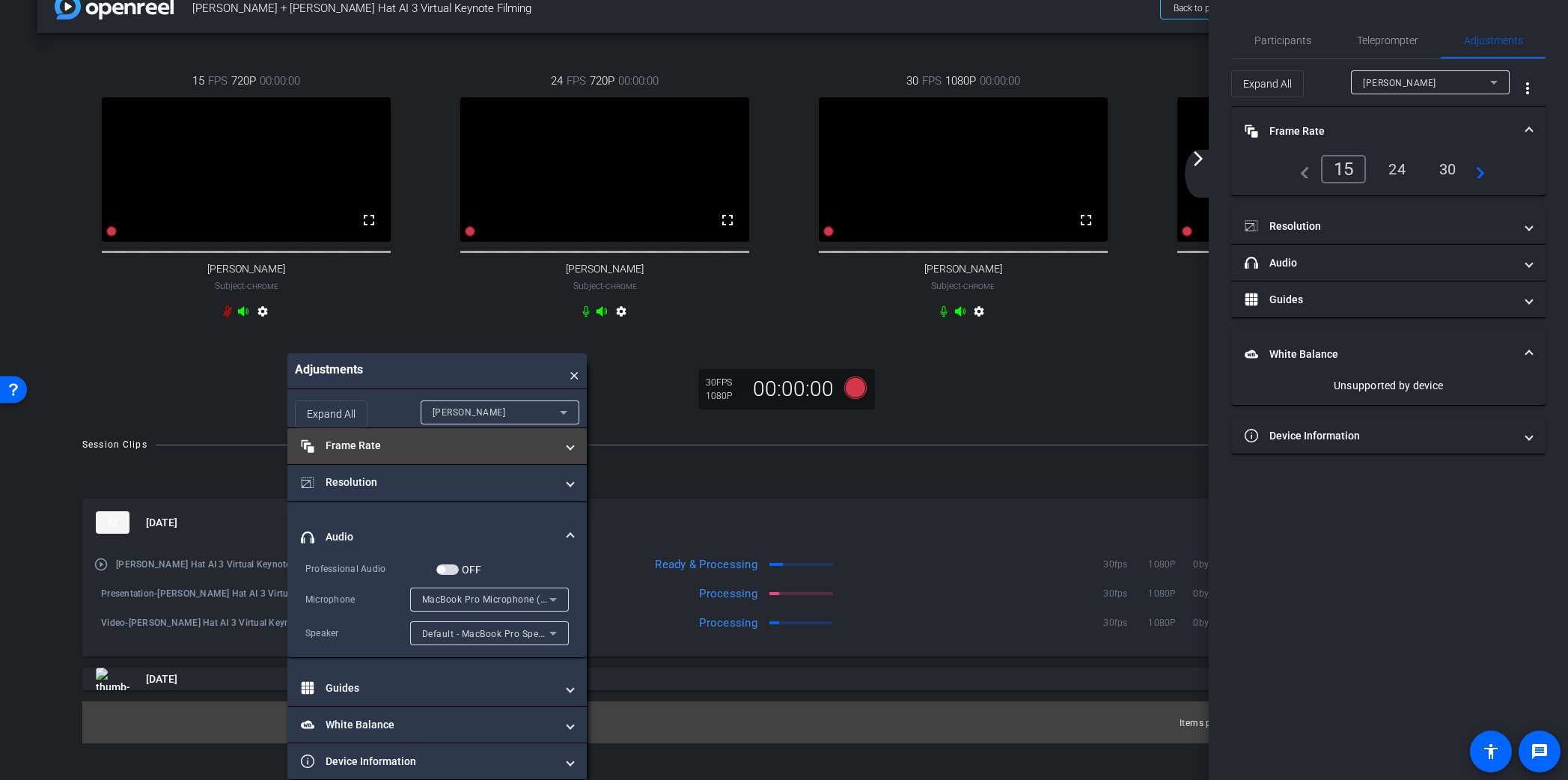
scroll to position [32, 0]
click at [573, 376] on span "×" at bounding box center [574, 371] width 10 height 20
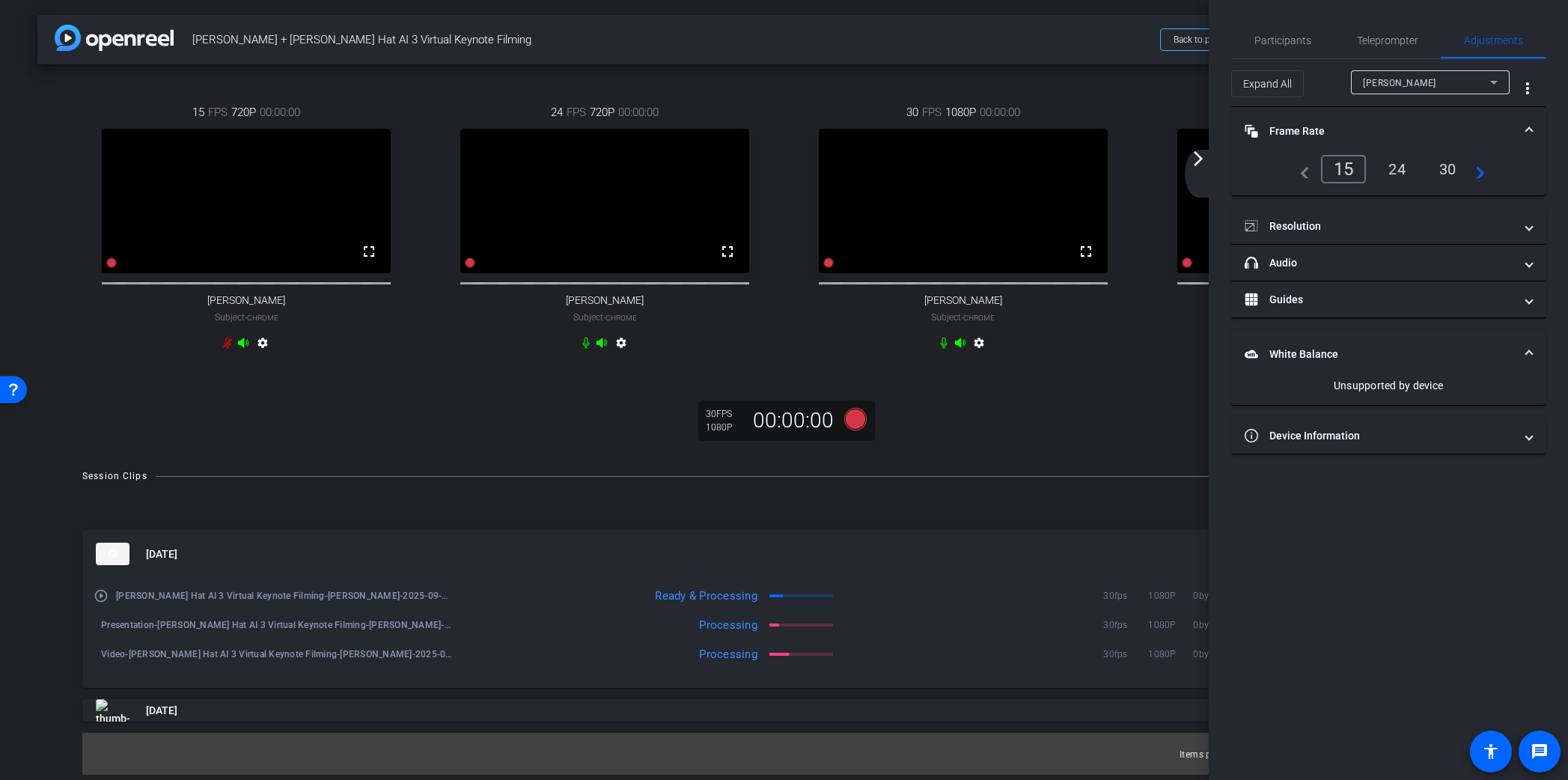
click at [1200, 158] on mat-icon "arrow_forward_ios" at bounding box center [1198, 158] width 18 height 18
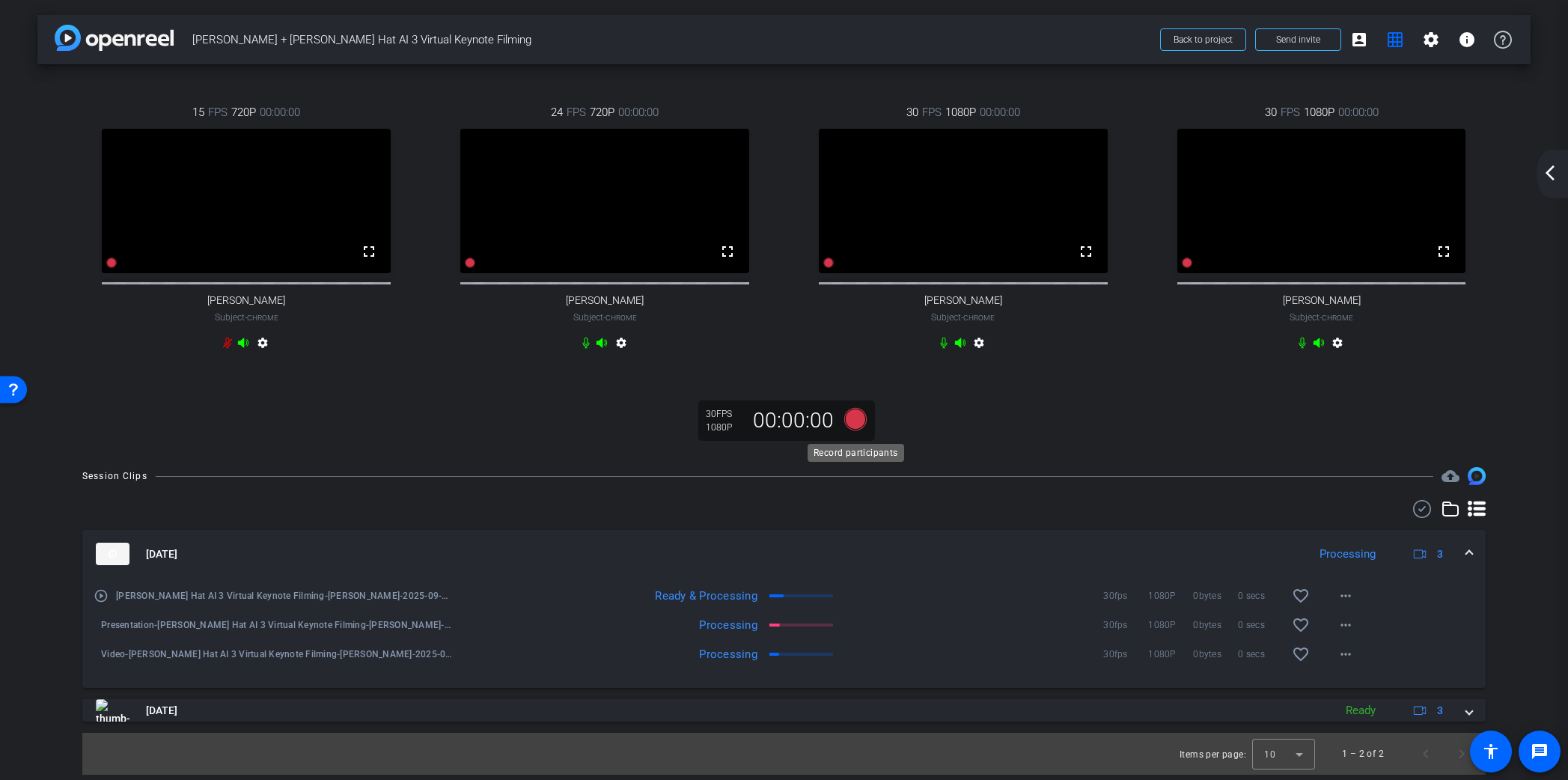
click at [857, 425] on icon at bounding box center [854, 418] width 22 height 22
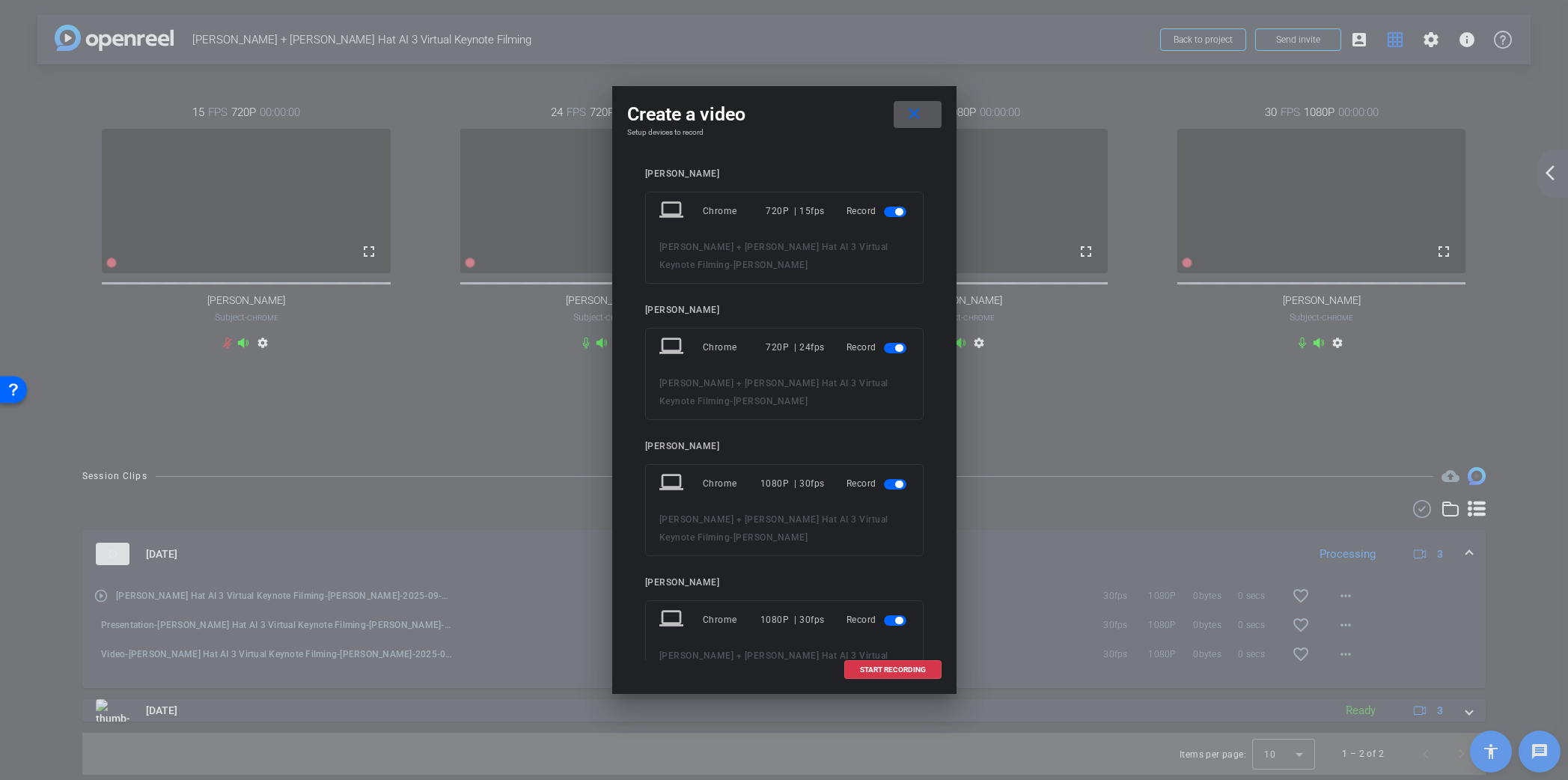
click at [897, 212] on span "button" at bounding box center [899, 212] width 8 height 8
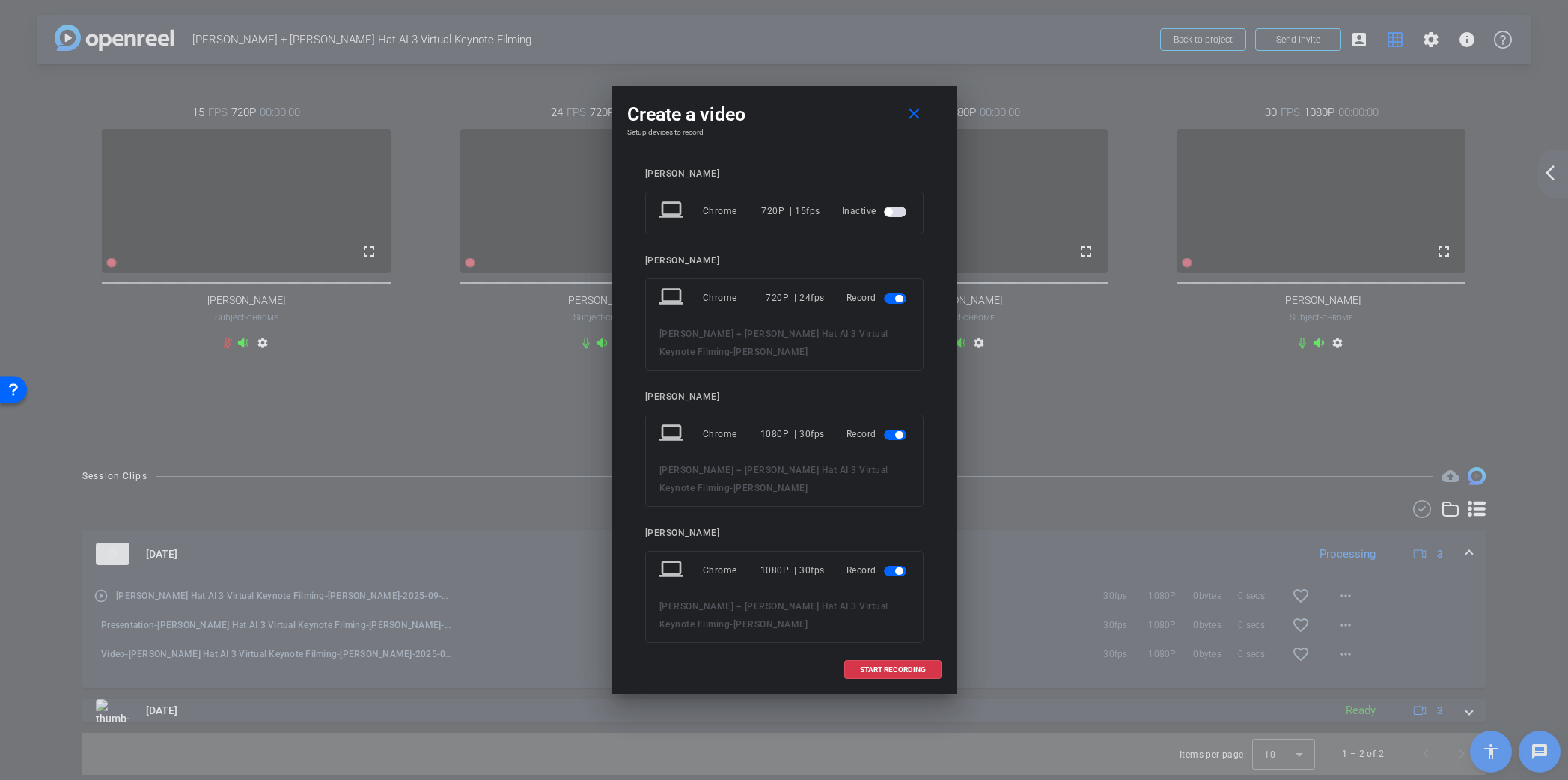
click at [899, 301] on span "button" at bounding box center [899, 299] width 8 height 8
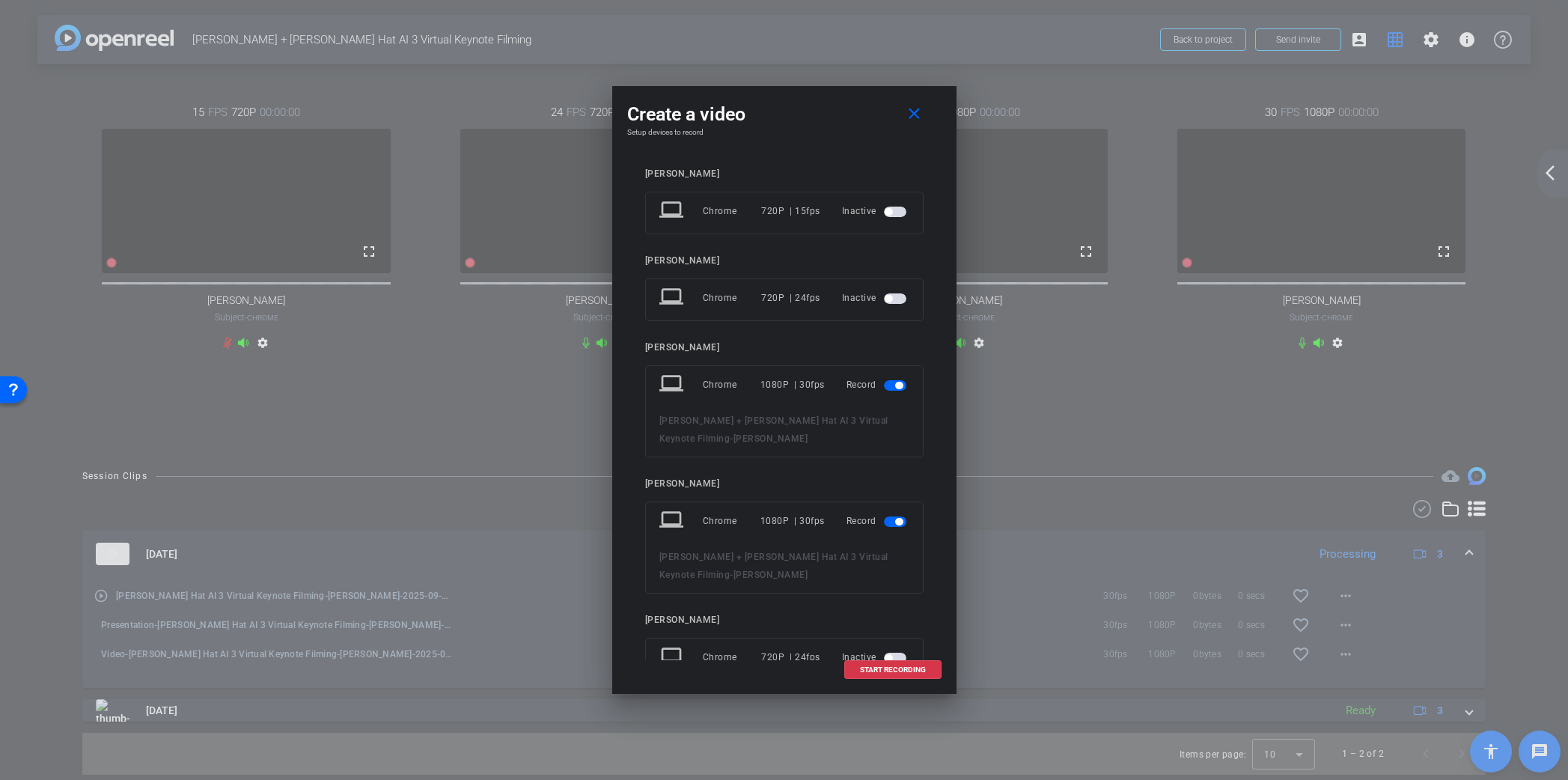
click at [897, 386] on span "button" at bounding box center [899, 385] width 8 height 8
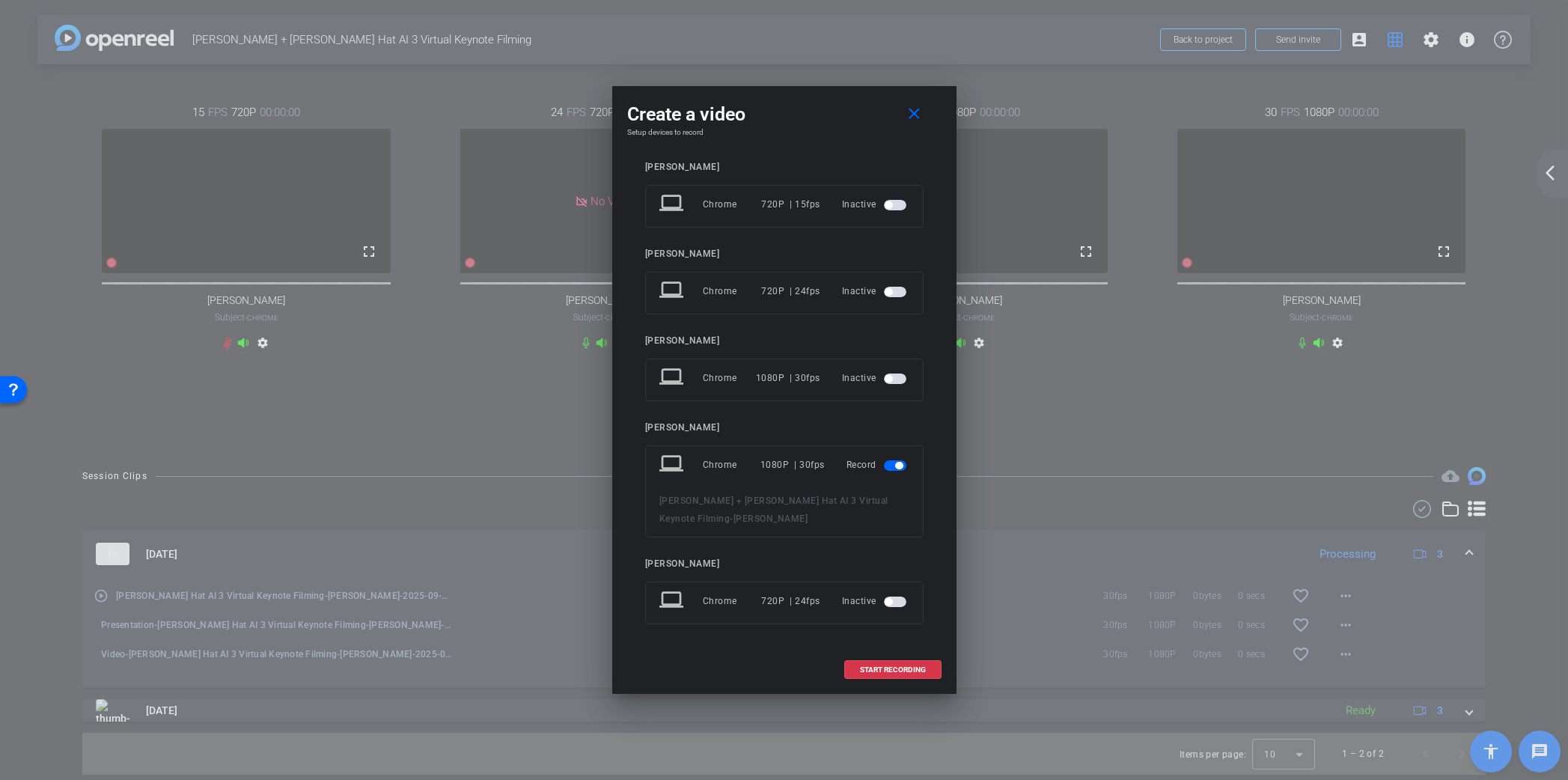
scroll to position [0, 0]
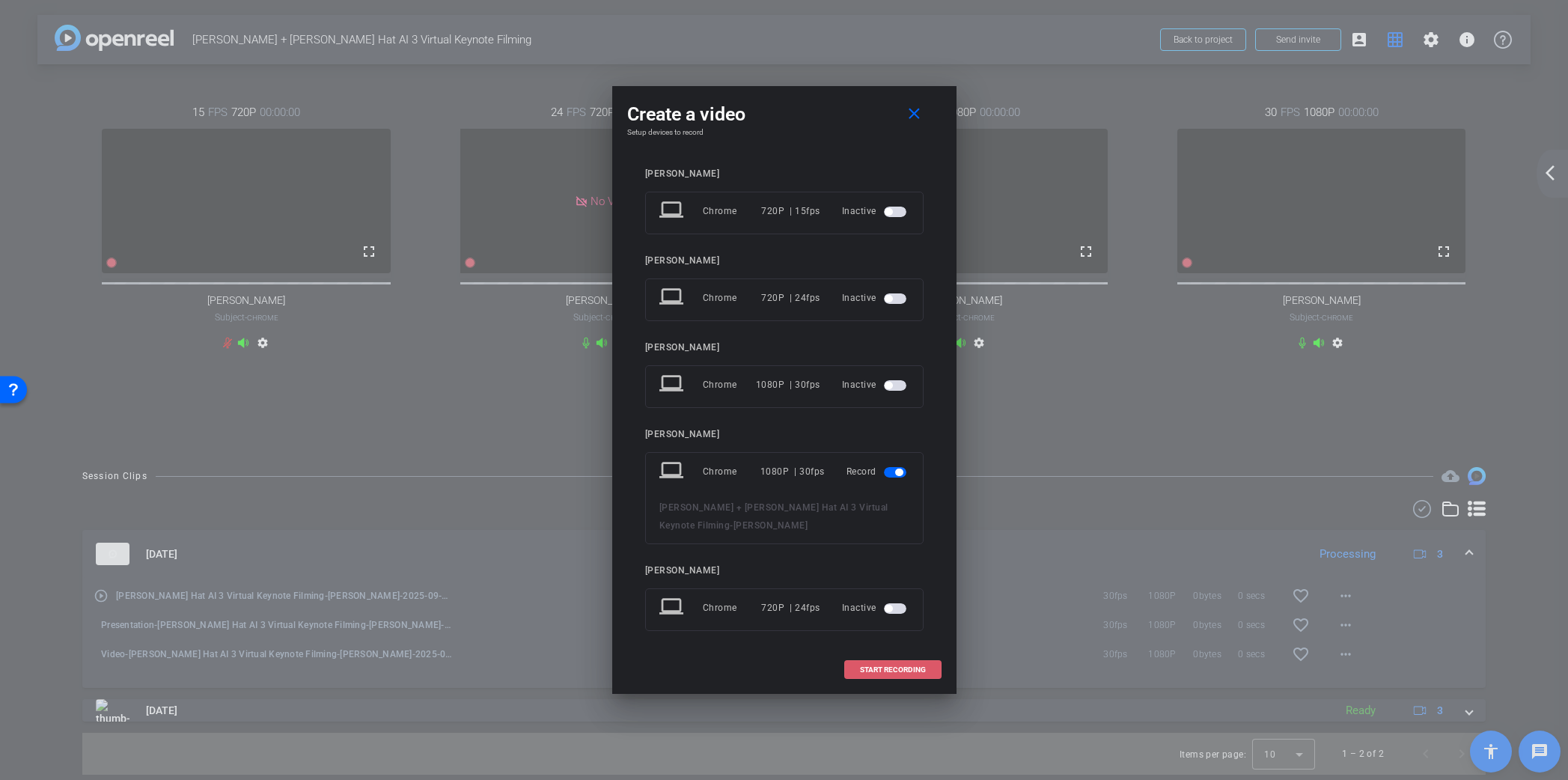
click at [890, 670] on span "START RECORDING" at bounding box center [893, 670] width 66 height 8
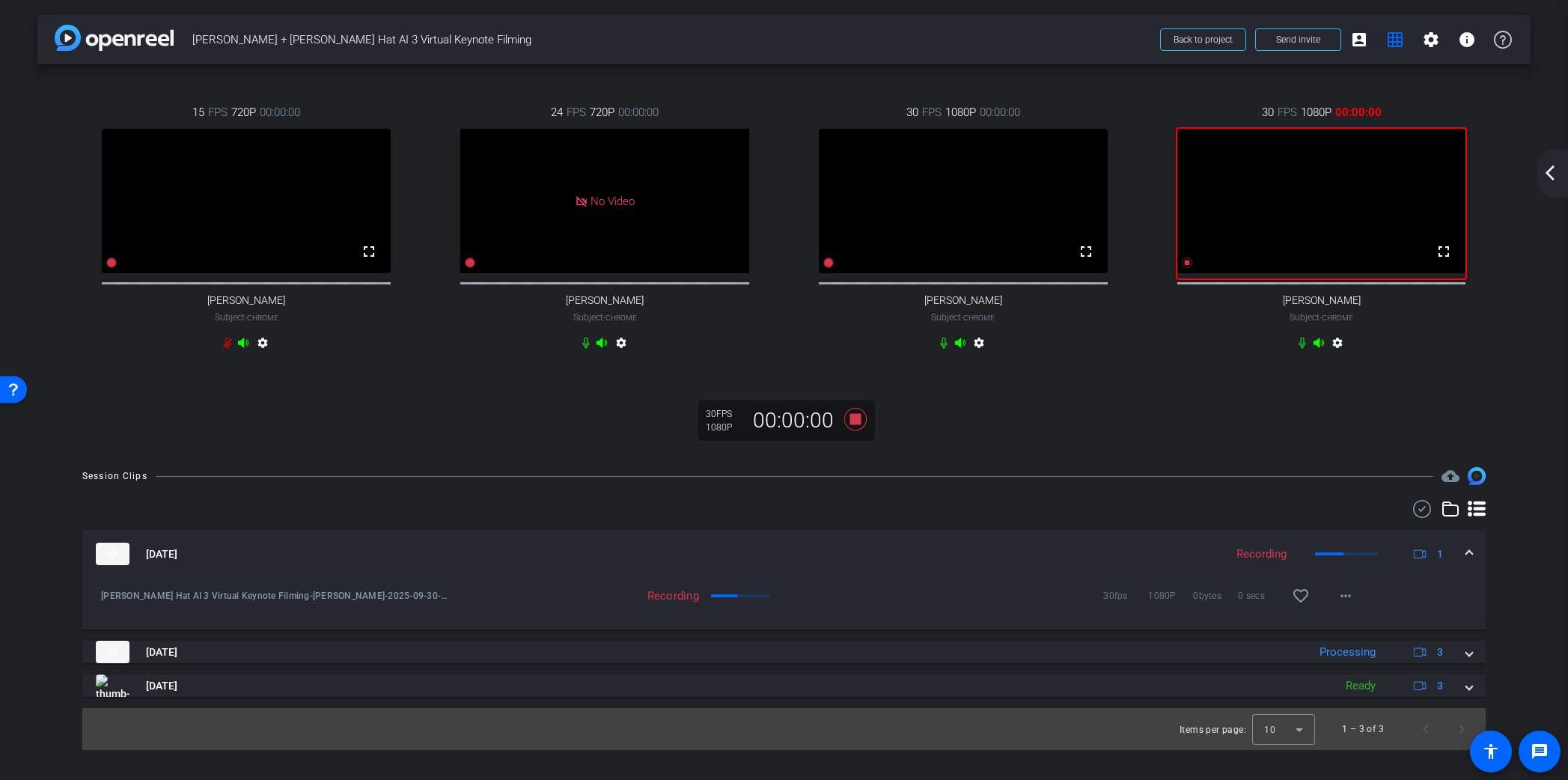
click at [1546, 173] on mat-icon "arrow_back_ios_new" at bounding box center [1550, 172] width 18 height 18
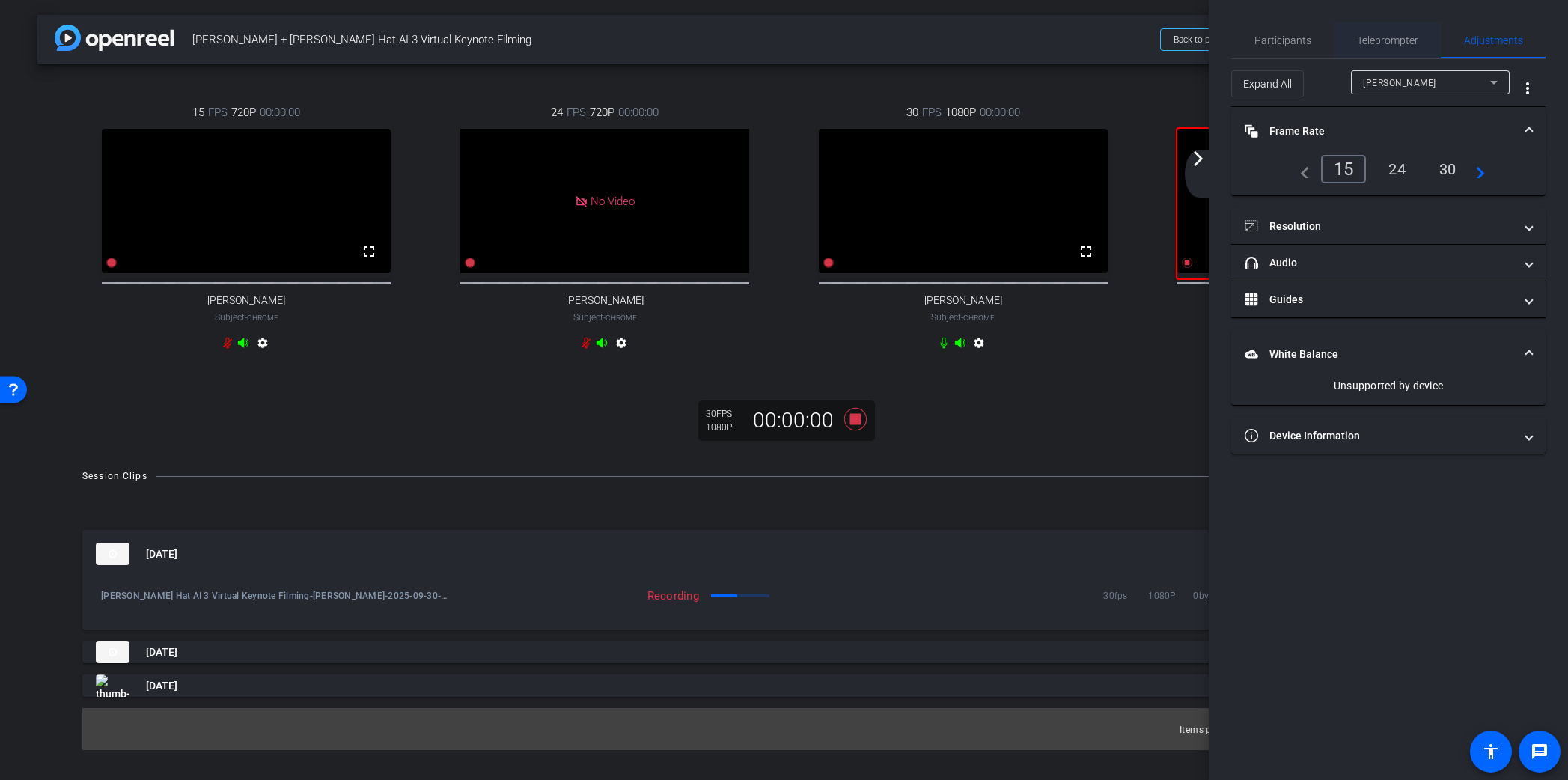
click at [1385, 38] on span "Teleprompter" at bounding box center [1388, 41] width 62 height 11
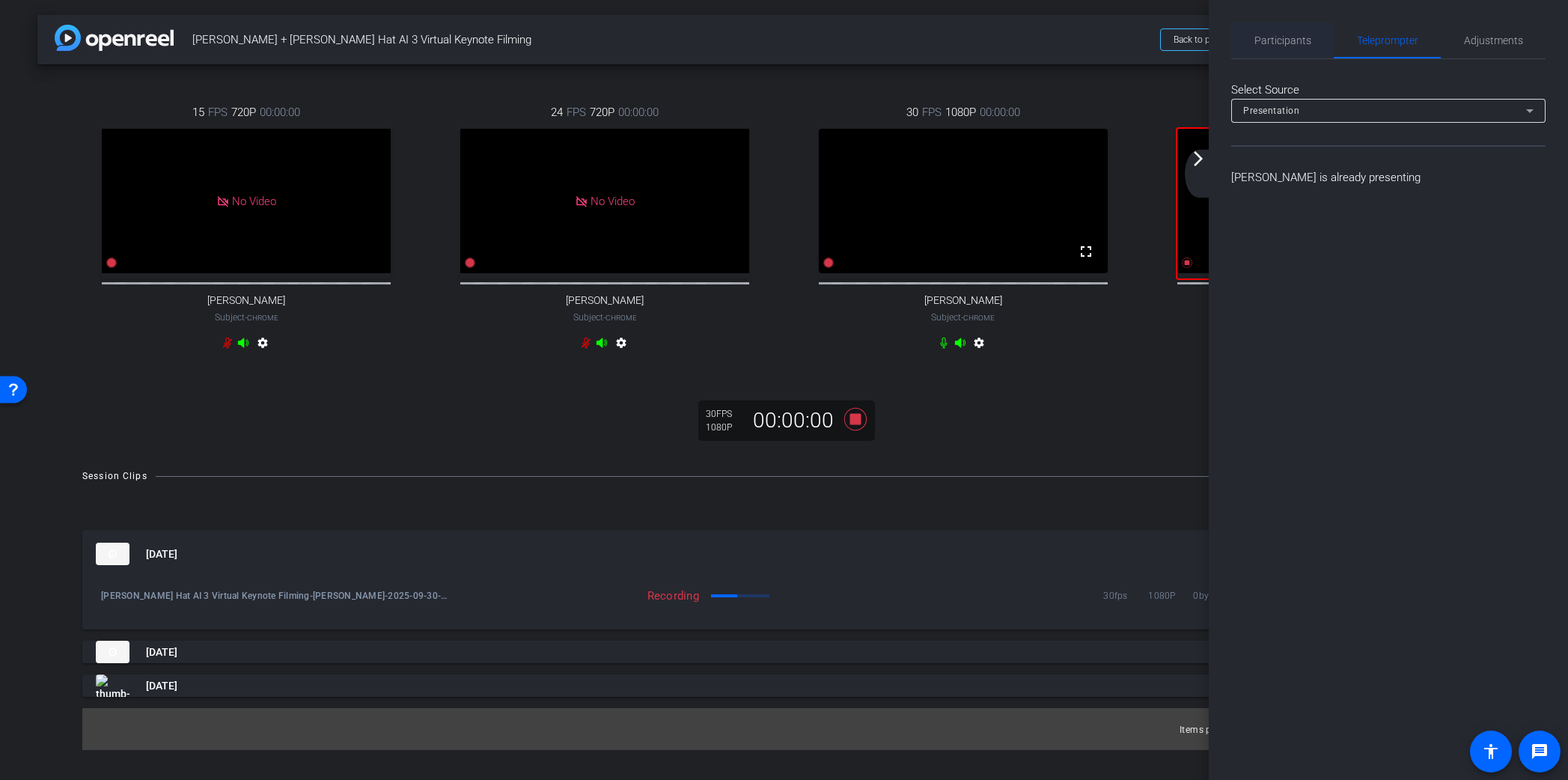
click at [1284, 46] on span "Participants" at bounding box center [1283, 40] width 57 height 36
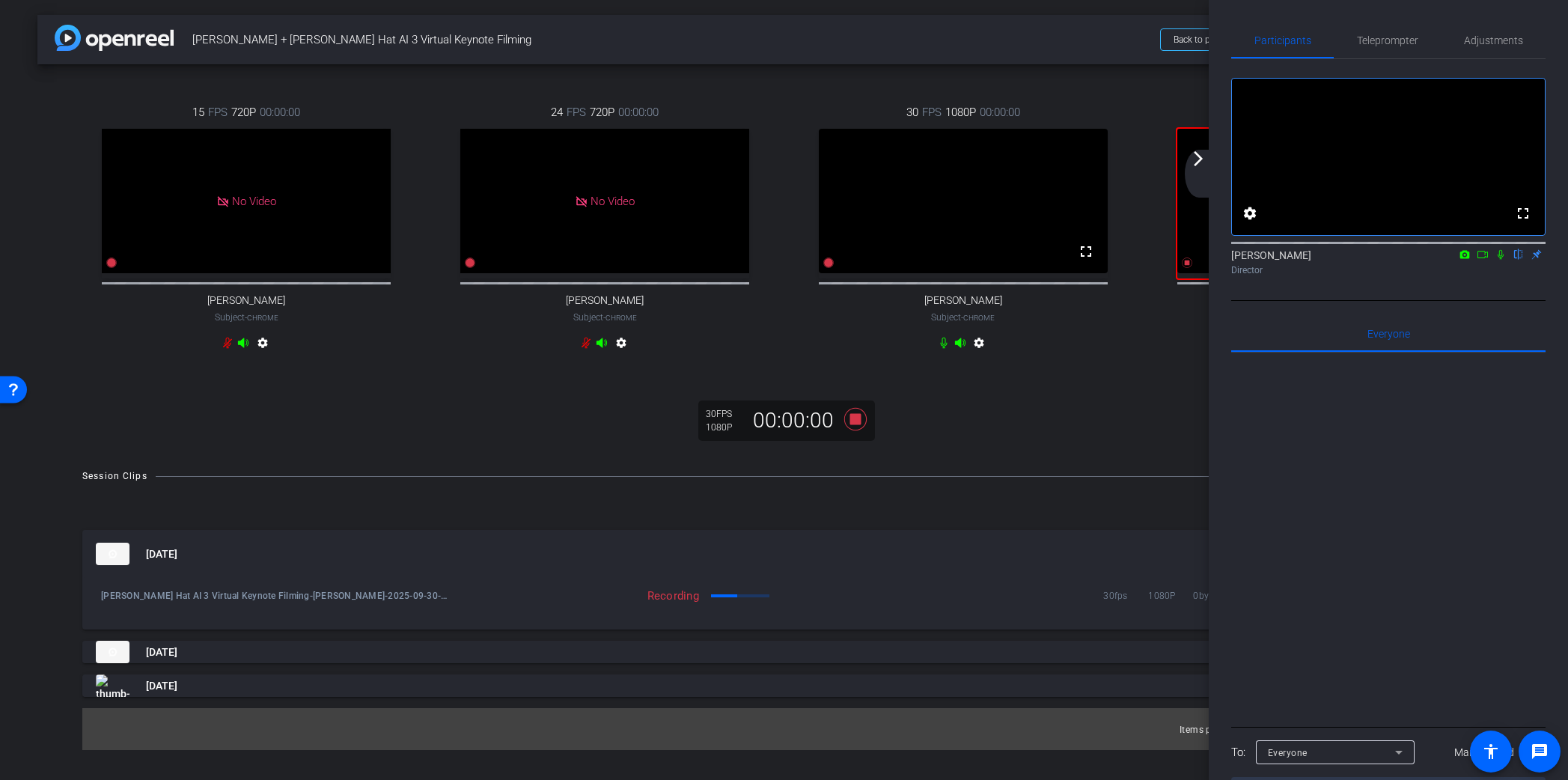
click at [1501, 260] on icon at bounding box center [1501, 255] width 12 height 11
click at [1199, 162] on mat-icon "arrow_forward_ios" at bounding box center [1198, 158] width 18 height 18
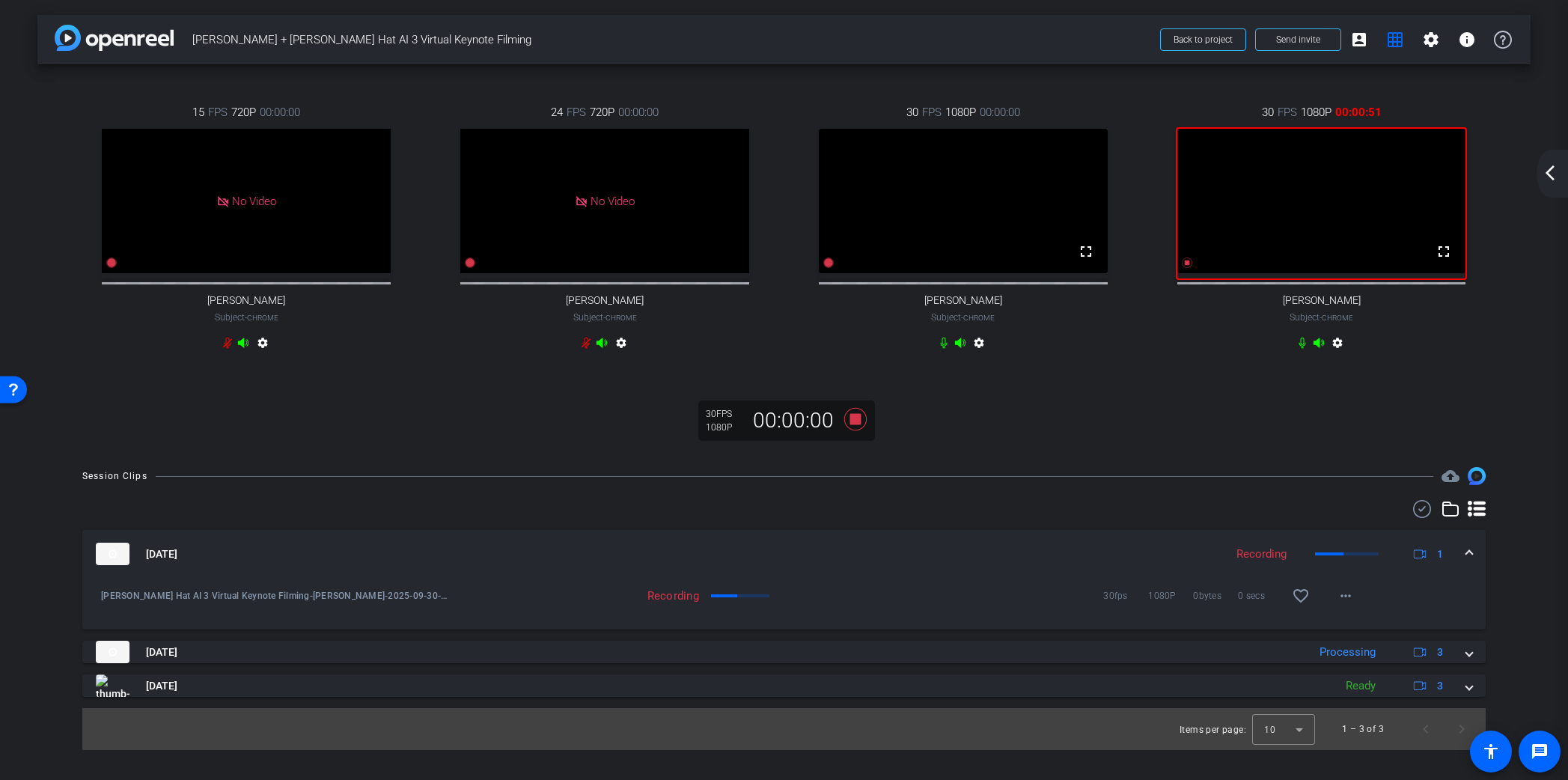
click at [1554, 170] on mat-icon "arrow_back_ios_new" at bounding box center [1550, 172] width 18 height 18
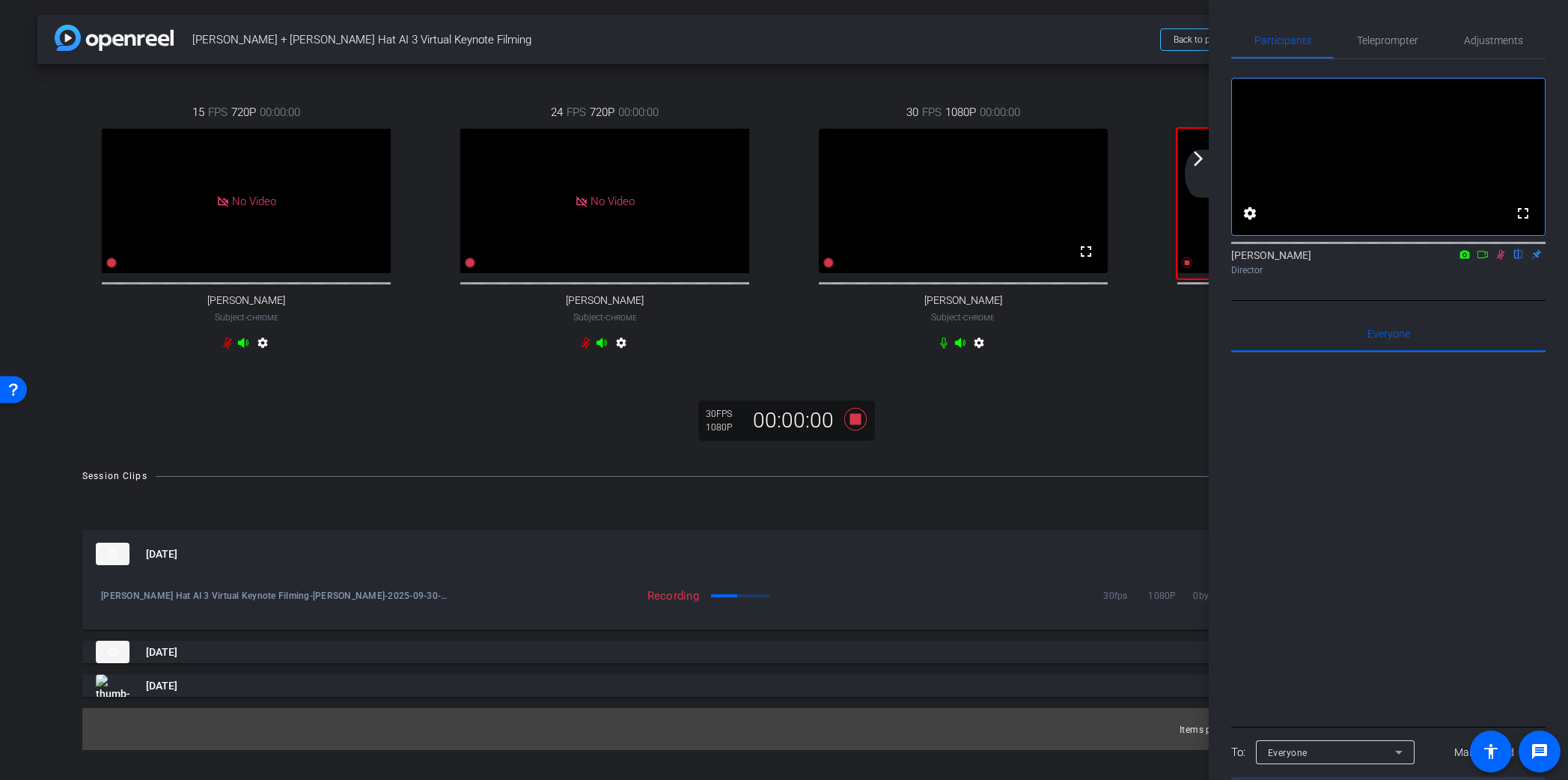
click at [1197, 161] on mat-icon "arrow_forward_ios" at bounding box center [1198, 158] width 18 height 18
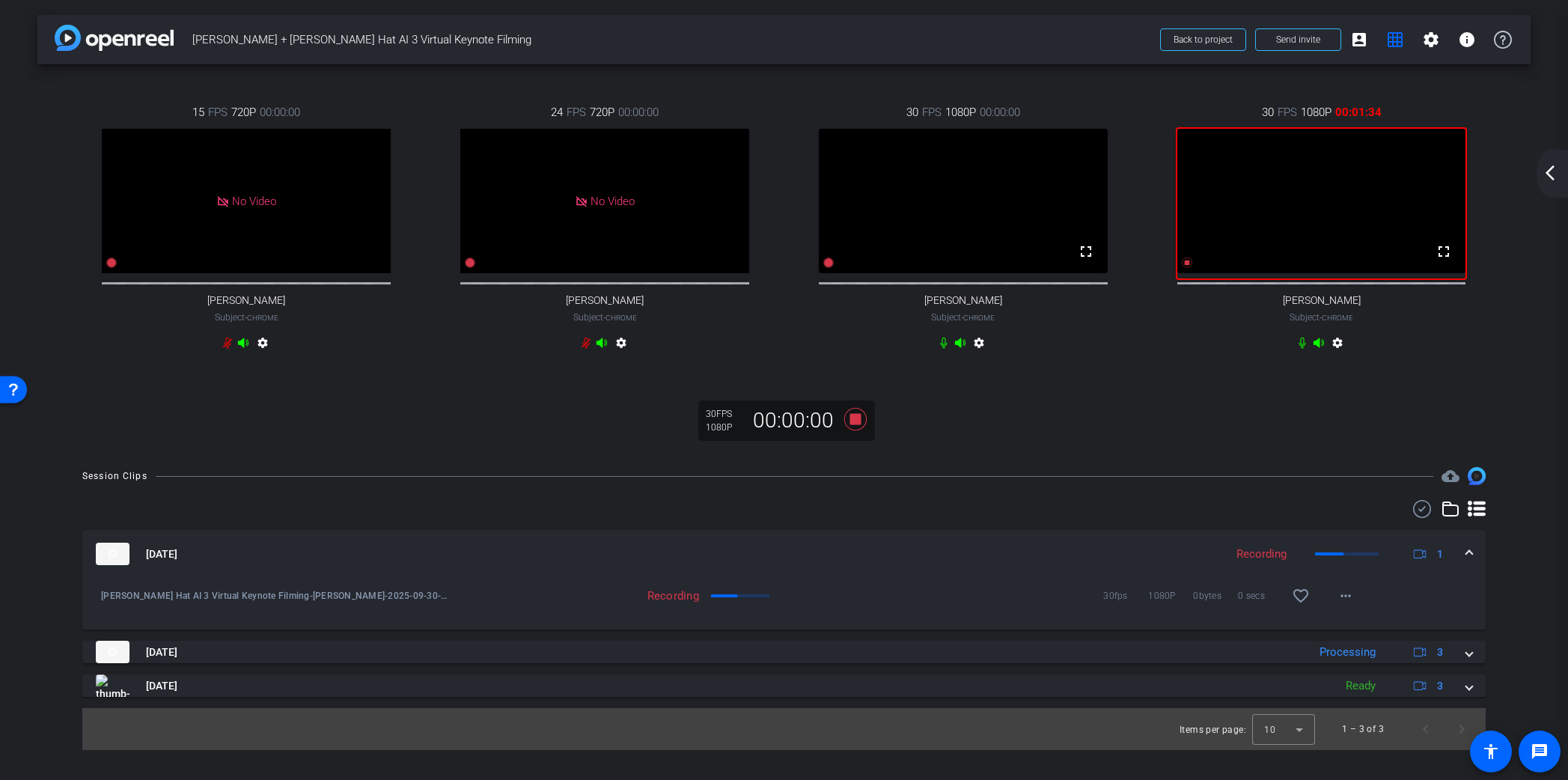
click at [1554, 169] on mat-icon "arrow_back_ios_new" at bounding box center [1550, 172] width 18 height 18
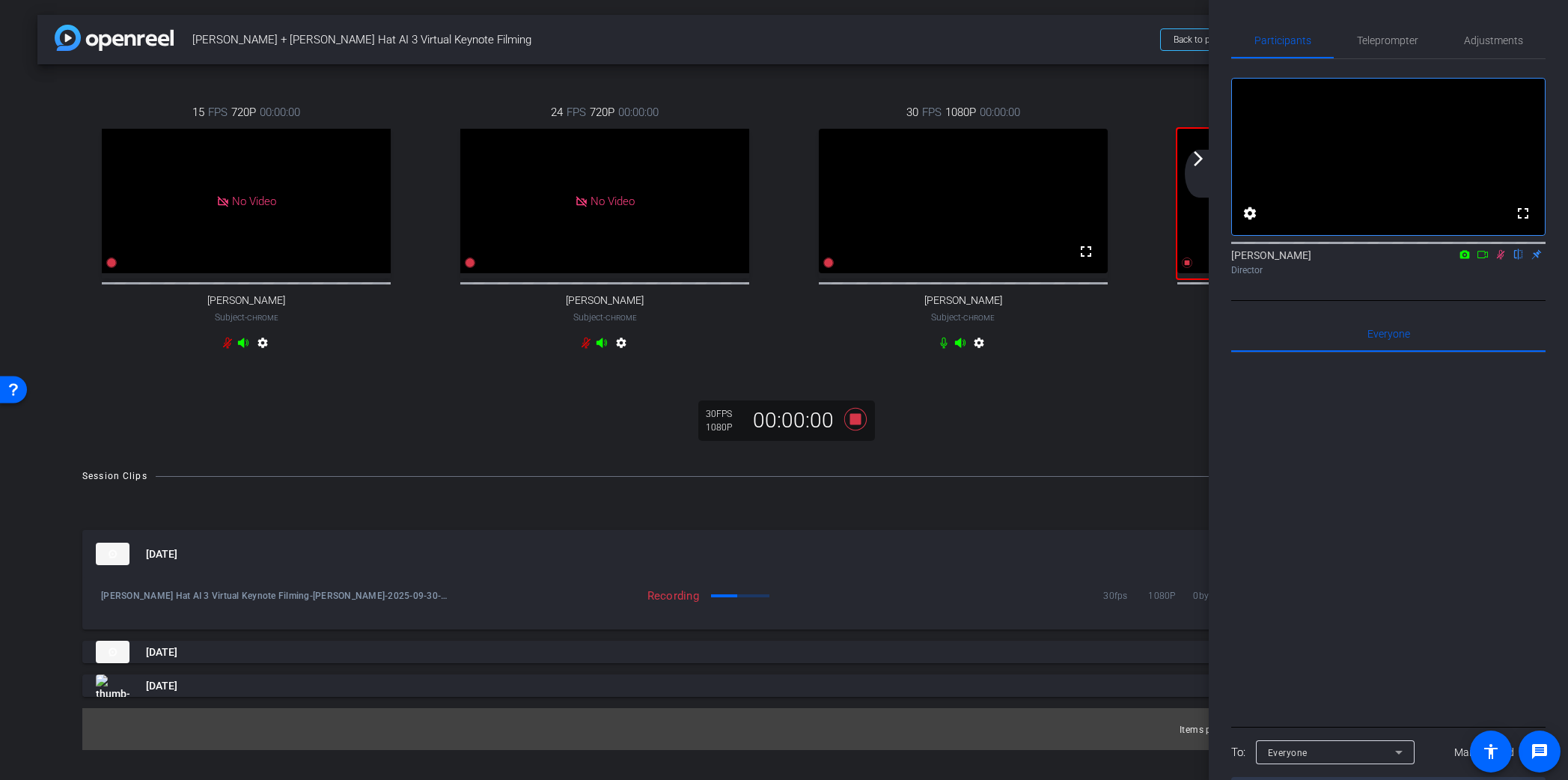
click at [1200, 156] on mat-icon "arrow_forward_ios" at bounding box center [1198, 158] width 18 height 18
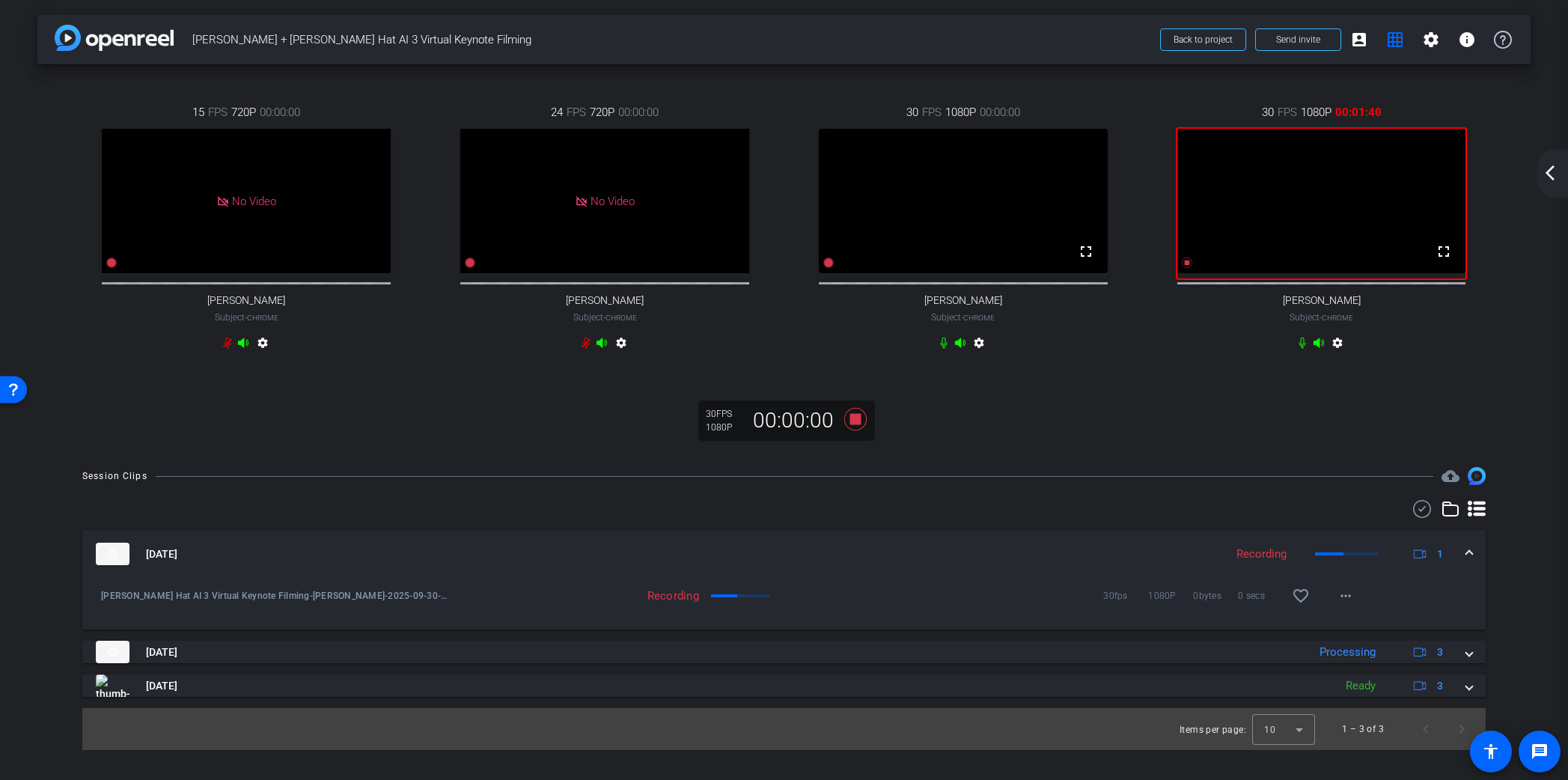
click at [1550, 180] on mat-icon "arrow_back_ios_new" at bounding box center [1550, 172] width 18 height 18
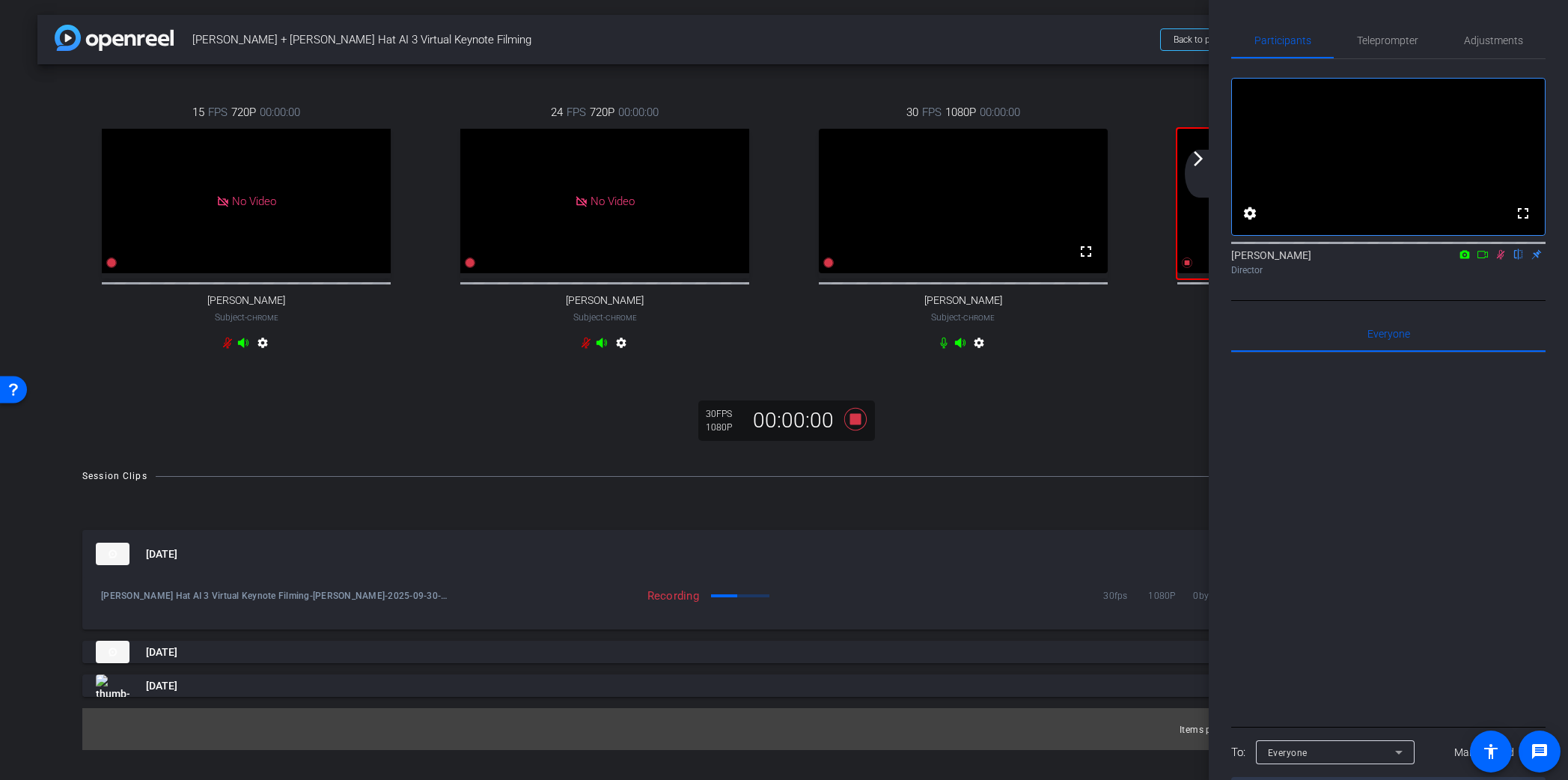
click at [1197, 156] on mat-icon "arrow_forward_ios" at bounding box center [1198, 158] width 18 height 18
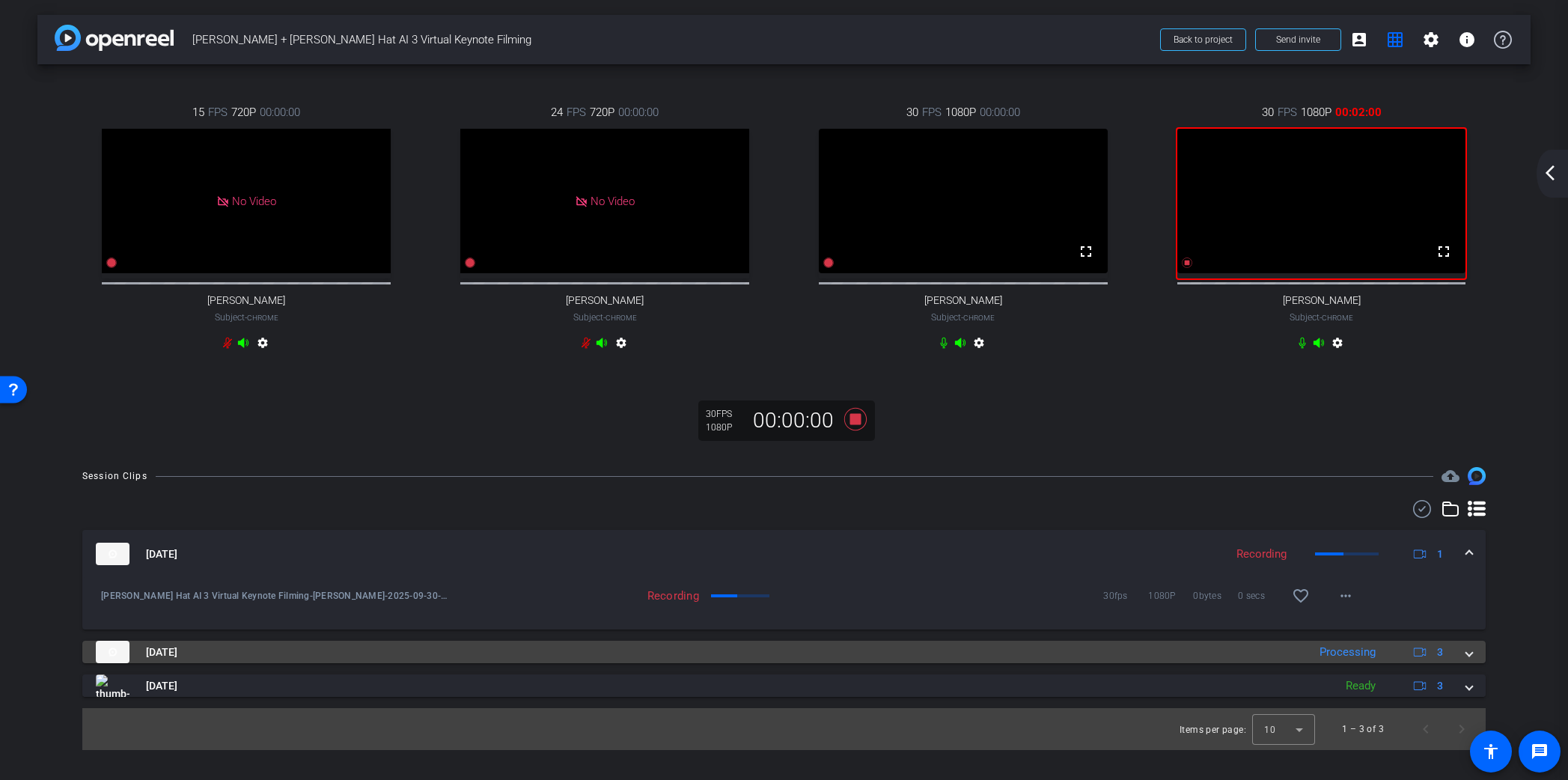
click at [1468, 661] on span at bounding box center [1470, 652] width 6 height 15
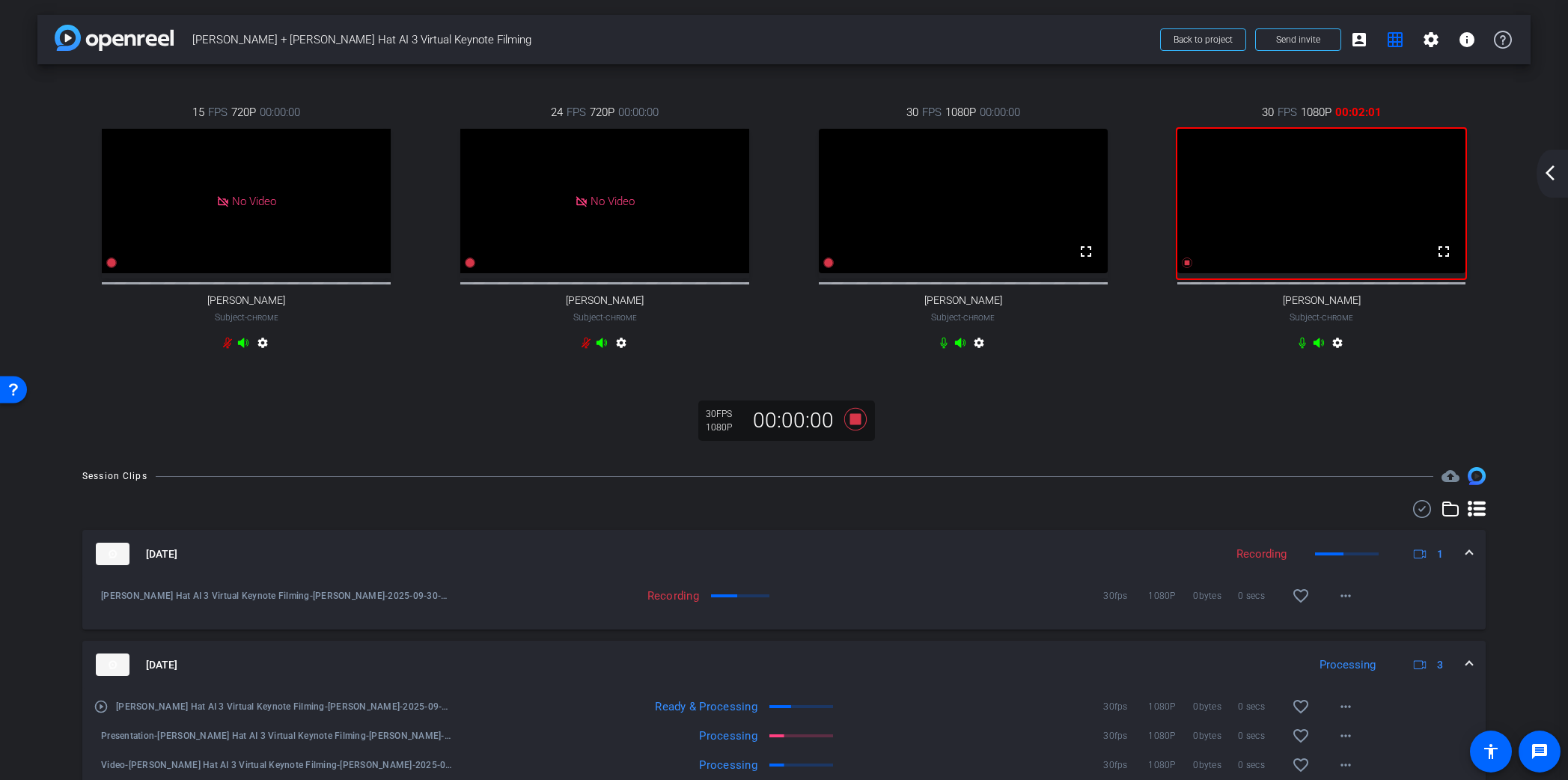
scroll to position [62, 0]
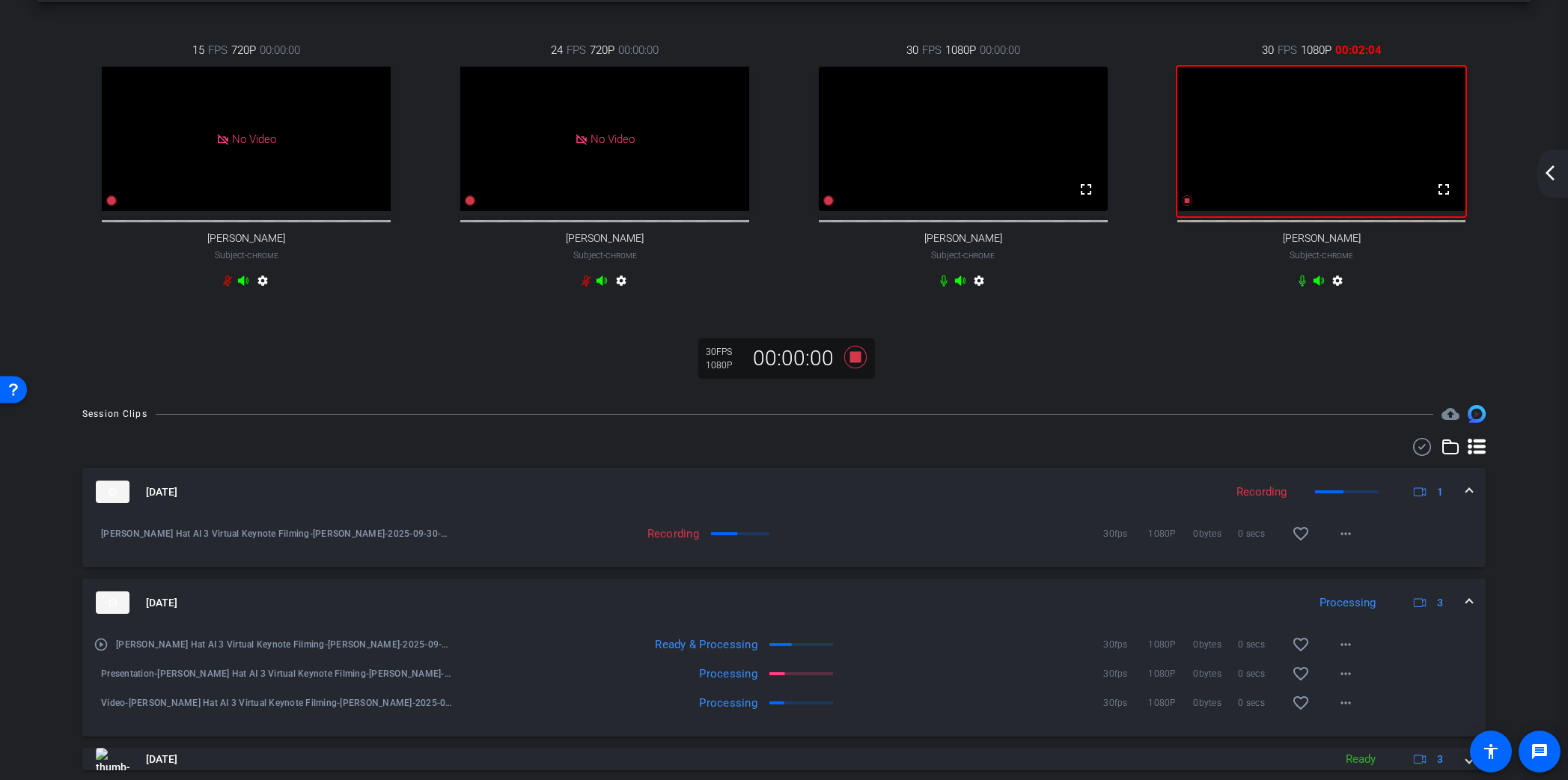
click at [1467, 611] on span at bounding box center [1470, 603] width 6 height 15
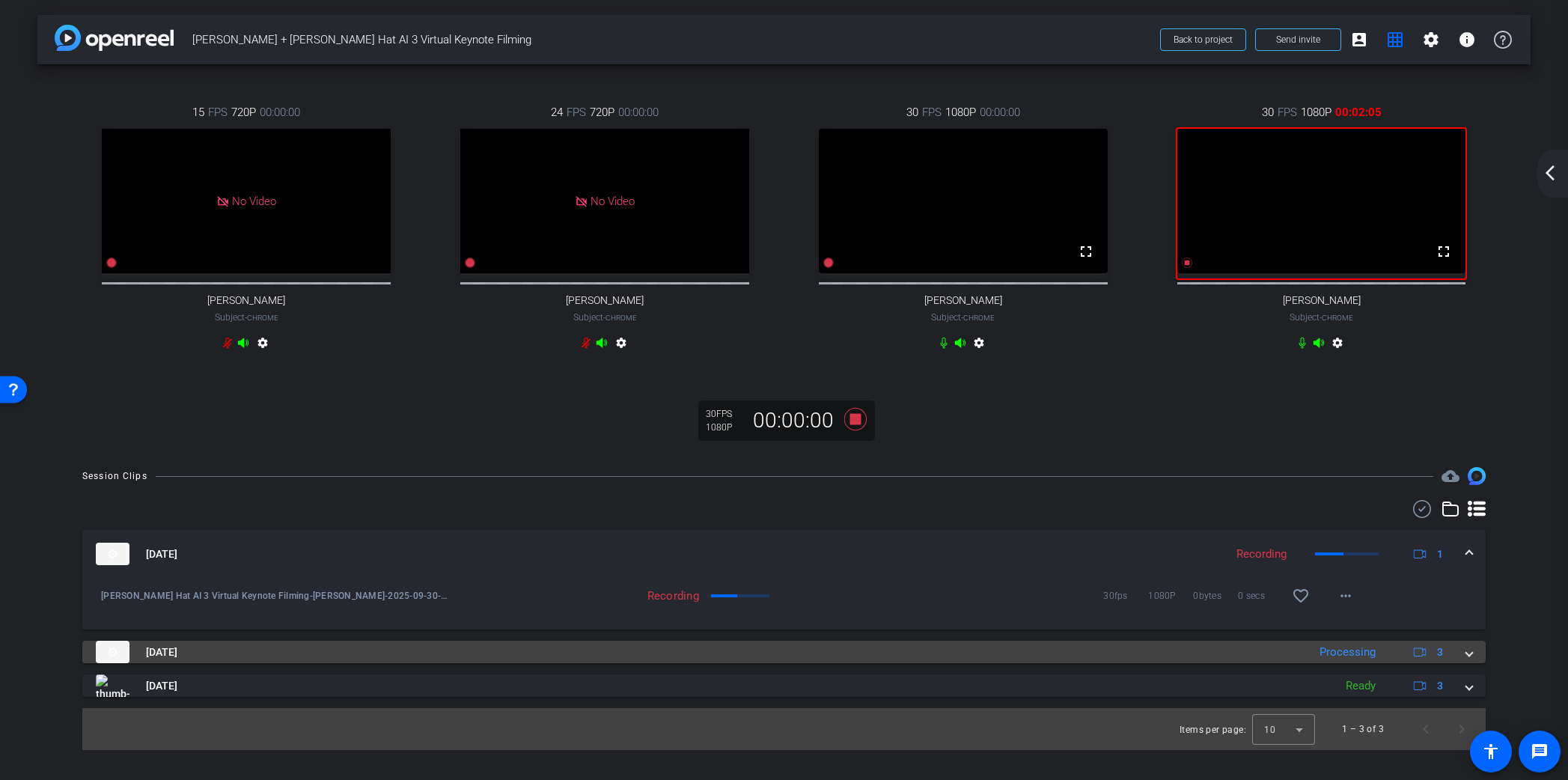
click at [1476, 663] on mat-expansion-panel-header "[DATE] Processing 3" at bounding box center [784, 652] width 1403 height 22
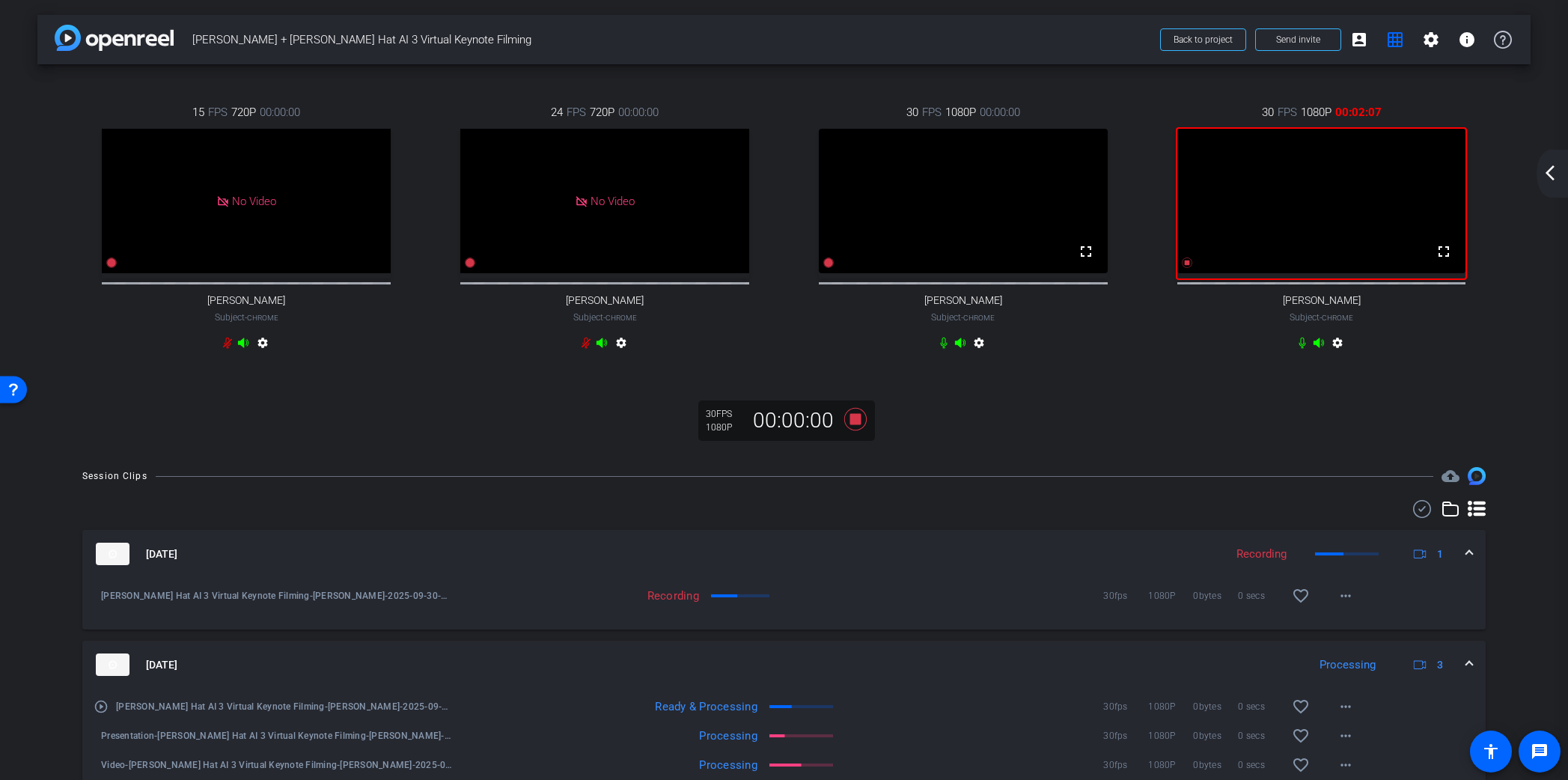
click at [1470, 673] on span at bounding box center [1470, 665] width 6 height 15
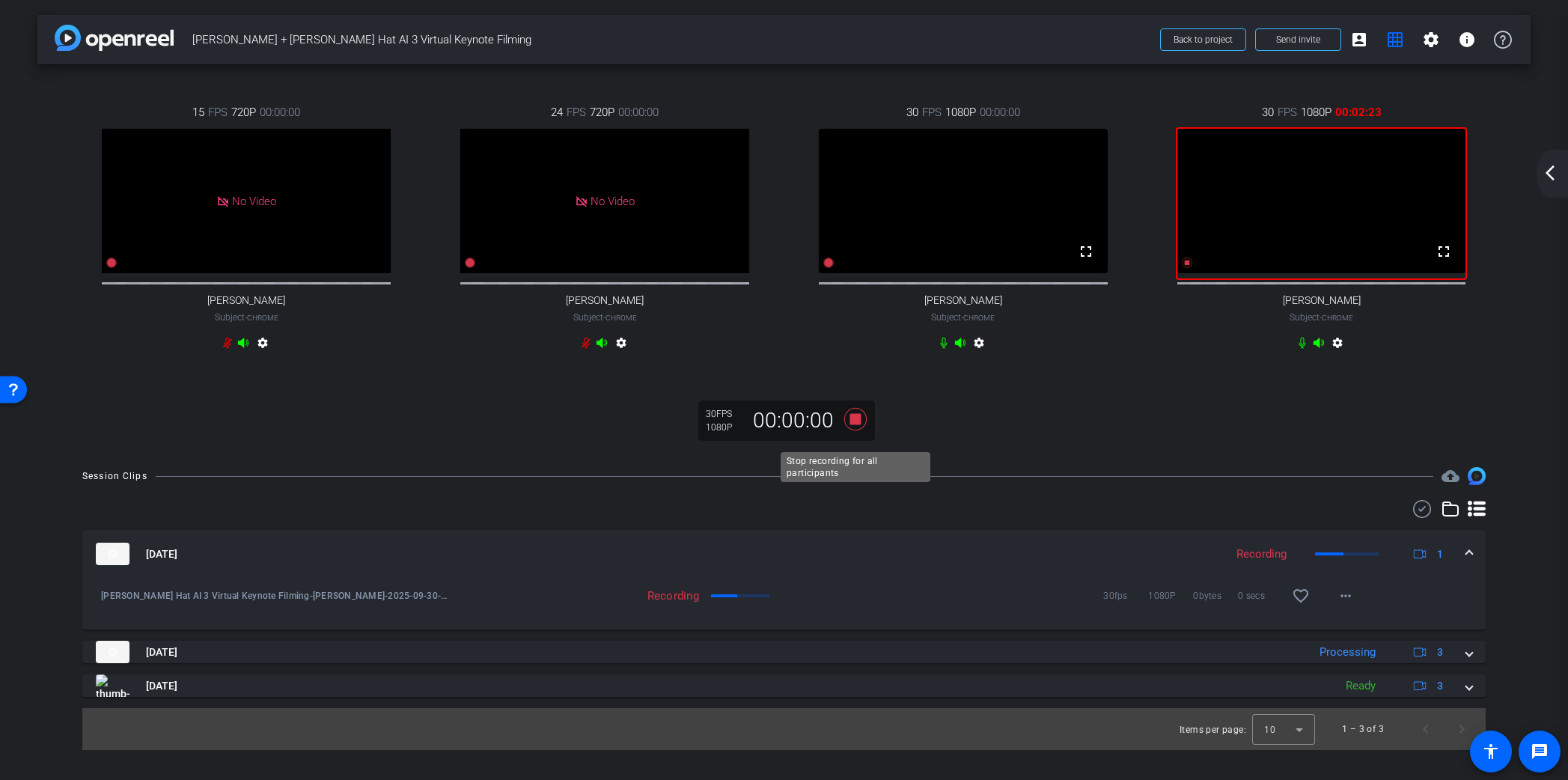
click at [859, 431] on icon at bounding box center [854, 418] width 22 height 22
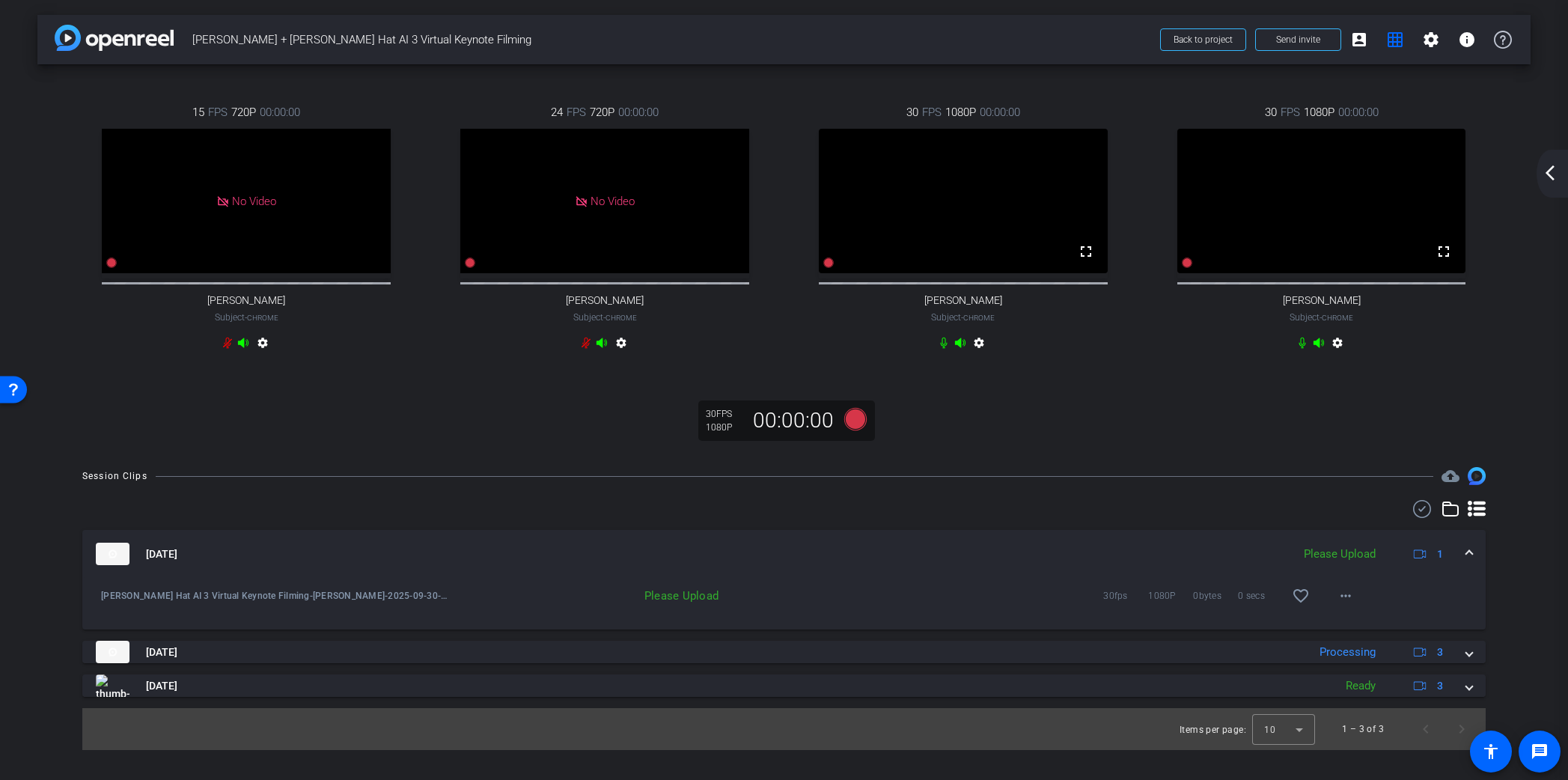
drag, startPoint x: 1549, startPoint y: 176, endPoint x: 1517, endPoint y: 178, distance: 32.1
click at [1548, 176] on mat-icon "arrow_back_ios_new" at bounding box center [1550, 172] width 18 height 18
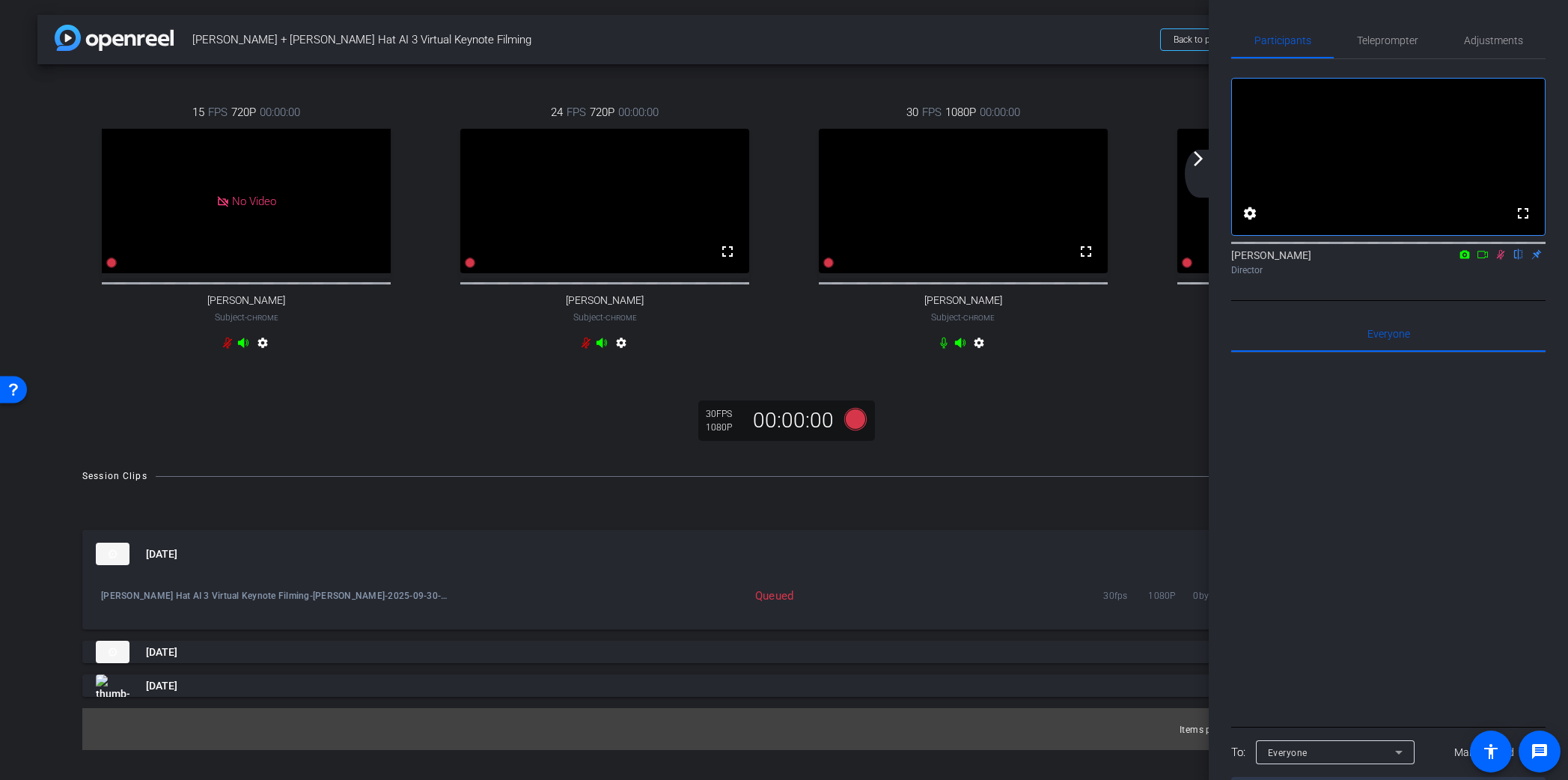
click at [1500, 260] on icon at bounding box center [1501, 255] width 8 height 10
click at [1197, 158] on mat-icon "arrow_forward_ios" at bounding box center [1198, 158] width 18 height 18
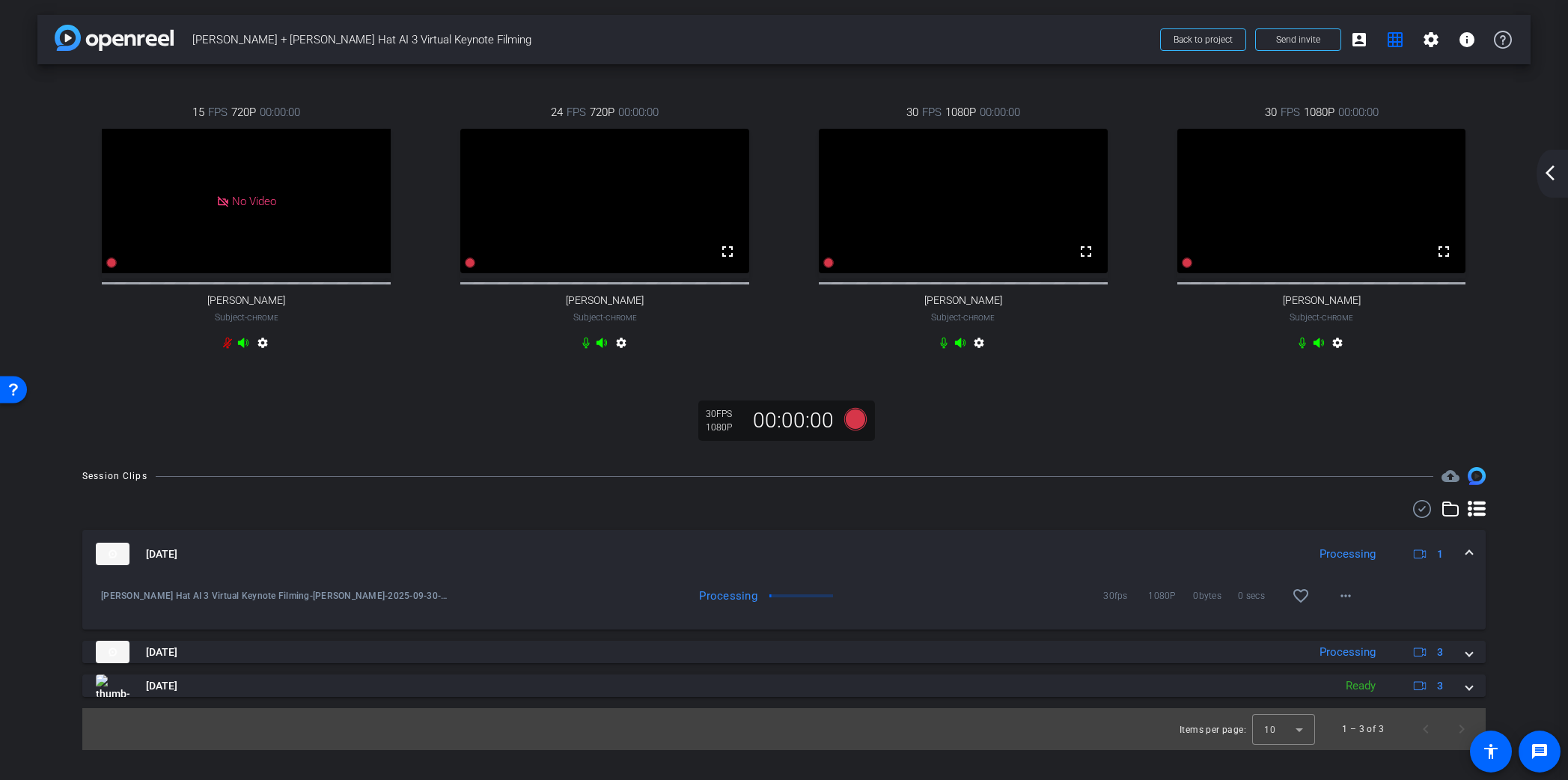
click at [1469, 562] on span at bounding box center [1470, 555] width 6 height 15
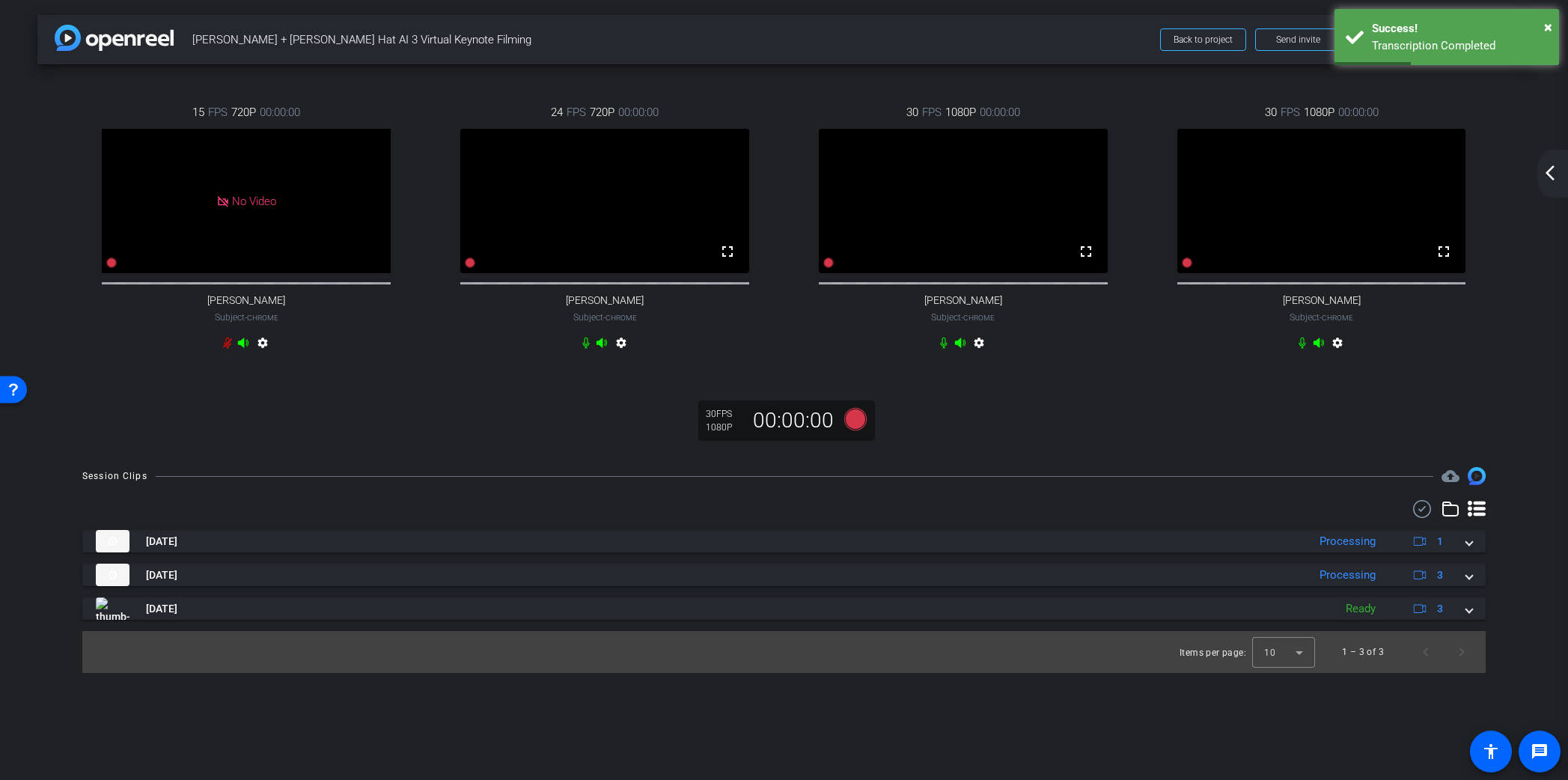
click at [1551, 175] on mat-icon "arrow_back_ios_new" at bounding box center [1550, 172] width 18 height 18
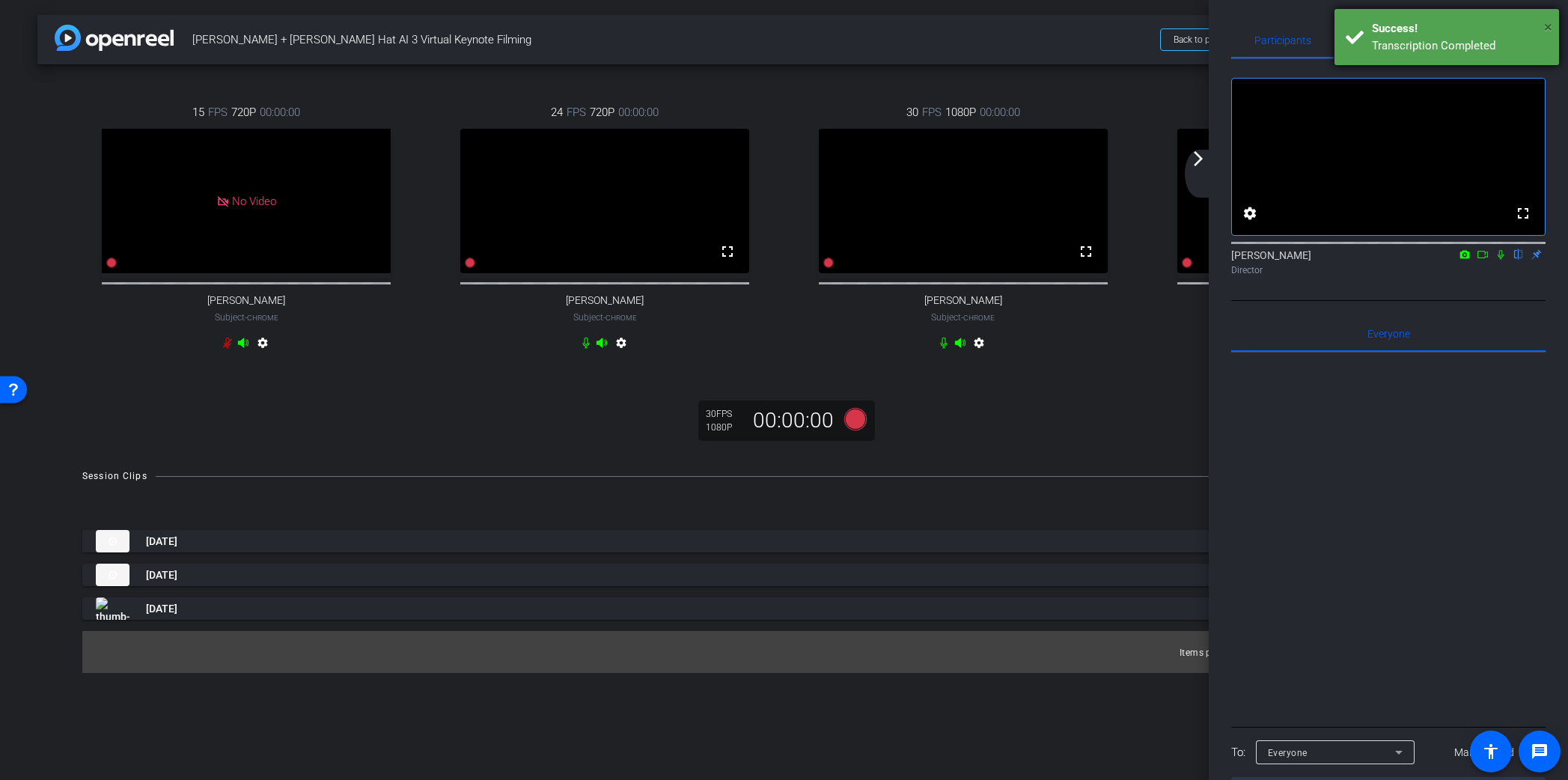
click at [1548, 30] on span "×" at bounding box center [1548, 26] width 8 height 18
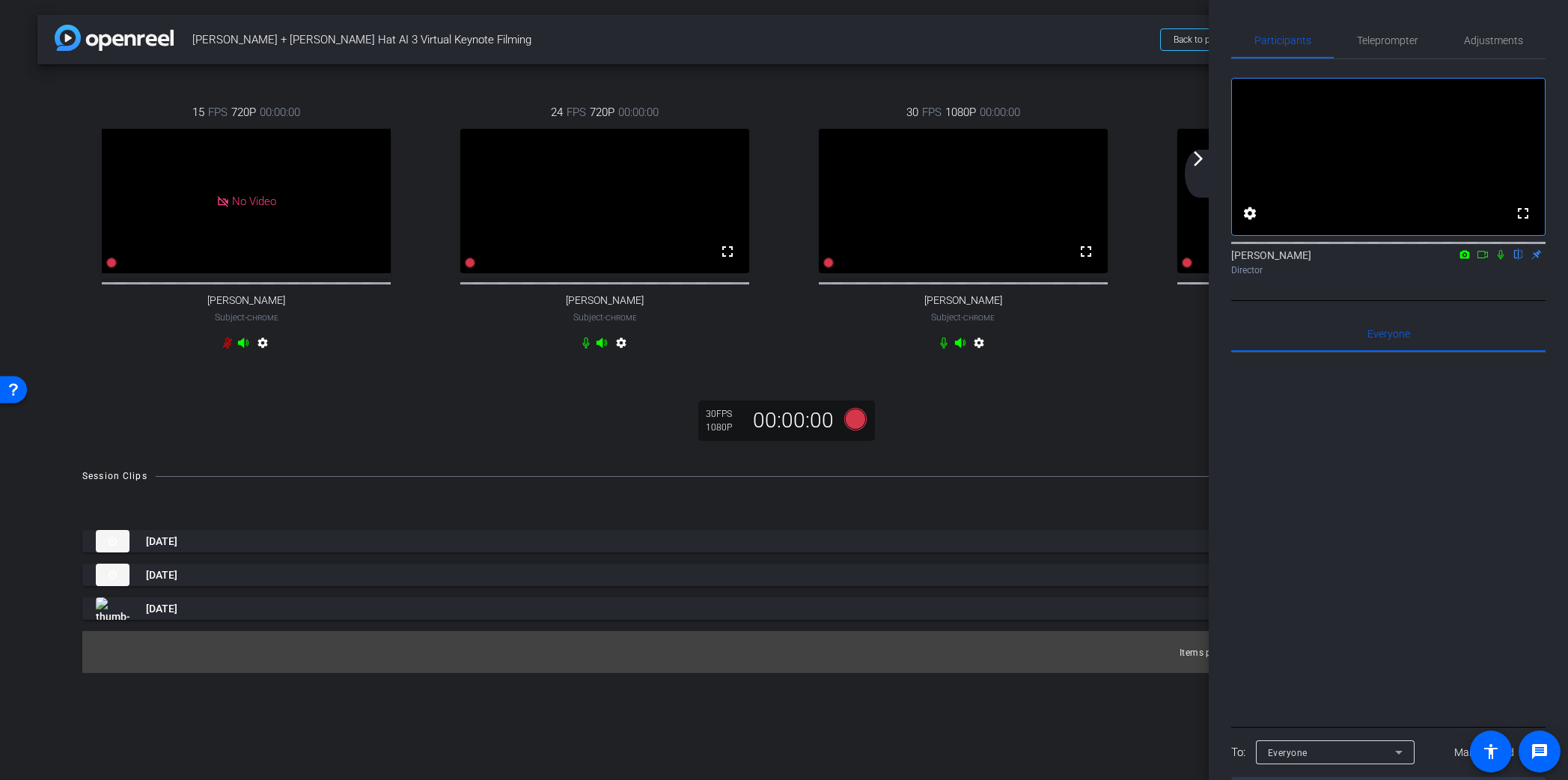
click at [1196, 147] on video at bounding box center [1322, 201] width 289 height 145
click at [1200, 165] on mat-icon "arrow_forward_ios" at bounding box center [1198, 158] width 18 height 18
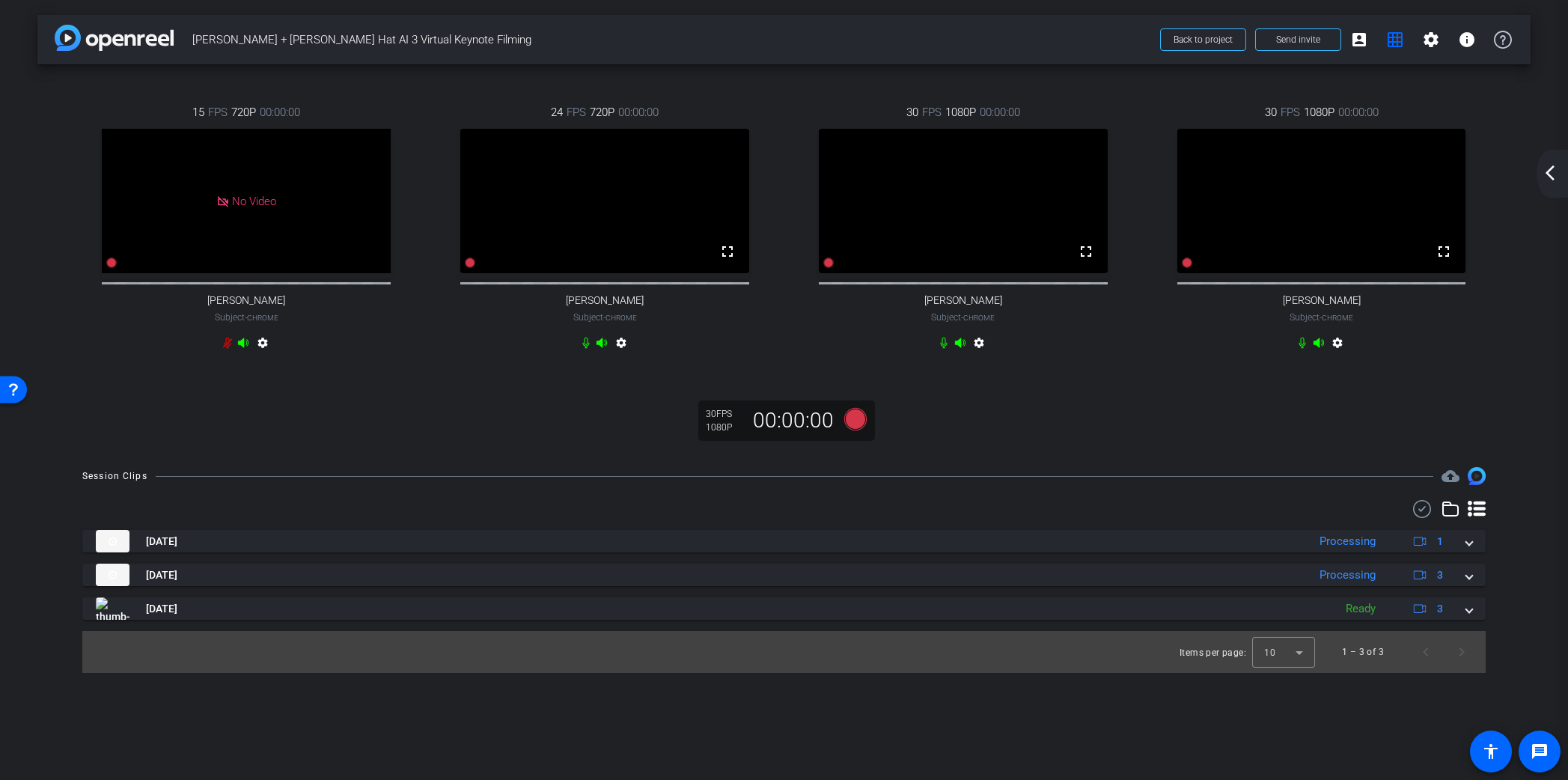
click at [1553, 178] on mat-icon "arrow_back_ios_new" at bounding box center [1550, 172] width 18 height 18
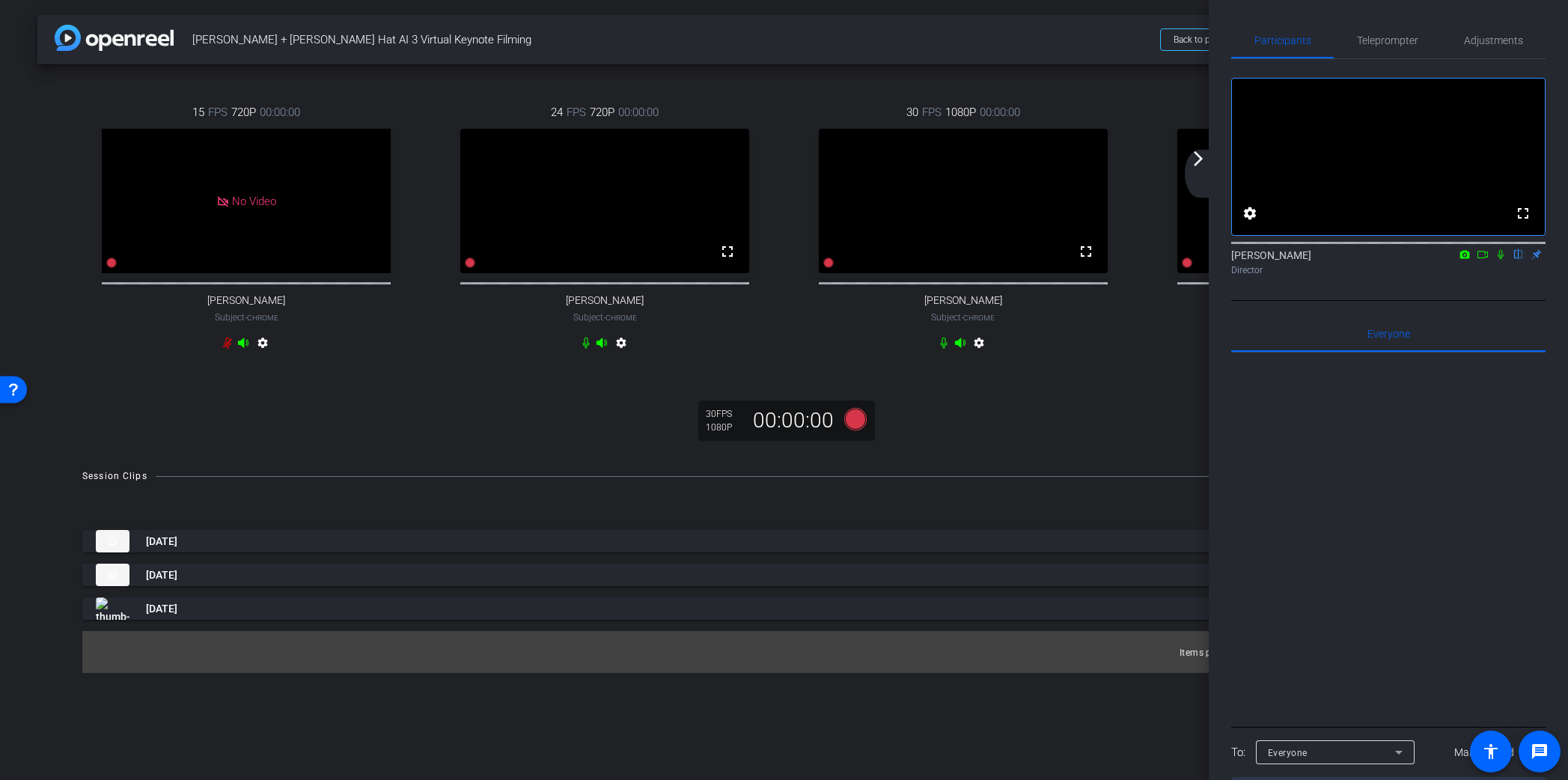
click at [1197, 163] on mat-icon "arrow_forward_ios" at bounding box center [1198, 158] width 18 height 18
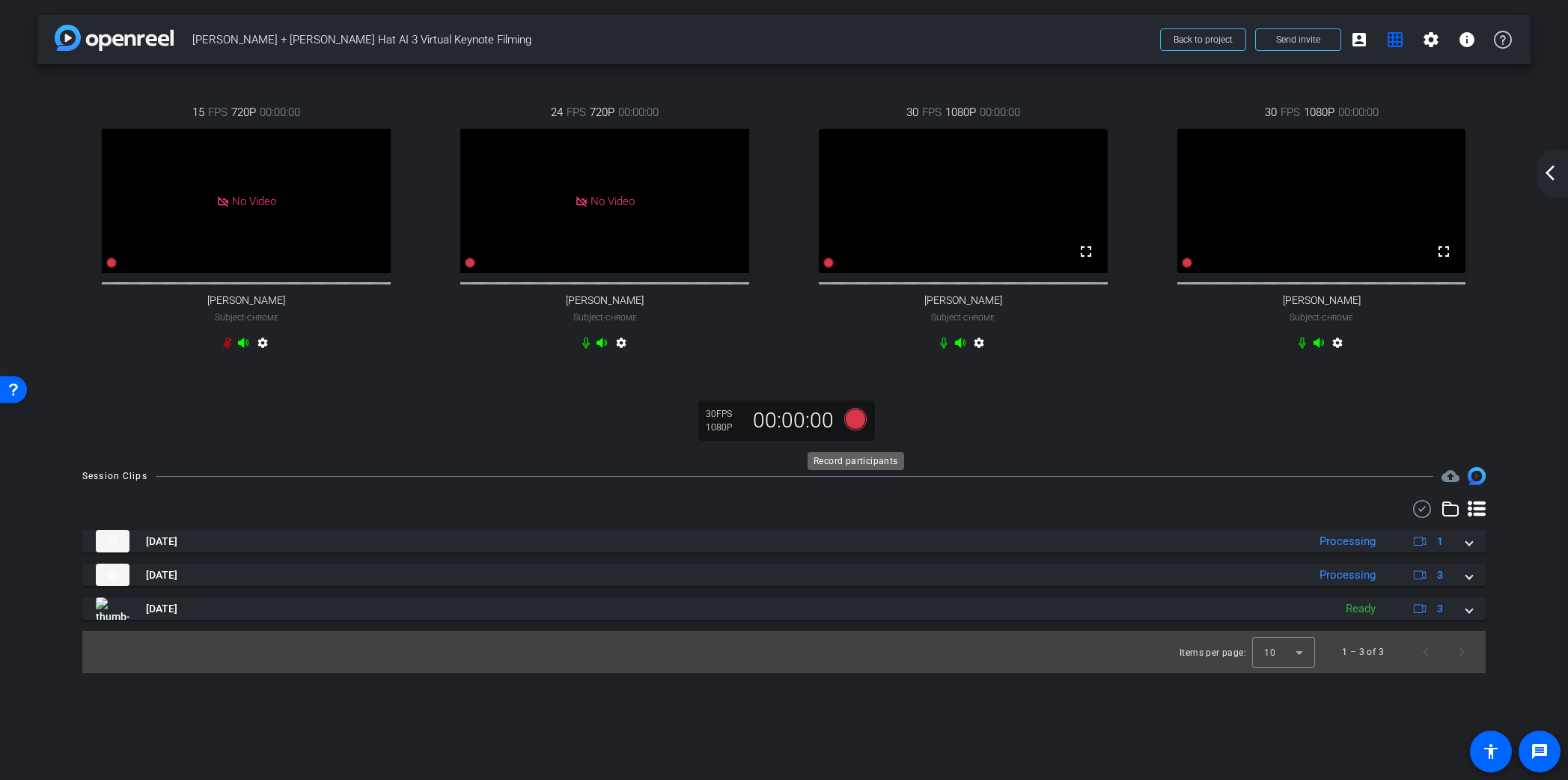
click at [857, 431] on icon at bounding box center [854, 418] width 22 height 22
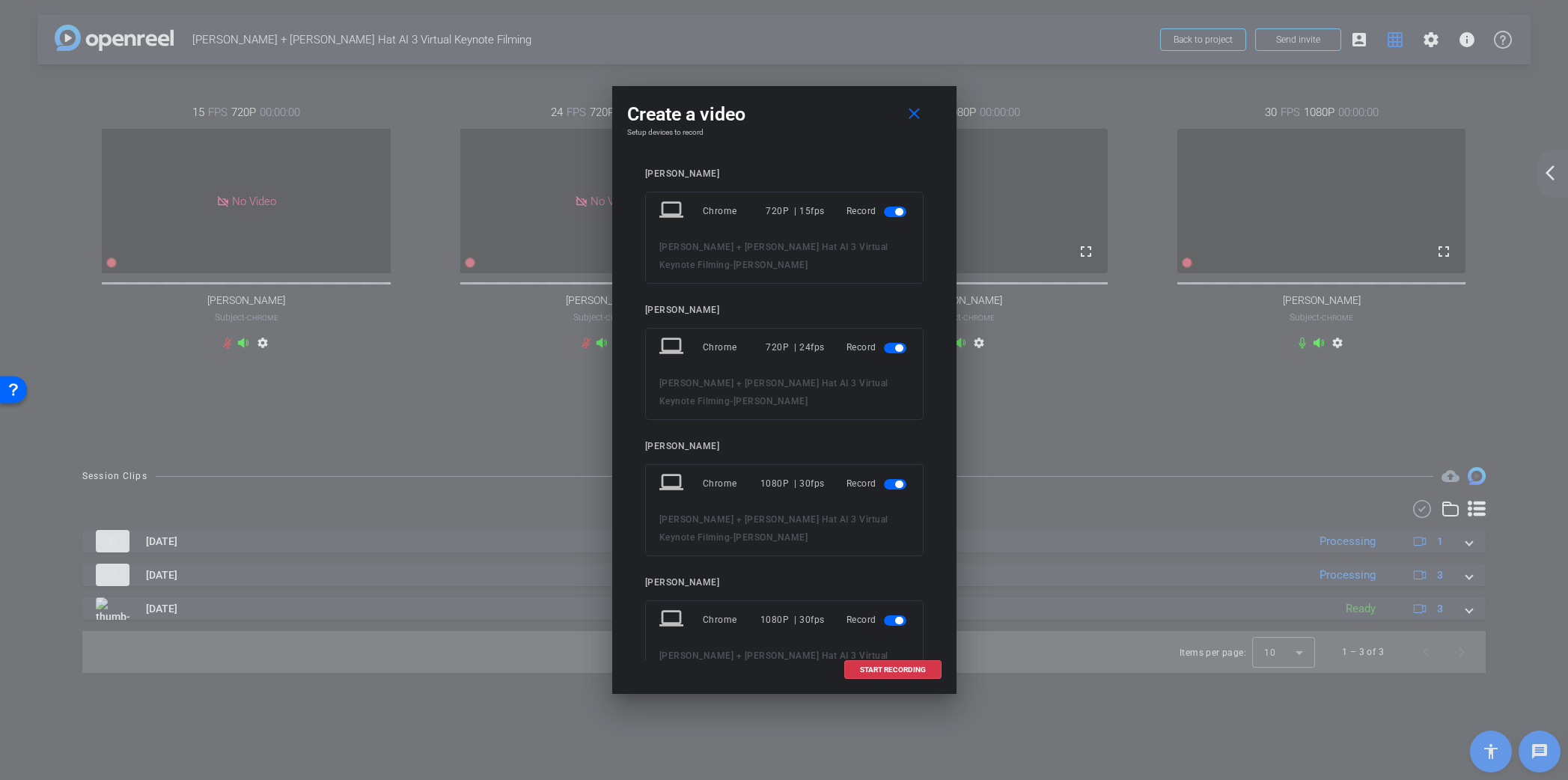
click at [901, 211] on span "button" at bounding box center [899, 212] width 8 height 8
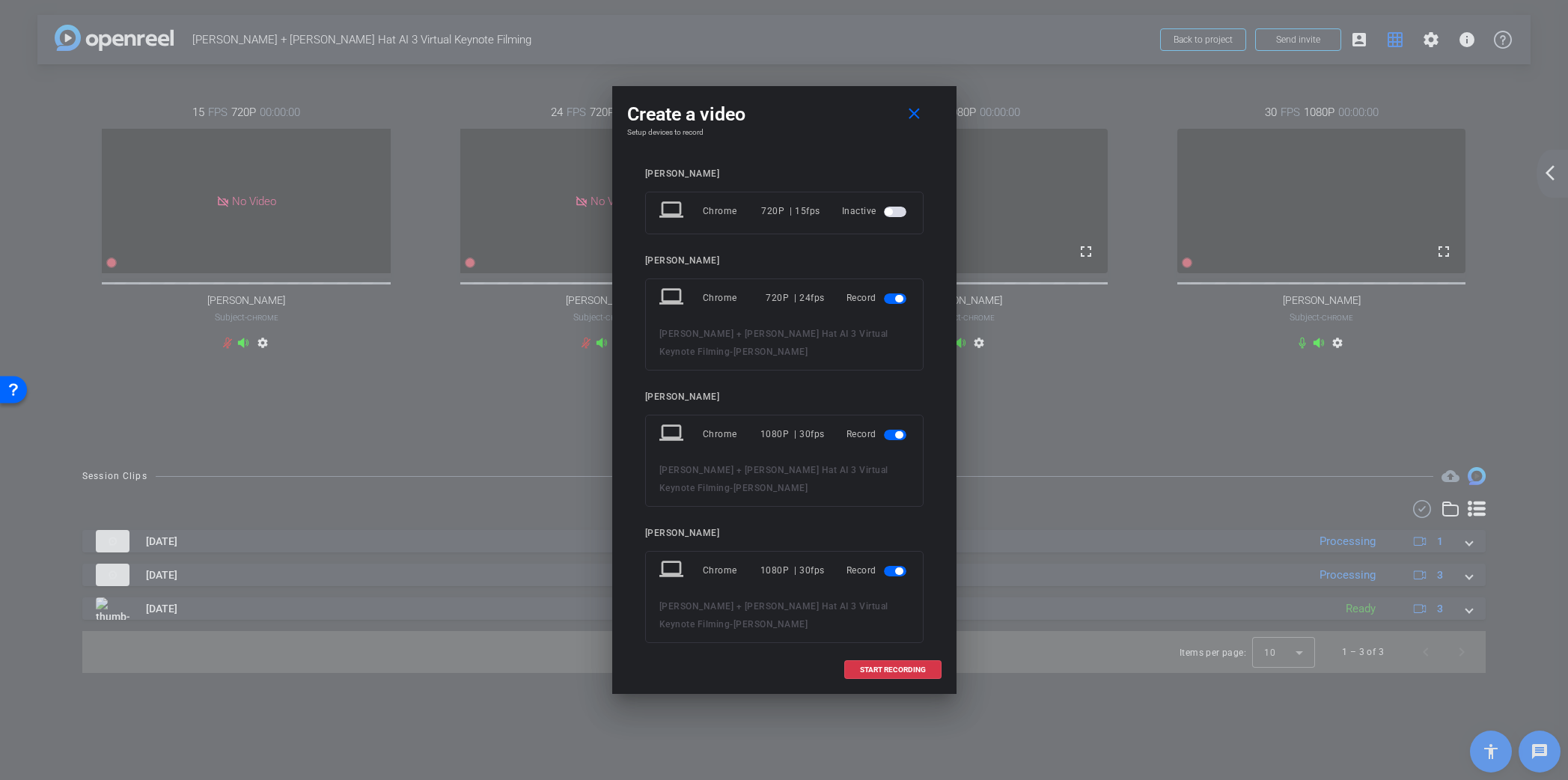
drag, startPoint x: 897, startPoint y: 298, endPoint x: 897, endPoint y: 308, distance: 10.0
click at [897, 298] on span "button" at bounding box center [899, 299] width 8 height 8
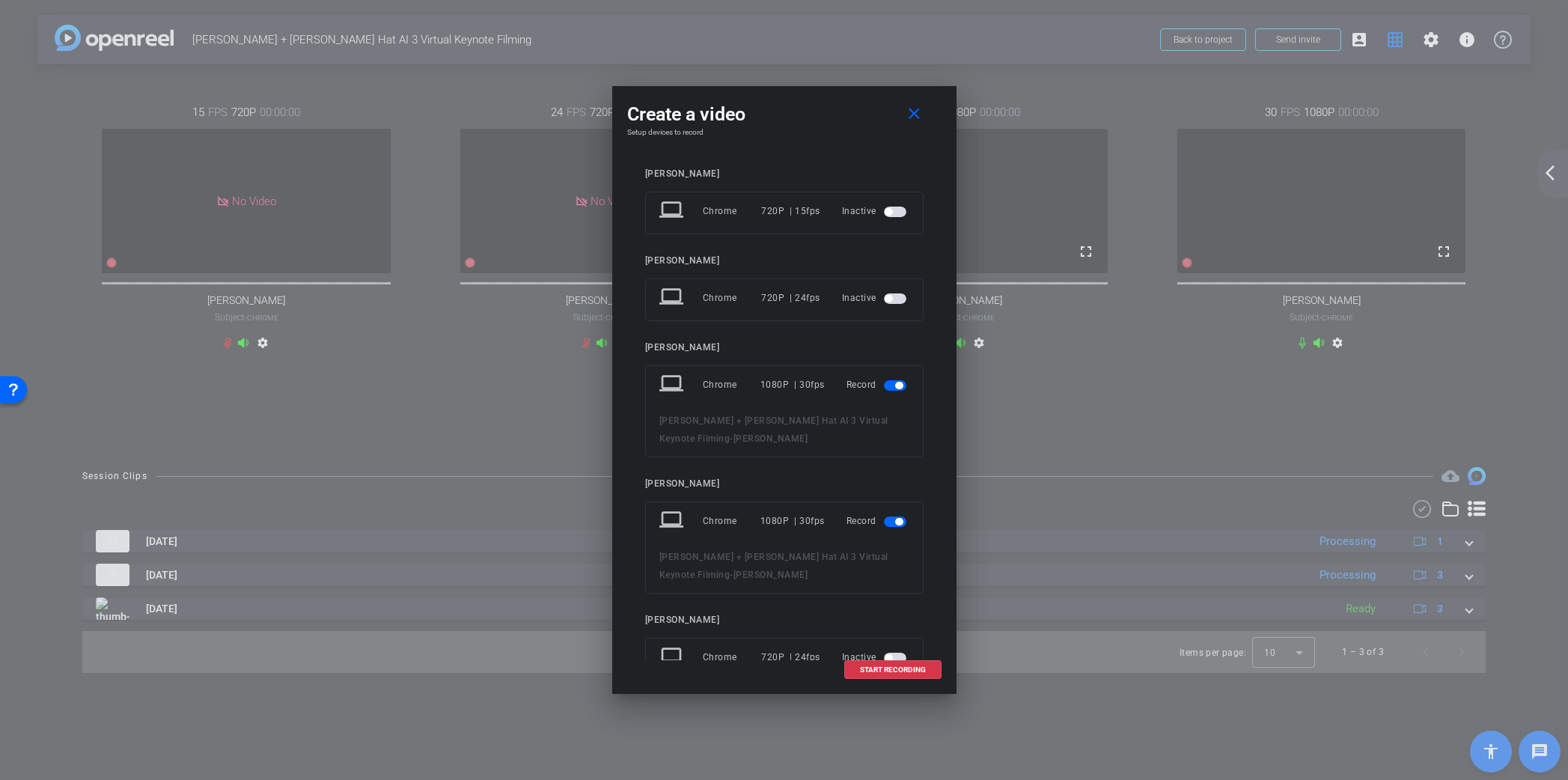
click at [899, 523] on span "button" at bounding box center [899, 522] width 8 height 8
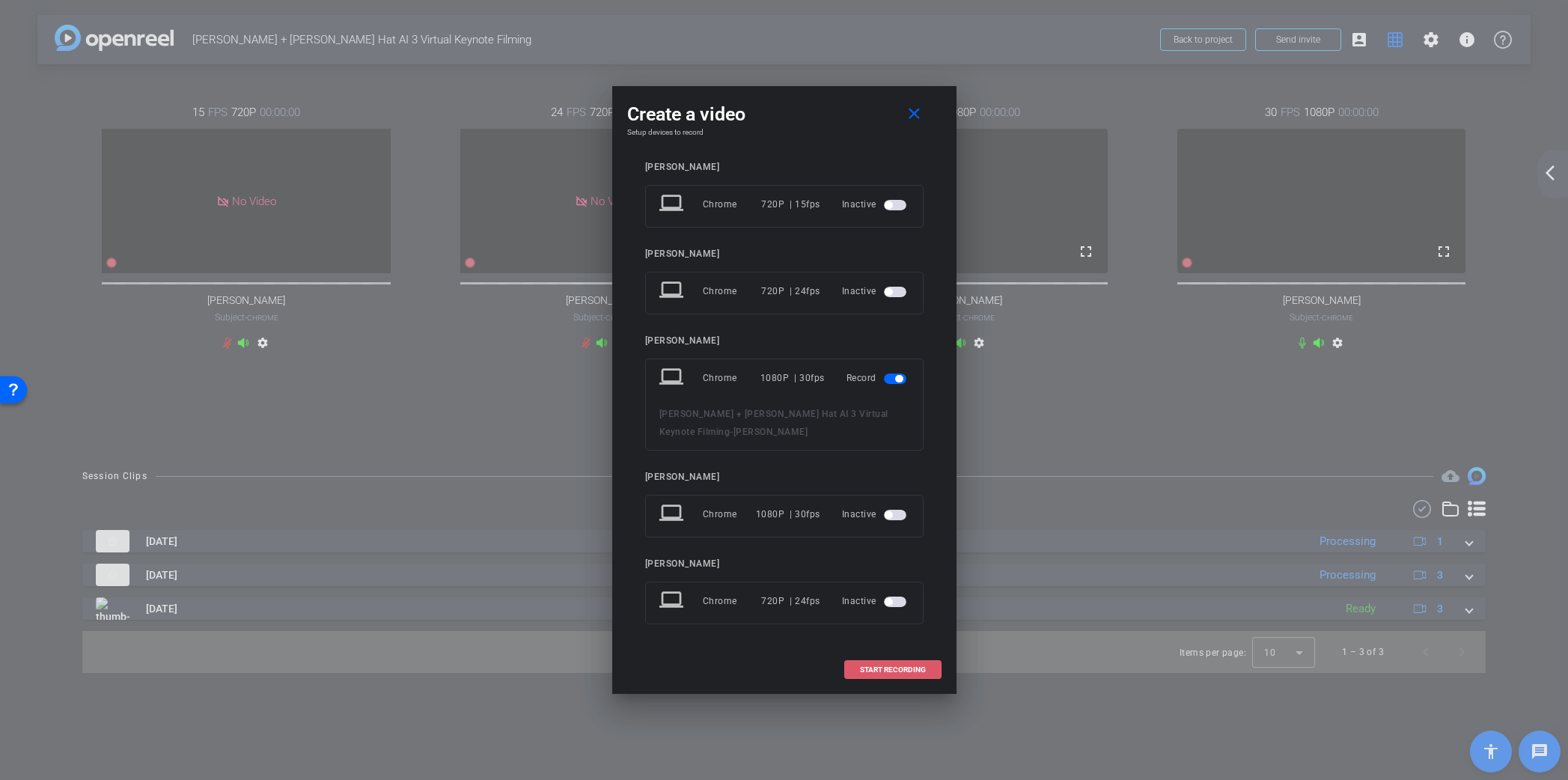
click at [891, 672] on span "START RECORDING" at bounding box center [893, 670] width 66 height 8
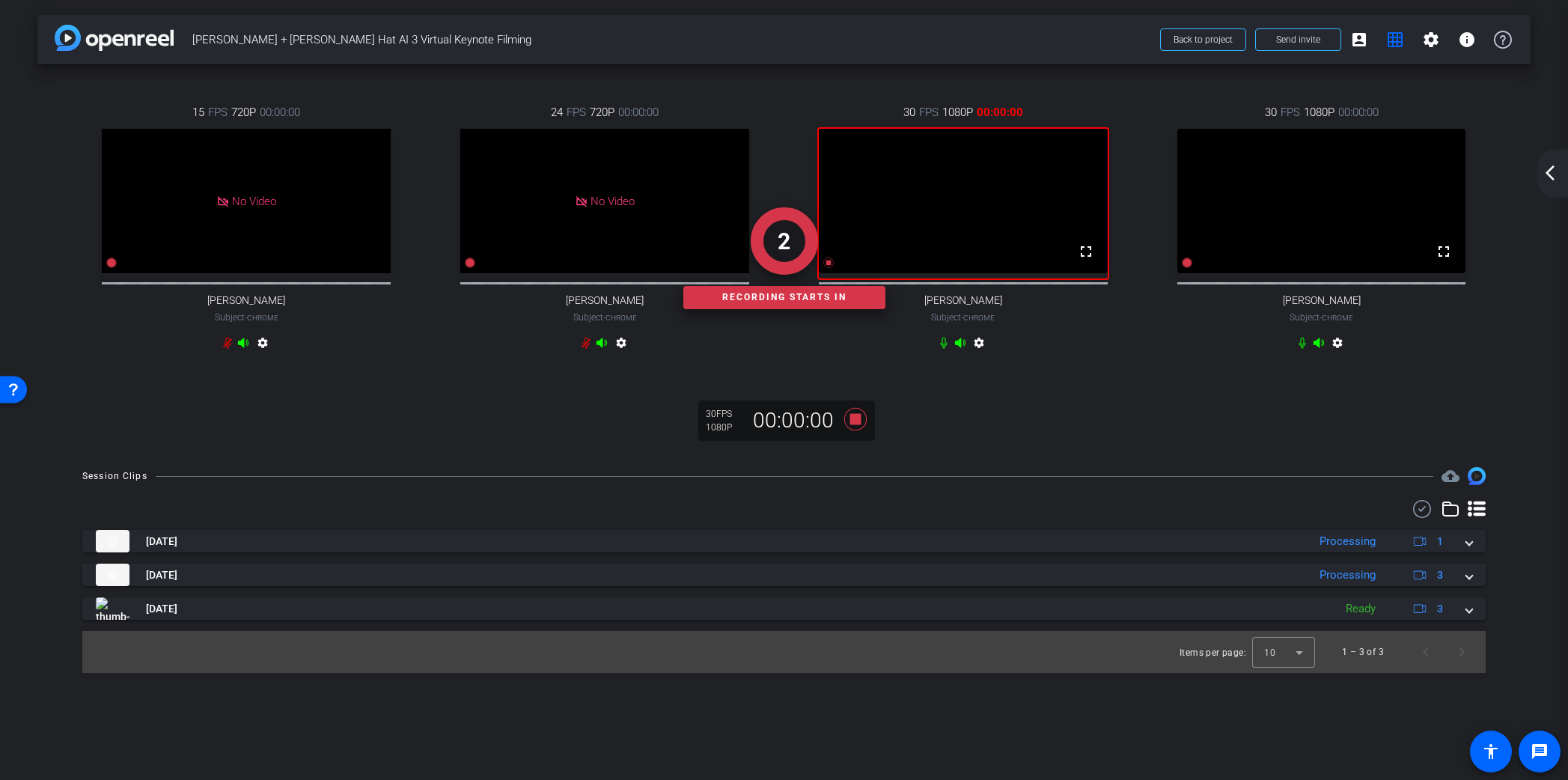
click at [1553, 166] on mat-icon "arrow_back_ios_new" at bounding box center [1550, 172] width 18 height 18
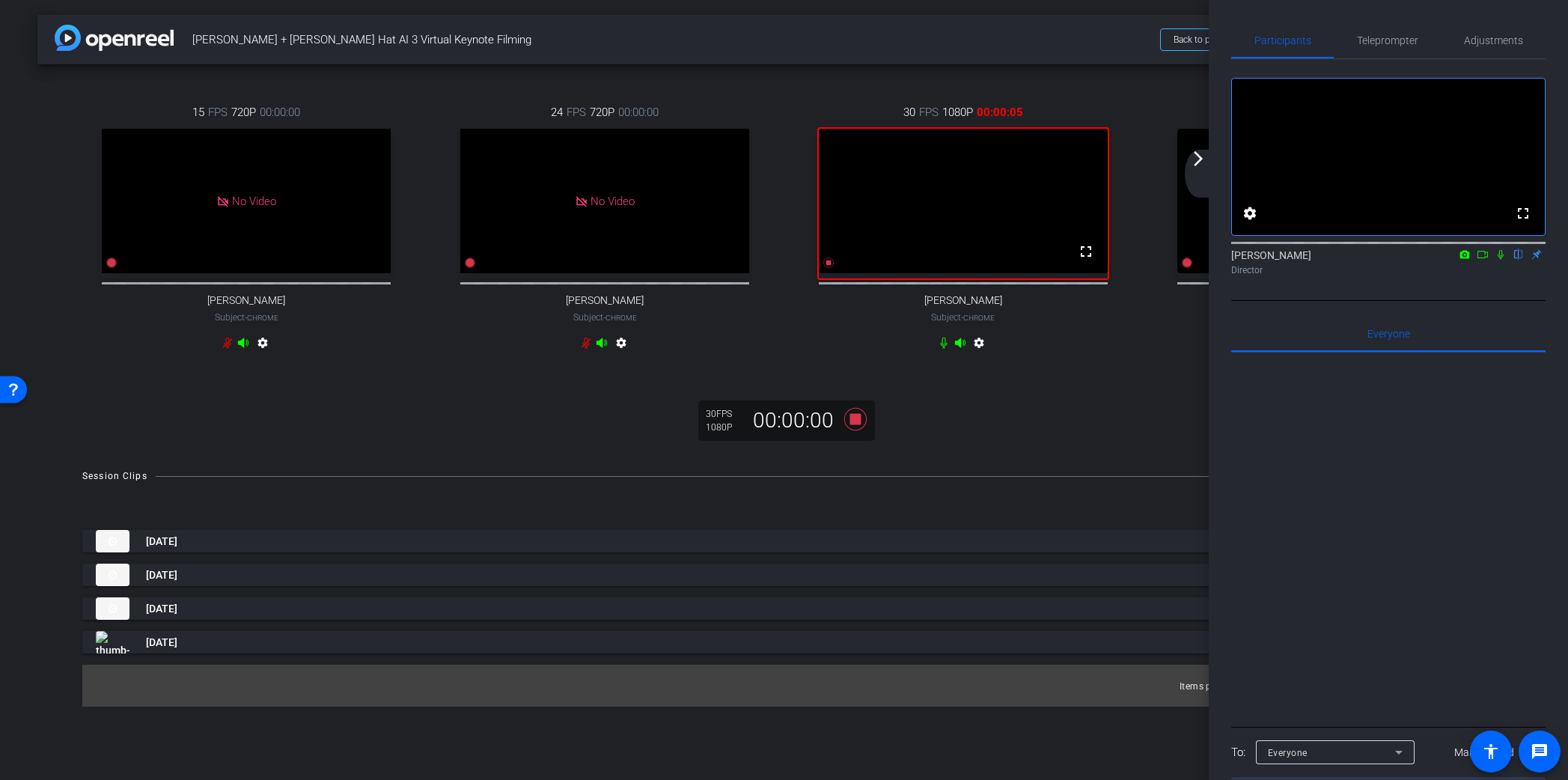
click at [1500, 260] on icon at bounding box center [1501, 255] width 12 height 11
click at [1198, 158] on mat-icon "arrow_forward_ios" at bounding box center [1198, 158] width 18 height 18
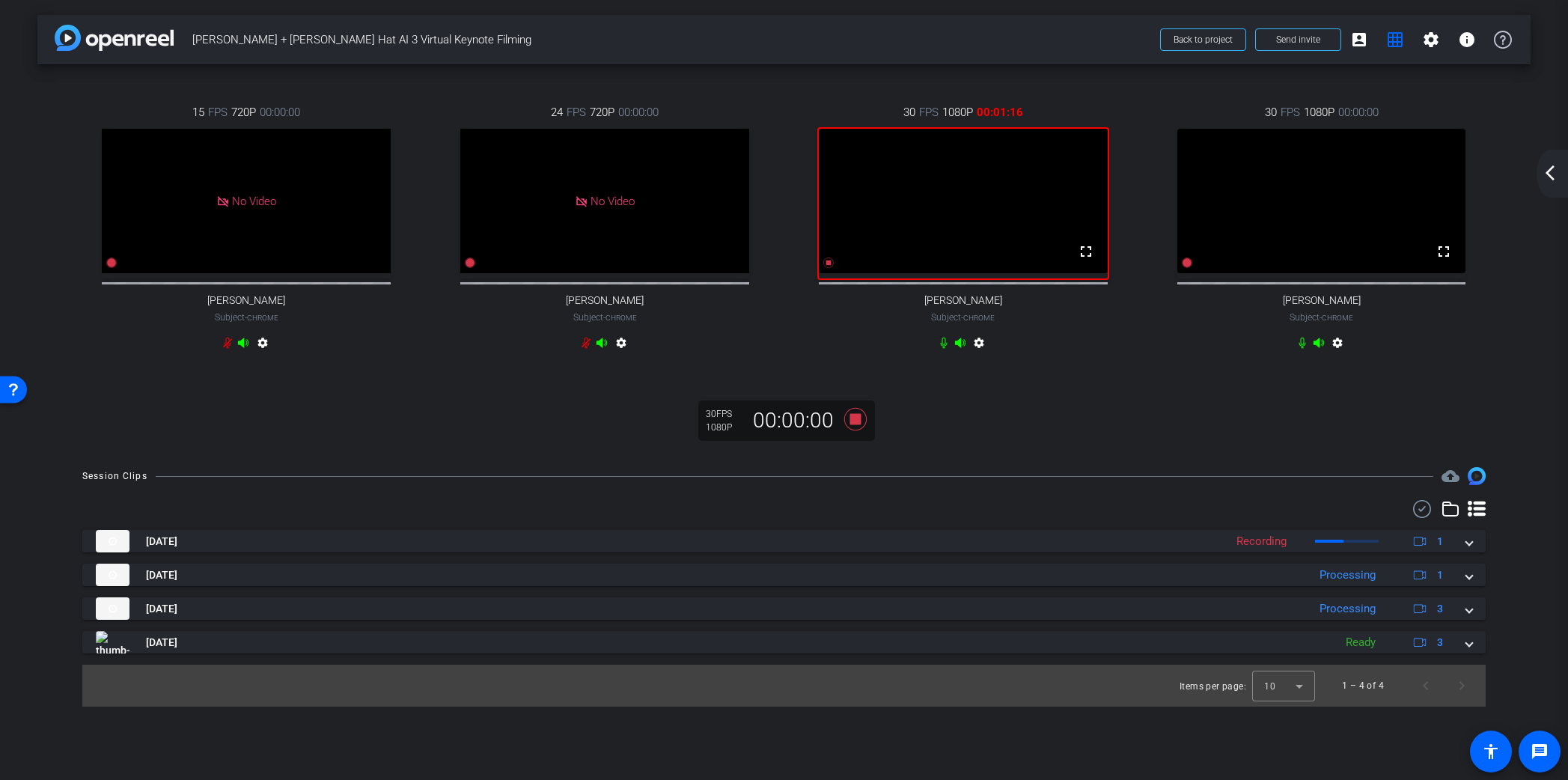
click at [1546, 174] on mat-icon "arrow_back_ios_new" at bounding box center [1550, 172] width 18 height 18
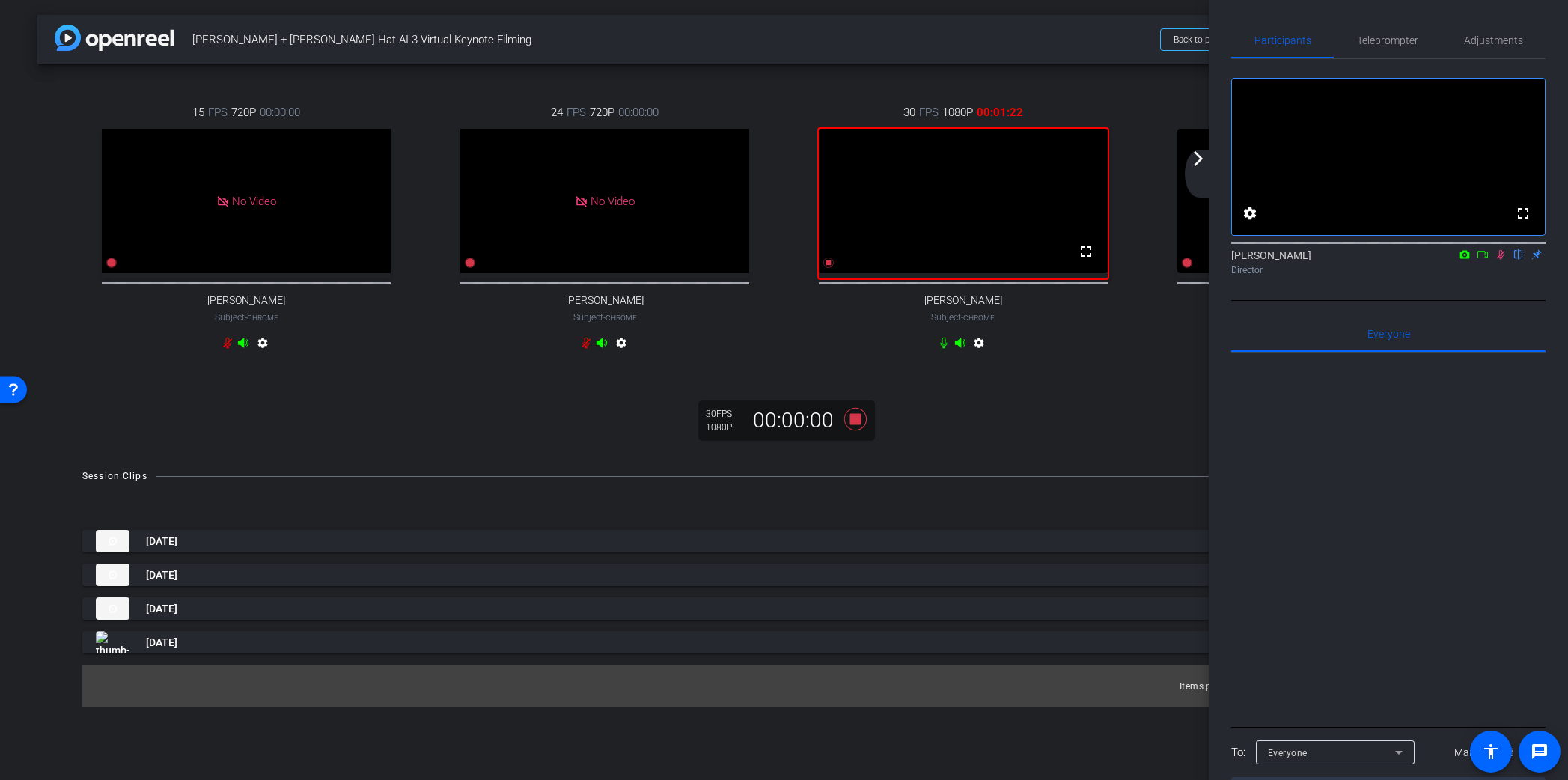
click at [1197, 158] on mat-icon "arrow_forward_ios" at bounding box center [1198, 158] width 18 height 18
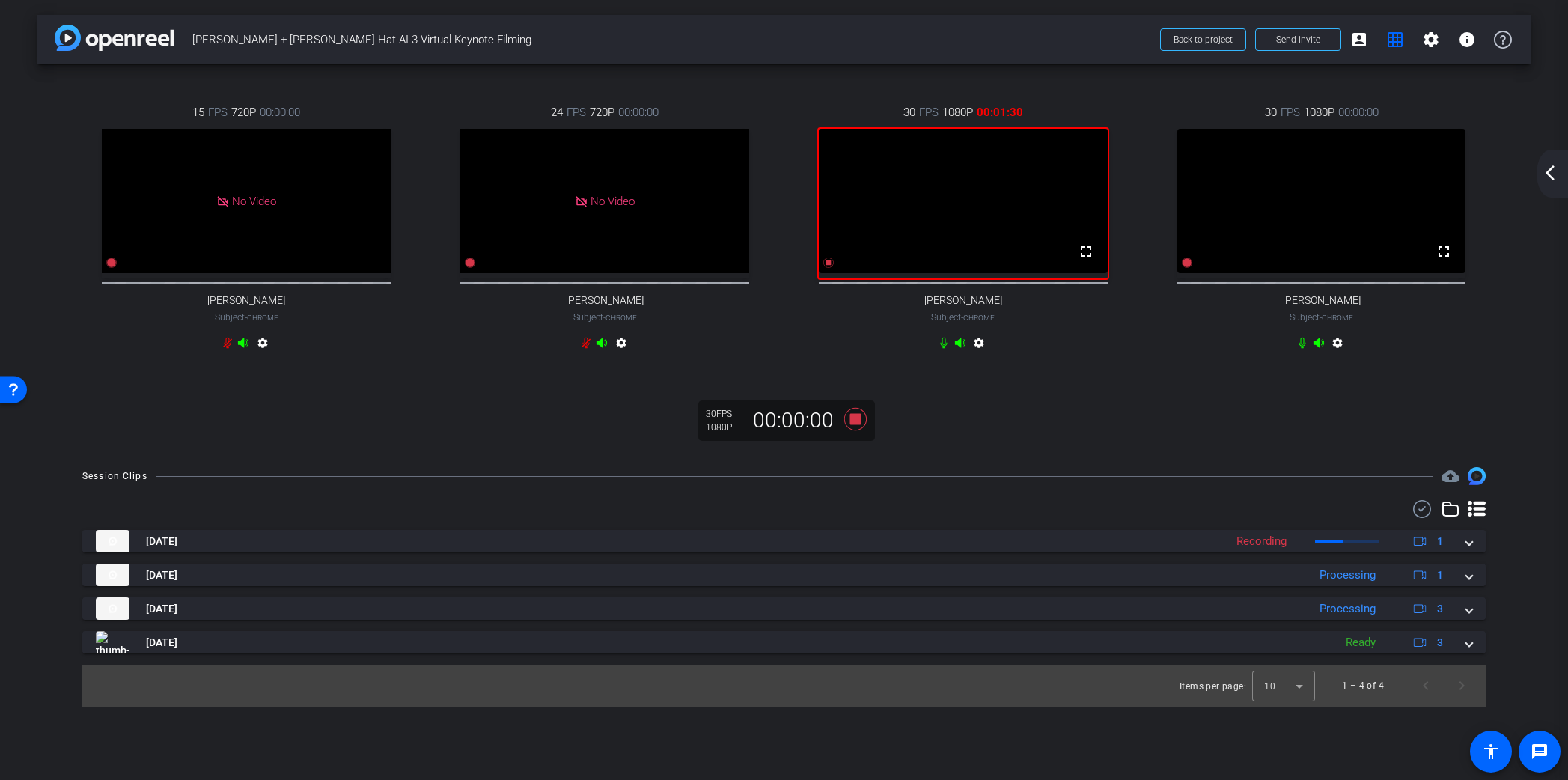
drag, startPoint x: 1466, startPoint y: 624, endPoint x: 1493, endPoint y: 622, distance: 27.1
click at [1466, 617] on span at bounding box center [1470, 609] width 6 height 15
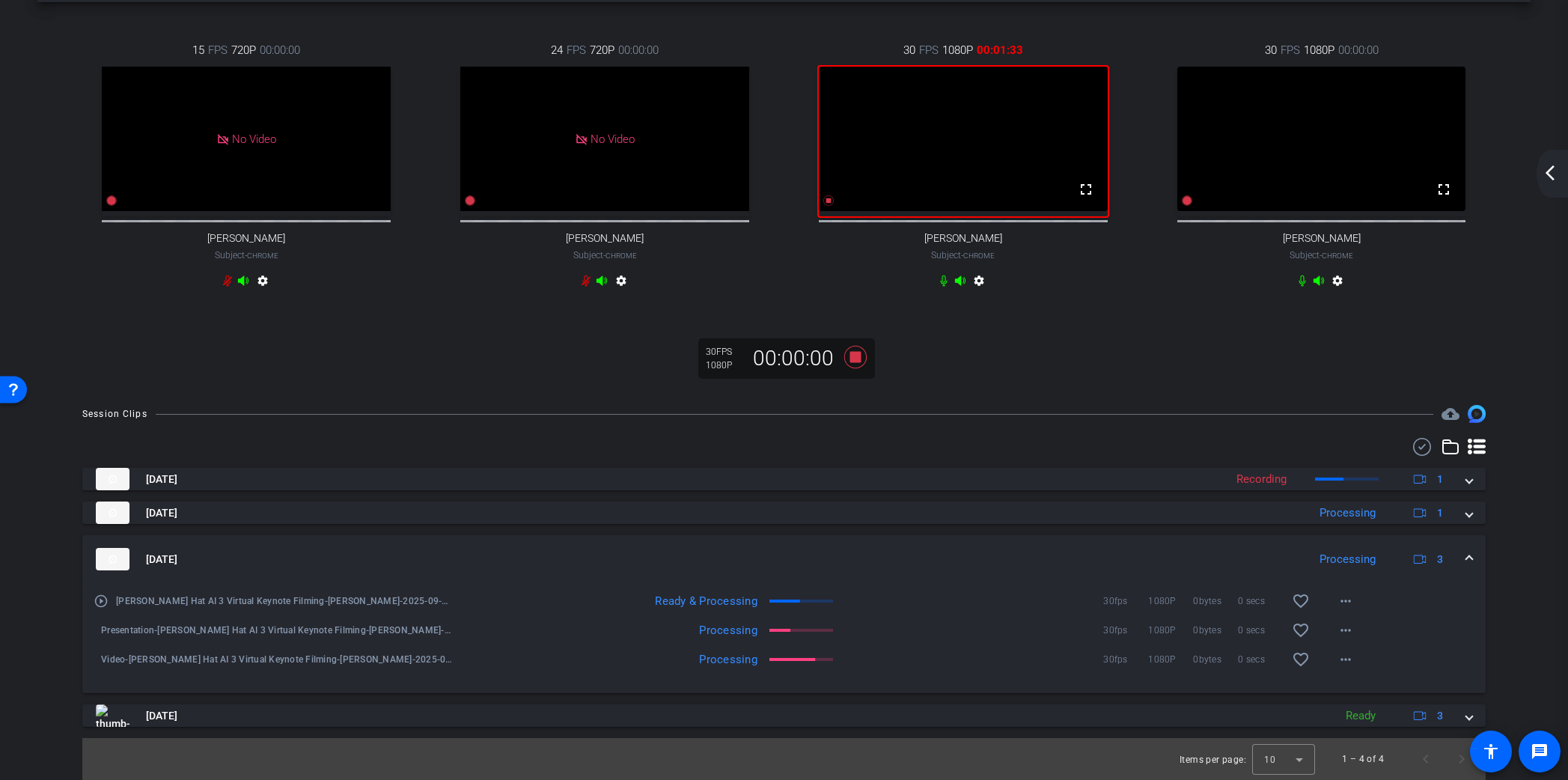
scroll to position [75, 0]
click at [1351, 634] on mat-icon "more_horiz" at bounding box center [1345, 630] width 18 height 18
click at [1349, 631] on div at bounding box center [784, 390] width 1568 height 780
click at [1350, 602] on mat-icon "more_horiz" at bounding box center [1345, 601] width 18 height 18
click at [1346, 601] on div at bounding box center [784, 390] width 1568 height 780
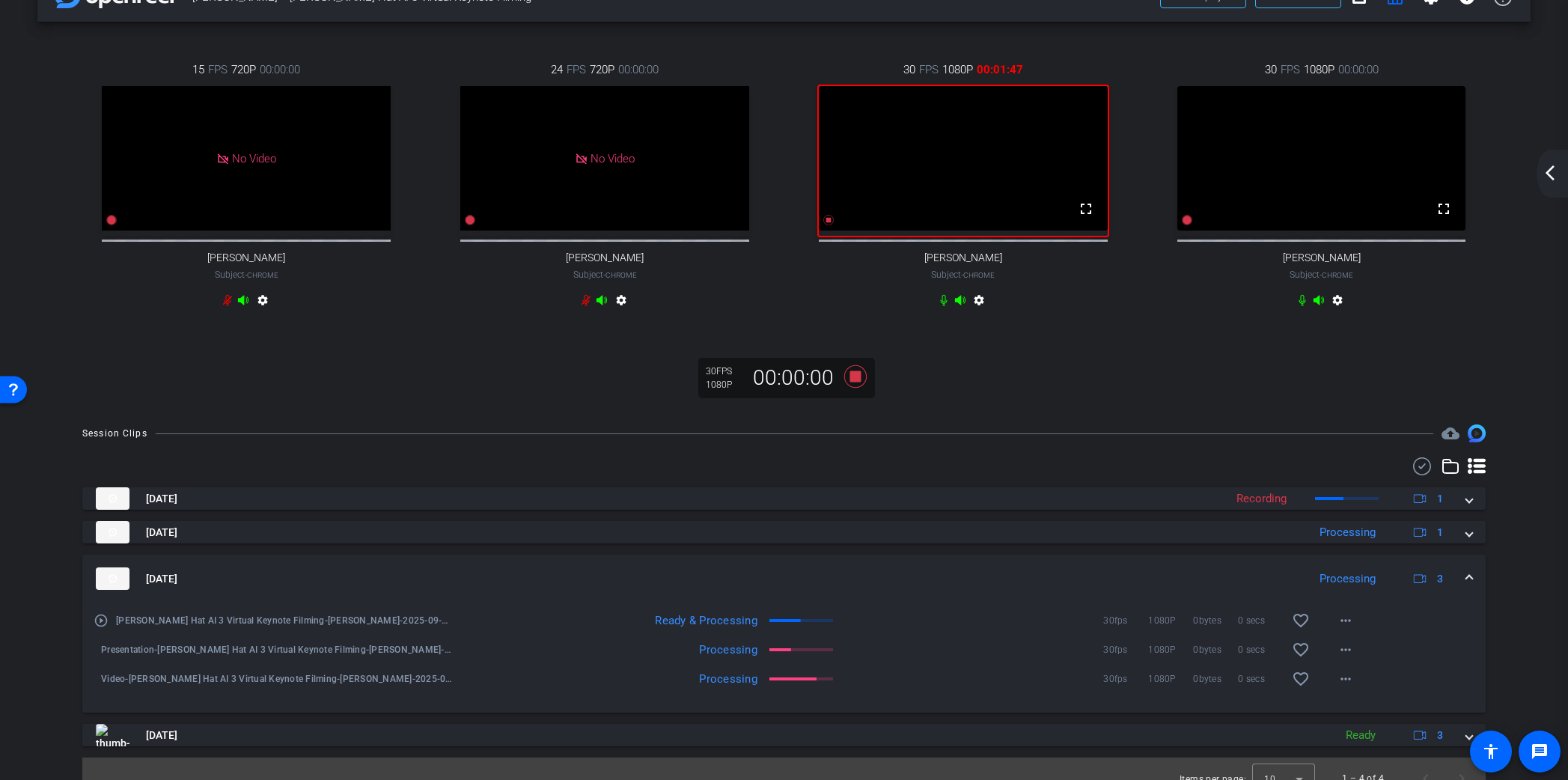
scroll to position [36, 0]
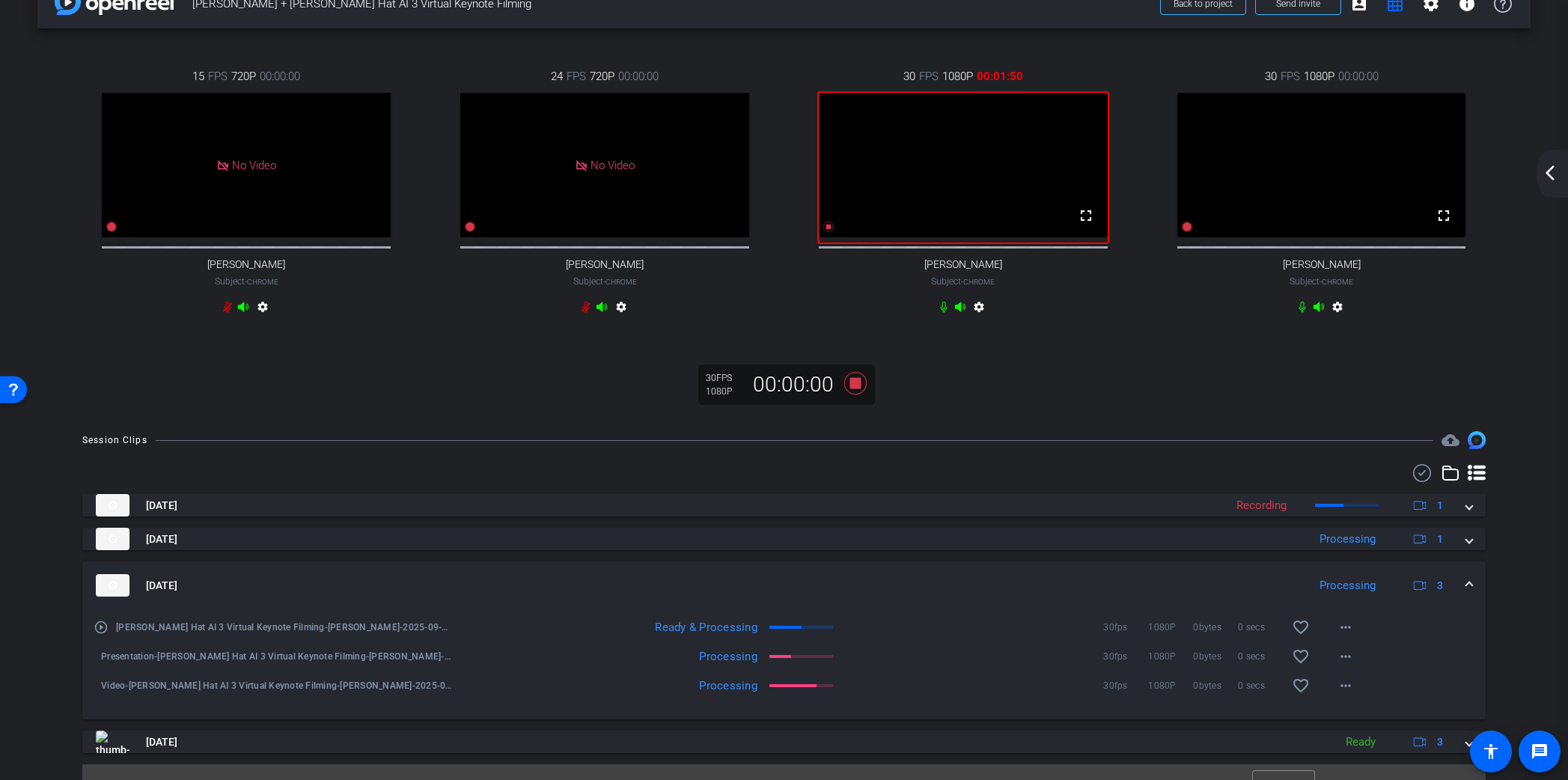
click at [1553, 179] on mat-icon "arrow_back_ios_new" at bounding box center [1550, 172] width 18 height 18
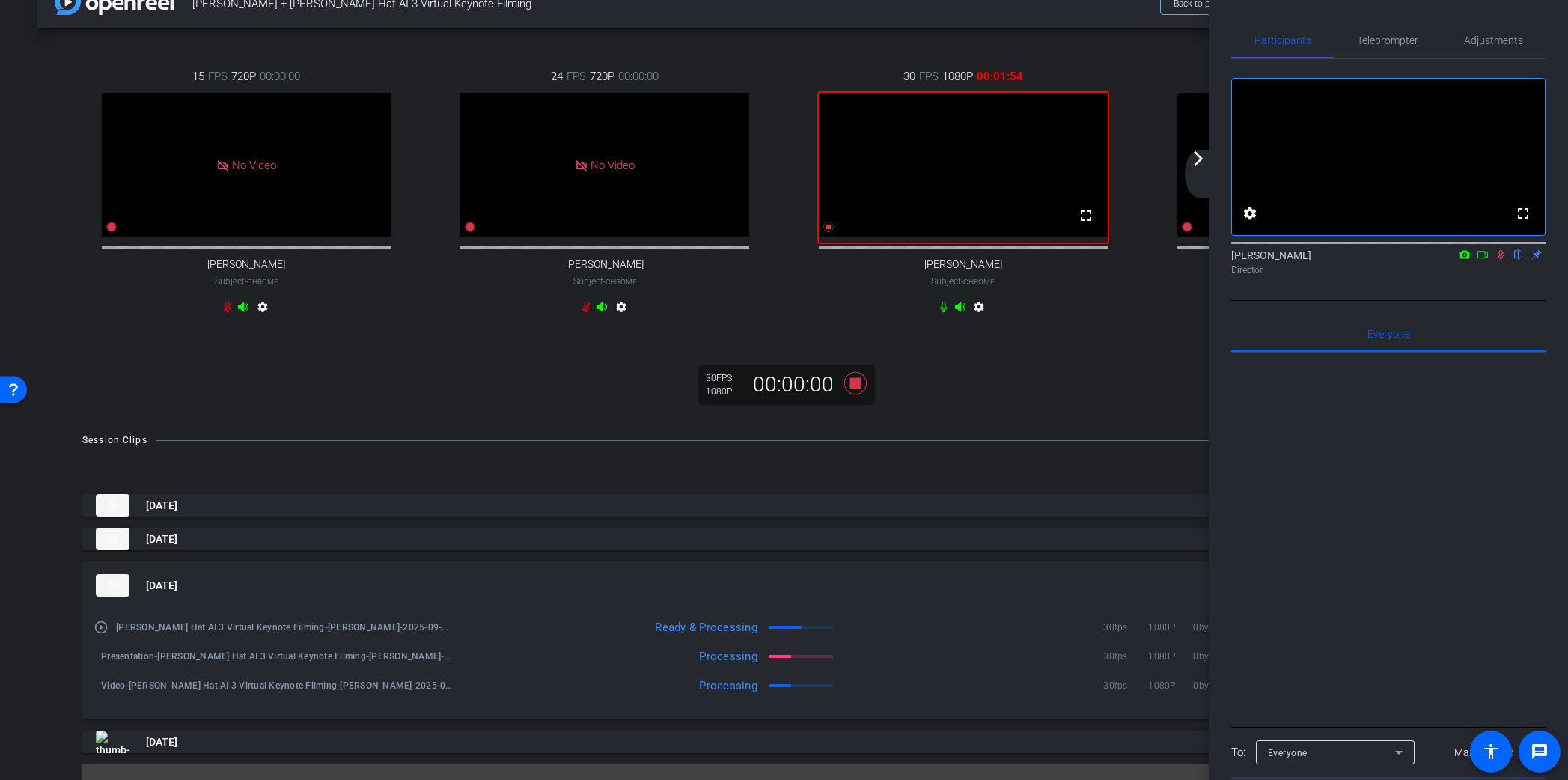
click at [1201, 158] on mat-icon "arrow_forward_ios" at bounding box center [1198, 158] width 18 height 18
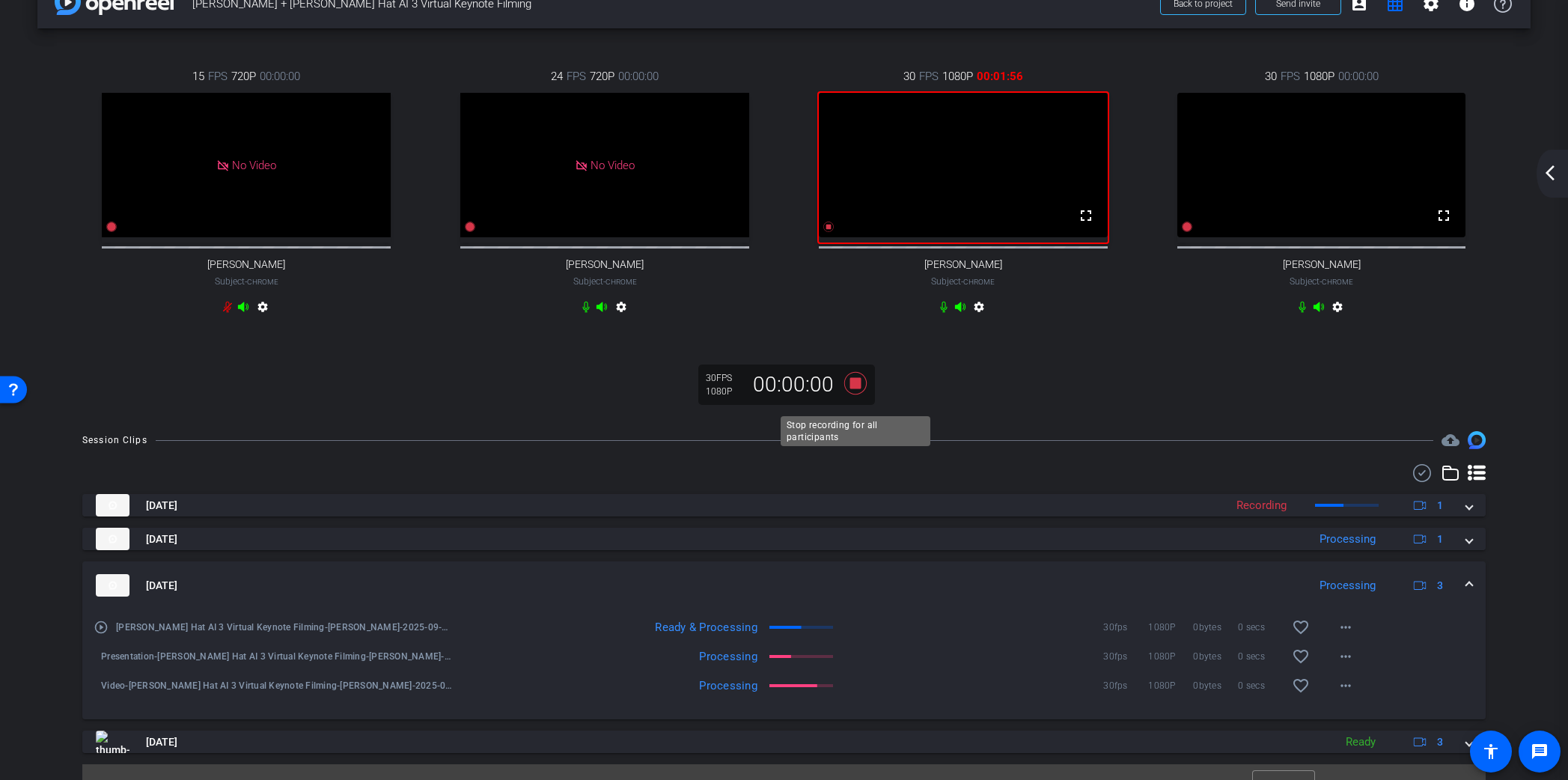
click at [857, 395] on icon at bounding box center [854, 383] width 22 height 22
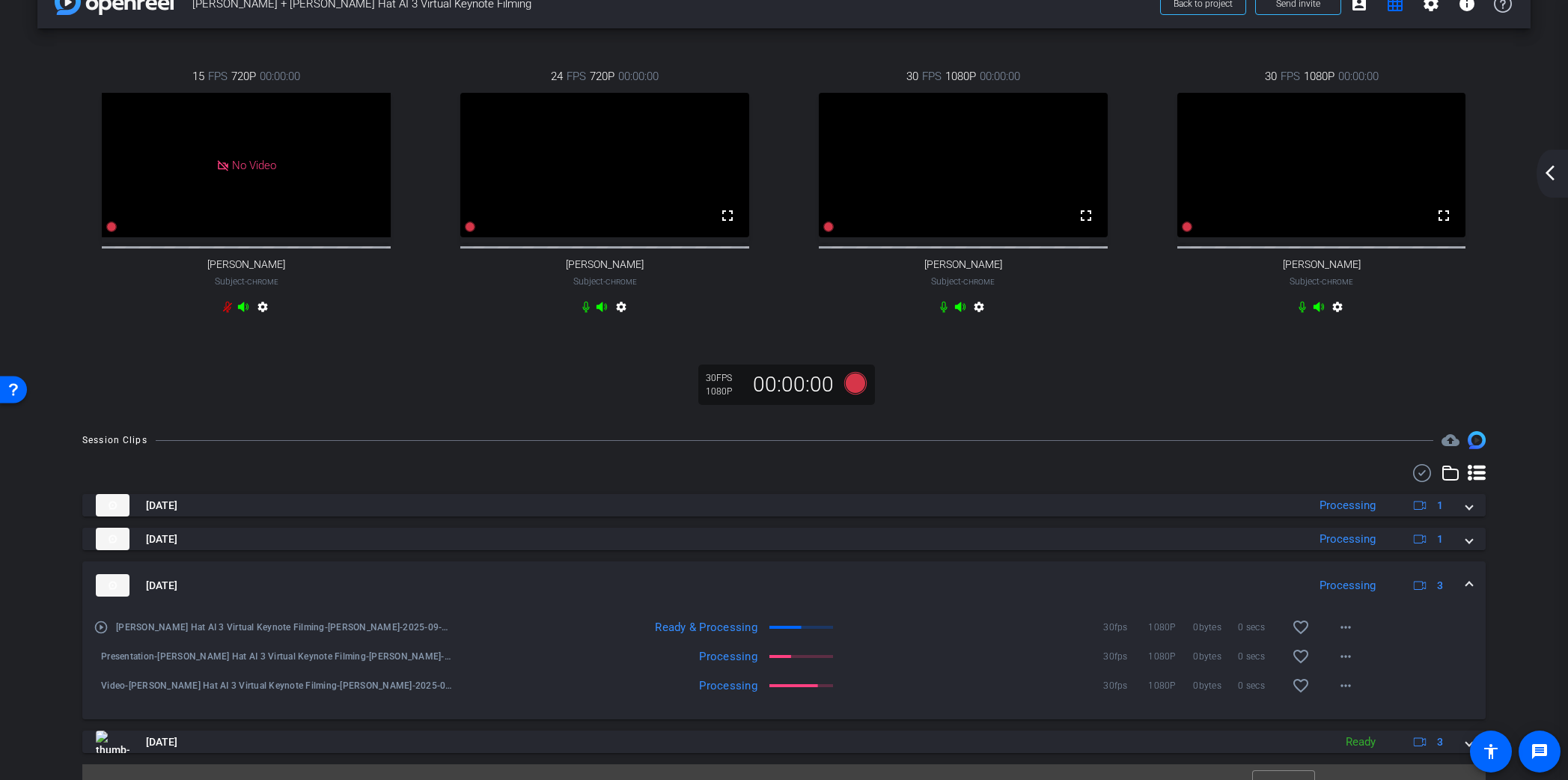
drag, startPoint x: 1556, startPoint y: 165, endPoint x: 1517, endPoint y: 126, distance: 55.2
click at [1556, 165] on mat-icon "arrow_back_ios_new" at bounding box center [1550, 172] width 18 height 18
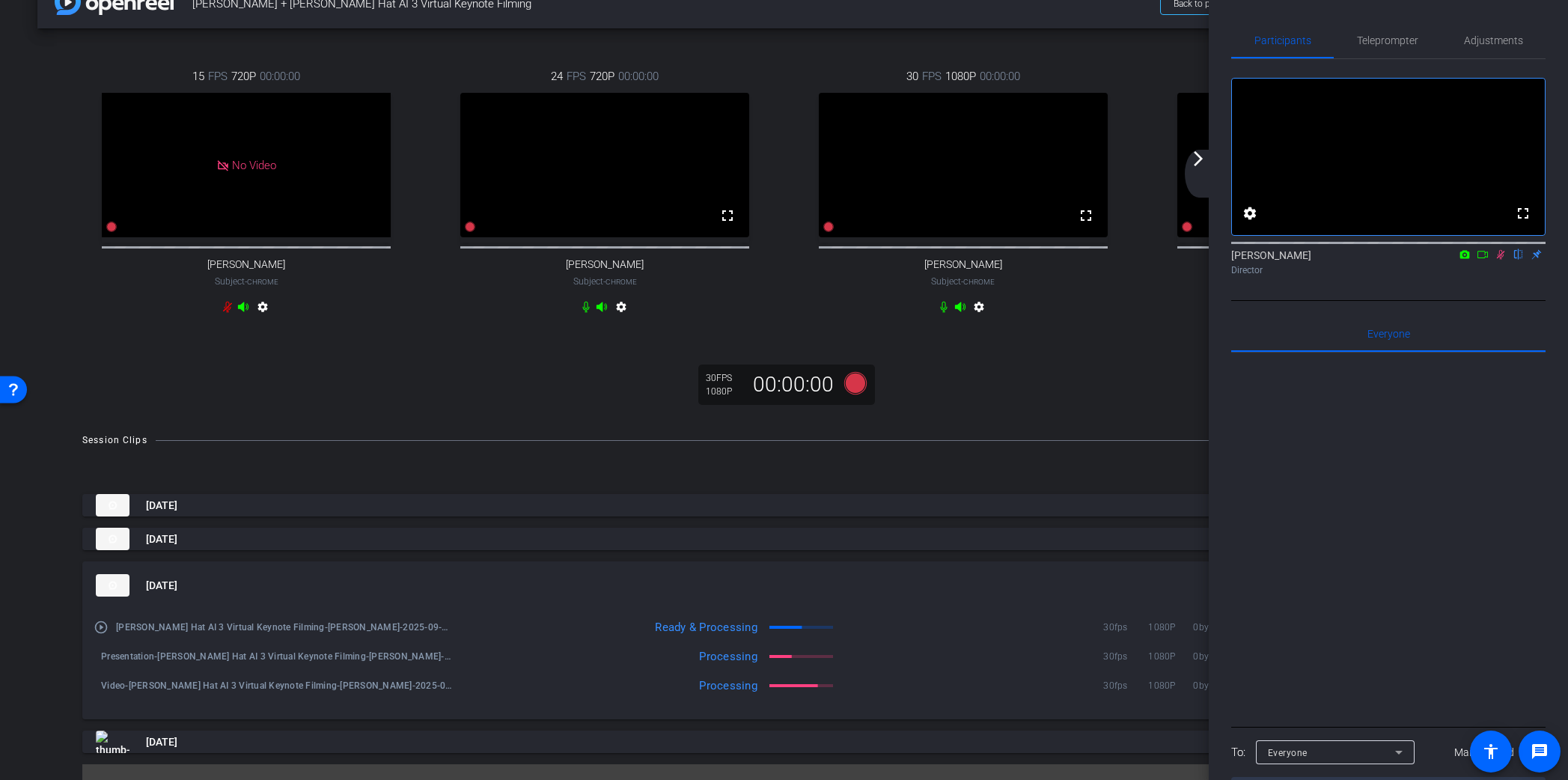
click at [1501, 260] on icon at bounding box center [1501, 255] width 8 height 10
click at [1197, 161] on mat-icon "arrow_forward_ios" at bounding box center [1198, 158] width 18 height 18
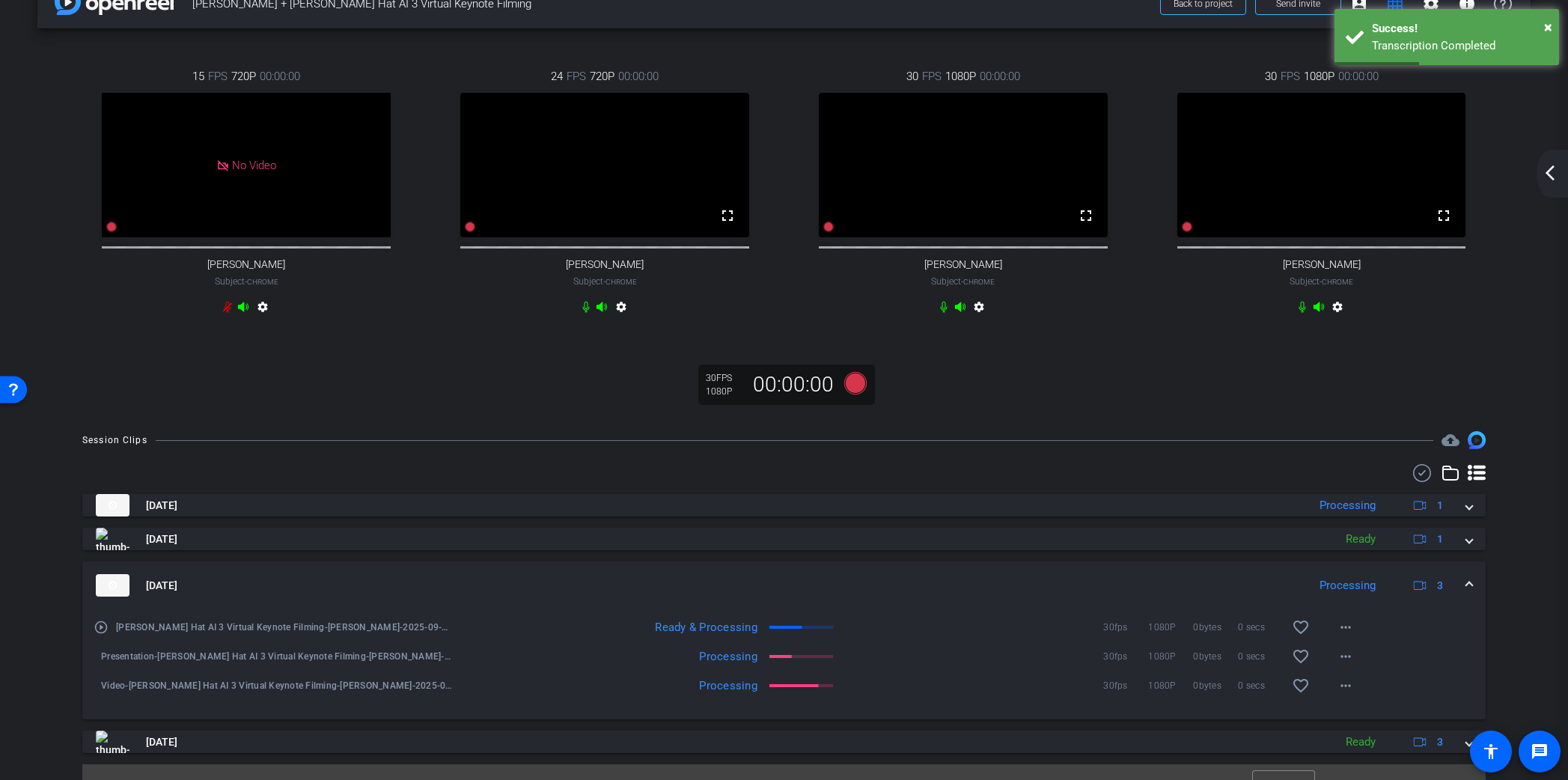
click at [1550, 179] on mat-icon "arrow_back_ios_new" at bounding box center [1550, 172] width 18 height 18
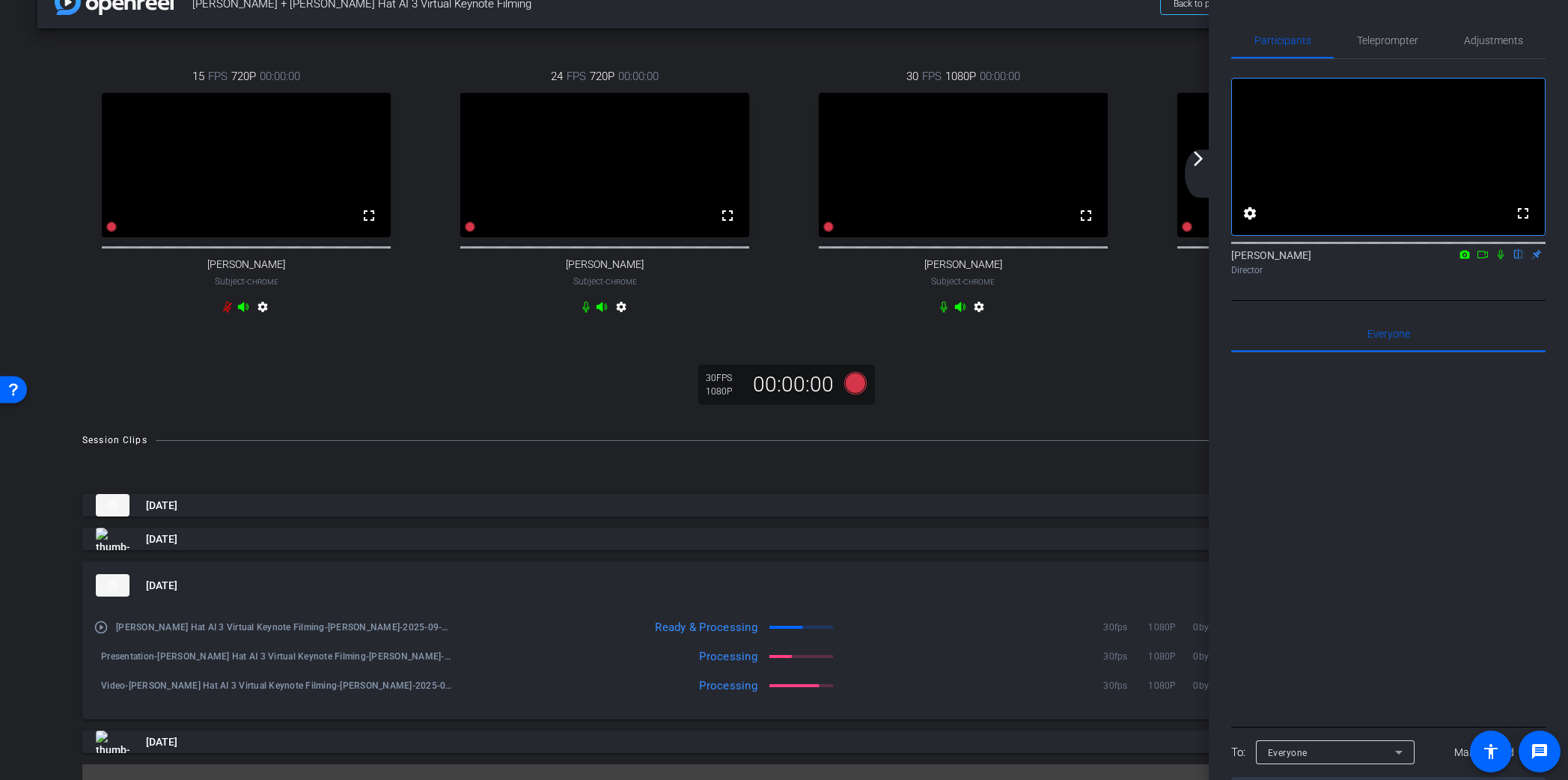
click at [1201, 164] on mat-icon "arrow_forward_ios" at bounding box center [1198, 158] width 18 height 18
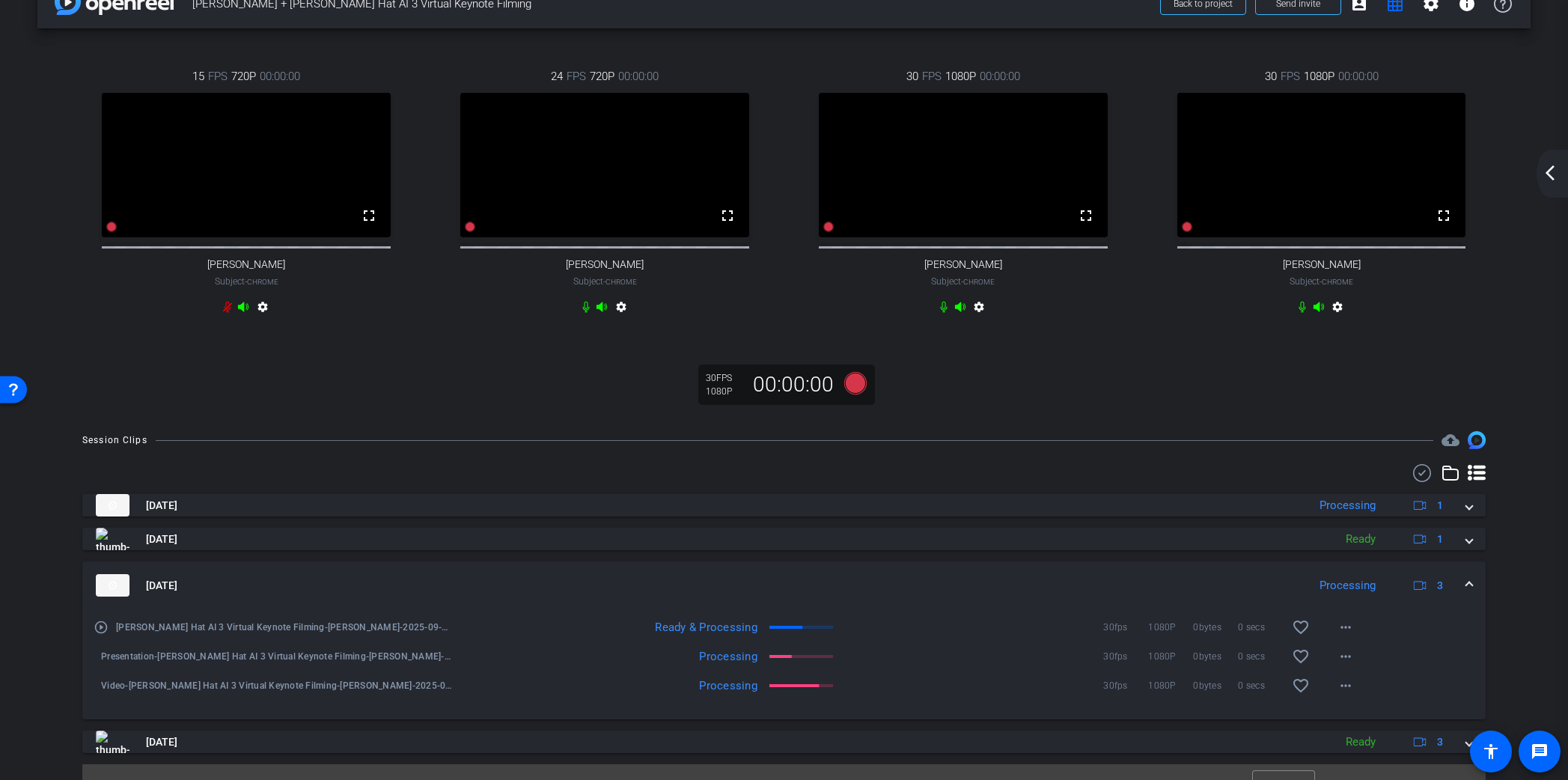
click at [1556, 180] on mat-icon "arrow_back_ios_new" at bounding box center [1550, 172] width 18 height 18
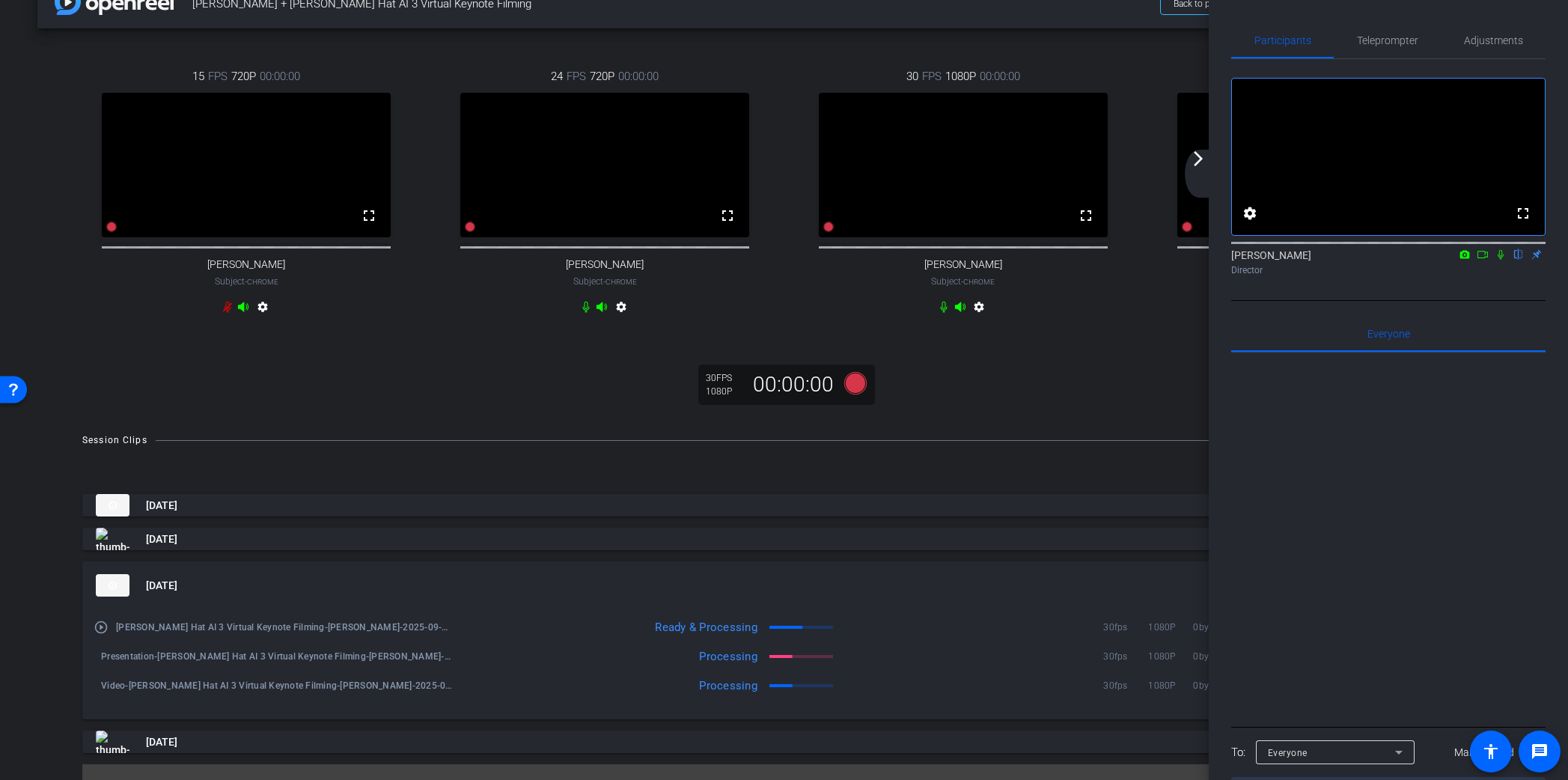
click at [1198, 163] on mat-icon "arrow_forward_ios" at bounding box center [1198, 158] width 18 height 18
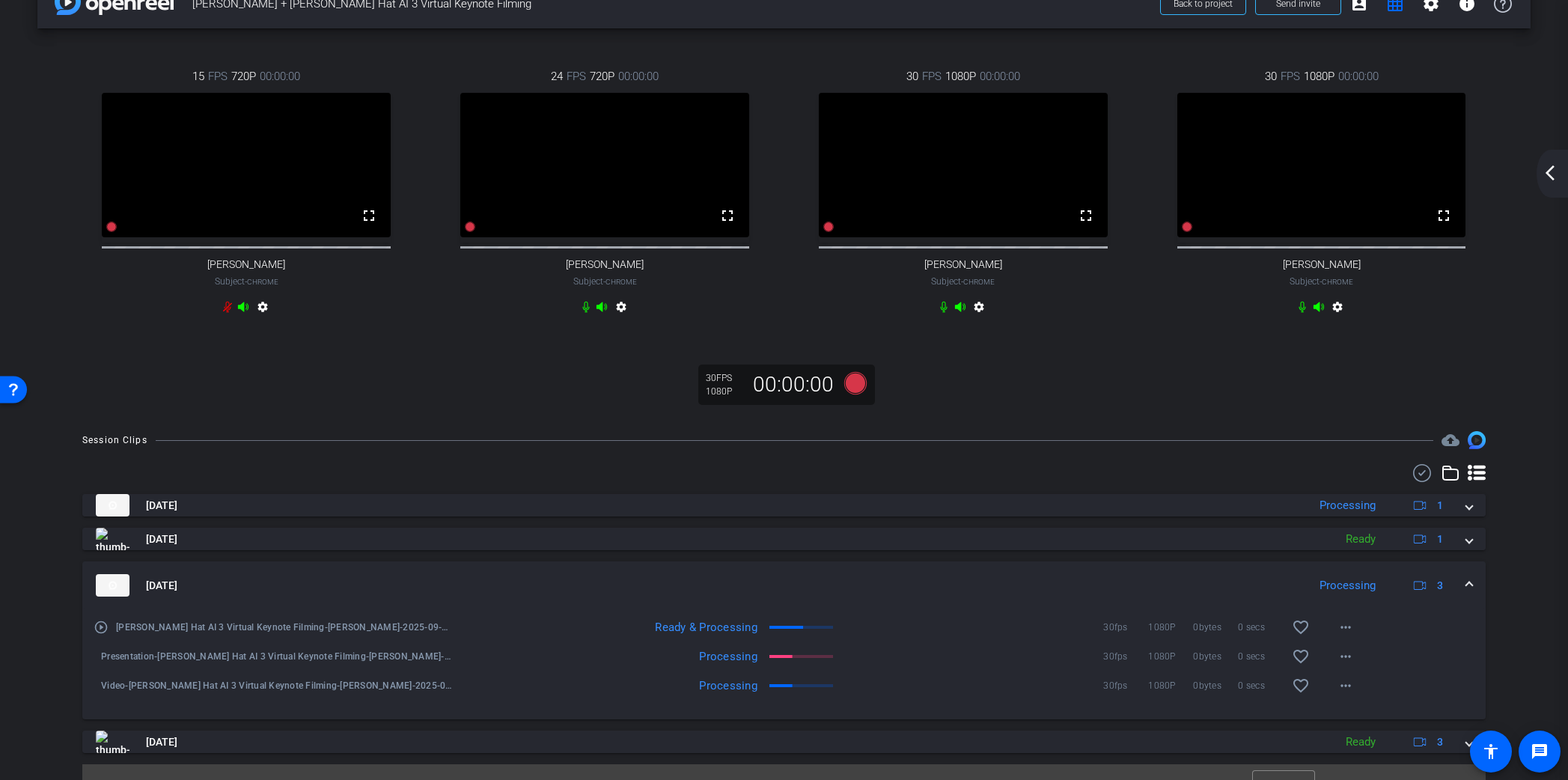
click at [1470, 594] on span at bounding box center [1470, 585] width 6 height 15
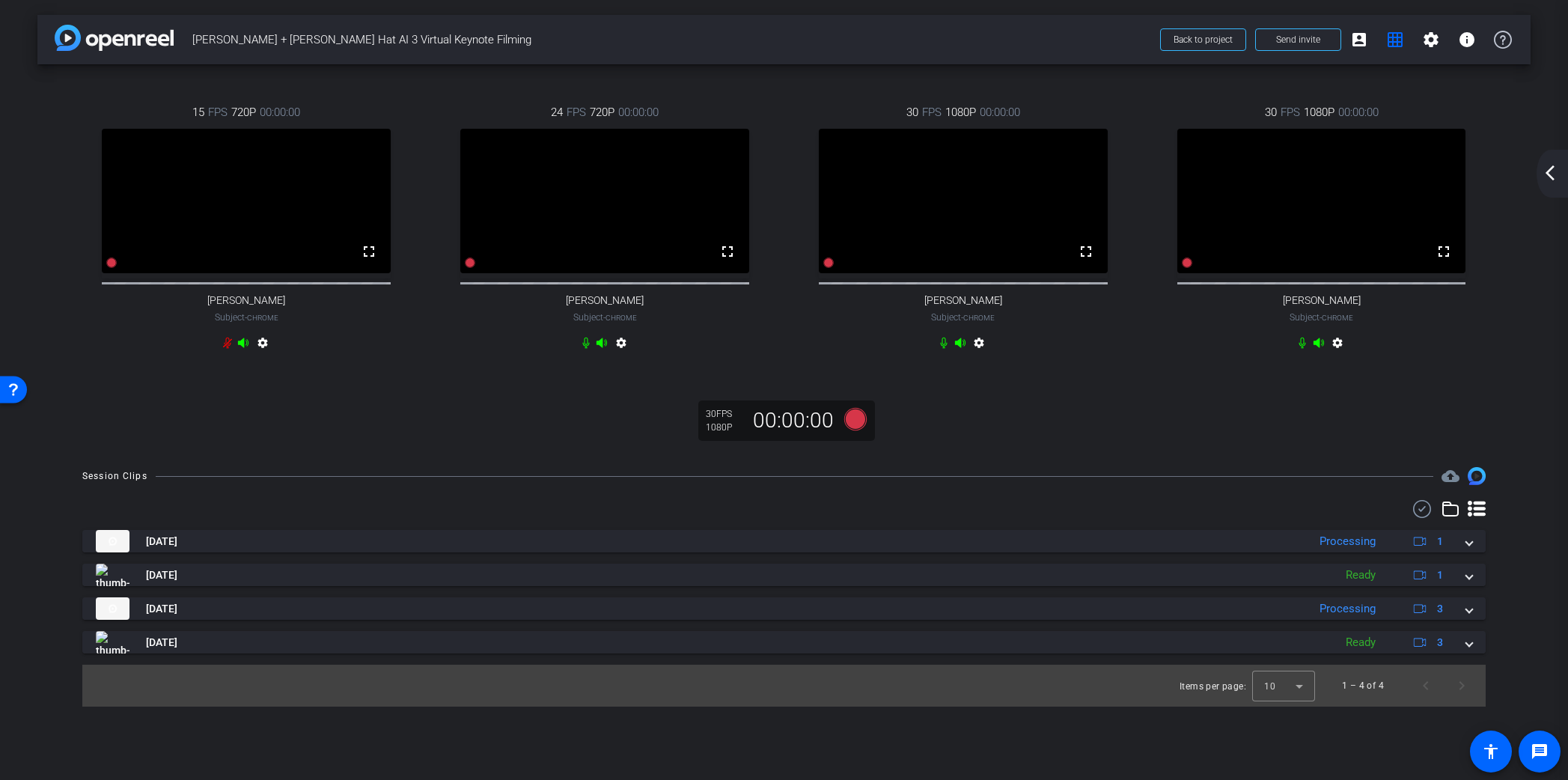
scroll to position [0, 0]
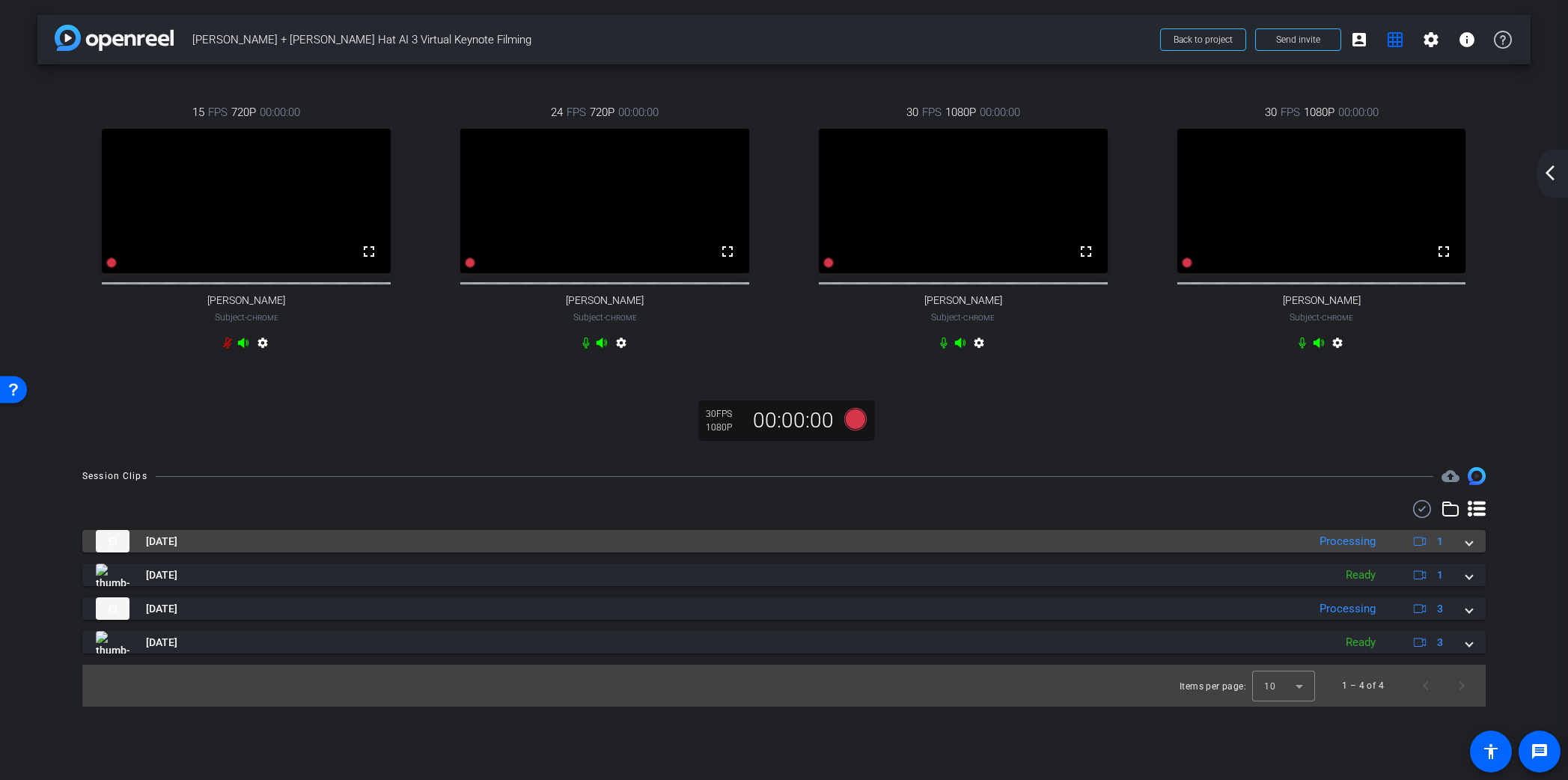
click at [1470, 549] on span at bounding box center [1470, 542] width 6 height 15
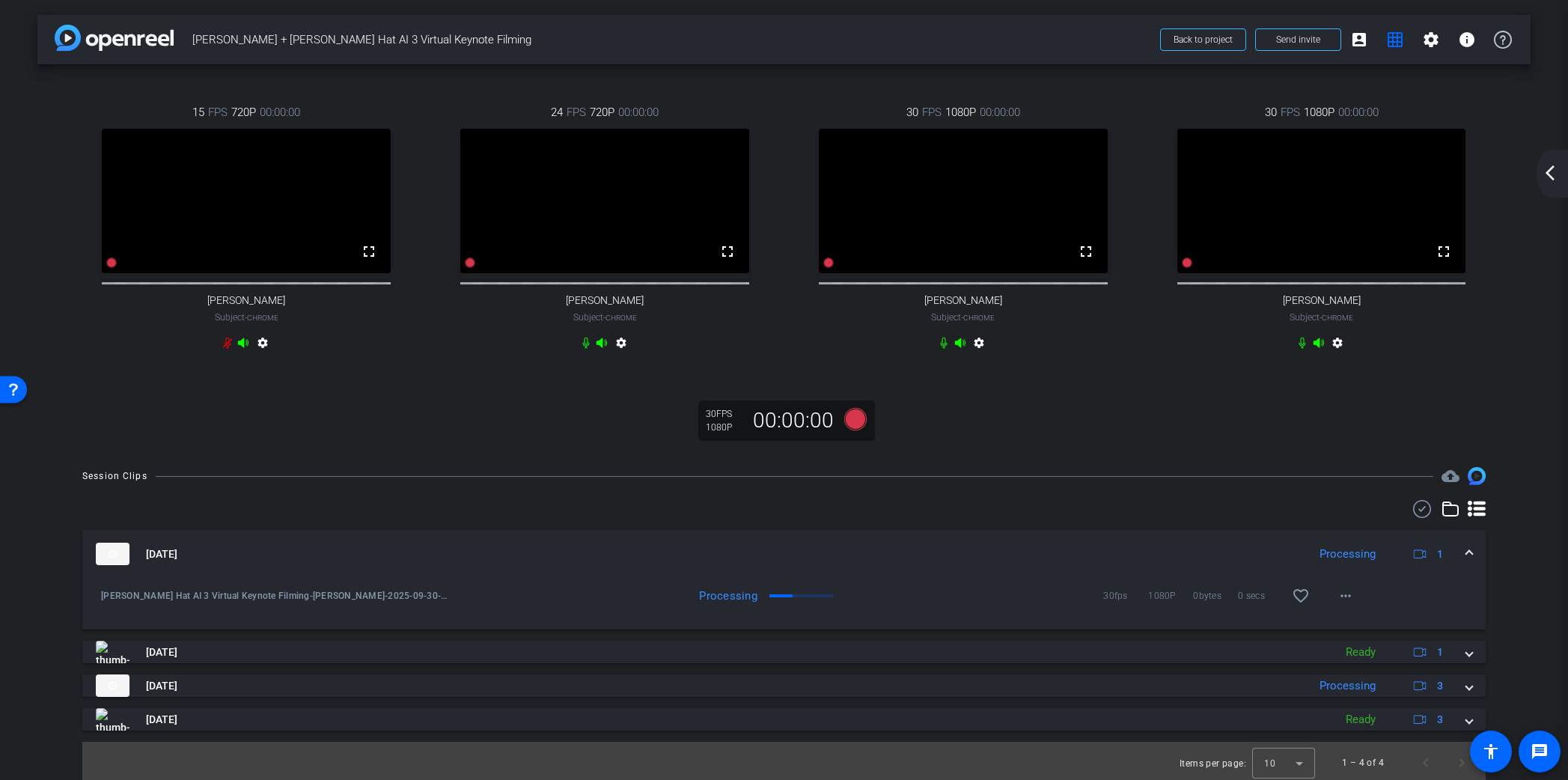
scroll to position [17, 0]
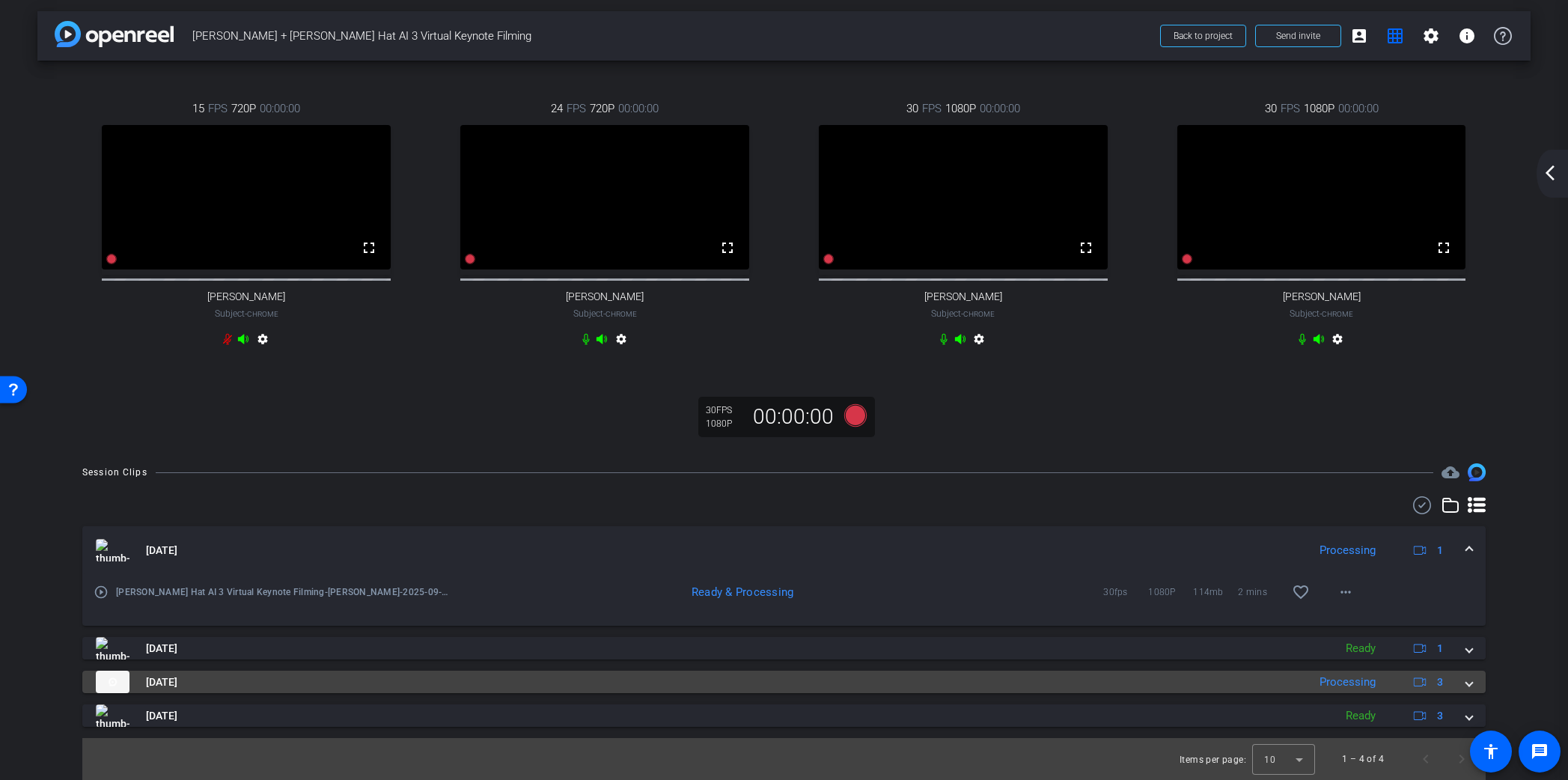
click at [1468, 683] on span at bounding box center [1470, 682] width 6 height 15
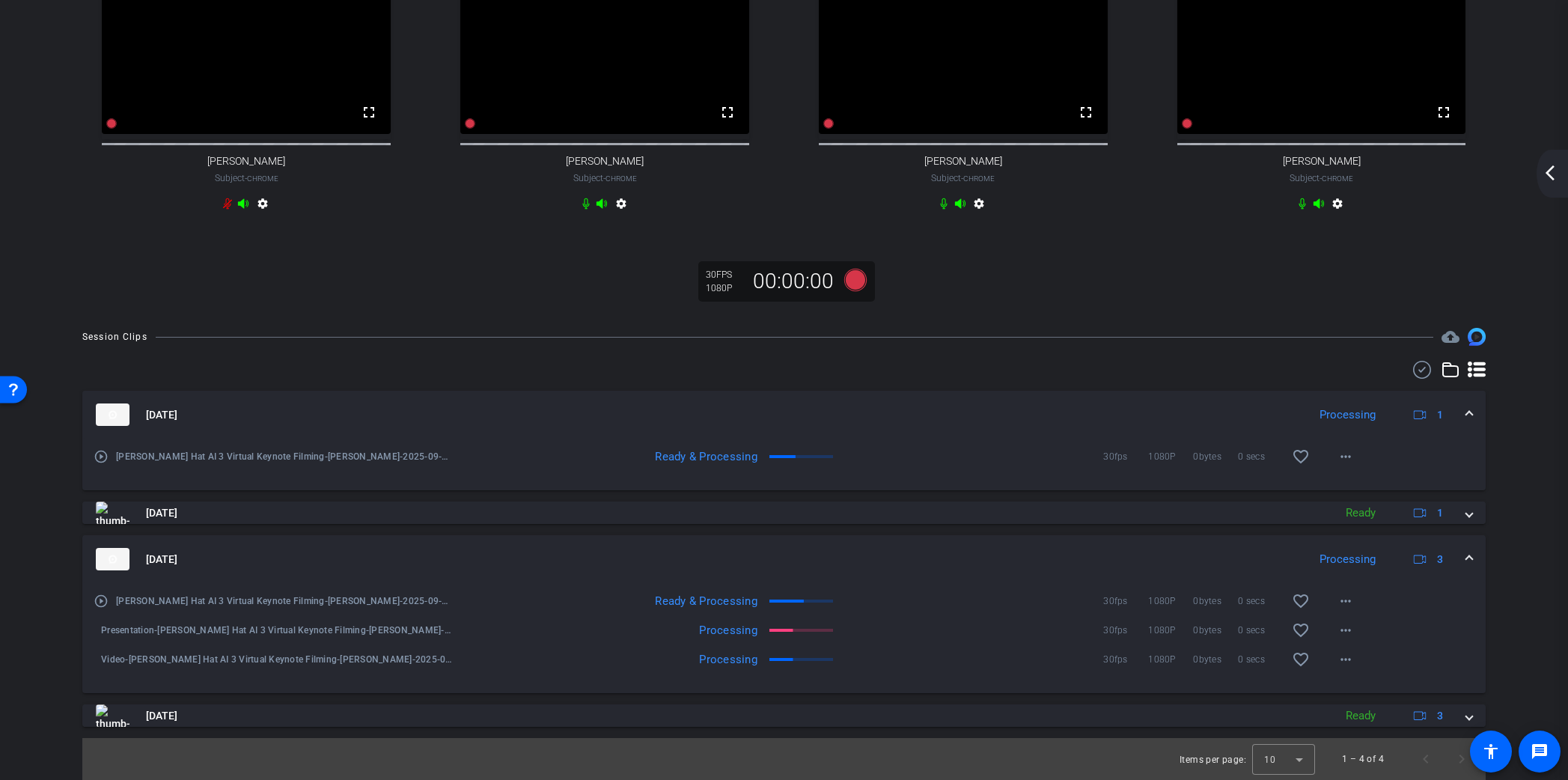
scroll to position [0, 0]
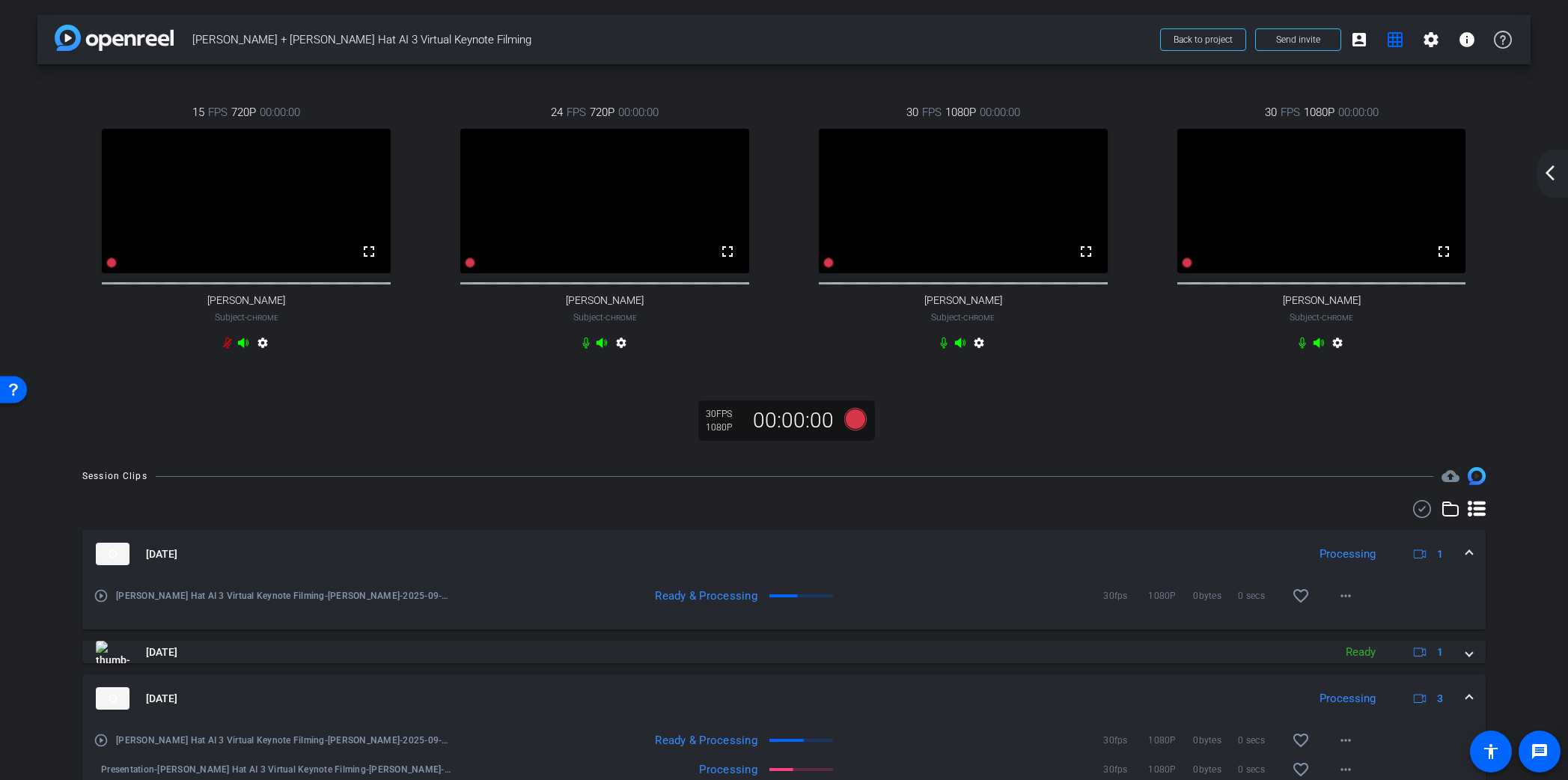
click at [1473, 563] on mat-expansion-panel-header "[DATE] Processing 1" at bounding box center [784, 554] width 1403 height 48
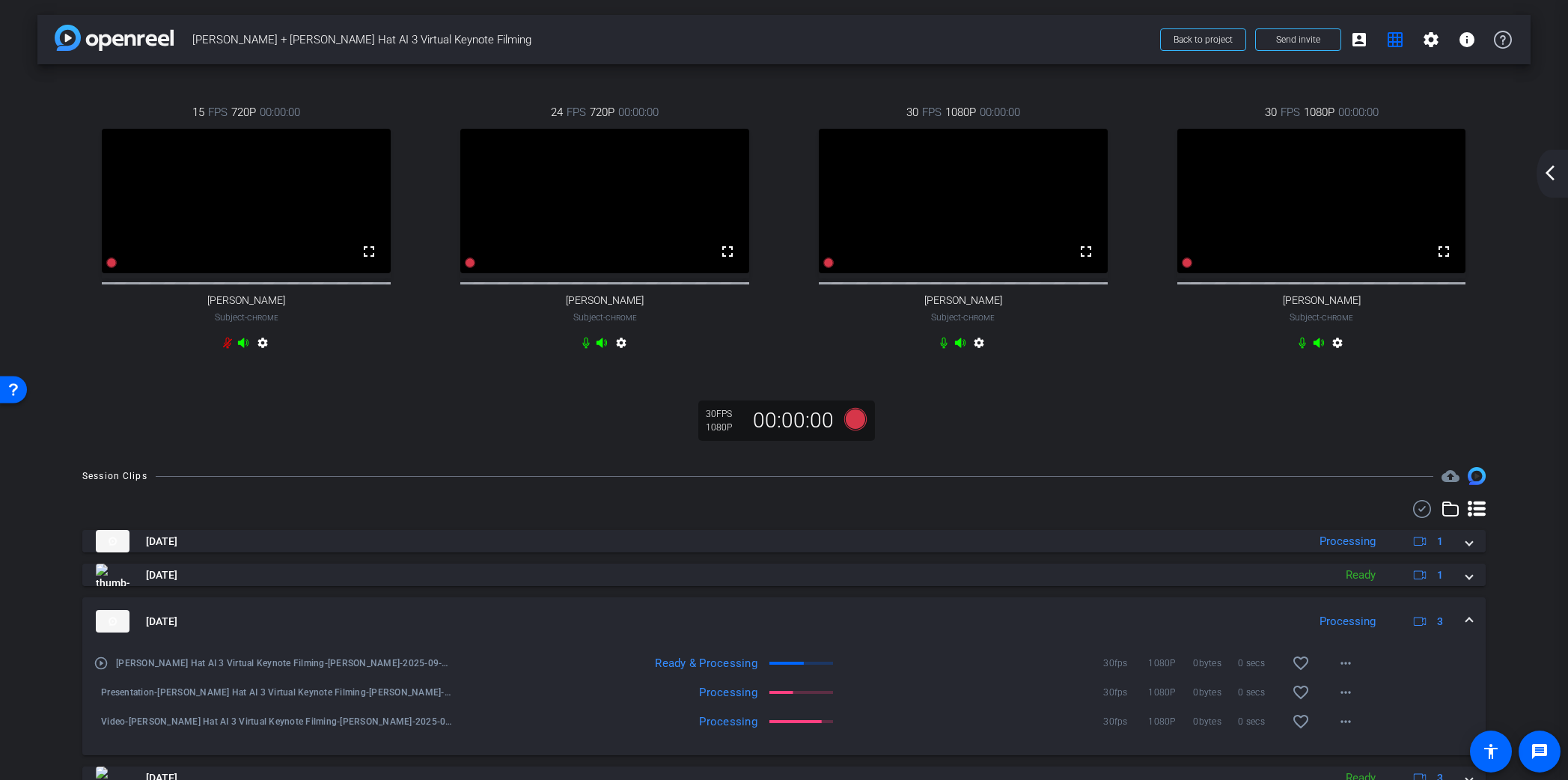
click at [1470, 630] on span at bounding box center [1470, 622] width 6 height 15
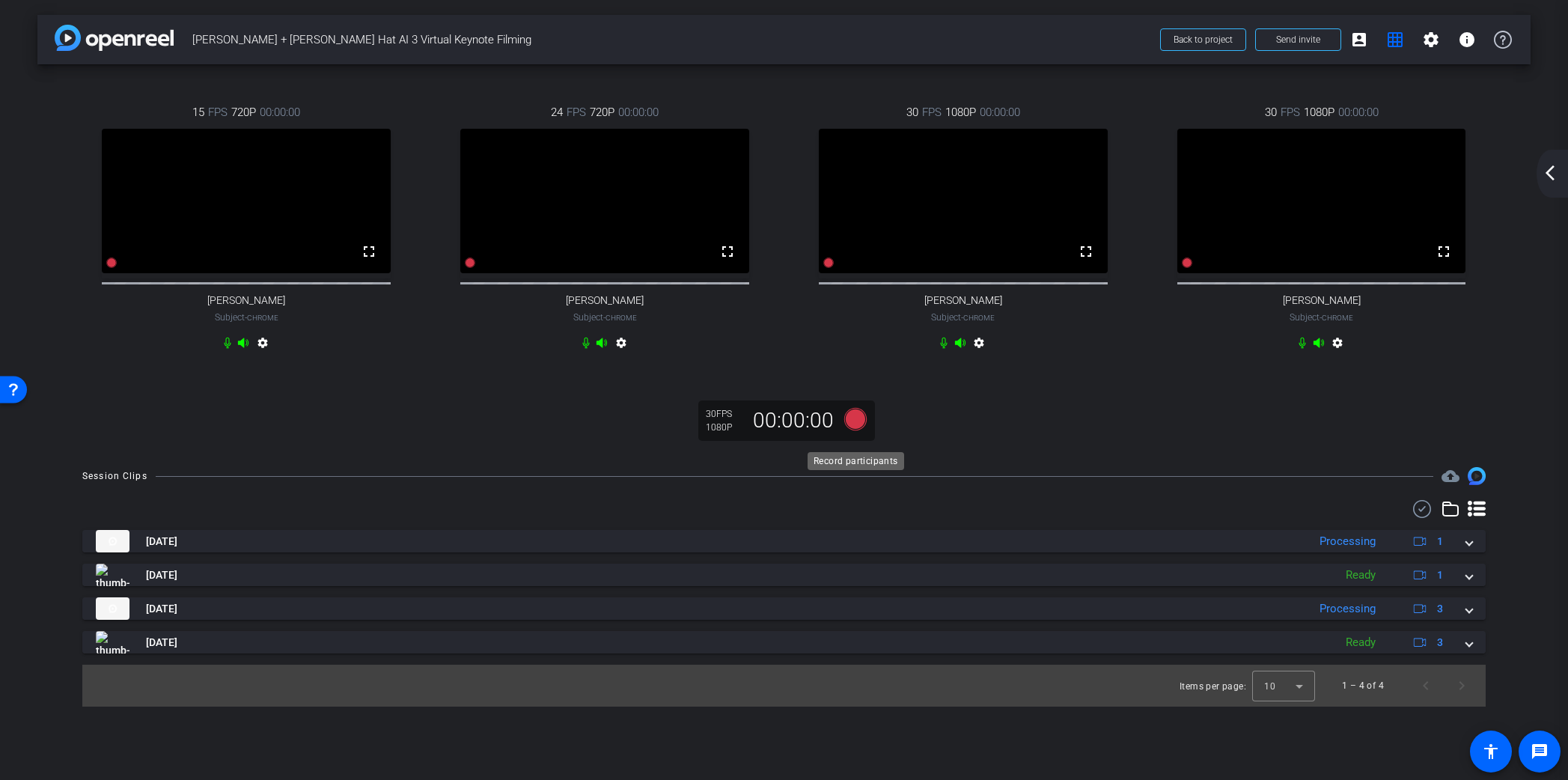
click at [858, 431] on icon at bounding box center [854, 418] width 22 height 22
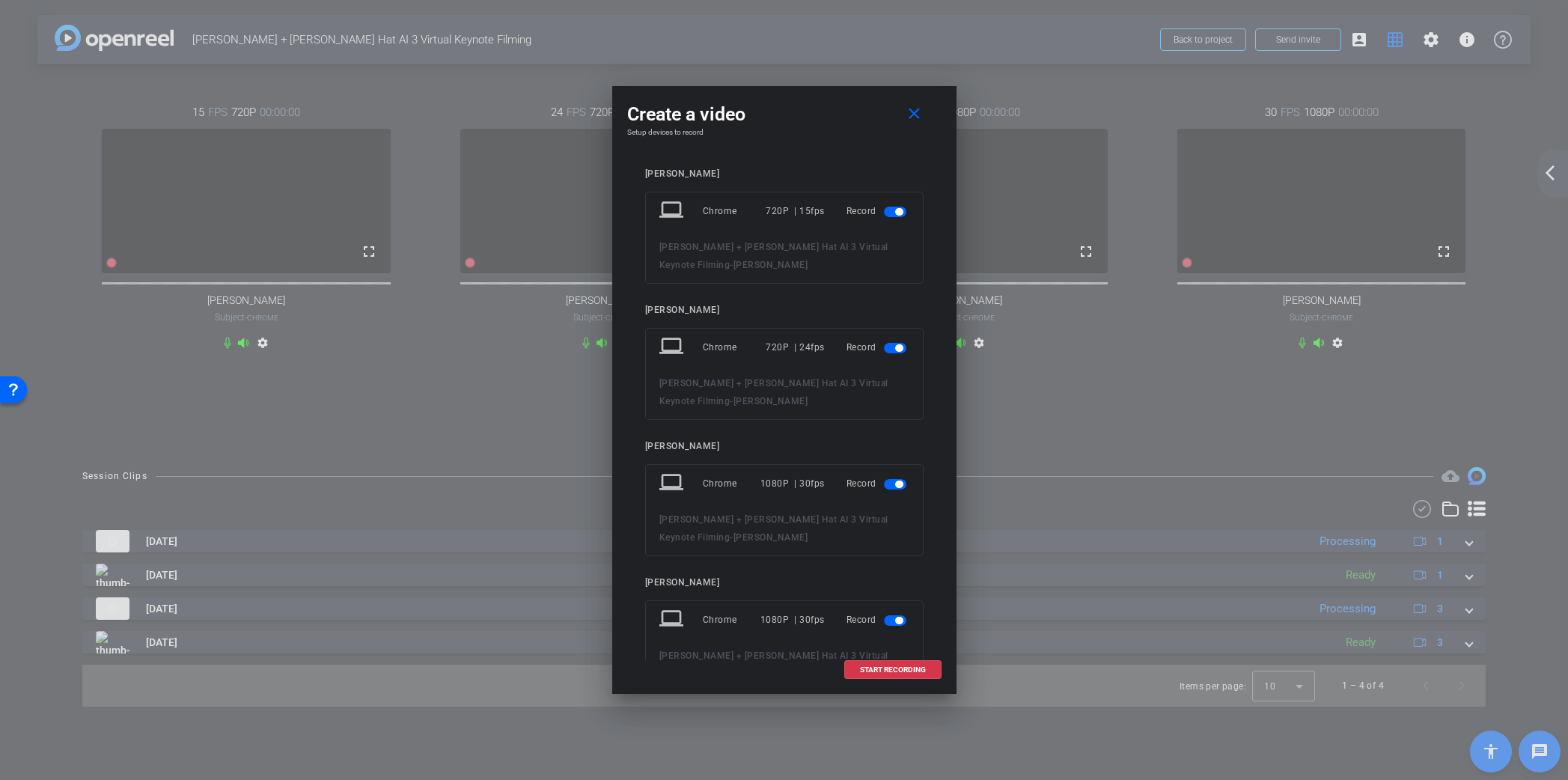
click at [898, 213] on span "button" at bounding box center [899, 212] width 8 height 8
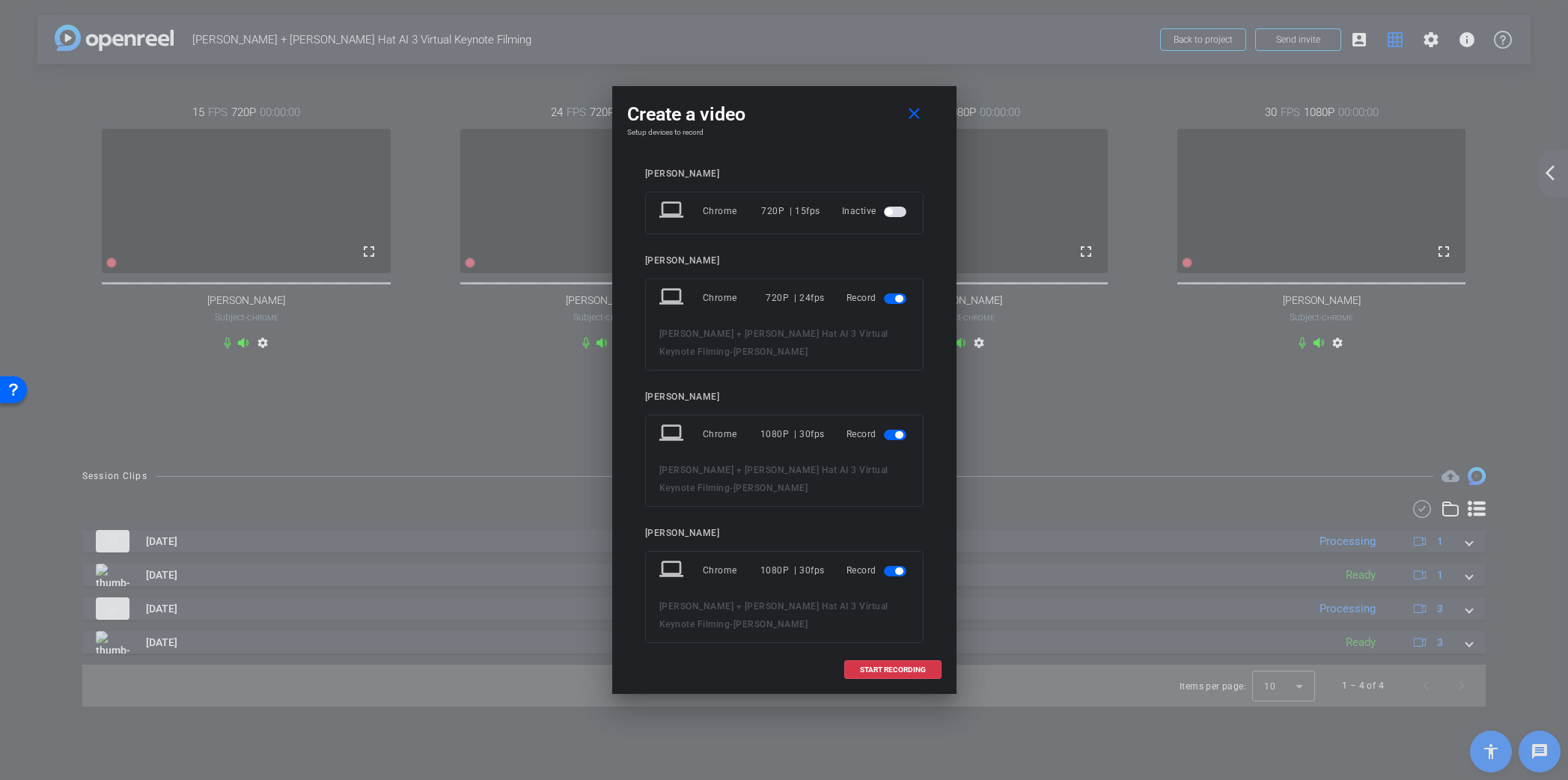
click at [895, 299] on span "button" at bounding box center [899, 299] width 8 height 8
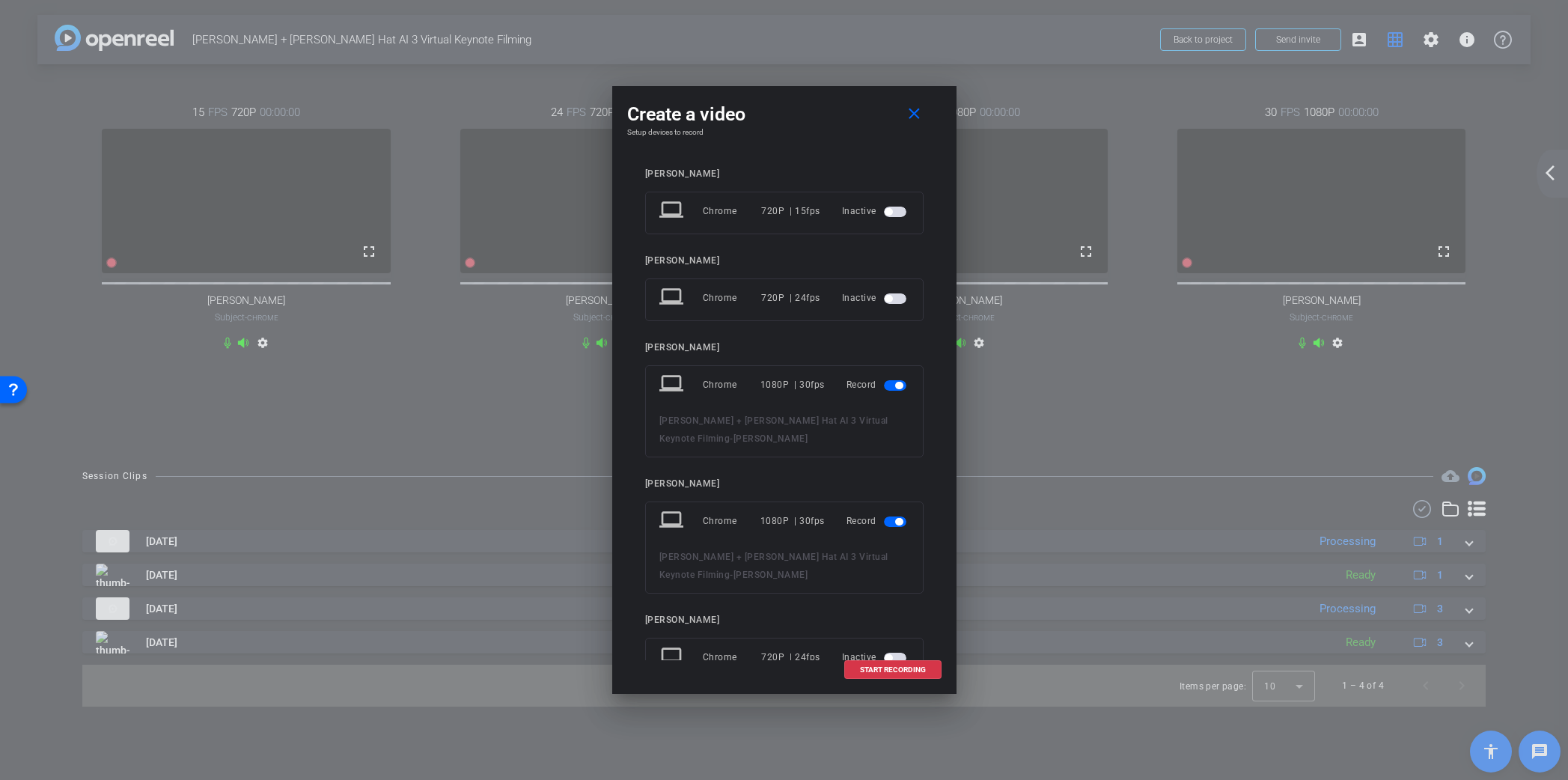
click at [897, 521] on span "button" at bounding box center [899, 522] width 8 height 8
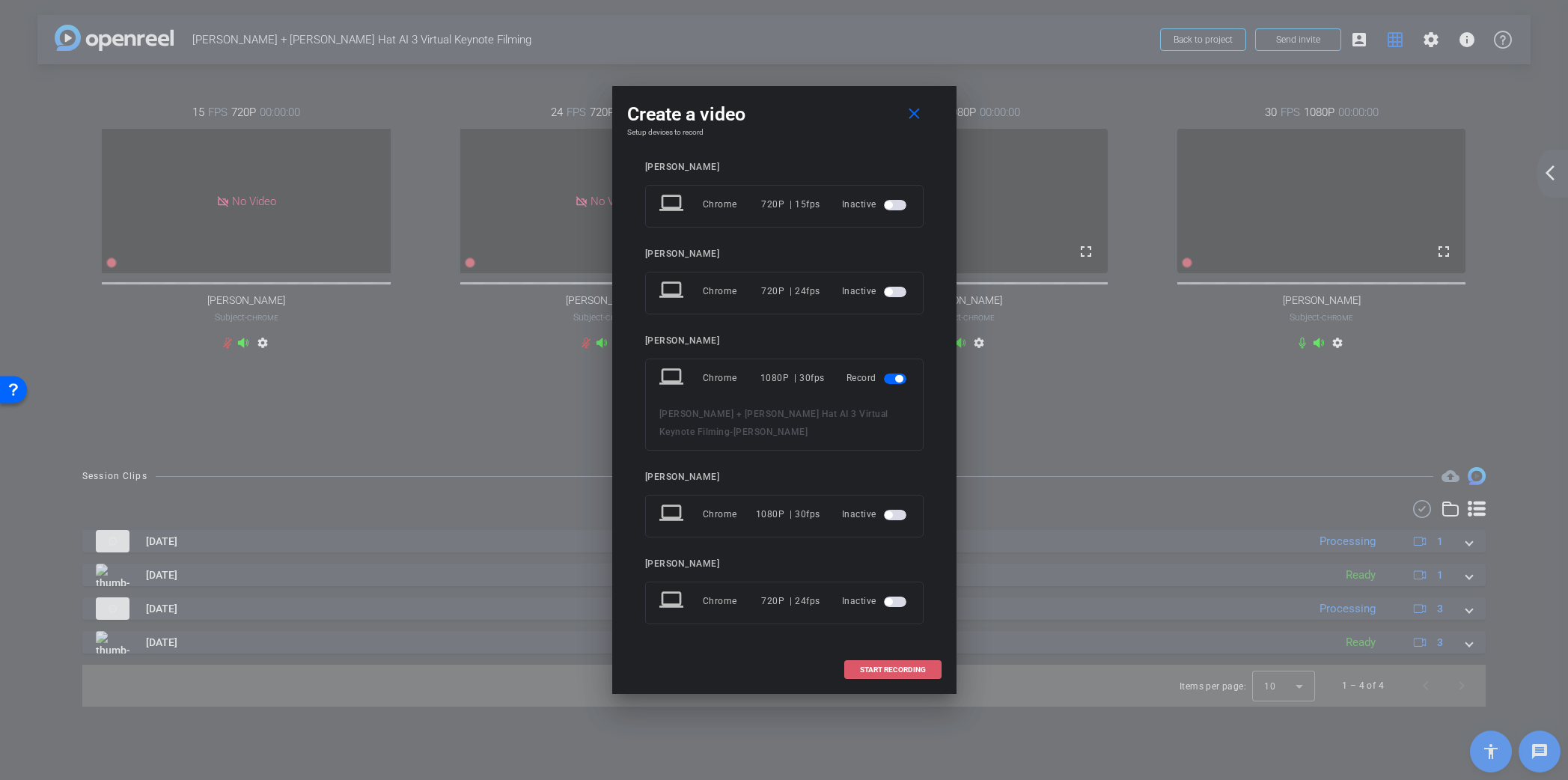
click at [904, 670] on span "START RECORDING" at bounding box center [893, 670] width 66 height 8
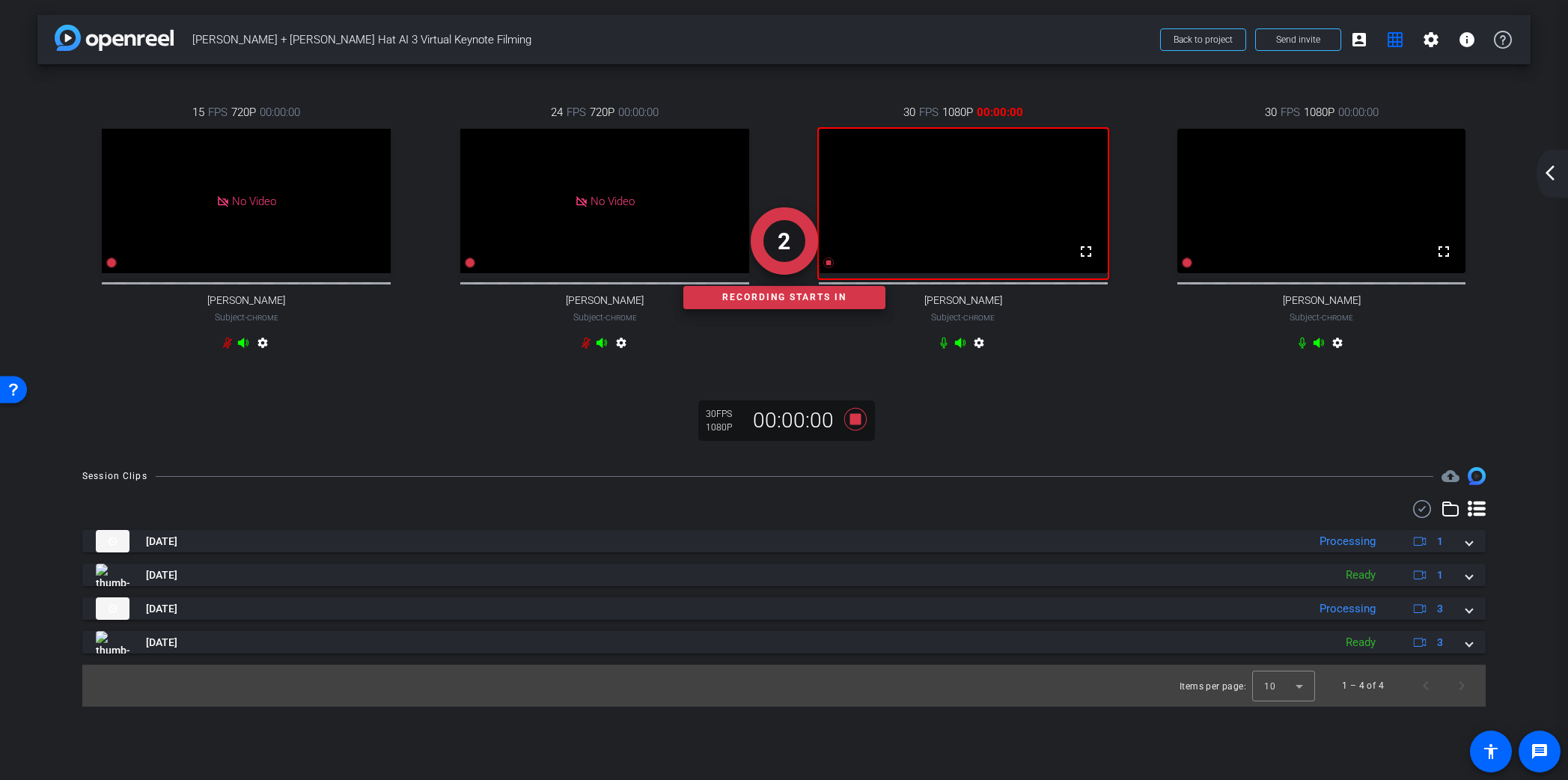
click at [1545, 170] on mat-icon "arrow_back_ios_new" at bounding box center [1550, 172] width 18 height 18
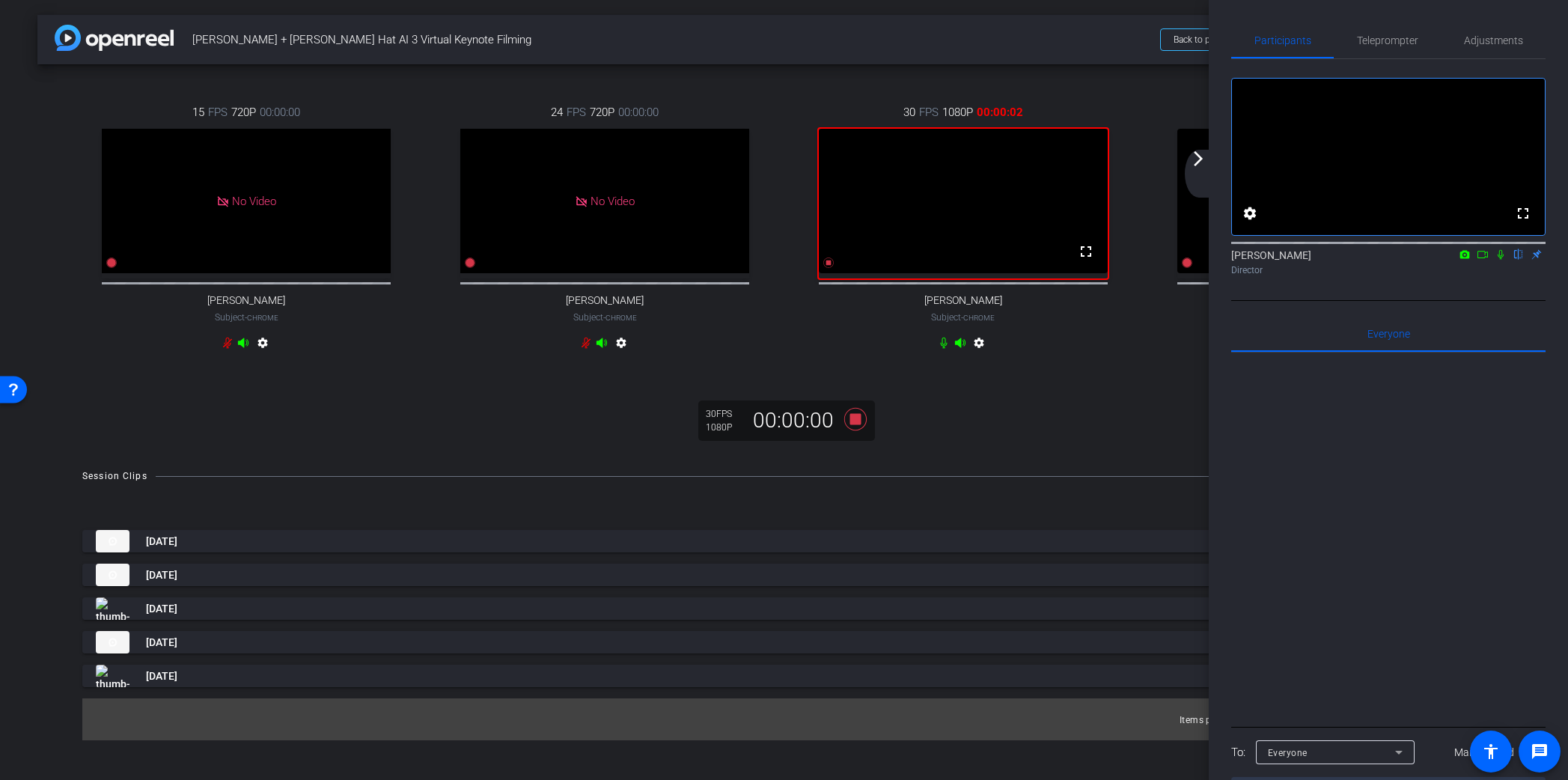
click at [1502, 260] on icon at bounding box center [1501, 255] width 6 height 10
click at [1200, 159] on mat-icon "arrow_forward_ios" at bounding box center [1198, 158] width 18 height 18
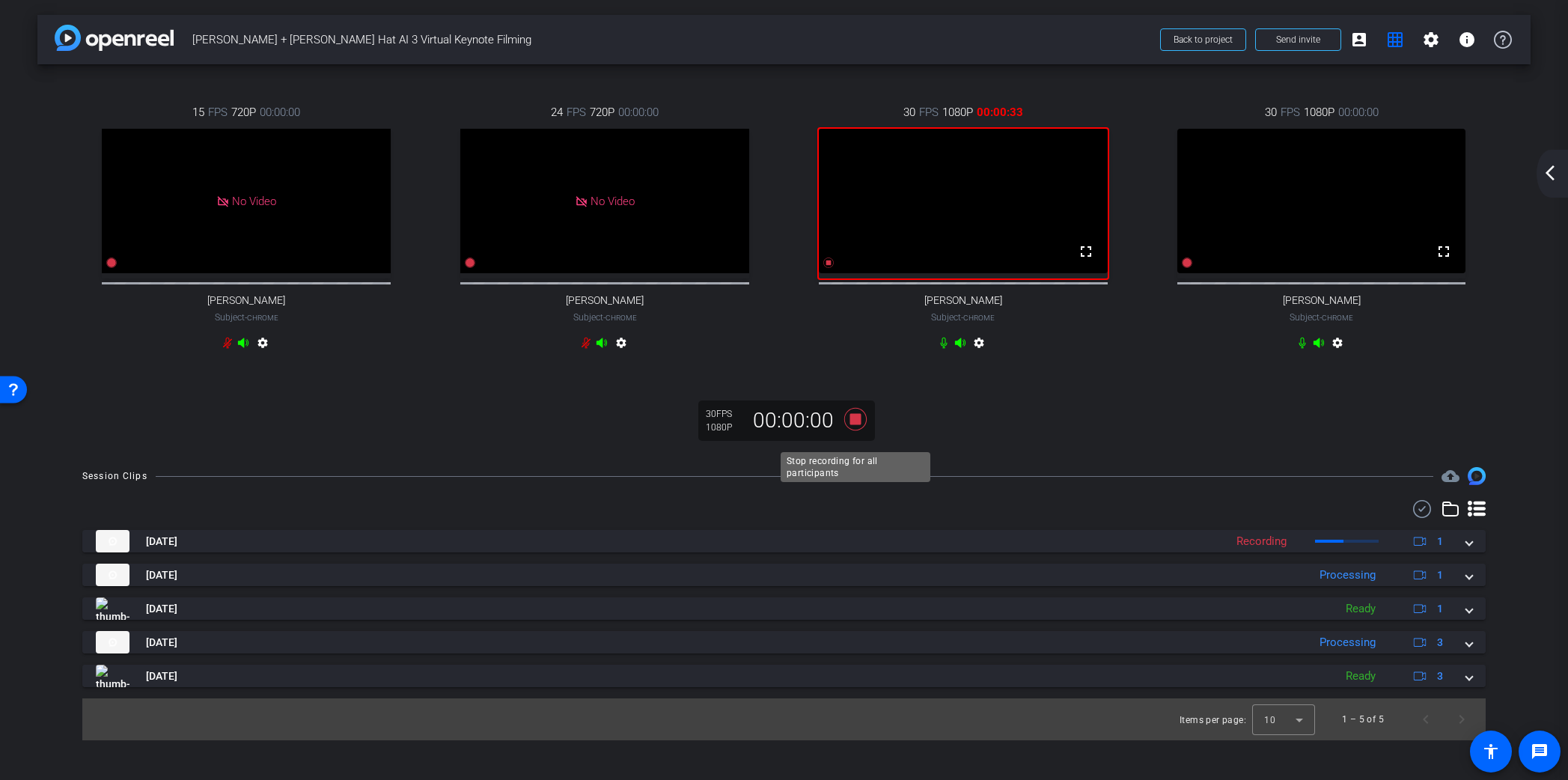
click at [857, 431] on icon at bounding box center [854, 418] width 22 height 22
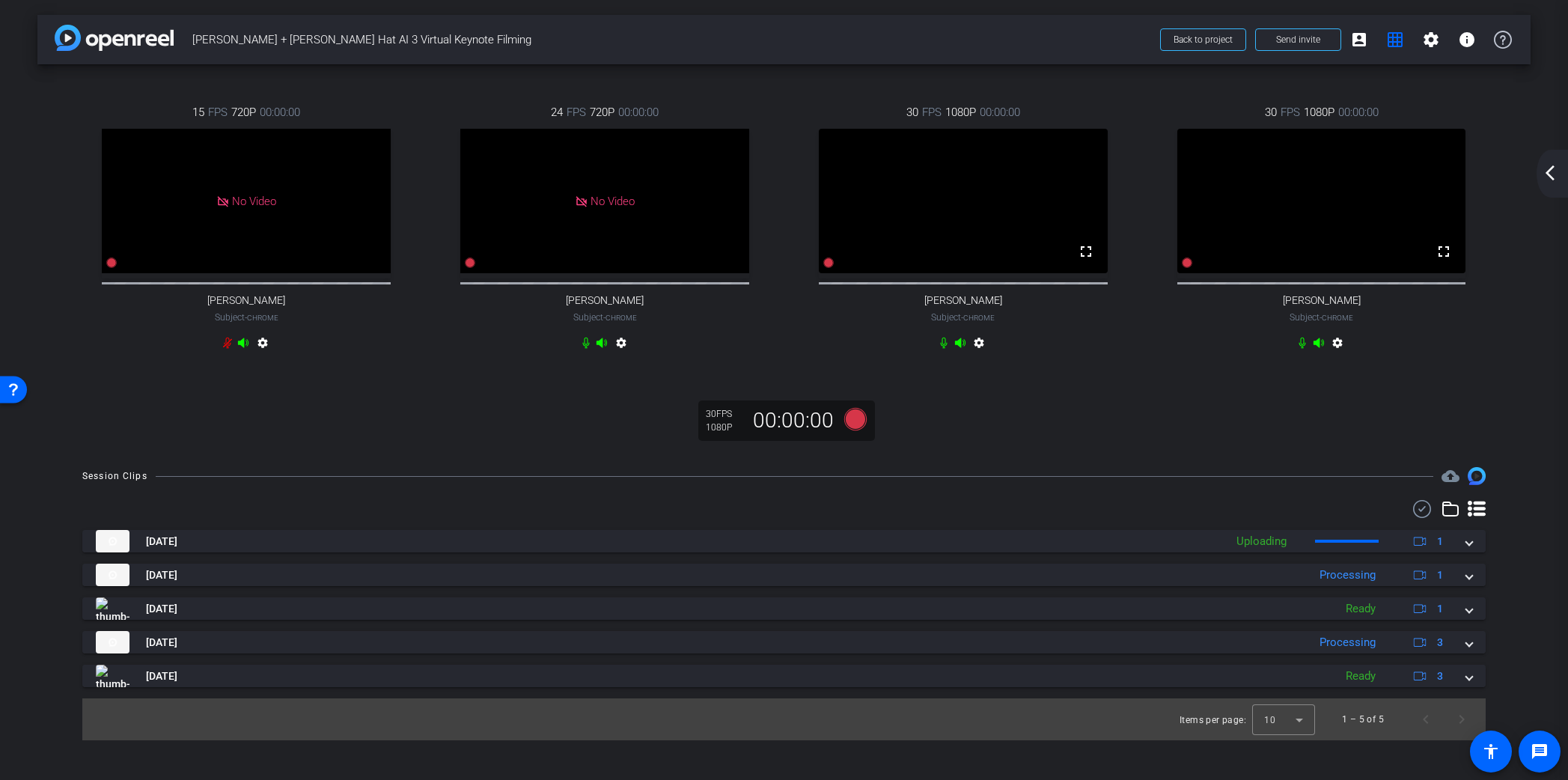
click at [1546, 178] on mat-icon "arrow_back_ios_new" at bounding box center [1550, 172] width 18 height 18
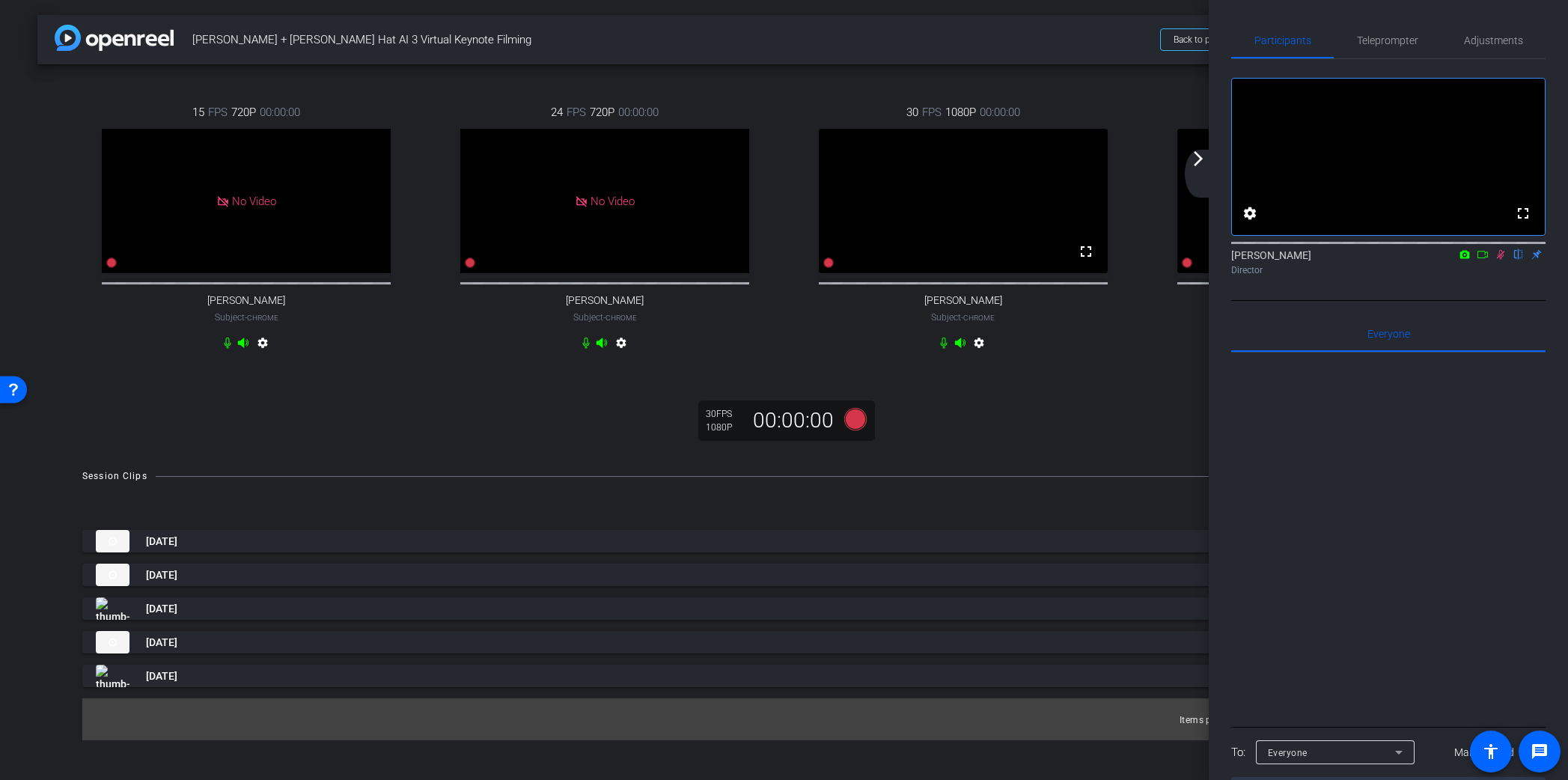
click at [1503, 260] on icon at bounding box center [1501, 255] width 8 height 10
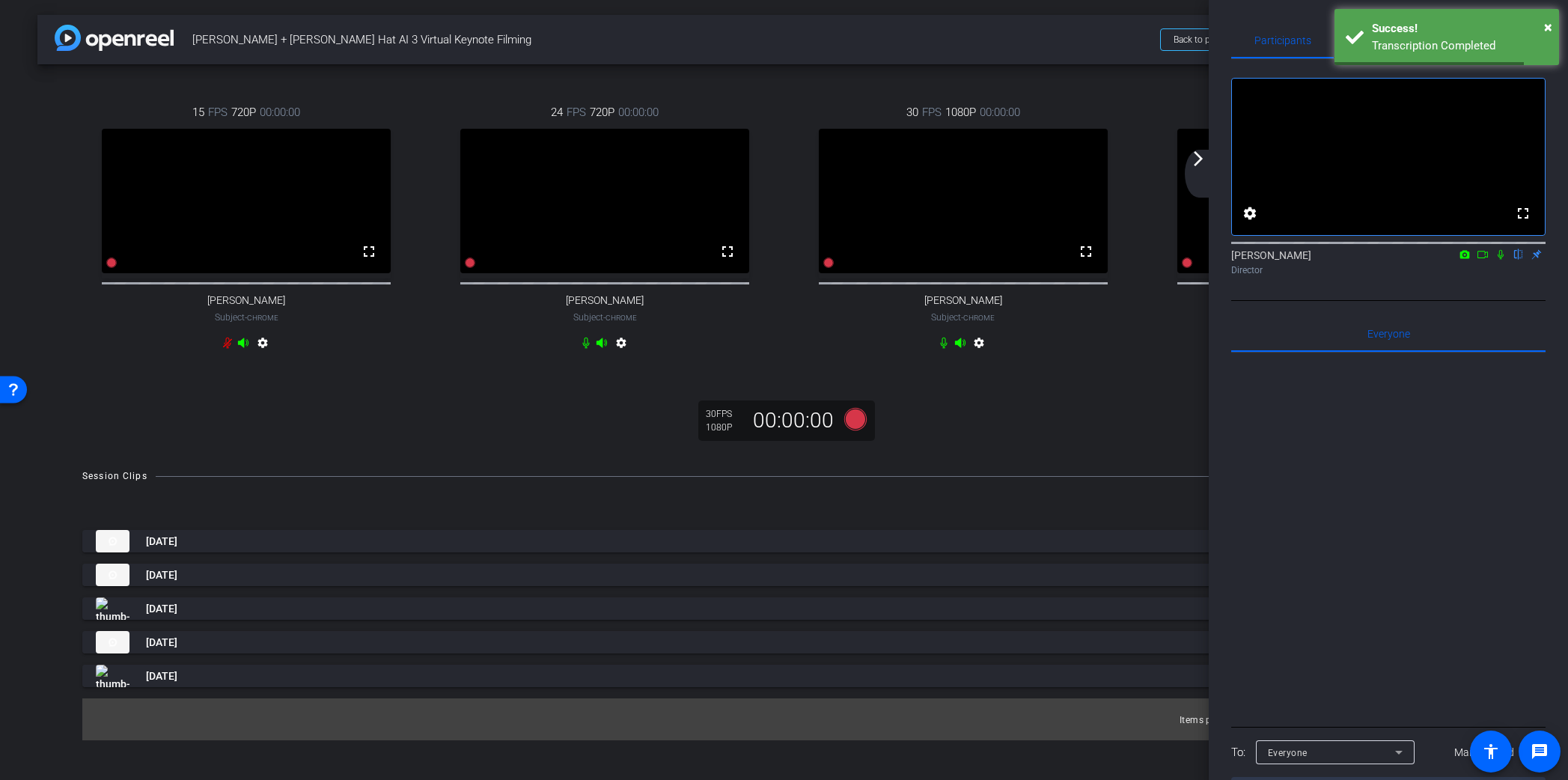
click at [1198, 158] on mat-icon "arrow_forward_ios" at bounding box center [1198, 158] width 18 height 18
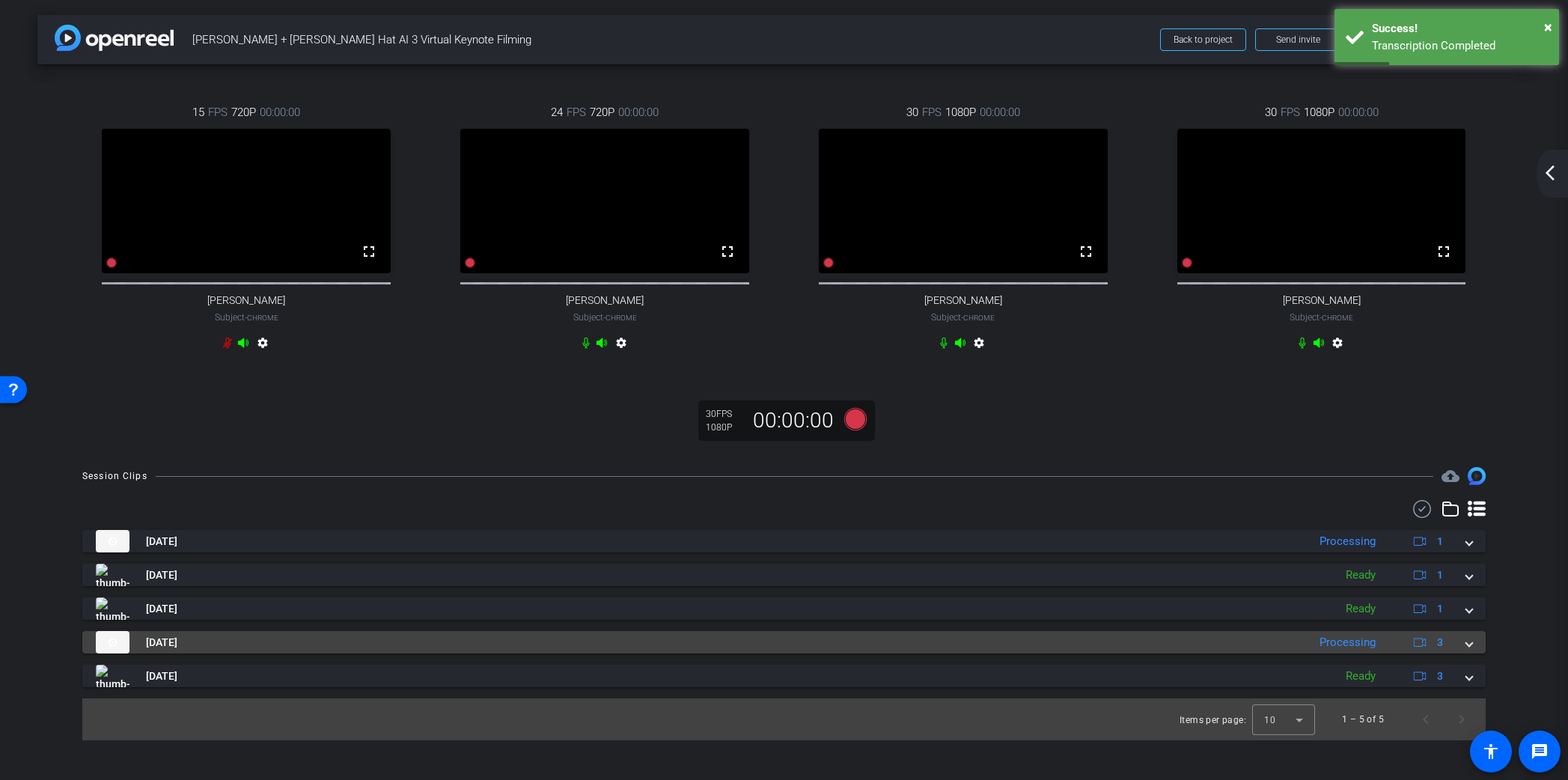
click at [1468, 651] on span at bounding box center [1470, 642] width 6 height 15
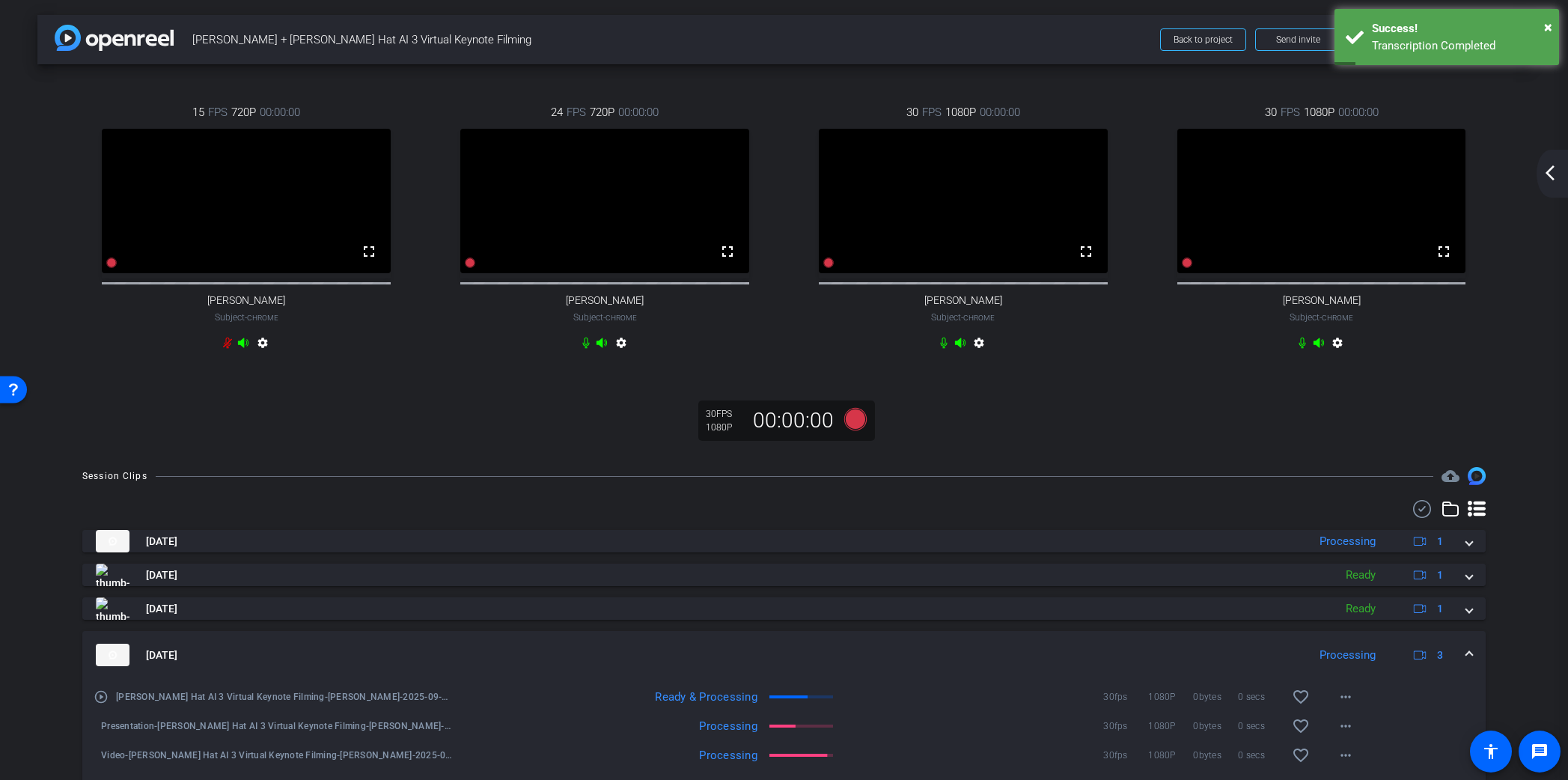
scroll to position [98, 0]
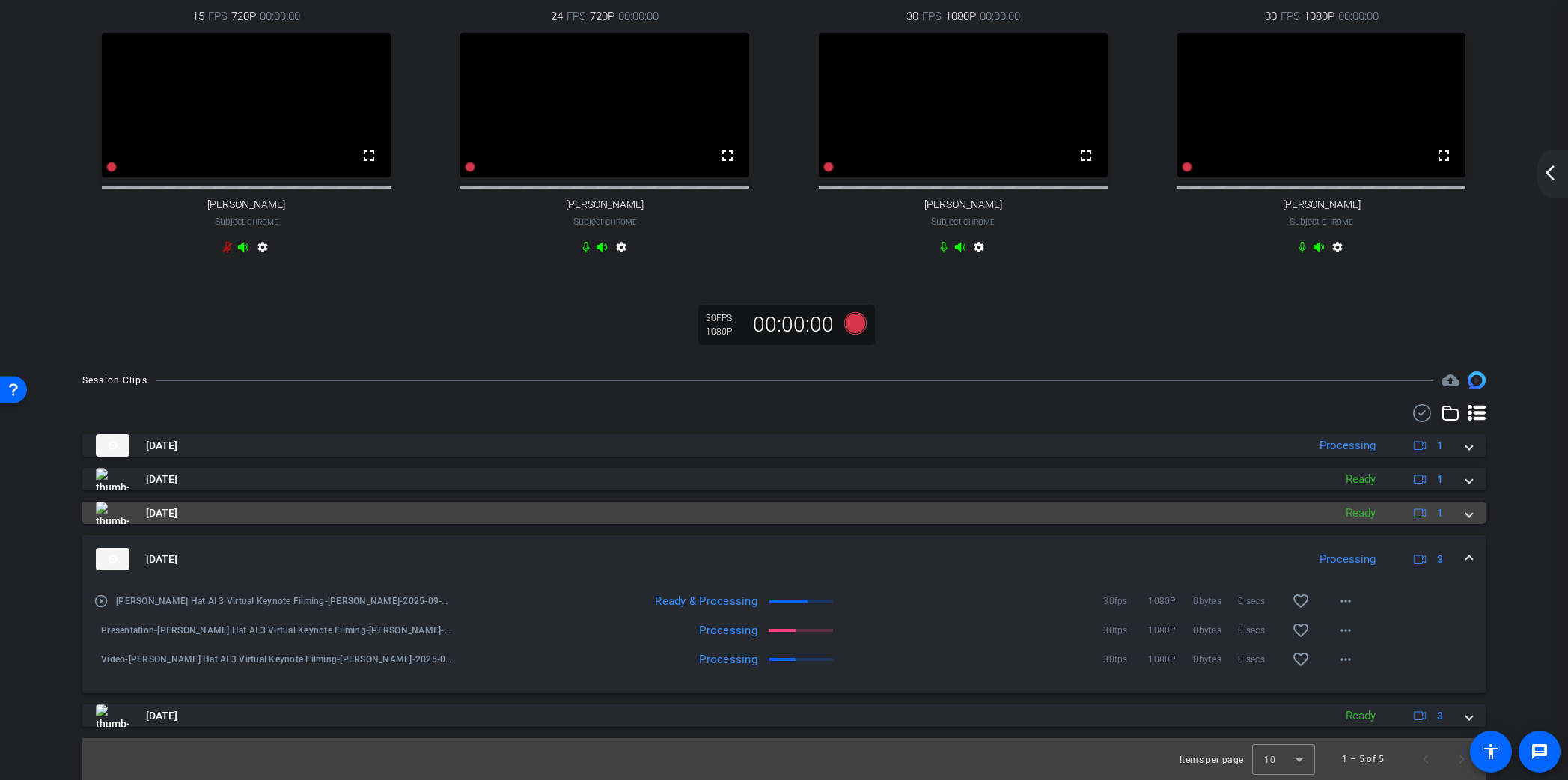
click at [1469, 521] on span at bounding box center [1470, 513] width 6 height 15
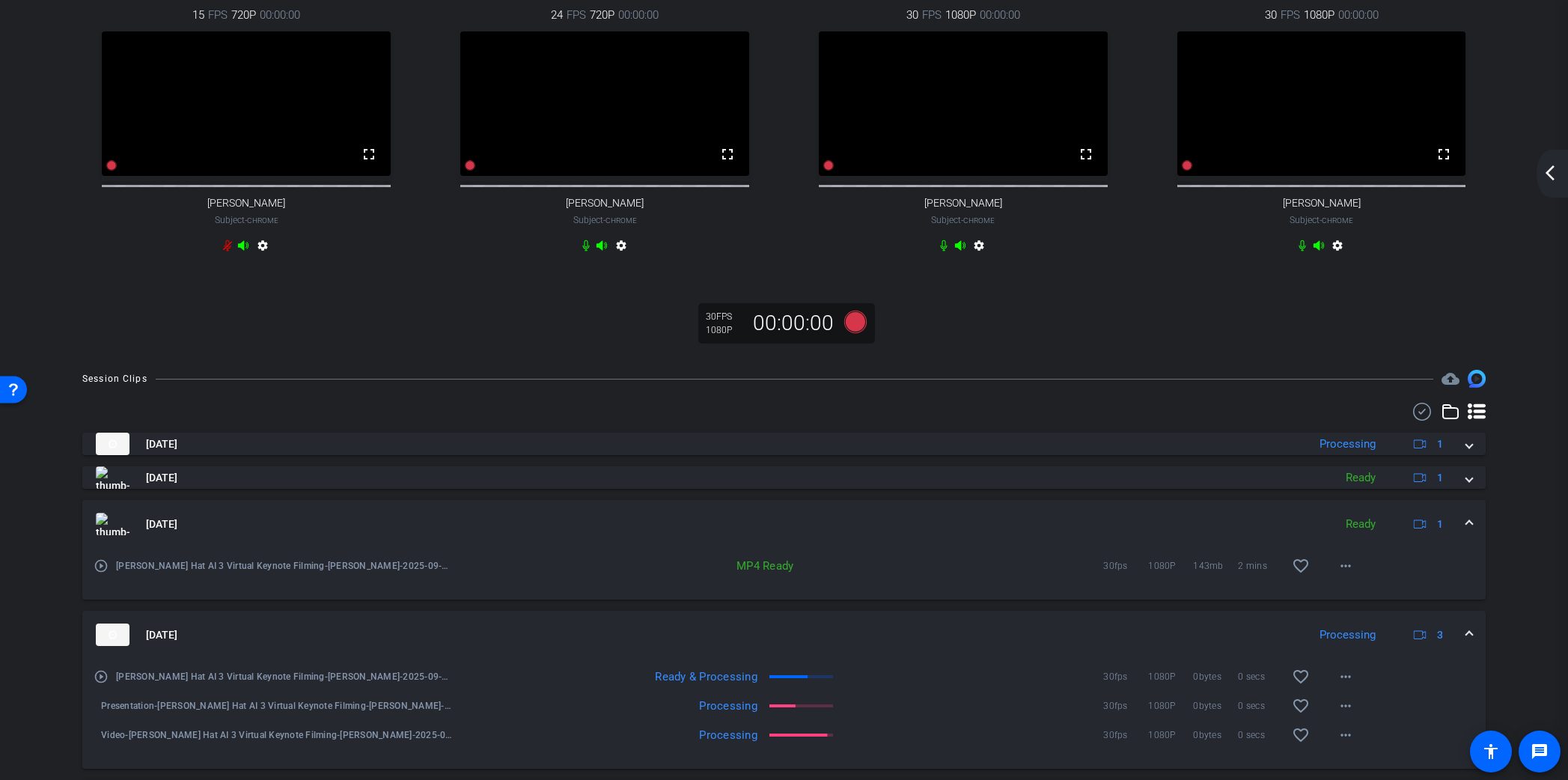
click at [1473, 536] on mat-expansion-panel-header "[DATE] Ready 1" at bounding box center [784, 524] width 1403 height 48
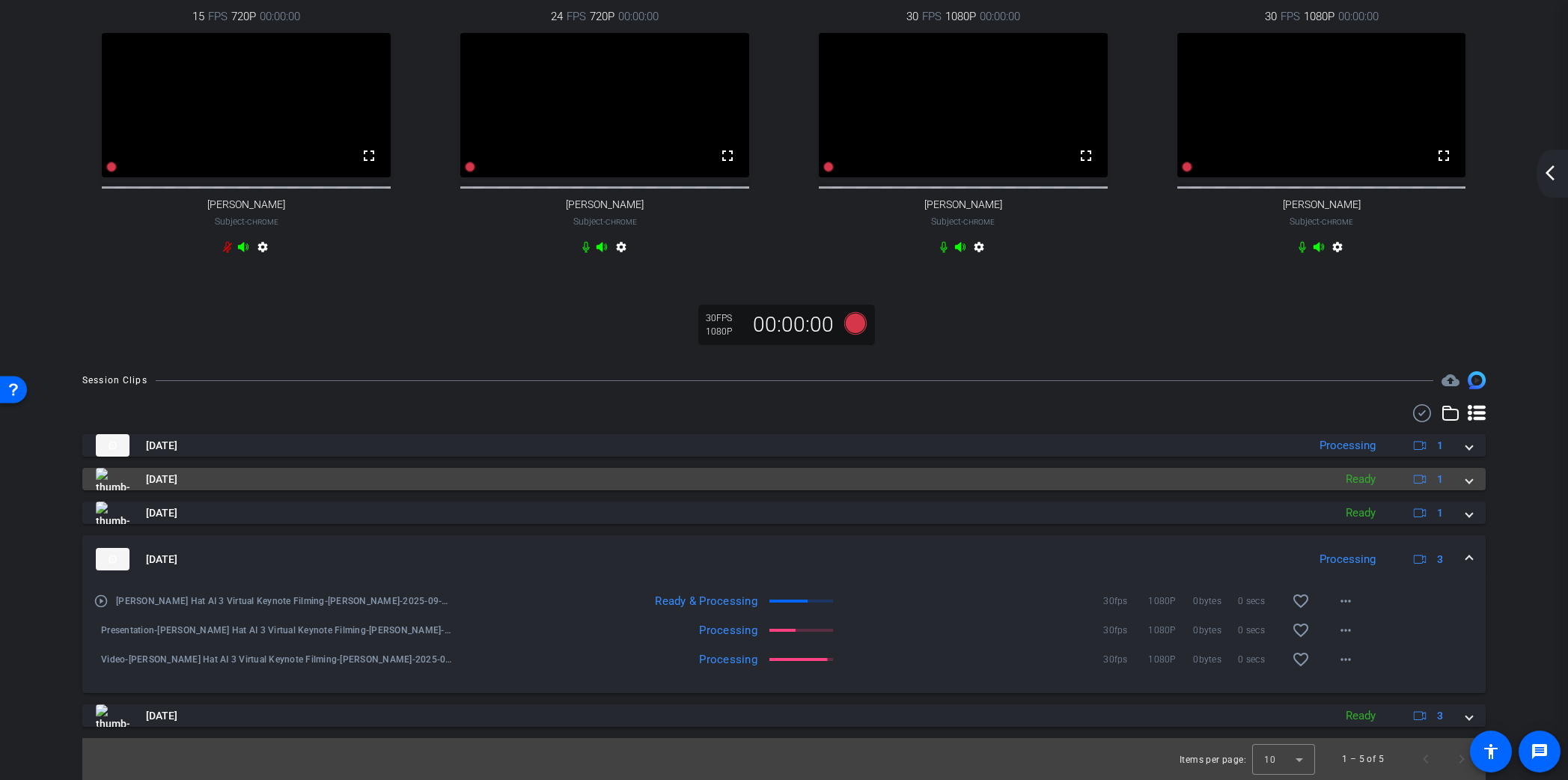
click at [1467, 488] on span at bounding box center [1470, 479] width 6 height 15
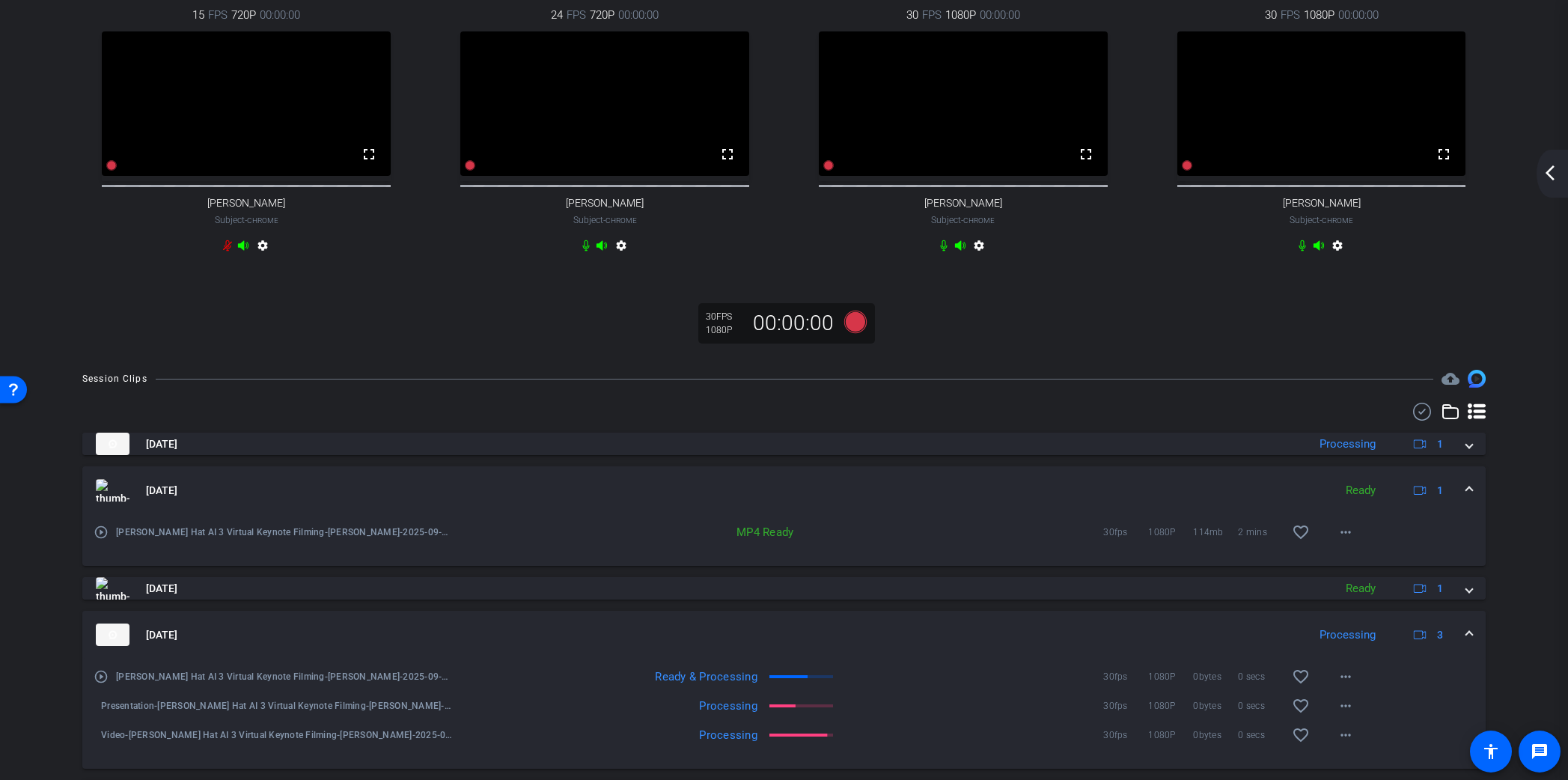
click at [1467, 495] on span at bounding box center [1470, 491] width 6 height 15
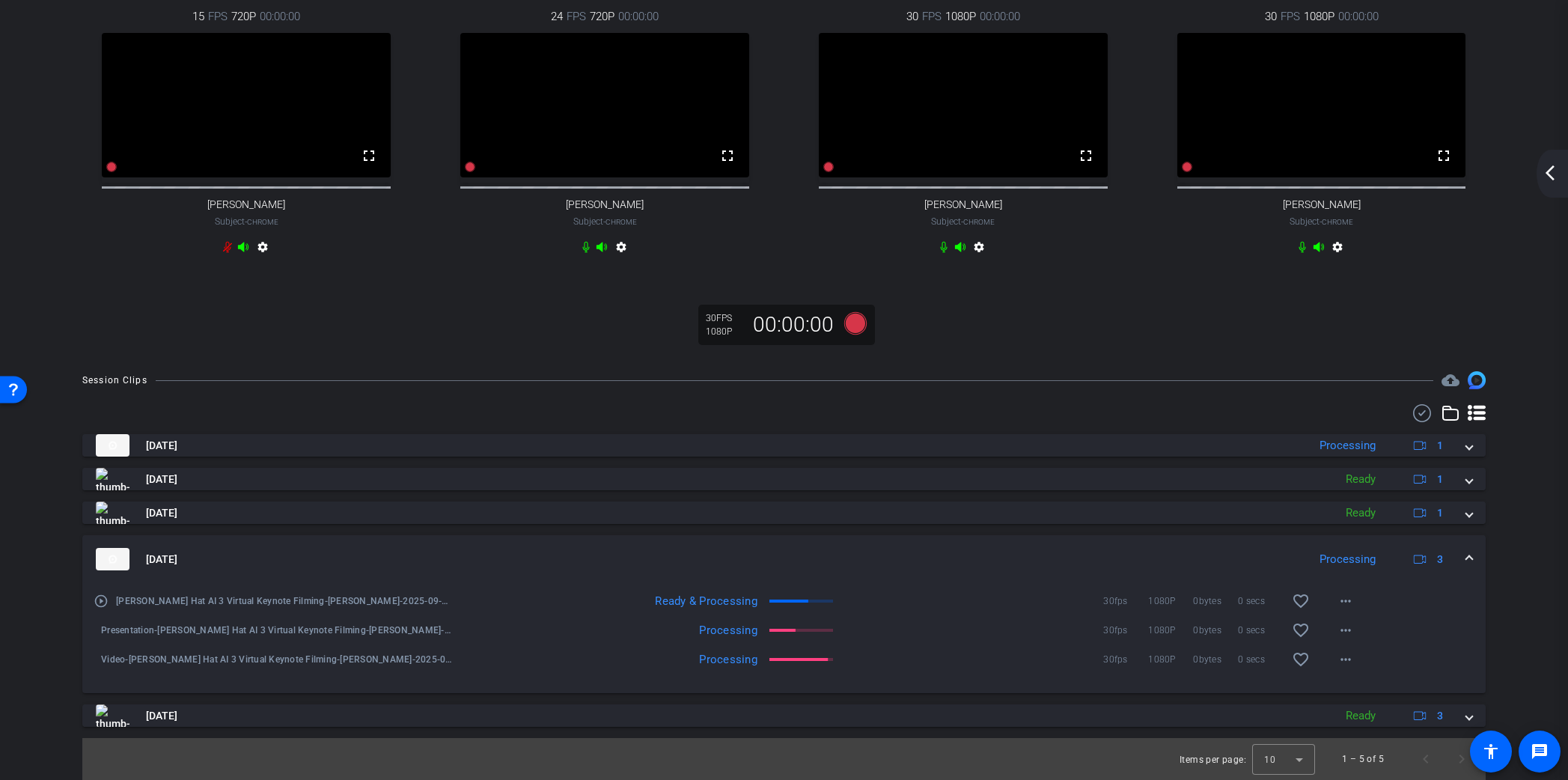
click at [1472, 568] on span at bounding box center [1470, 559] width 6 height 15
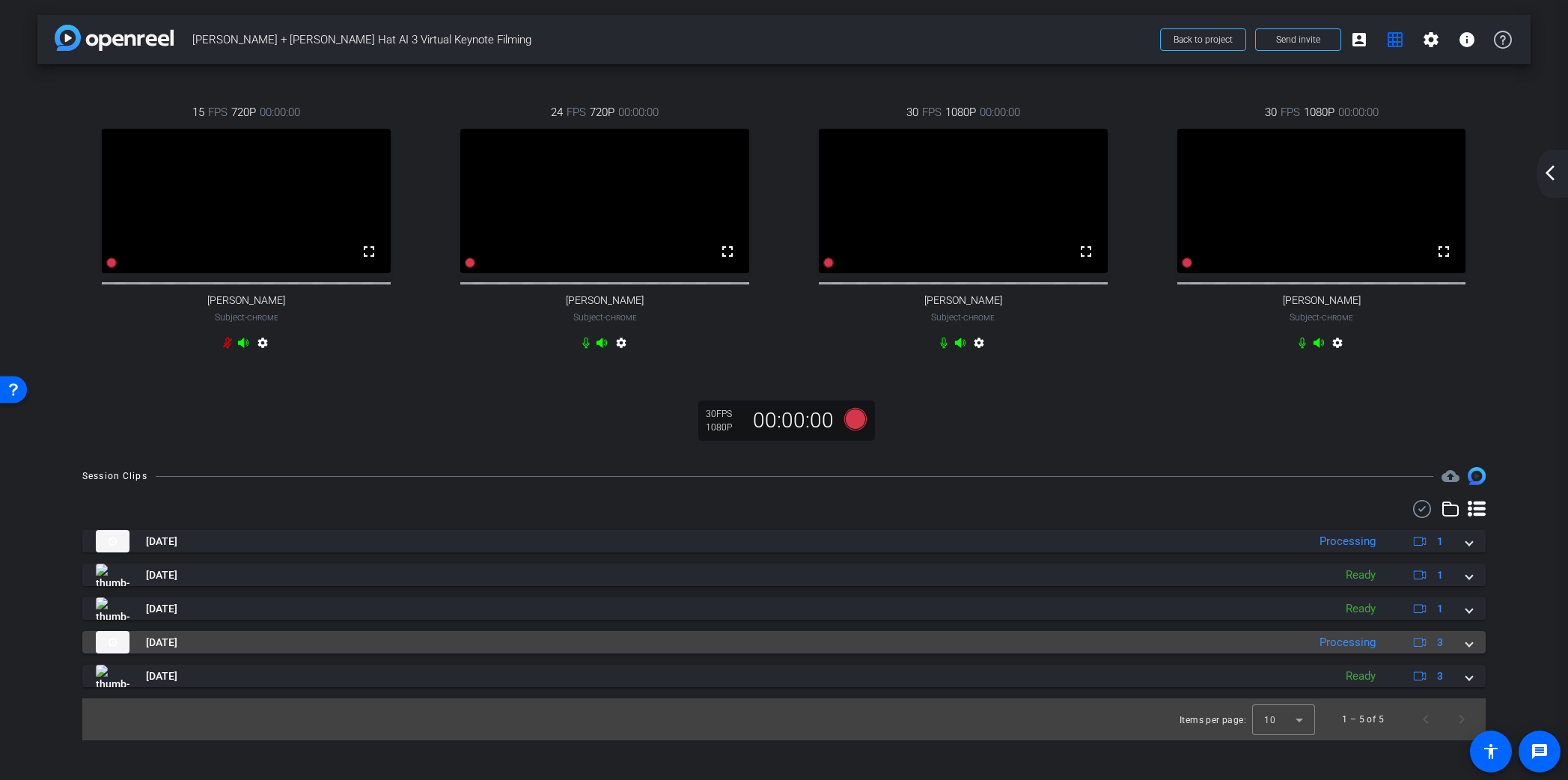
scroll to position [0, 0]
click at [1469, 651] on span at bounding box center [1470, 642] width 6 height 15
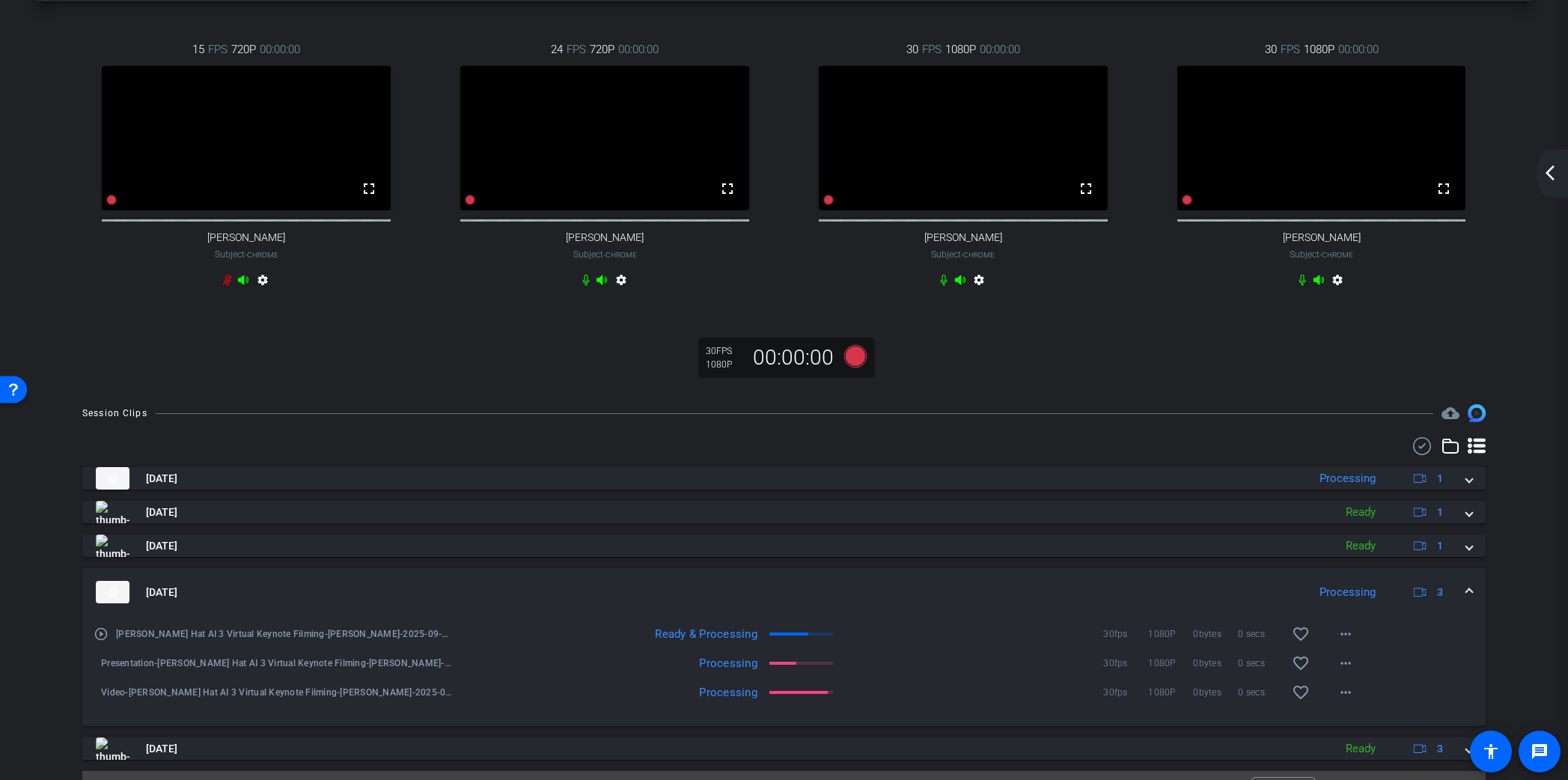
scroll to position [68, 0]
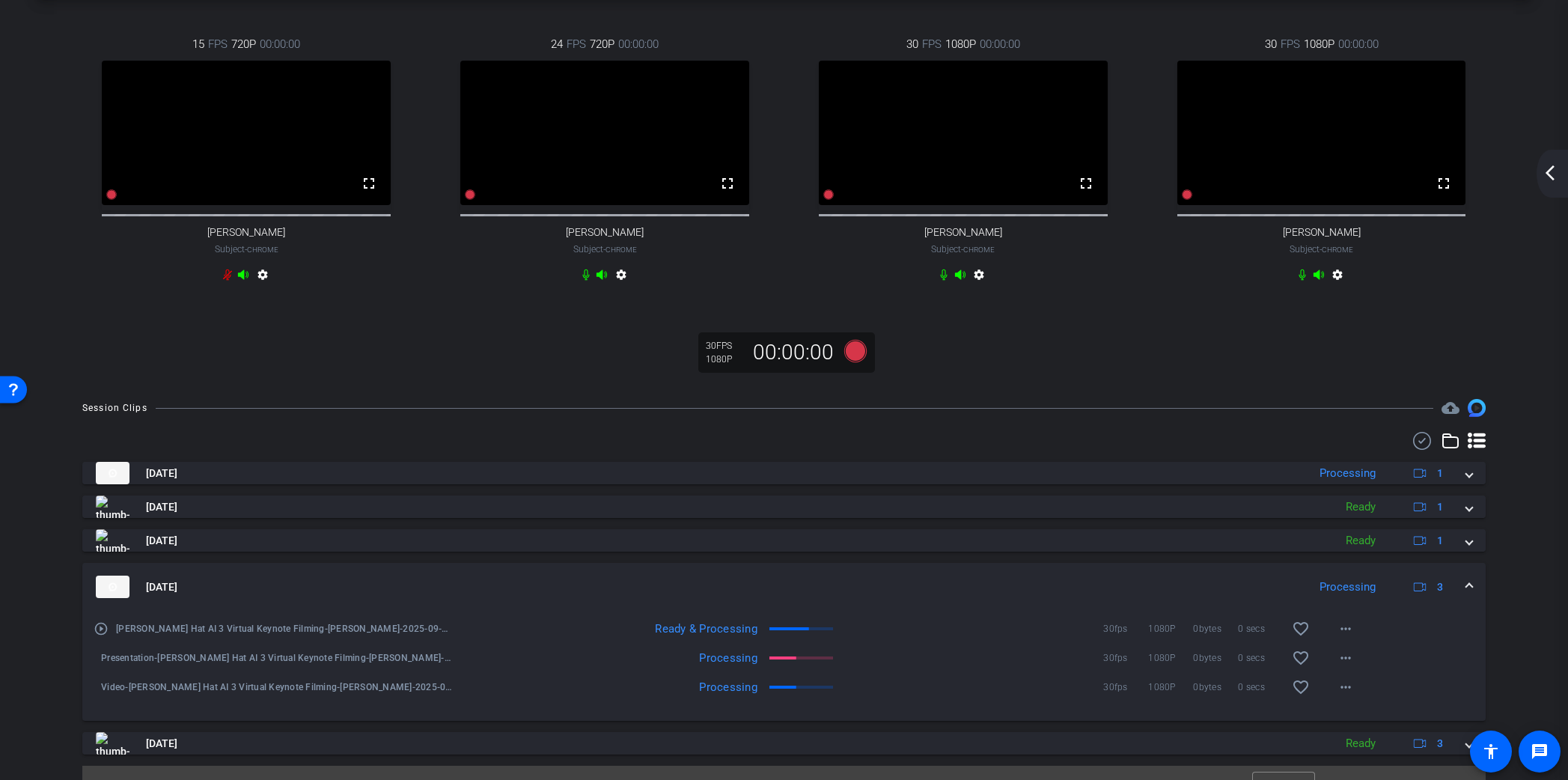
click at [1470, 595] on span at bounding box center [1470, 587] width 6 height 15
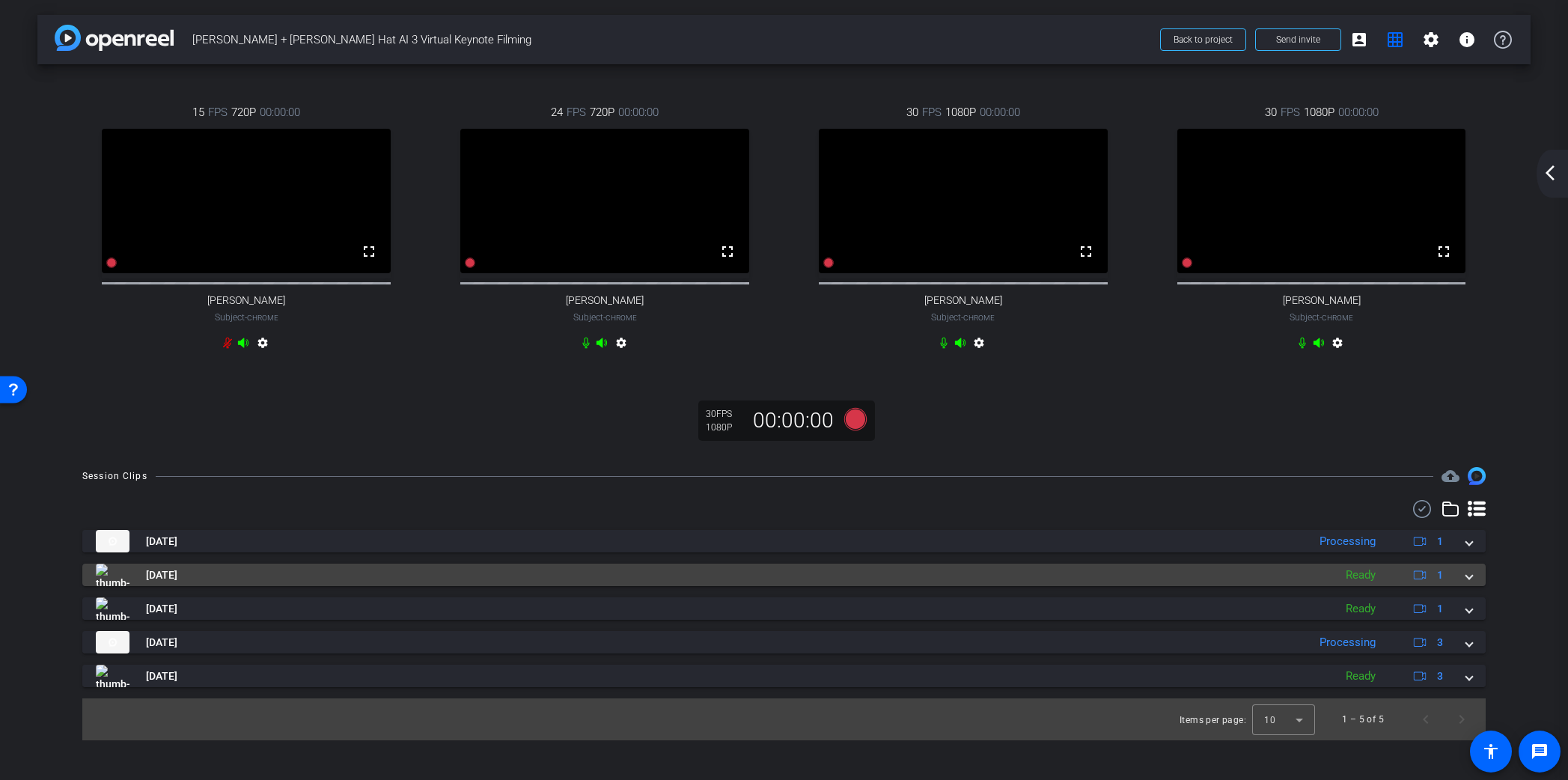
scroll to position [0, 0]
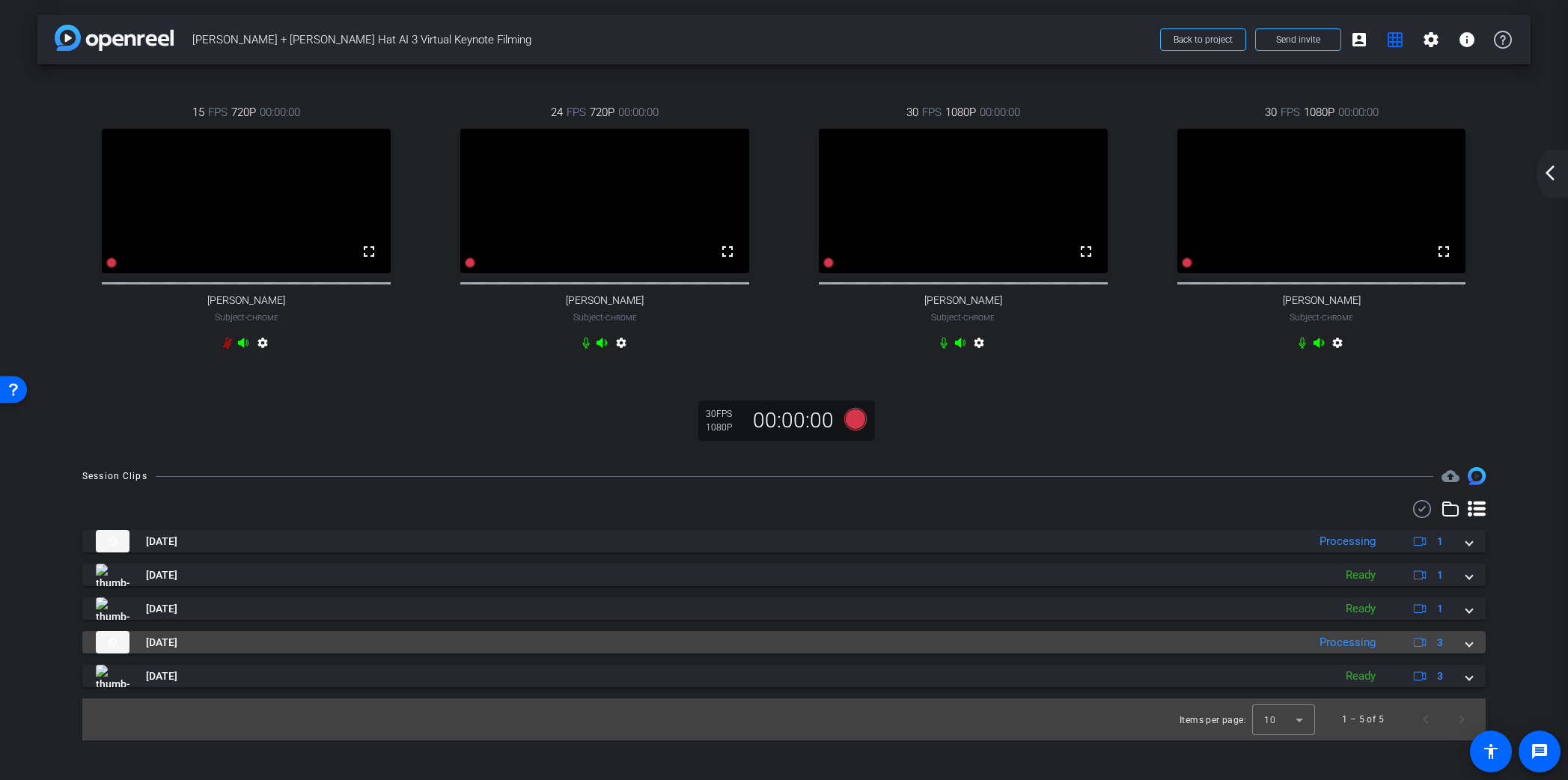
click at [1472, 651] on span at bounding box center [1470, 642] width 6 height 15
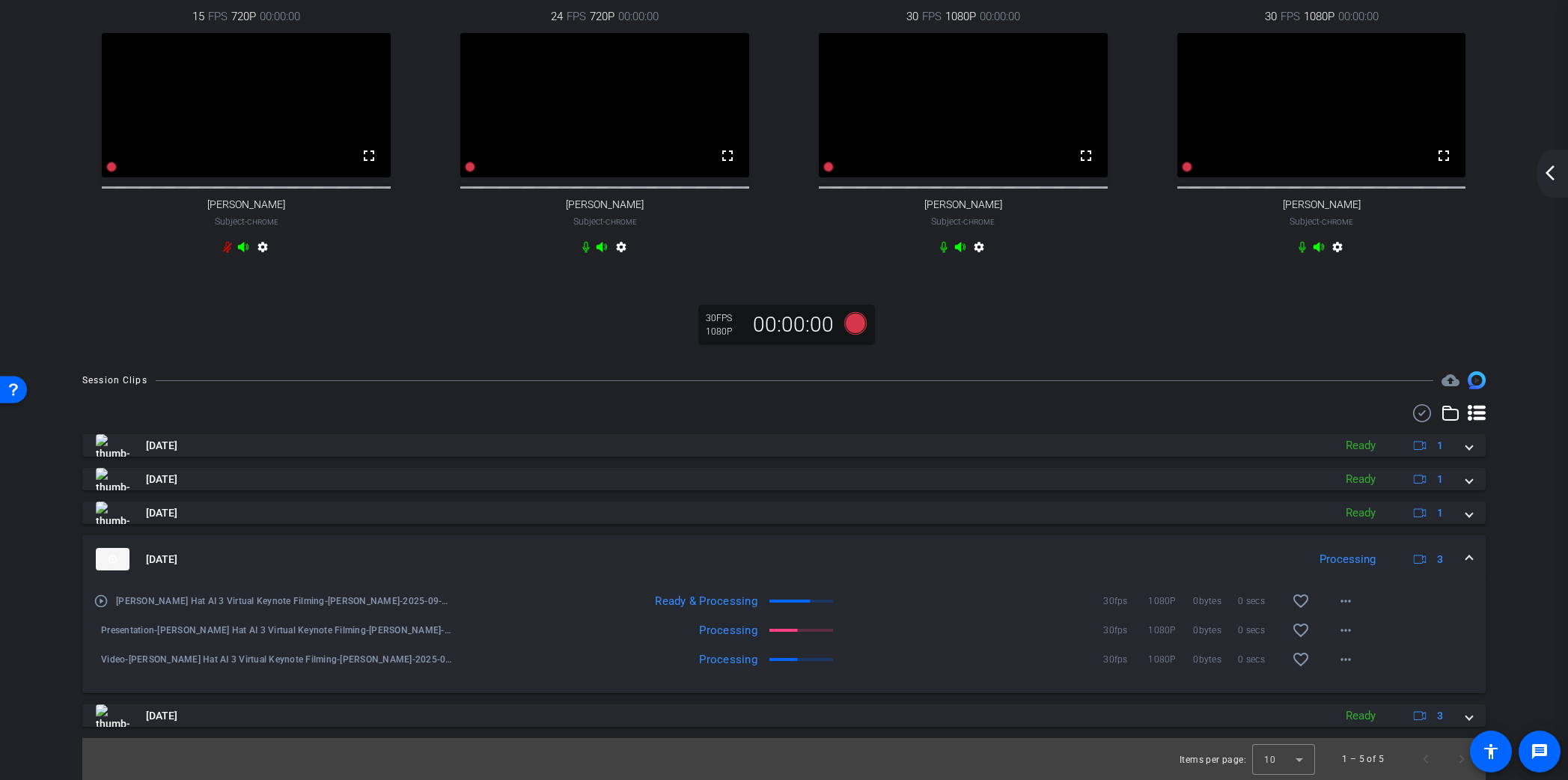
scroll to position [109, 0]
click at [1341, 607] on mat-icon "more_horiz" at bounding box center [1345, 601] width 18 height 18
click at [1493, 602] on div at bounding box center [784, 390] width 1568 height 780
click at [1349, 658] on mat-icon "more_horiz" at bounding box center [1345, 659] width 18 height 18
click at [1495, 645] on div at bounding box center [784, 390] width 1568 height 780
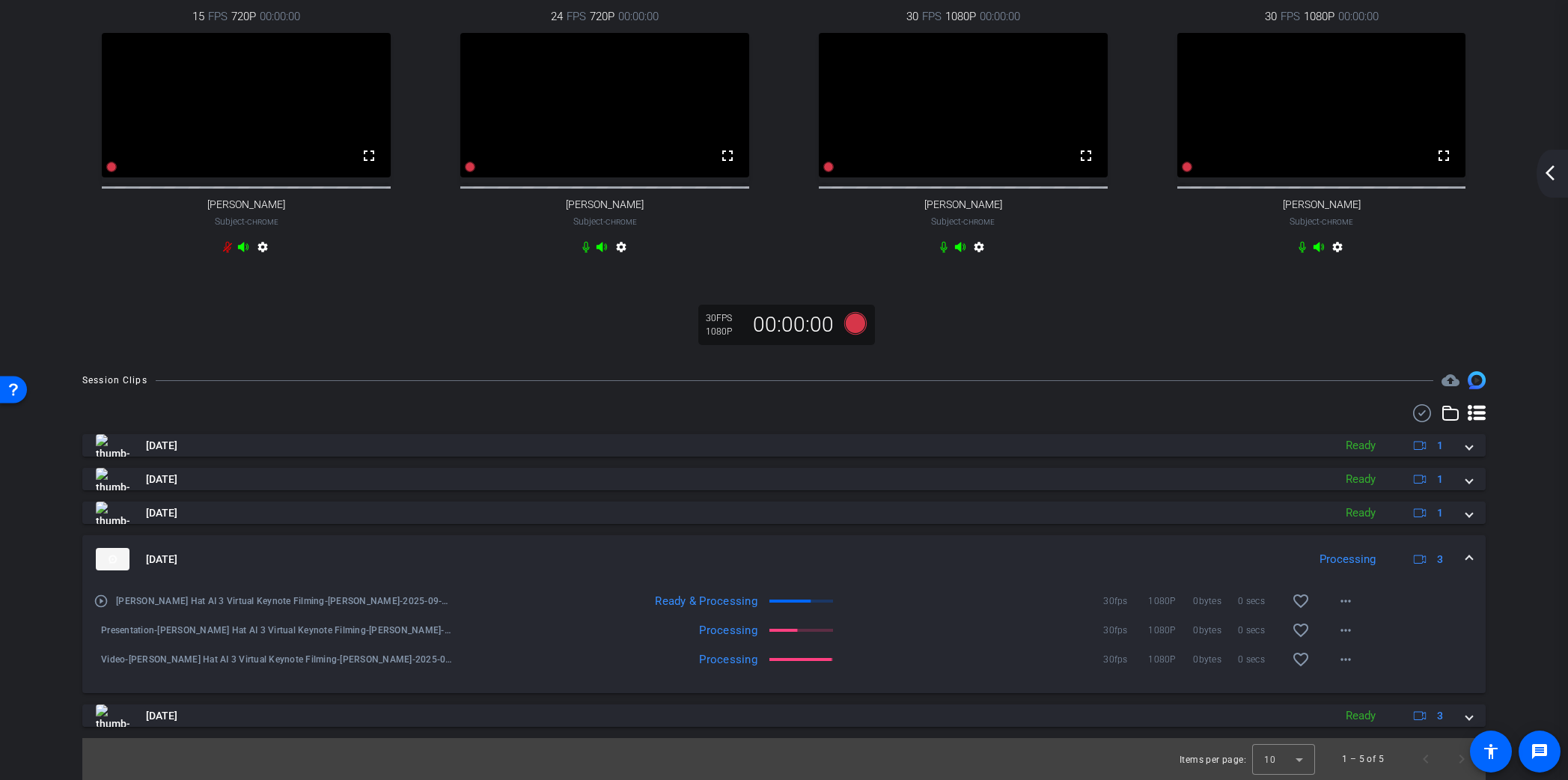
scroll to position [34, 0]
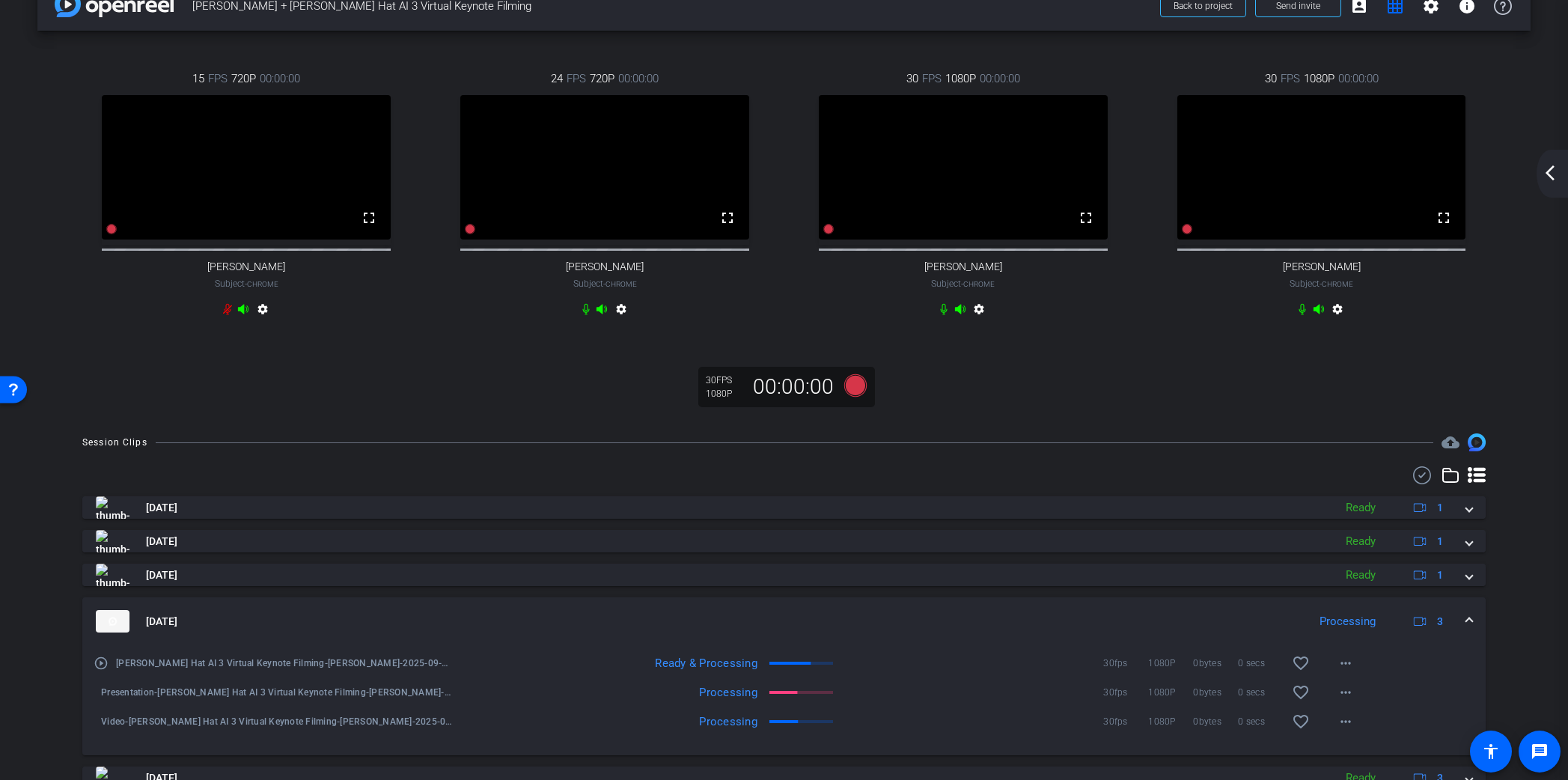
click at [1553, 179] on mat-icon "arrow_back_ios_new" at bounding box center [1550, 172] width 18 height 18
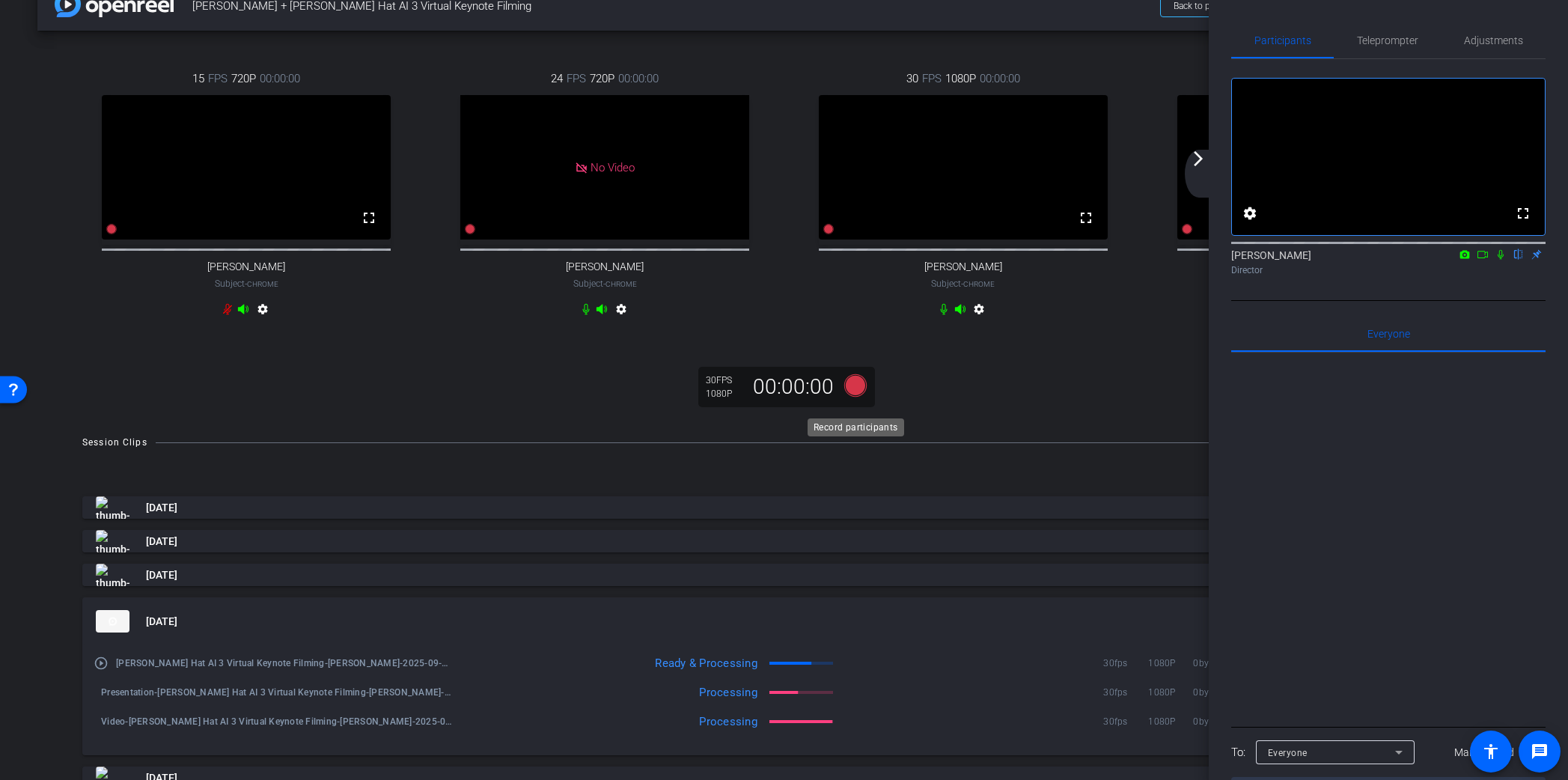
click at [857, 397] on icon at bounding box center [854, 385] width 22 height 22
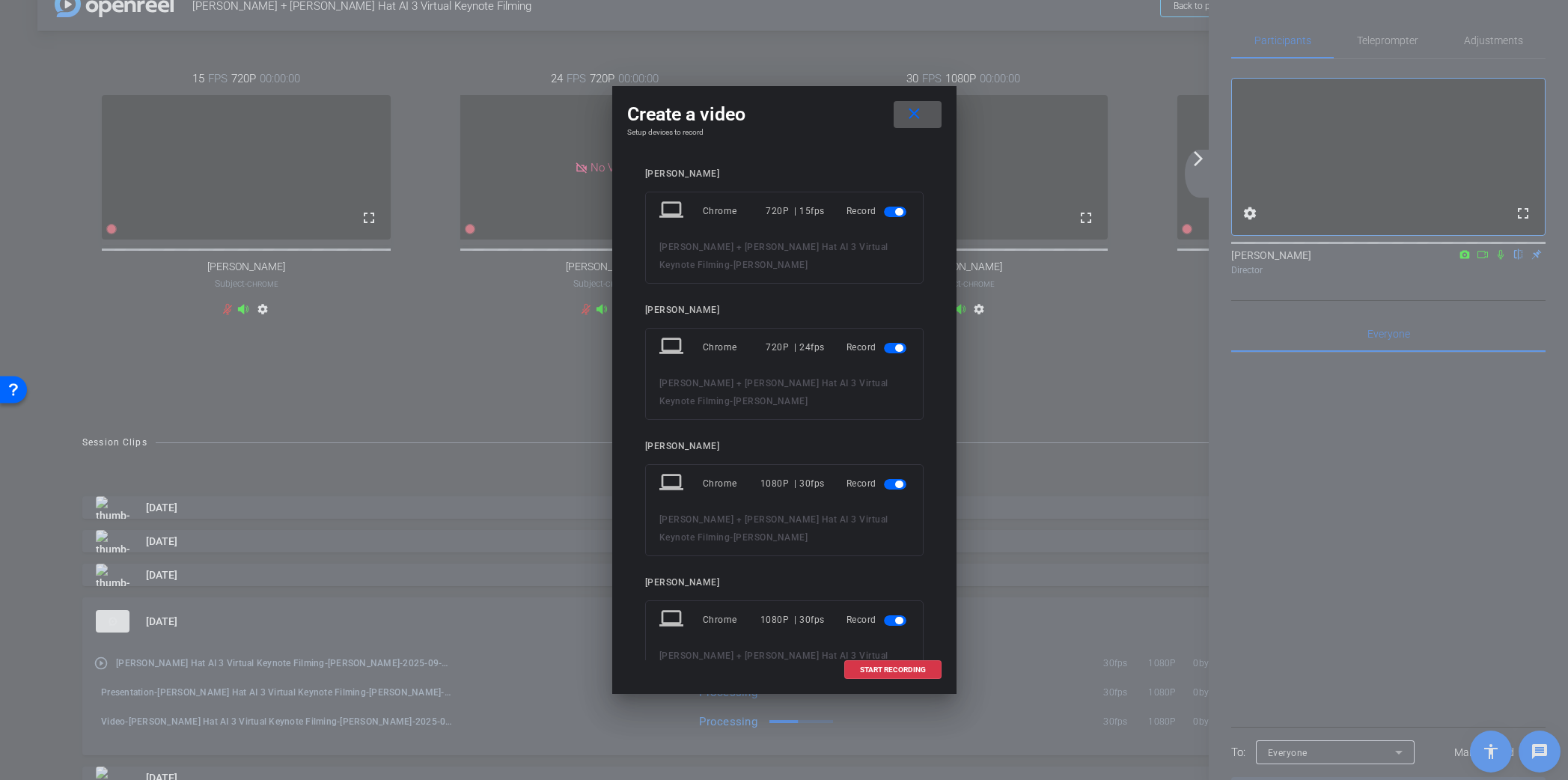
click at [901, 210] on span "button" at bounding box center [899, 212] width 8 height 8
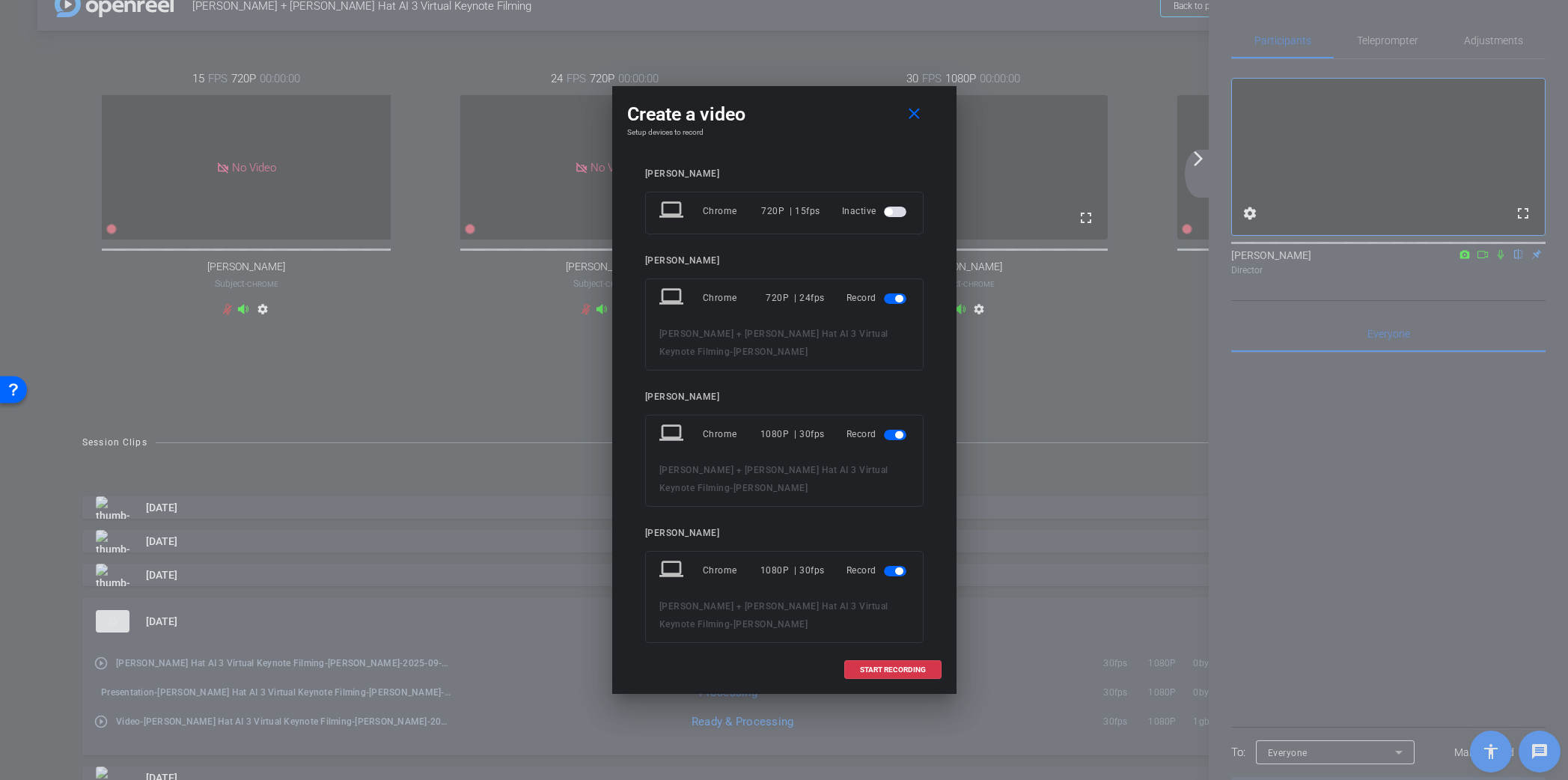
click at [894, 298] on span "button" at bounding box center [895, 299] width 22 height 11
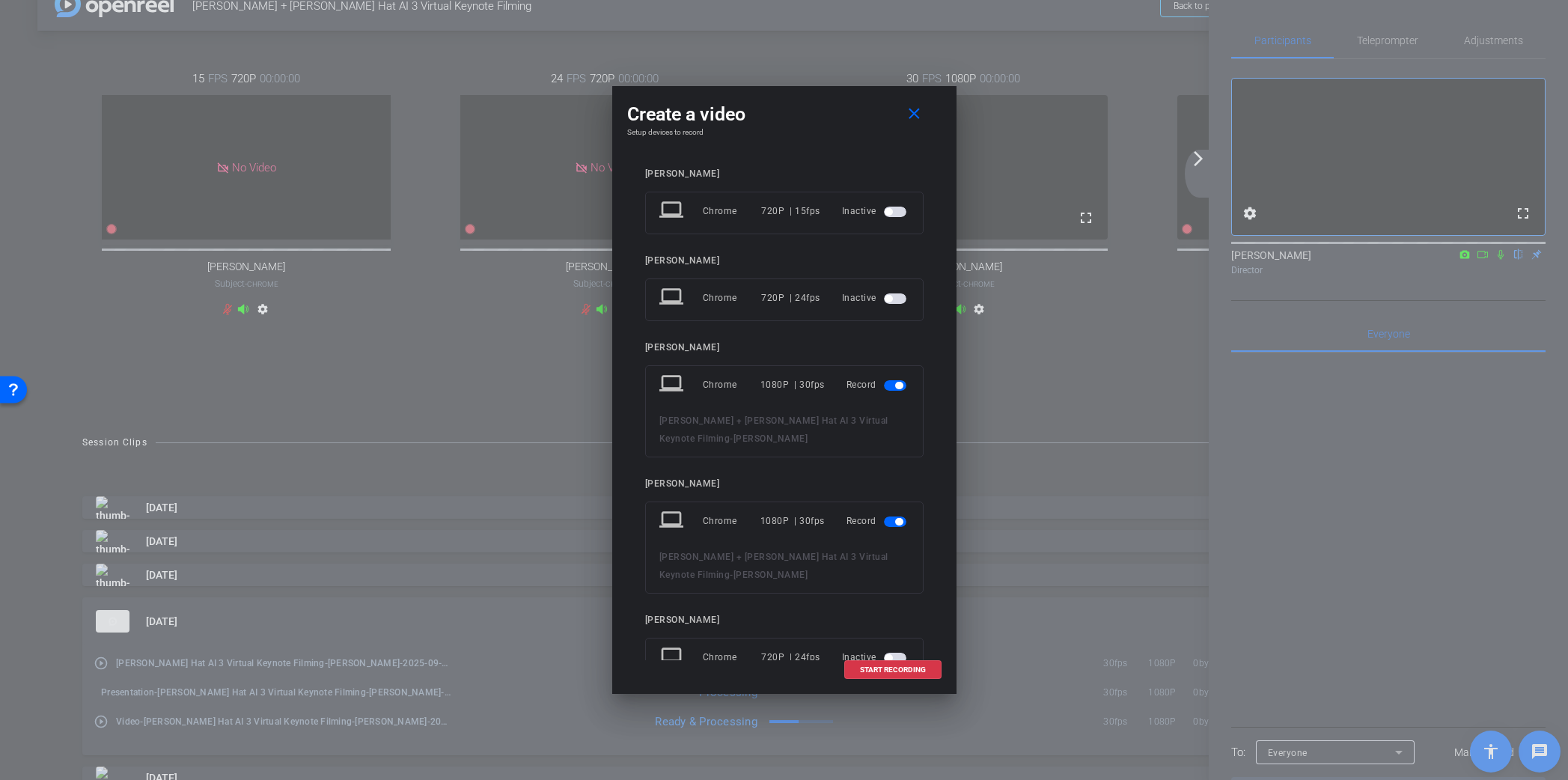
drag, startPoint x: 898, startPoint y: 515, endPoint x: 895, endPoint y: 522, distance: 7.6
click at [896, 520] on mat-slide-toggle at bounding box center [897, 521] width 25 height 18
click at [893, 526] on span "button" at bounding box center [895, 522] width 22 height 11
click at [911, 668] on span "START RECORDING" at bounding box center [893, 670] width 66 height 8
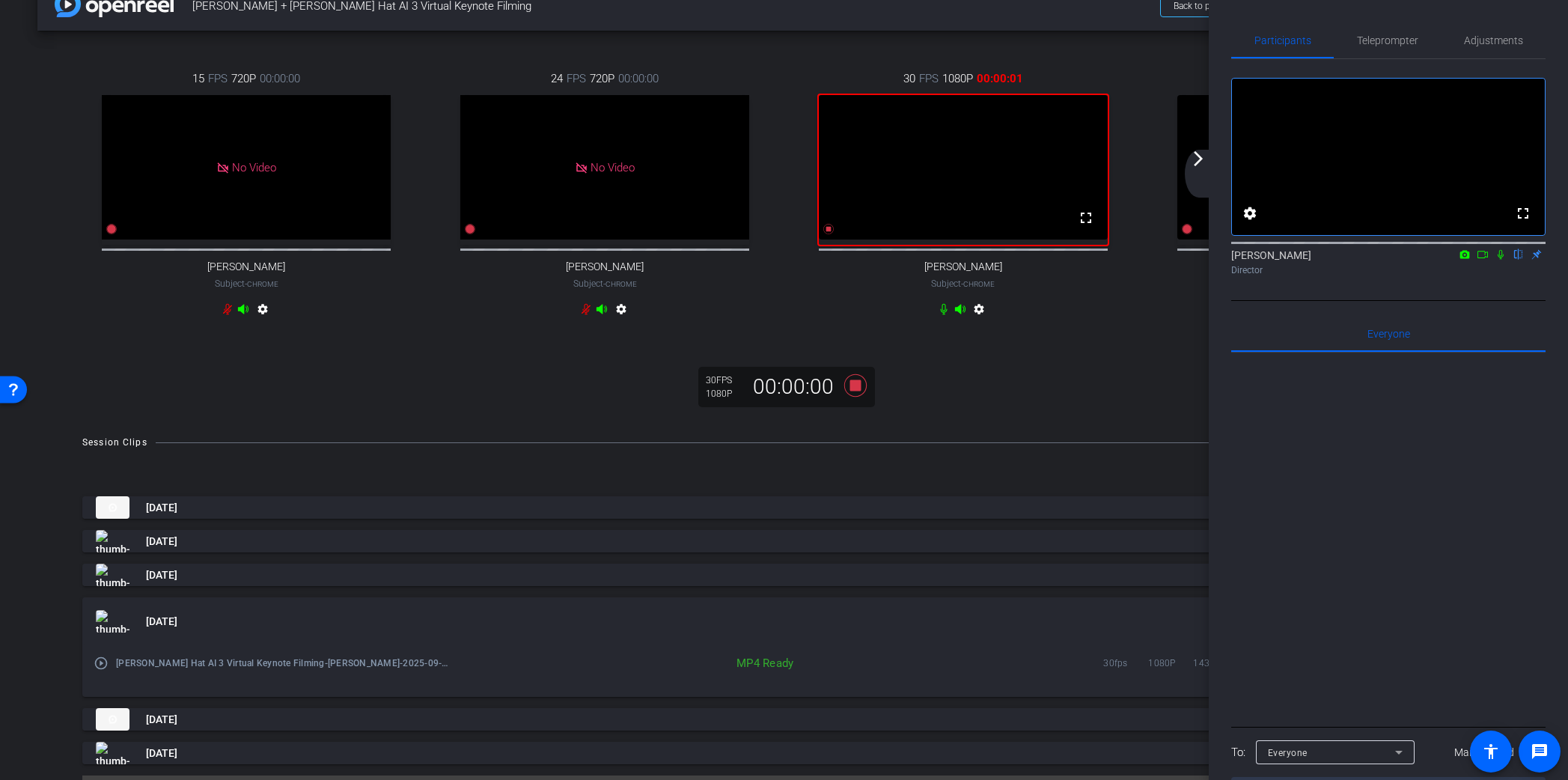
click at [1502, 260] on icon at bounding box center [1501, 255] width 6 height 10
click at [1501, 260] on icon at bounding box center [1501, 255] width 8 height 10
drag, startPoint x: 1197, startPoint y: 158, endPoint x: 1170, endPoint y: 274, distance: 119.1
click at [1197, 157] on mat-icon "arrow_forward_ios" at bounding box center [1198, 158] width 18 height 18
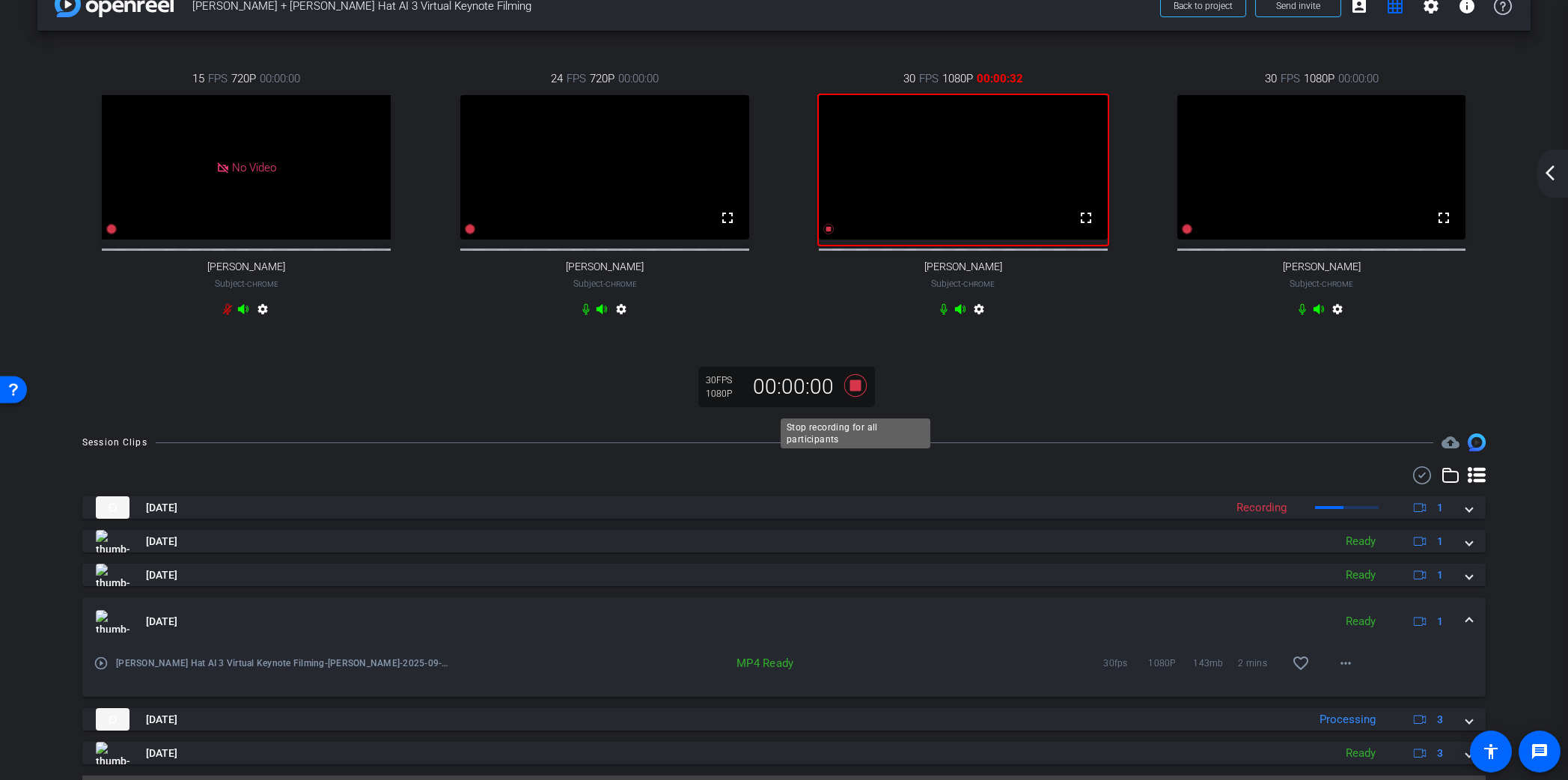
click at [855, 397] on icon at bounding box center [854, 385] width 22 height 22
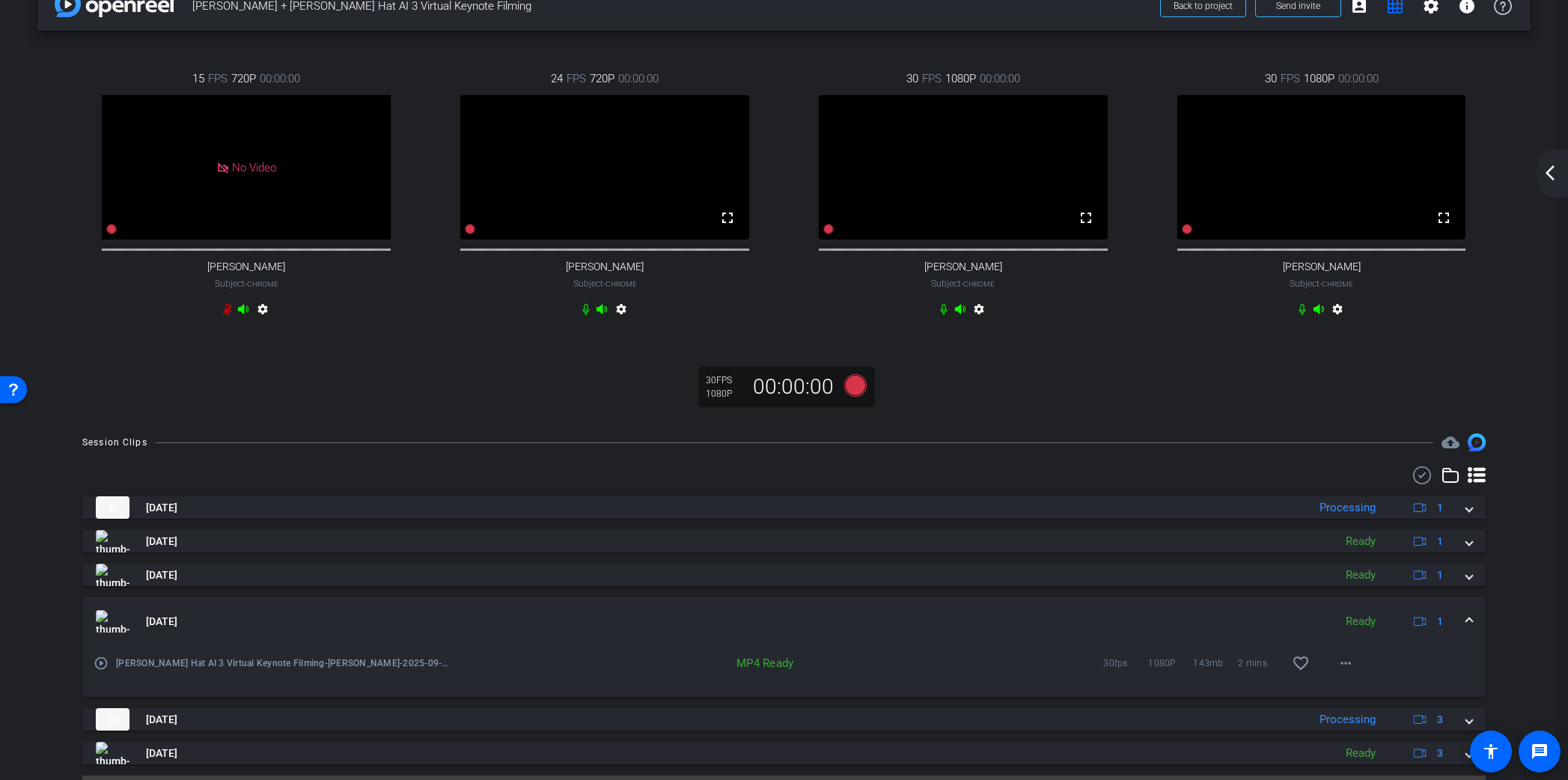
scroll to position [85, 0]
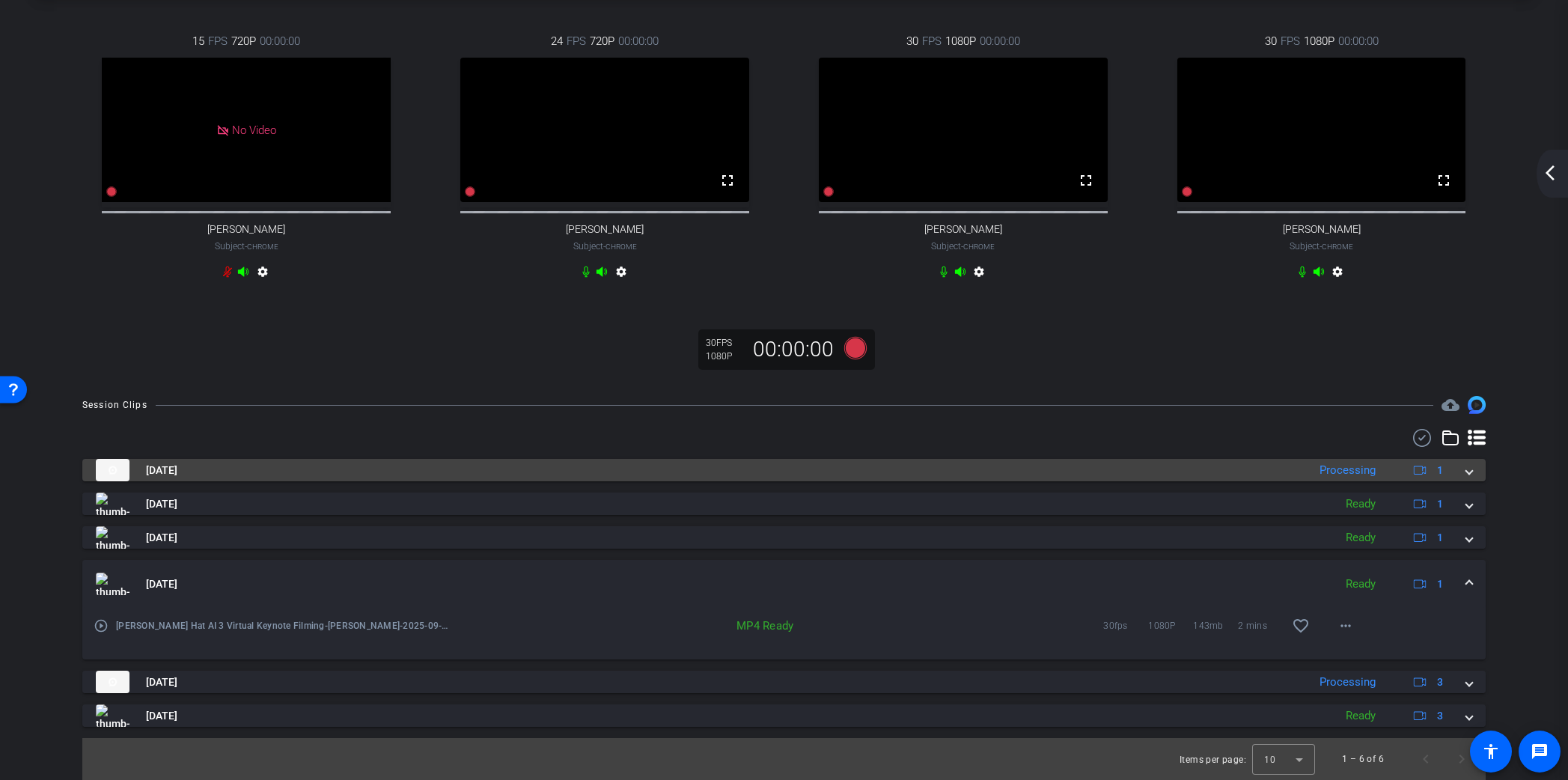
click at [1473, 473] on mat-expansion-panel-header "[DATE] Processing 1" at bounding box center [784, 470] width 1403 height 22
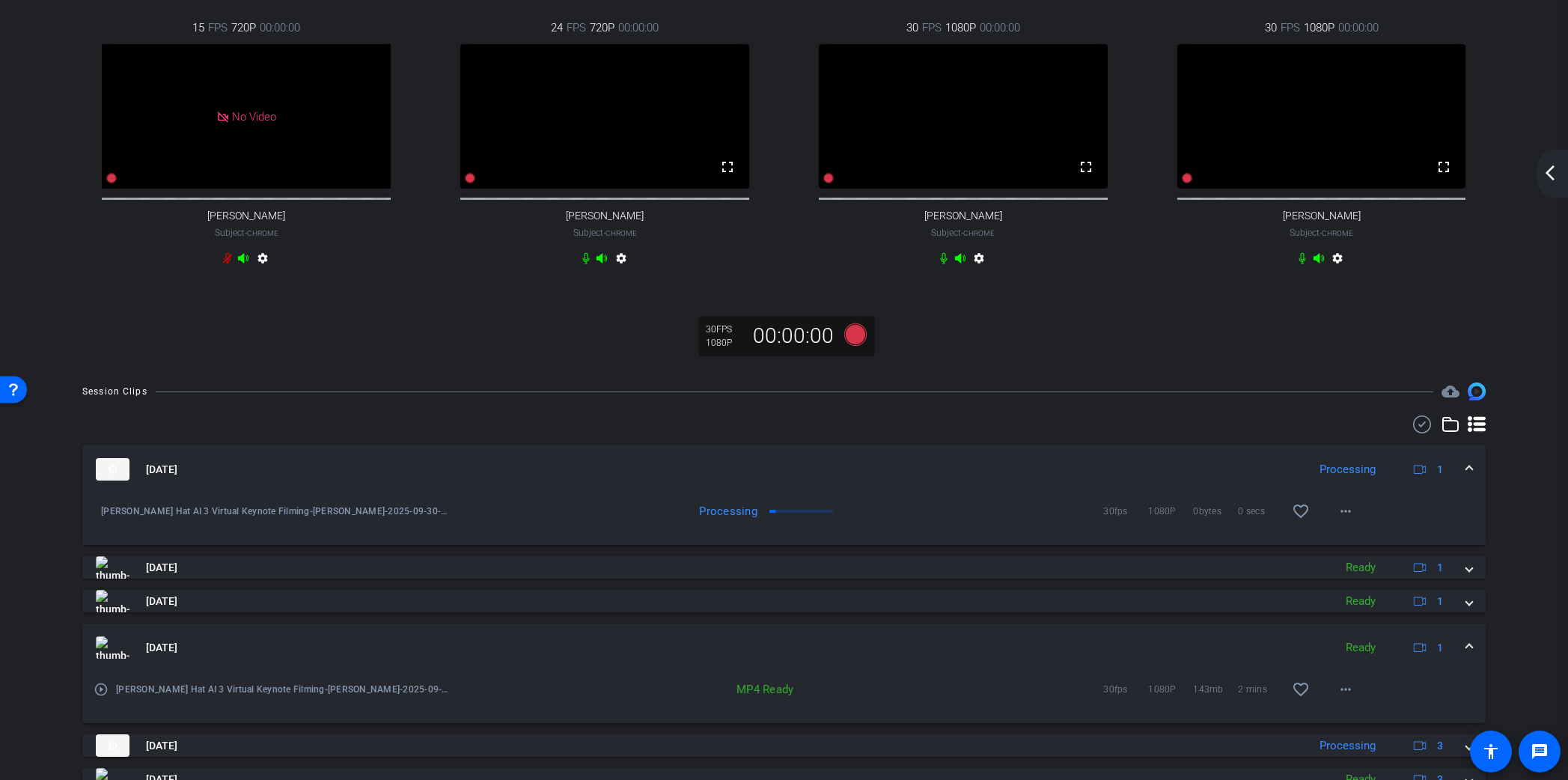
scroll to position [162, 0]
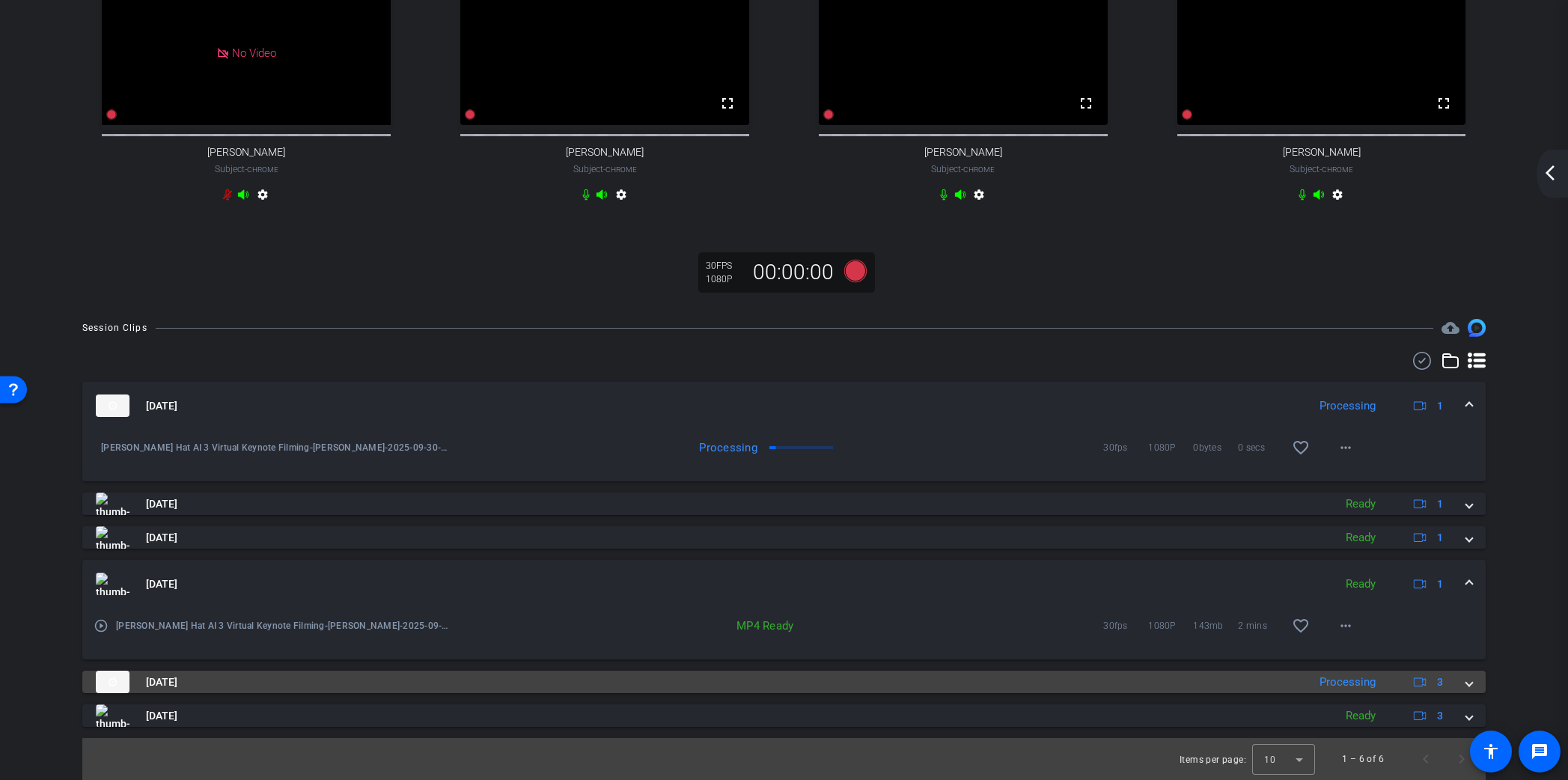
click at [1467, 686] on span at bounding box center [1470, 682] width 6 height 15
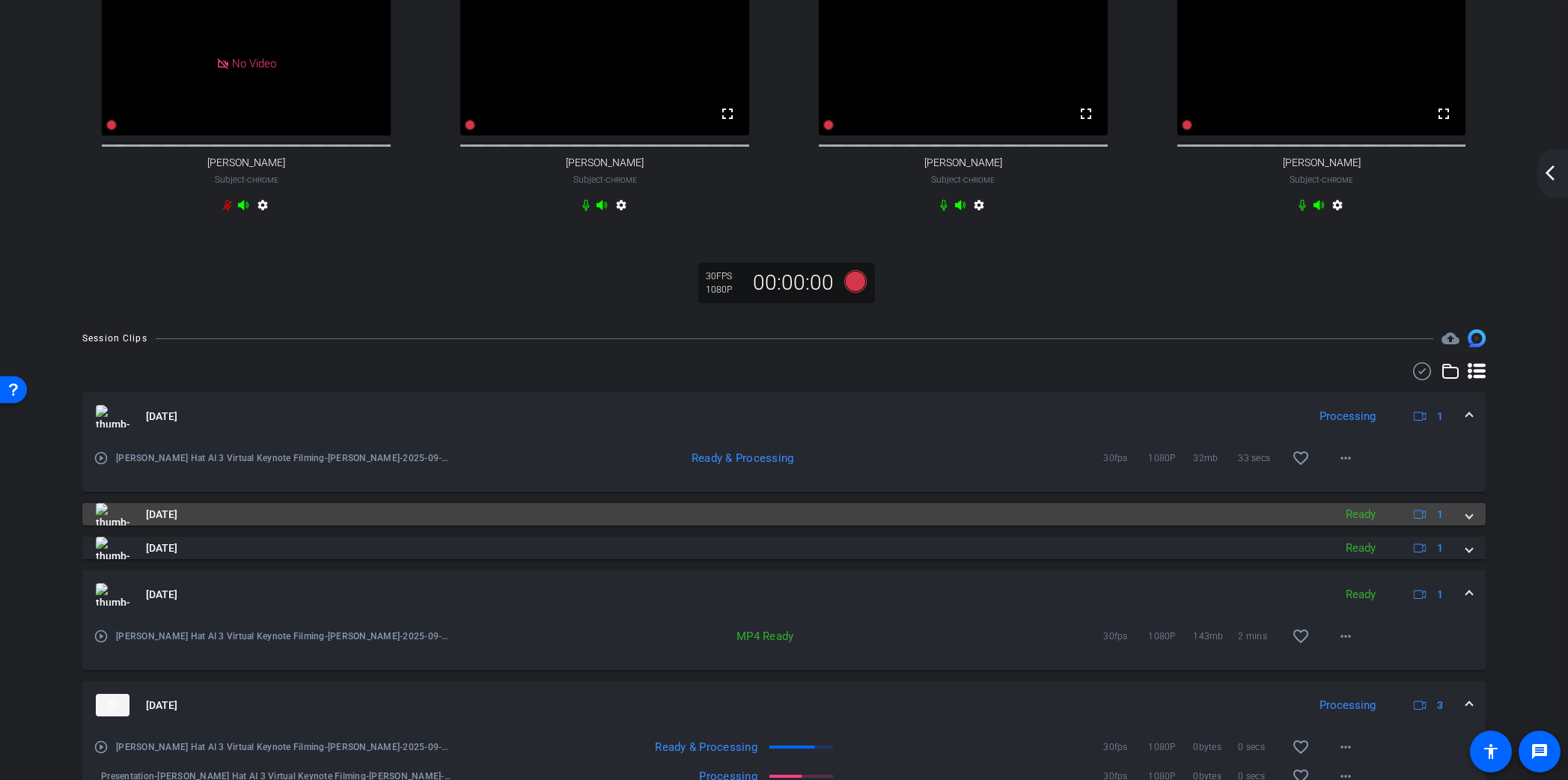
scroll to position [0, 0]
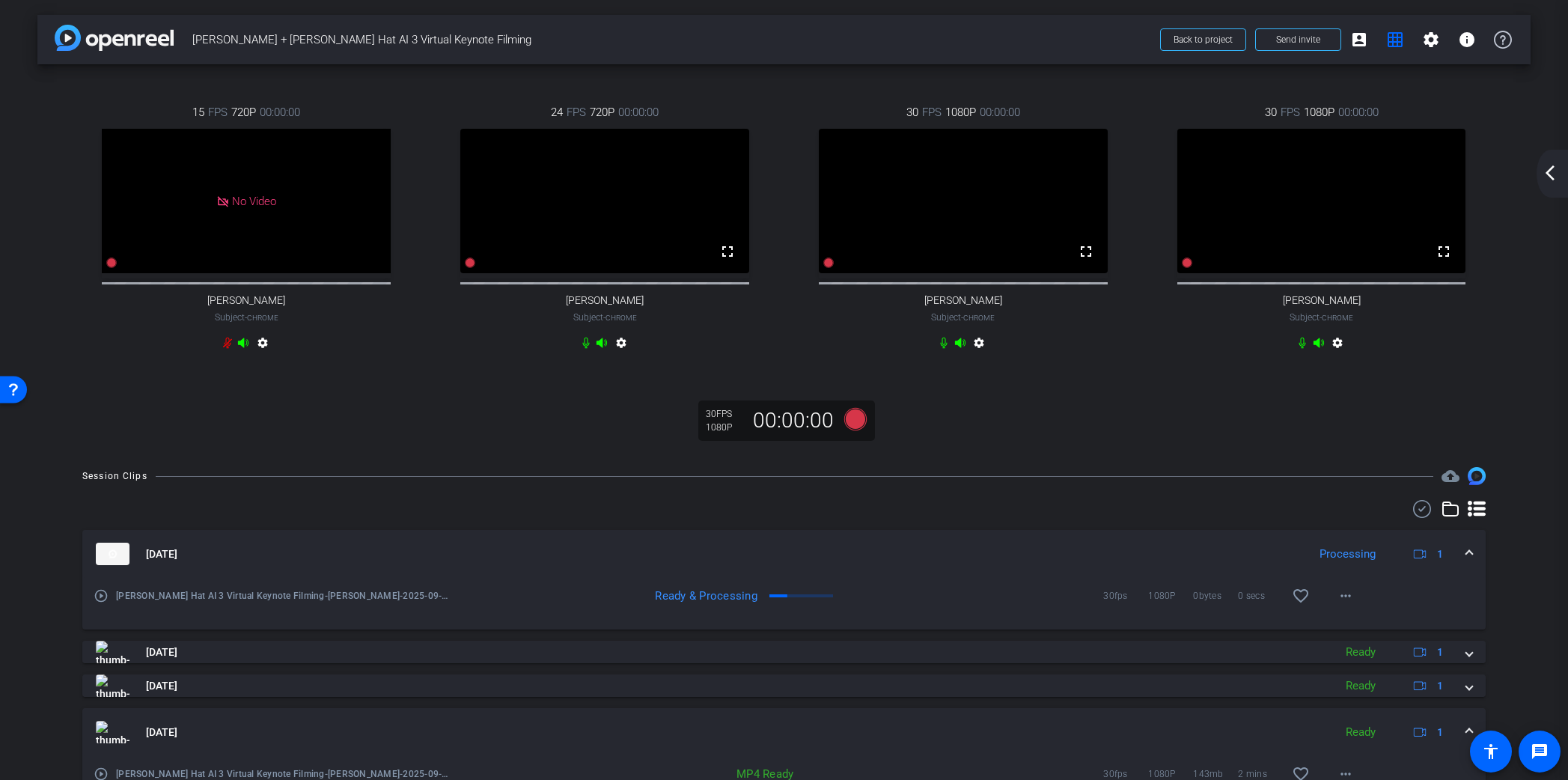
click at [1468, 562] on span at bounding box center [1470, 555] width 6 height 15
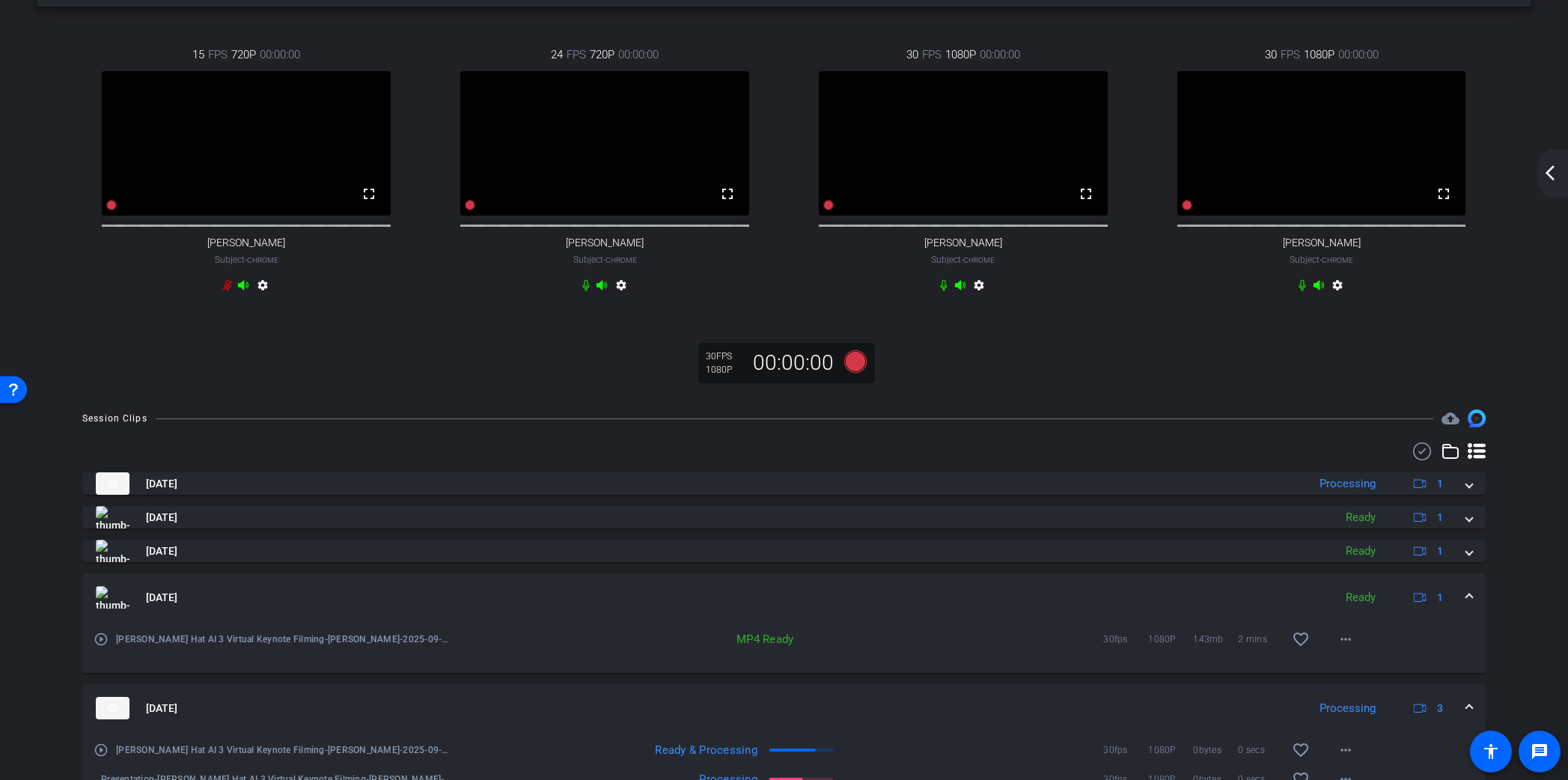
scroll to position [152, 0]
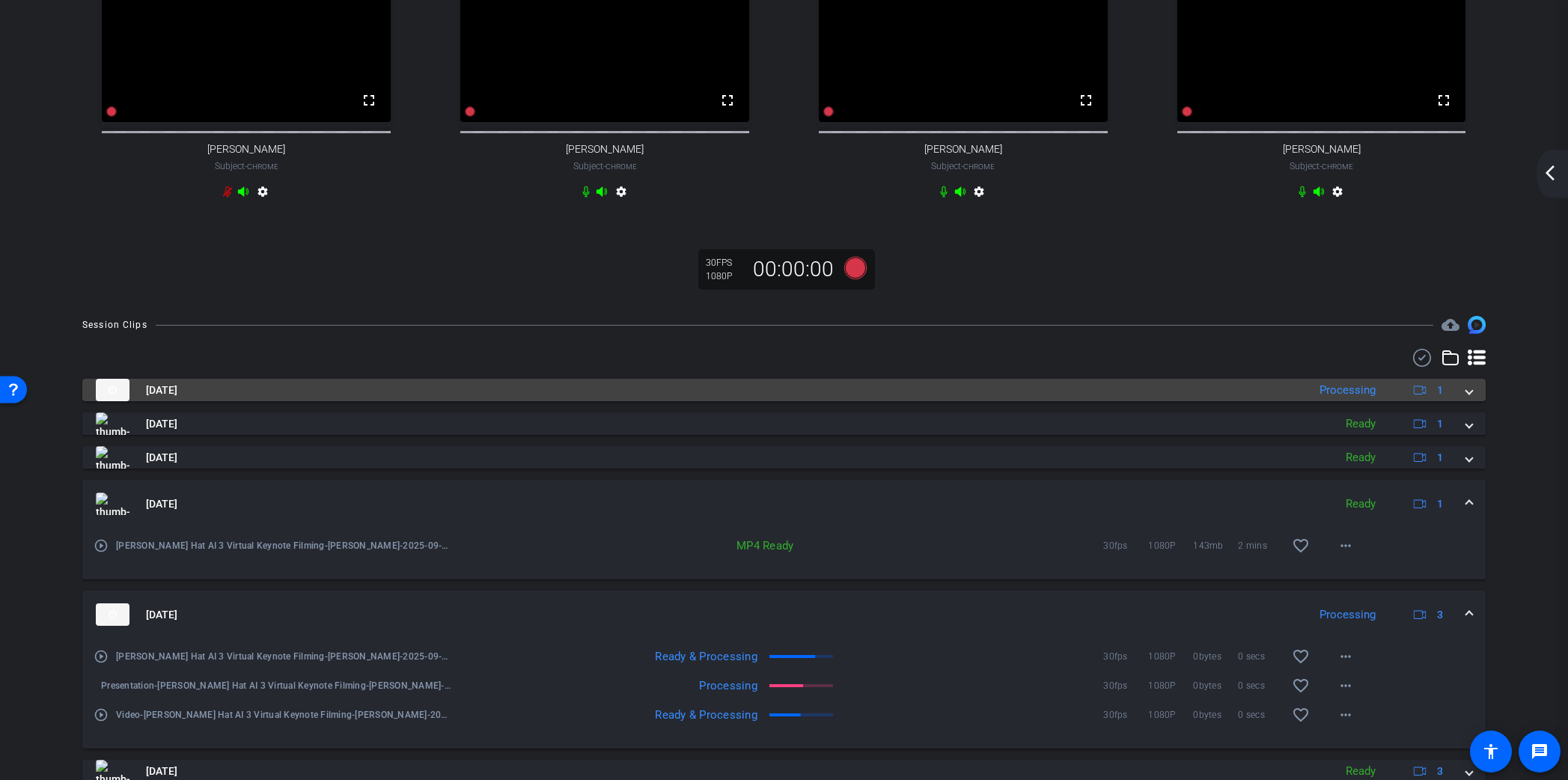
click at [1475, 400] on mat-expansion-panel-header "[DATE] Processing 1" at bounding box center [784, 390] width 1403 height 22
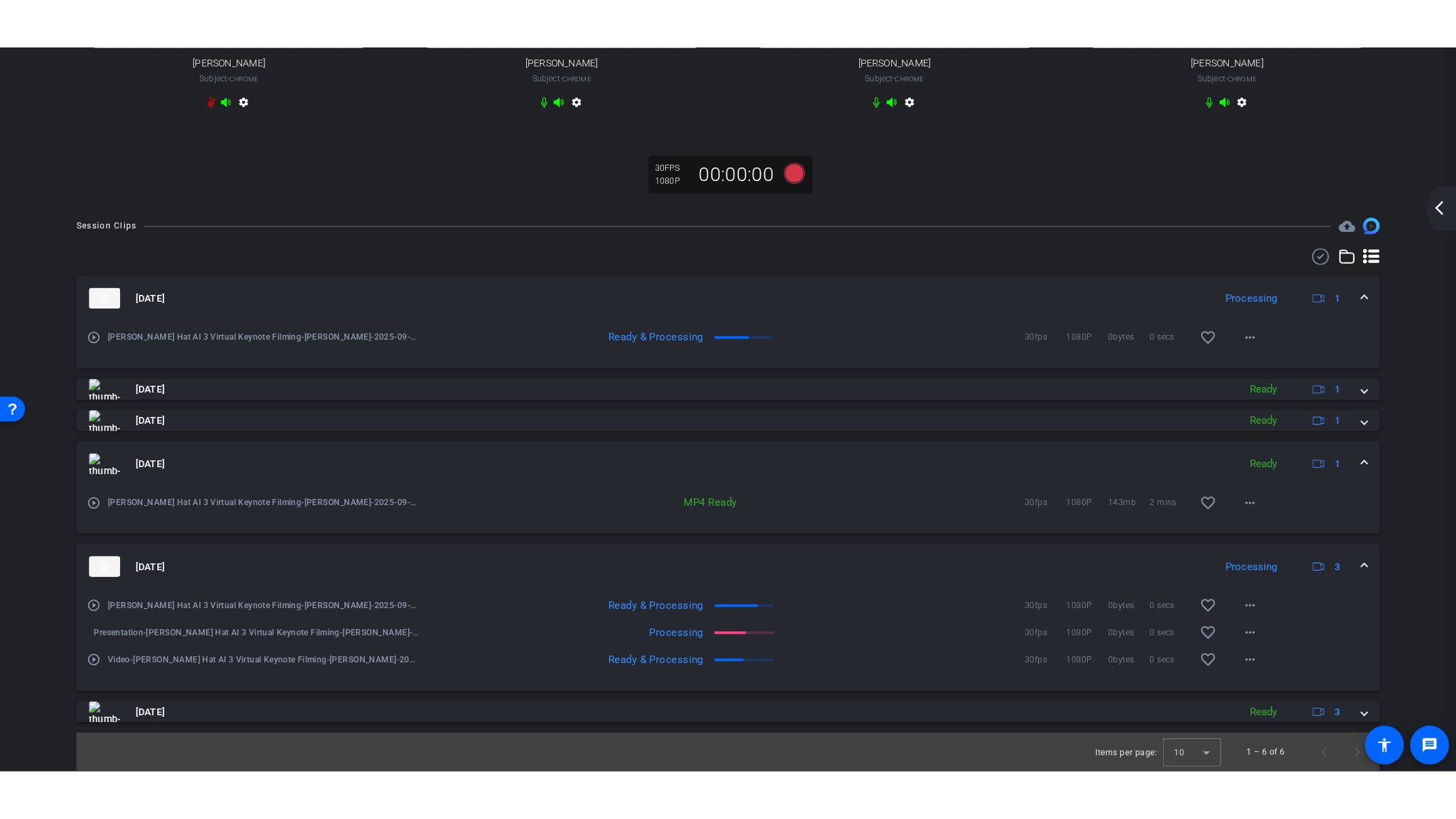
scroll to position [0, 0]
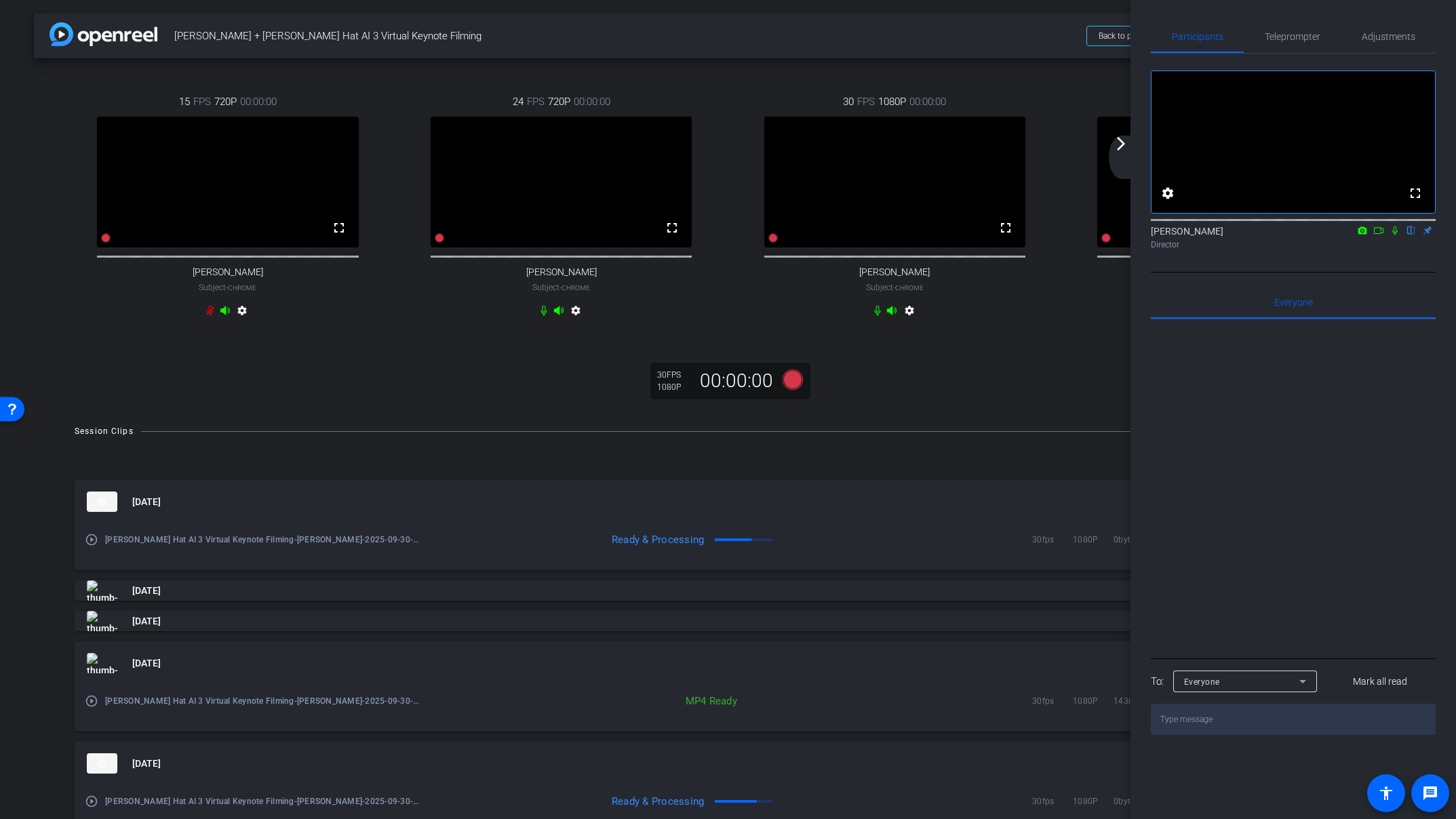
drag, startPoint x: 1123, startPoint y: 150, endPoint x: 1151, endPoint y: 342, distance: 194.0
click at [1122, 150] on mat-icon "arrow_forward_ios" at bounding box center [1120, 143] width 16 height 16
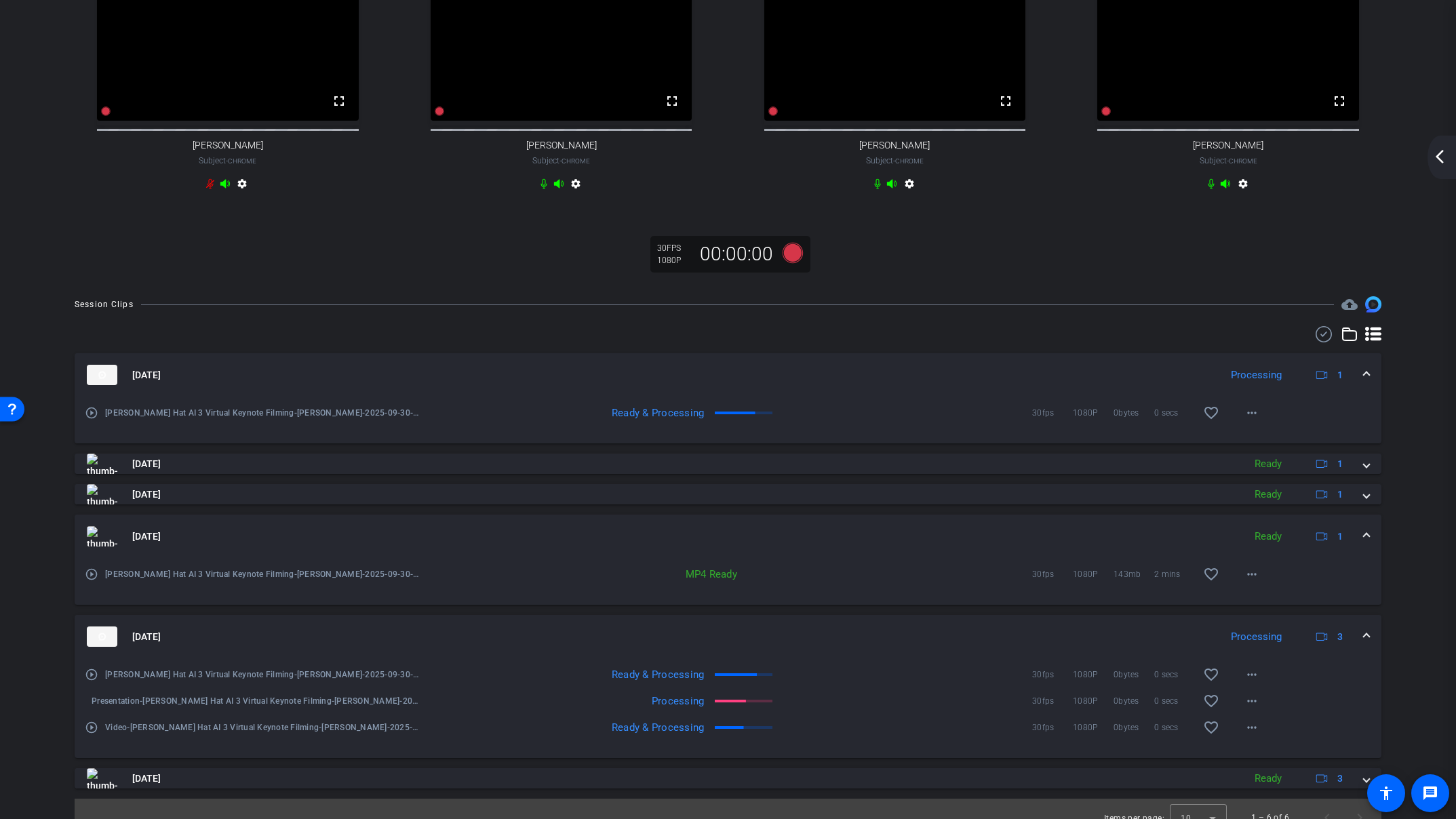
scroll to position [157, 0]
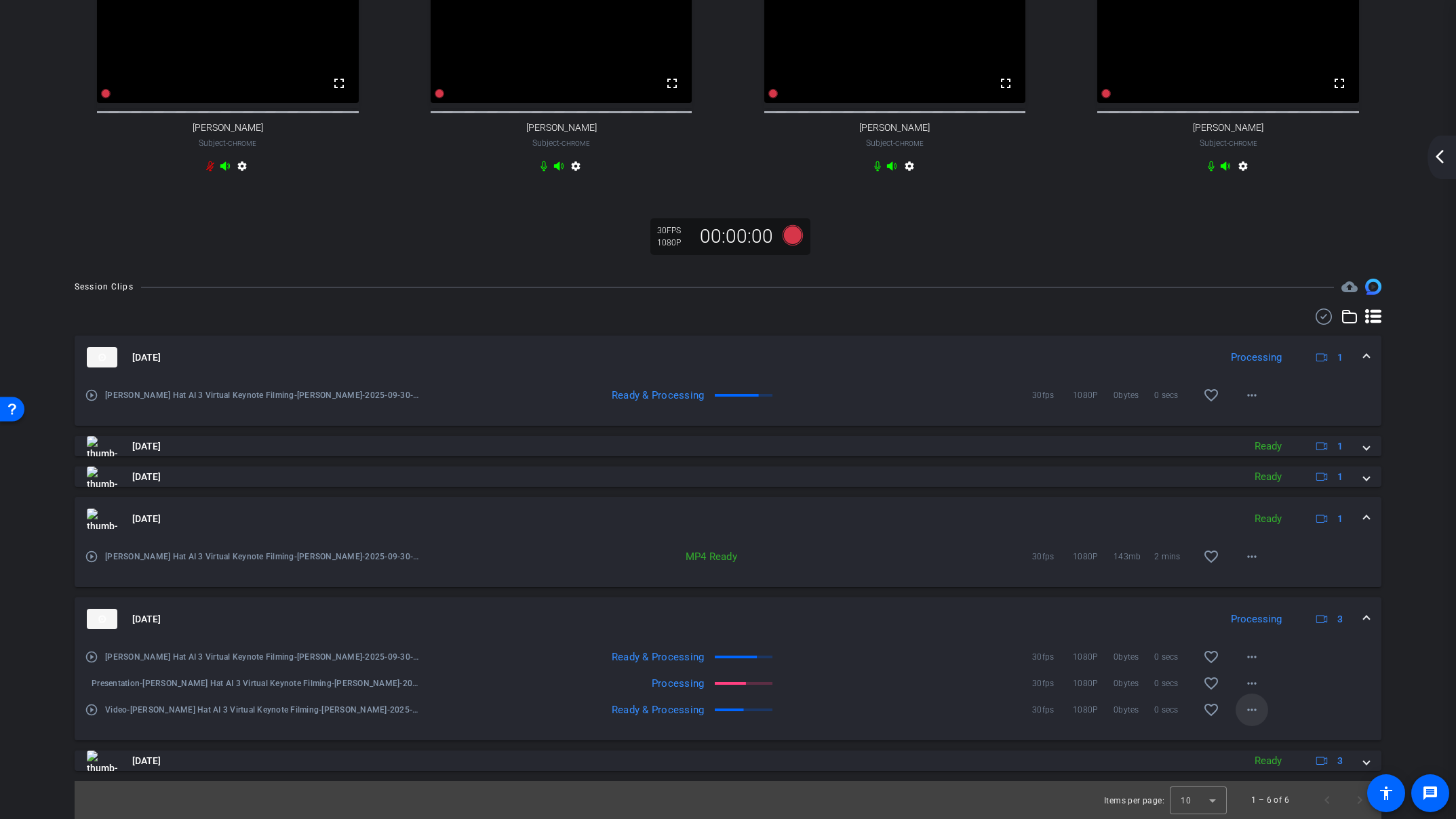
click at [1253, 715] on mat-icon "more_horiz" at bounding box center [1251, 709] width 16 height 16
click at [1285, 579] on span "Download Original" at bounding box center [1287, 579] width 82 height 16
click at [1431, 79] on div "arrow_back [PERSON_NAME] + [PERSON_NAME] Hat AI 3 Virtual Keynote Filming Back …" at bounding box center [728, 265] width 1456 height 819
click at [1253, 714] on mat-icon "more_horiz" at bounding box center [1251, 709] width 16 height 16
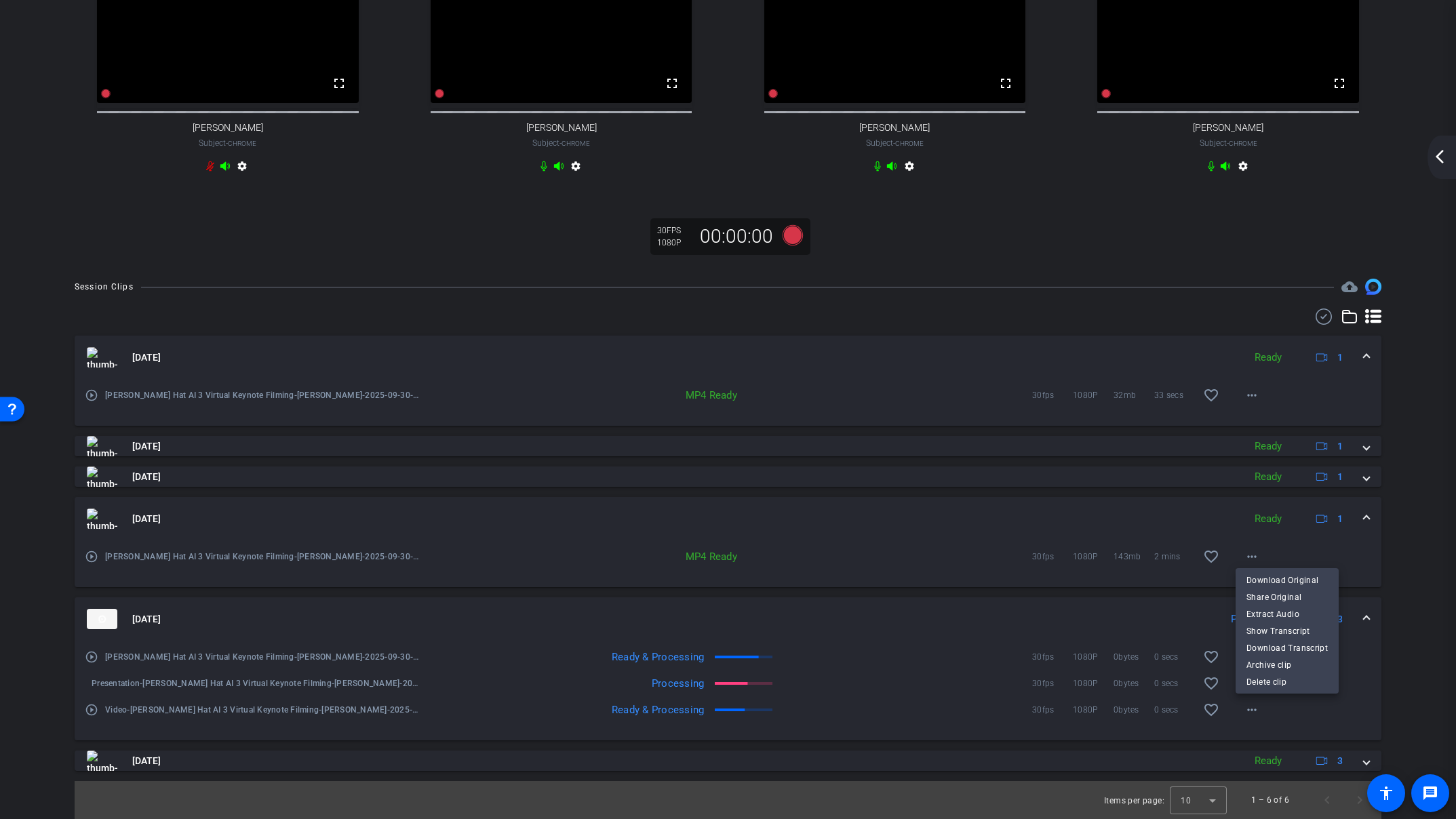
click at [1417, 693] on div at bounding box center [728, 410] width 1456 height 819
click at [1253, 708] on mat-icon "more_horiz" at bounding box center [1251, 709] width 16 height 16
click at [1414, 682] on div at bounding box center [728, 410] width 1456 height 819
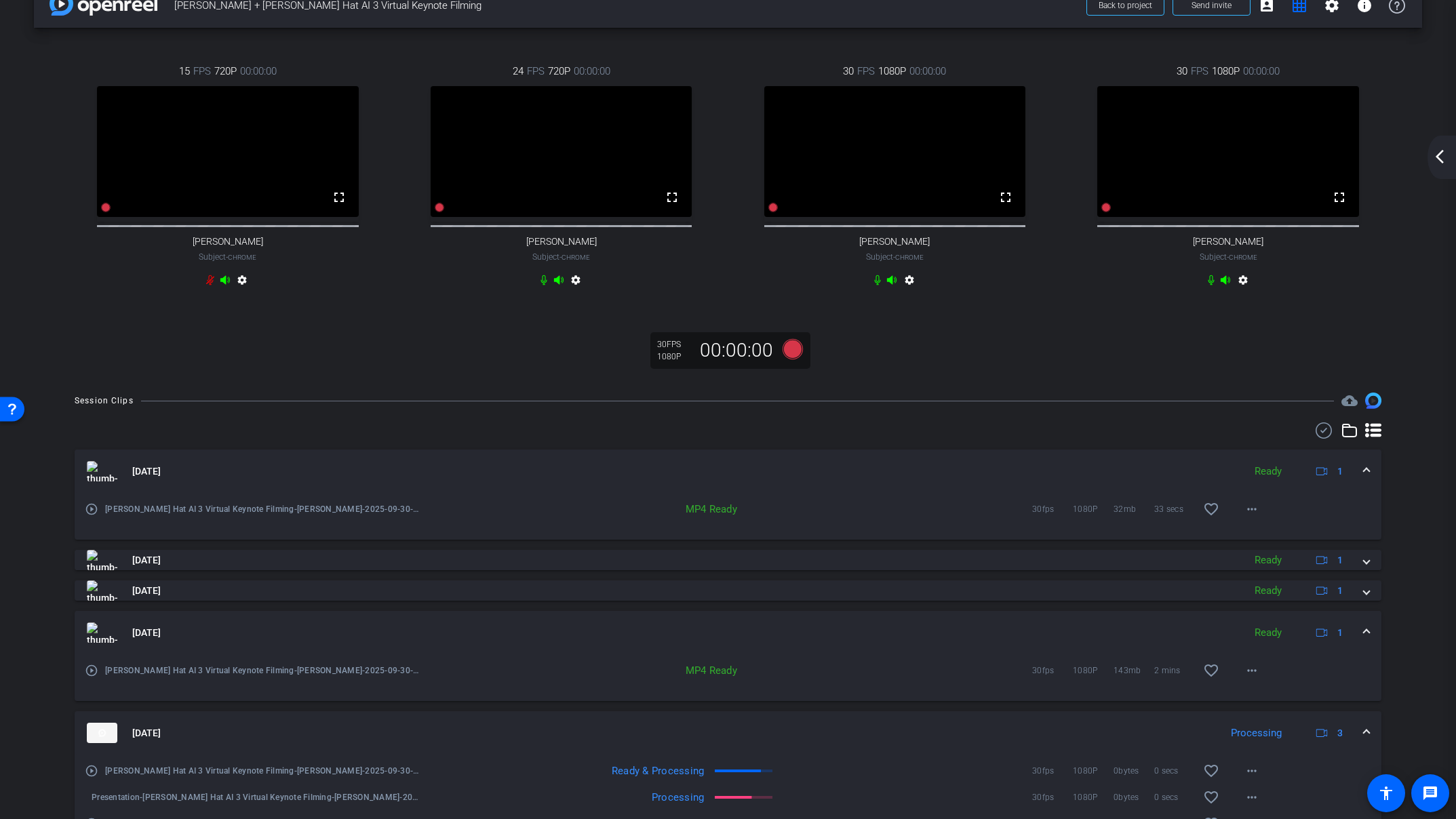
scroll to position [29, 0]
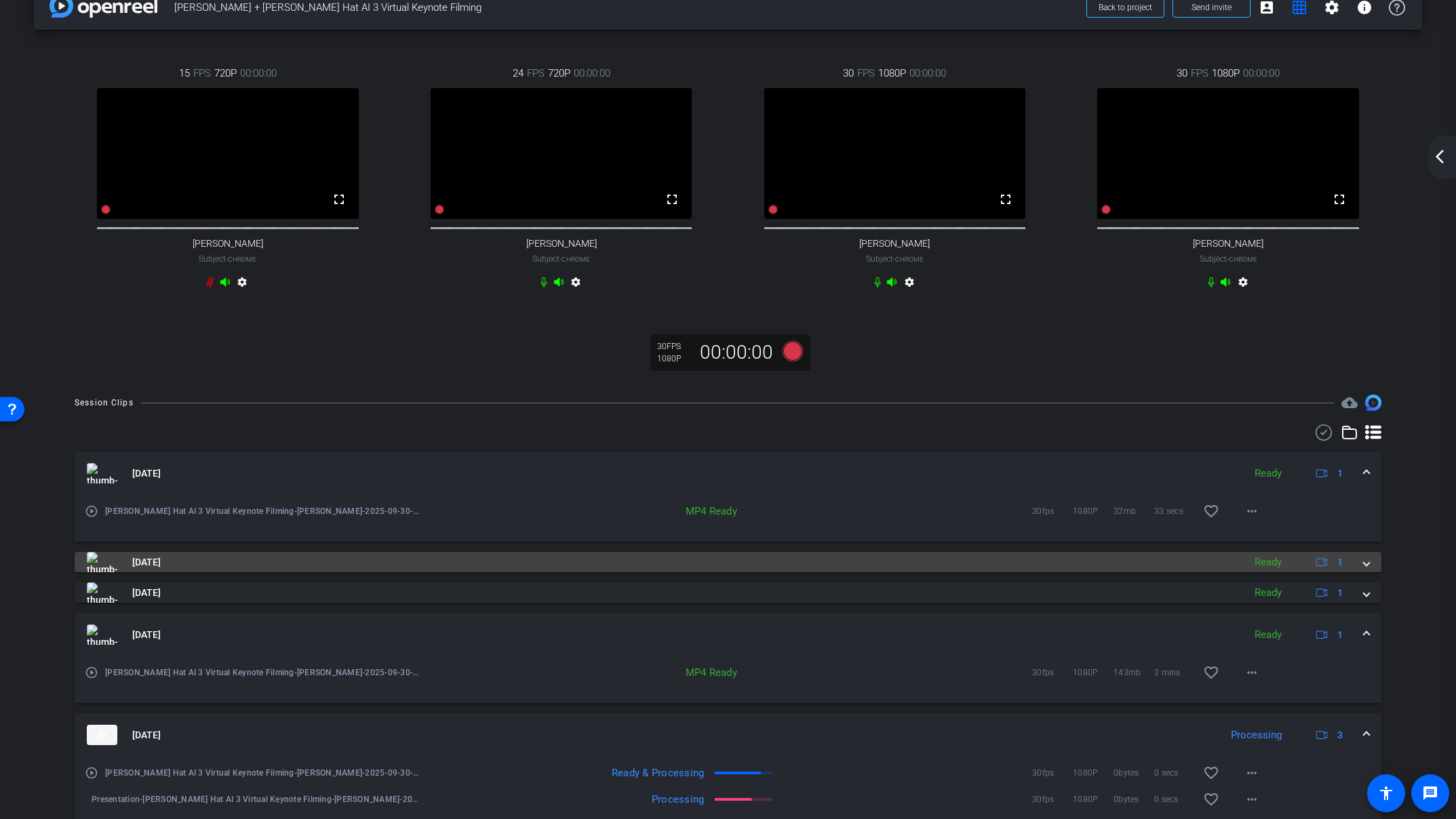
drag, startPoint x: 1363, startPoint y: 484, endPoint x: 1362, endPoint y: 520, distance: 36.0
click at [1363, 481] on span at bounding box center [1366, 474] width 6 height 14
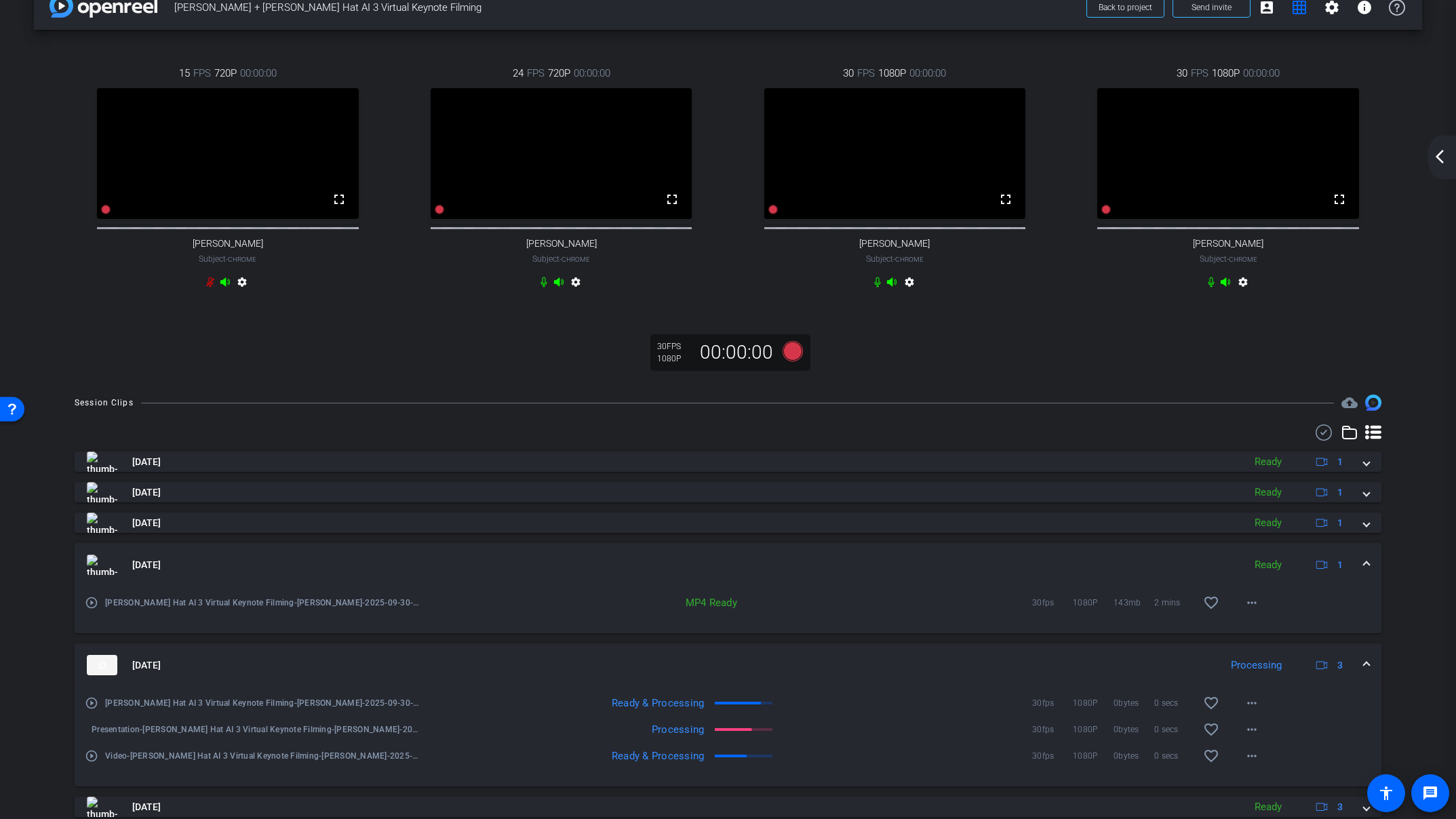
click at [1368, 572] on span at bounding box center [1366, 565] width 6 height 14
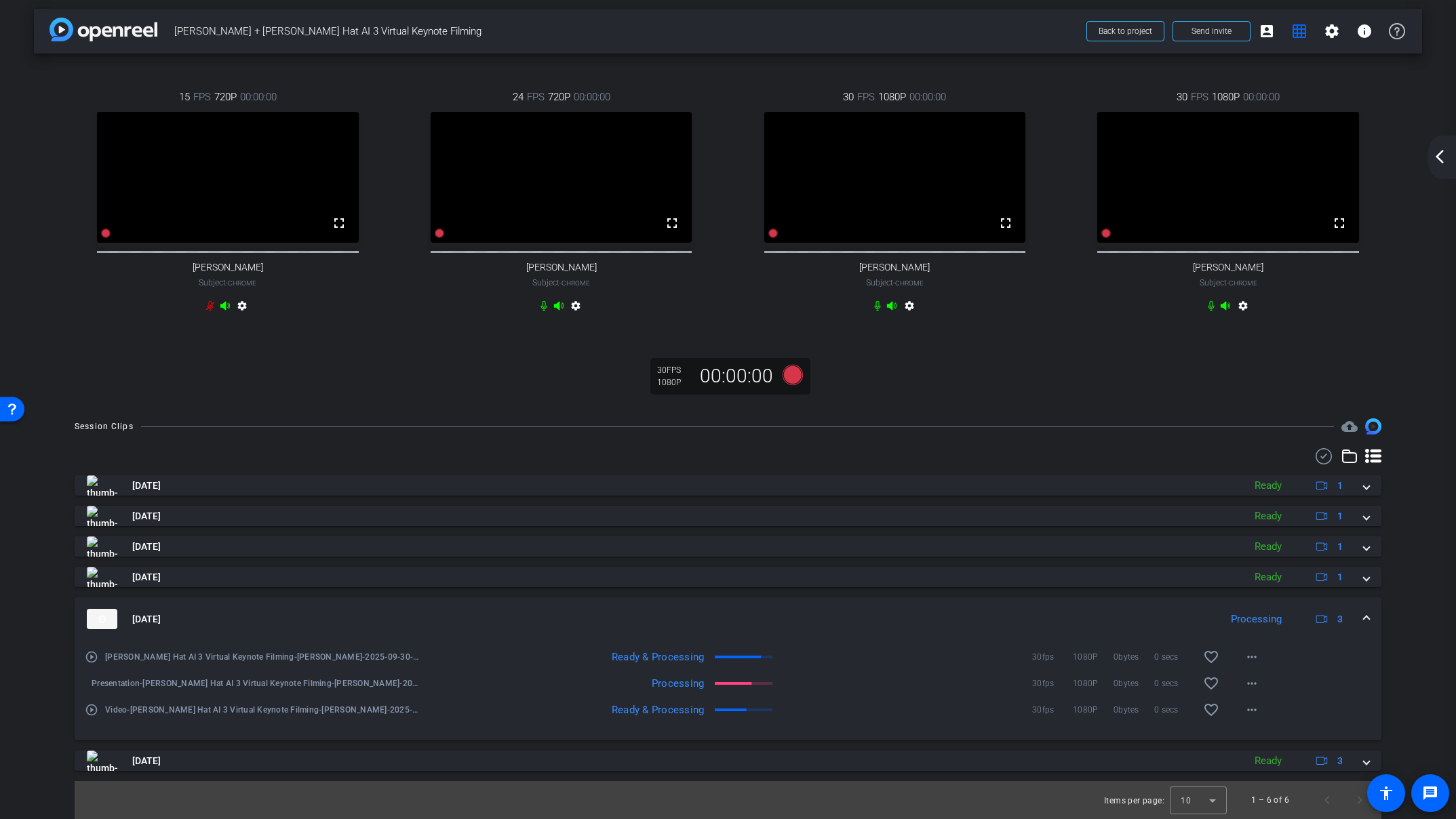
scroll to position [17, 0]
click at [1257, 716] on mat-icon "more_horiz" at bounding box center [1251, 709] width 16 height 16
click at [1409, 676] on div at bounding box center [728, 410] width 1456 height 819
click at [1442, 162] on mat-icon "arrow_back_ios_new" at bounding box center [1439, 156] width 16 height 16
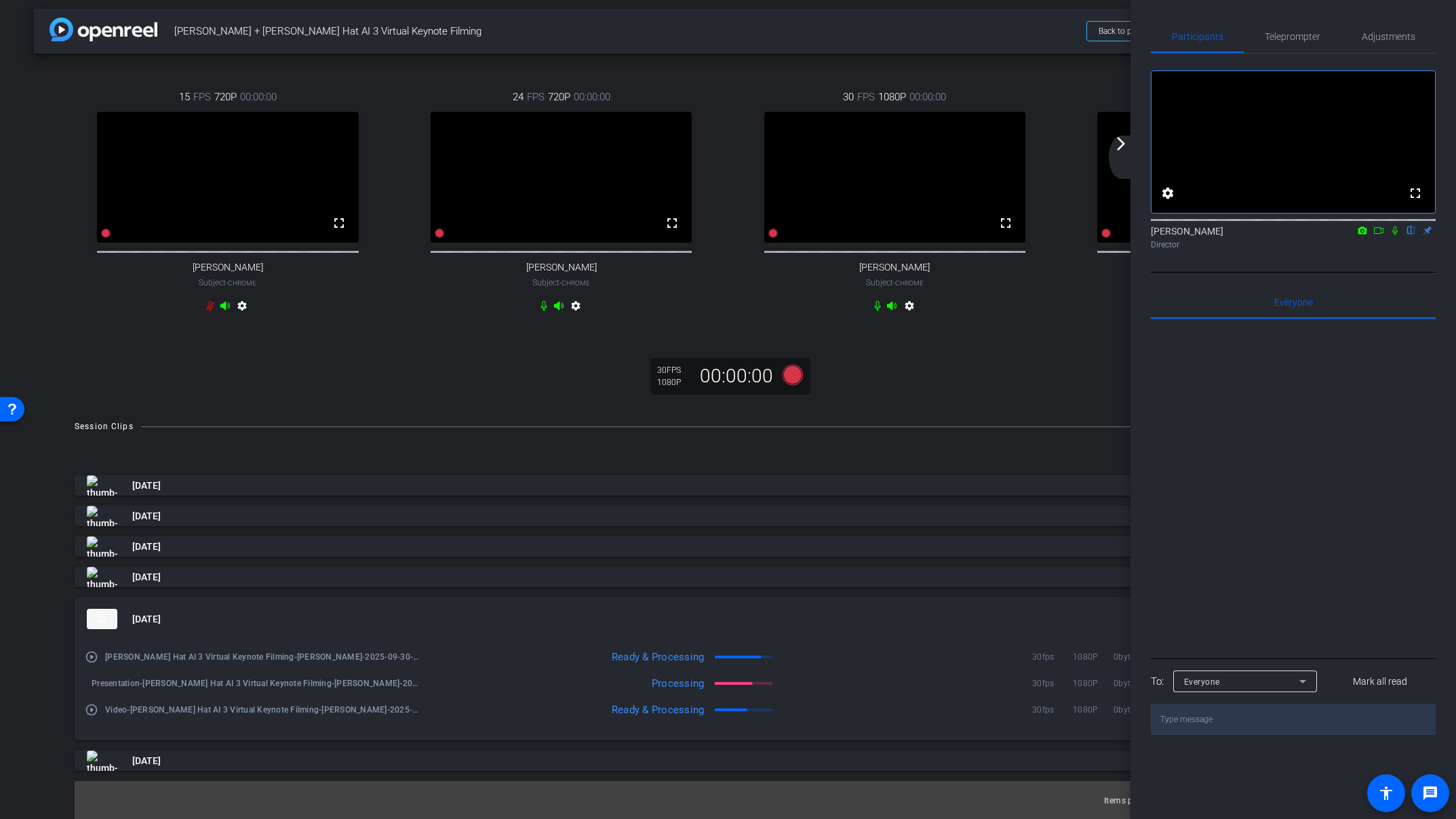
click at [1398, 235] on icon at bounding box center [1395, 231] width 11 height 10
click at [610, 67] on div "24 FPS 720P 00:00:00 fullscreen [PERSON_NAME] Subject - Chrome settings" at bounding box center [561, 203] width 334 height 272
click at [1395, 235] on icon at bounding box center [1395, 231] width 11 height 10
click at [1115, 143] on mat-icon "arrow_forward_ios" at bounding box center [1120, 143] width 16 height 16
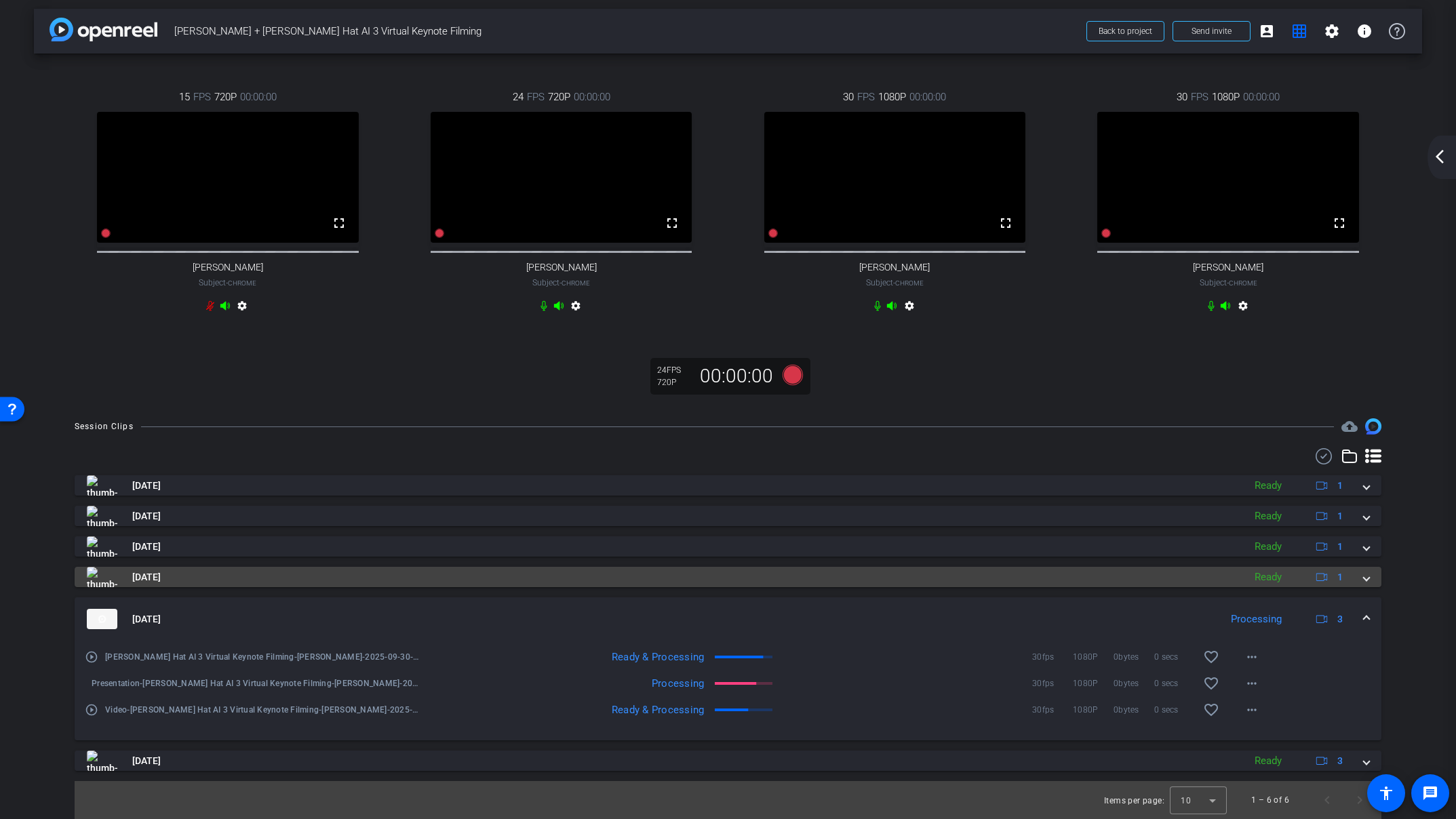
click at [1005, 574] on mat-panel-title "[DATE]" at bounding box center [662, 577] width 1150 height 20
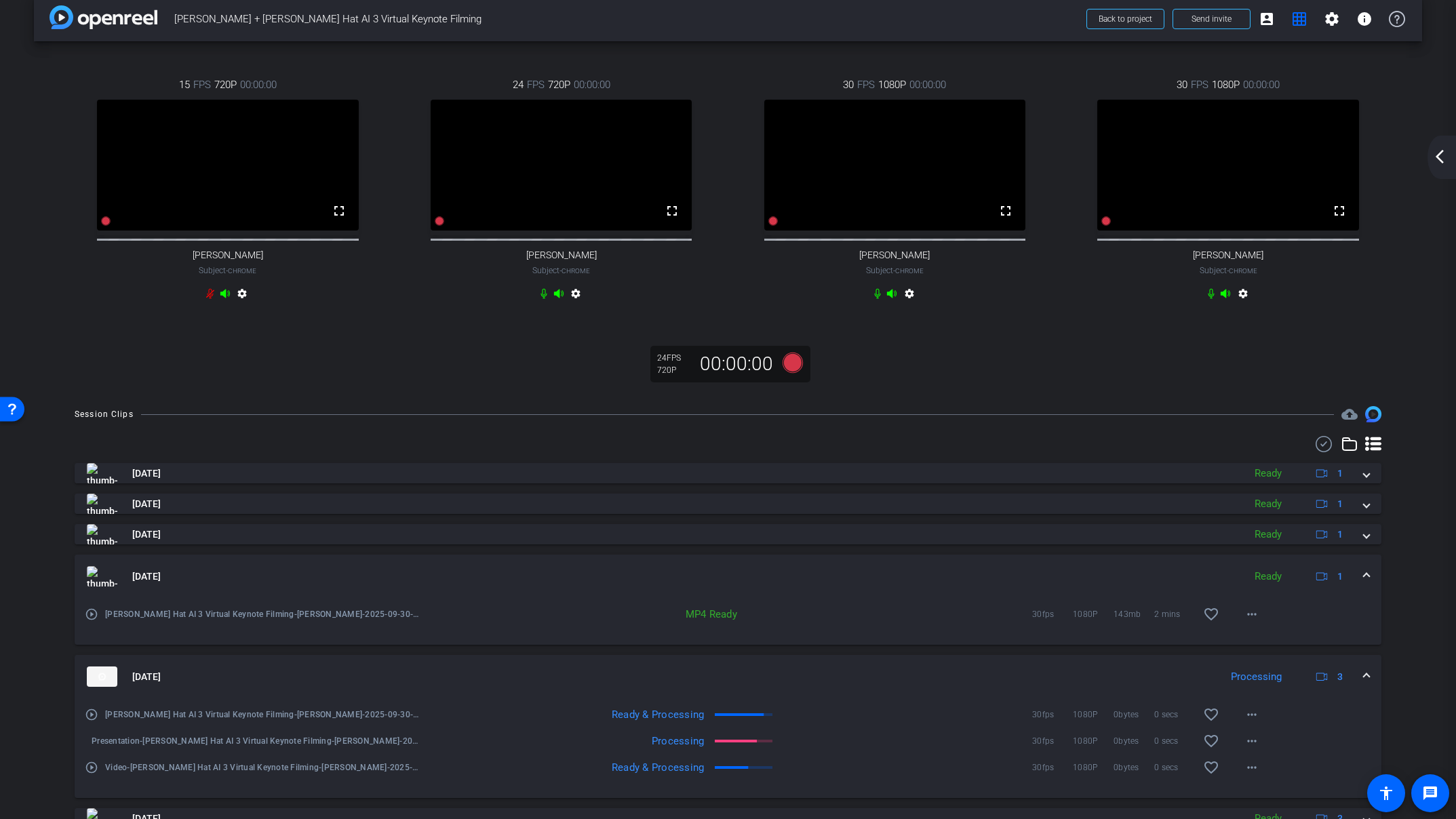
click at [1001, 577] on mat-expansion-panel-header "[DATE] Ready 1" at bounding box center [728, 576] width 1307 height 43
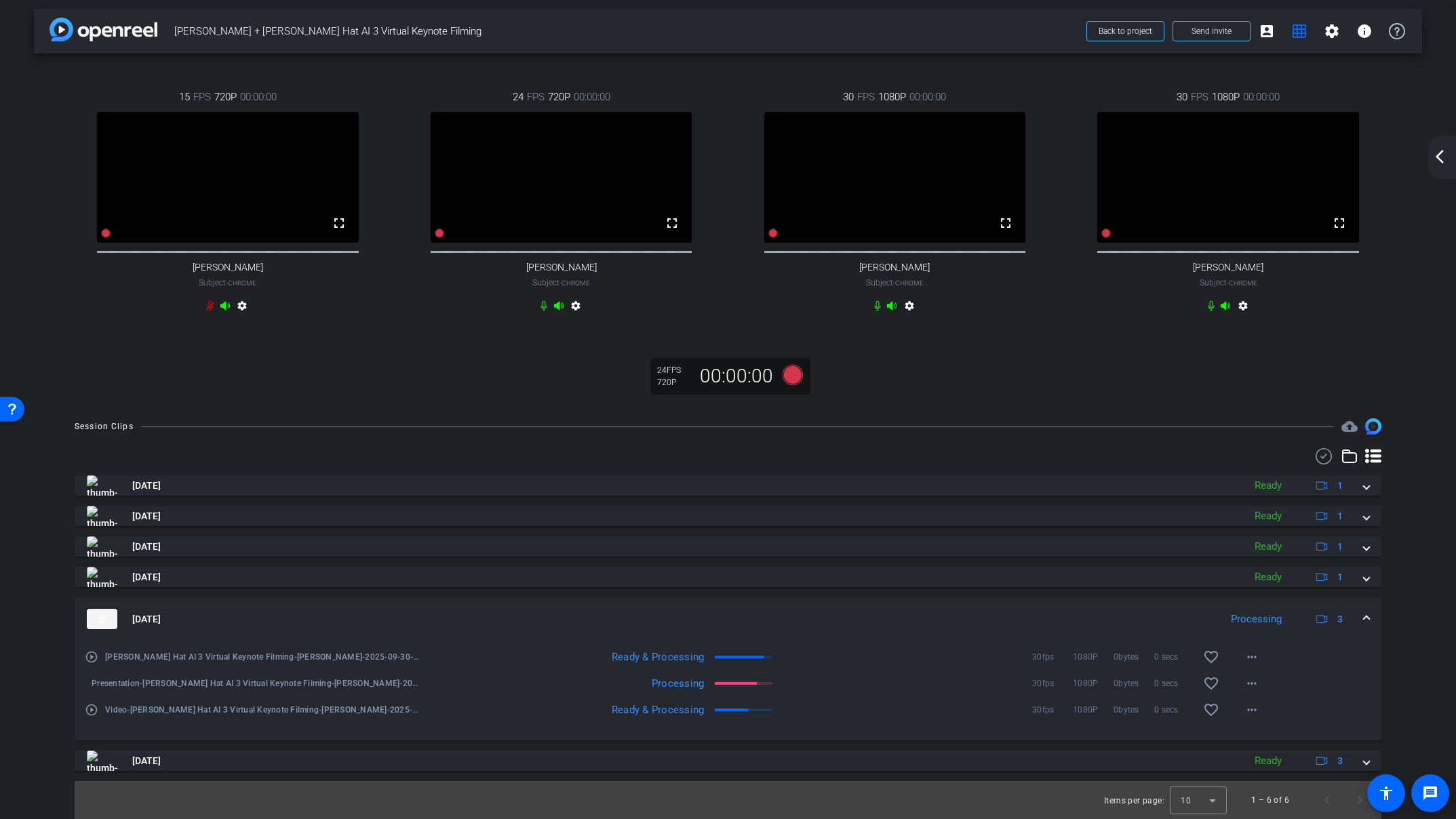
click at [923, 534] on div "[DATE] Ready 1 play_circle_outline [PERSON_NAME] Red Hat AI 3 Virtual Keynote F…" at bounding box center [728, 623] width 1307 height 295
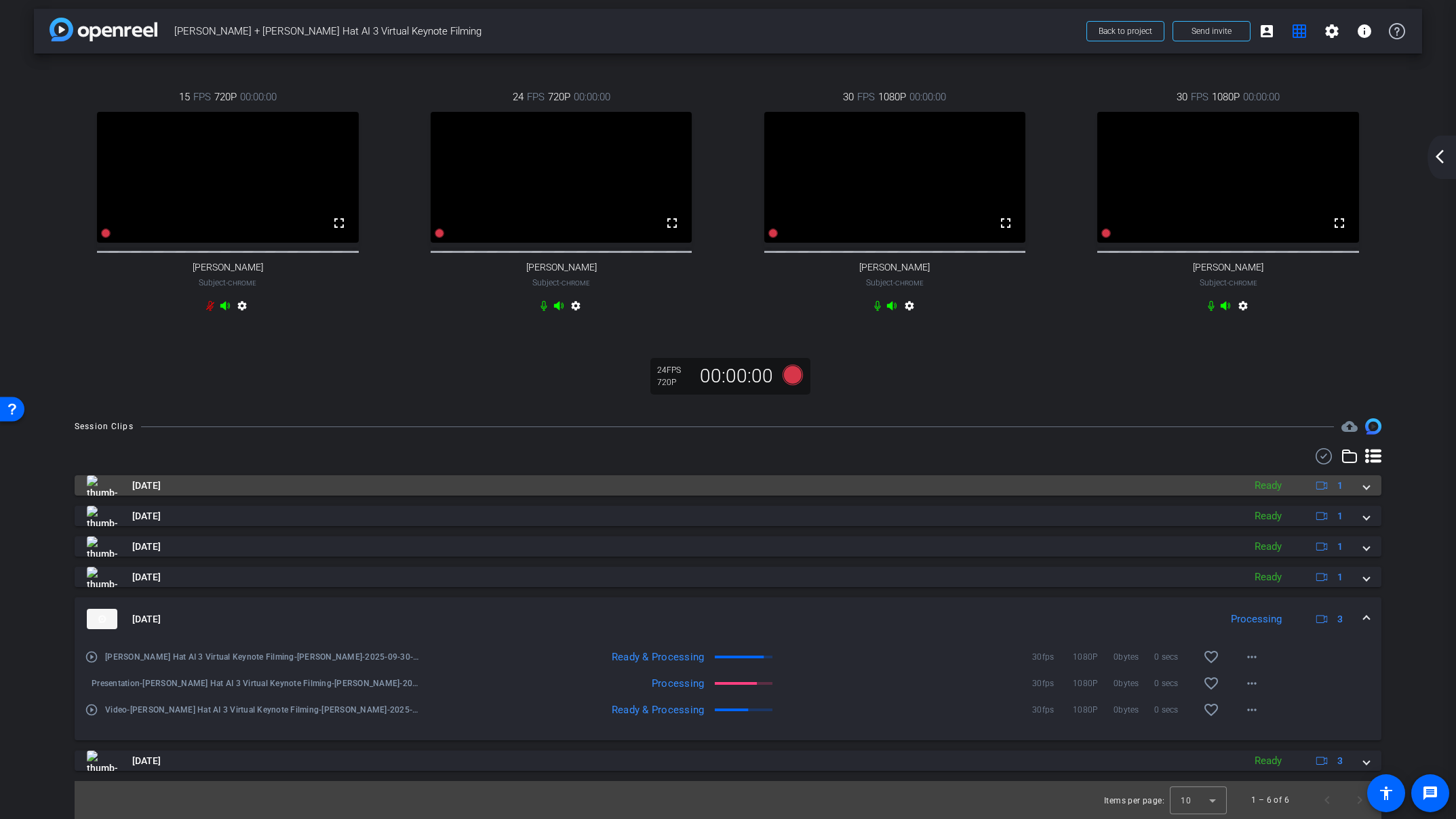
click at [914, 476] on mat-panel-title "[DATE]" at bounding box center [662, 485] width 1150 height 20
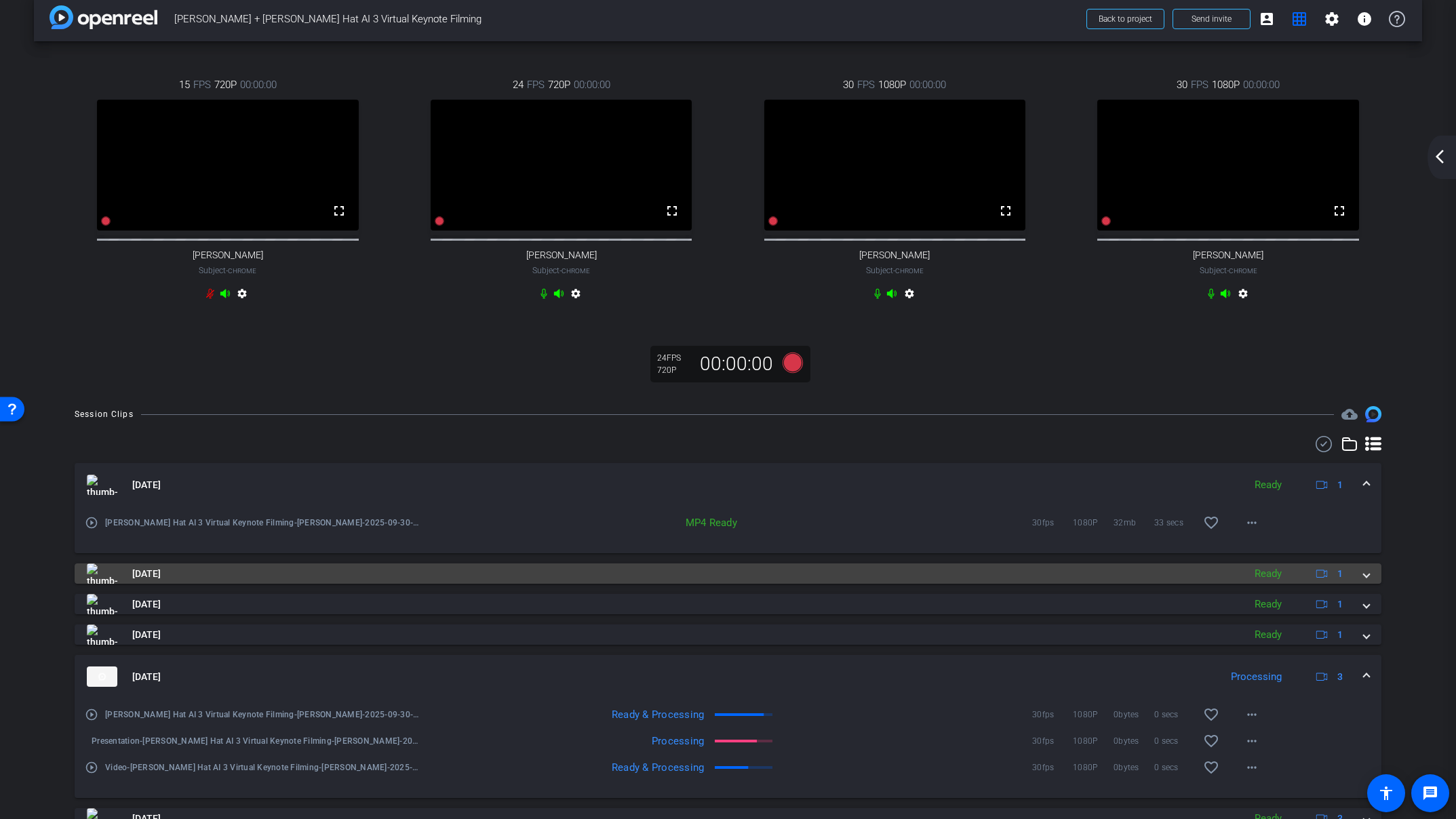
click at [932, 584] on mat-panel-title "[DATE]" at bounding box center [662, 573] width 1150 height 20
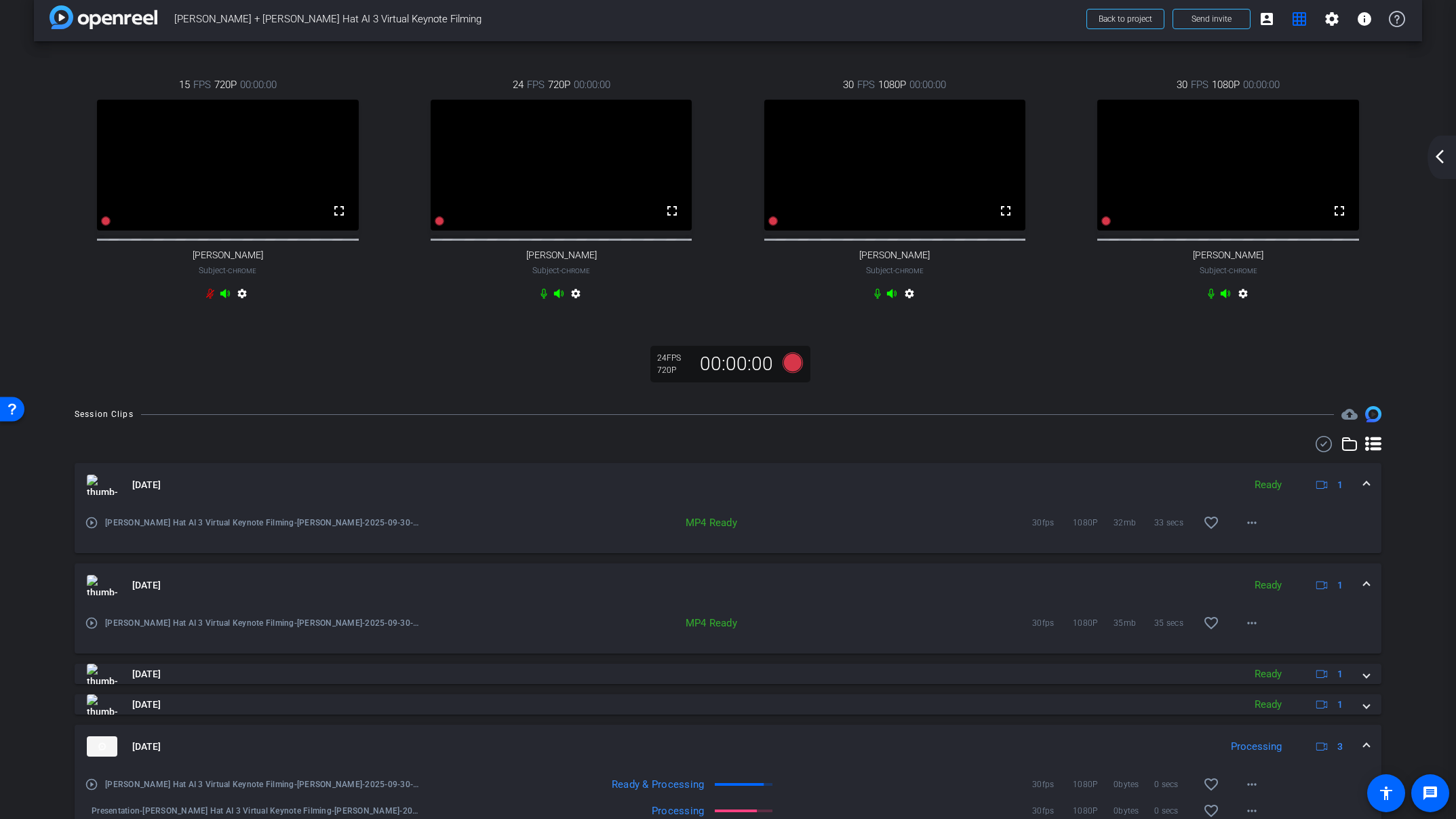
click at [1367, 492] on span at bounding box center [1366, 485] width 6 height 14
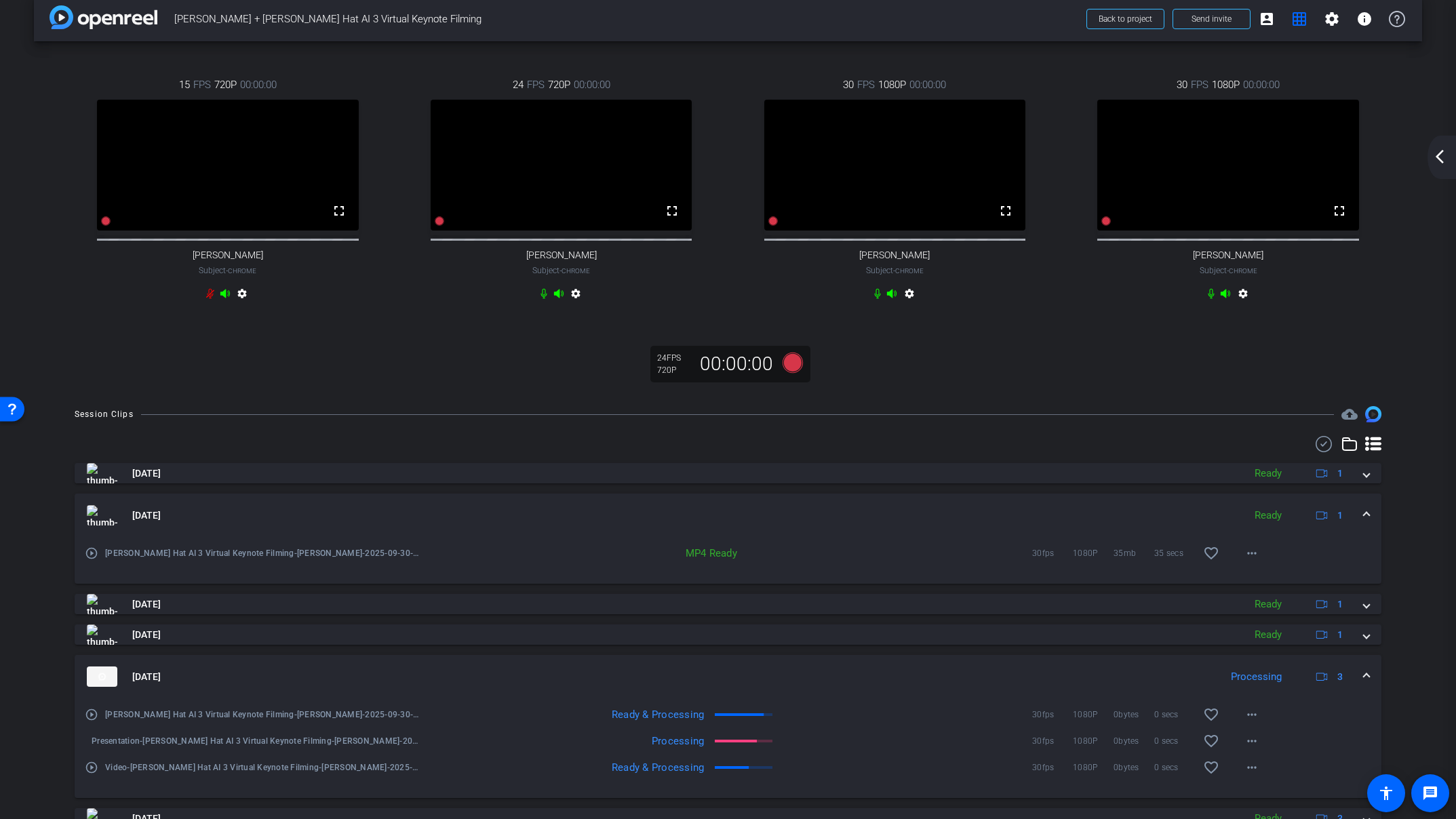
click at [1368, 522] on span at bounding box center [1366, 515] width 6 height 14
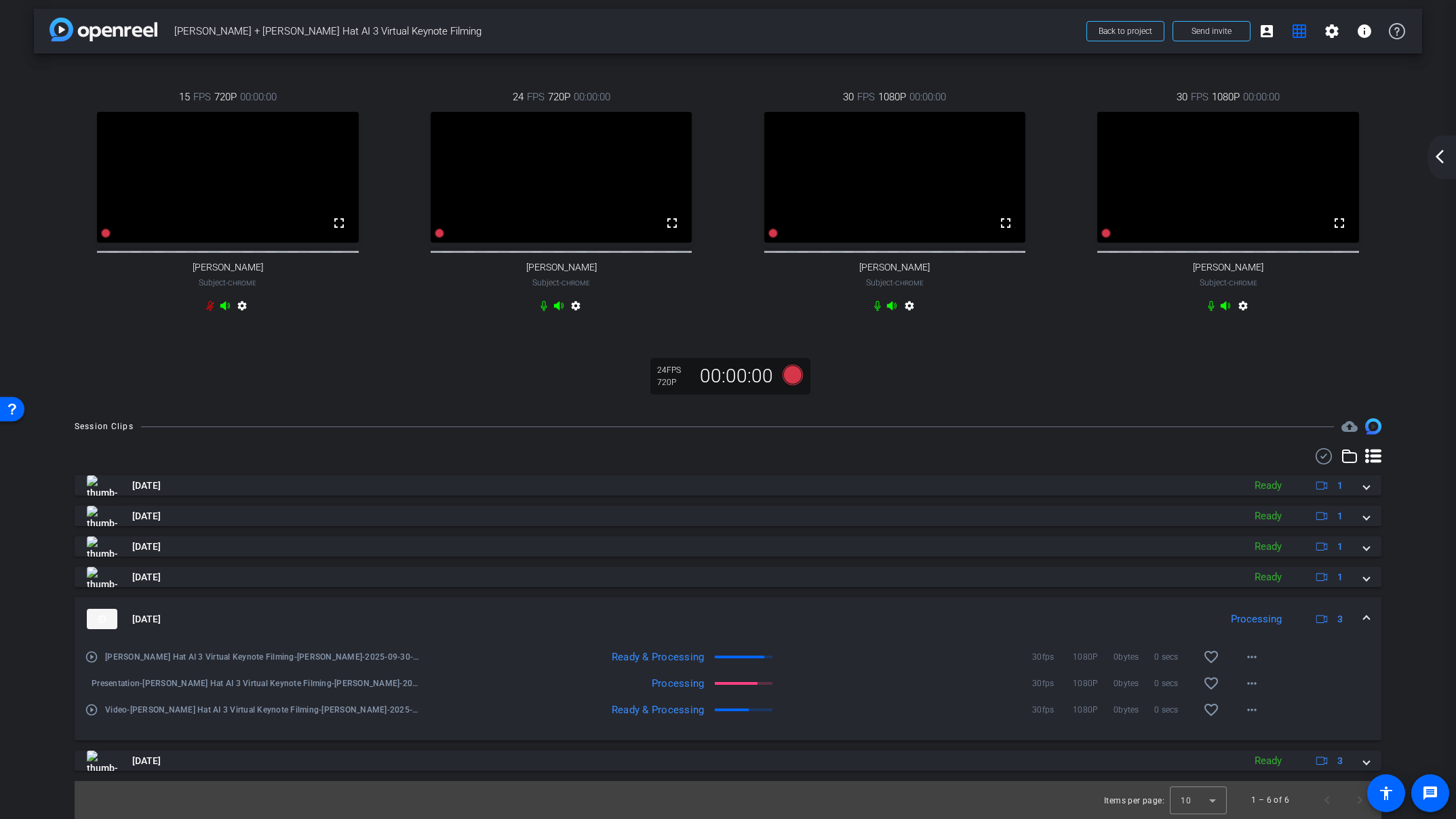
click at [1441, 159] on mat-icon "arrow_back_ios_new" at bounding box center [1439, 156] width 16 height 16
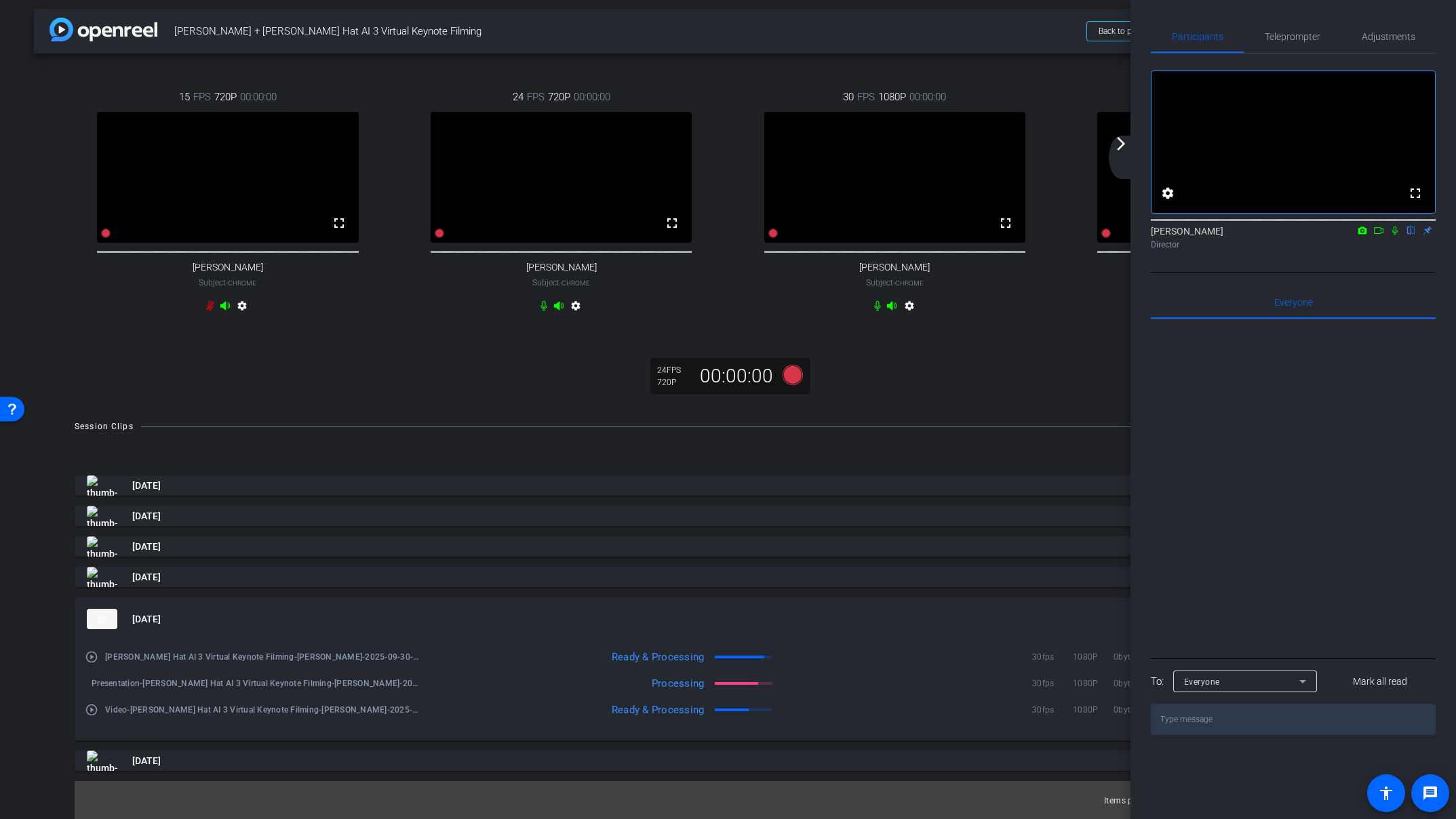
click at [1123, 144] on mat-icon "arrow_forward_ios" at bounding box center [1120, 143] width 16 height 16
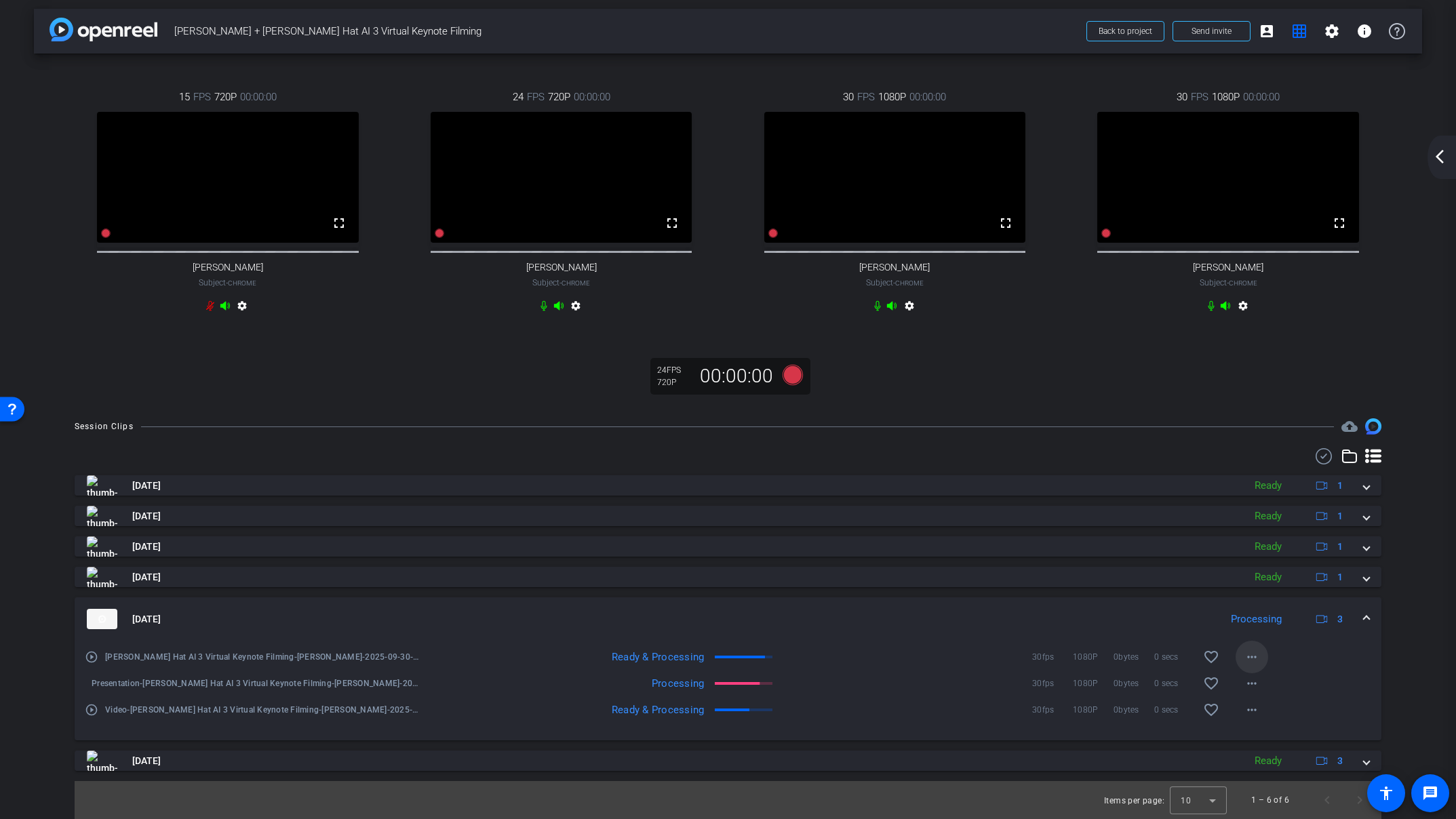
click at [1248, 653] on mat-icon "more_horiz" at bounding box center [1251, 657] width 16 height 16
click at [1405, 664] on div at bounding box center [728, 410] width 1456 height 819
click at [1442, 159] on mat-icon "arrow_back_ios_new" at bounding box center [1439, 156] width 16 height 16
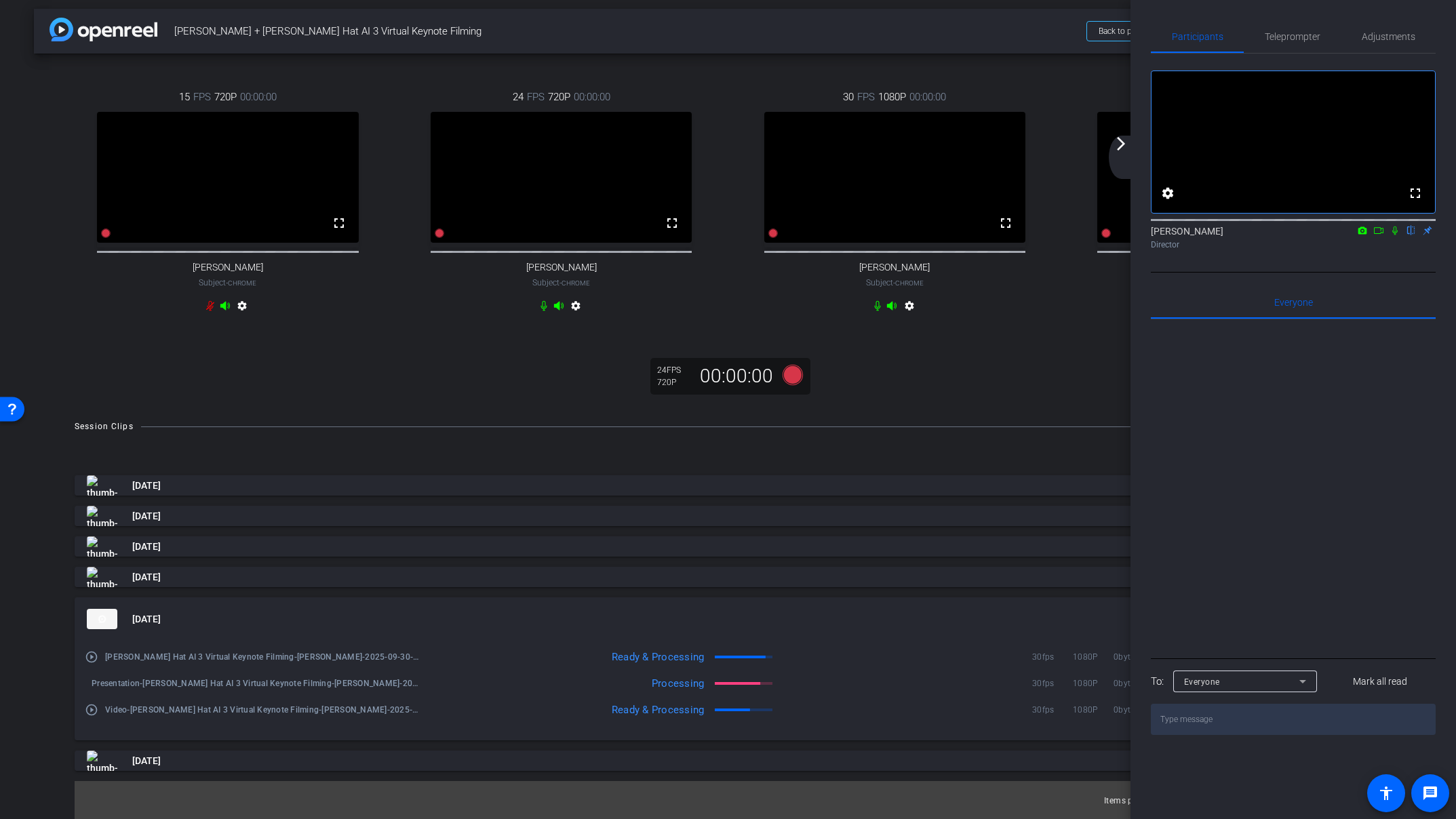
click at [1393, 235] on icon at bounding box center [1395, 231] width 11 height 10
click at [1119, 139] on mat-icon "arrow_forward_ios" at bounding box center [1120, 143] width 16 height 16
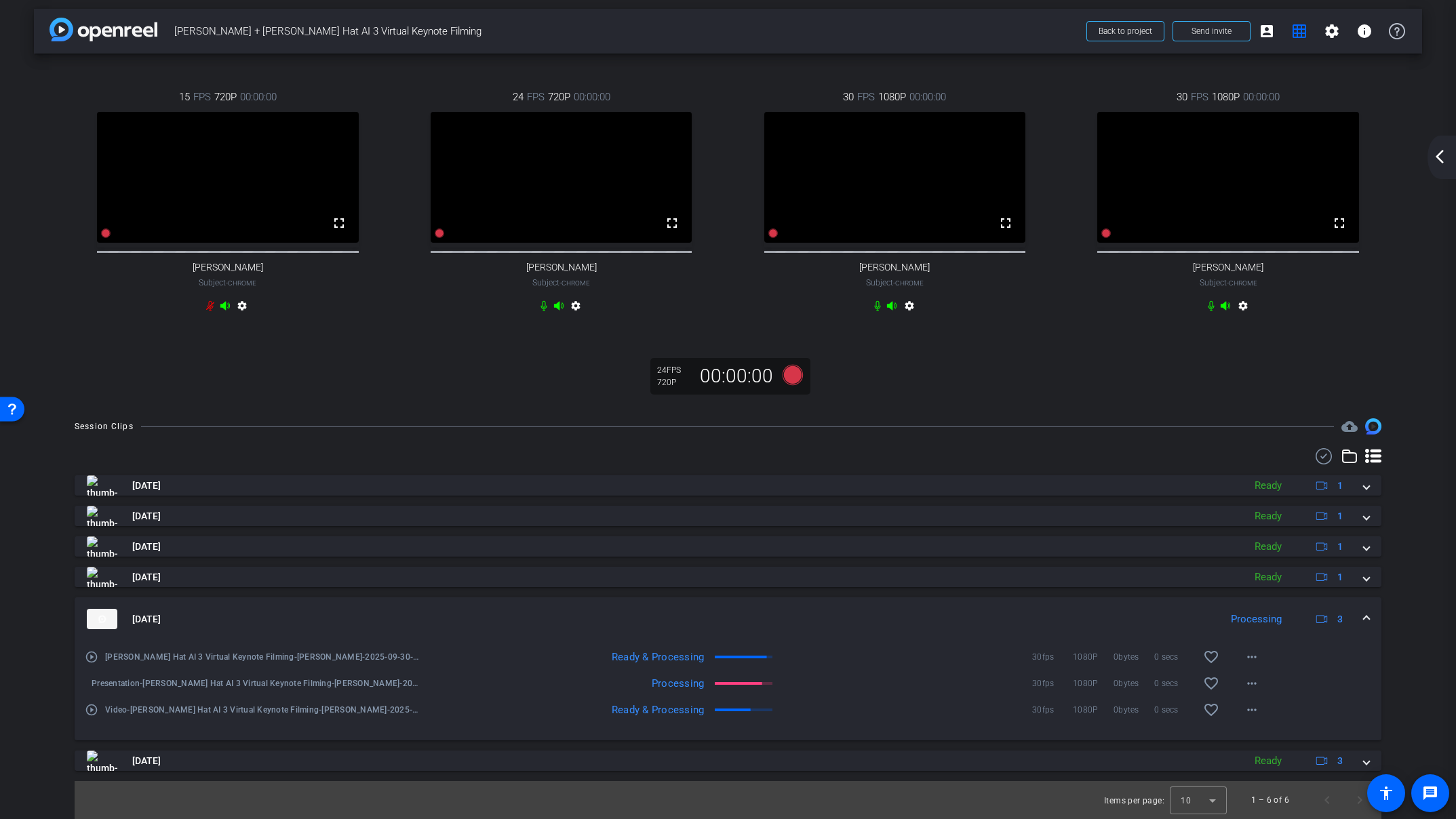
drag, startPoint x: 1438, startPoint y: 160, endPoint x: 1360, endPoint y: 266, distance: 131.6
click at [1360, 267] on div "arrow_back [PERSON_NAME] + [PERSON_NAME] Hat AI 3 Virtual Keynote Filming Back …" at bounding box center [728, 410] width 1456 height 819
click at [91, 659] on mat-icon "play_circle_outline" at bounding box center [91, 656] width 13 height 13
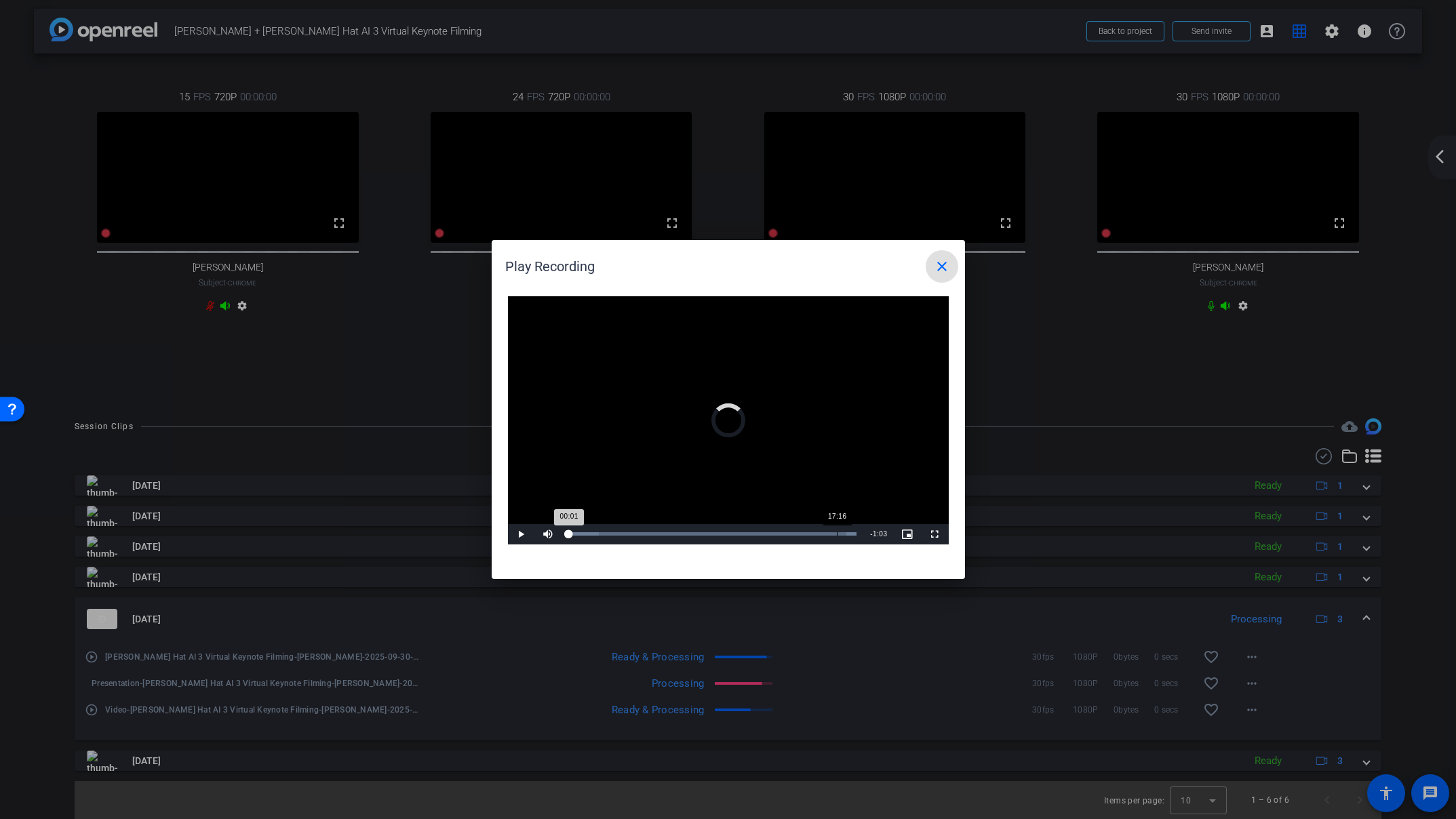
click at [836, 531] on div "Loaded : 100.00% 17:16 00:01" at bounding box center [713, 533] width 302 height 20
click at [850, 536] on div "Loaded : 100.00% 17:53 17:53" at bounding box center [713, 533] width 302 height 20
click at [832, 527] on div "Loaded : 100.00% 16:47 16:46" at bounding box center [713, 533] width 302 height 20
click at [804, 532] on div "14:57" at bounding box center [804, 533] width 1 height 3
click at [787, 533] on div "Loaded : 100.00% 13:55 14:57" at bounding box center [713, 533] width 288 height 3
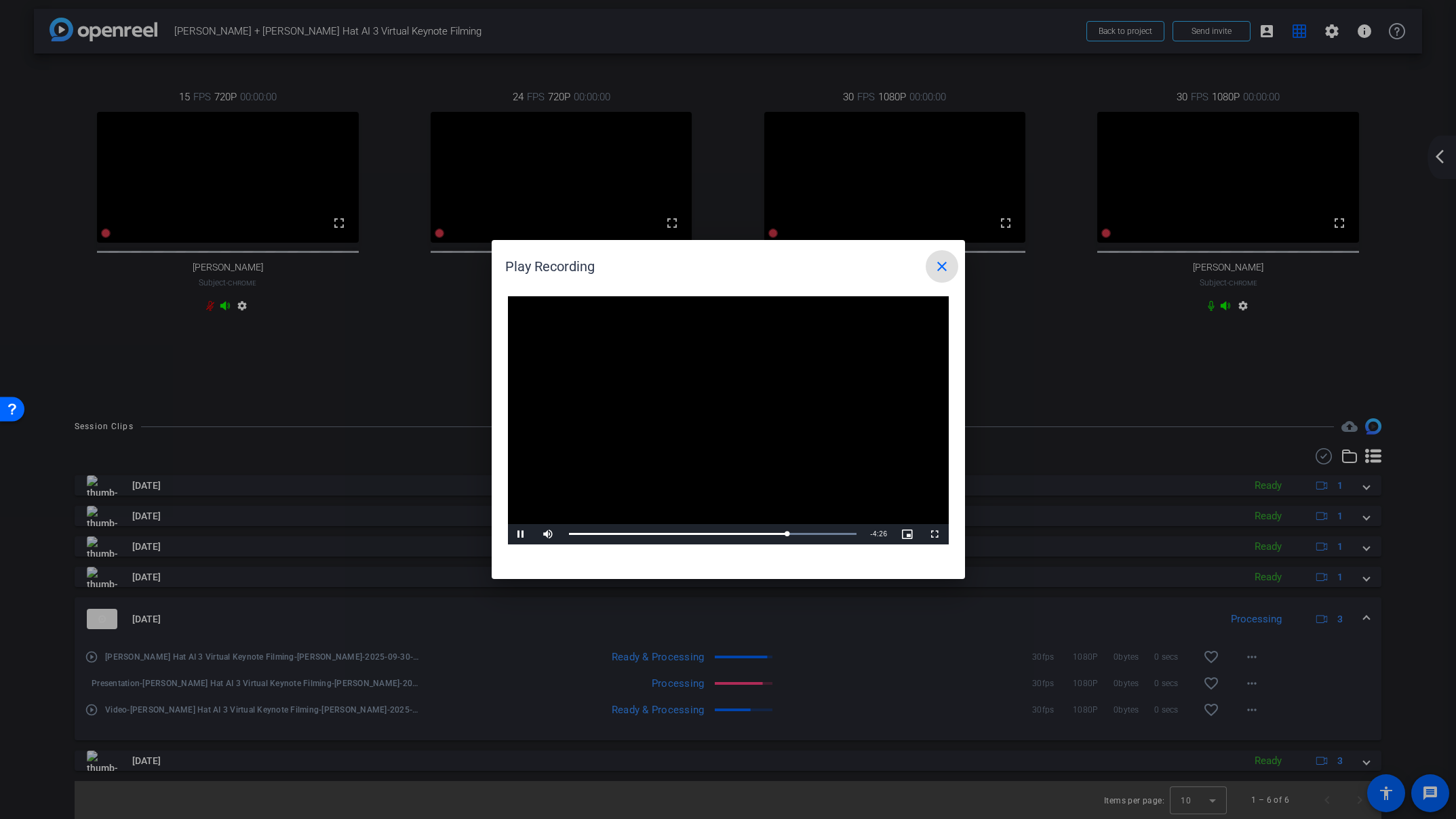
click at [931, 272] on span at bounding box center [942, 266] width 33 height 33
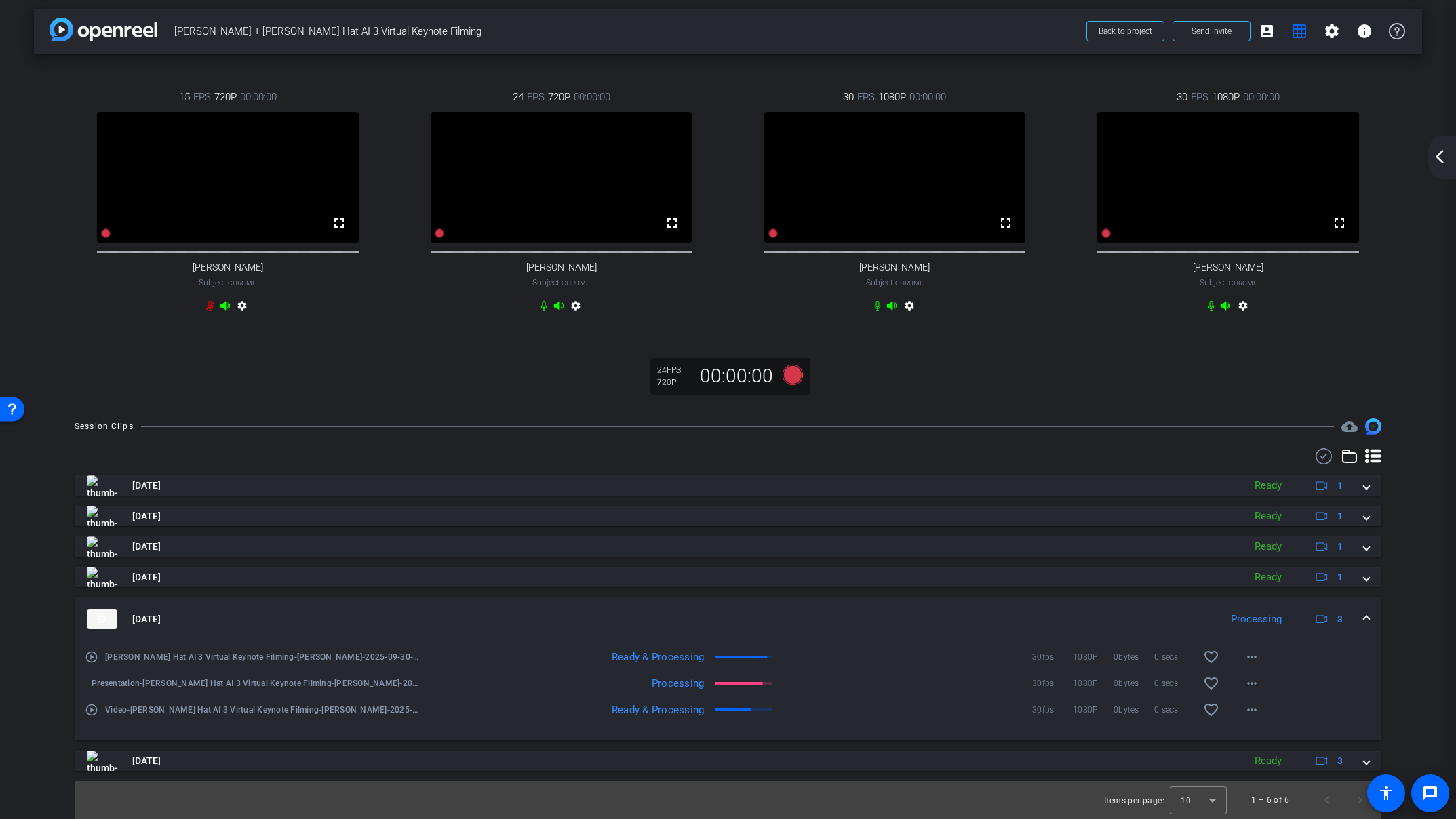
click at [88, 709] on mat-icon "play_circle_outline" at bounding box center [91, 709] width 13 height 13
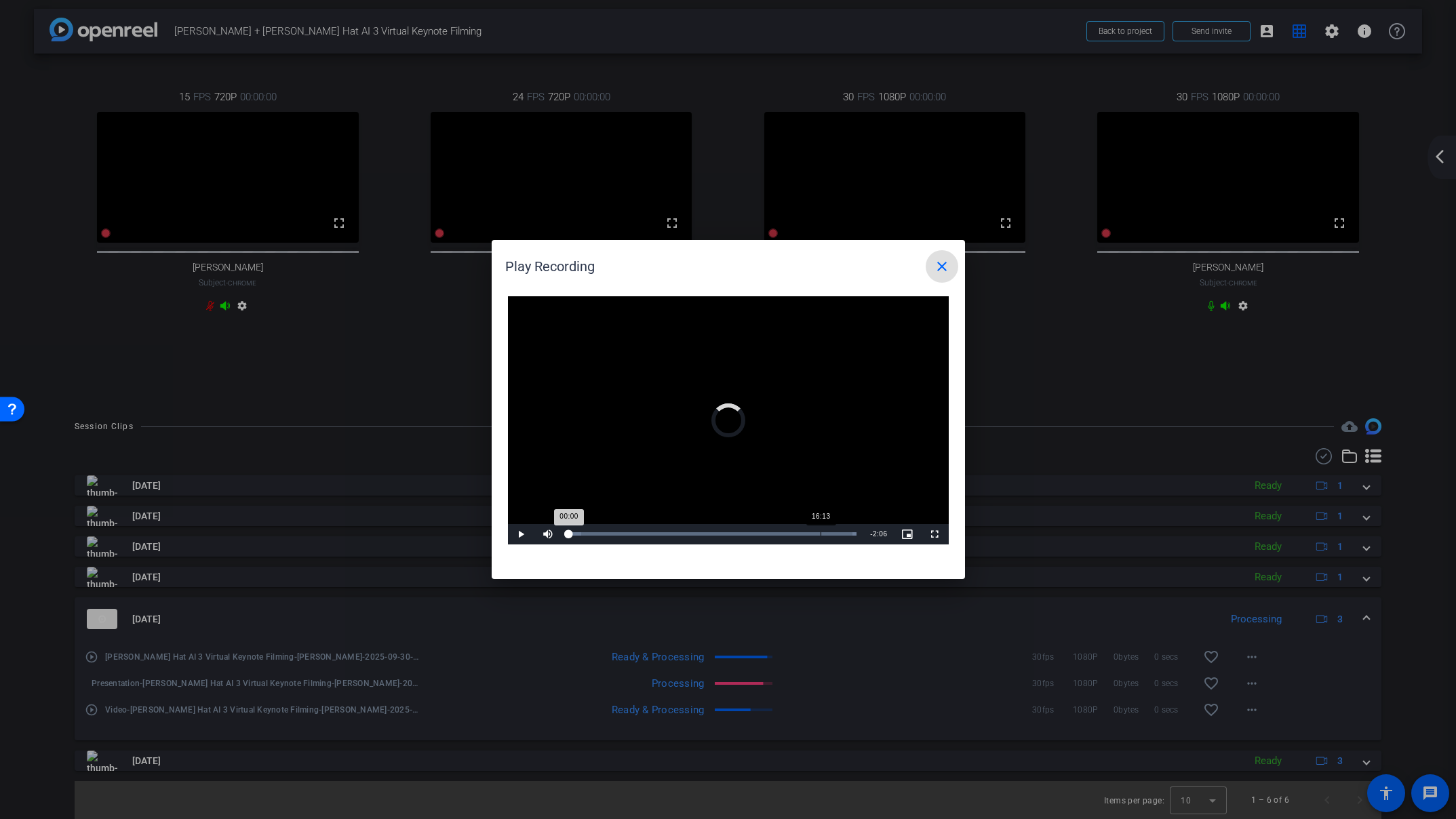
drag, startPoint x: 820, startPoint y: 533, endPoint x: 822, endPoint y: 524, distance: 9.2
click at [820, 533] on div "Loaded : 100.00% 16:13 00:00" at bounding box center [713, 533] width 288 height 3
click at [844, 537] on div "Loaded : 100.00% 17:30 17:30" at bounding box center [713, 533] width 302 height 20
click at [851, 533] on div "Loaded : 100.00% 17:55 17:30" at bounding box center [713, 533] width 288 height 3
click at [853, 533] on div "18:03" at bounding box center [711, 533] width 284 height 3
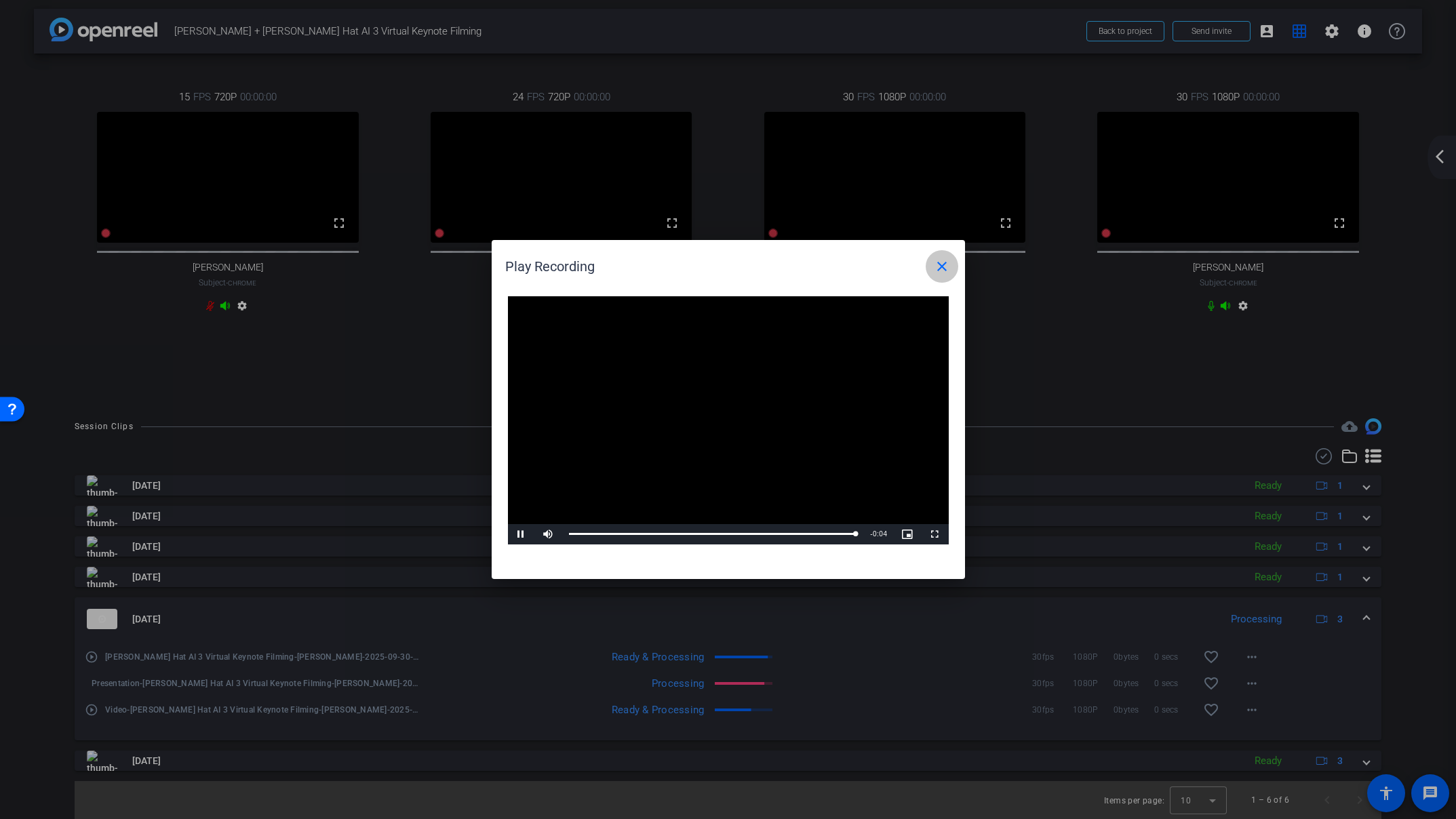
click at [938, 268] on mat-icon "close" at bounding box center [941, 266] width 16 height 16
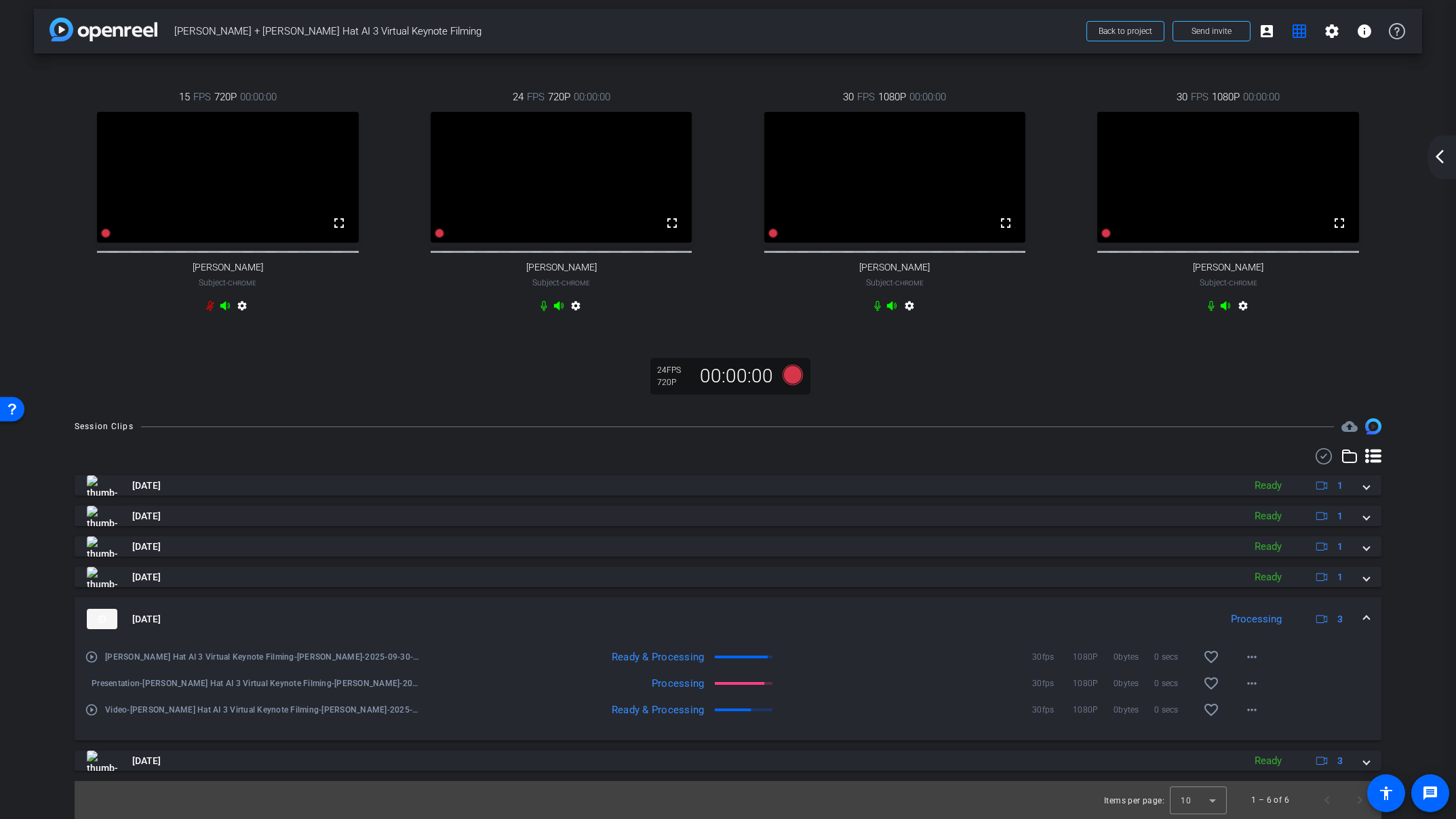
click at [1443, 157] on mat-icon "arrow_back_ios_new" at bounding box center [1439, 156] width 16 height 16
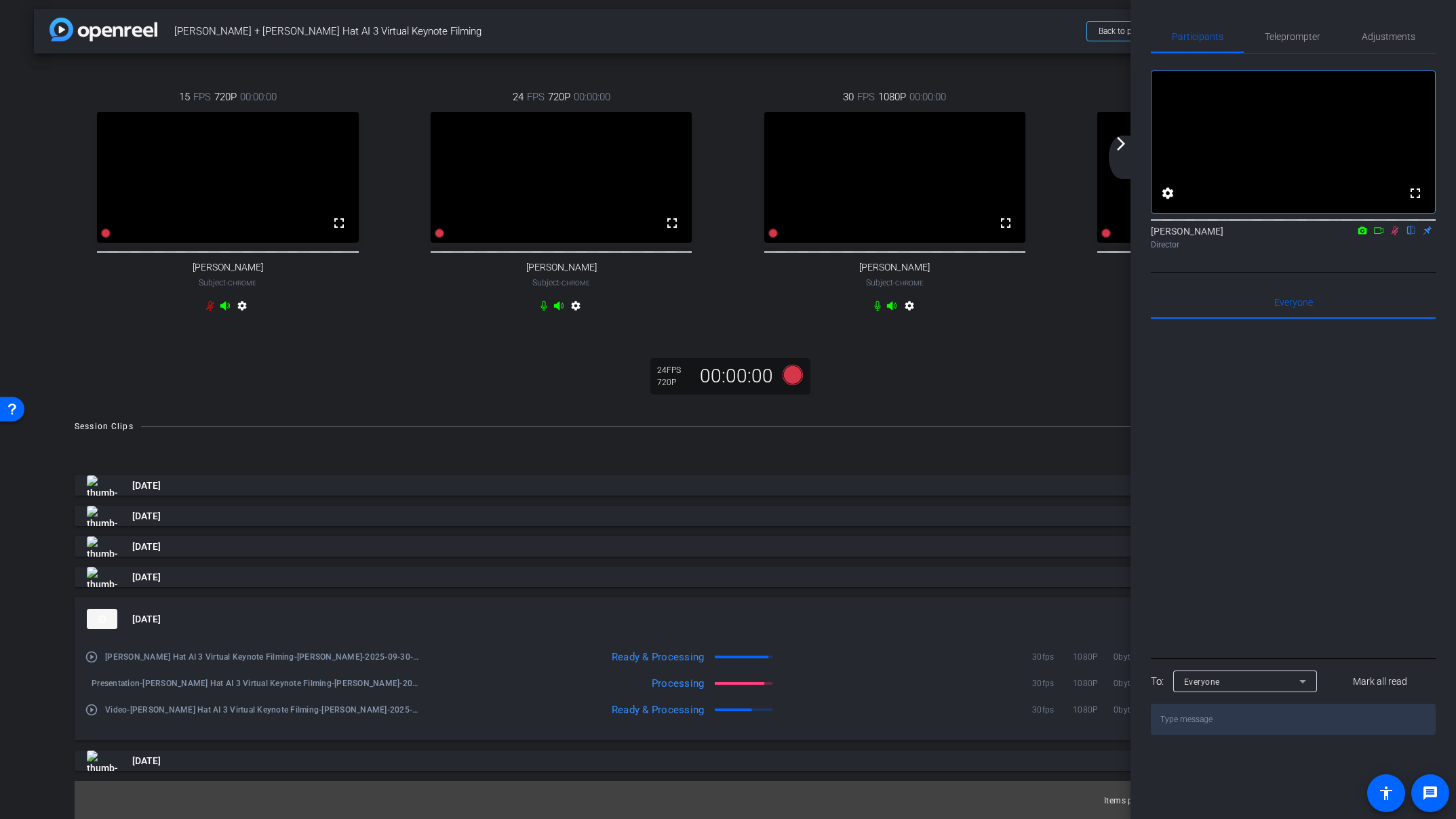
click at [1393, 237] on mat-icon at bounding box center [1395, 231] width 16 height 13
click at [1121, 143] on mat-icon "arrow_forward_ios" at bounding box center [1120, 143] width 16 height 16
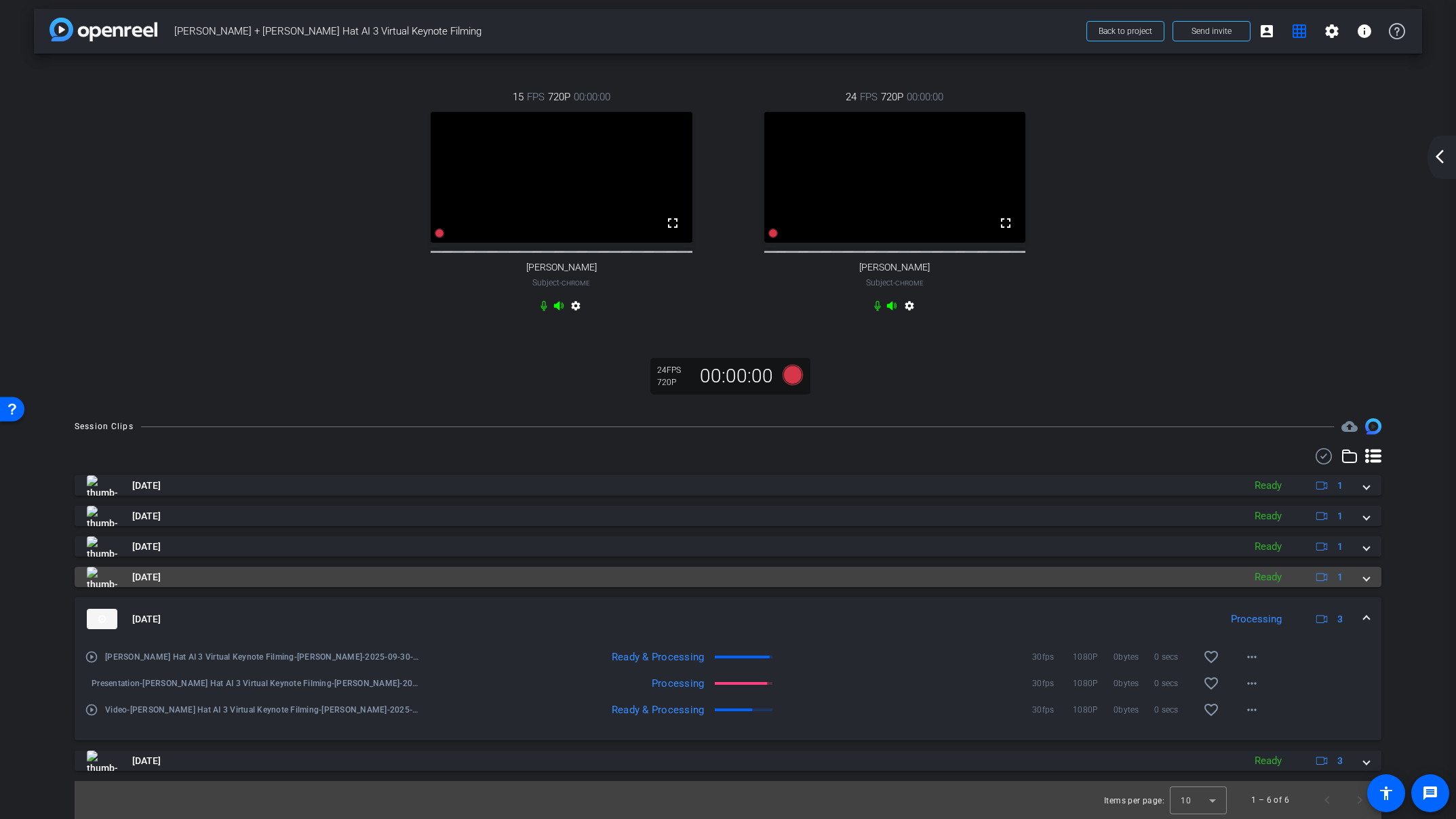
click at [213, 579] on mat-panel-title "[DATE]" at bounding box center [662, 577] width 1150 height 20
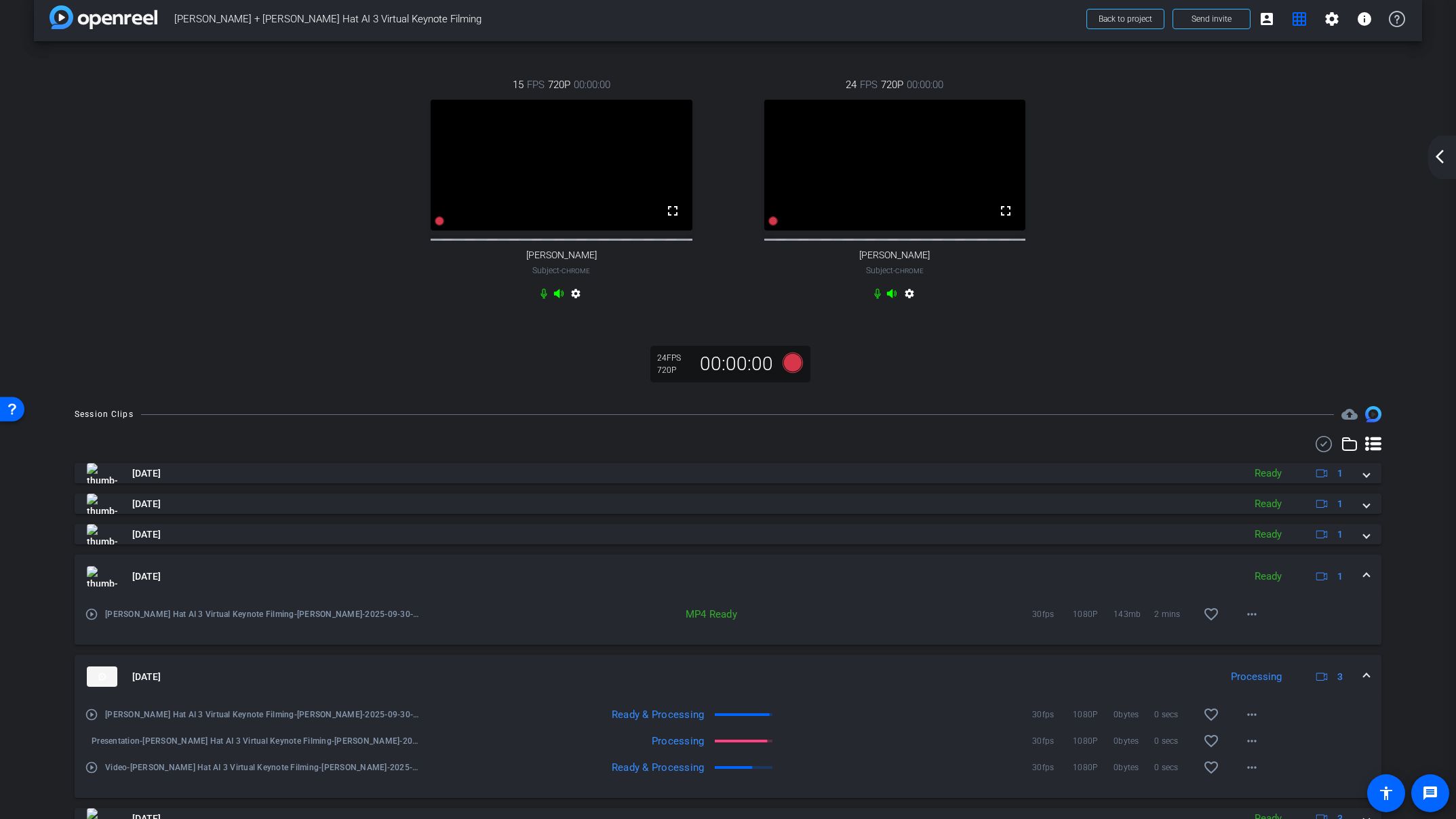
drag, startPoint x: 236, startPoint y: 579, endPoint x: 230, endPoint y: 586, distance: 9.2
click at [236, 579] on mat-panel-title "[DATE]" at bounding box center [662, 576] width 1150 height 20
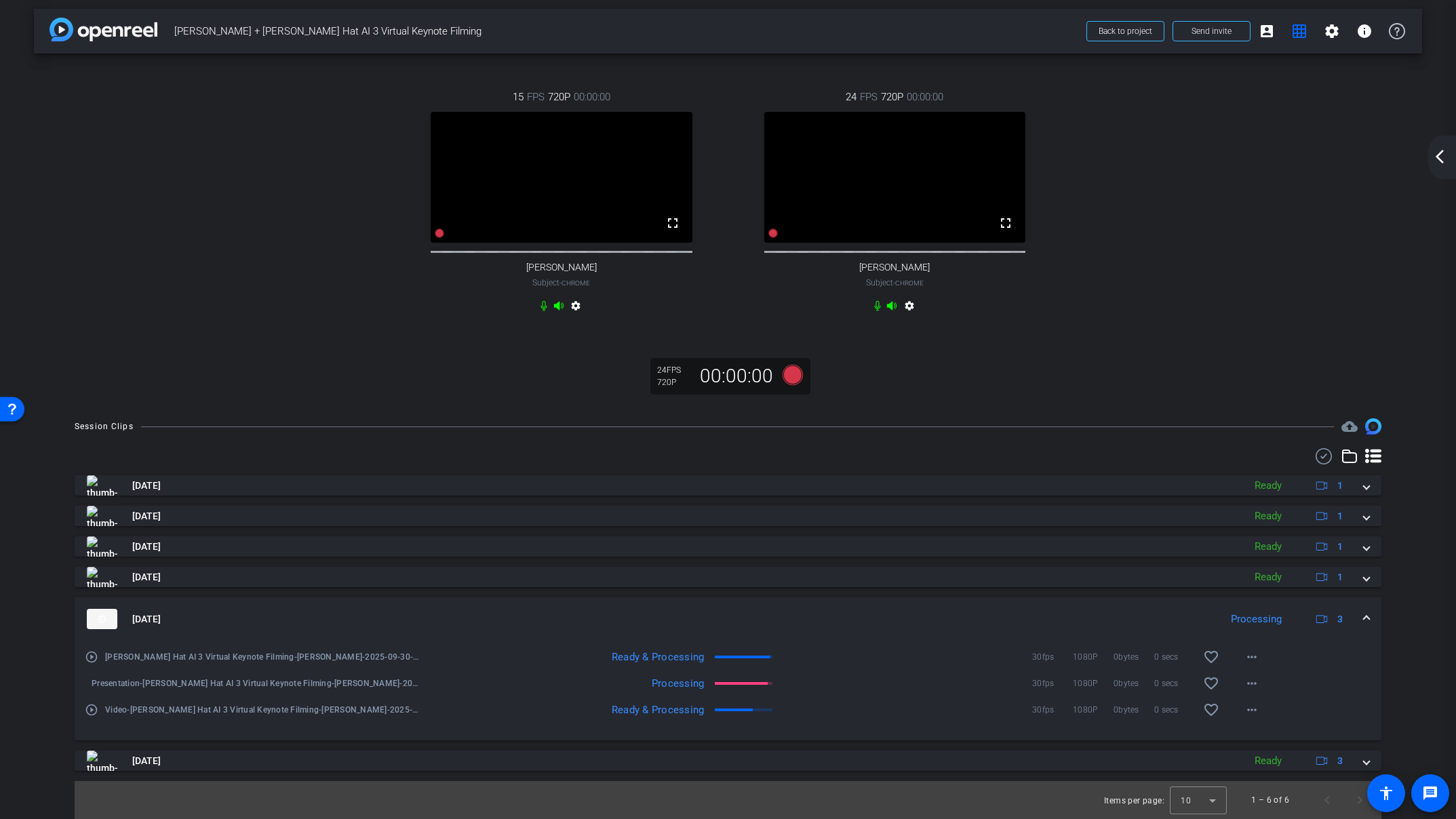
click at [93, 657] on mat-icon "play_circle_outline" at bounding box center [91, 656] width 13 height 13
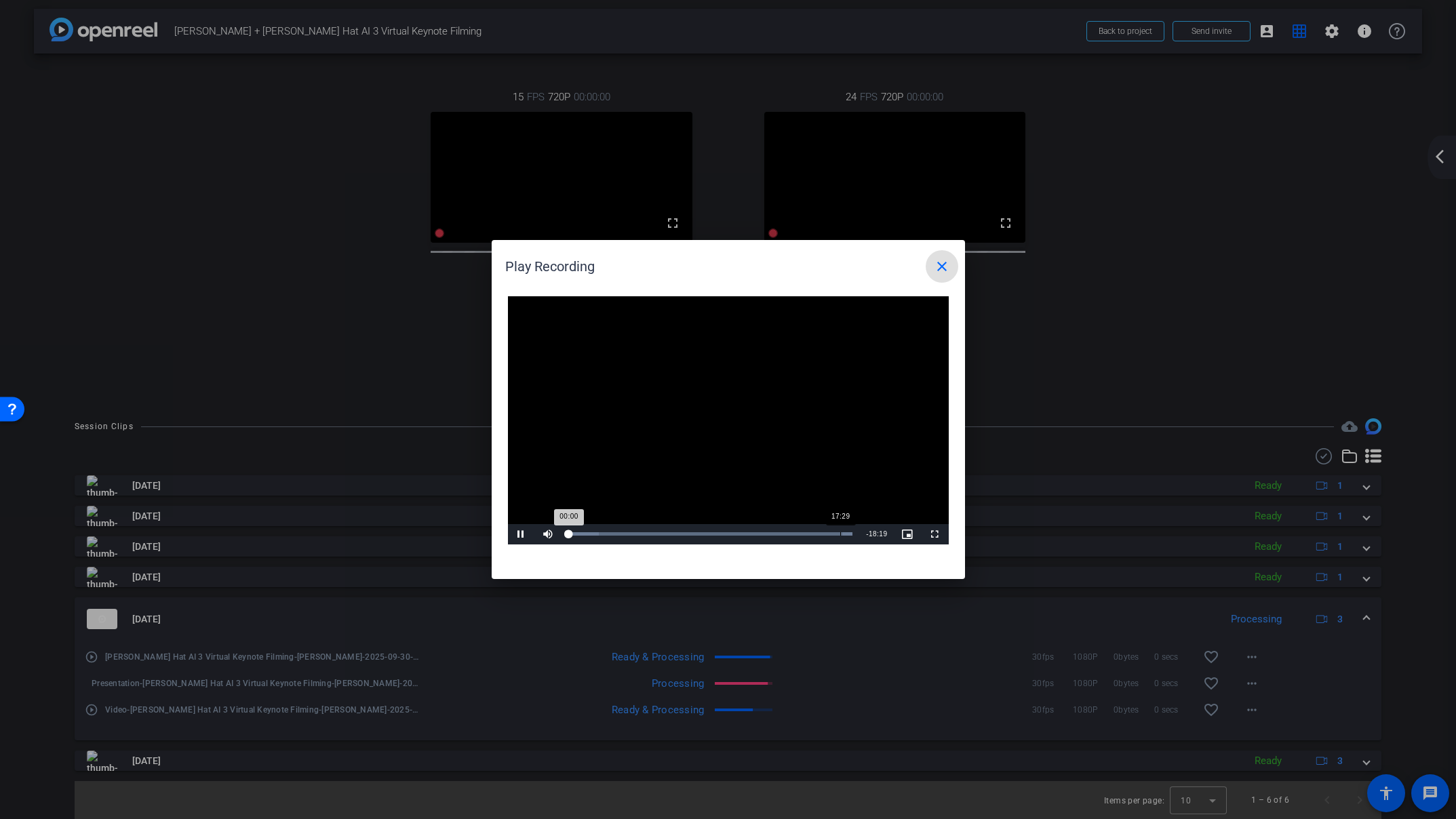
drag, startPoint x: 837, startPoint y: 537, endPoint x: 849, endPoint y: 531, distance: 13.4
click at [846, 533] on div "Loaded : 100.00% 17:29 00:00" at bounding box center [711, 533] width 297 height 20
click at [849, 532] on div "Loaded : 100.00% 17:14 17:18" at bounding box center [713, 533] width 288 height 3
click at [518, 534] on span "Video Player" at bounding box center [521, 534] width 27 height 0
click at [942, 269] on mat-icon "close" at bounding box center [941, 266] width 16 height 16
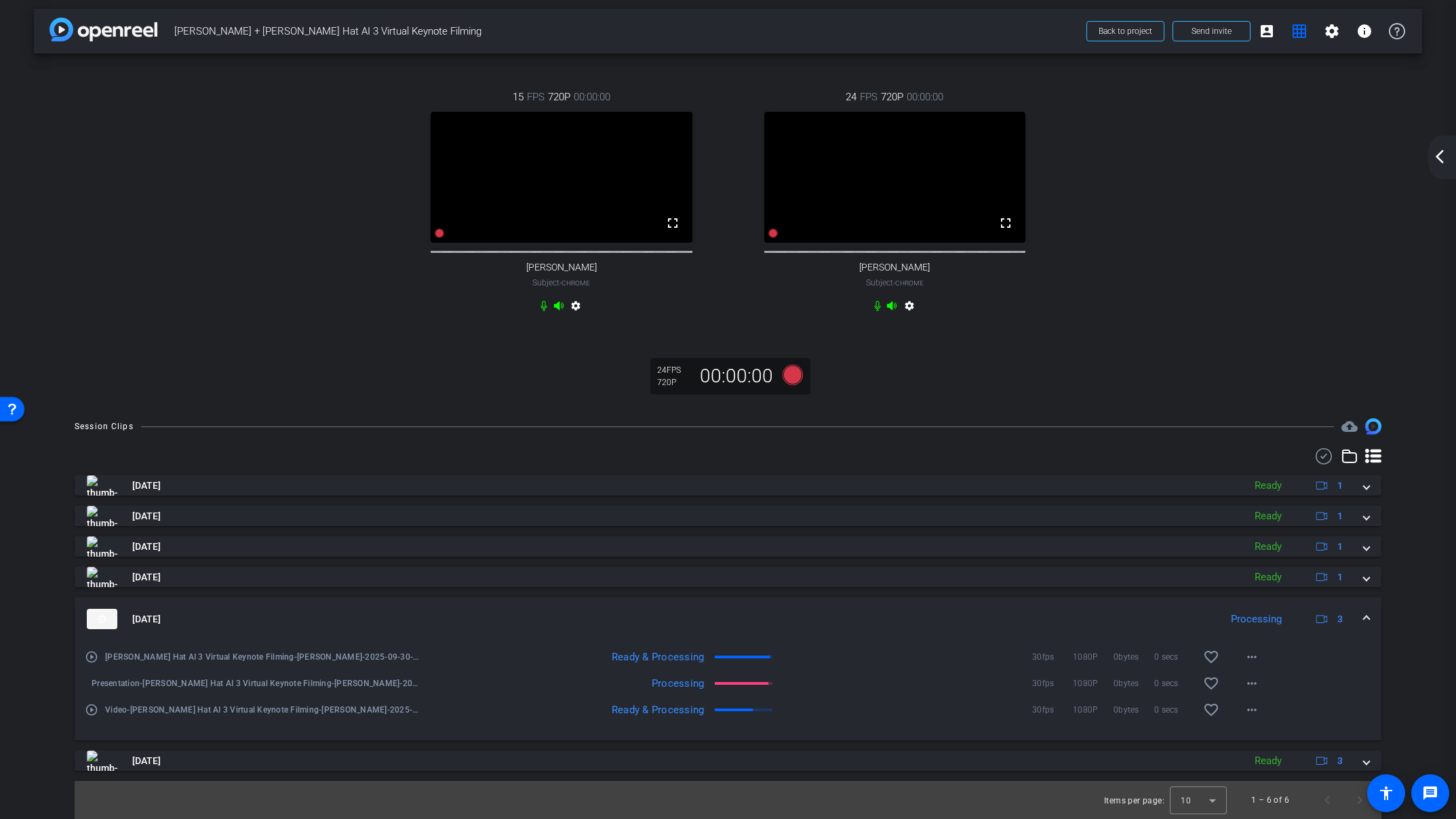
click at [1442, 160] on mat-icon "arrow_back_ios_new" at bounding box center [1439, 156] width 16 height 16
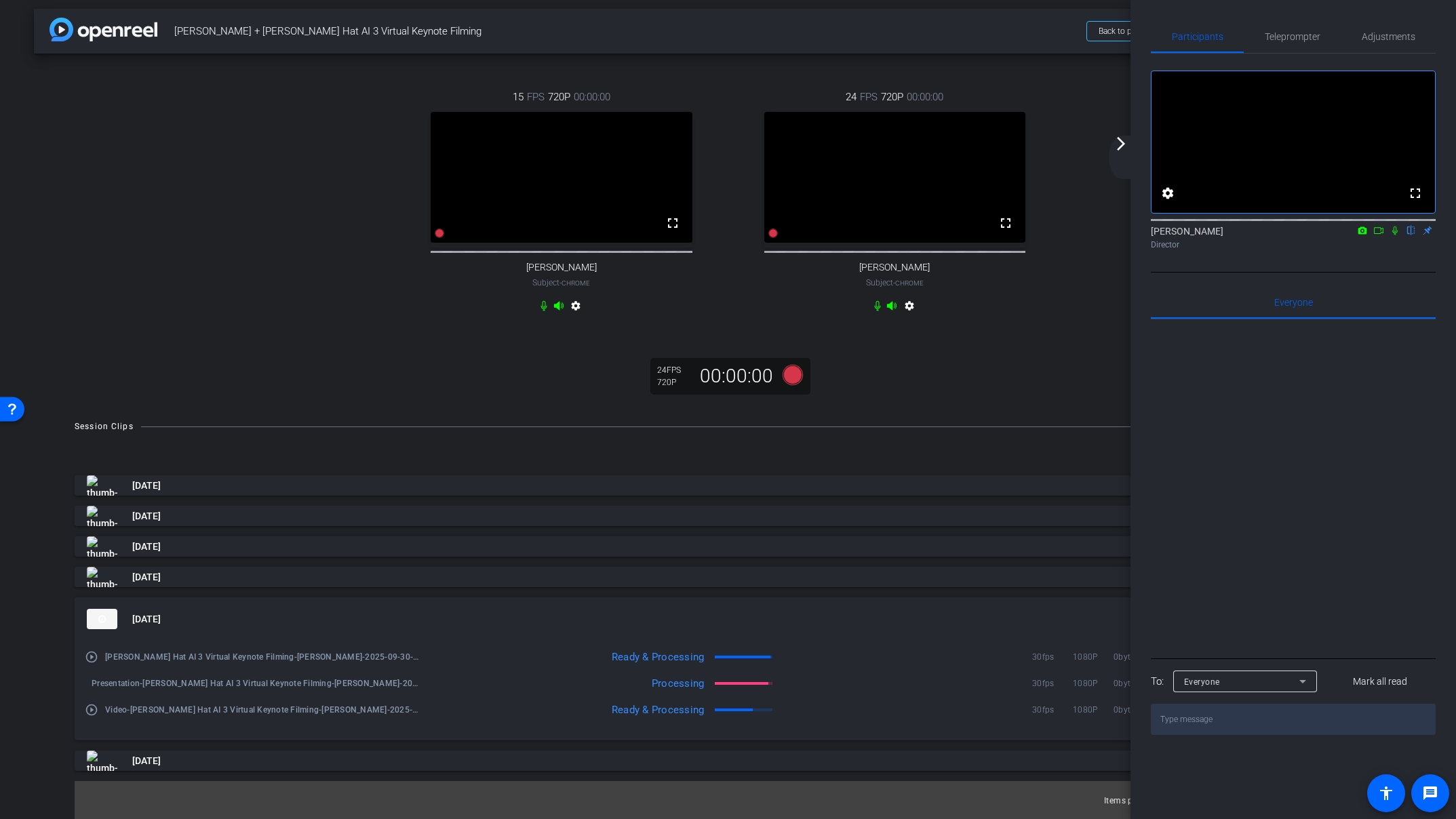
click at [1125, 149] on mat-icon "arrow_forward_ios" at bounding box center [1120, 143] width 16 height 16
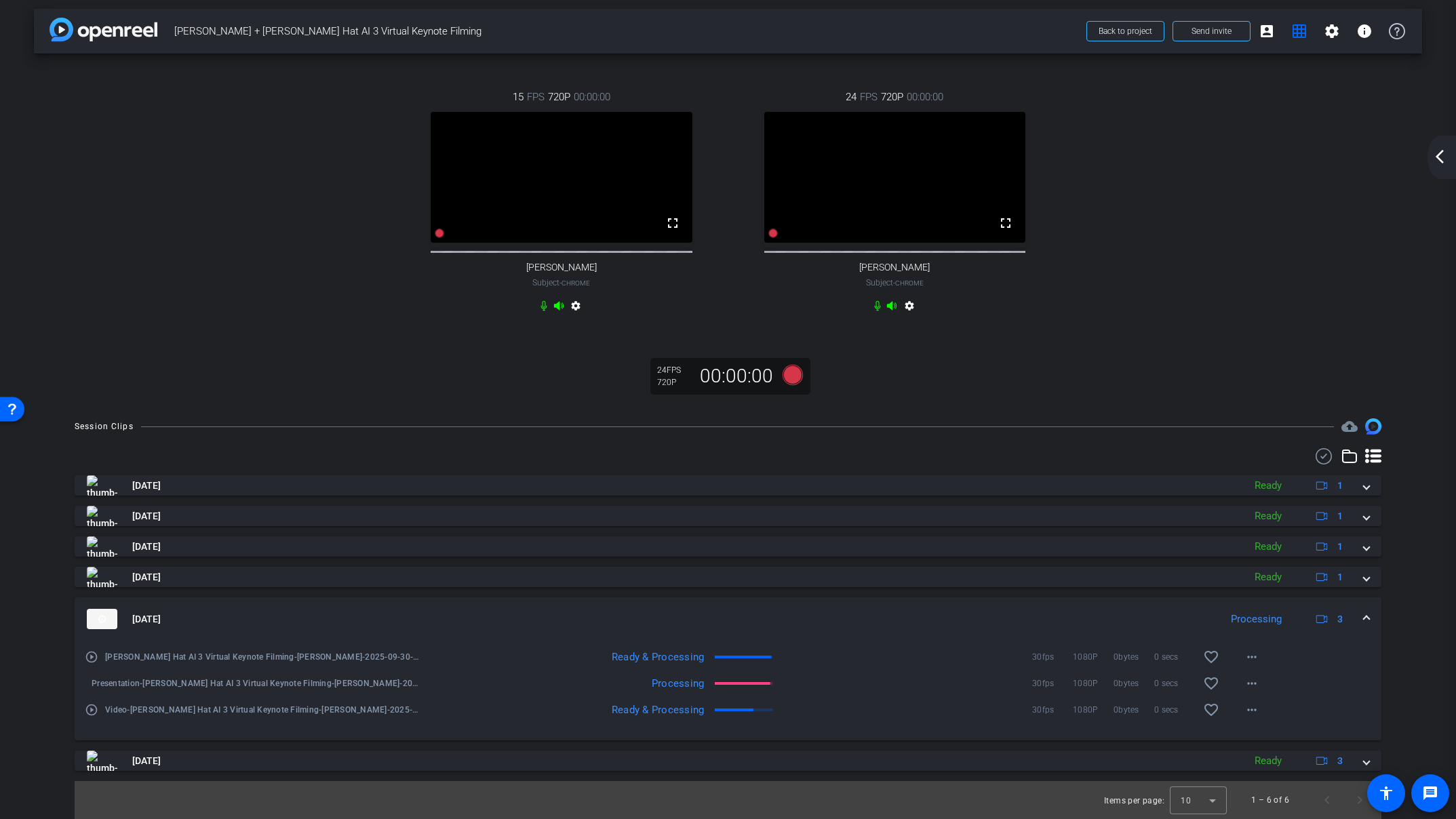
click at [1436, 153] on mat-icon "arrow_back_ios_new" at bounding box center [1439, 156] width 16 height 16
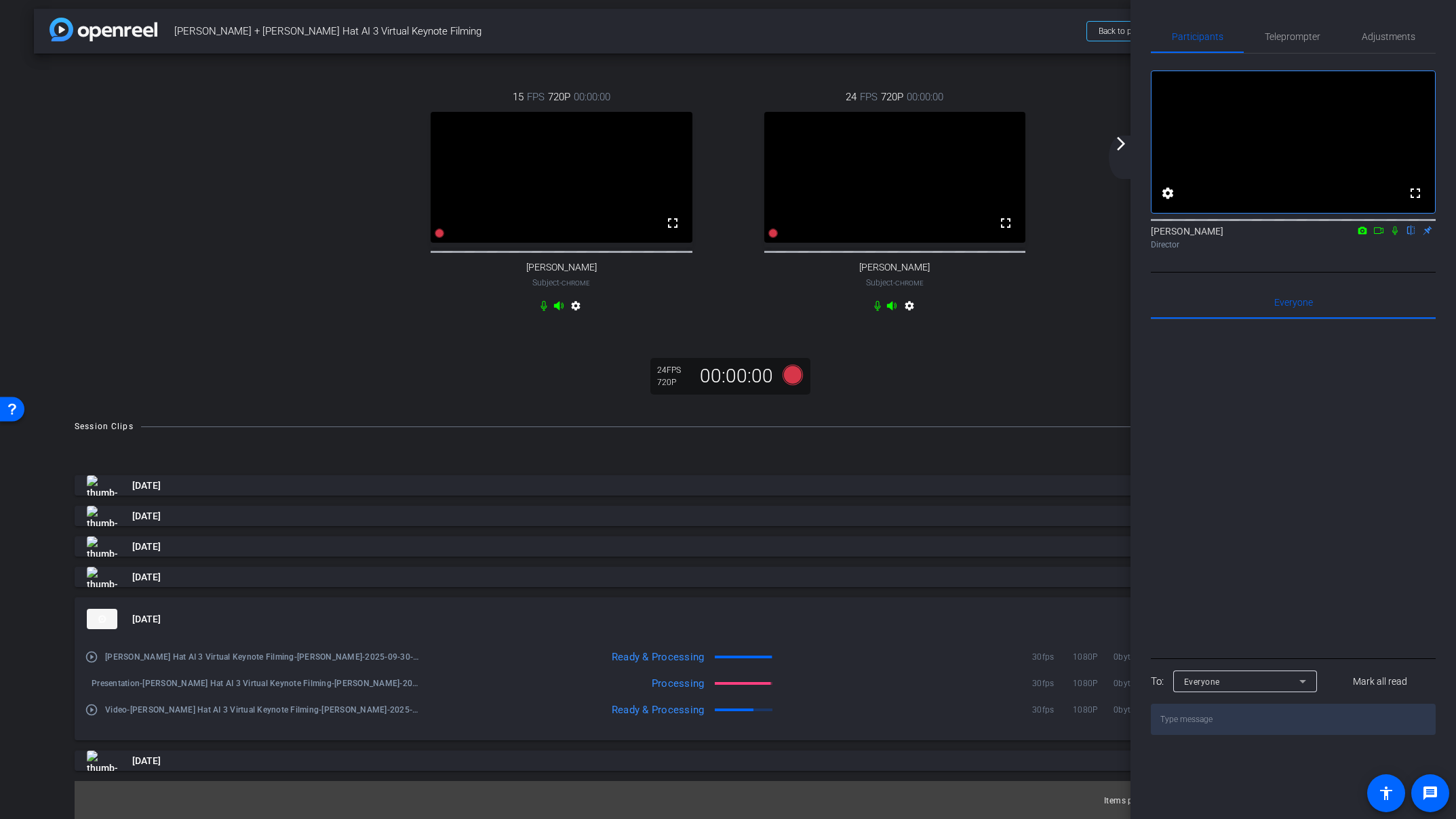
click at [1122, 148] on mat-icon "arrow_forward_ios" at bounding box center [1120, 143] width 16 height 16
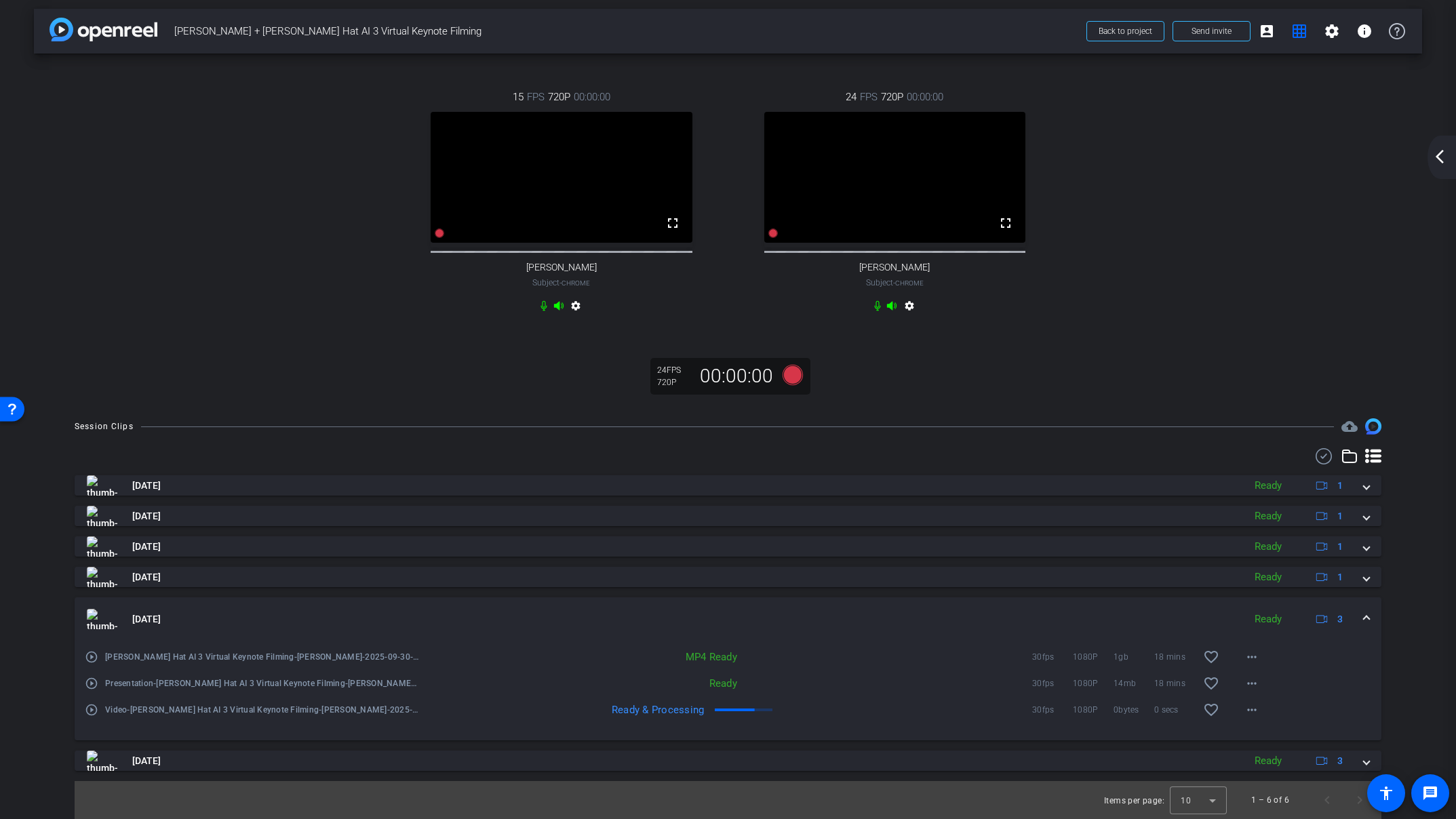
click at [93, 682] on mat-icon "play_circle_outline" at bounding box center [91, 682] width 13 height 13
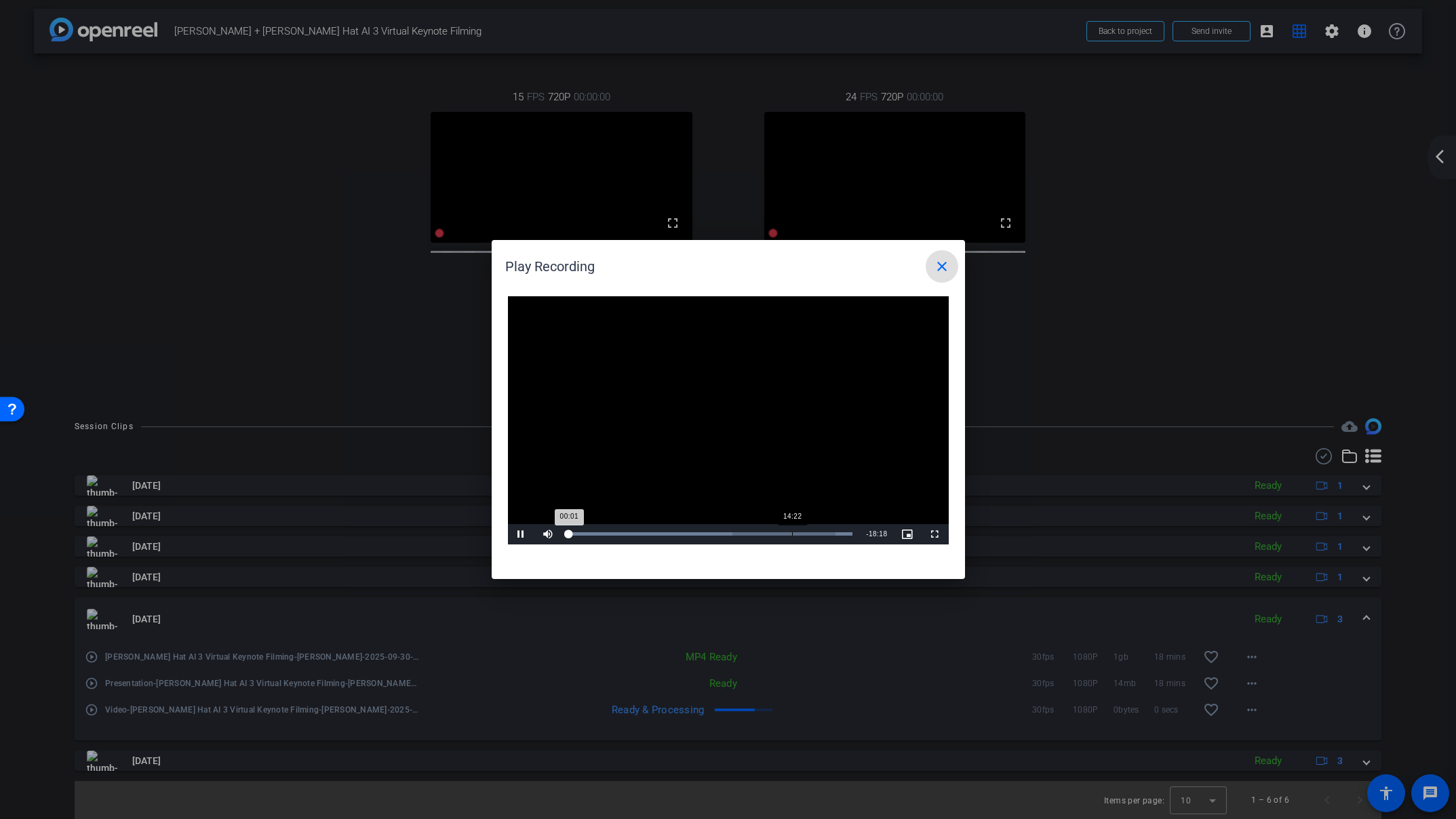
click at [791, 536] on div "Loaded : 100.00% 14:22 00:01" at bounding box center [711, 533] width 297 height 20
click at [828, 536] on div "Loaded : 100.00% 15:56 14:23" at bounding box center [713, 533] width 302 height 20
click at [841, 533] on div "Loaded : 100.00% 17:19 17:19" at bounding box center [713, 533] width 288 height 3
drag, startPoint x: 807, startPoint y: 536, endPoint x: 734, endPoint y: 540, distance: 73.1
click at [807, 536] on div "Loaded : 100.00% 15:12 15:12" at bounding box center [713, 533] width 302 height 20
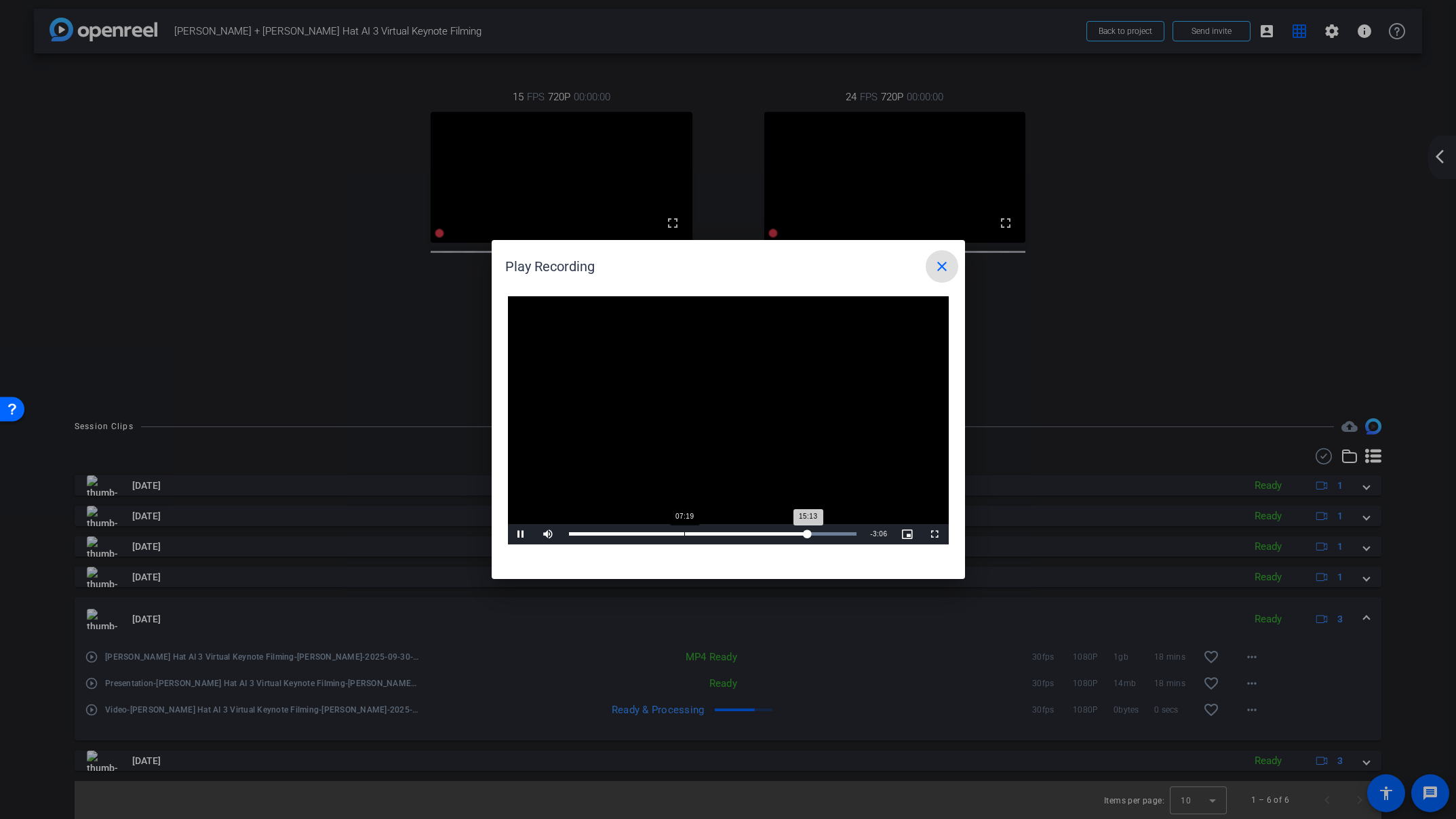
click at [683, 537] on div "Loaded : 100.00% 07:19 15:13" at bounding box center [713, 533] width 302 height 20
click at [598, 534] on div "Loaded : 100.00% 01:52 07:22" at bounding box center [711, 533] width 284 height 3
click at [673, 535] on div "Progress Bar" at bounding box center [711, 533] width 284 height 3
drag, startPoint x: 684, startPoint y: 533, endPoint x: 721, endPoint y: 533, distance: 37.0
click at [689, 533] on div "Progress Bar" at bounding box center [711, 533] width 284 height 3
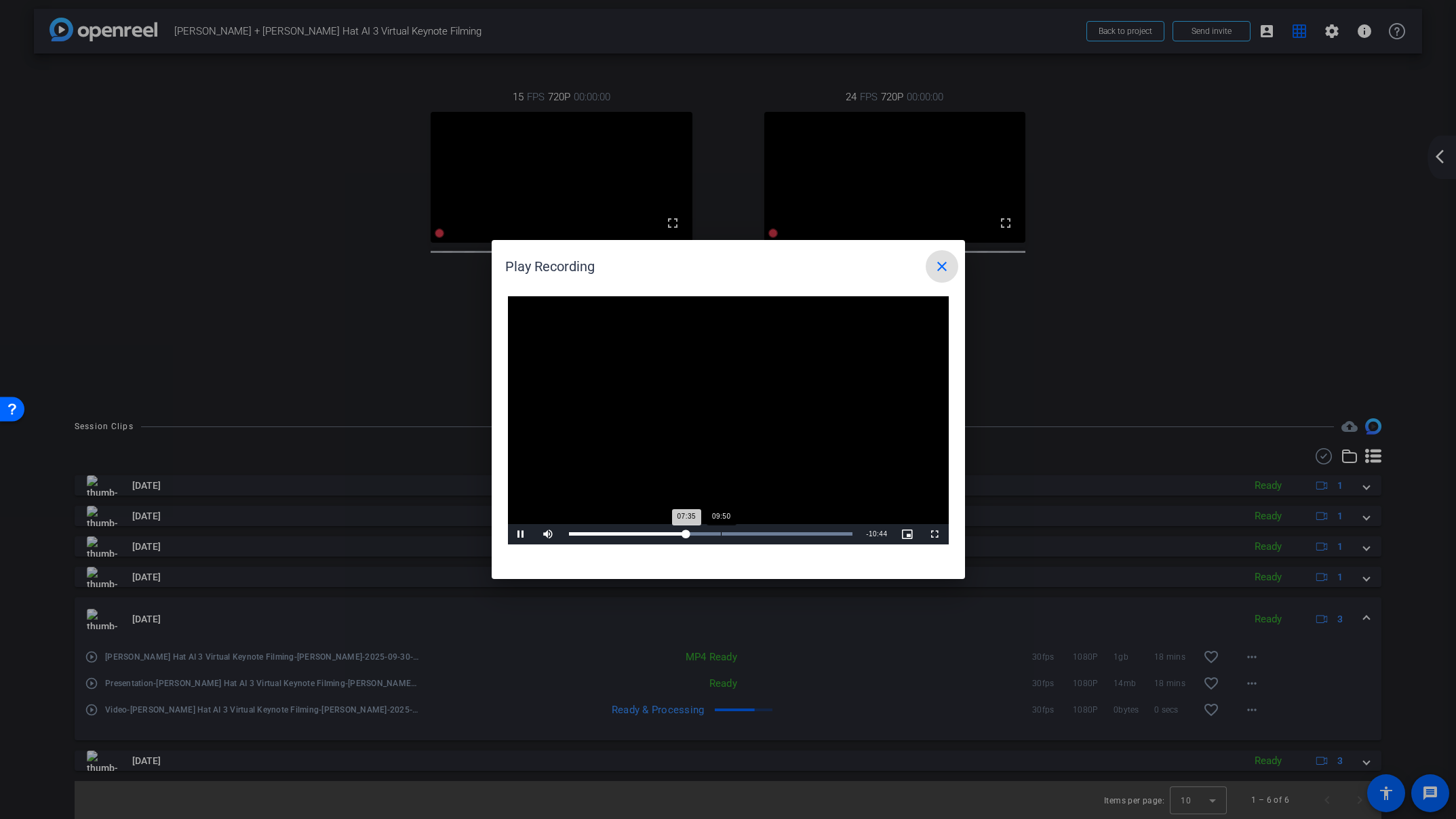
drag, startPoint x: 721, startPoint y: 533, endPoint x: 759, endPoint y: 534, distance: 38.0
click at [725, 533] on div "Loaded : 100.00% 09:50 07:35" at bounding box center [711, 533] width 284 height 3
drag, startPoint x: 770, startPoint y: 533, endPoint x: 787, endPoint y: 533, distance: 17.0
click at [780, 533] on div "Loaded : 100.00% 11:40 09:44" at bounding box center [713, 533] width 288 height 3
click at [791, 533] on div "14:08" at bounding box center [791, 533] width 1 height 3
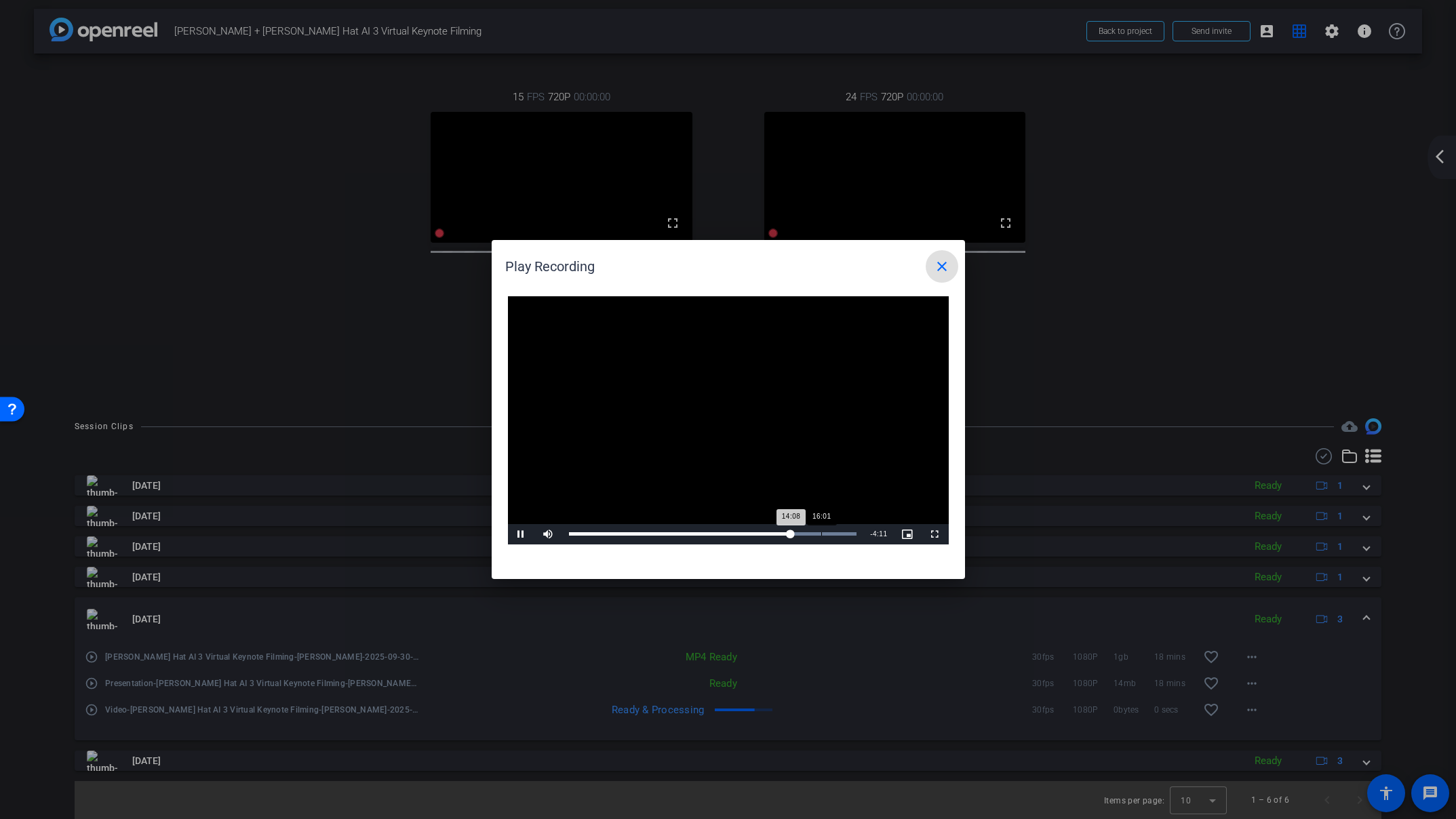
click at [821, 533] on div "16:01" at bounding box center [821, 533] width 1 height 3
drag, startPoint x: 835, startPoint y: 530, endPoint x: 858, endPoint y: 530, distance: 23.0
click at [835, 530] on div "Loaded : 100.00% 16:56 16:56" at bounding box center [713, 533] width 302 height 20
drag, startPoint x: 858, startPoint y: 530, endPoint x: 844, endPoint y: 539, distance: 16.6
click at [858, 531] on div "Loaded : 100.00% 18:19 16:59" at bounding box center [713, 533] width 302 height 20
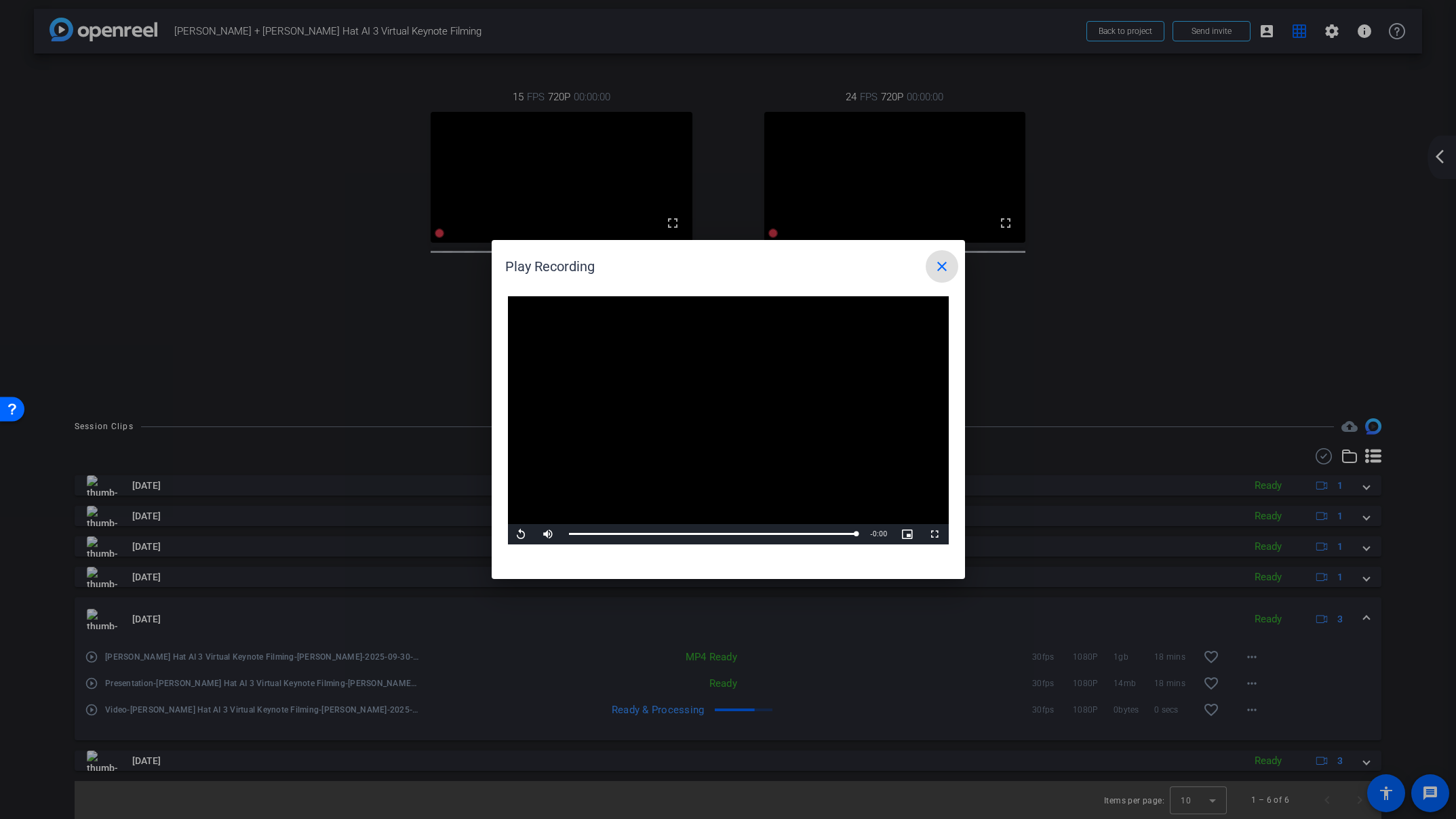
click at [947, 262] on mat-icon "close" at bounding box center [941, 266] width 16 height 16
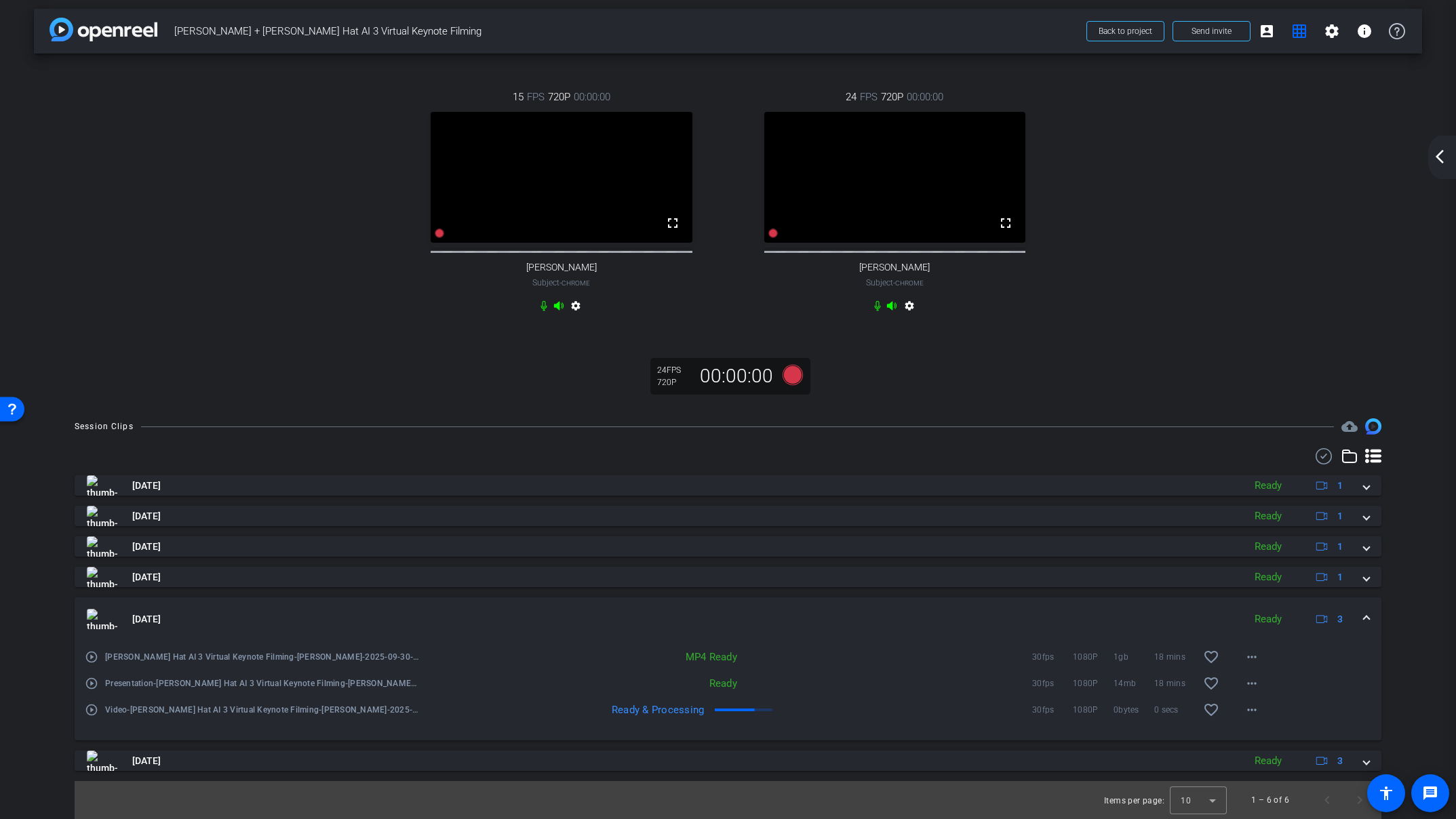
click at [91, 658] on mat-icon "play_circle_outline" at bounding box center [91, 656] width 13 height 13
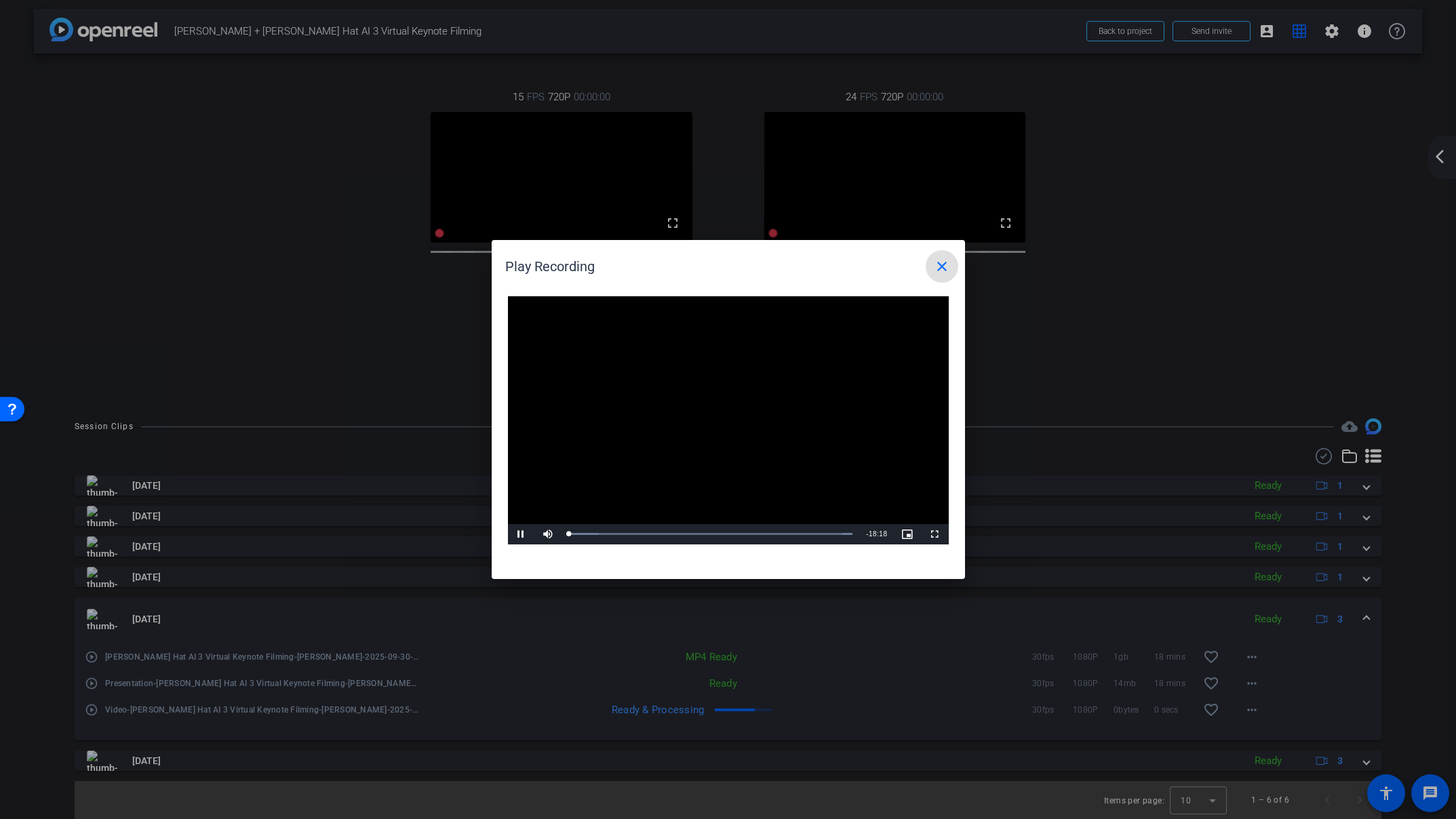
drag, startPoint x: 936, startPoint y: 269, endPoint x: 747, endPoint y: 455, distance: 265.2
click at [934, 271] on mat-icon "close" at bounding box center [941, 266] width 16 height 16
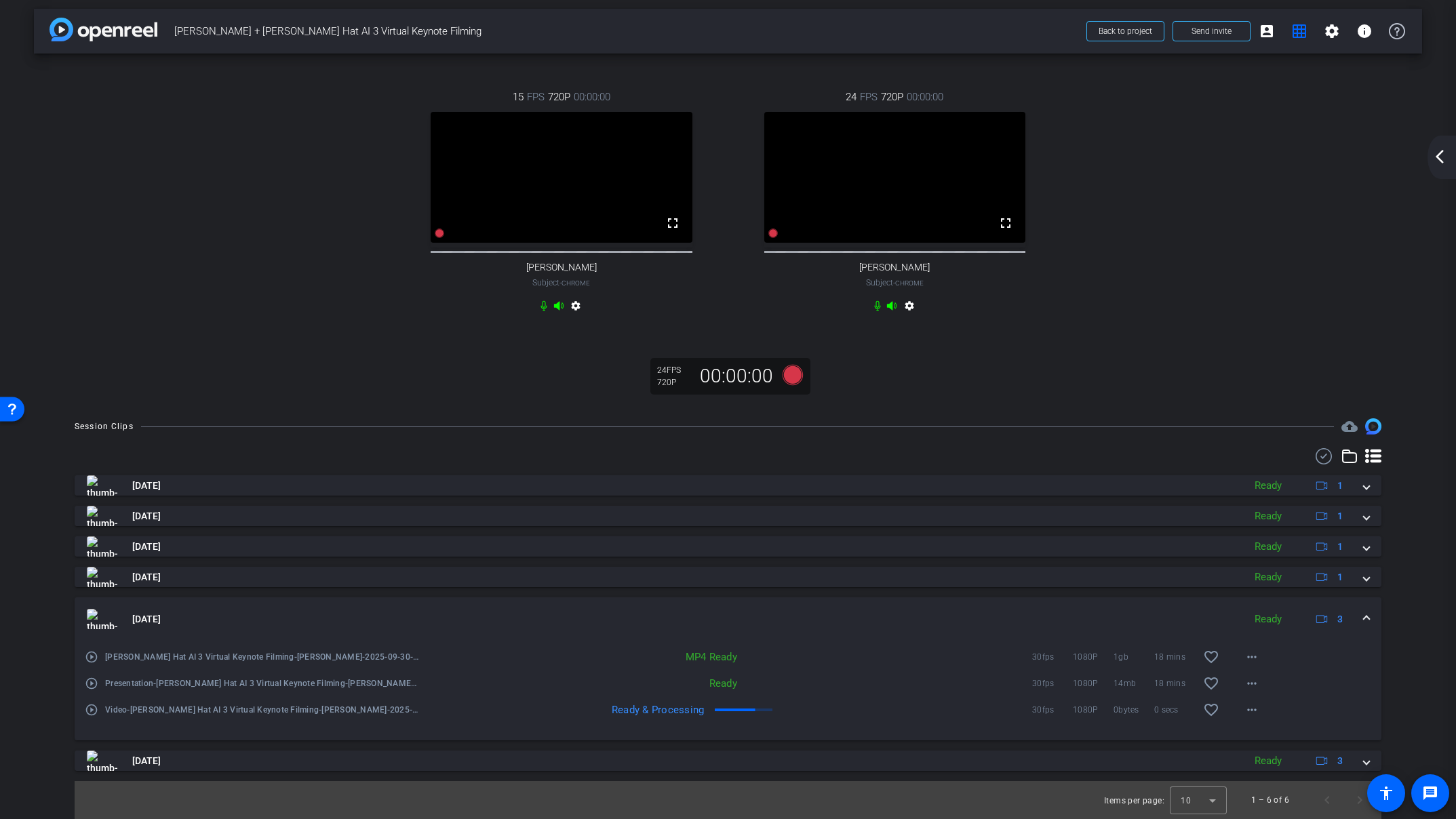
click at [91, 711] on mat-icon "play_circle_outline" at bounding box center [91, 709] width 13 height 13
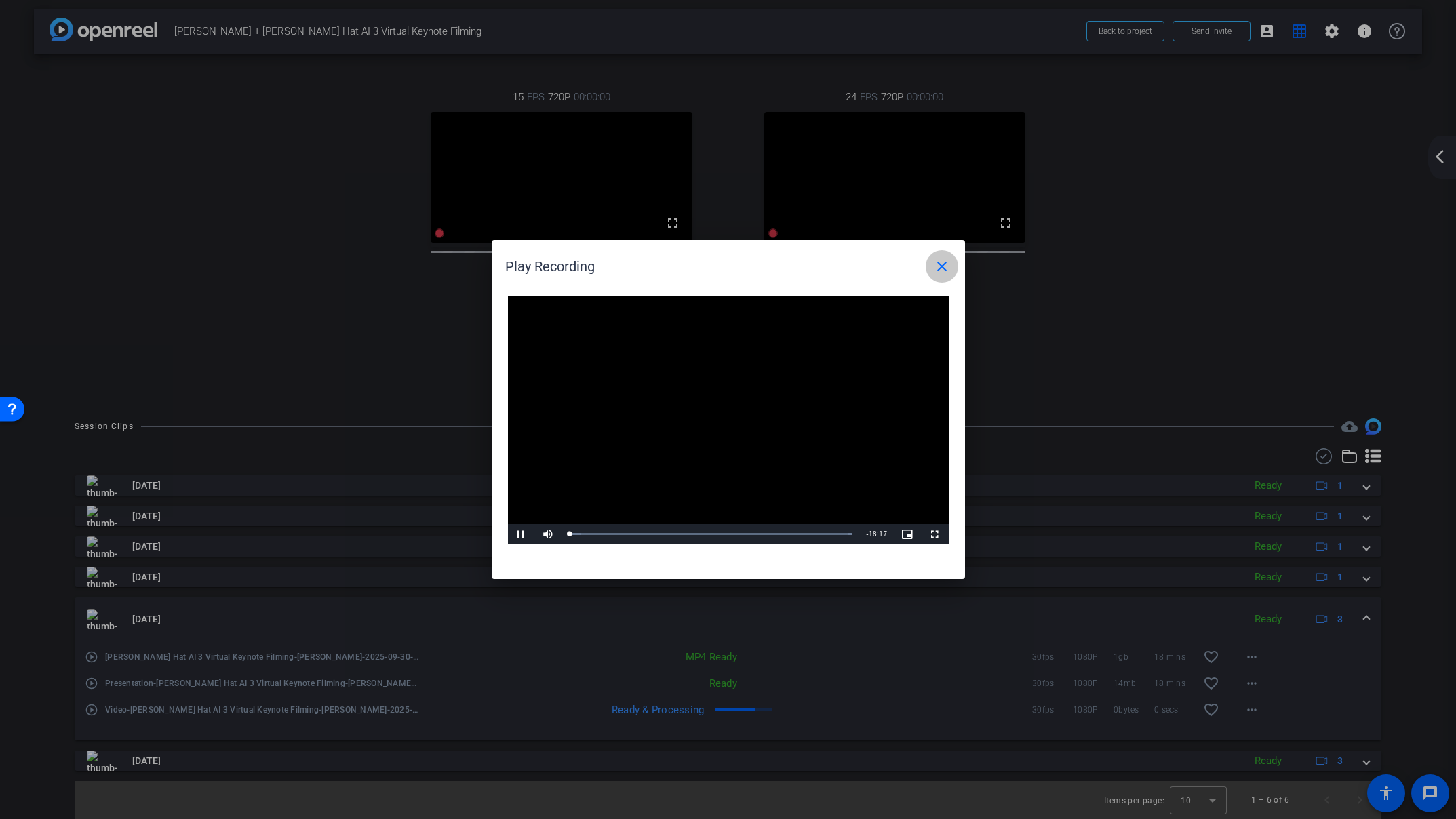
click at [939, 268] on mat-icon "close" at bounding box center [941, 266] width 16 height 16
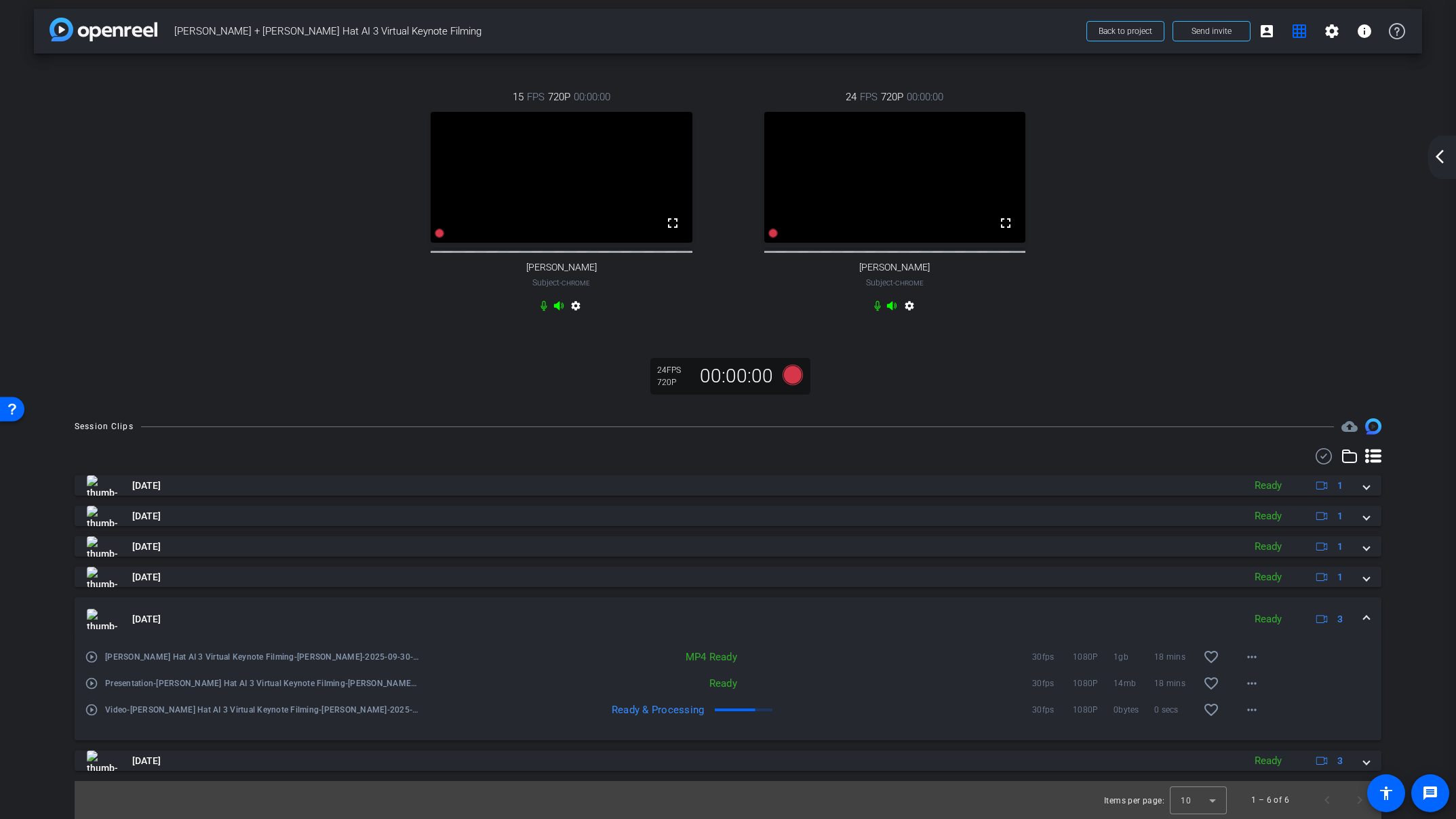
click at [1441, 147] on div "arrow_back_ios_new arrow_forward_ios" at bounding box center [1441, 157] width 29 height 43
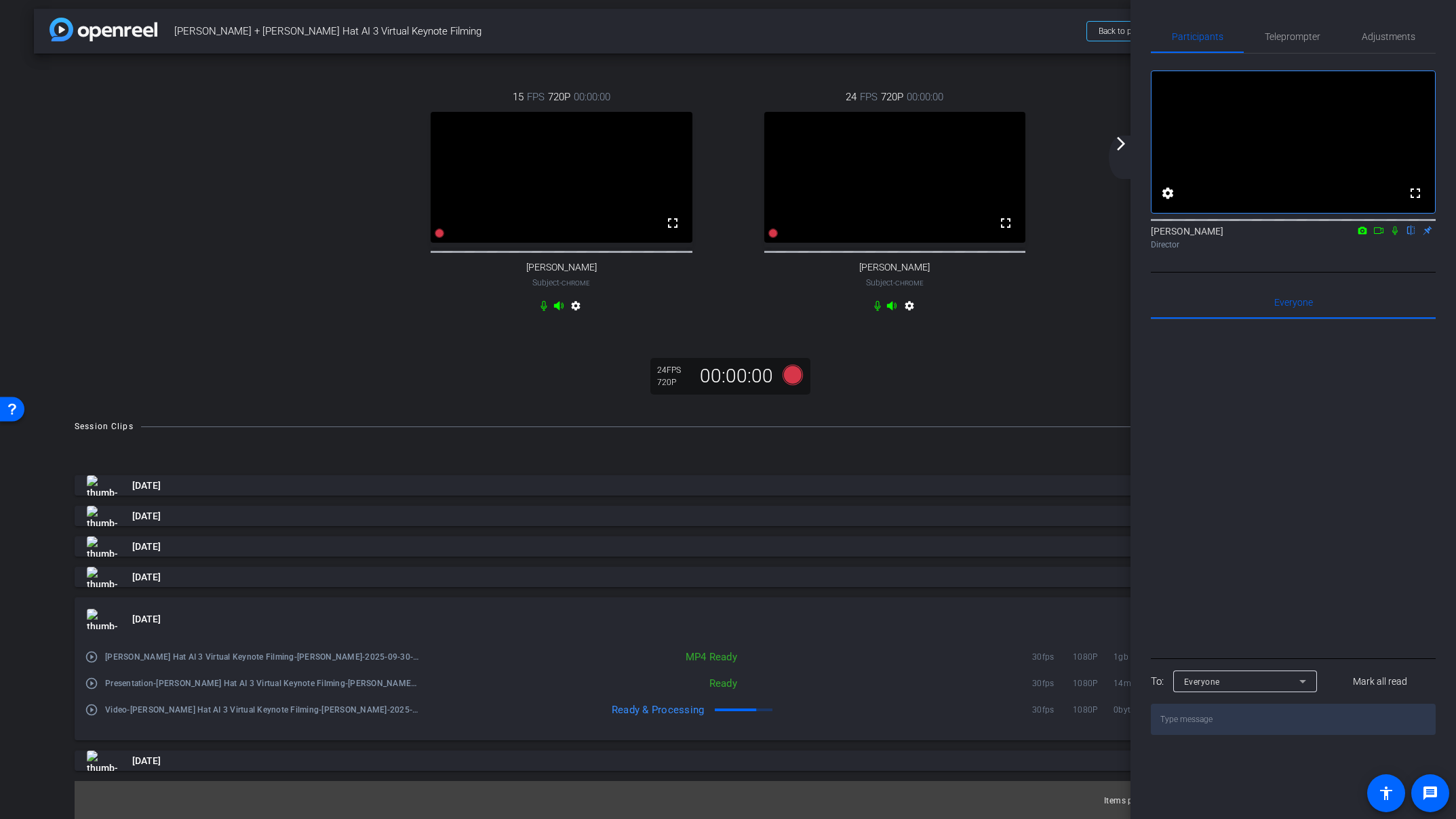
click at [1120, 143] on mat-icon "arrow_forward_ios" at bounding box center [1120, 143] width 16 height 16
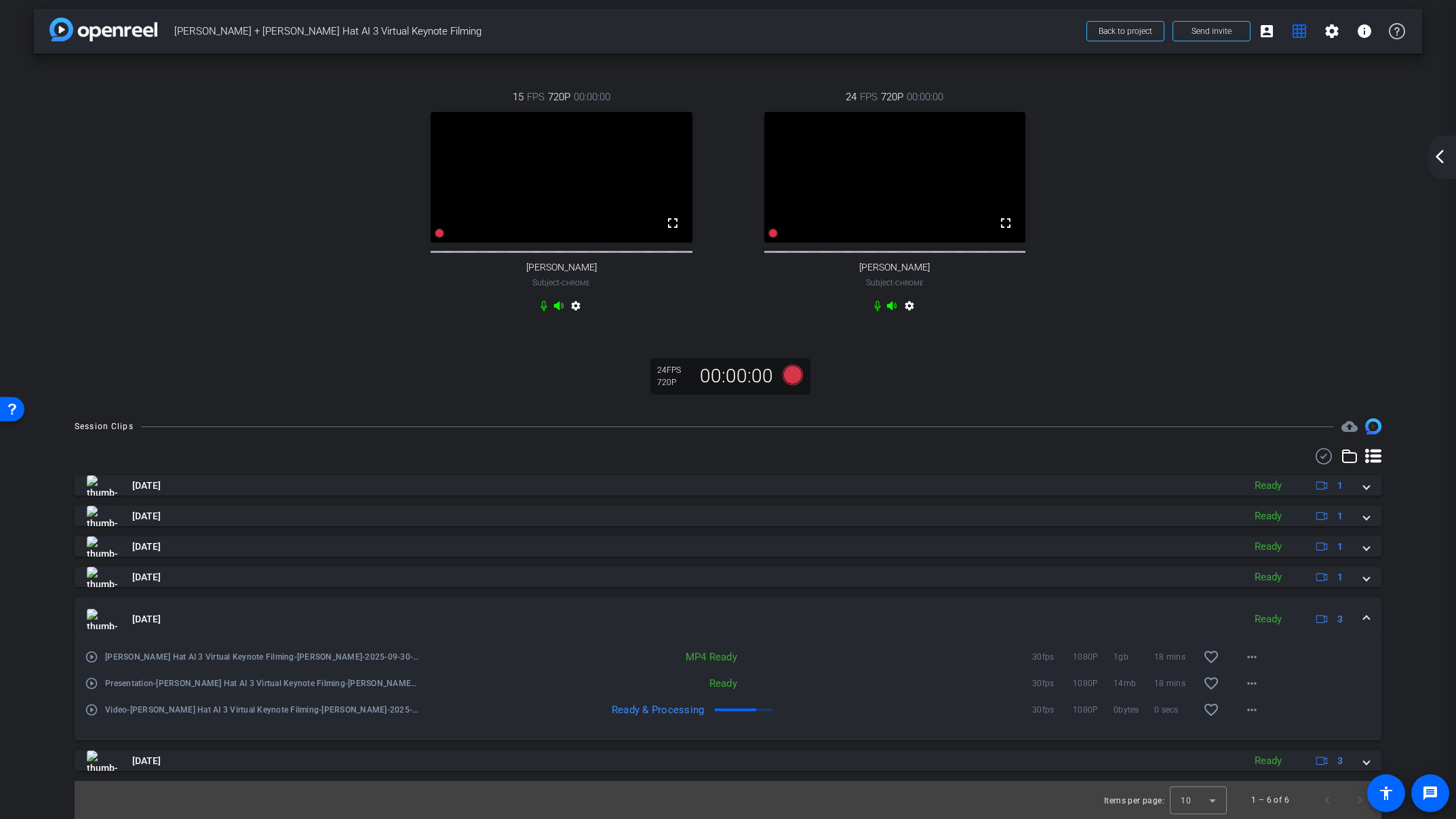
drag, startPoint x: 1438, startPoint y: 155, endPoint x: 1431, endPoint y: 155, distance: 7.0
click at [1438, 155] on mat-icon "arrow_back_ios_new" at bounding box center [1439, 156] width 16 height 16
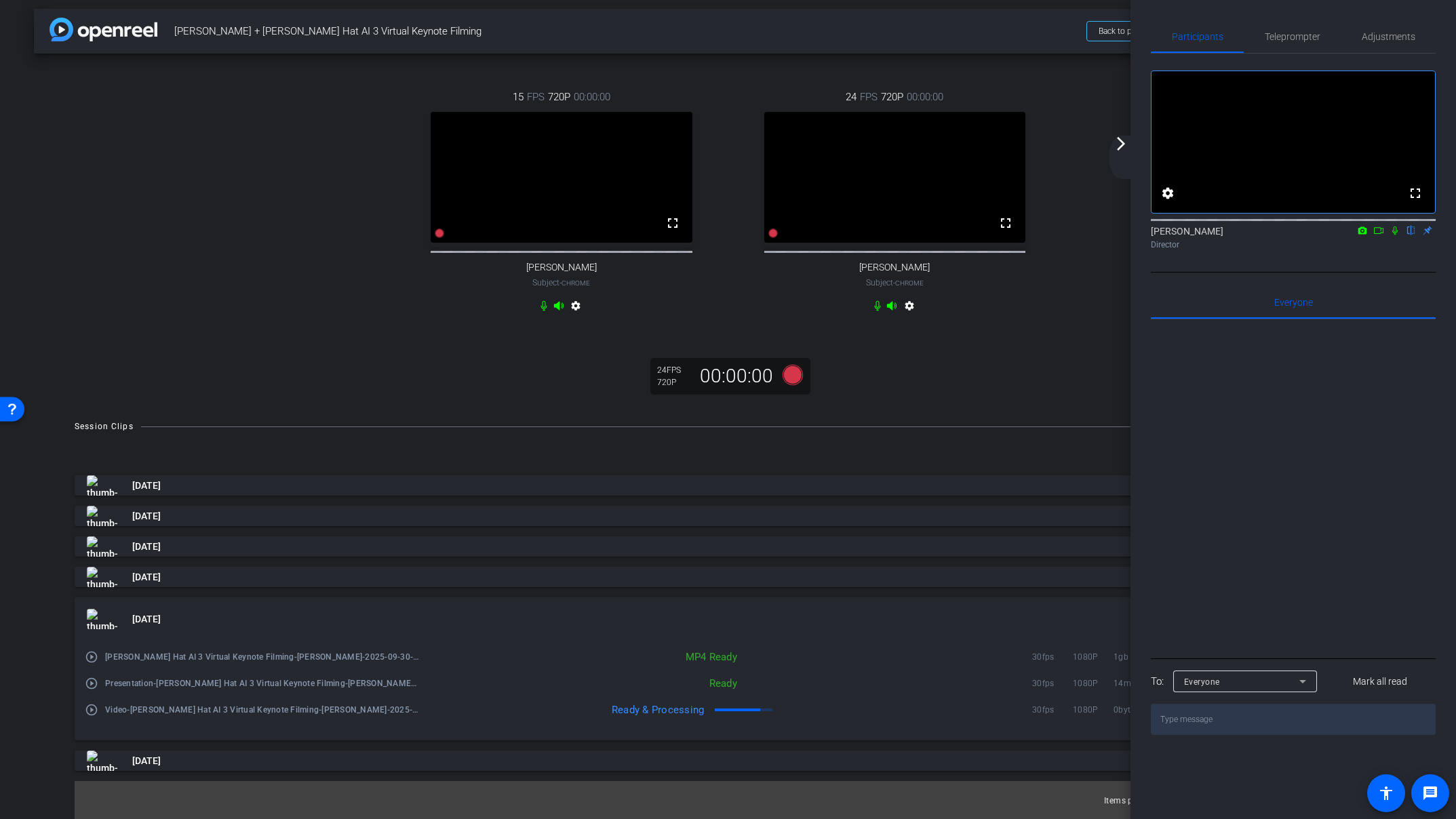
click at [1121, 141] on mat-icon "arrow_forward_ios" at bounding box center [1120, 143] width 16 height 16
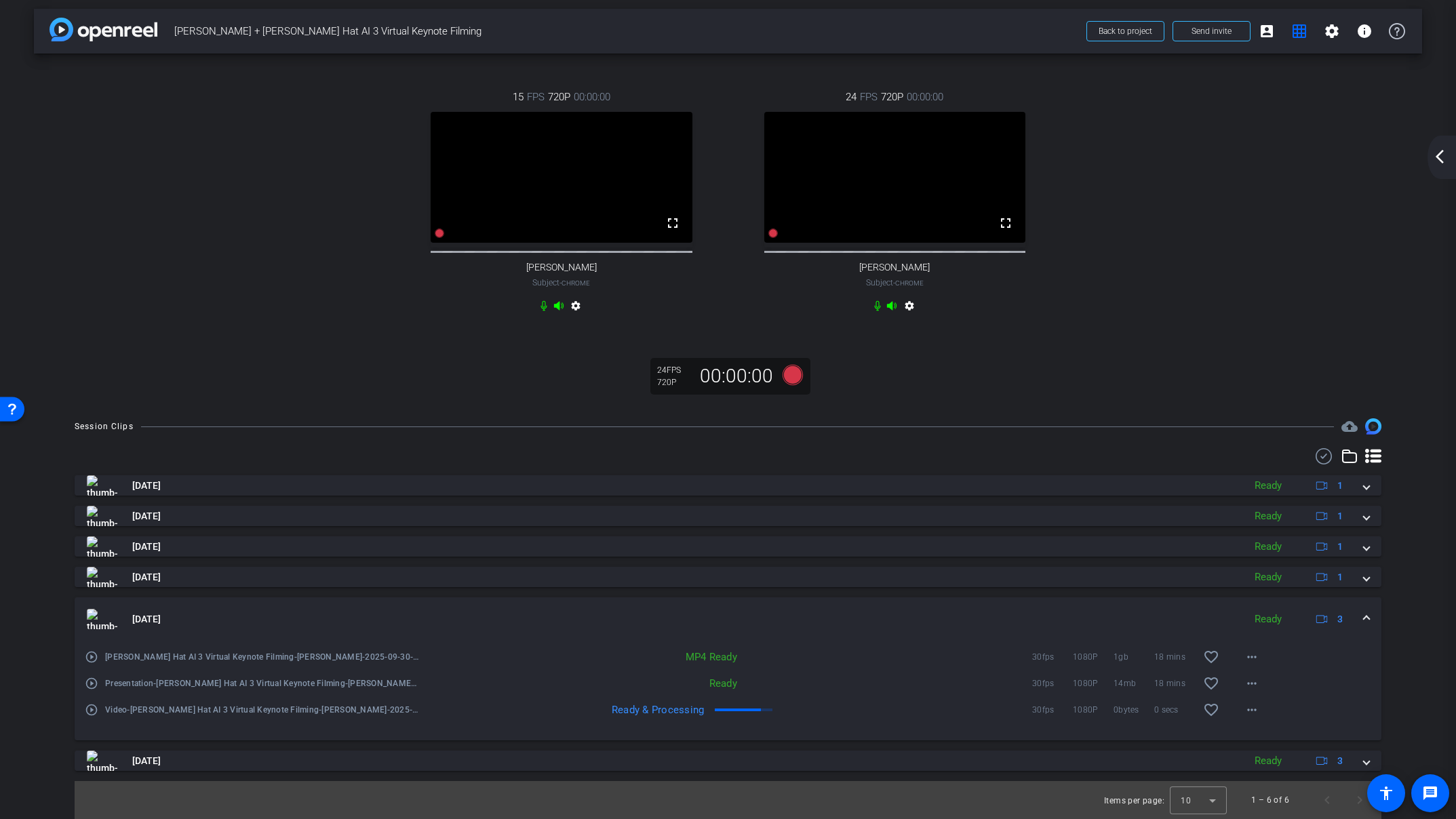
click at [1439, 153] on mat-icon "arrow_back_ios_new" at bounding box center [1439, 156] width 16 height 16
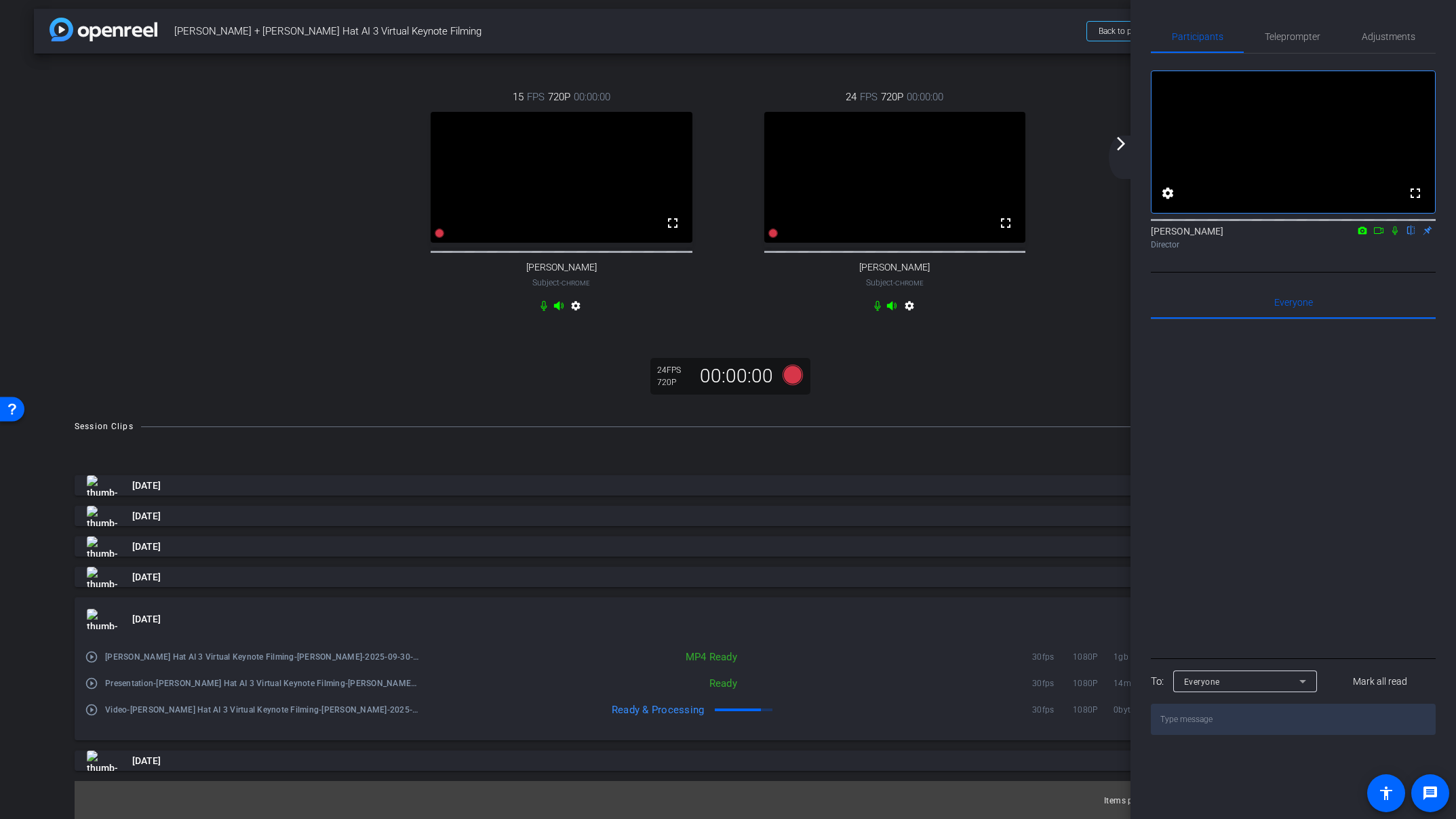
click at [1121, 146] on mat-icon "arrow_forward_ios" at bounding box center [1120, 143] width 16 height 16
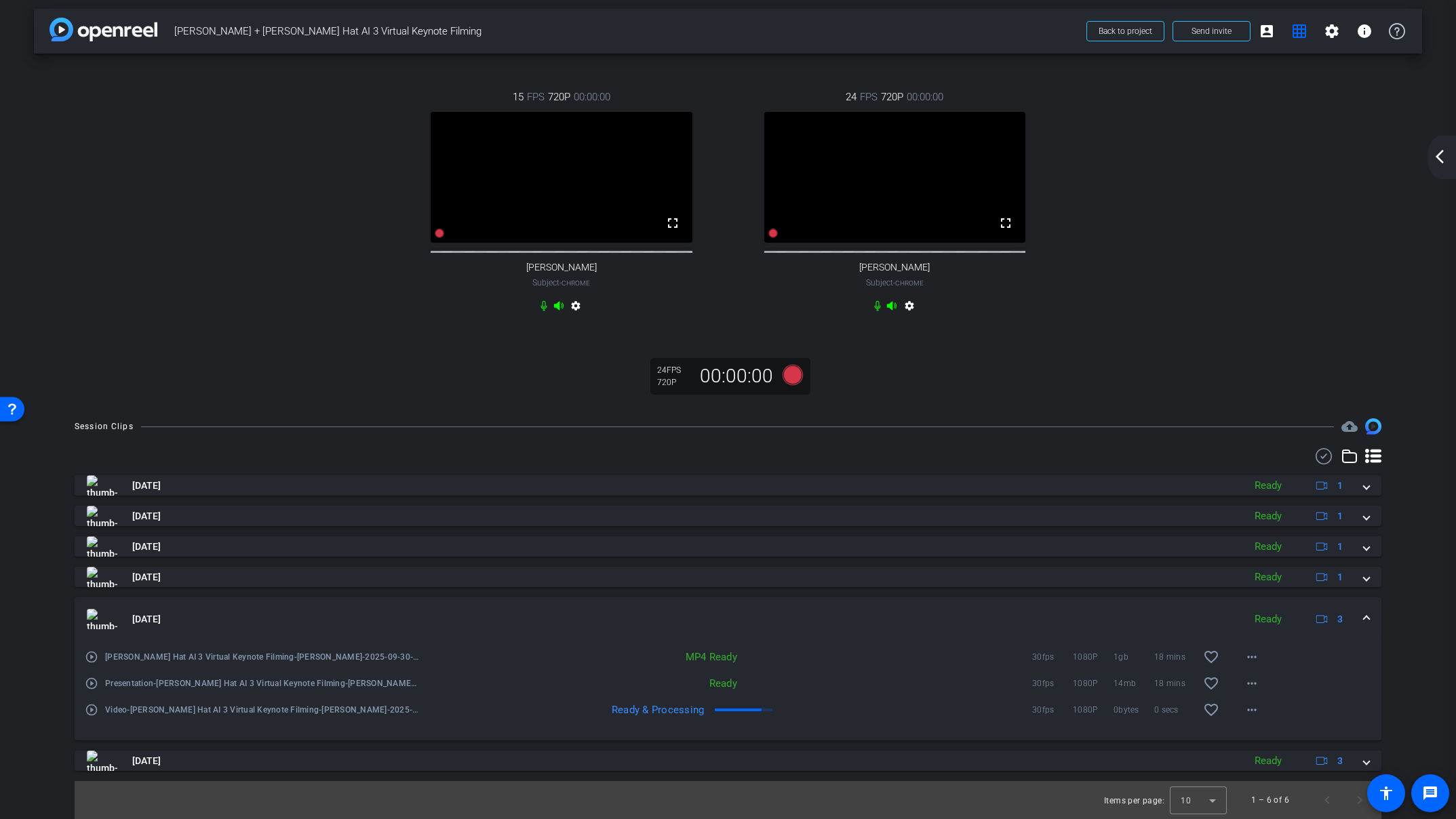
click at [1441, 155] on mat-icon "arrow_back_ios_new" at bounding box center [1439, 156] width 16 height 16
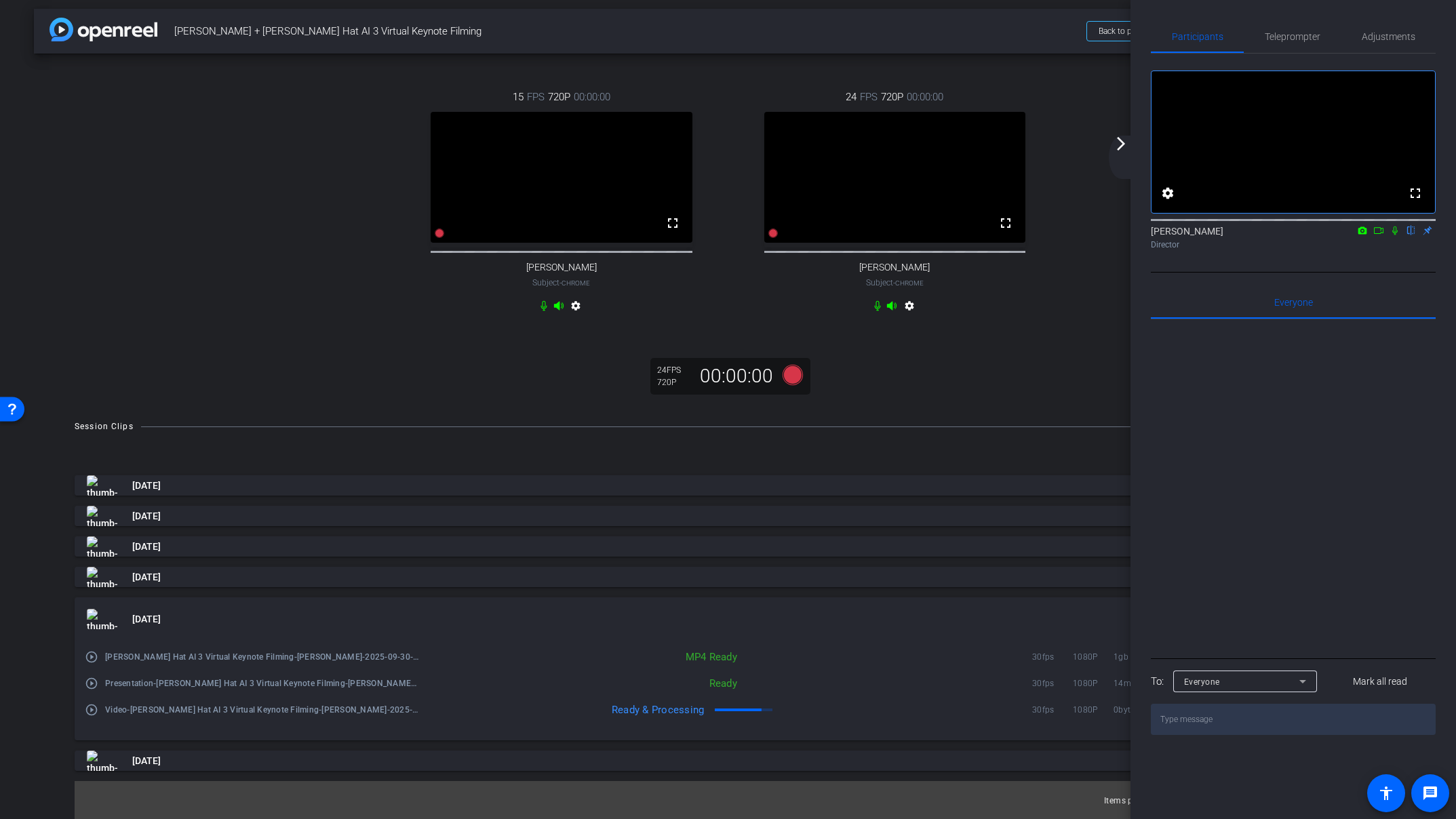
click at [1133, 145] on div "arrow_back_ios_new arrow_forward_ios" at bounding box center [1122, 157] width 29 height 43
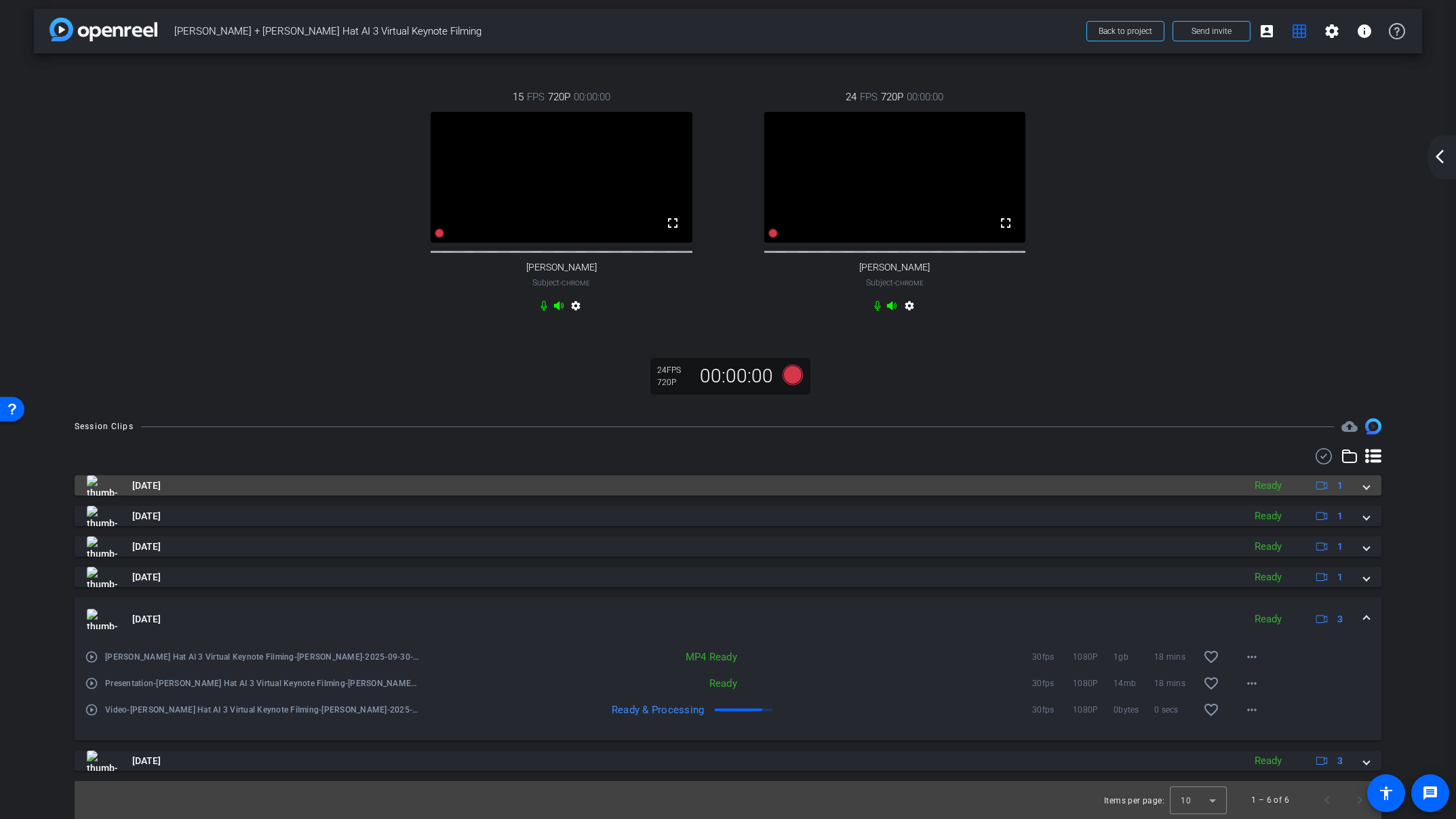
click at [1368, 486] on span at bounding box center [1366, 485] width 6 height 14
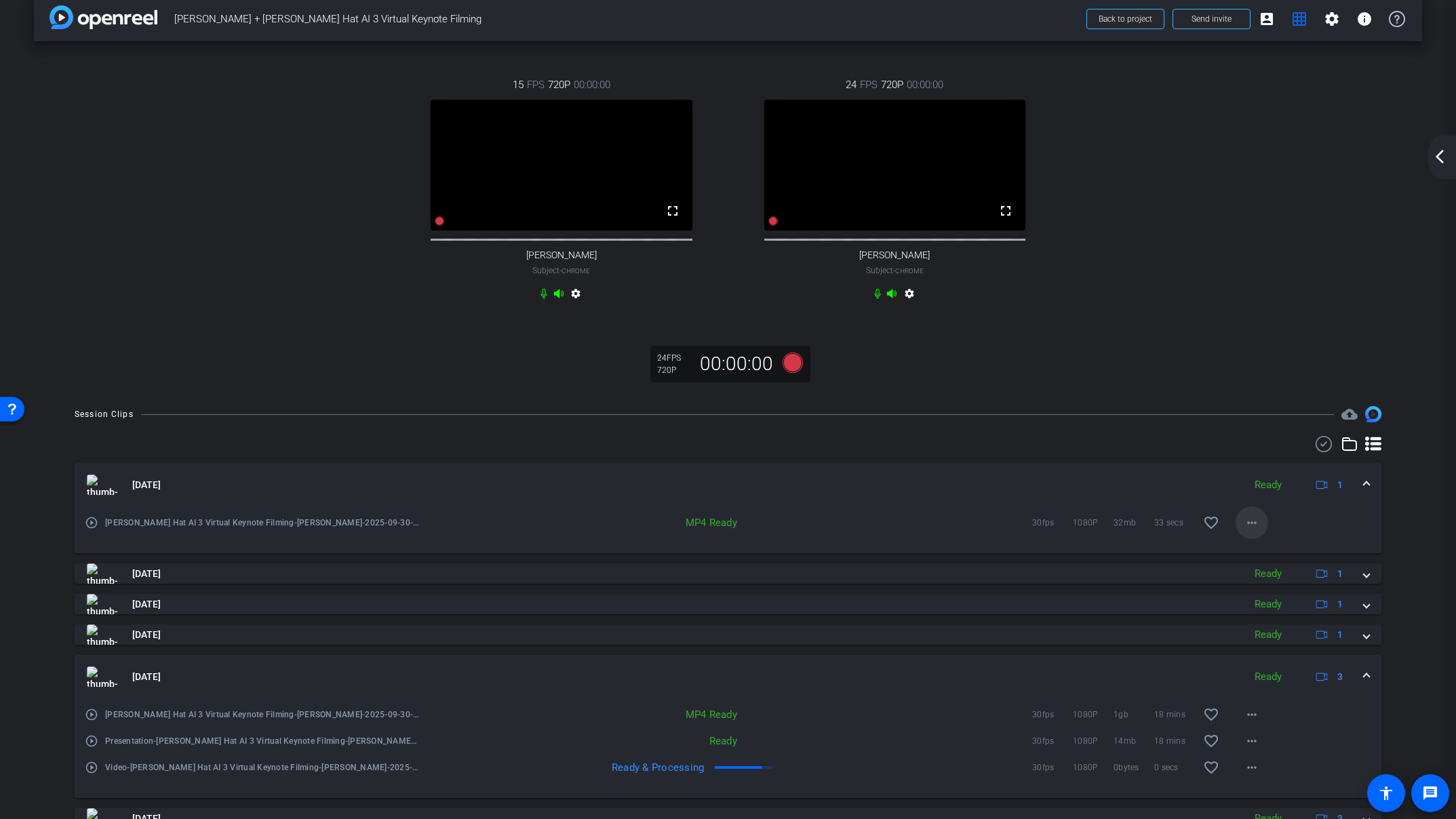
click at [1250, 531] on mat-icon "more_horiz" at bounding box center [1251, 522] width 16 height 16
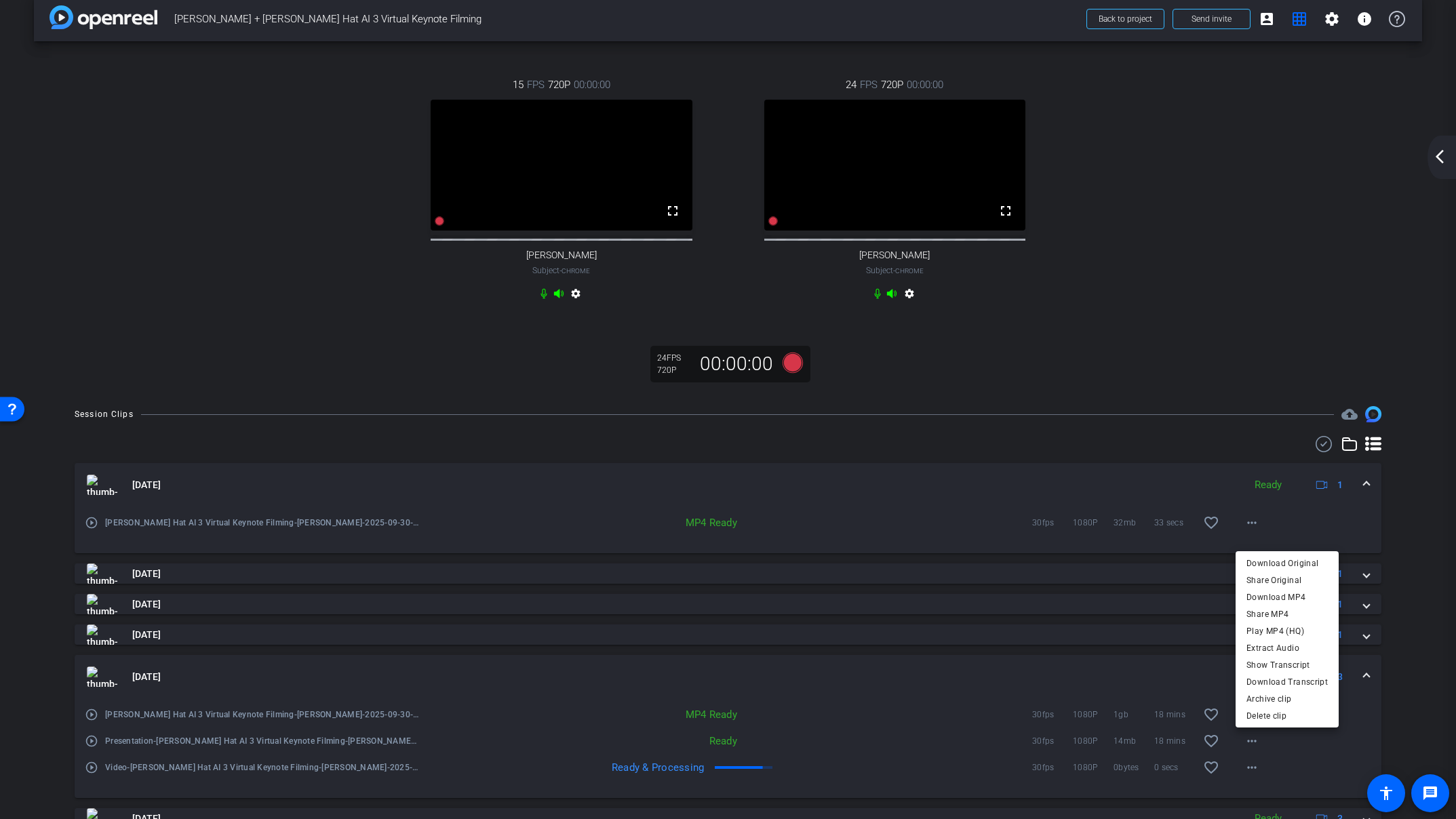
click at [1414, 478] on div at bounding box center [728, 410] width 1456 height 819
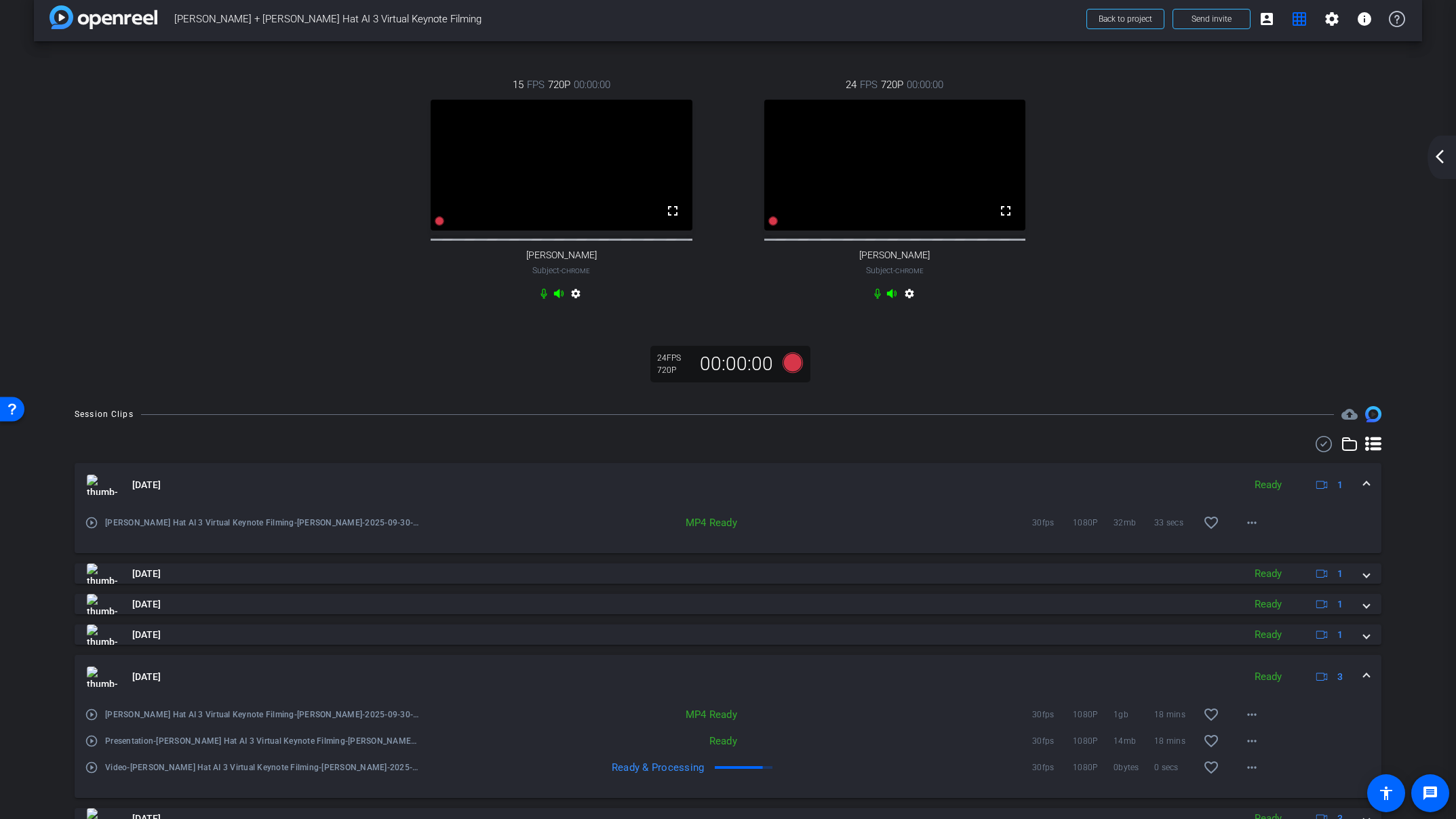
drag, startPoint x: 1413, startPoint y: 494, endPoint x: 1359, endPoint y: 475, distance: 57.2
click at [1412, 493] on div "Session Clips cloud_upload [DATE] Ready 1 play_circle_outline [PERSON_NAME] Red…" at bounding box center [728, 641] width 1388 height 471
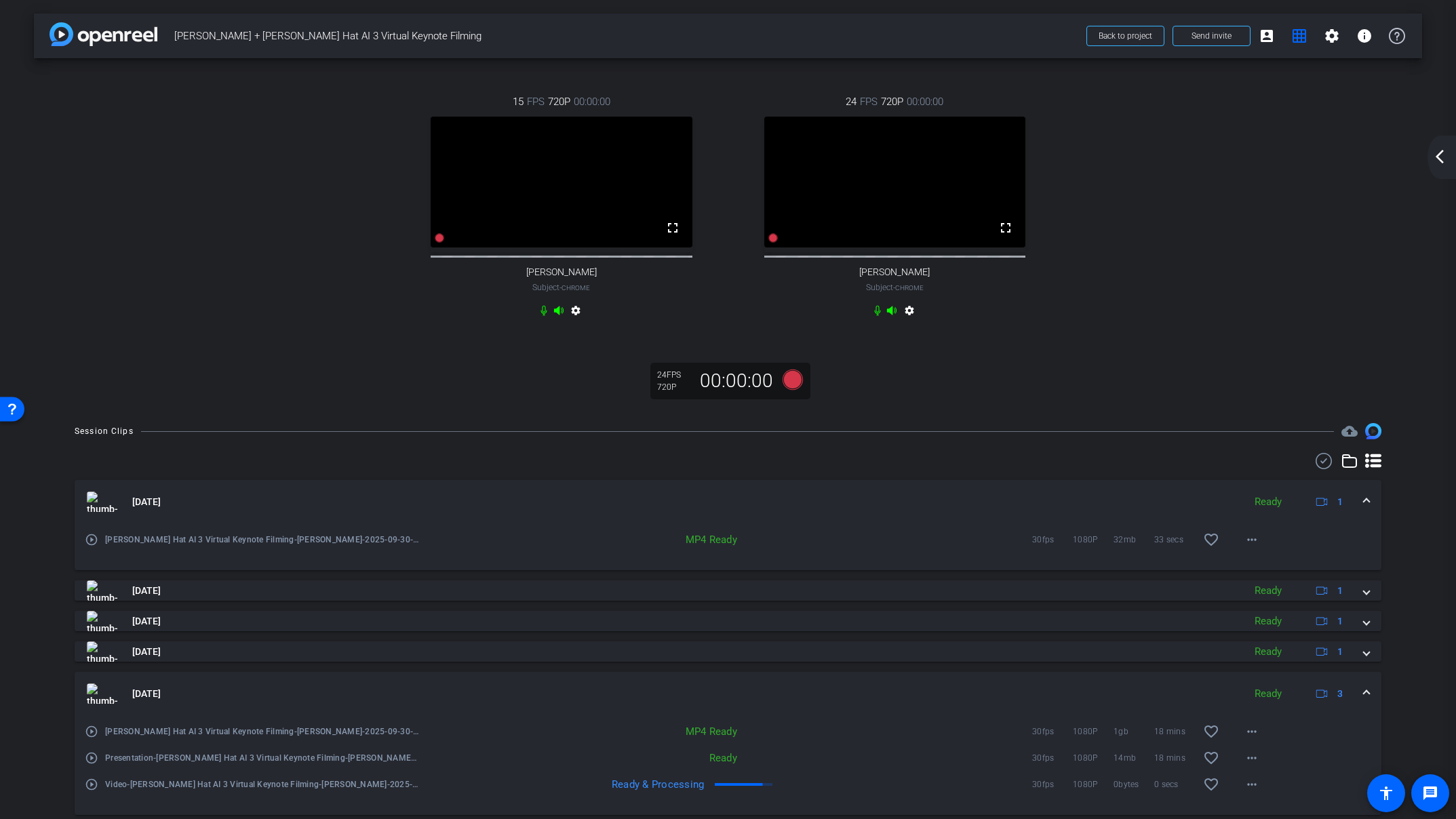
click at [1442, 159] on mat-icon "arrow_back_ios_new" at bounding box center [1439, 156] width 16 height 16
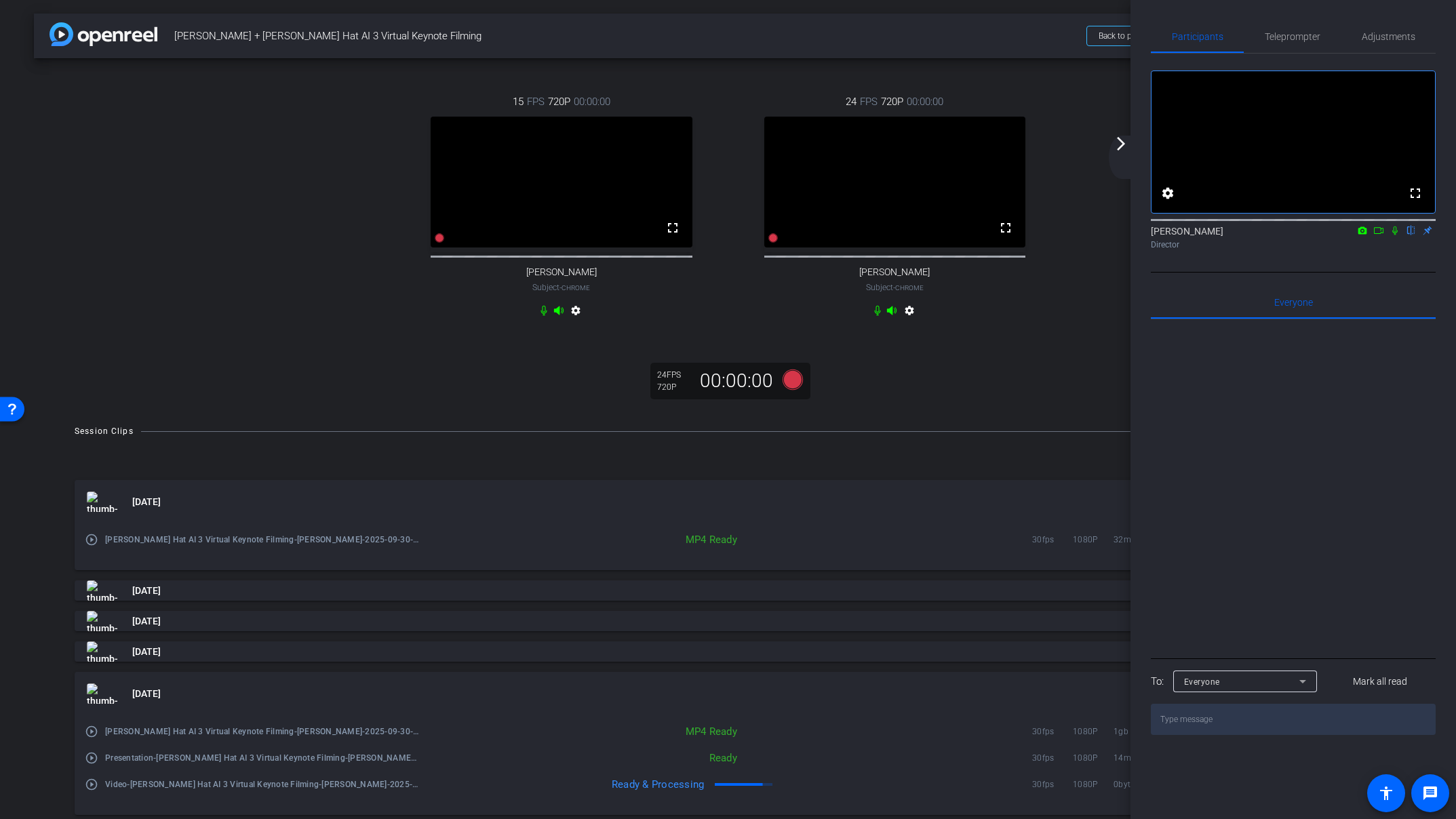
click at [1120, 144] on mat-icon "arrow_forward_ios" at bounding box center [1120, 143] width 16 height 16
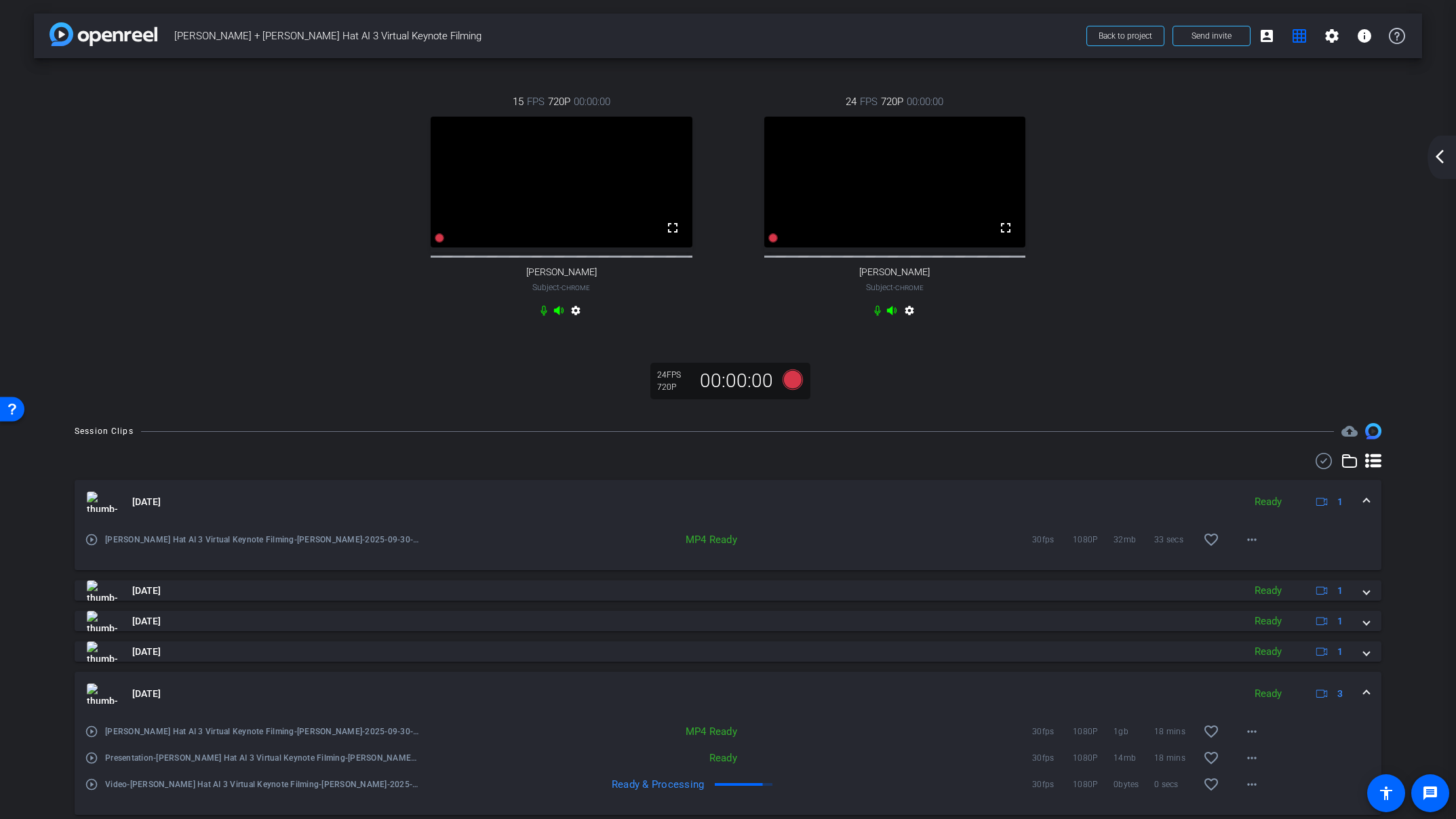
click at [1435, 151] on mat-icon "arrow_back_ios_new" at bounding box center [1439, 156] width 16 height 16
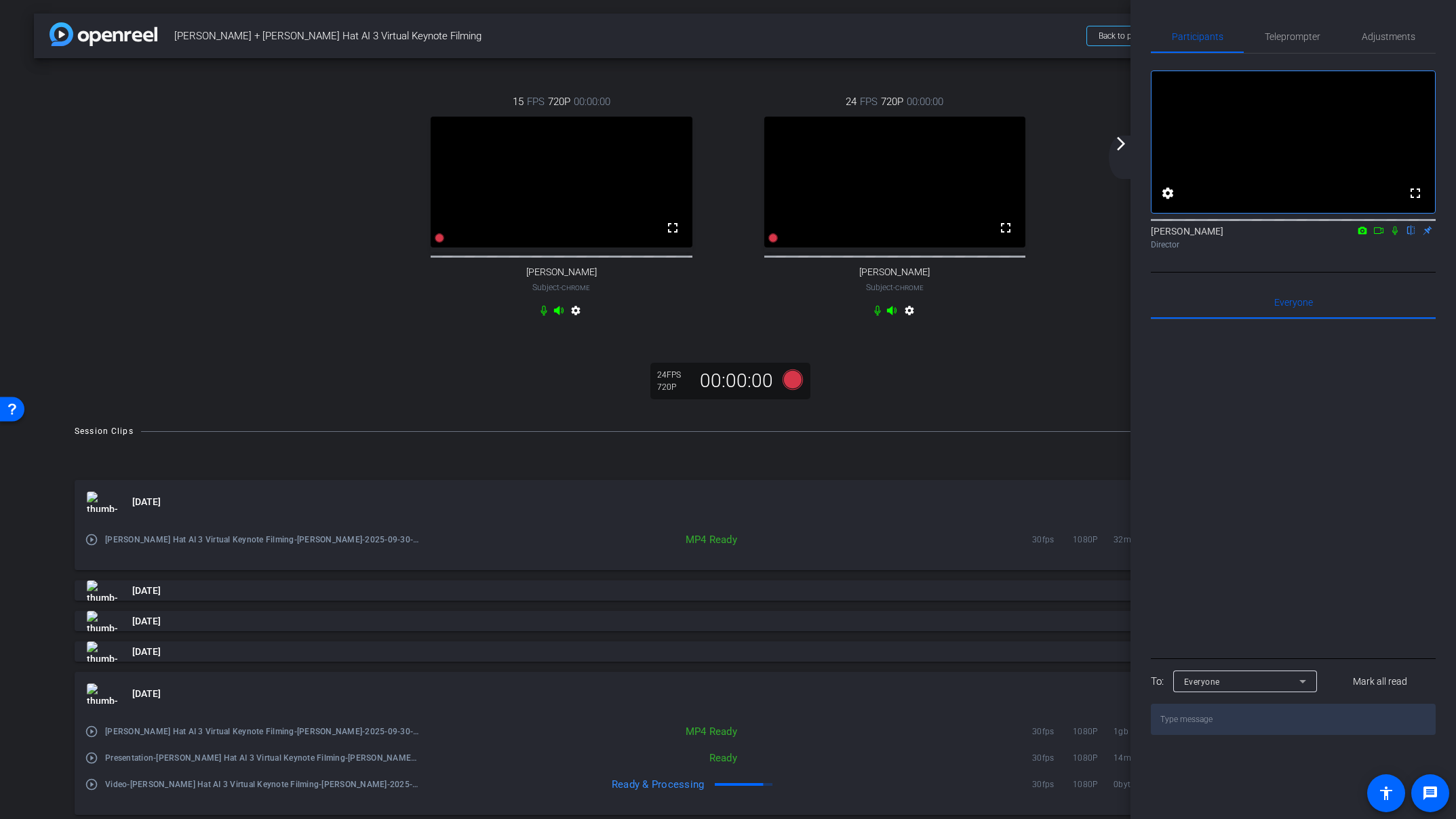
click at [1120, 143] on mat-icon "arrow_forward_ios" at bounding box center [1120, 143] width 16 height 16
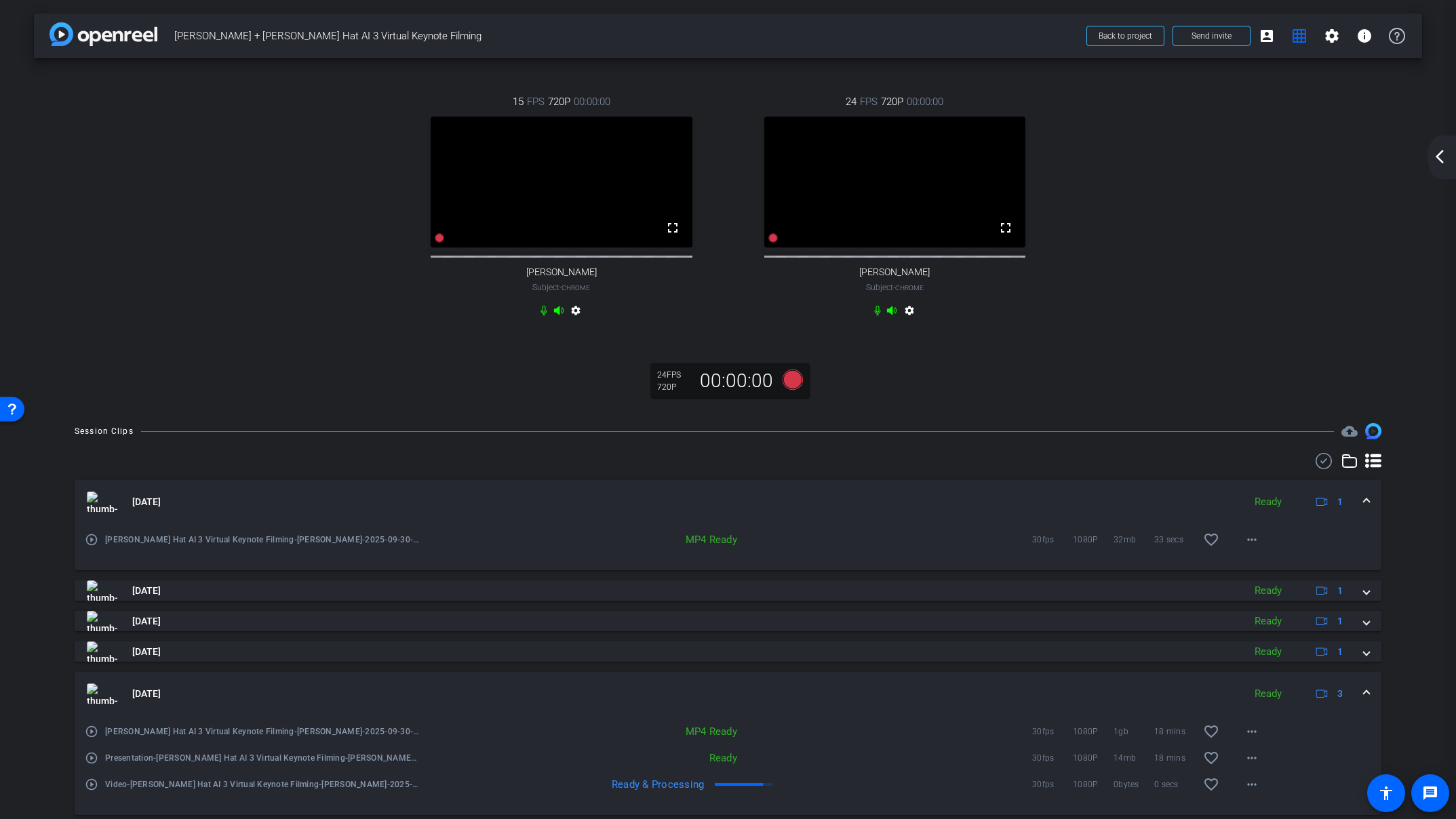
drag, startPoint x: 1442, startPoint y: 158, endPoint x: 1328, endPoint y: 233, distance: 136.5
click at [1442, 158] on mat-icon "arrow_back_ios_new" at bounding box center [1439, 156] width 16 height 16
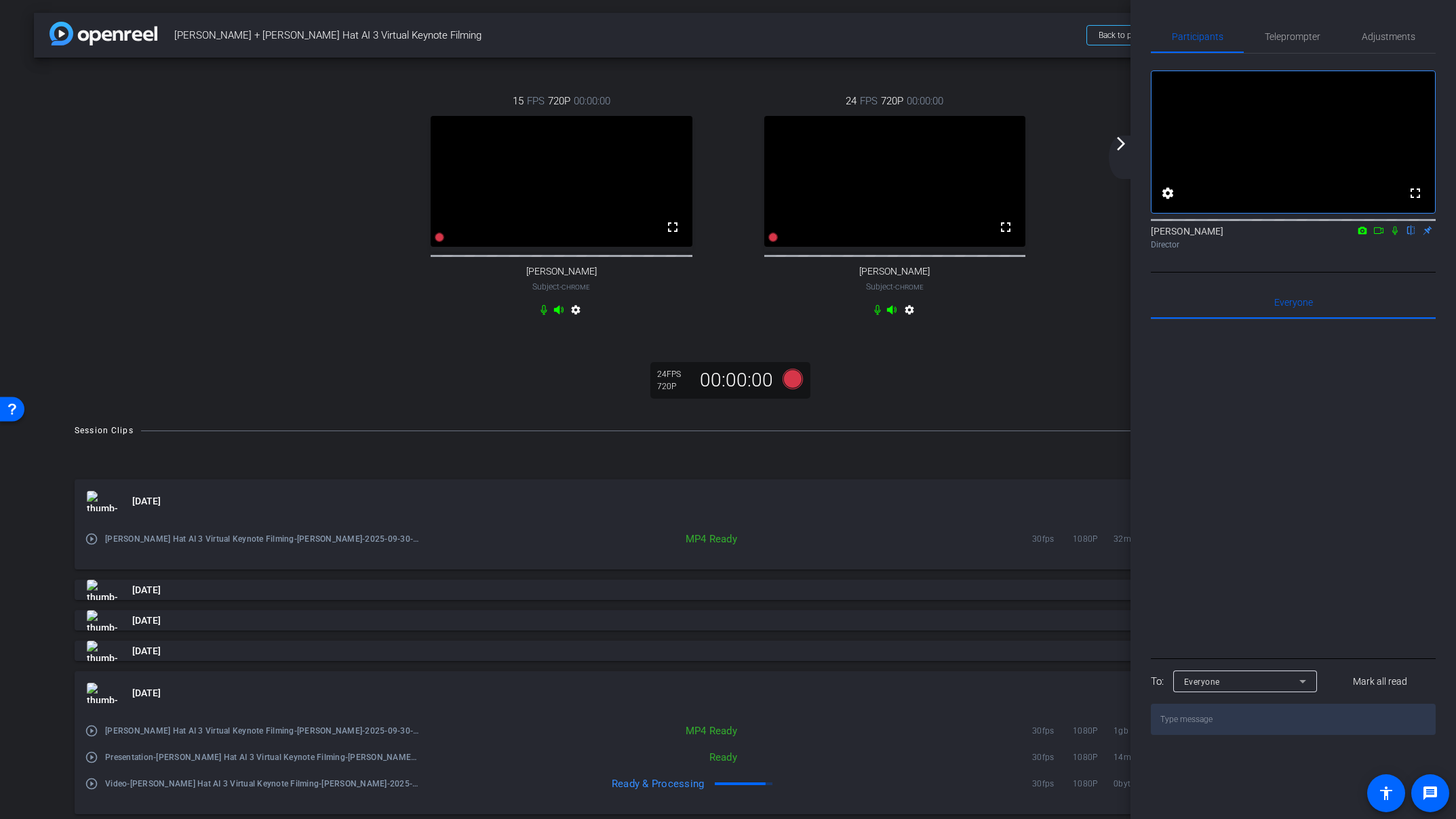
scroll to position [87, 0]
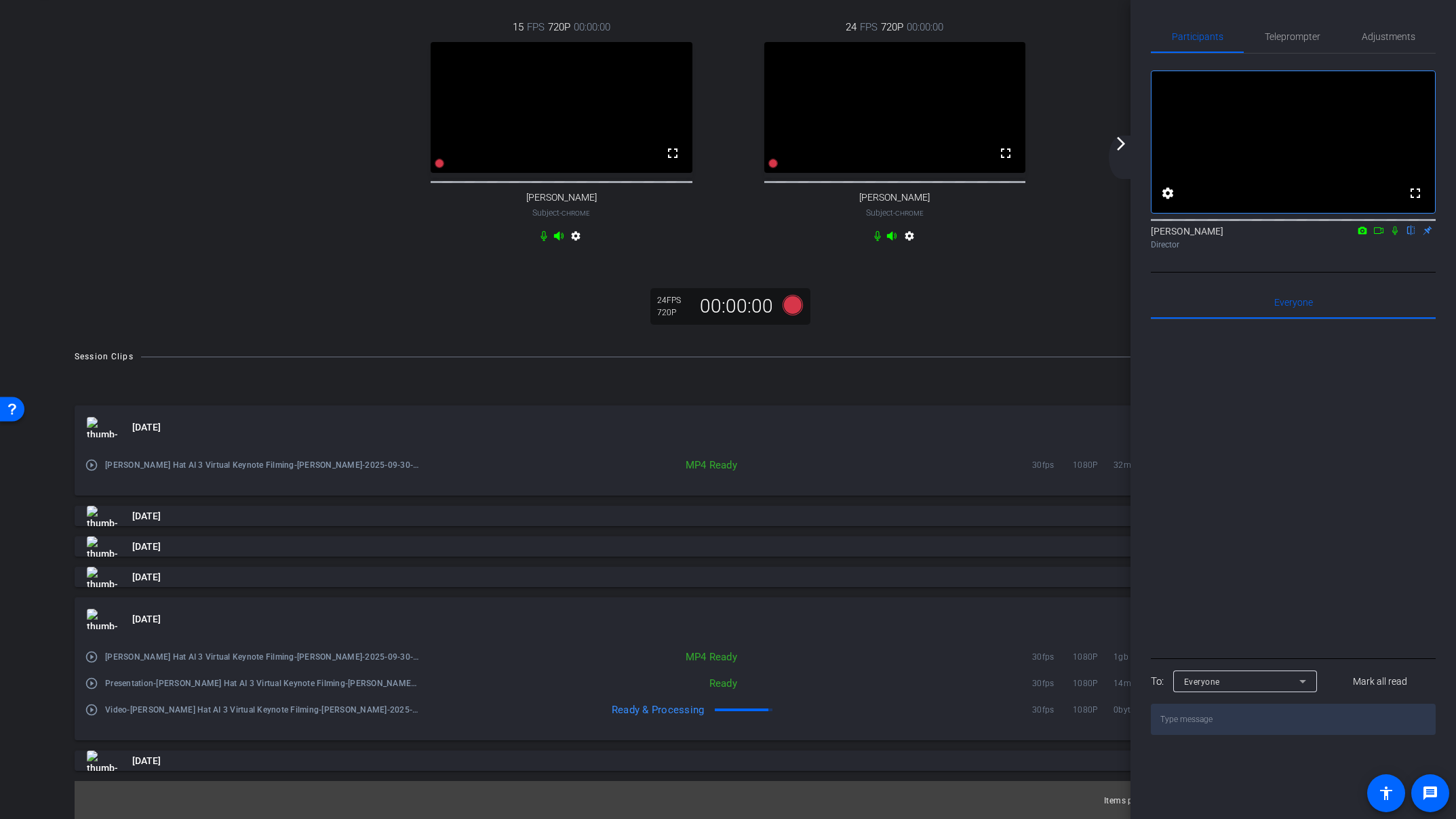
click at [1120, 143] on mat-icon "arrow_forward_ios" at bounding box center [1120, 143] width 16 height 16
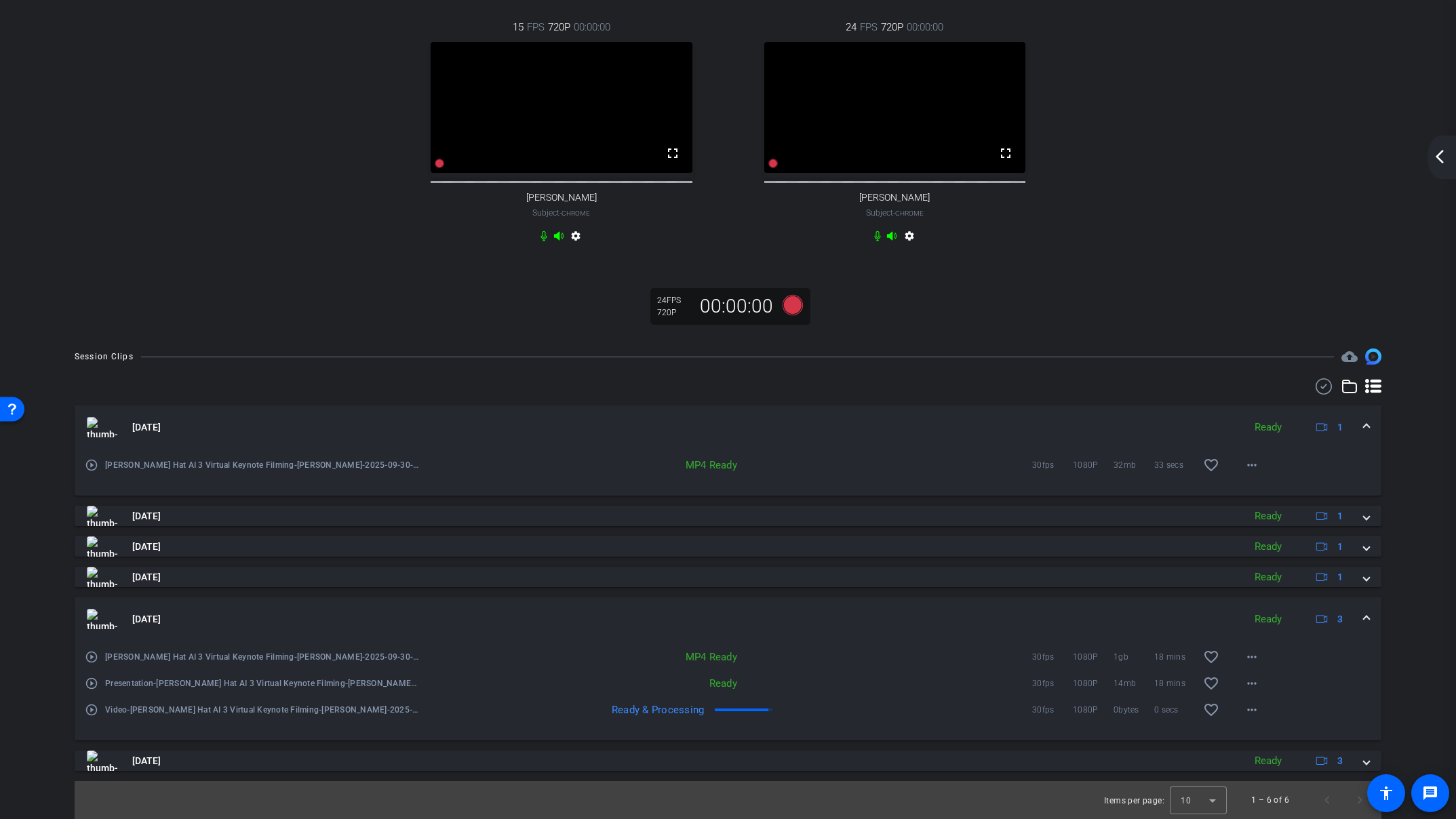
click at [1445, 150] on mat-icon "arrow_back_ios_new" at bounding box center [1439, 156] width 16 height 16
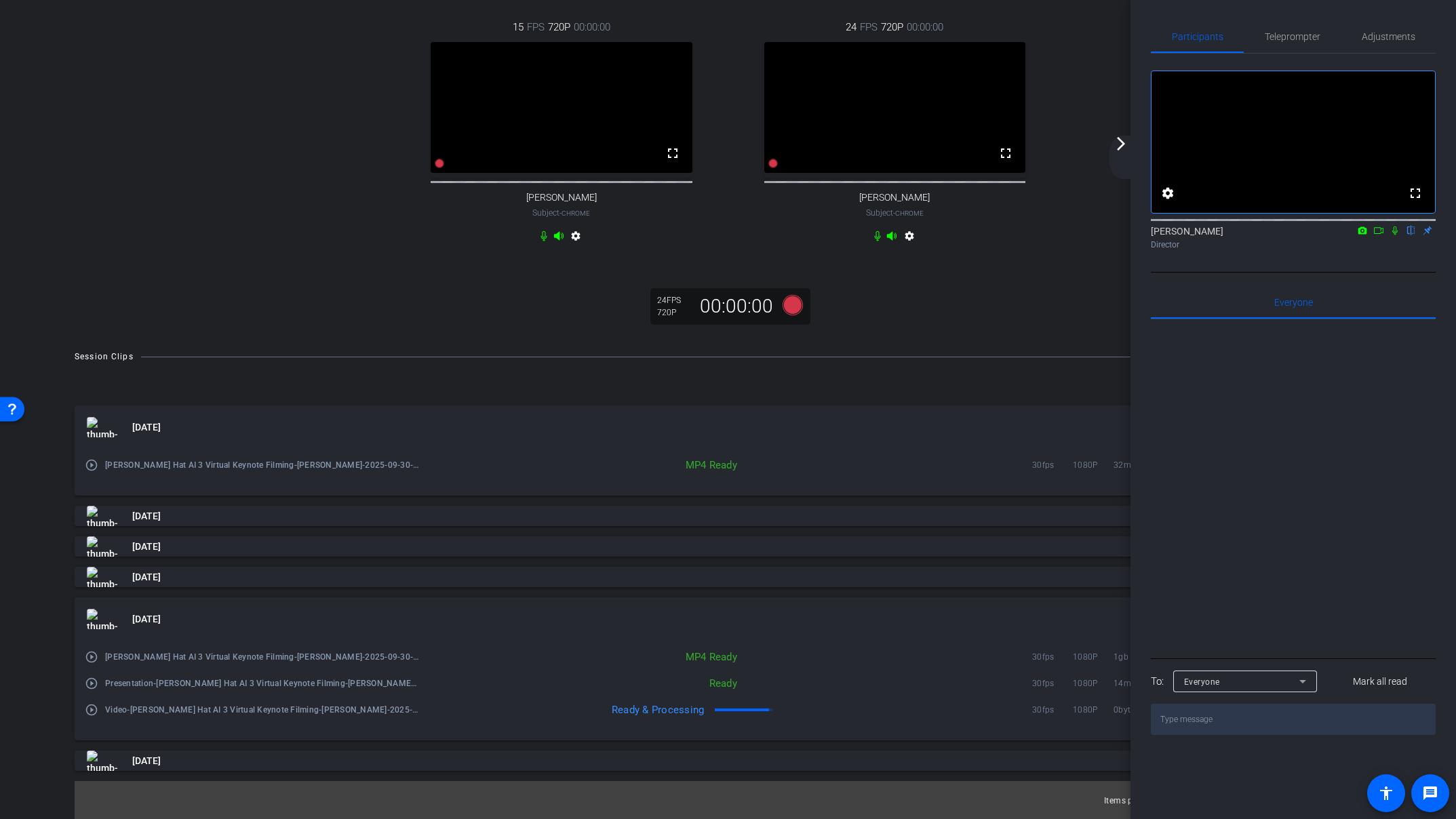
click at [1118, 145] on mat-icon "arrow_forward_ios" at bounding box center [1120, 143] width 16 height 16
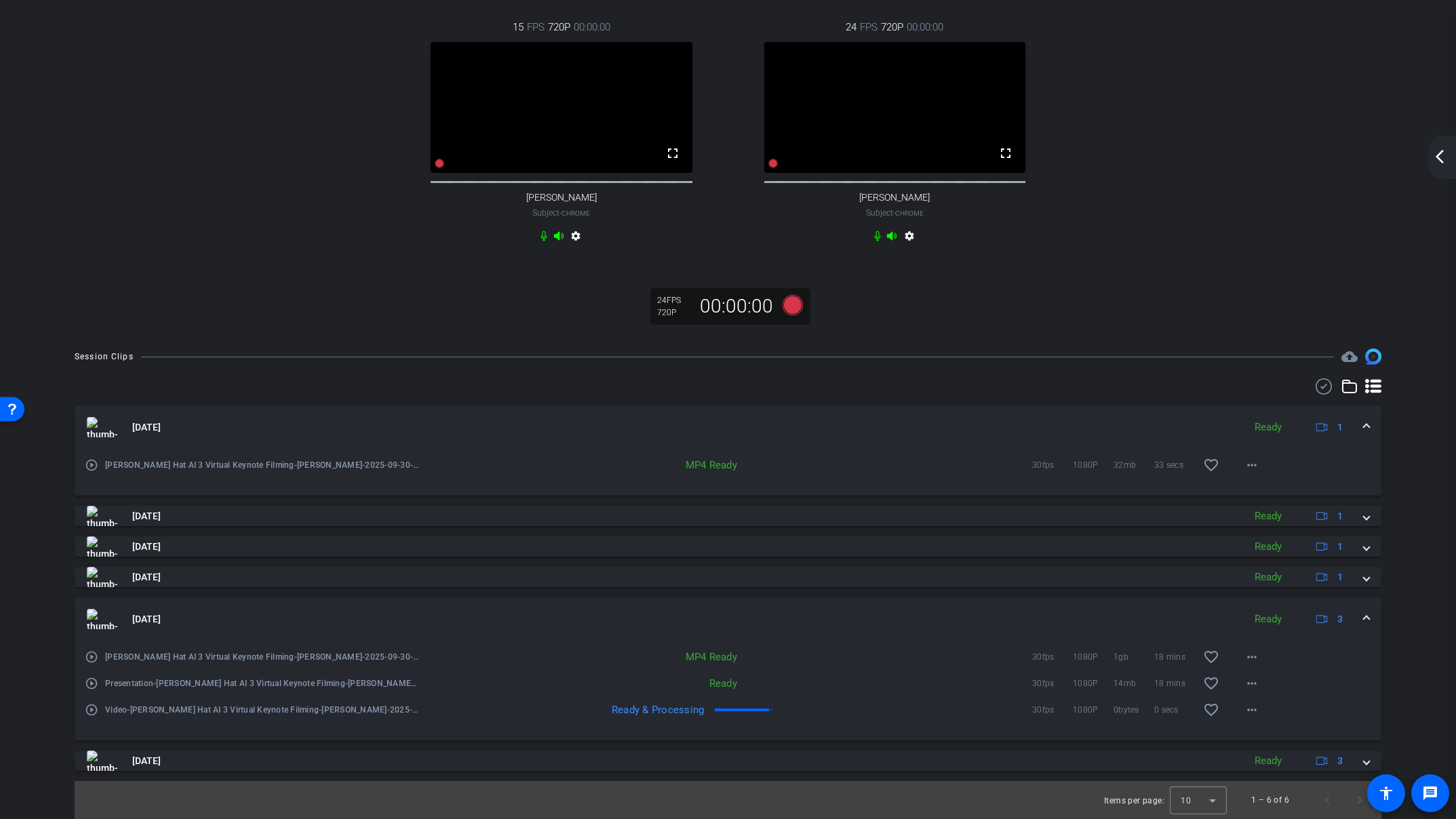
click at [1439, 157] on mat-icon "arrow_back_ios_new" at bounding box center [1439, 156] width 16 height 16
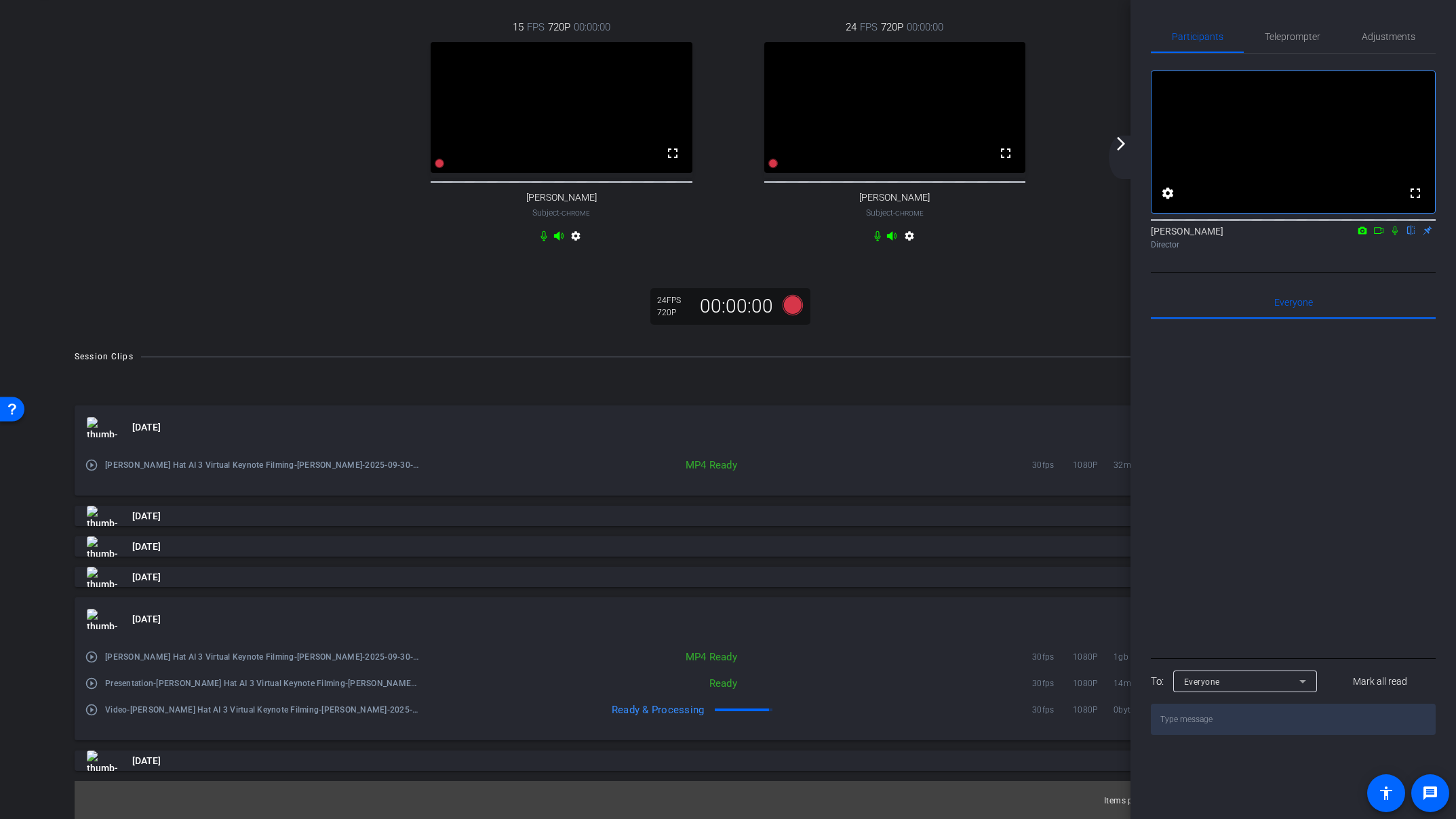
click at [1120, 145] on mat-icon "arrow_forward_ios" at bounding box center [1120, 143] width 16 height 16
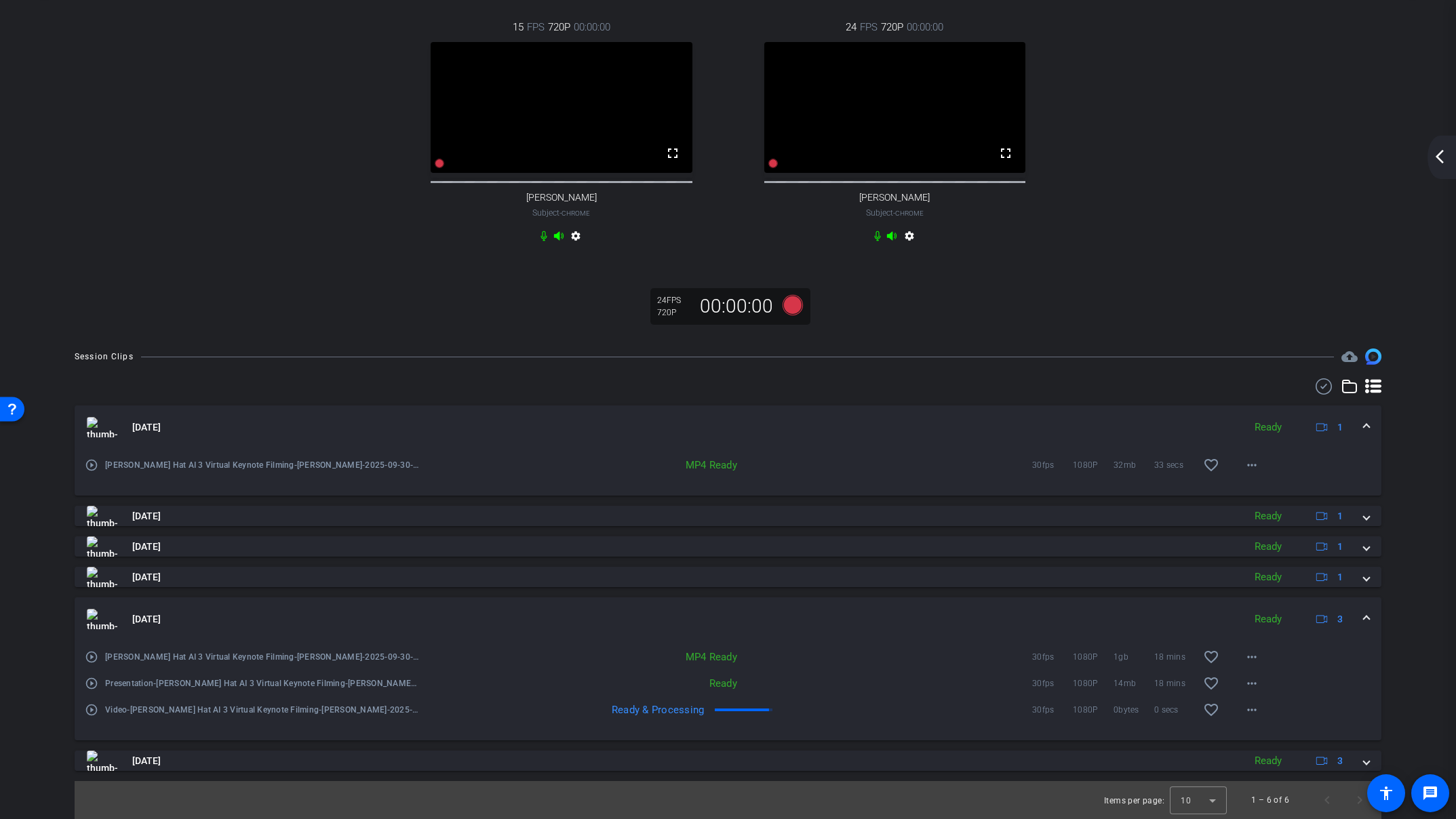
drag, startPoint x: 1445, startPoint y: 153, endPoint x: 1371, endPoint y: 162, distance: 74.5
click at [1445, 153] on mat-icon "arrow_back_ios_new" at bounding box center [1439, 156] width 16 height 16
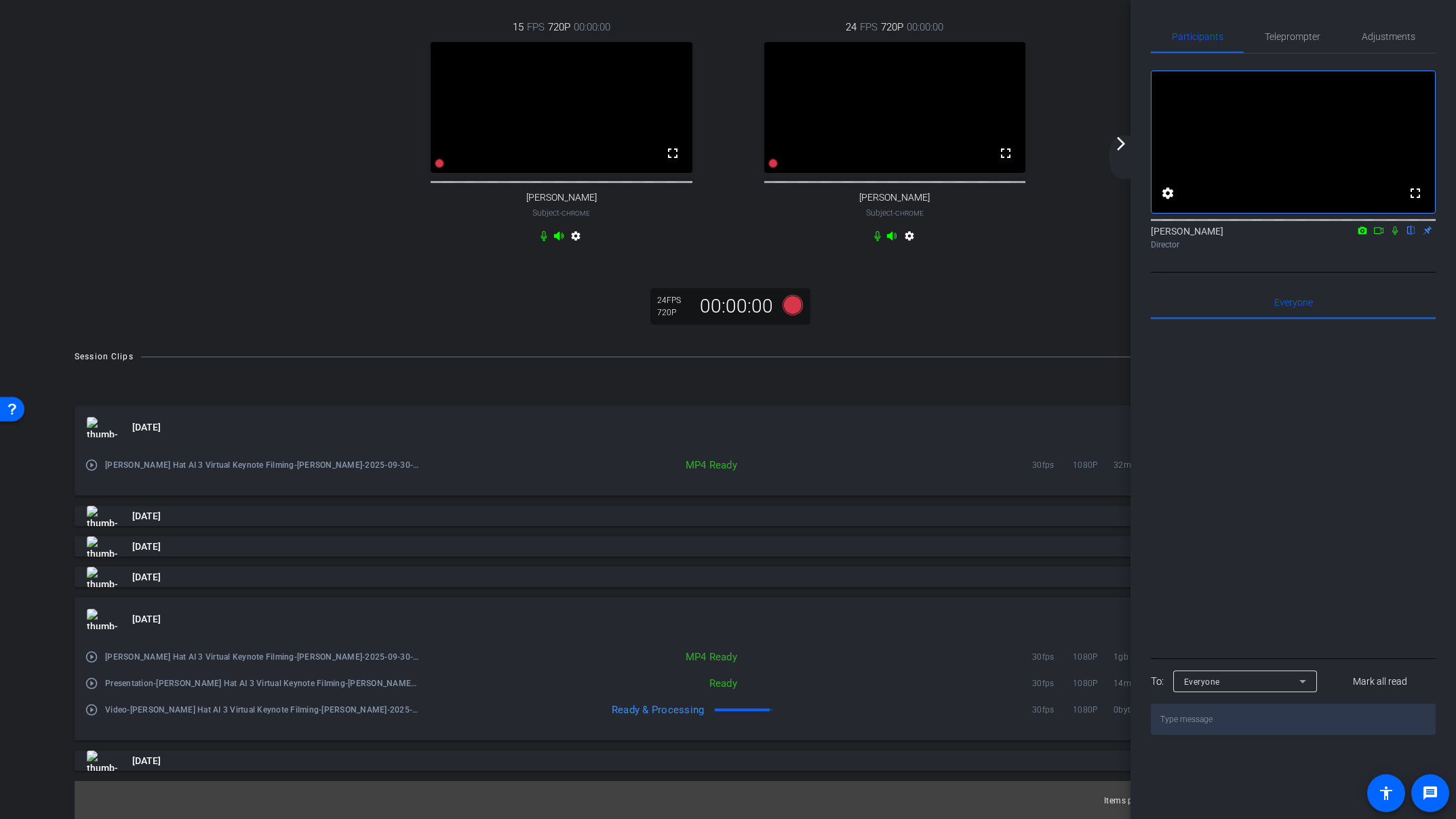
click at [1121, 146] on mat-icon "arrow_forward_ios" at bounding box center [1120, 143] width 16 height 16
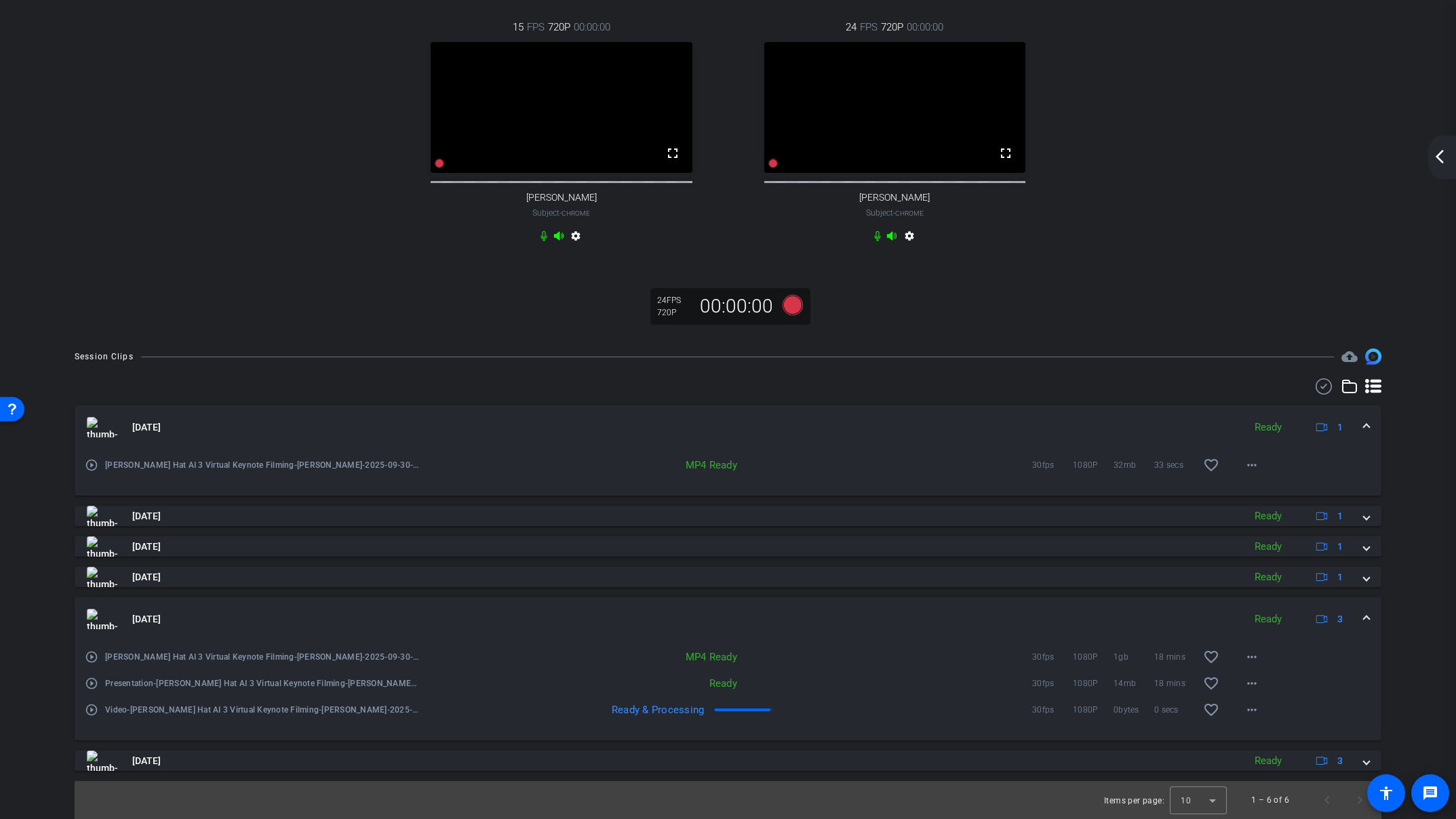
click at [1440, 157] on mat-icon "arrow_back_ios_new" at bounding box center [1439, 156] width 16 height 16
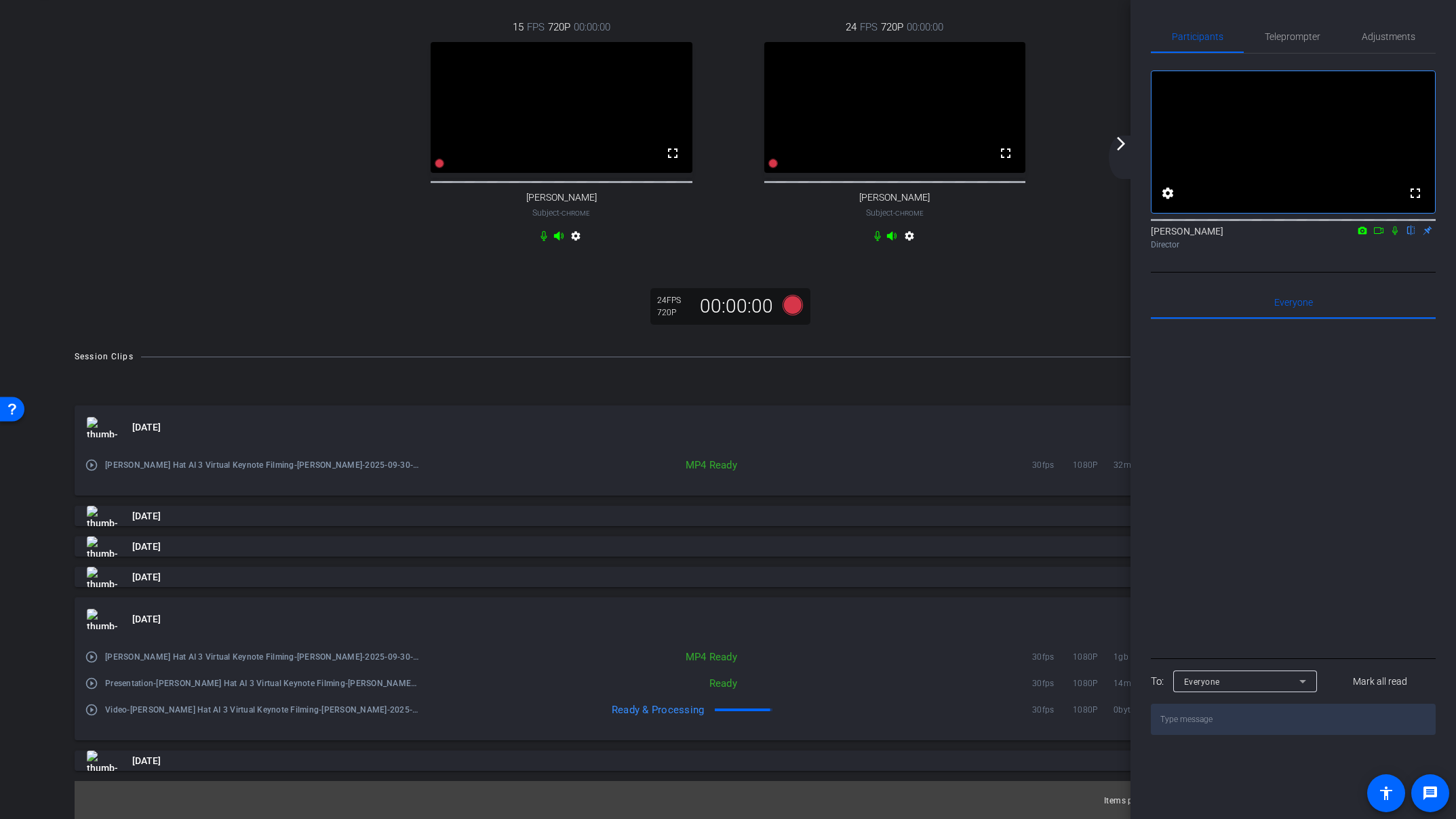
click at [1393, 235] on icon at bounding box center [1395, 231] width 11 height 10
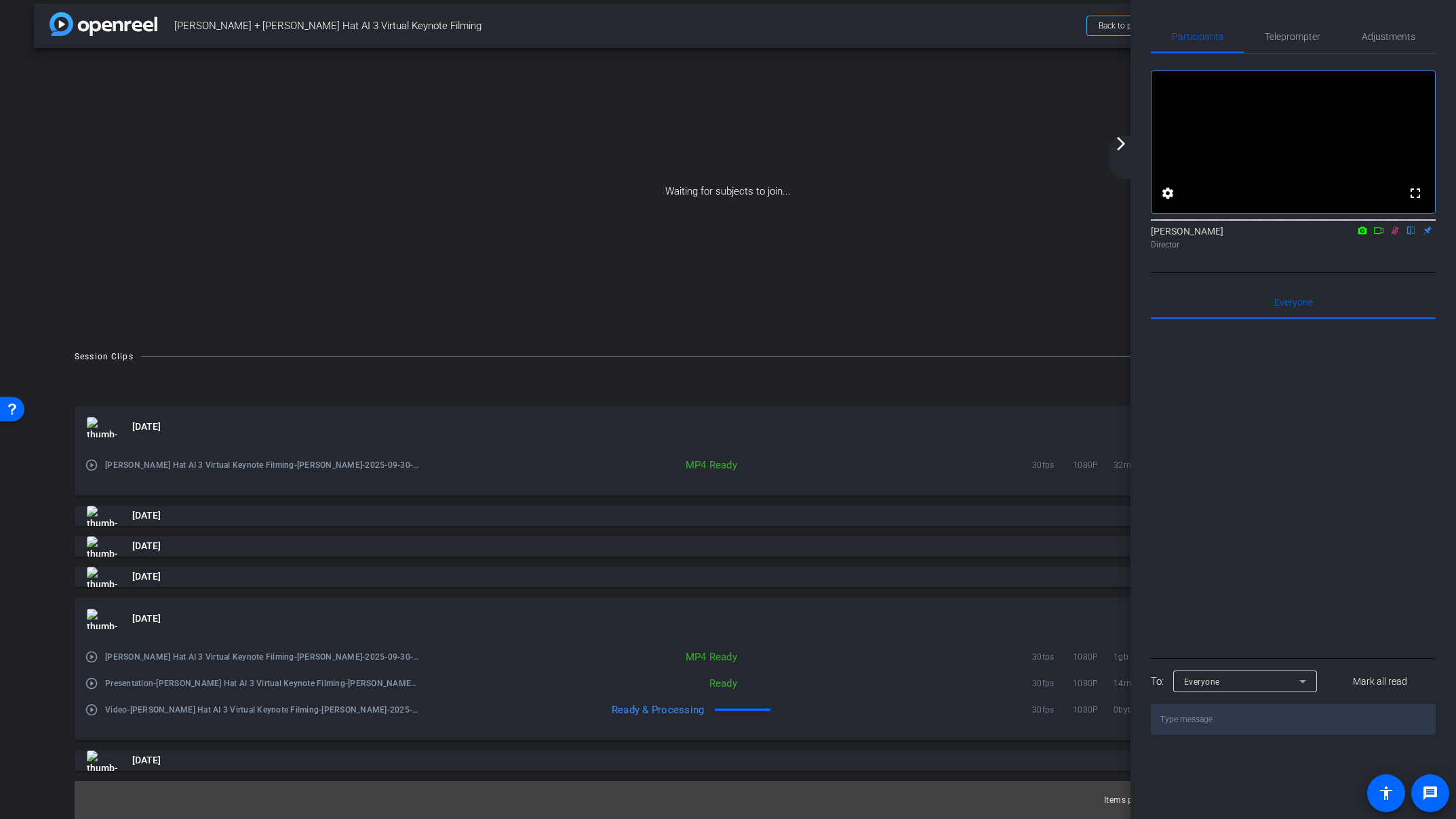
scroll to position [10, 0]
click at [1384, 32] on span "Adjustments" at bounding box center [1388, 37] width 54 height 10
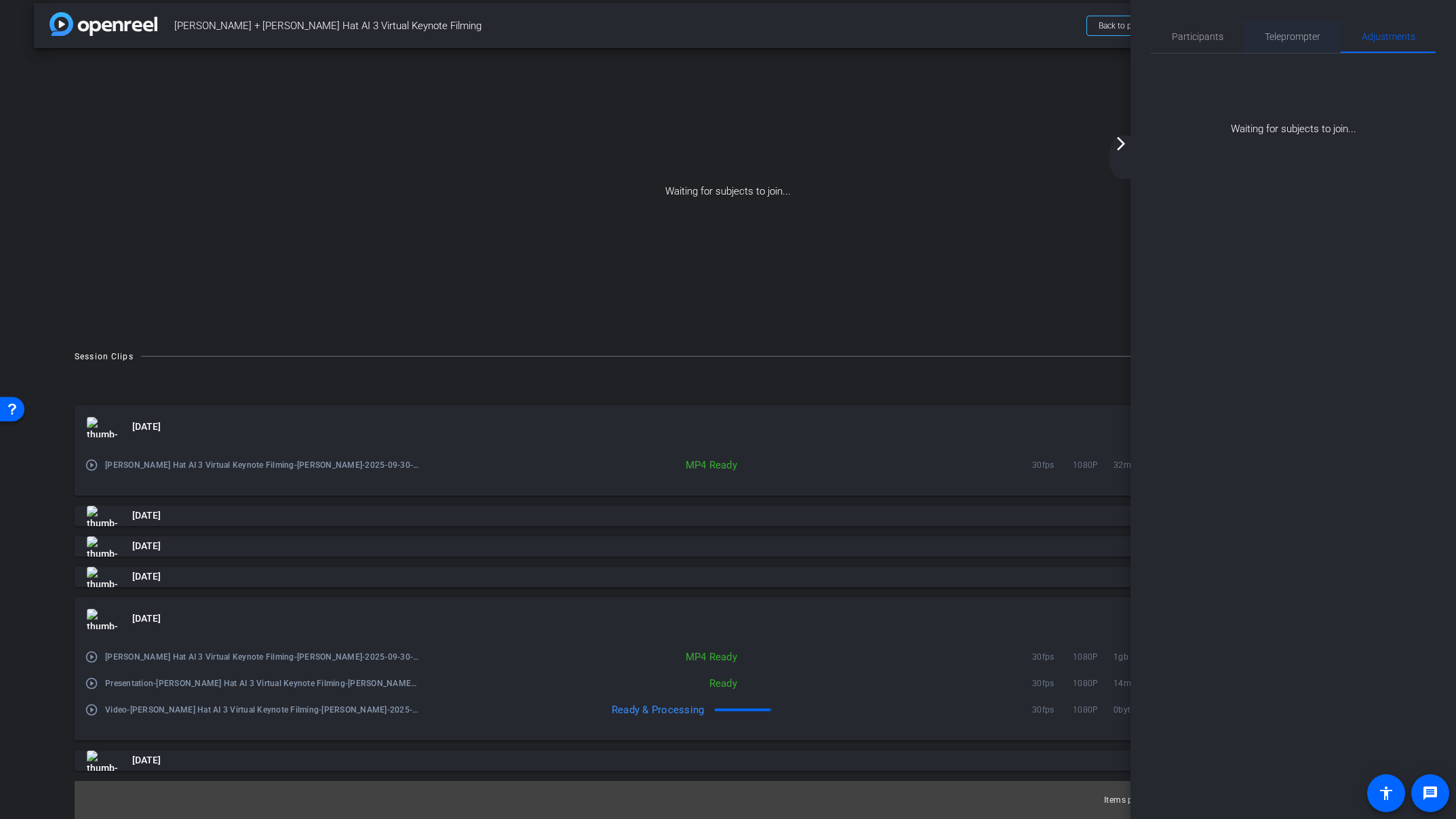
click at [1297, 38] on span "Teleprompter" at bounding box center [1292, 37] width 56 height 10
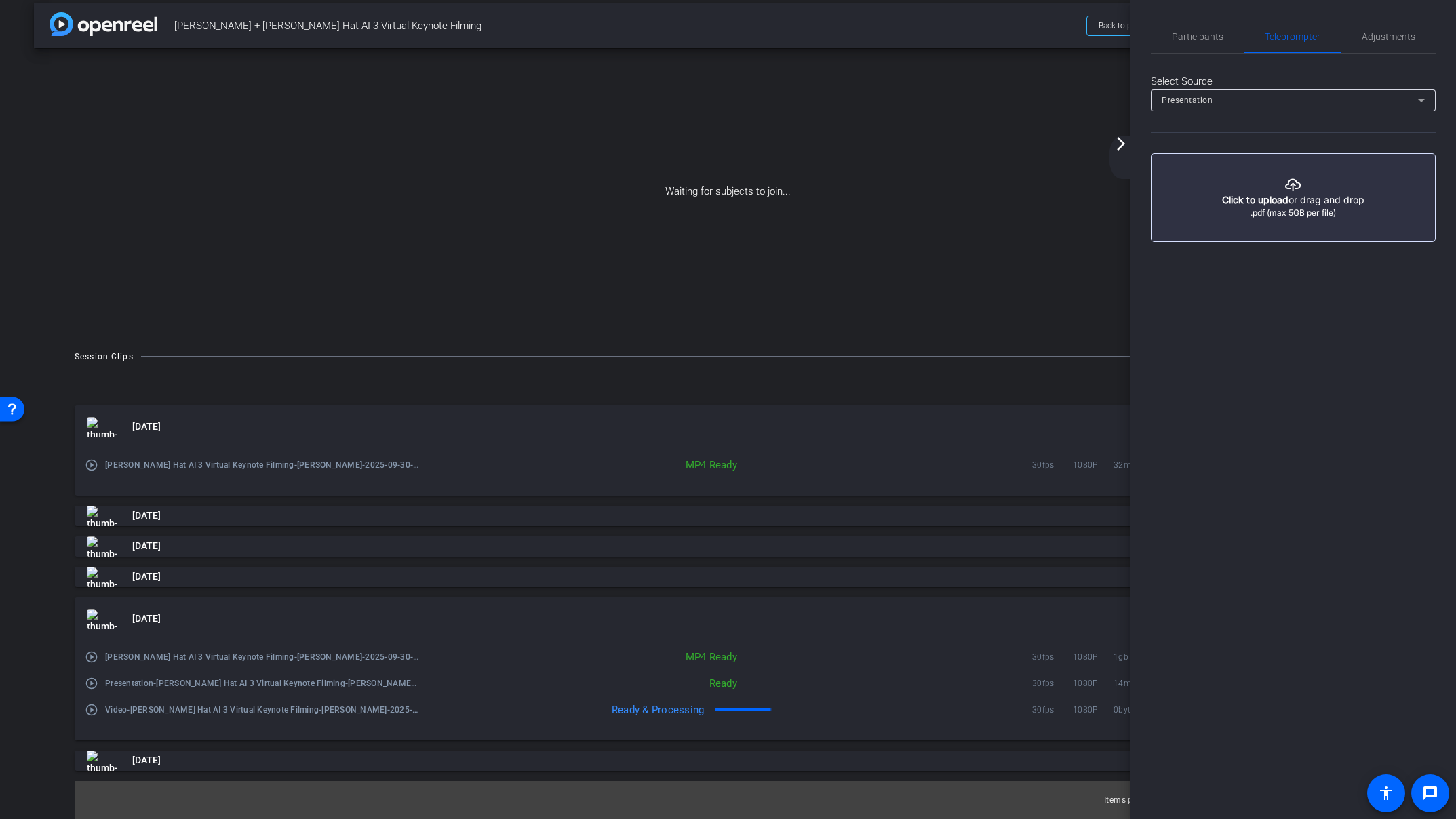
click at [1119, 148] on mat-icon "arrow_forward_ios" at bounding box center [1120, 143] width 16 height 16
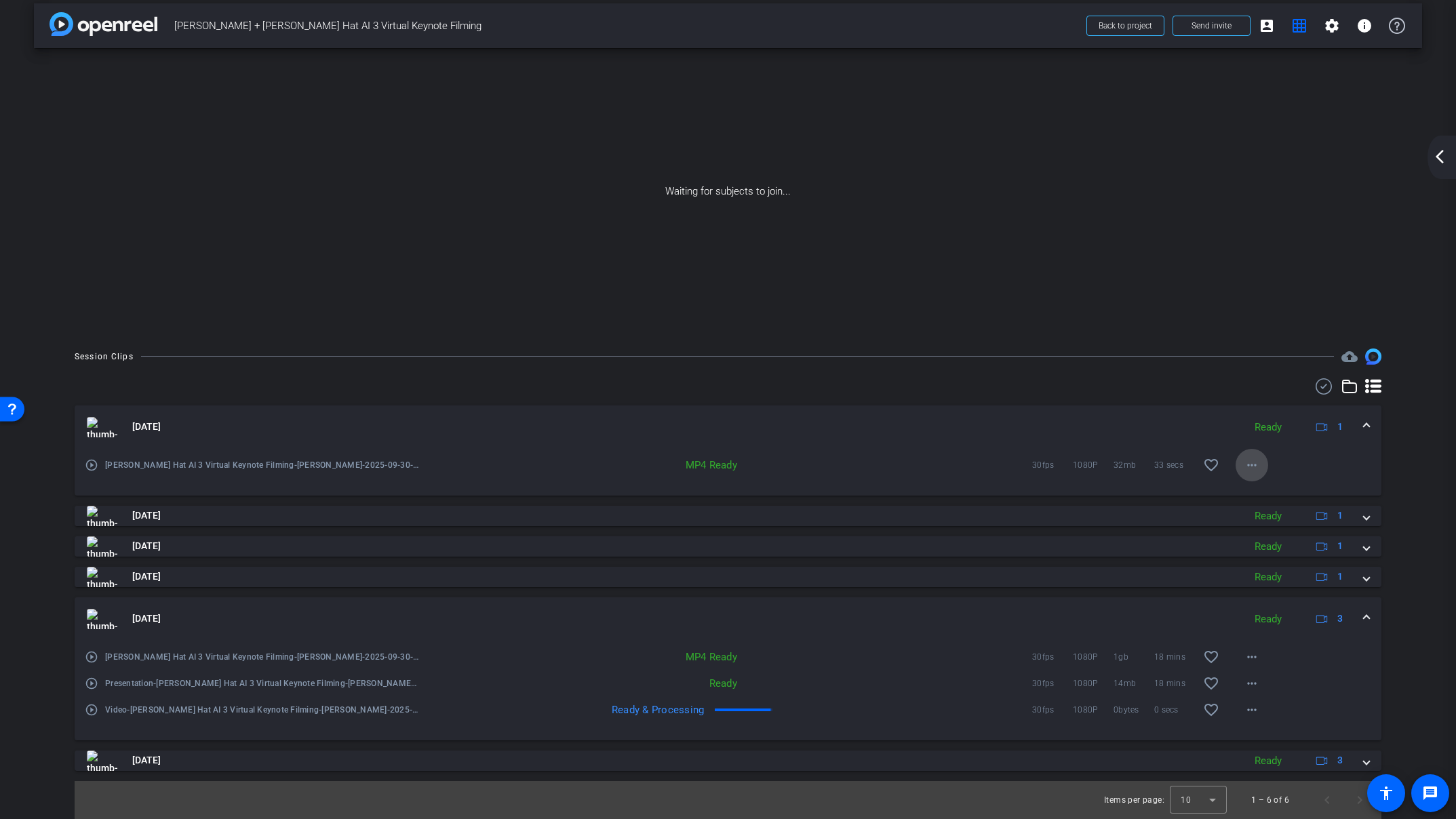
click at [1260, 467] on span at bounding box center [1251, 465] width 33 height 33
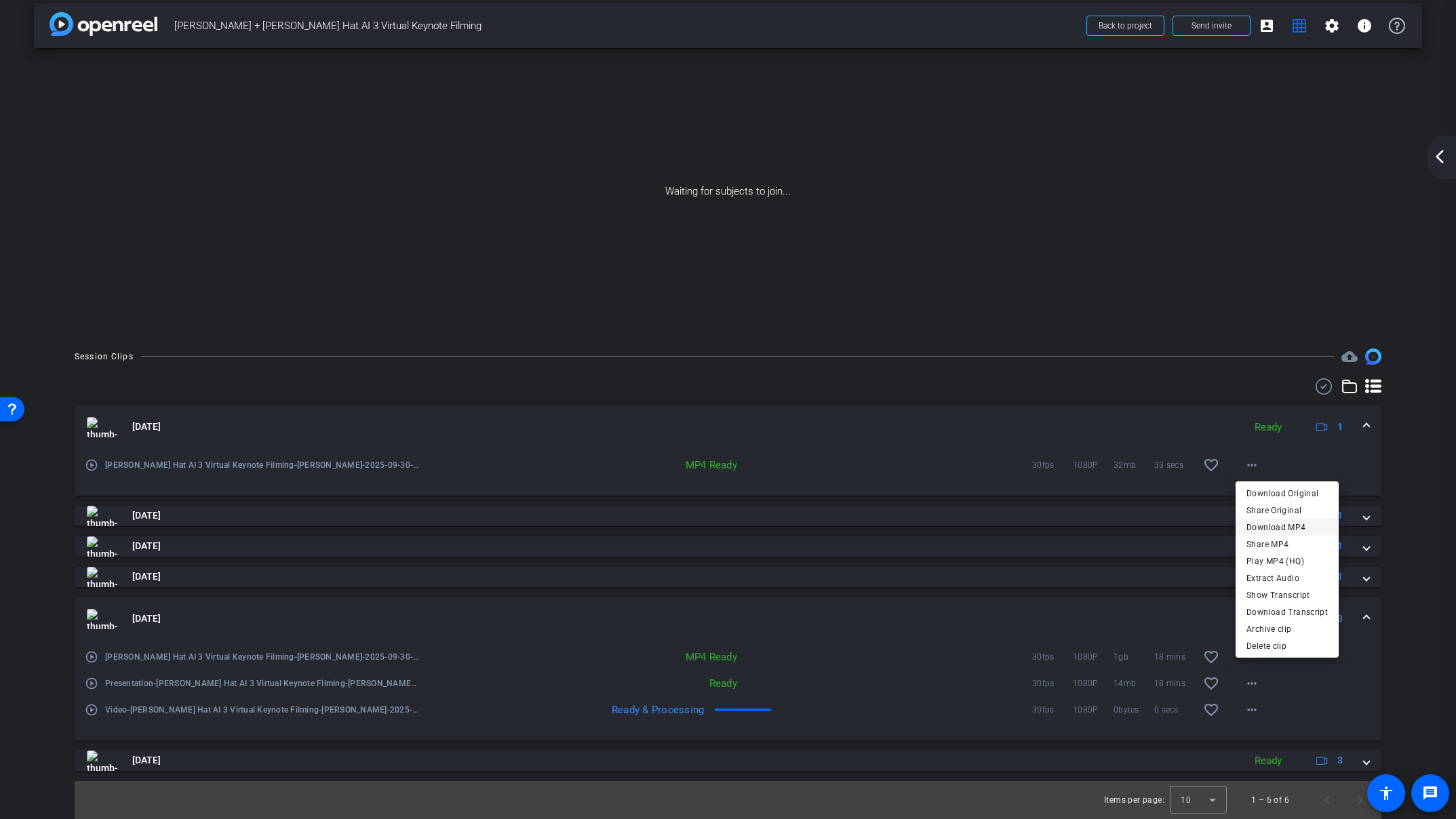
click at [1306, 526] on span "Download MP4" at bounding box center [1287, 526] width 82 height 16
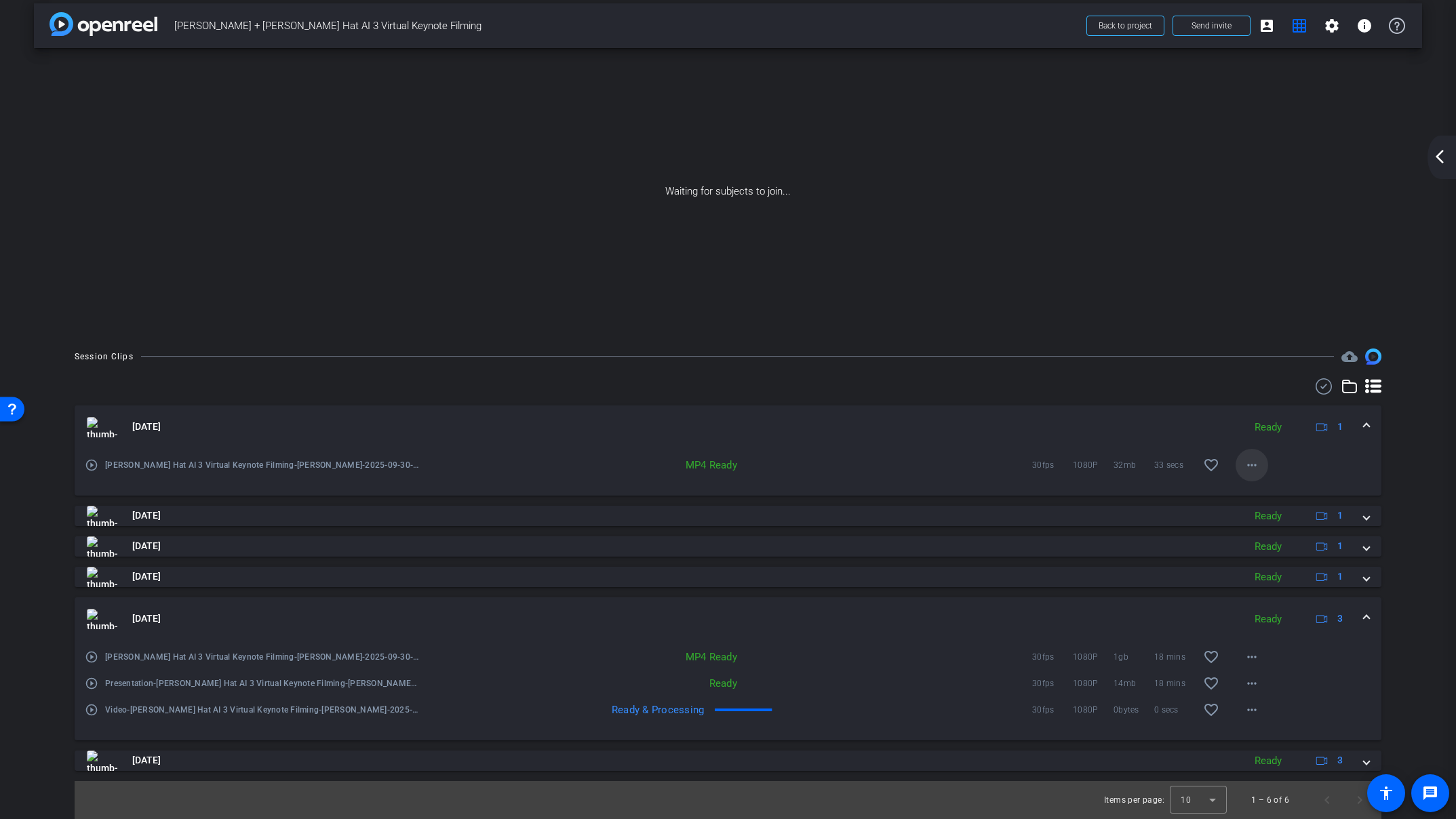
click at [1250, 471] on mat-icon "more_horiz" at bounding box center [1251, 465] width 16 height 16
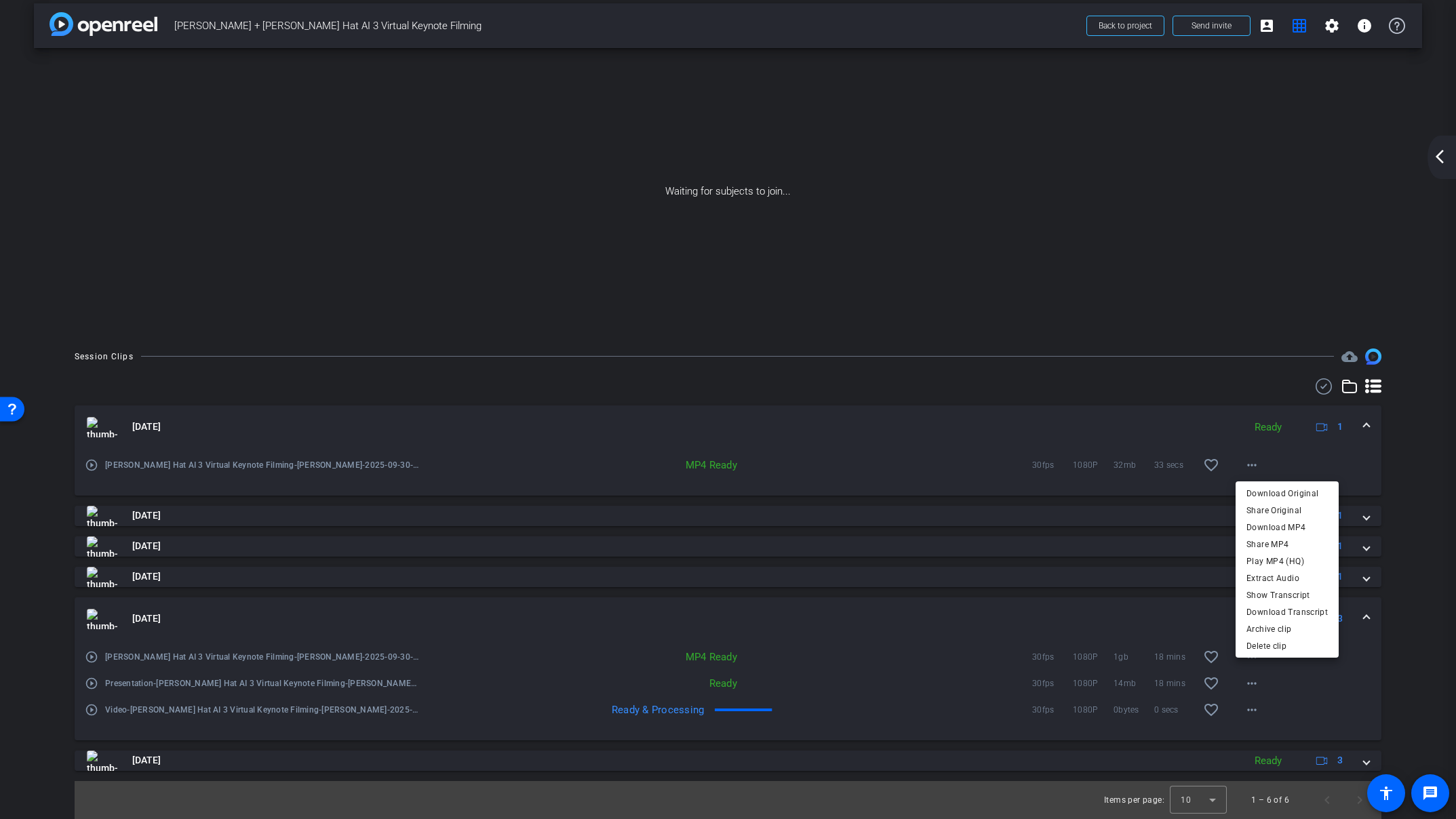
click at [1416, 501] on div at bounding box center [728, 410] width 1456 height 819
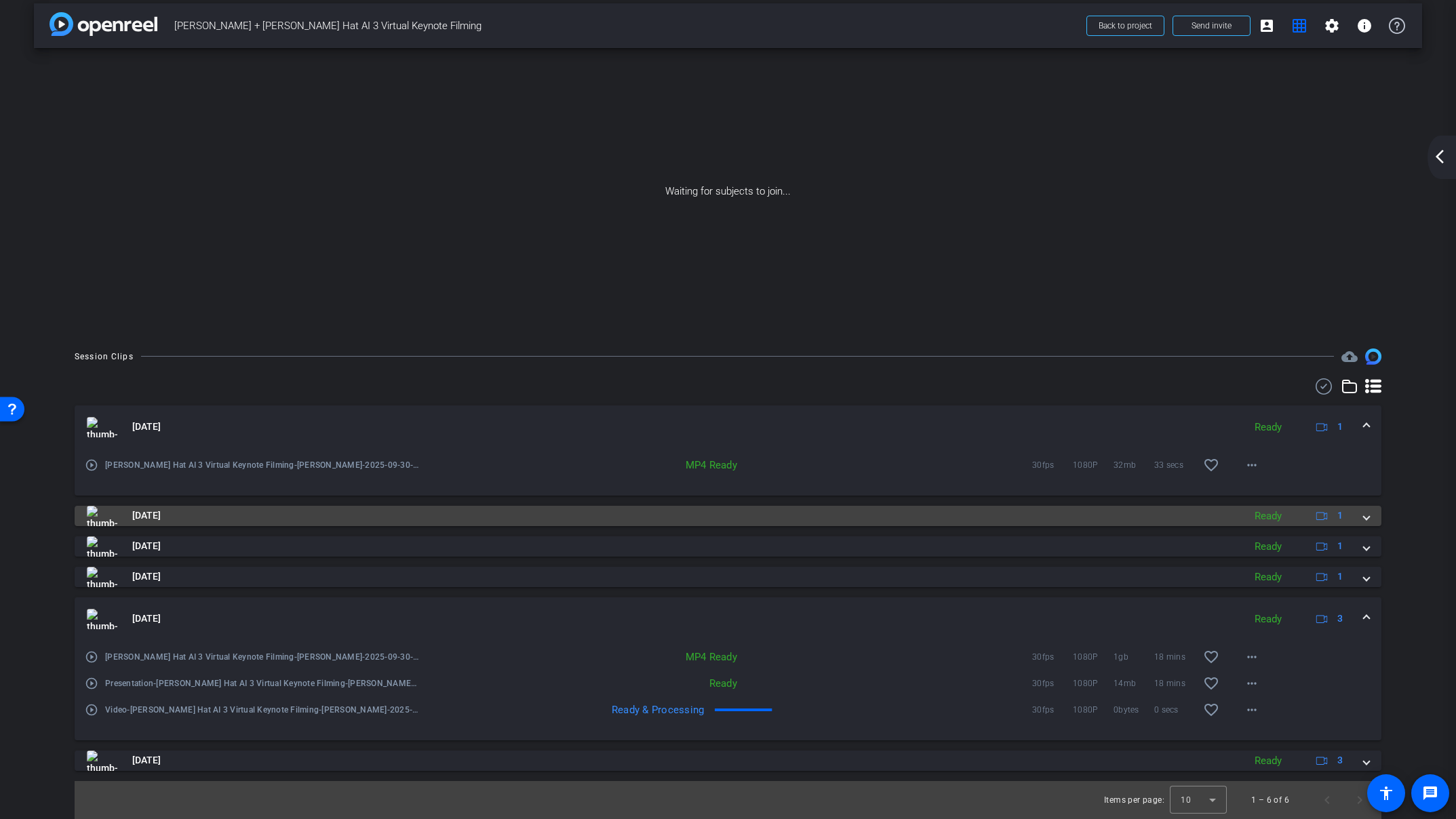
click at [1367, 520] on span at bounding box center [1366, 515] width 6 height 14
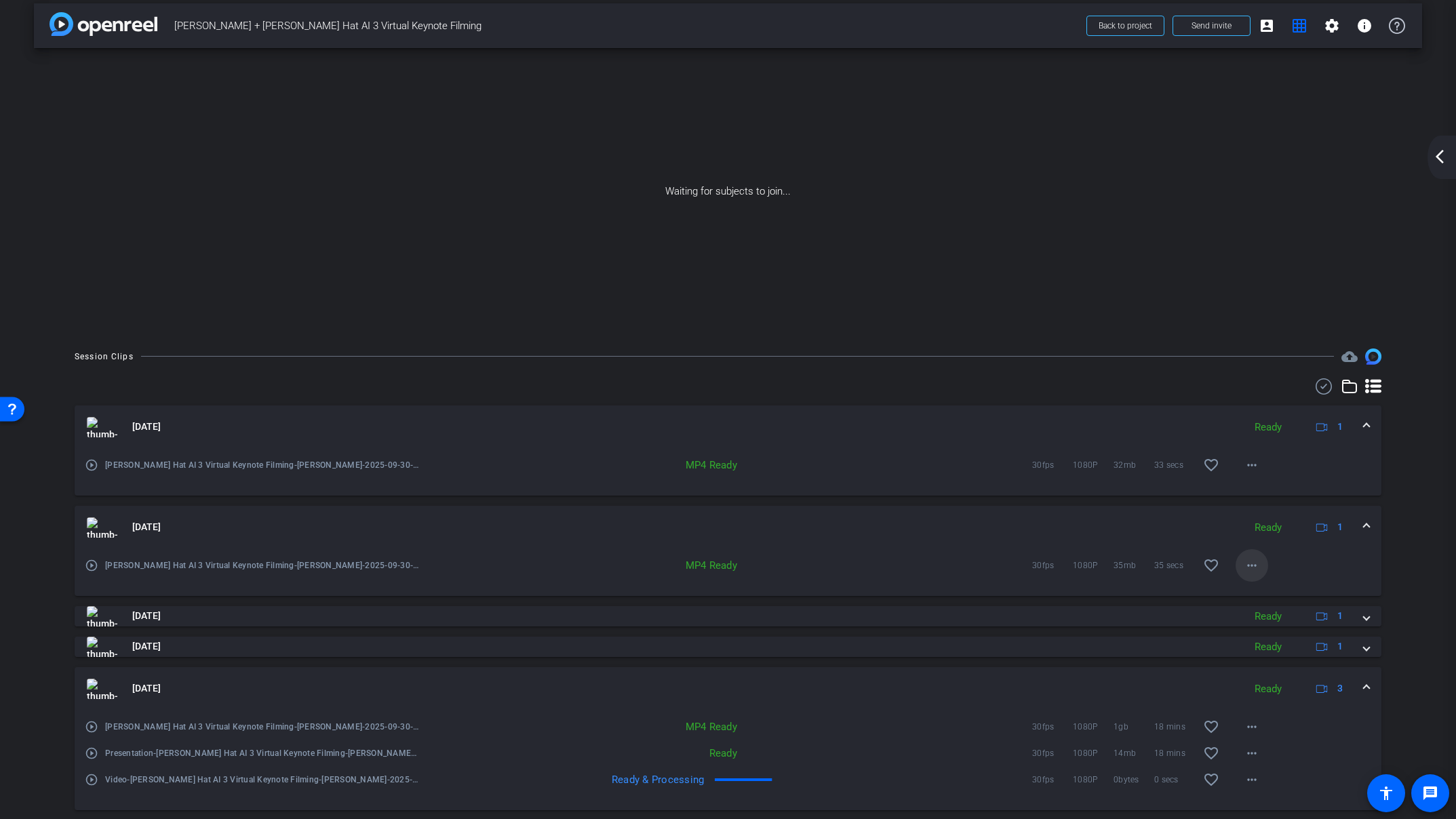
click at [1252, 569] on mat-icon "more_horiz" at bounding box center [1251, 565] width 16 height 16
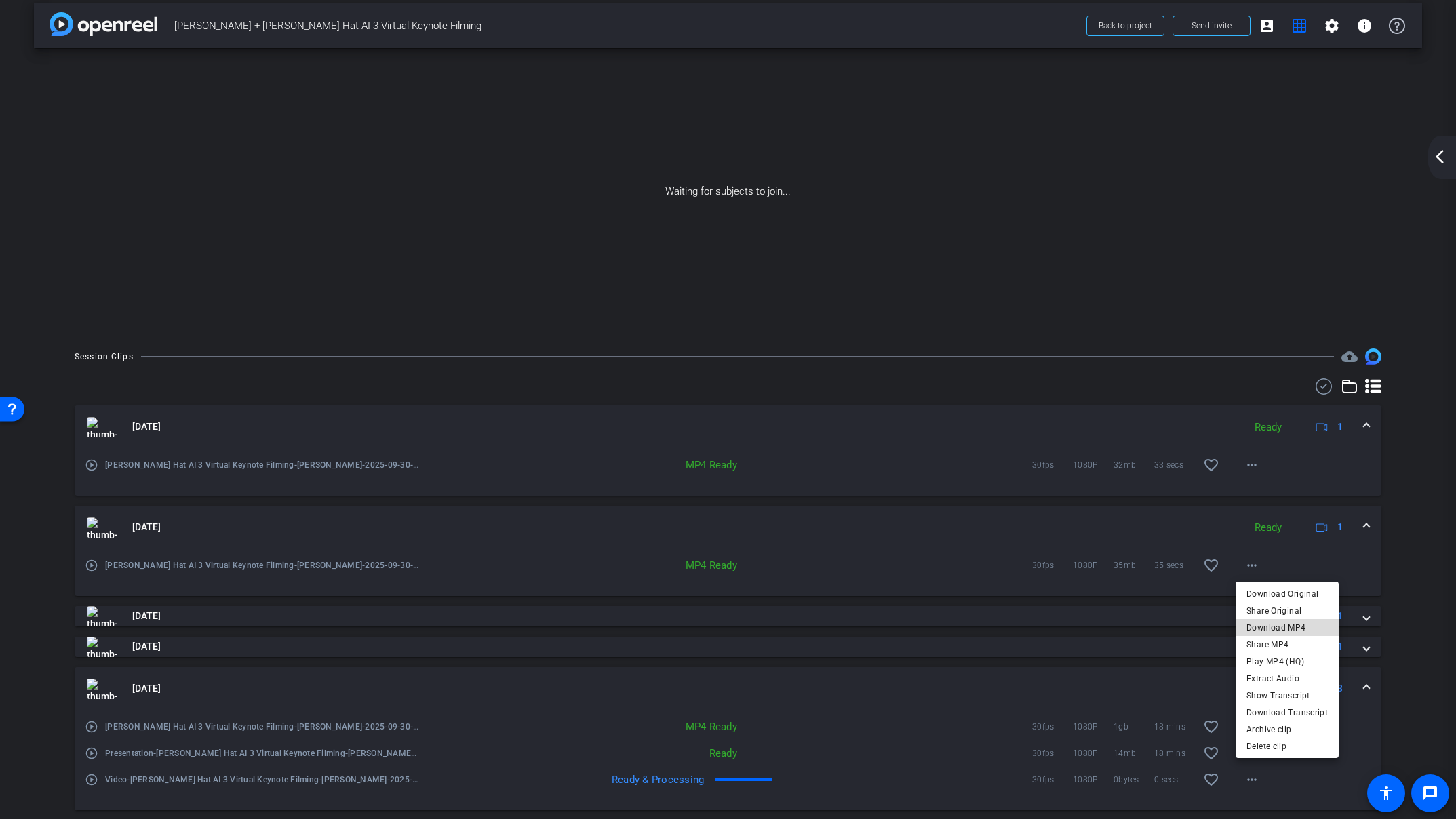
click at [1294, 628] on span "Download MP4" at bounding box center [1287, 627] width 82 height 16
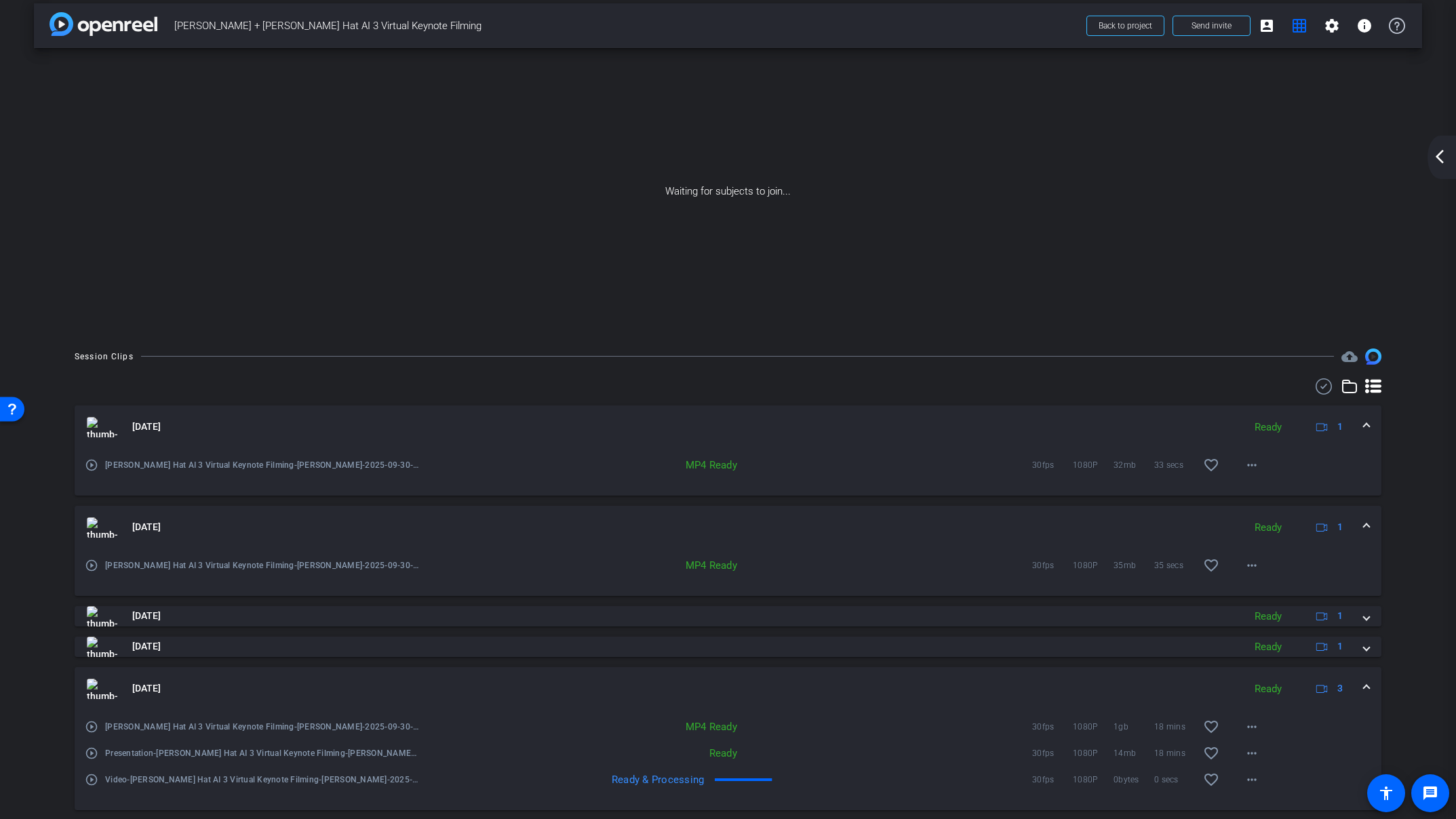
click at [1413, 561] on div "Session Clips cloud_upload [DATE] Ready 1 play_circle_outline [PERSON_NAME] Red…" at bounding box center [728, 618] width 1388 height 540
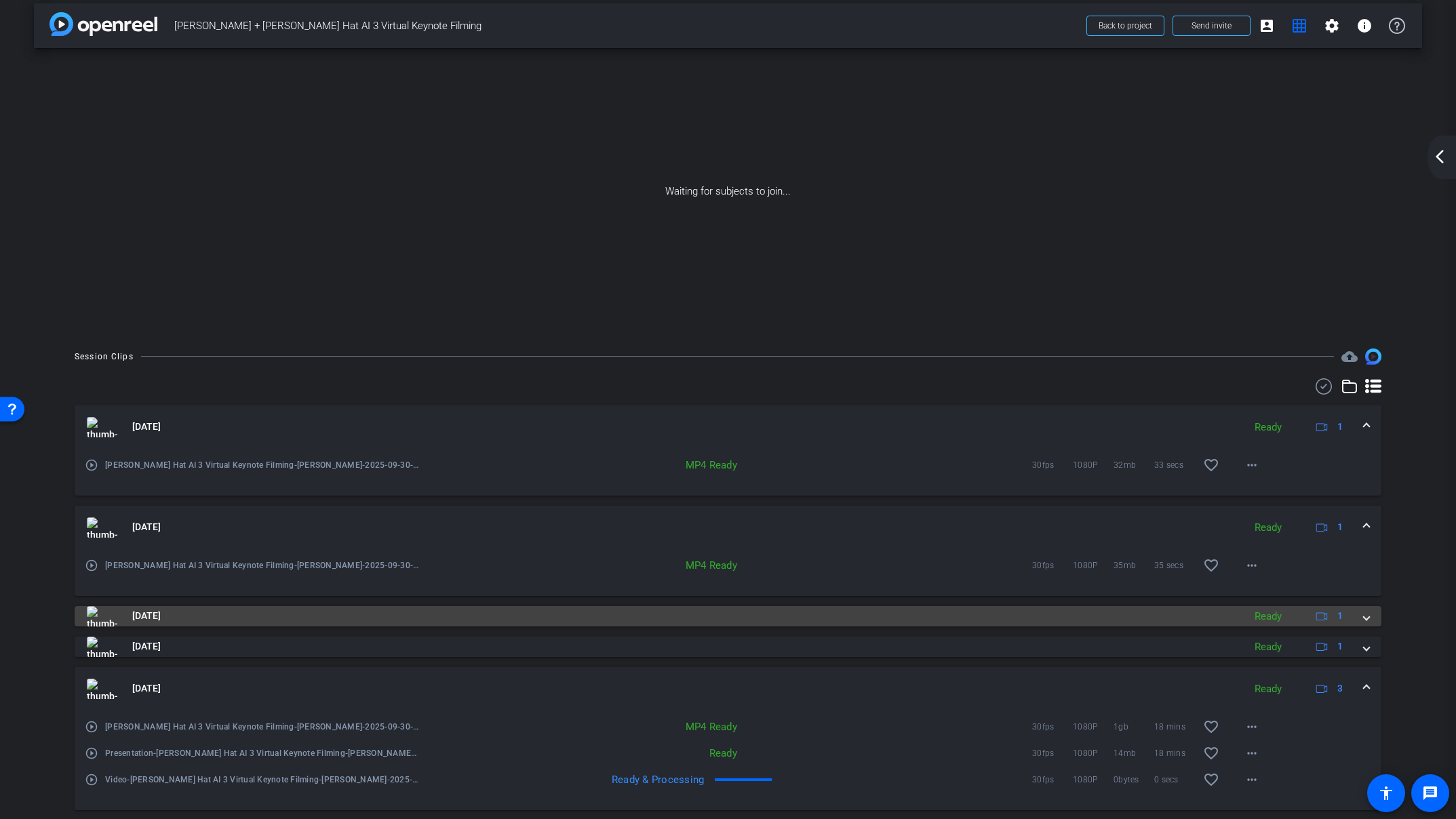
click at [1368, 618] on span at bounding box center [1366, 616] width 6 height 14
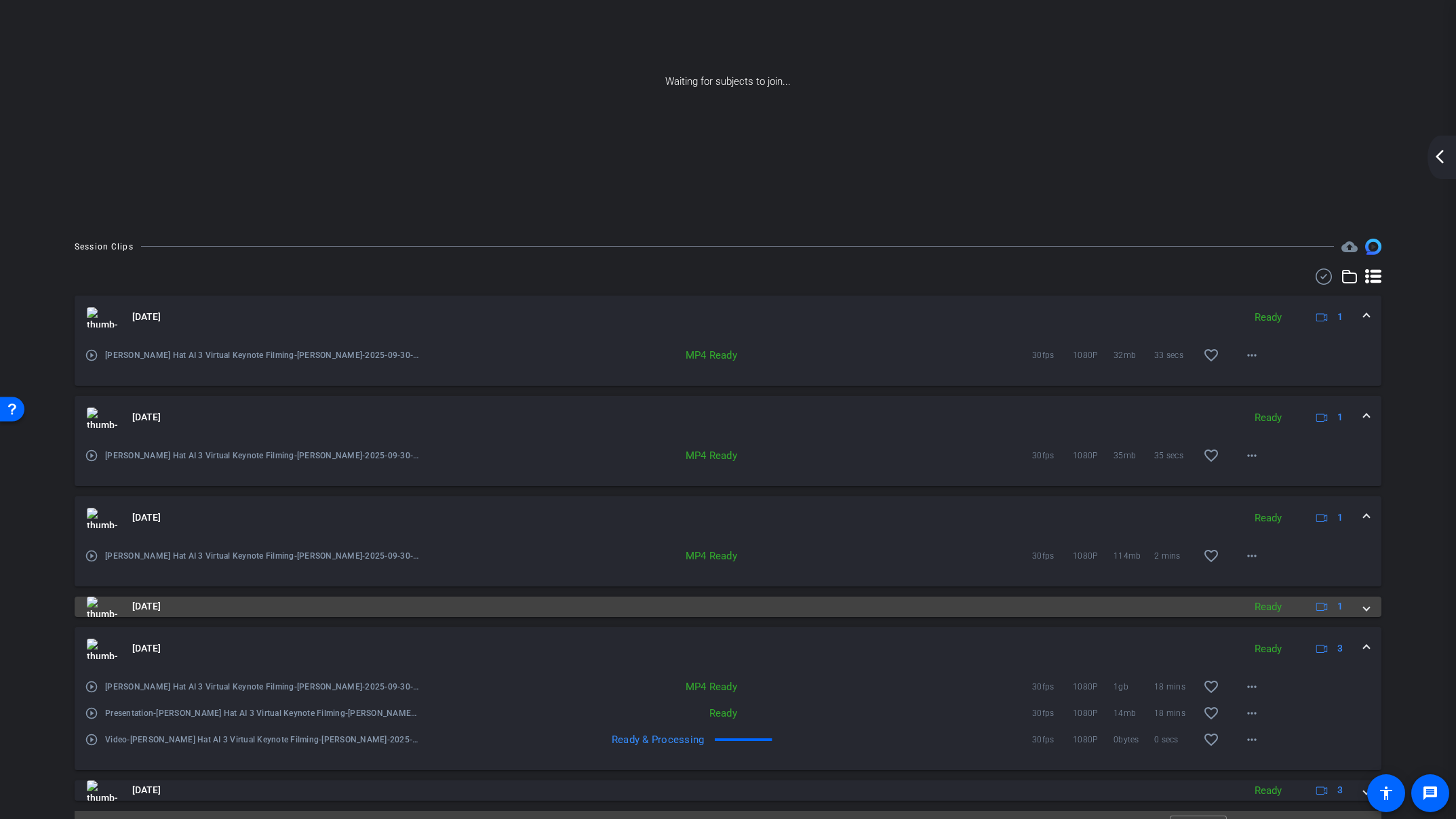
scroll to position [125, 0]
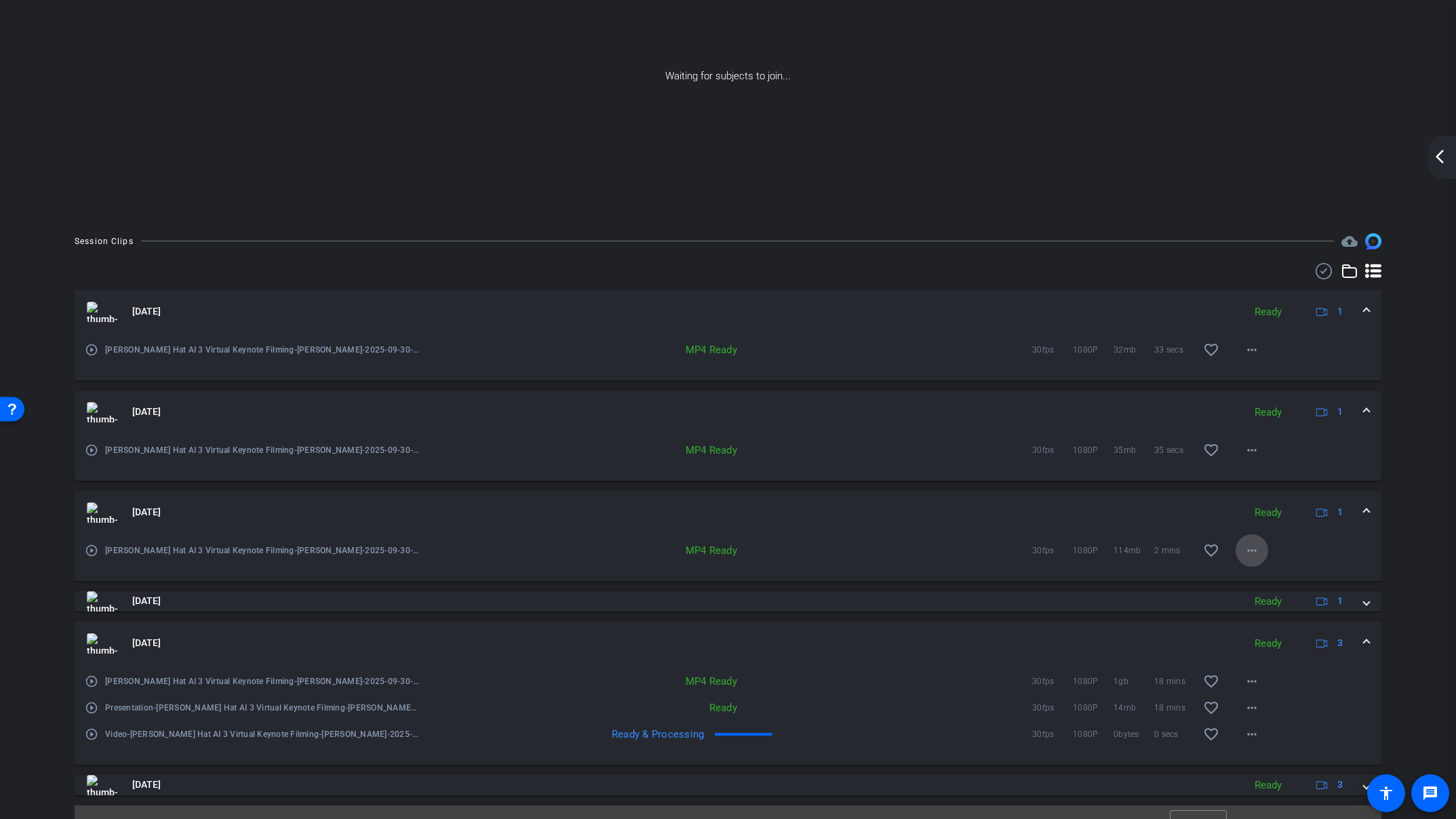
click at [1253, 552] on mat-icon "more_horiz" at bounding box center [1251, 550] width 16 height 16
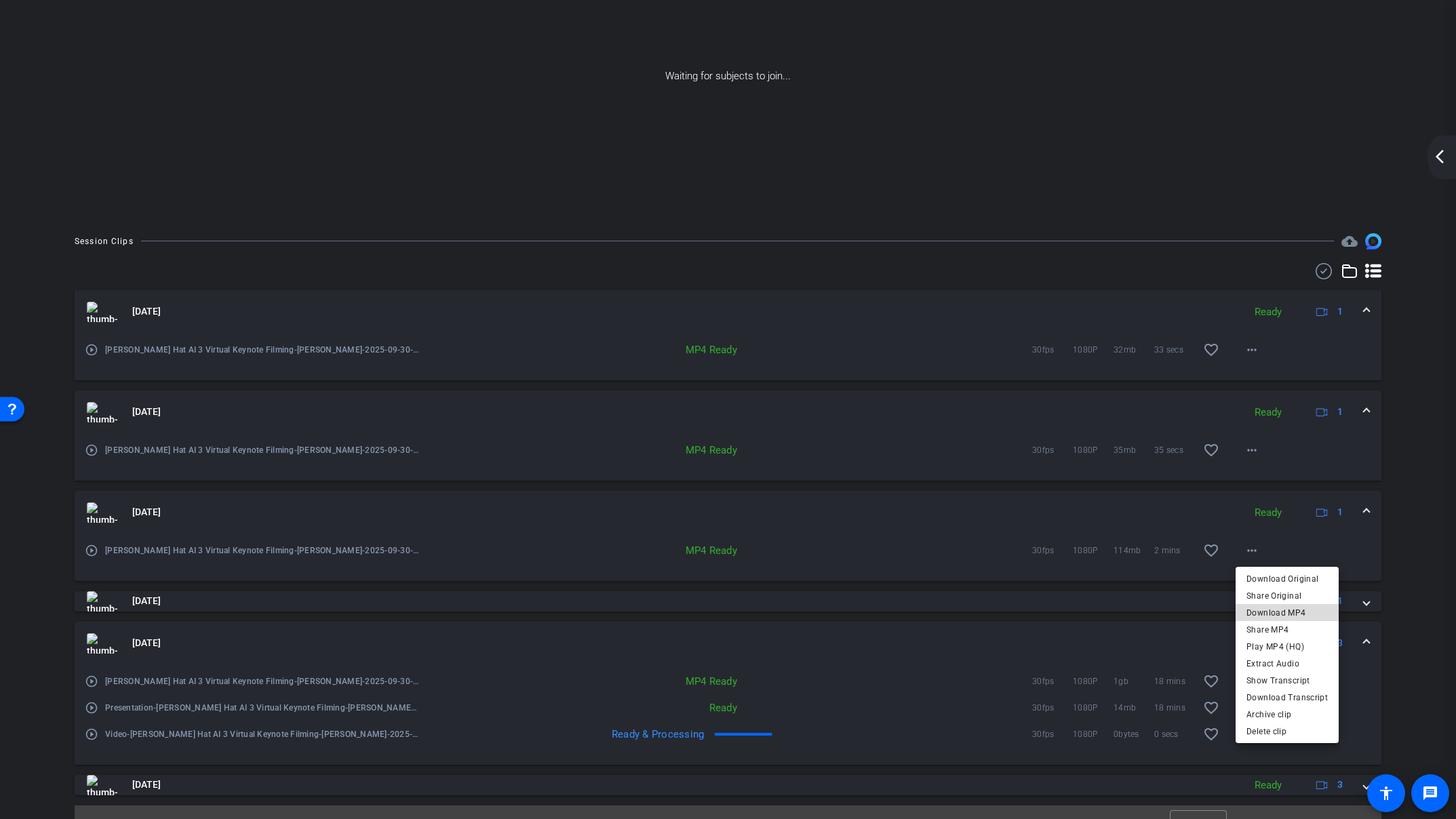
click at [1299, 613] on span "Download MP4" at bounding box center [1287, 611] width 82 height 16
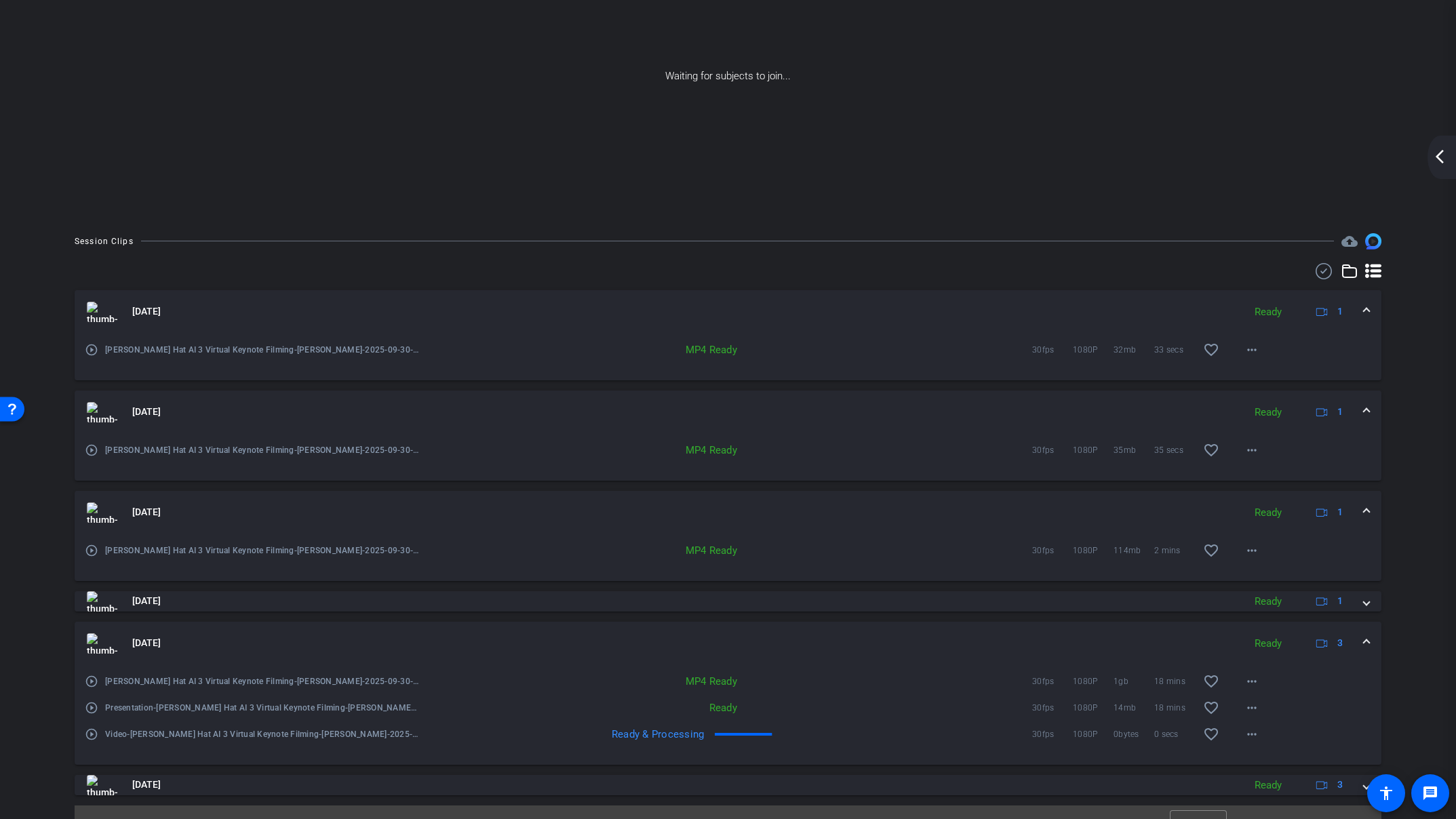
scroll to position [150, 0]
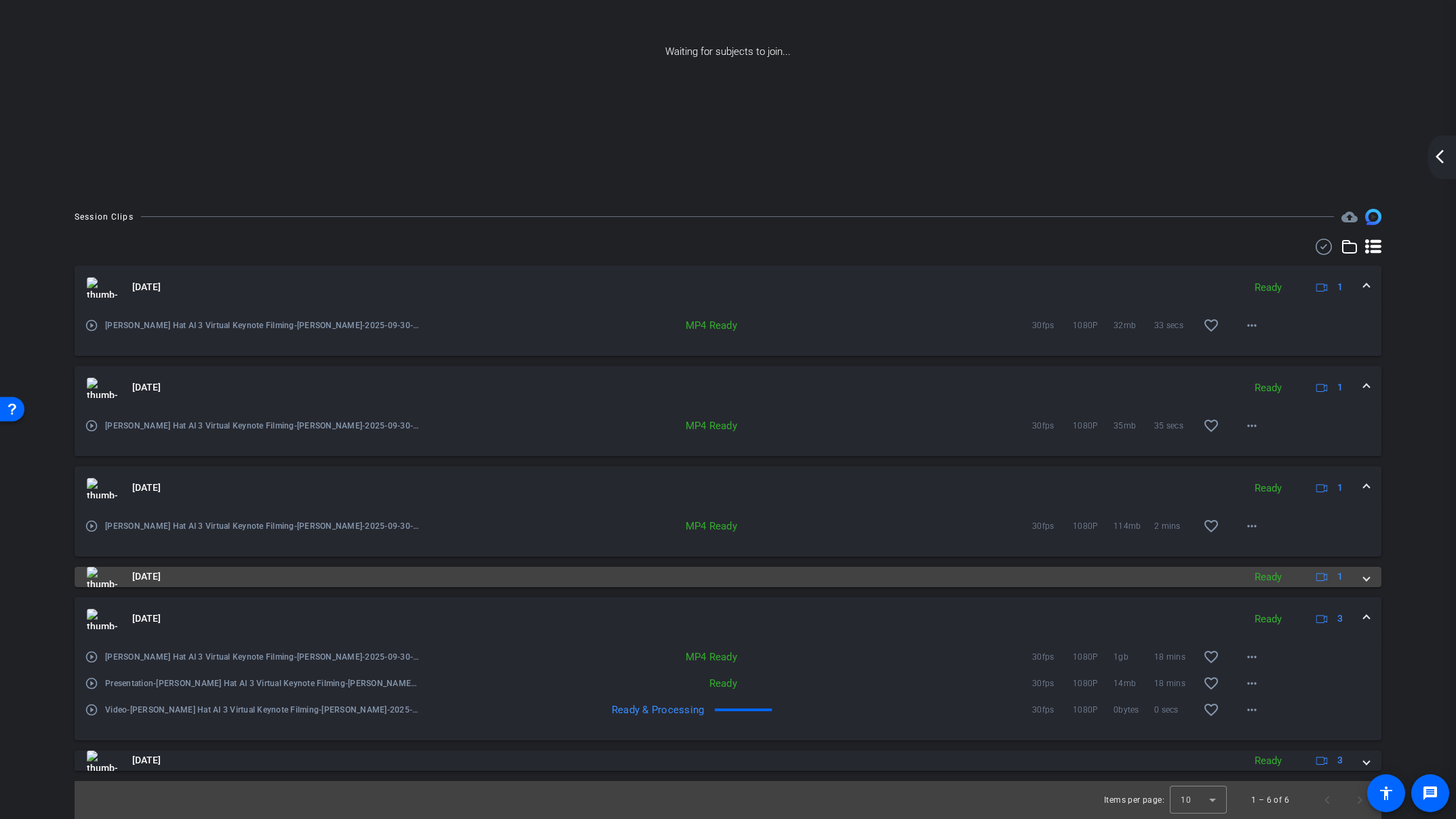
click at [1368, 579] on span at bounding box center [1366, 577] width 6 height 14
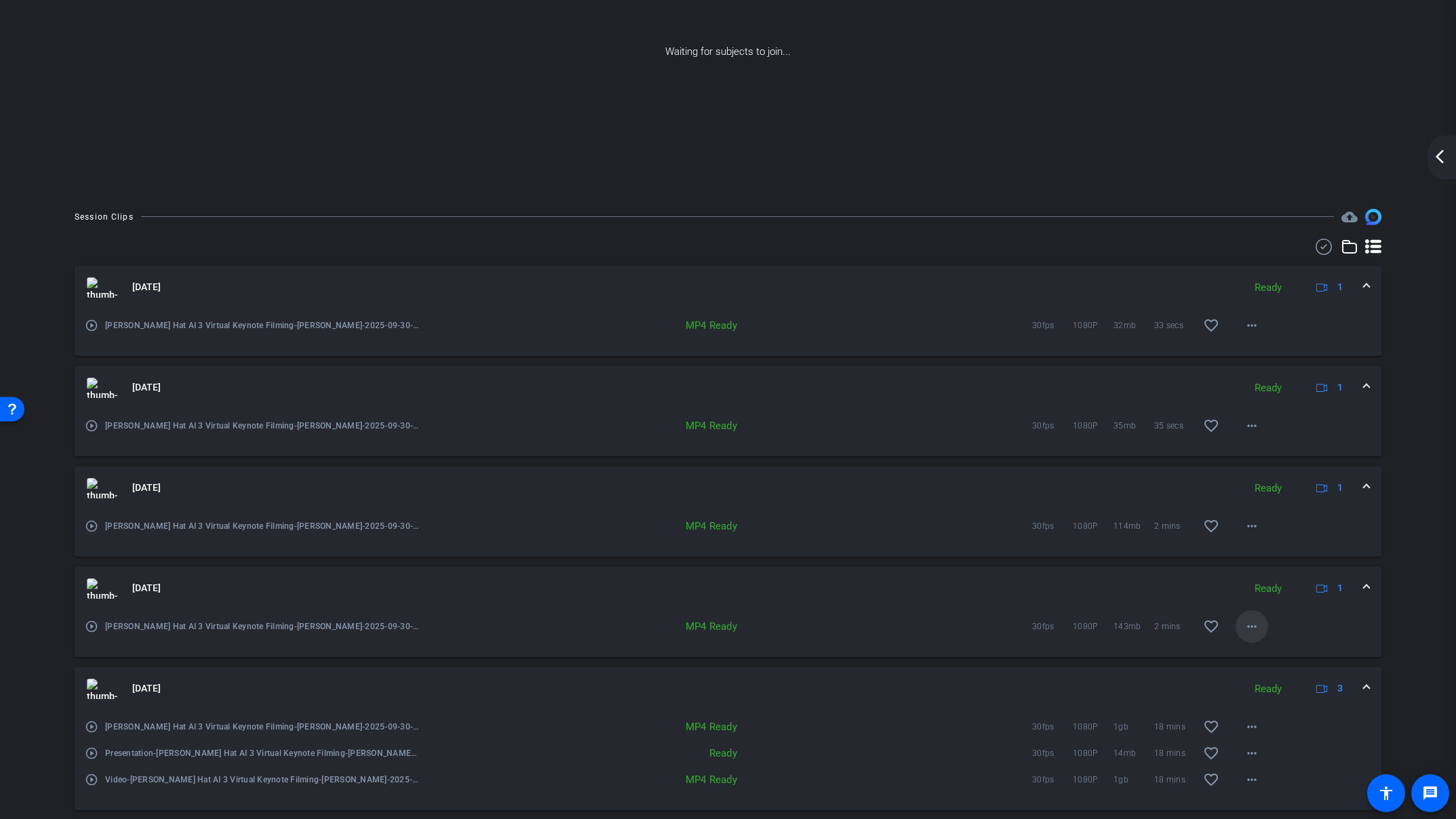
click at [1252, 624] on mat-icon "more_horiz" at bounding box center [1251, 626] width 16 height 16
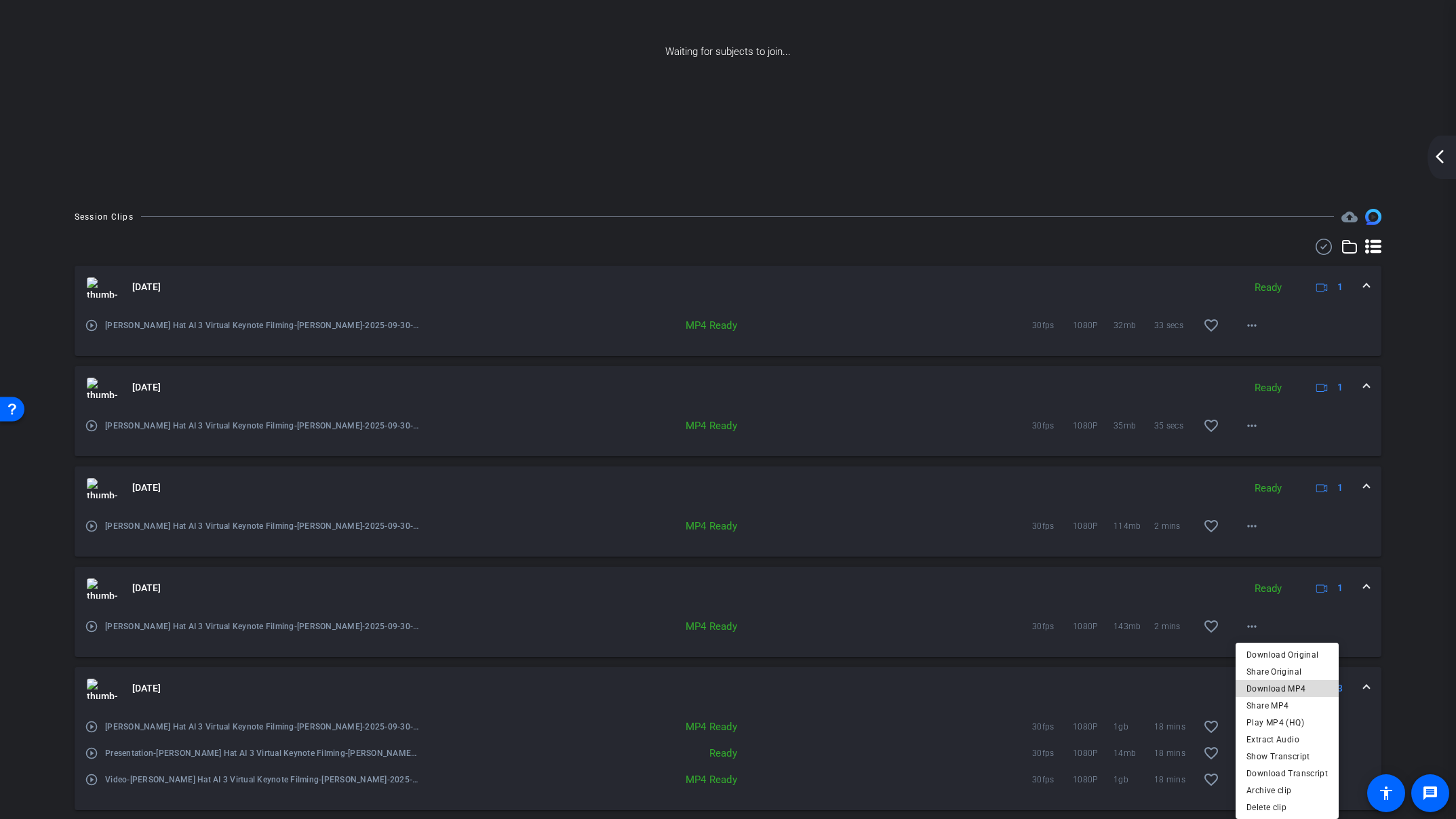
click at [1302, 687] on span "Download MP4" at bounding box center [1287, 687] width 82 height 16
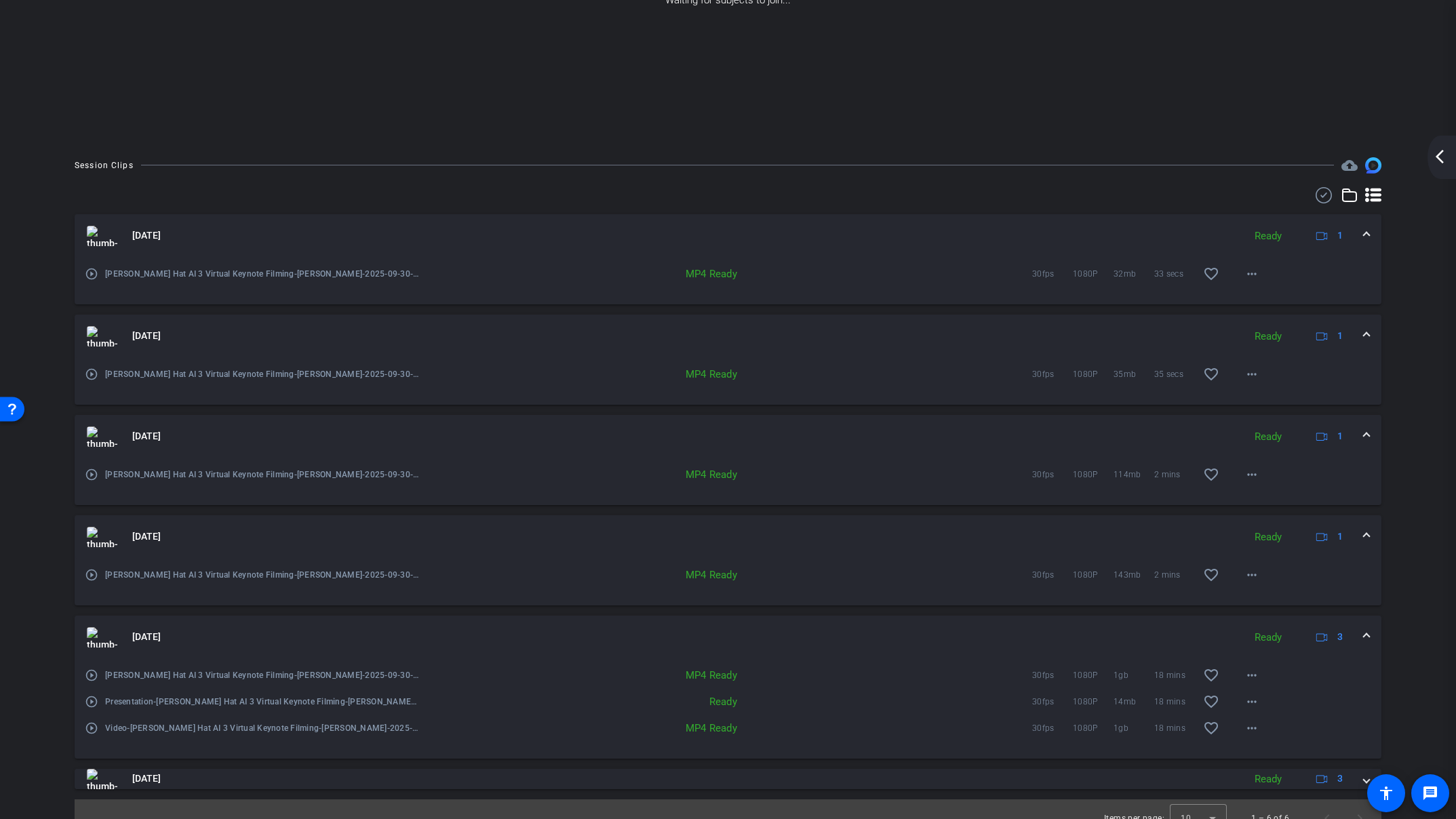
scroll to position [219, 0]
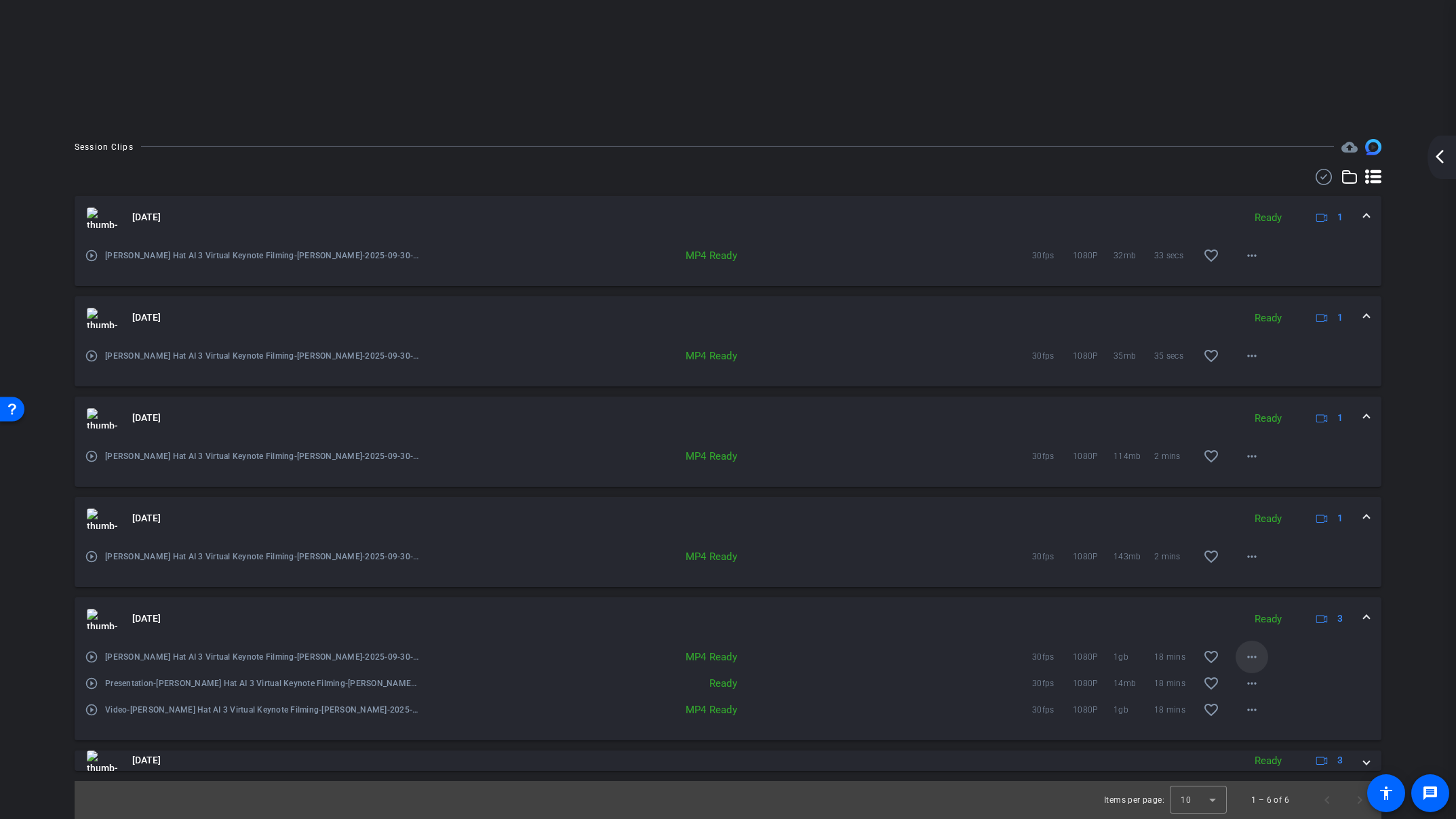
click at [1255, 658] on mat-icon "more_horiz" at bounding box center [1251, 657] width 16 height 16
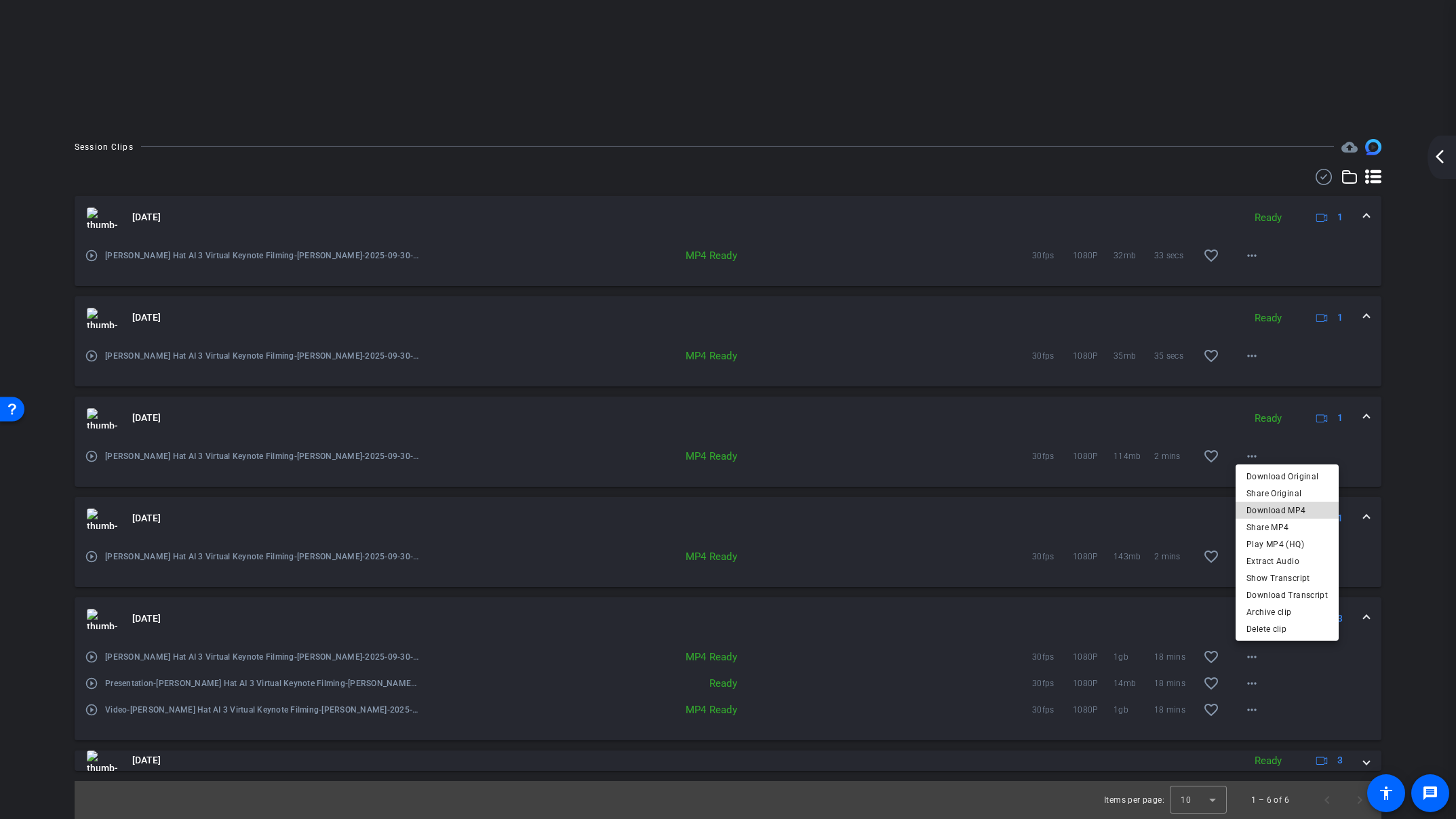
click at [1302, 510] on span "Download MP4" at bounding box center [1287, 509] width 82 height 16
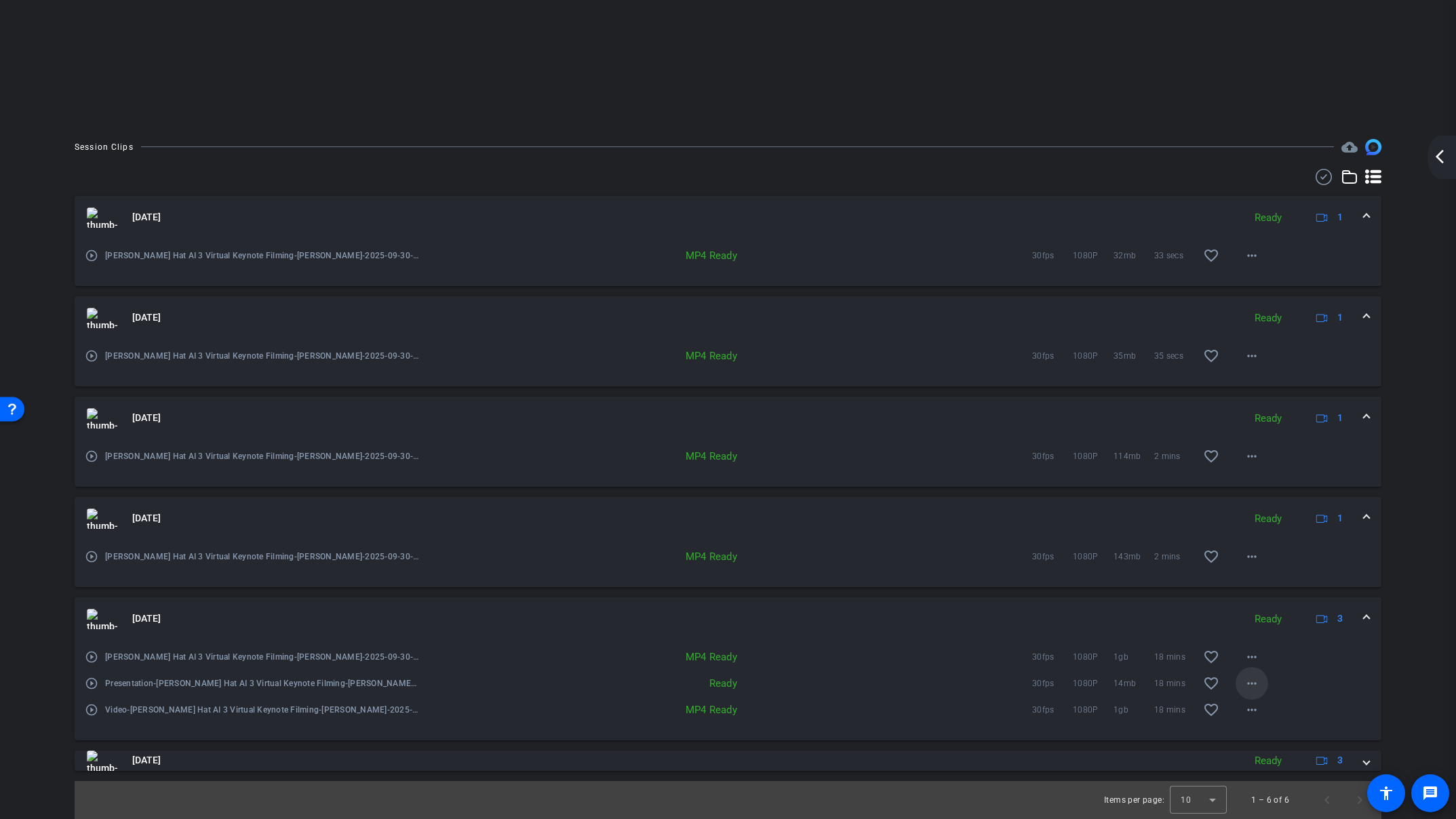
click at [1256, 691] on span at bounding box center [1251, 683] width 33 height 33
drag, startPoint x: 1425, startPoint y: 689, endPoint x: 1379, endPoint y: 694, distance: 46.3
click at [1423, 689] on div at bounding box center [728, 410] width 1456 height 819
click at [1251, 712] on mat-icon "more_horiz" at bounding box center [1251, 709] width 16 height 16
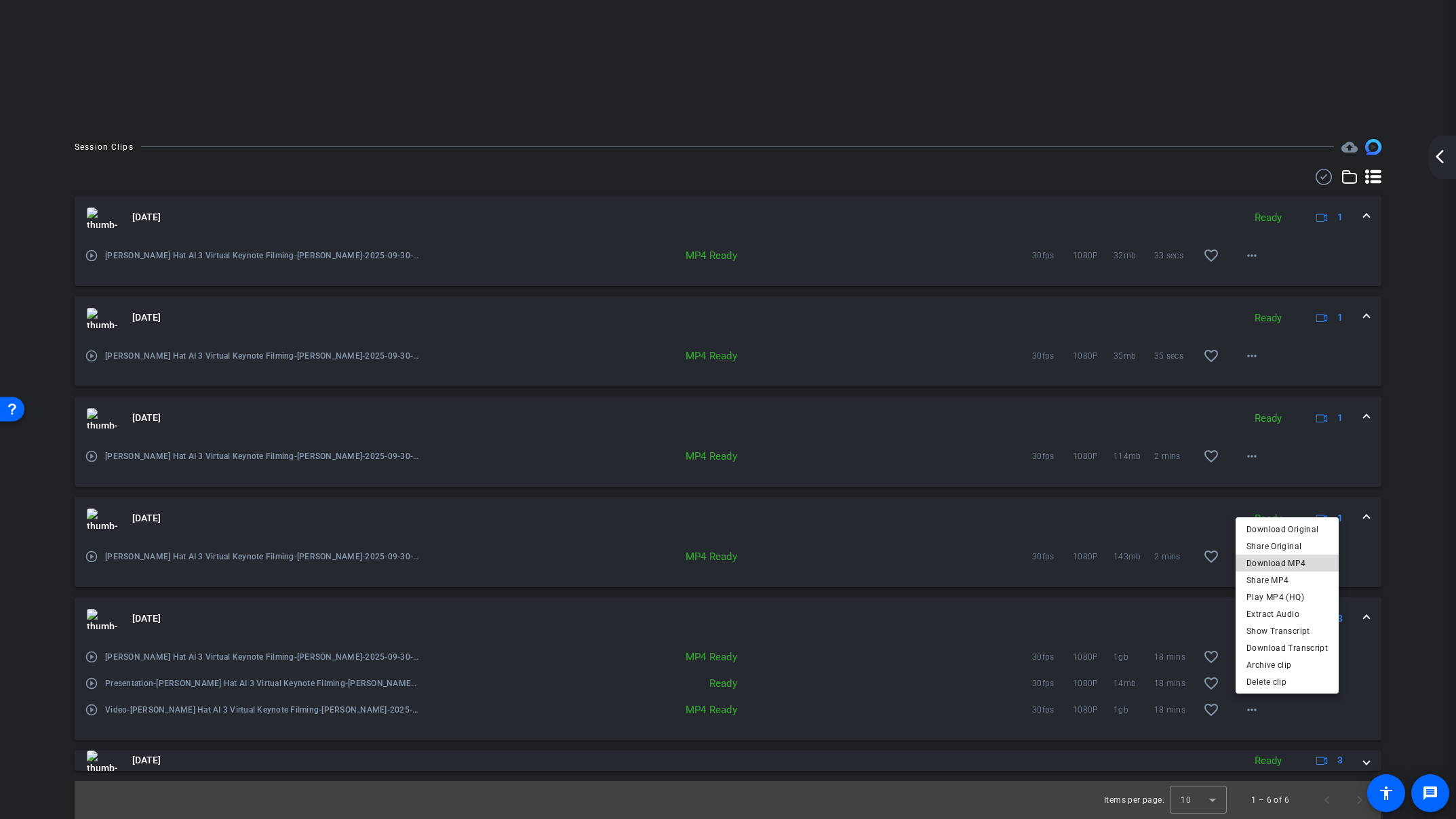
click at [1299, 561] on span "Download MP4" at bounding box center [1287, 562] width 82 height 16
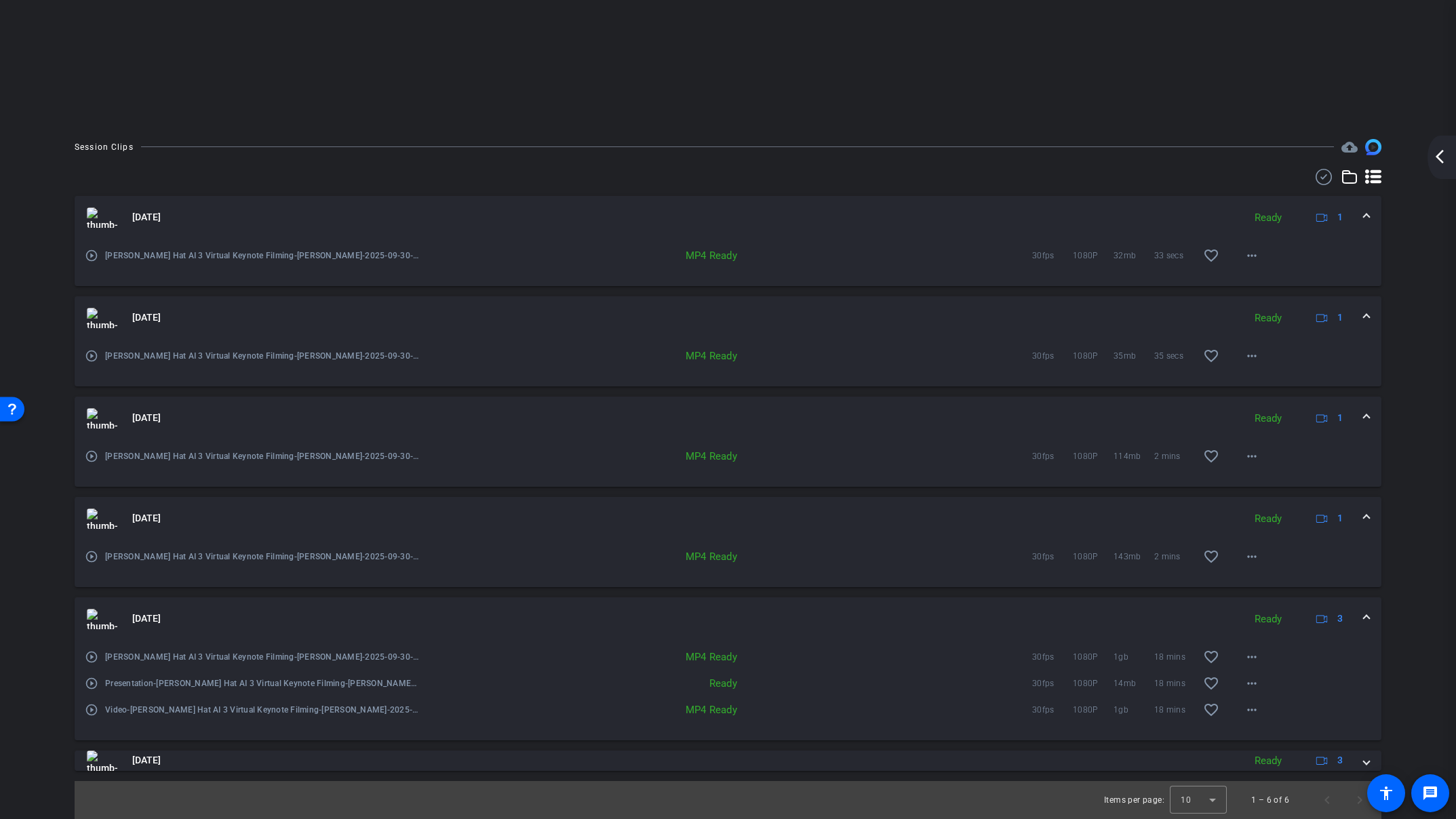
click at [1413, 627] on div "Session Clips cloud_upload [DATE] Ready 1 play_circle_outline [PERSON_NAME] Red…" at bounding box center [728, 479] width 1388 height 680
click at [1258, 682] on mat-icon "more_horiz" at bounding box center [1251, 682] width 16 height 16
click at [1260, 710] on span "Download Original" at bounding box center [1282, 710] width 72 height 16
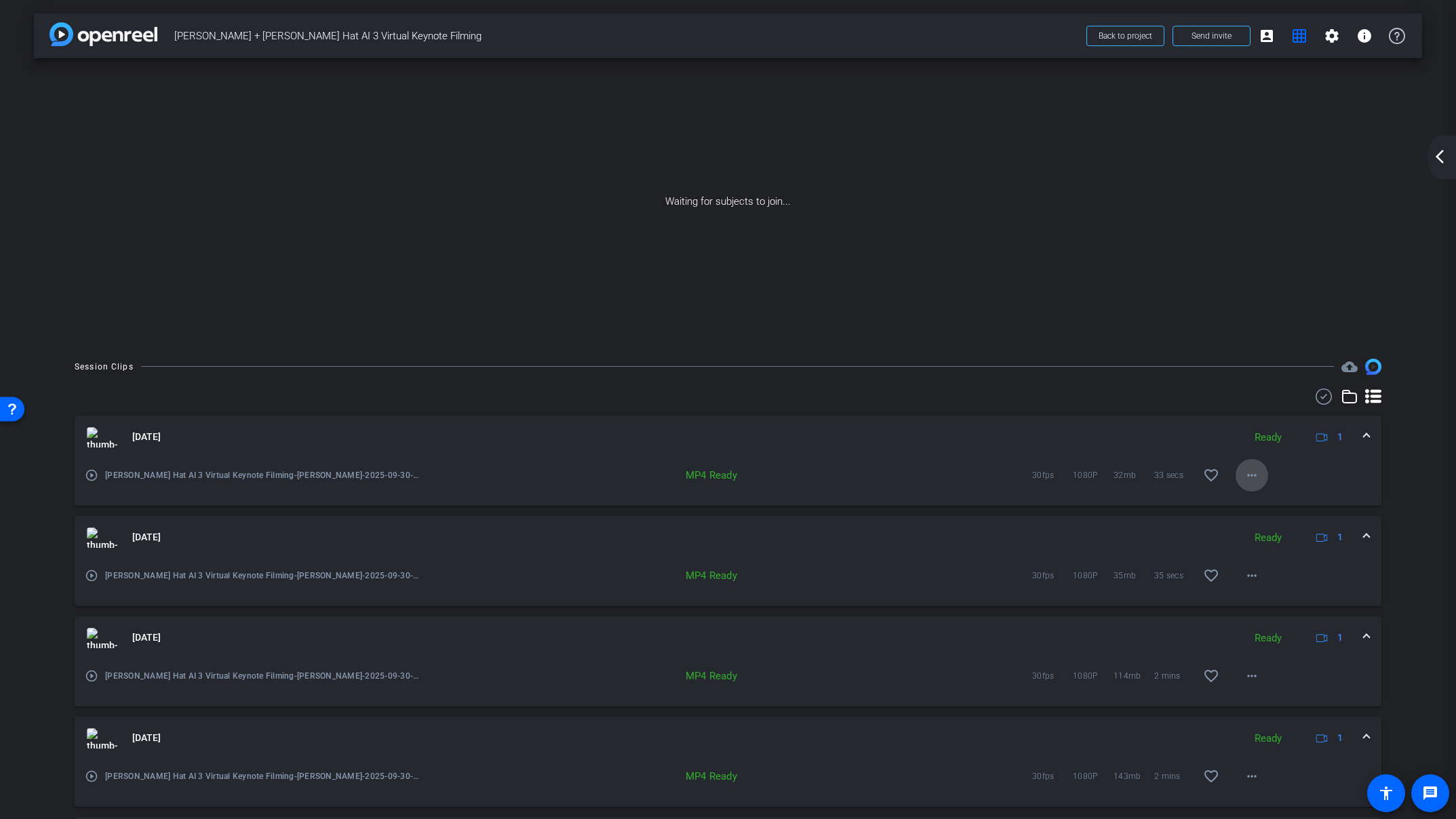
click at [1251, 478] on mat-icon "more_horiz" at bounding box center [1251, 475] width 16 height 16
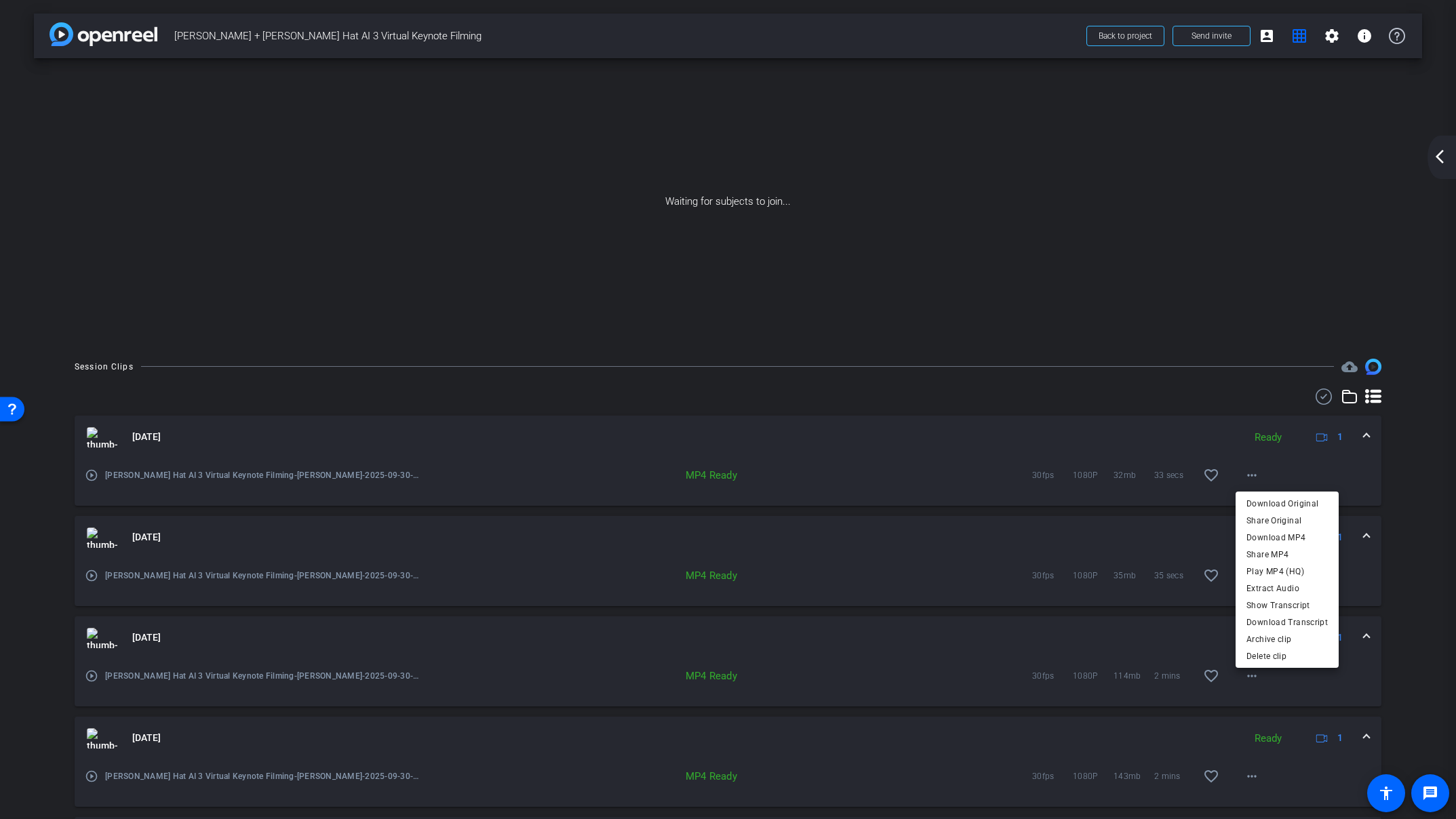
click at [925, 315] on div at bounding box center [728, 410] width 1456 height 819
